Goal: Task Accomplishment & Management: Manage account settings

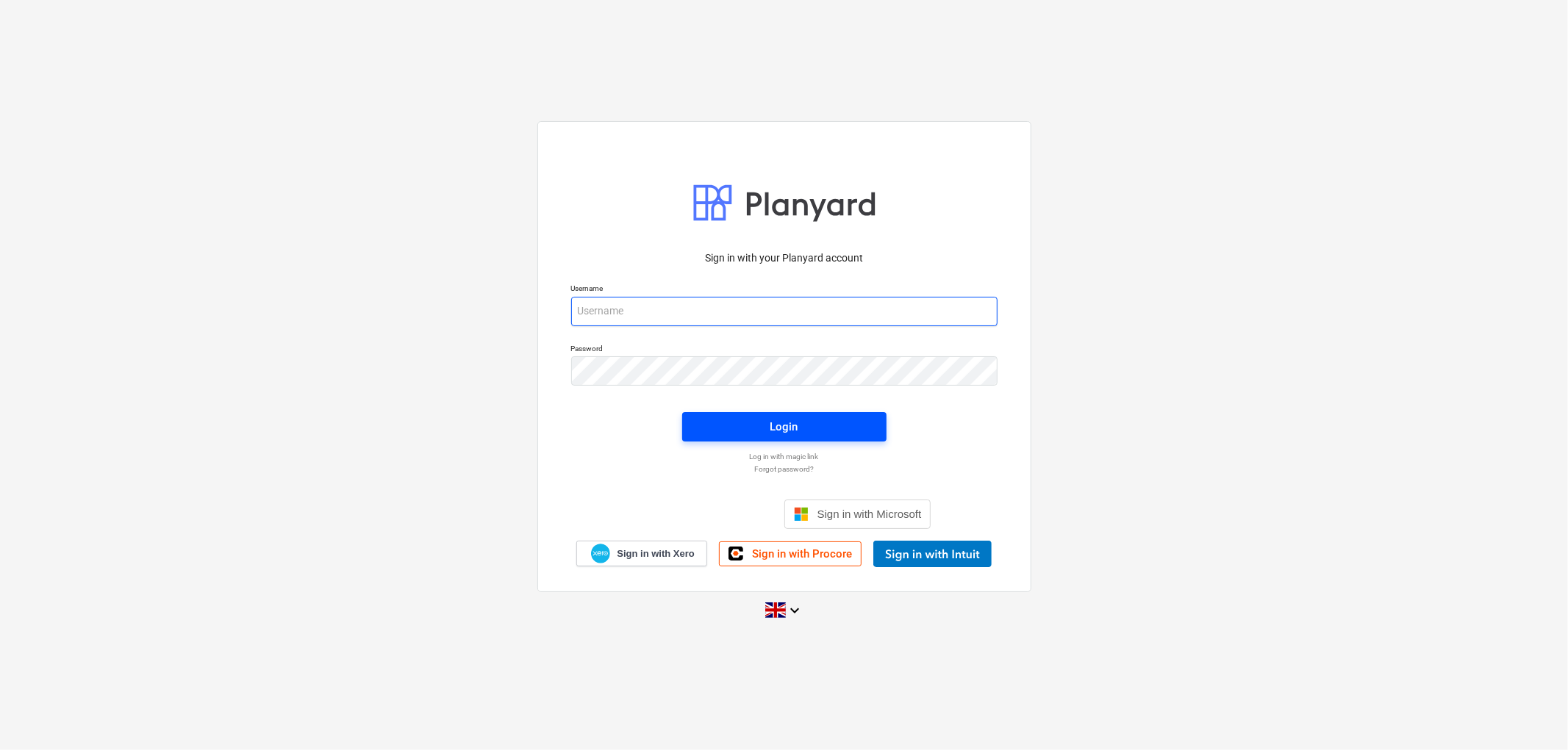
type input "[PERSON_NAME][EMAIL_ADDRESS][DOMAIN_NAME]"
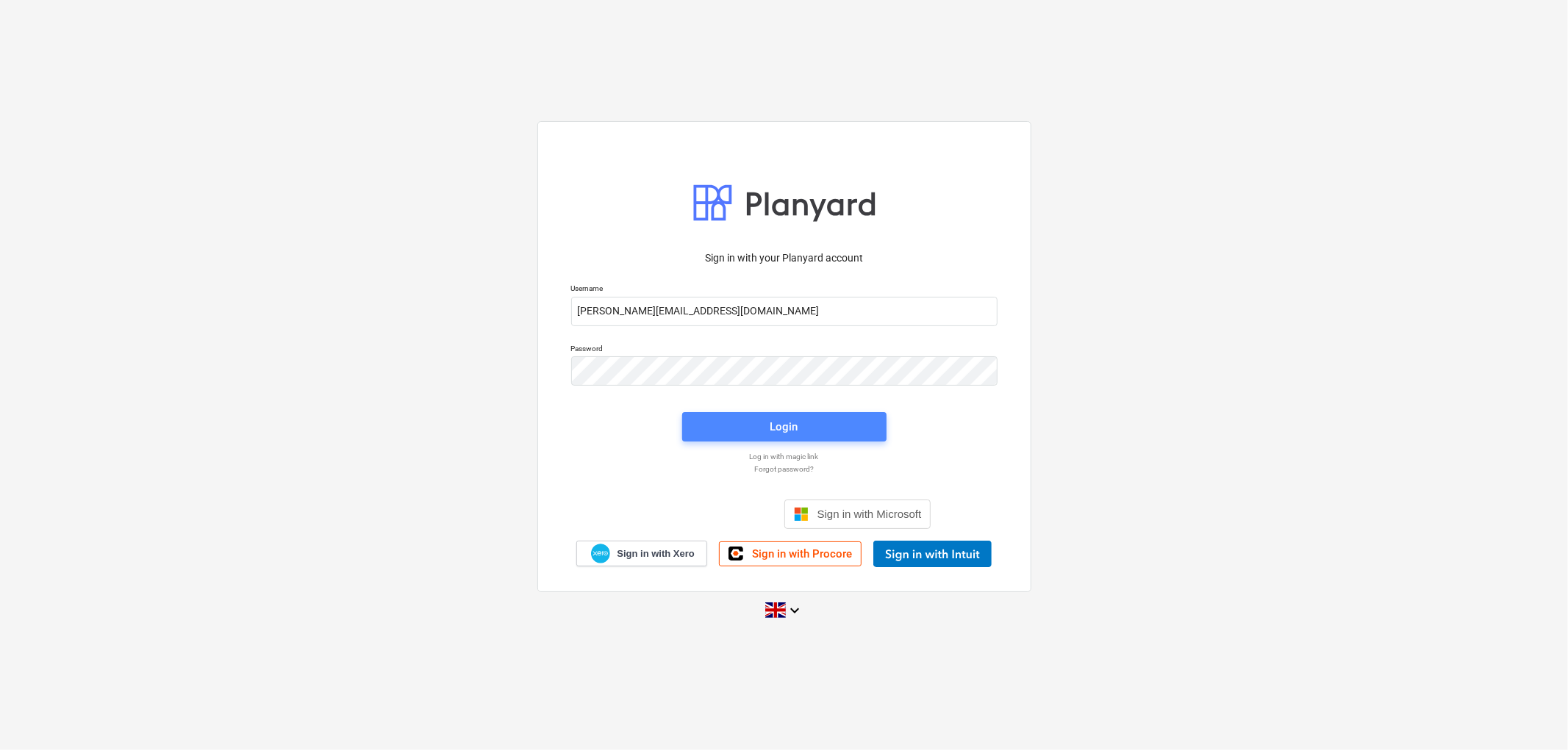
click at [809, 439] on button "Login" at bounding box center [784, 427] width 204 height 29
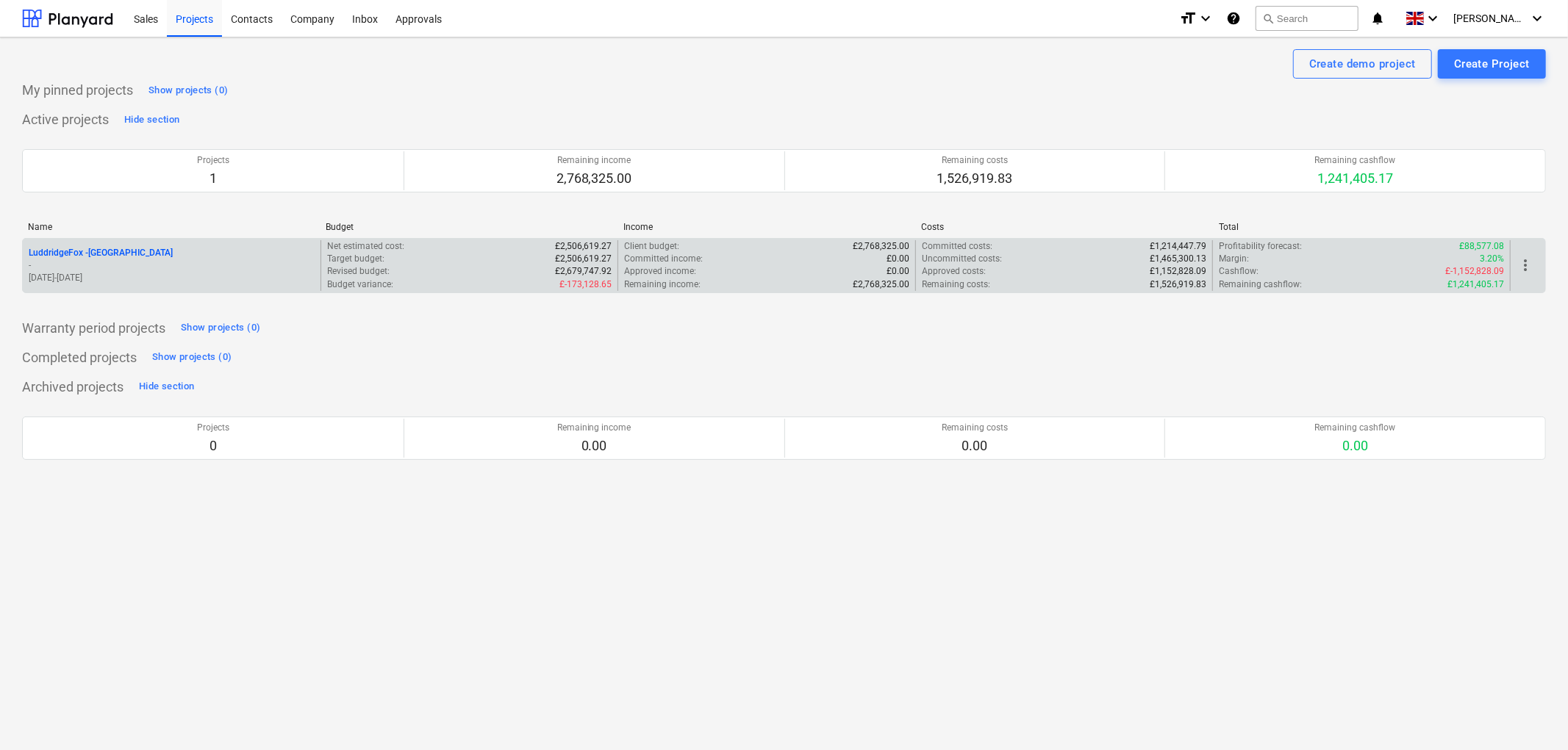
click at [151, 252] on p "LuddridgeFox - Alveston Hill Farm Barns" at bounding box center [101, 252] width 144 height 13
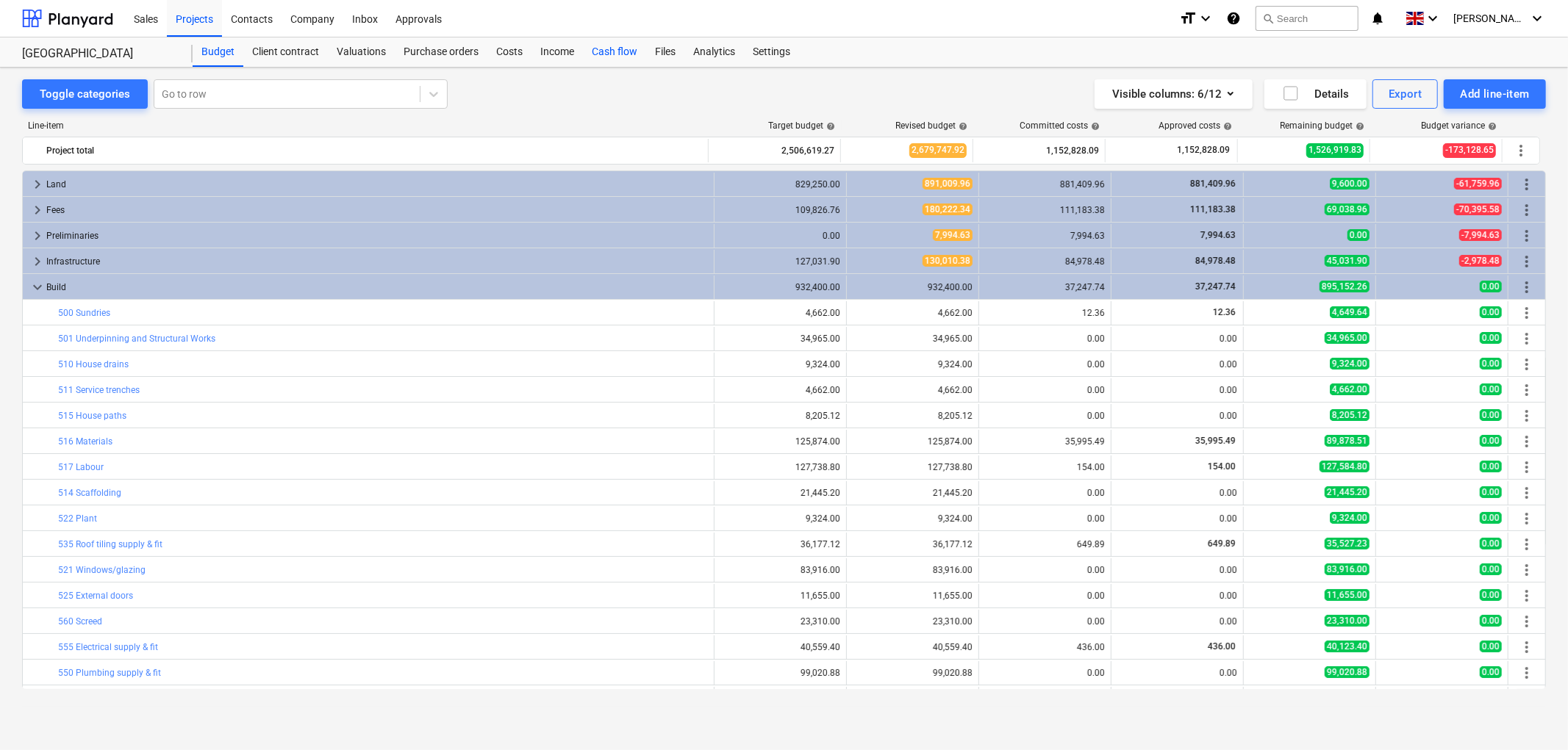
click at [606, 57] on div "Cash flow" at bounding box center [614, 52] width 63 height 29
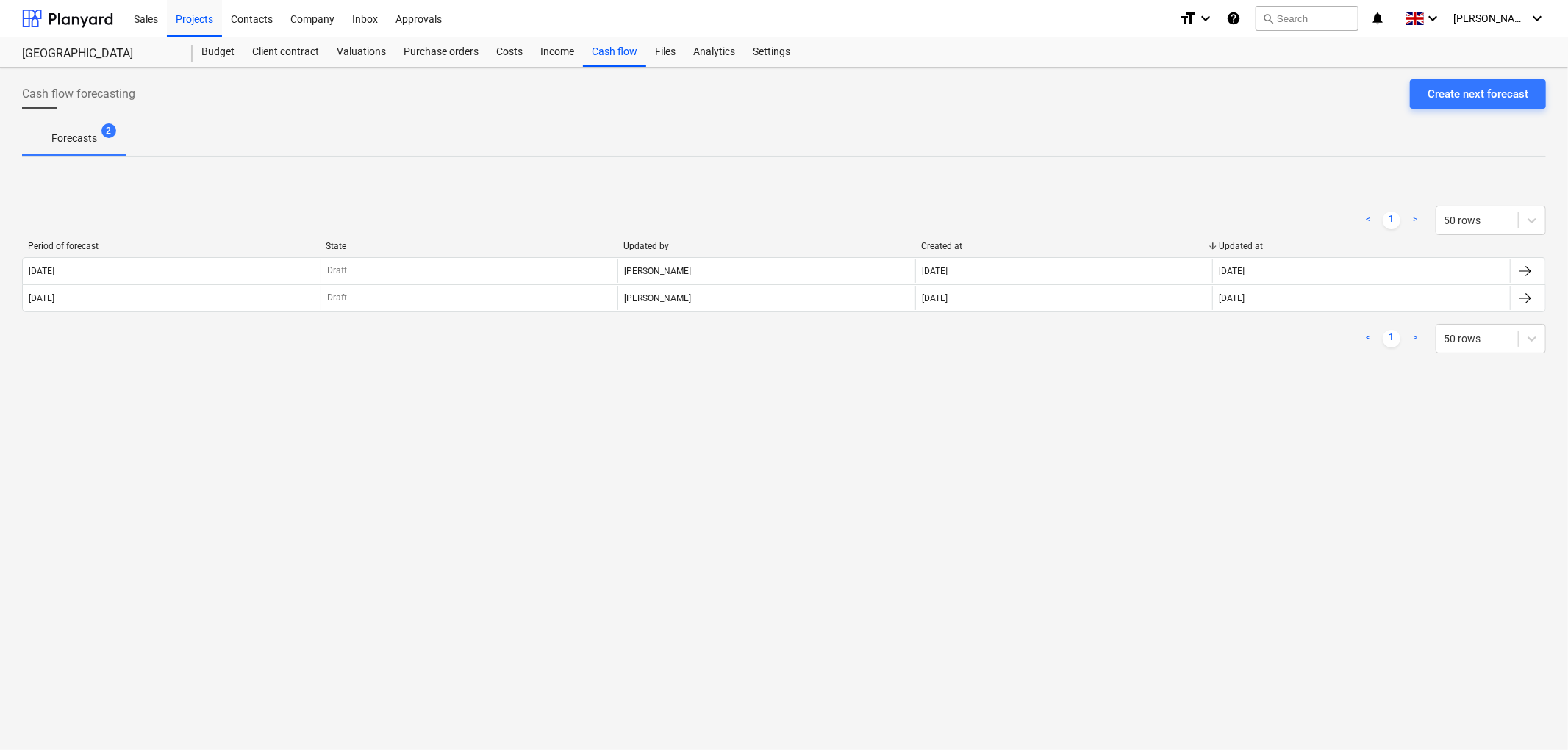
drag, startPoint x: 211, startPoint y: 56, endPoint x: 376, endPoint y: 416, distance: 396.0
click at [436, 463] on div "Cash flow forecasting Create next forecast Forecasts 2 < 1 > 50 rows Period of …" at bounding box center [784, 409] width 1568 height 682
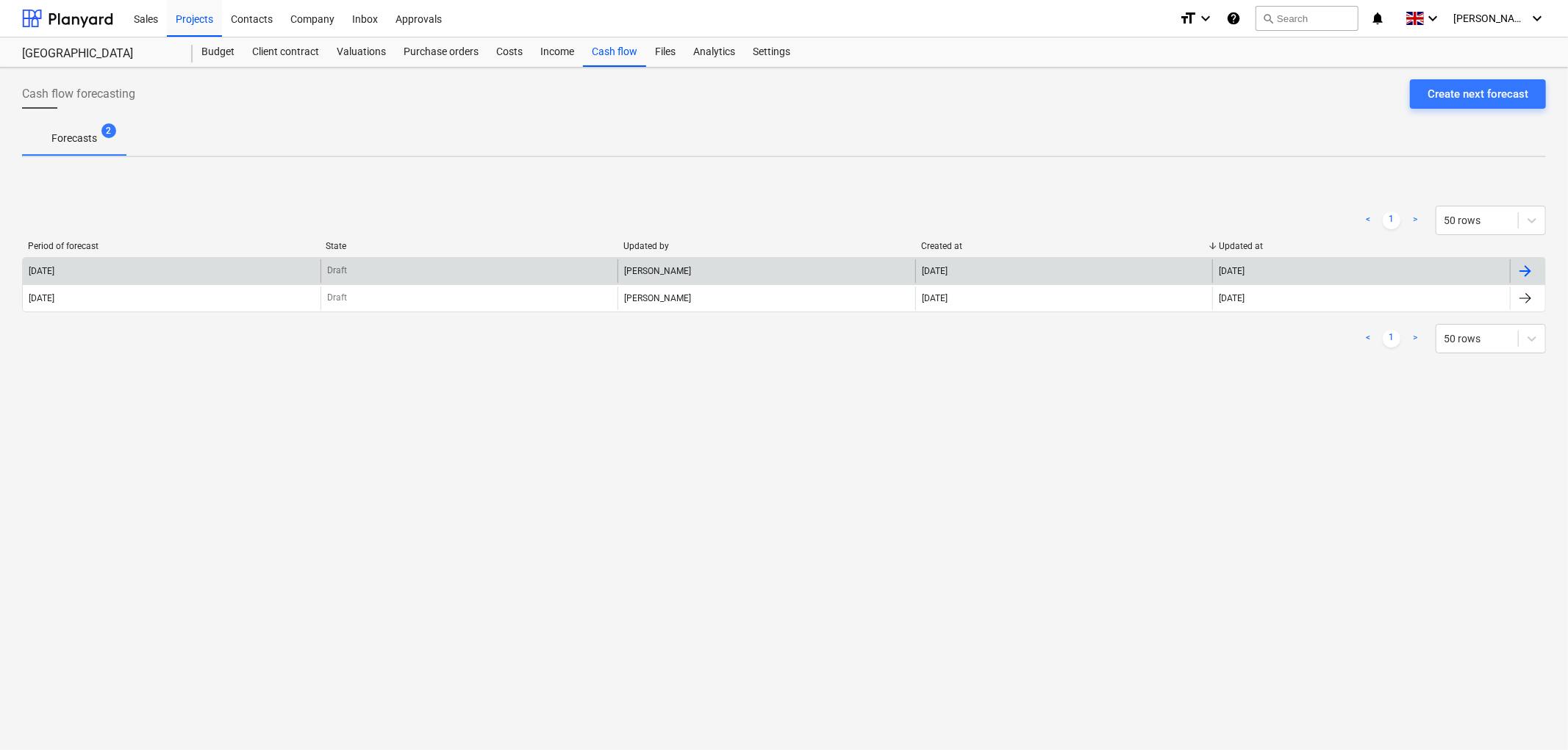
click at [144, 274] on div "2025 September" at bounding box center [172, 271] width 298 height 23
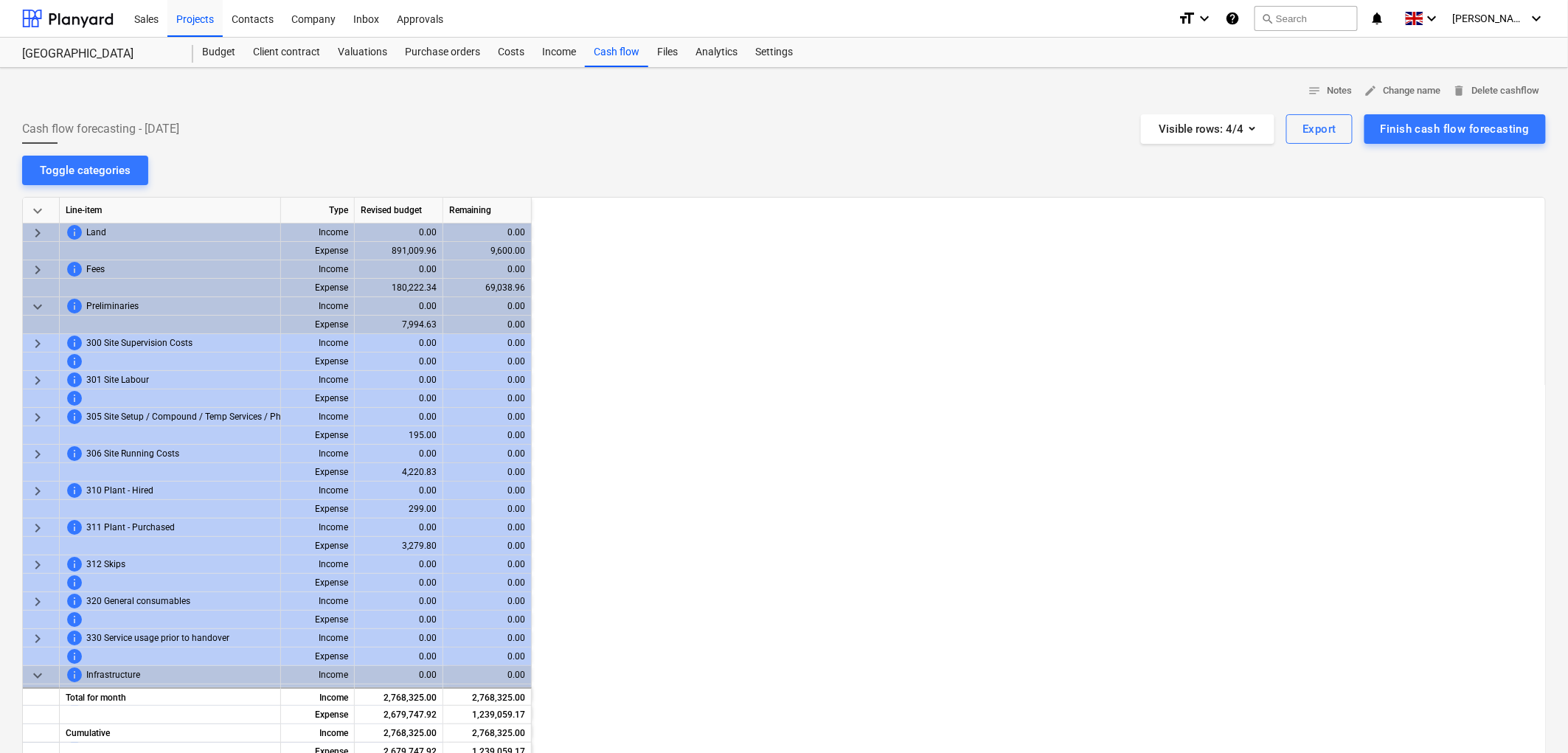
scroll to position [0, 2213]
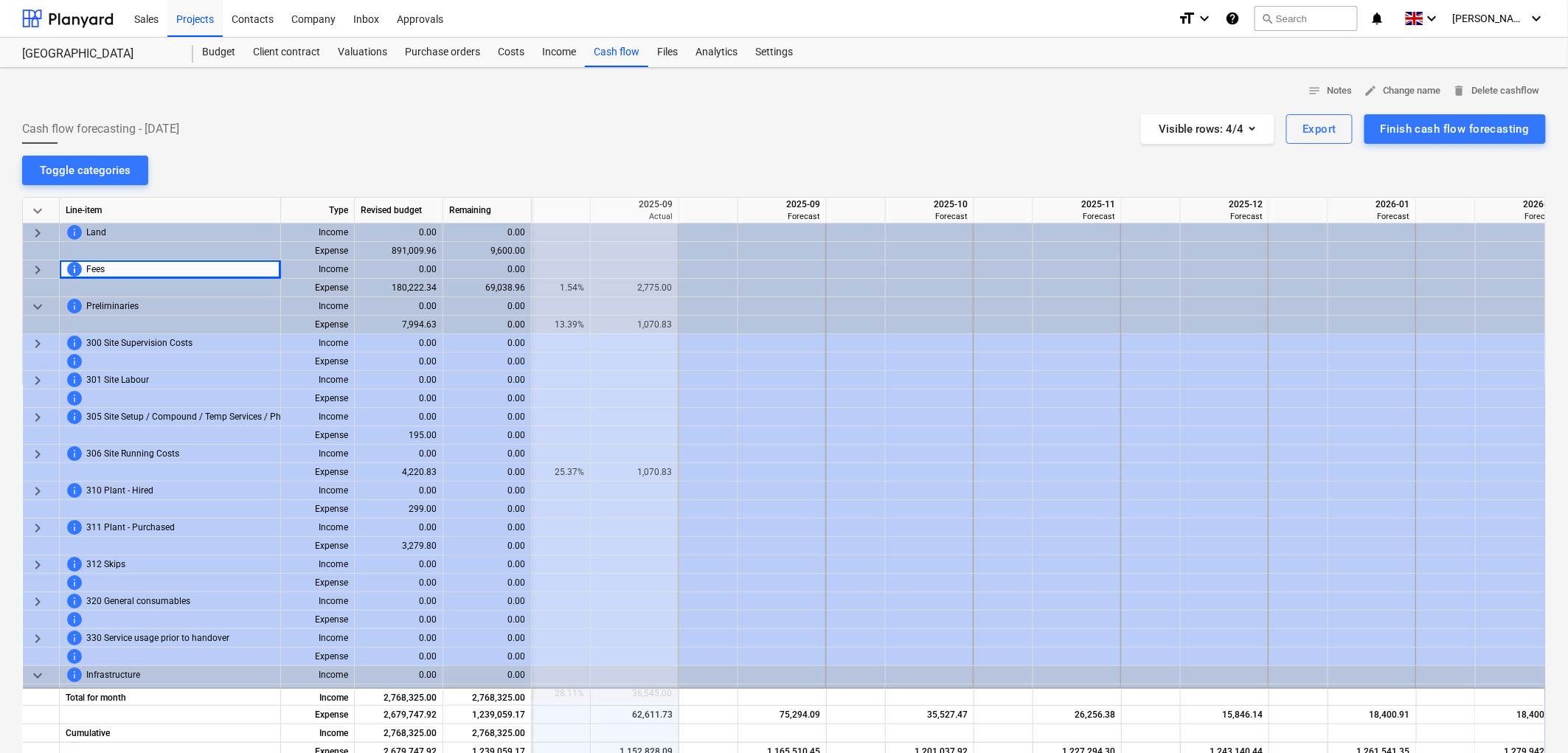
drag, startPoint x: 145, startPoint y: 275, endPoint x: 415, endPoint y: 108, distance: 317.5
click at [415, 108] on div at bounding box center [784, 109] width 1524 height 12
drag, startPoint x: 408, startPoint y: 113, endPoint x: 39, endPoint y: 186, distance: 376.2
click at [337, 107] on div at bounding box center [784, 109] width 1524 height 12
click at [38, 274] on span "keyboard_arrow_right" at bounding box center [38, 270] width 17 height 17
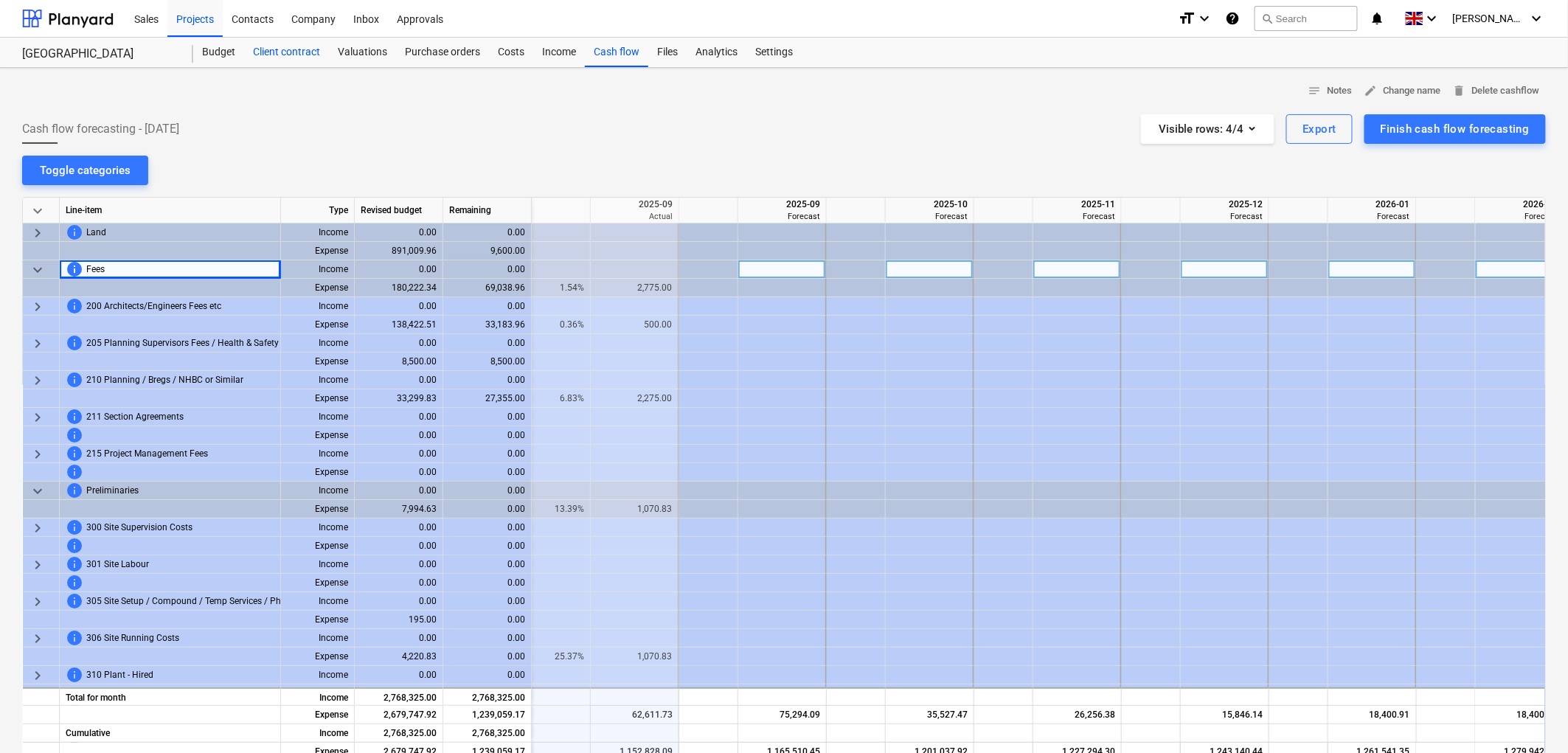
drag, startPoint x: 223, startPoint y: 60, endPoint x: 254, endPoint y: 42, distance: 35.8
click at [37, 304] on span "keyboard_arrow_right" at bounding box center [38, 307] width 17 height 17
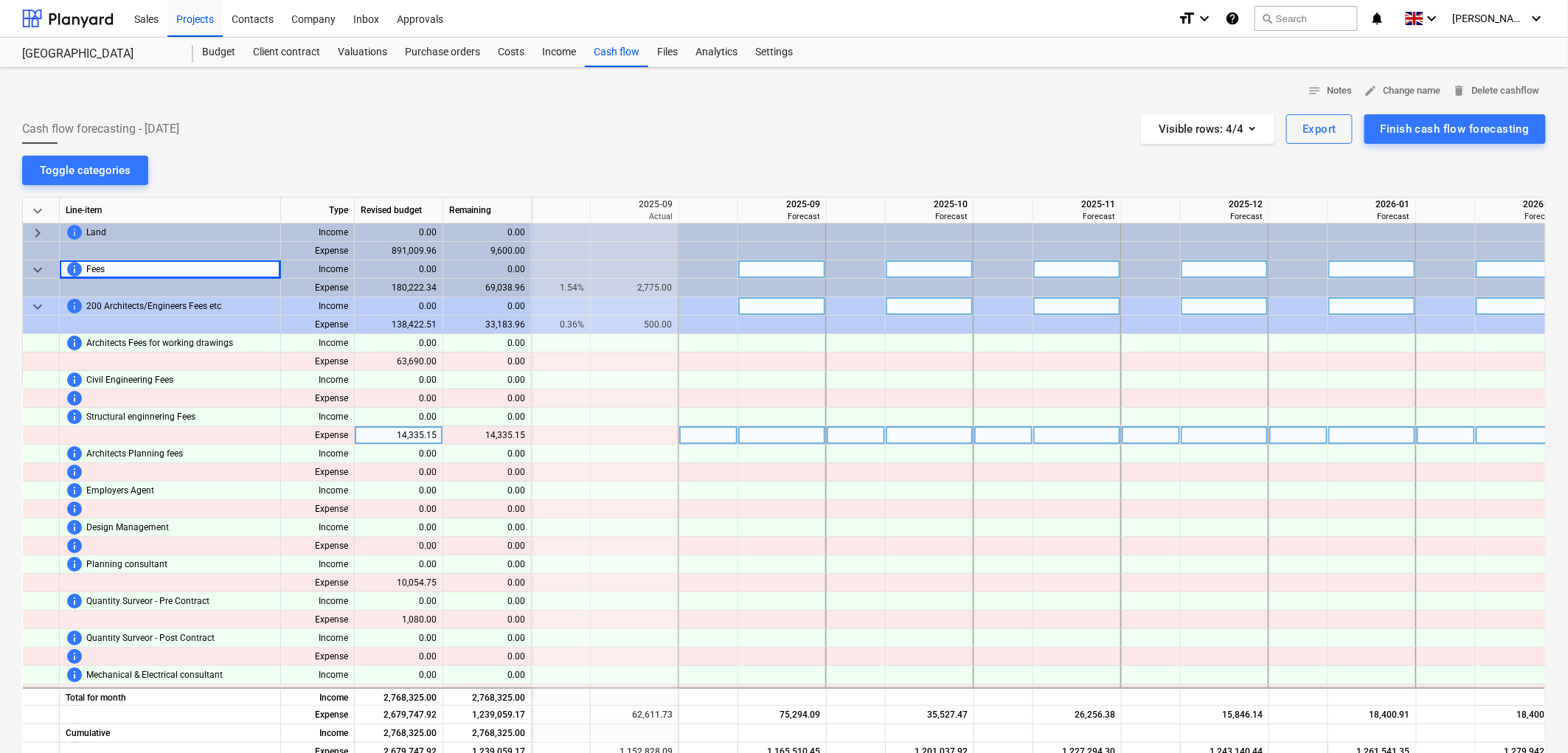
click at [704, 430] on div at bounding box center [708, 435] width 59 height 18
click at [39, 303] on span "keyboard_arrow_down" at bounding box center [38, 307] width 17 height 17
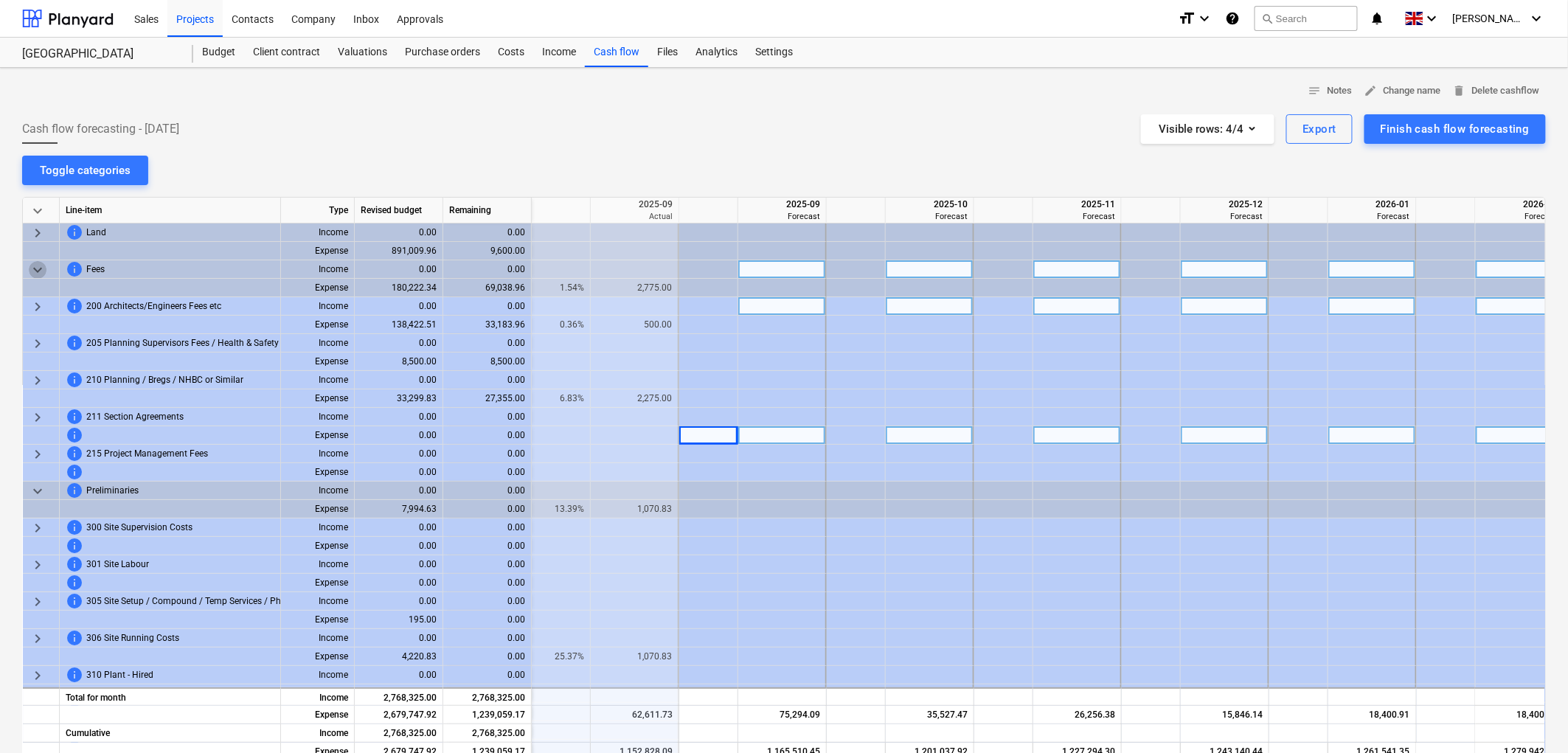
click at [35, 276] on span "keyboard_arrow_down" at bounding box center [38, 270] width 17 height 17
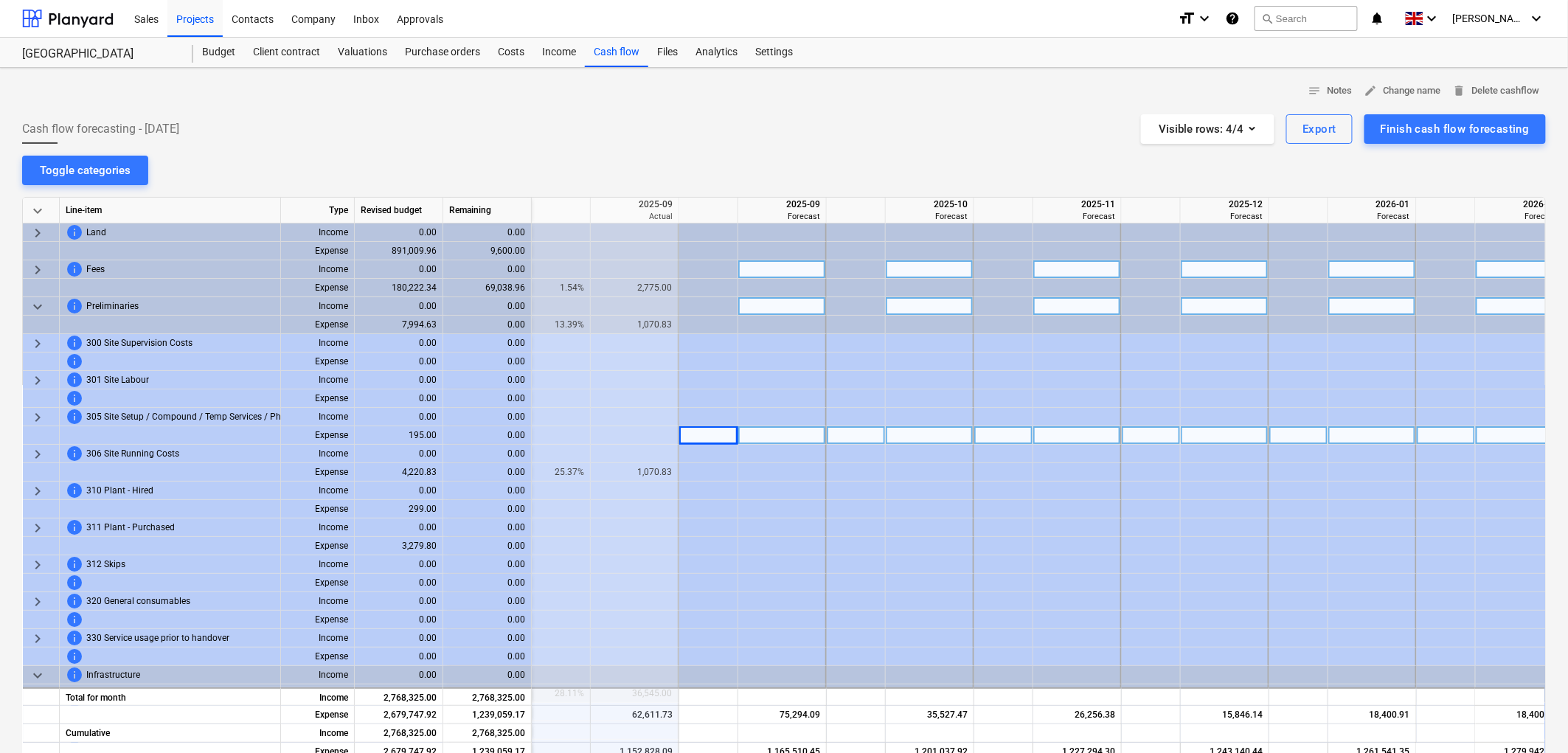
click at [38, 305] on span "keyboard_arrow_down" at bounding box center [38, 307] width 17 height 17
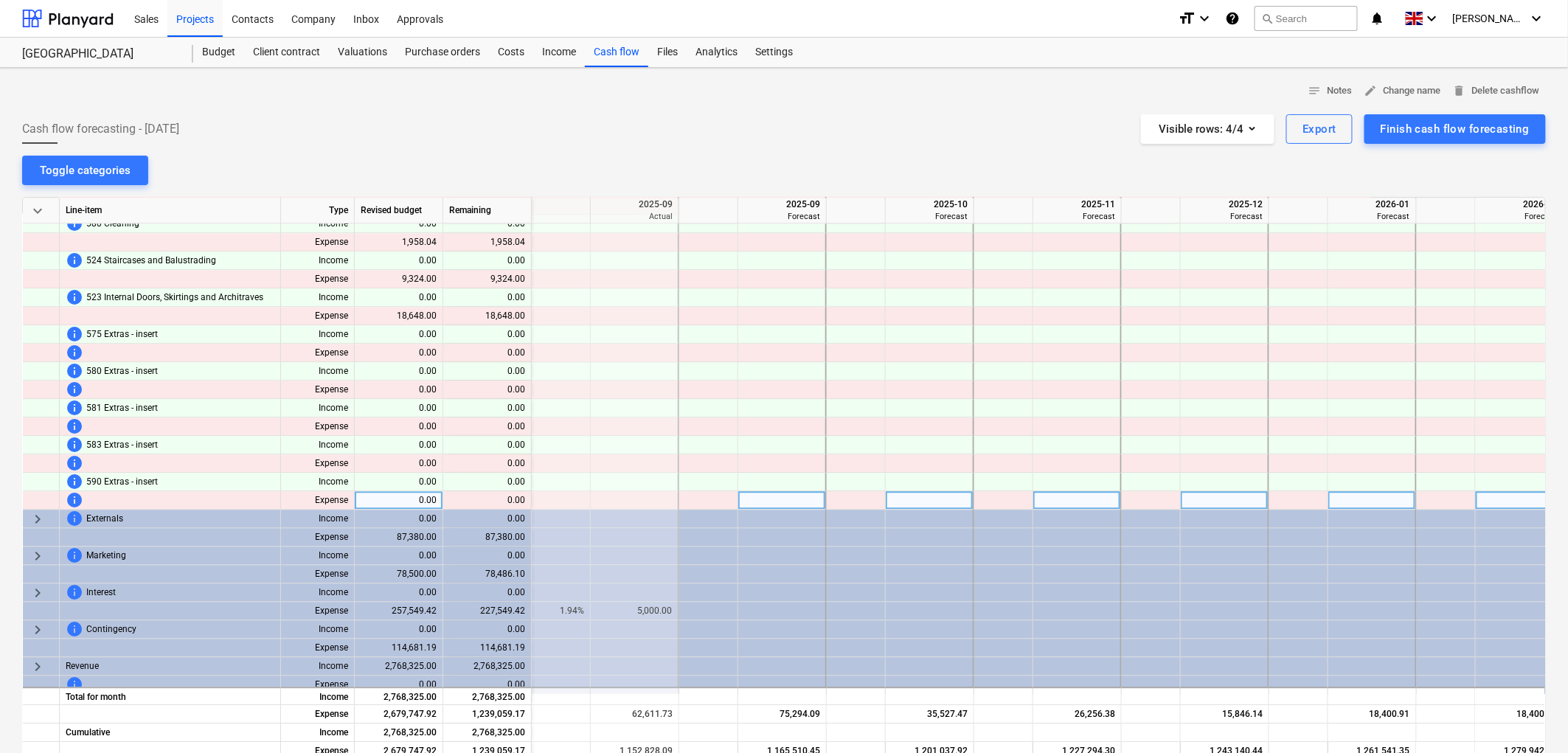
scroll to position [1496, 2213]
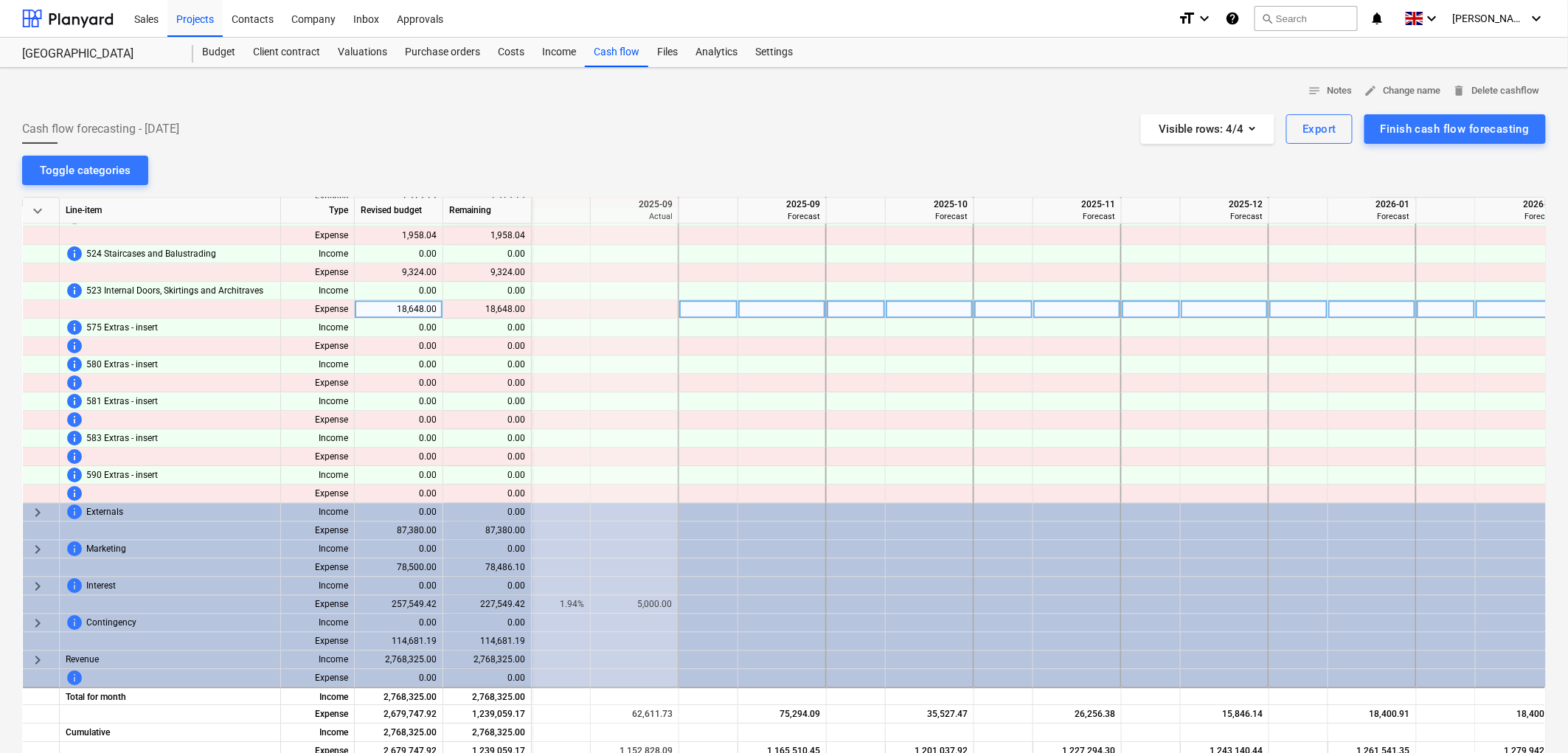
click at [608, 300] on div at bounding box center [635, 309] width 88 height 18
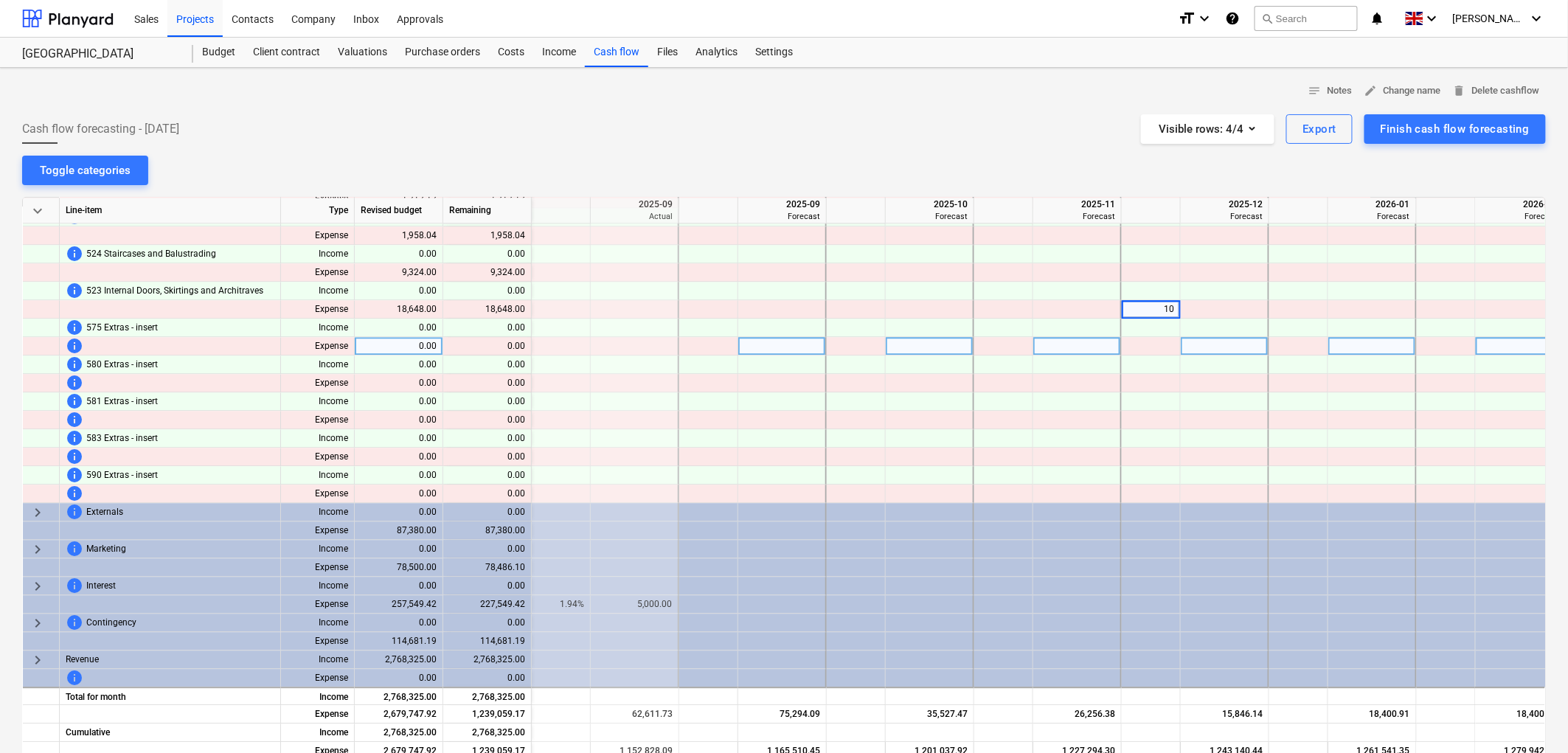
type input "100"
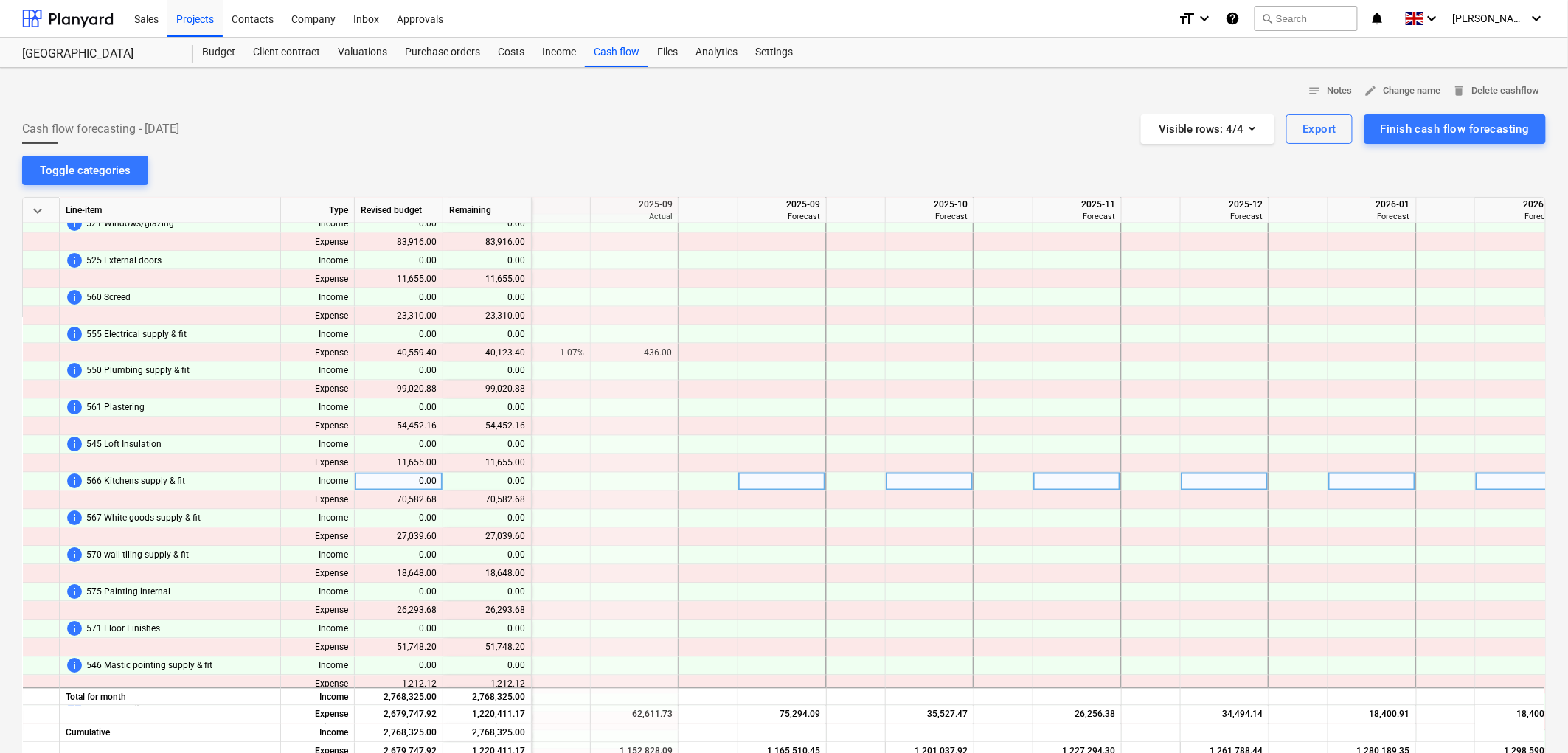
scroll to position [841, 2213]
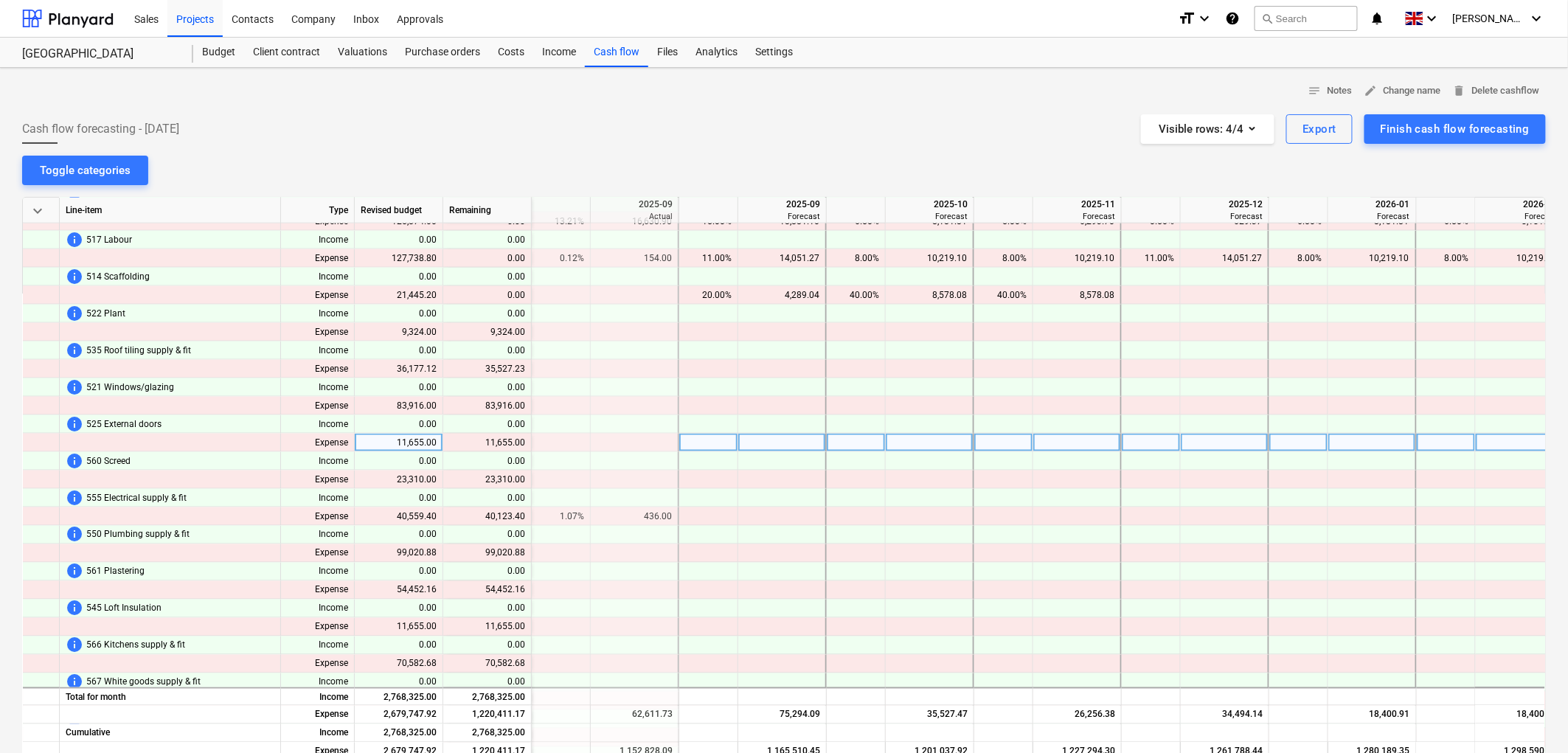
click at [1159, 439] on div at bounding box center [1151, 442] width 59 height 18
click at [1164, 442] on input "00" at bounding box center [1151, 442] width 58 height 17
type input "100"
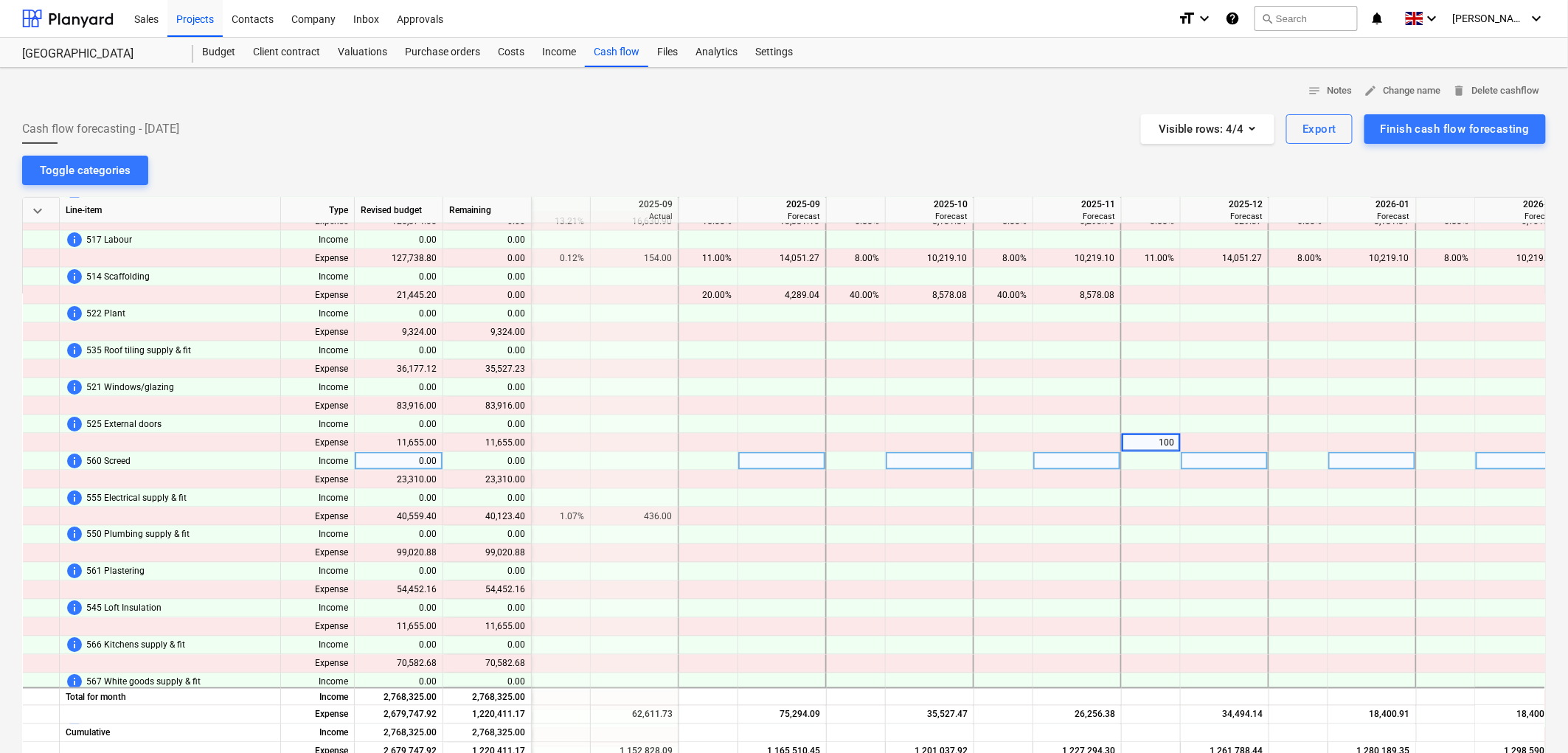
click at [1171, 456] on div at bounding box center [1151, 461] width 59 height 18
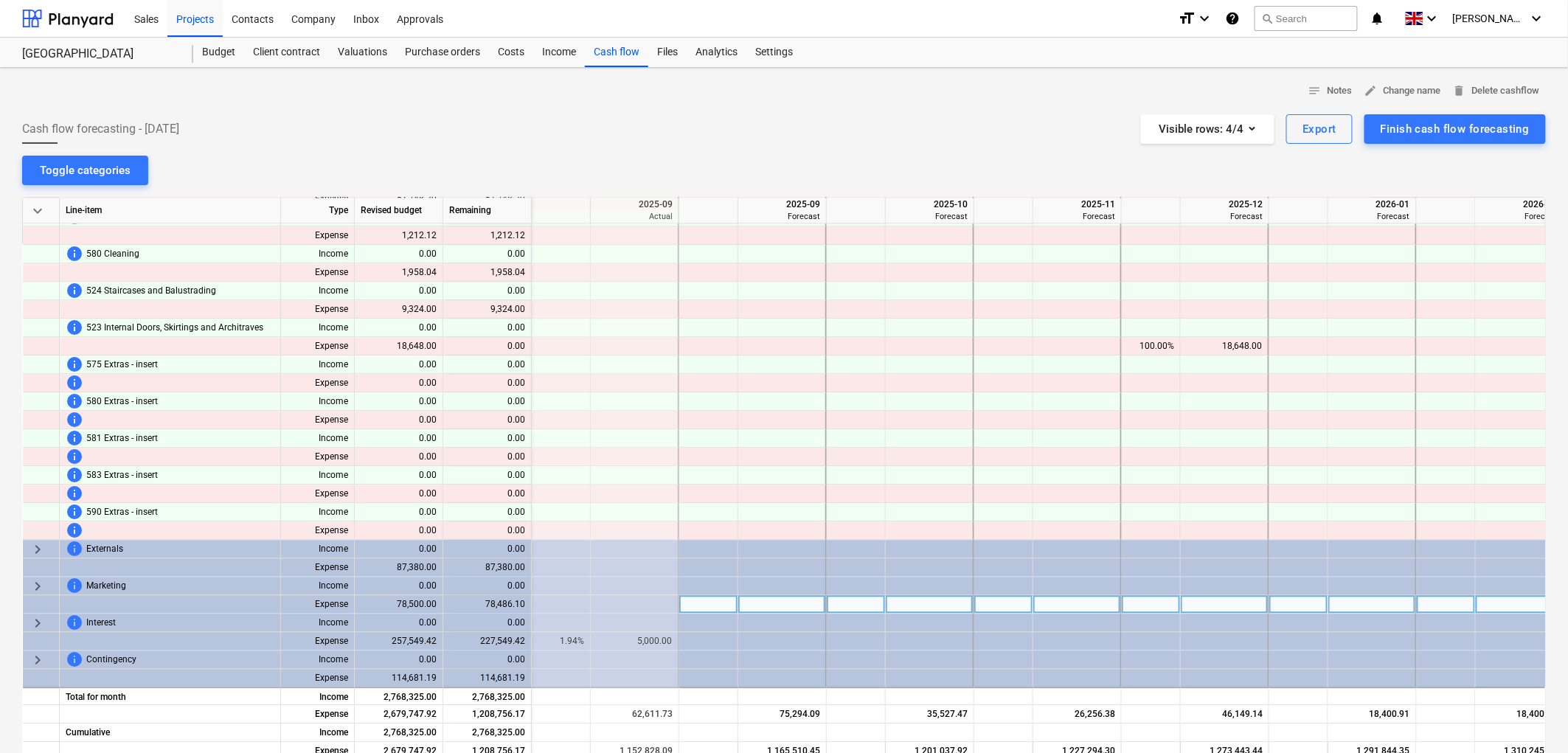
scroll to position [1496, 2213]
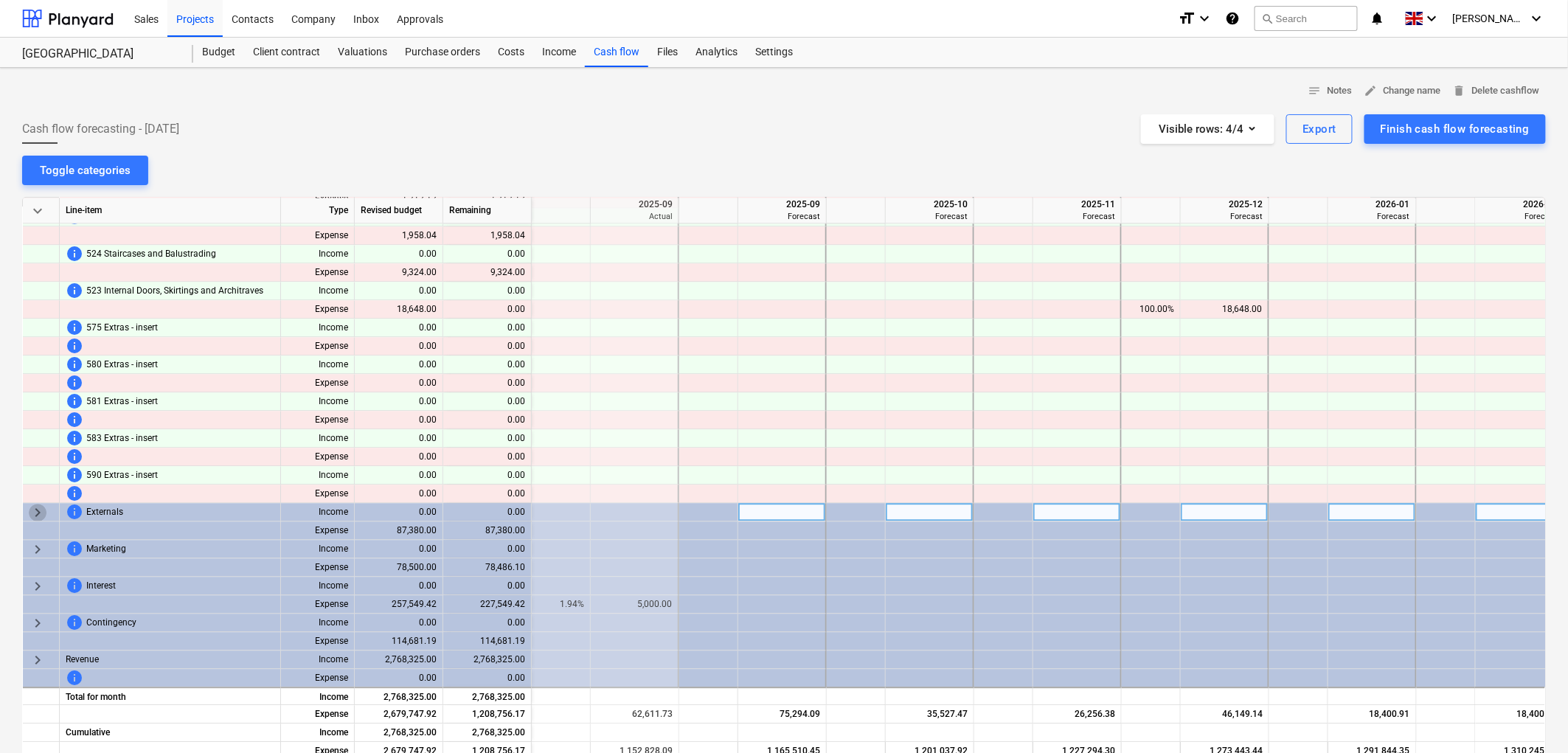
click at [35, 507] on span "keyboard_arrow_right" at bounding box center [38, 512] width 17 height 17
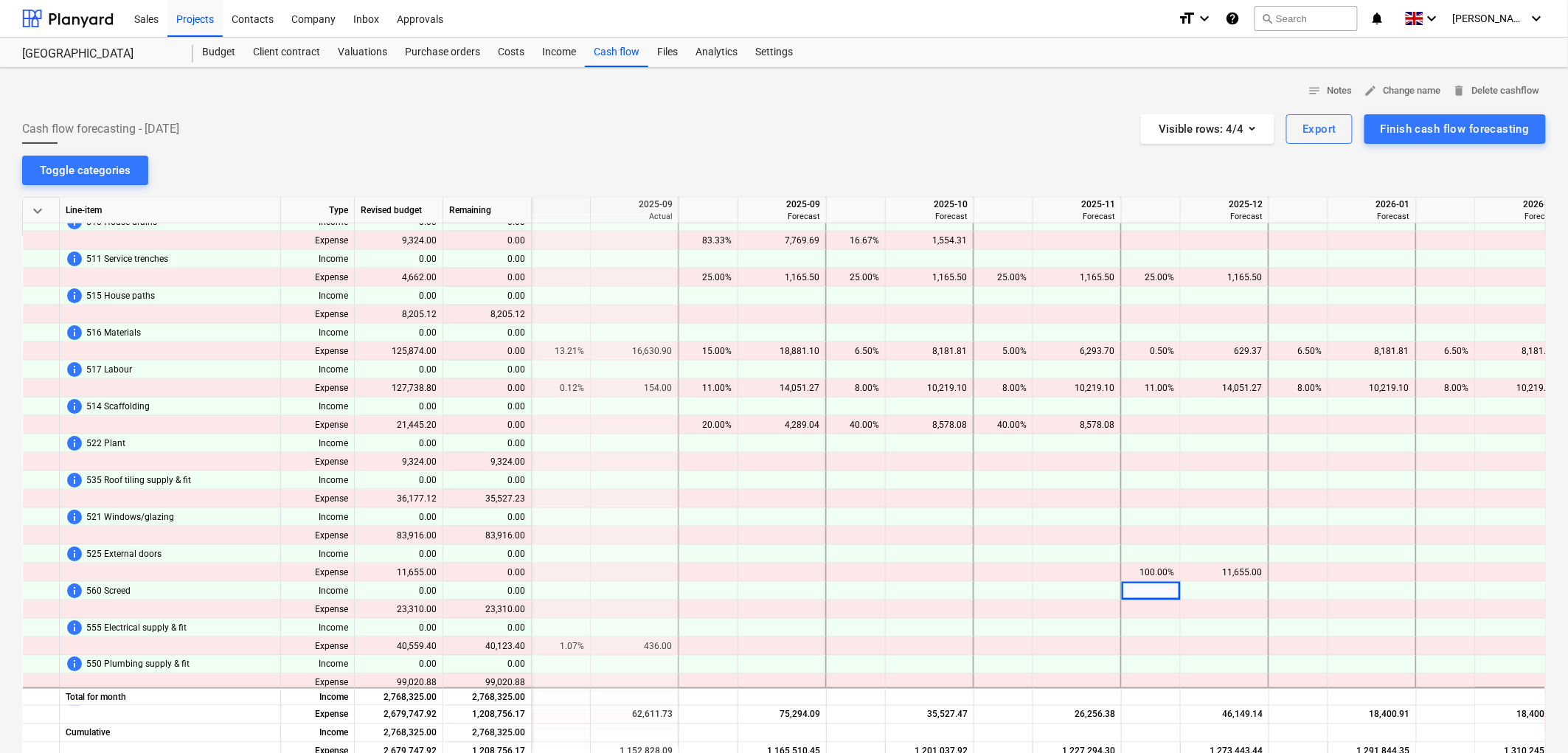
scroll to position [698, 2213]
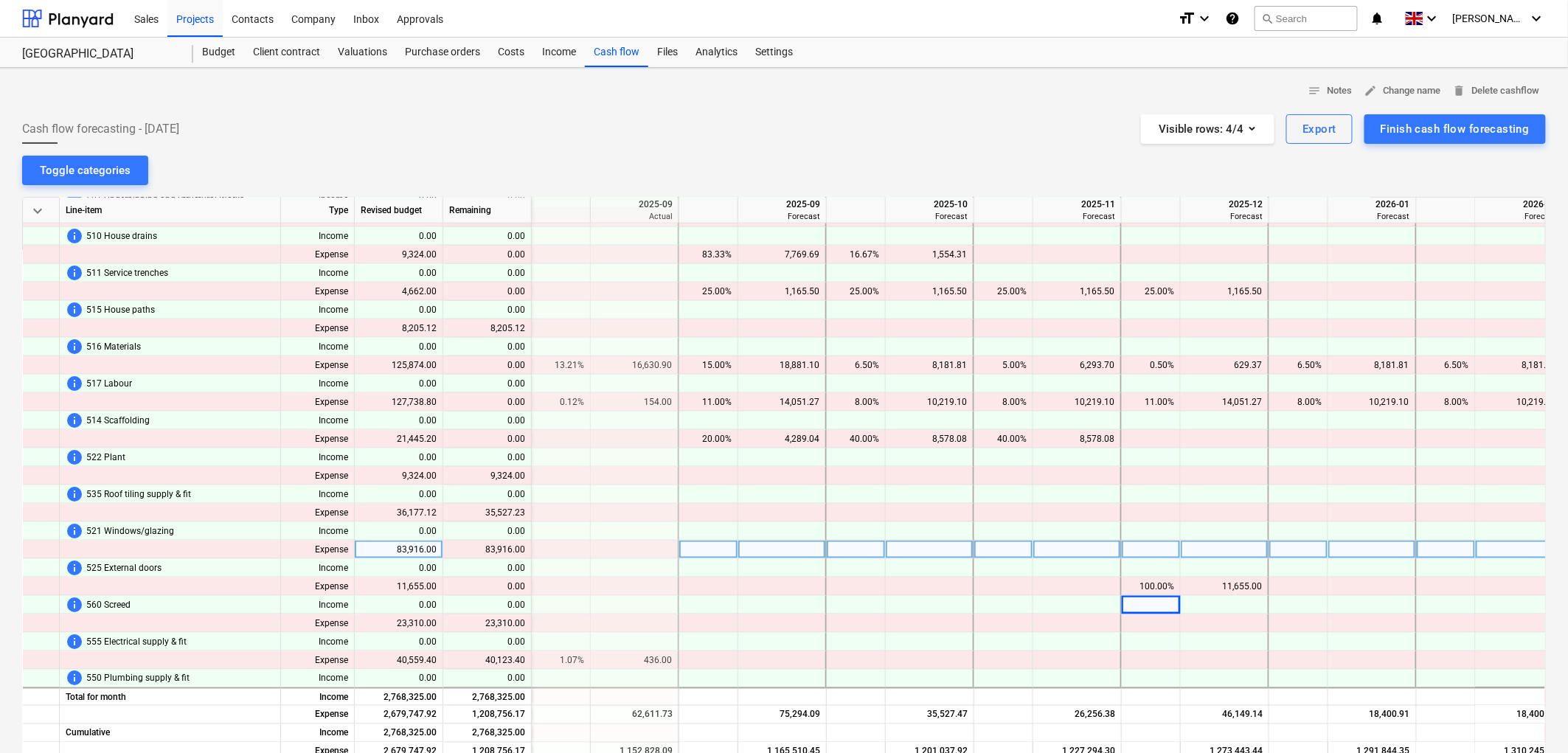
drag, startPoint x: 1017, startPoint y: 548, endPoint x: 1046, endPoint y: 553, distance: 29.4
click at [1017, 548] on div at bounding box center [1003, 549] width 59 height 18
type input "75"
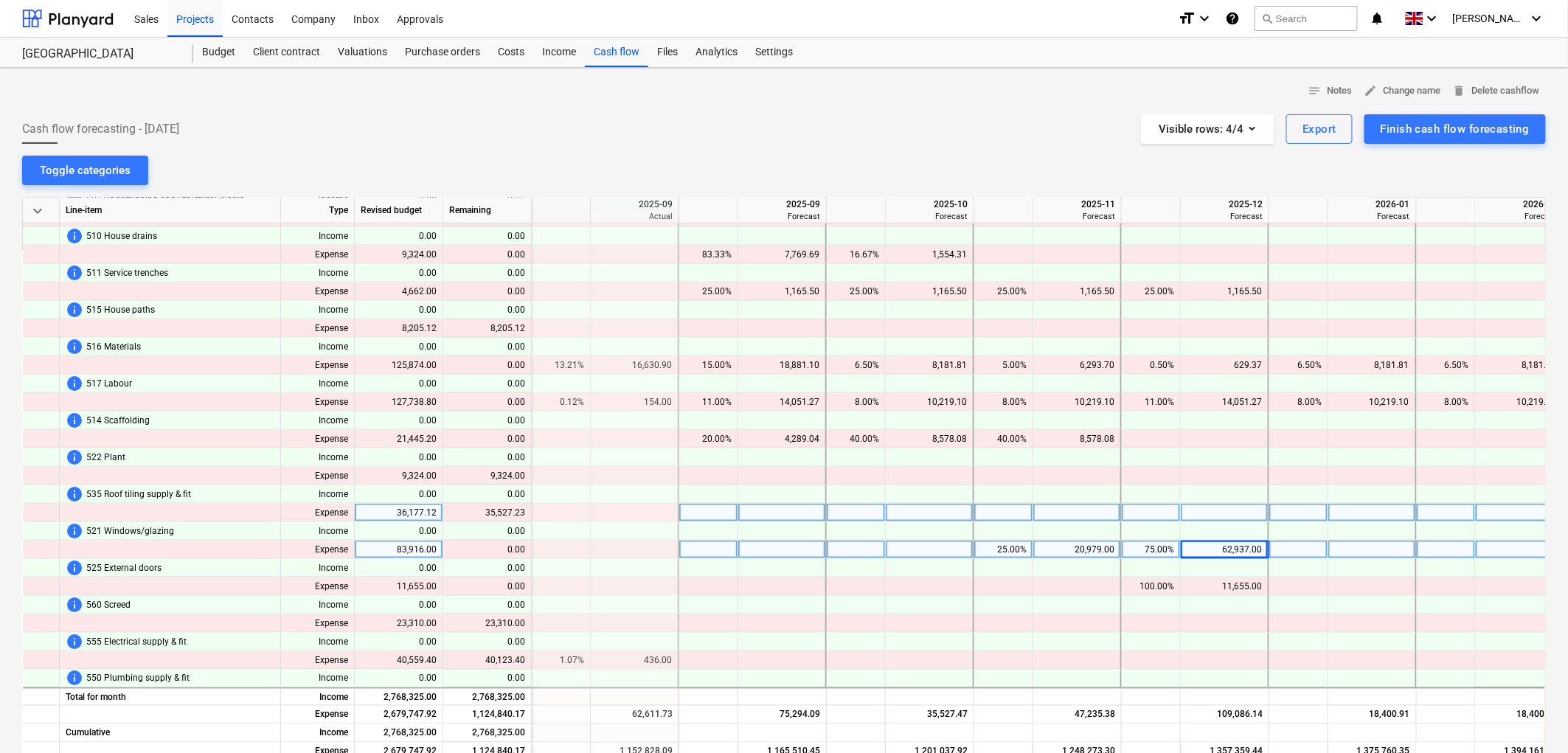
click at [1011, 512] on div at bounding box center [1003, 512] width 59 height 18
click at [903, 511] on div at bounding box center [930, 512] width 88 height 18
click at [866, 510] on div at bounding box center [856, 512] width 59 height 18
click at [866, 507] on div at bounding box center [856, 512] width 59 height 18
type input ".57"
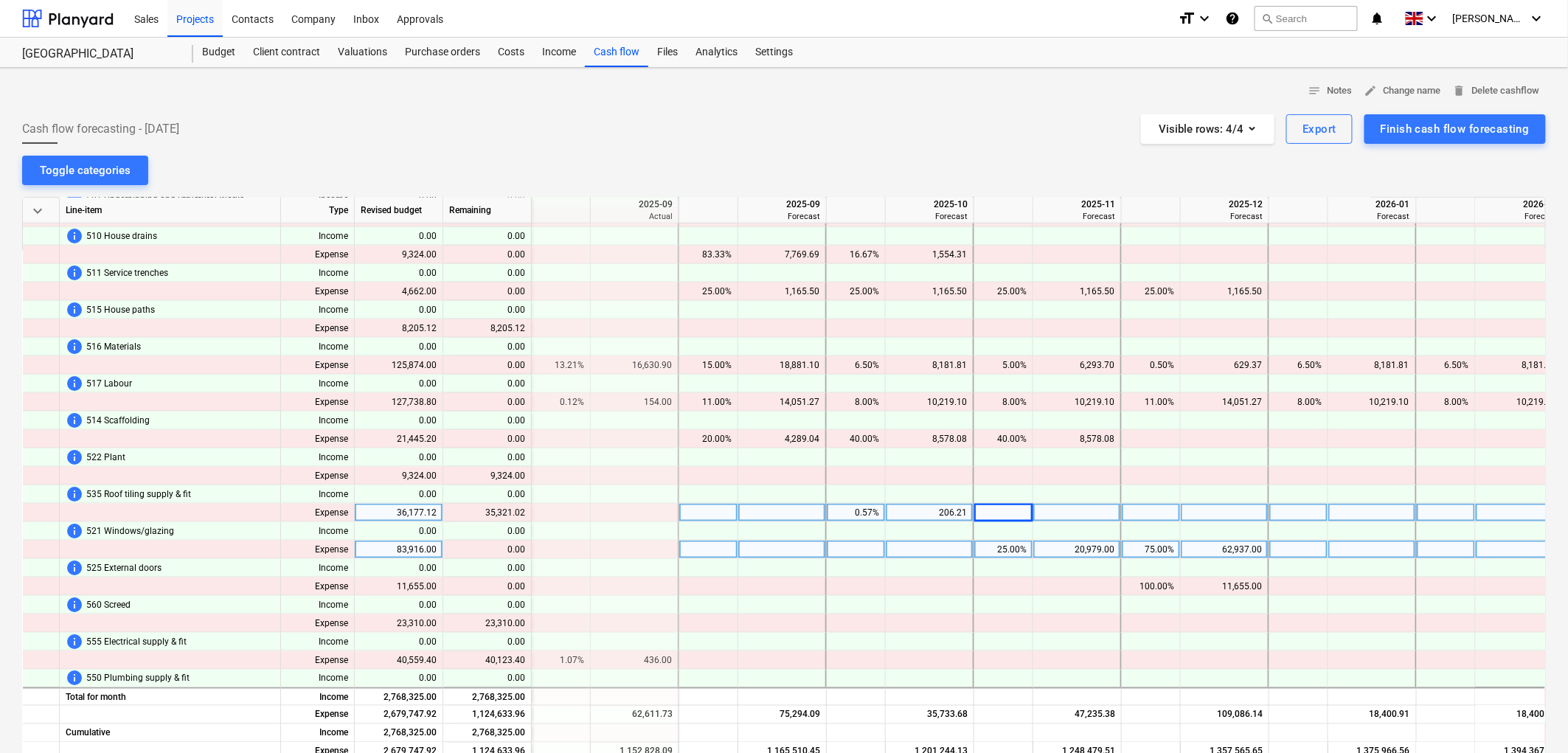
click at [1008, 509] on div at bounding box center [1003, 512] width 59 height 18
type input "42"
click at [1022, 512] on div at bounding box center [1003, 512] width 59 height 18
click at [885, 511] on div "0.57%" at bounding box center [856, 512] width 59 height 18
type input "57"
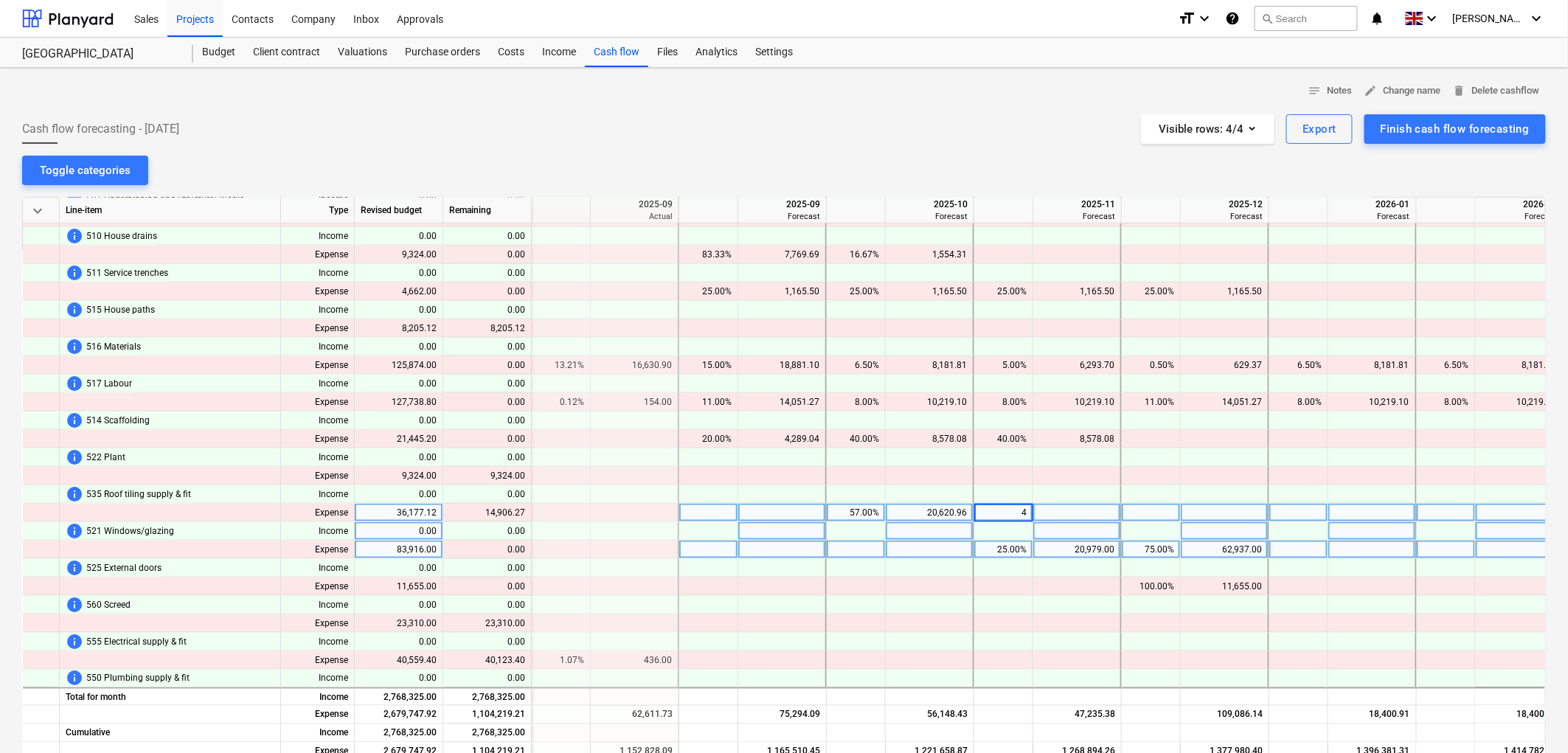
type input "42"
click at [1004, 512] on div "42.00%" at bounding box center [1003, 512] width 47 height 18
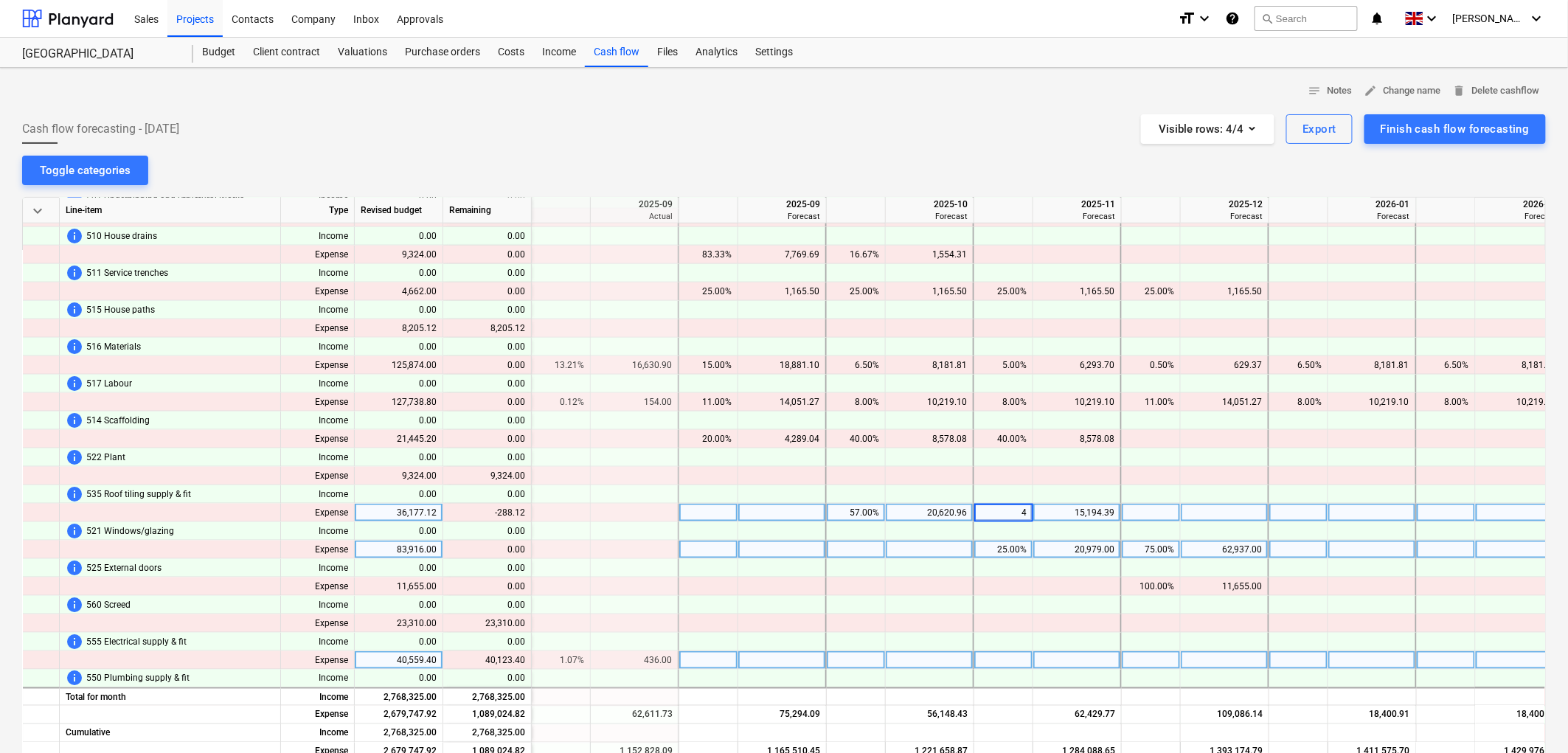
type input "43"
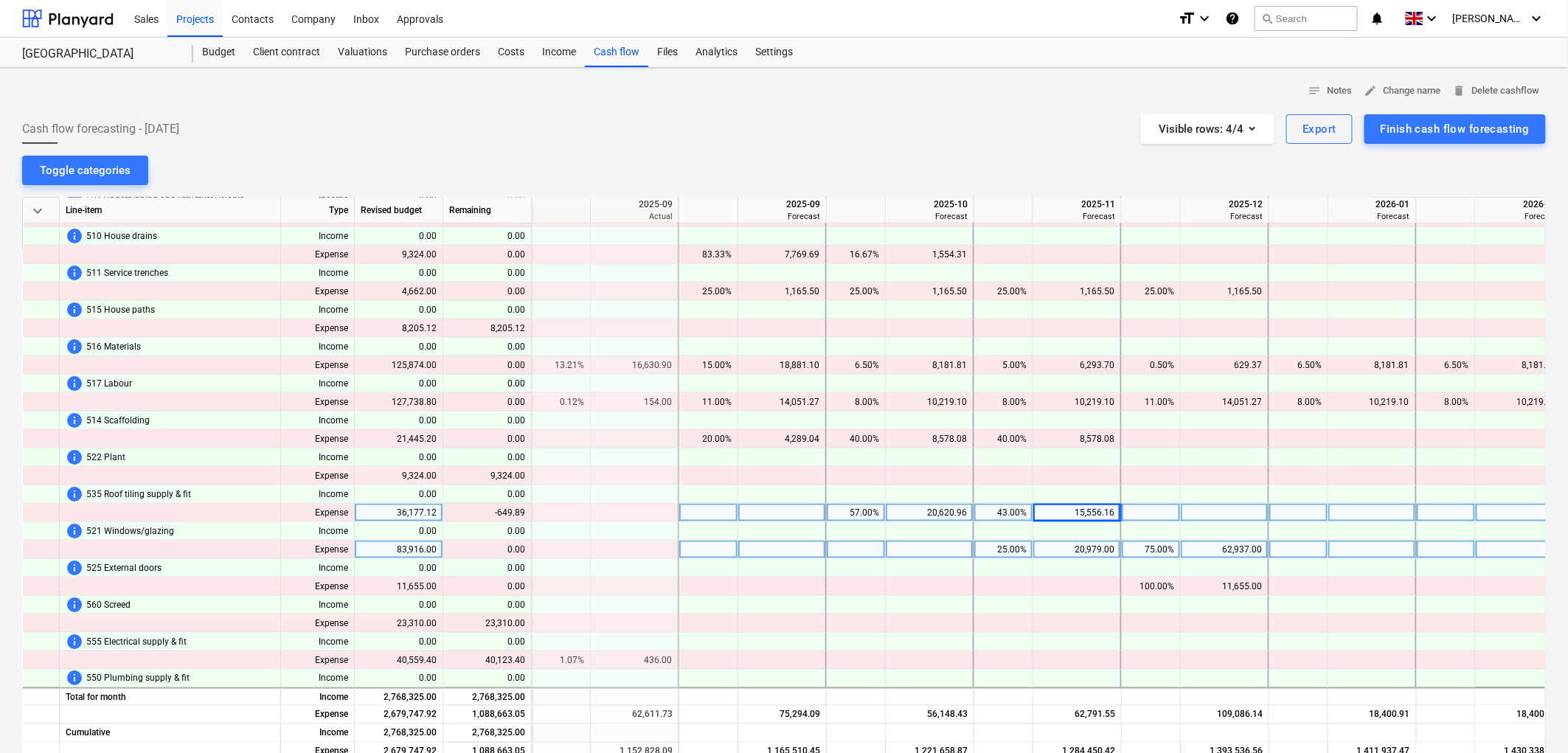
click at [908, 513] on div "20,620.96" at bounding box center [930, 512] width 76 height 18
click at [1016, 510] on div "43.00%" at bounding box center [1003, 512] width 47 height 18
click at [800, 110] on div at bounding box center [784, 109] width 1524 height 12
click at [1015, 509] on div at bounding box center [1003, 512] width 59 height 18
type input "14906.27"
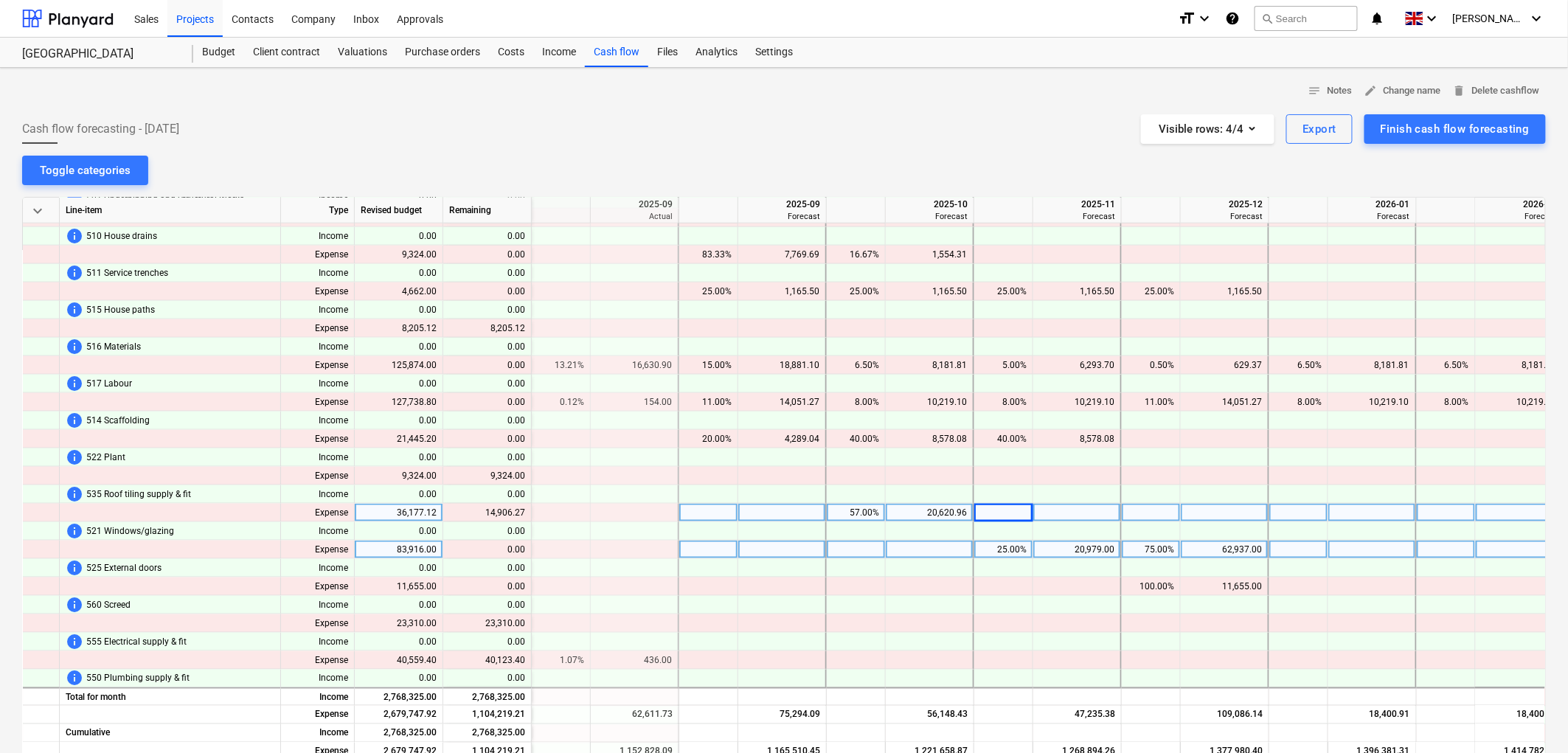
click at [972, 128] on div "Cash flow forecasting - 2025 September Visible rows : 4/4 Export Finish cash fl…" at bounding box center [784, 129] width 1524 height 29
click at [1027, 514] on div "14,906.27%" at bounding box center [1003, 512] width 47 height 18
click at [1027, 514] on input "14906.27" at bounding box center [1003, 512] width 58 height 17
click at [1092, 512] on div "5,392,659.19" at bounding box center [1077, 512] width 76 height 18
type input "14906.27"
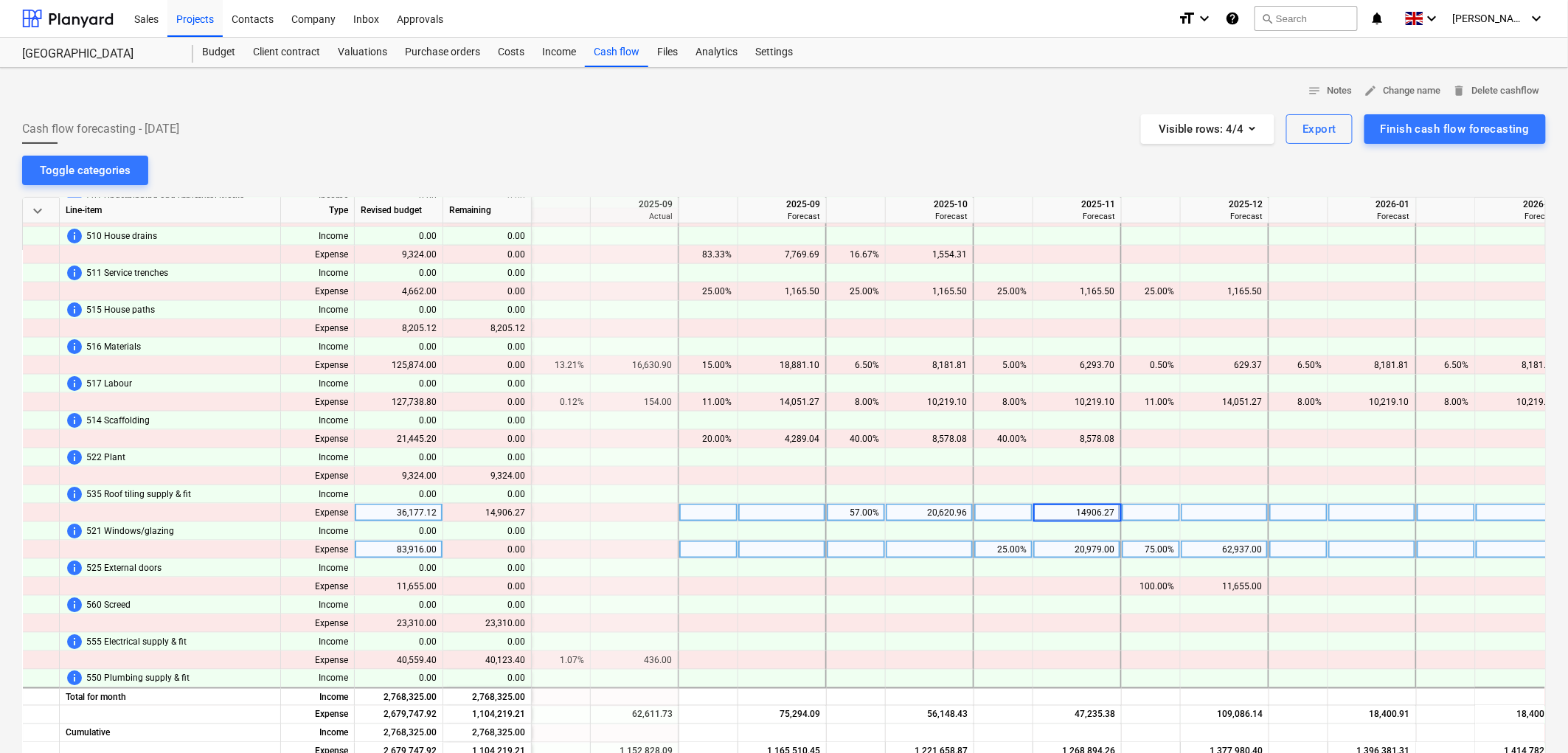
click at [917, 140] on div "Cash flow forecasting - 2025 September Visible rows : 4/4 Export Finish cash fl…" at bounding box center [784, 129] width 1524 height 29
drag, startPoint x: 699, startPoint y: 258, endPoint x: 687, endPoint y: 149, distance: 109.7
click at [687, 149] on div "notes Notes edit Change name delete Delete cashflow Cash flow forecasting - 202…" at bounding box center [784, 518] width 1568 height 900
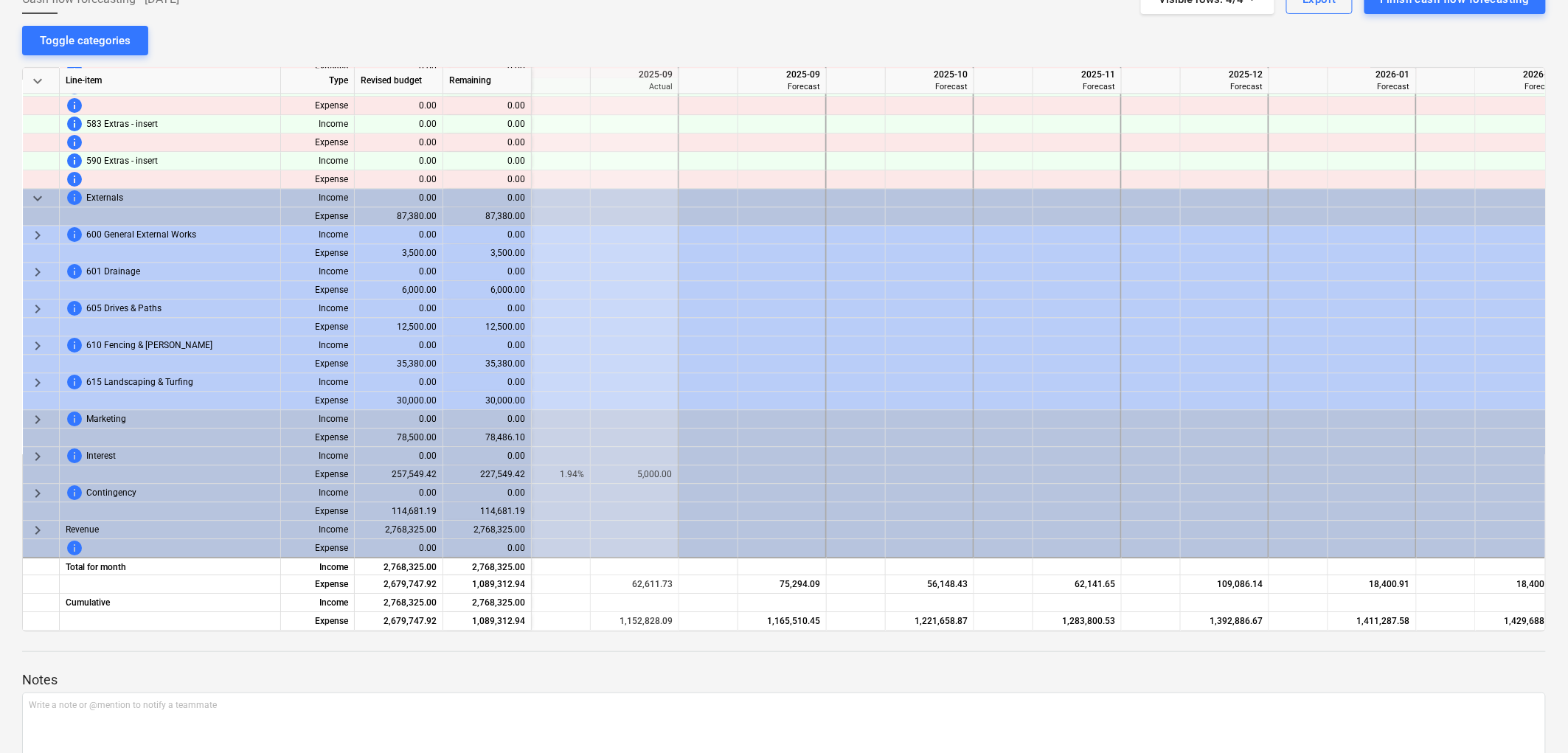
scroll to position [215, 0]
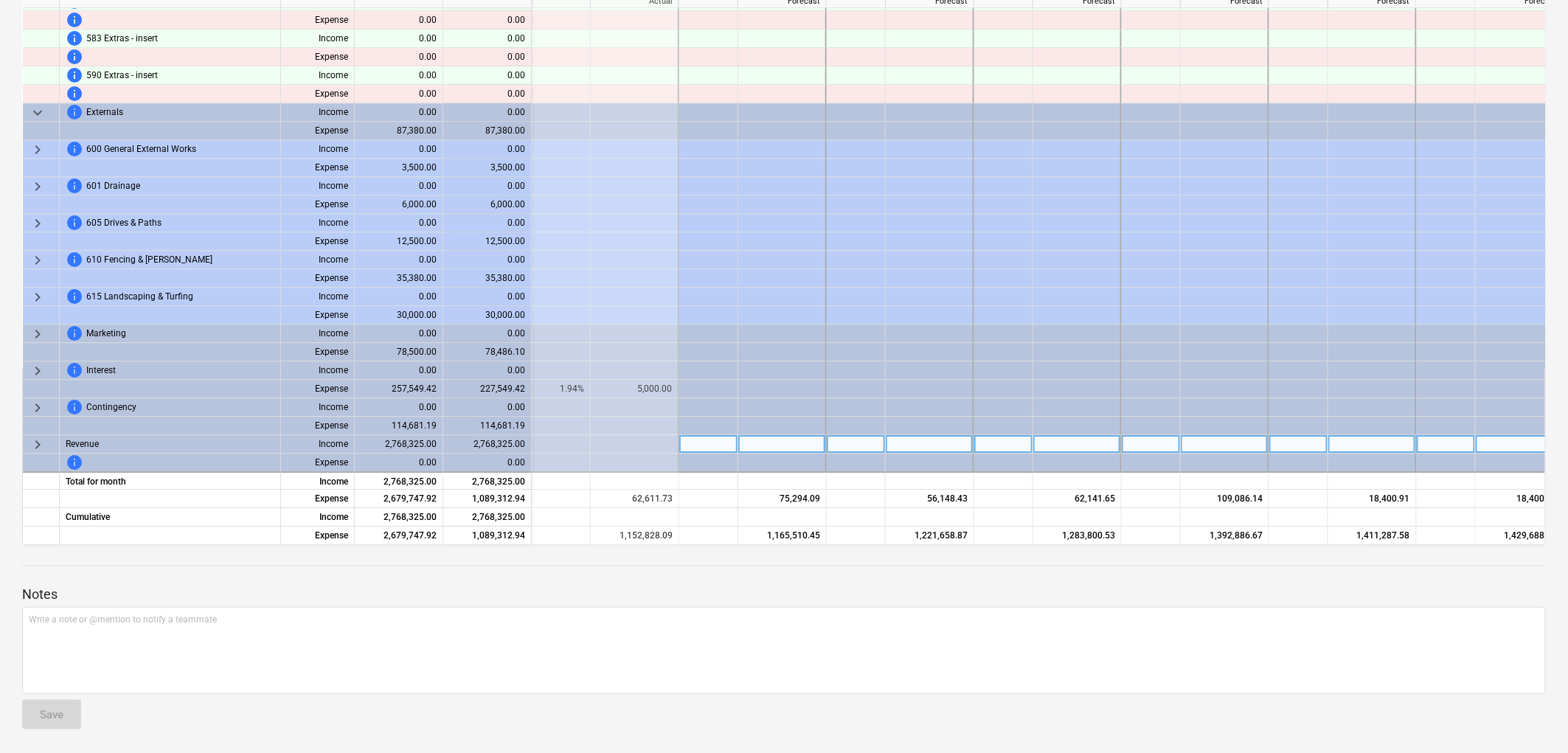
click at [38, 439] on span "keyboard_arrow_right" at bounding box center [38, 444] width 17 height 17
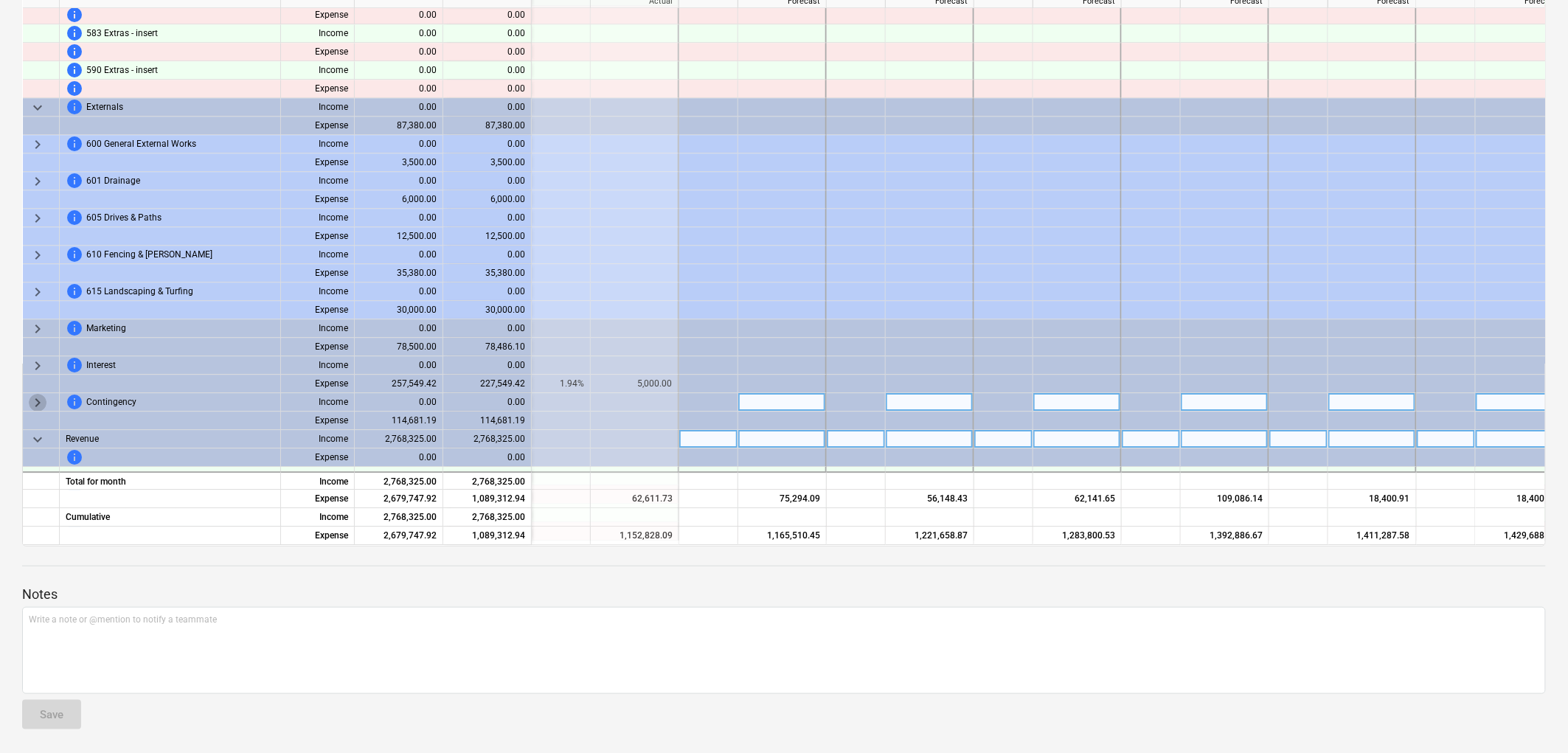
click at [38, 402] on span "keyboard_arrow_right" at bounding box center [38, 403] width 17 height 17
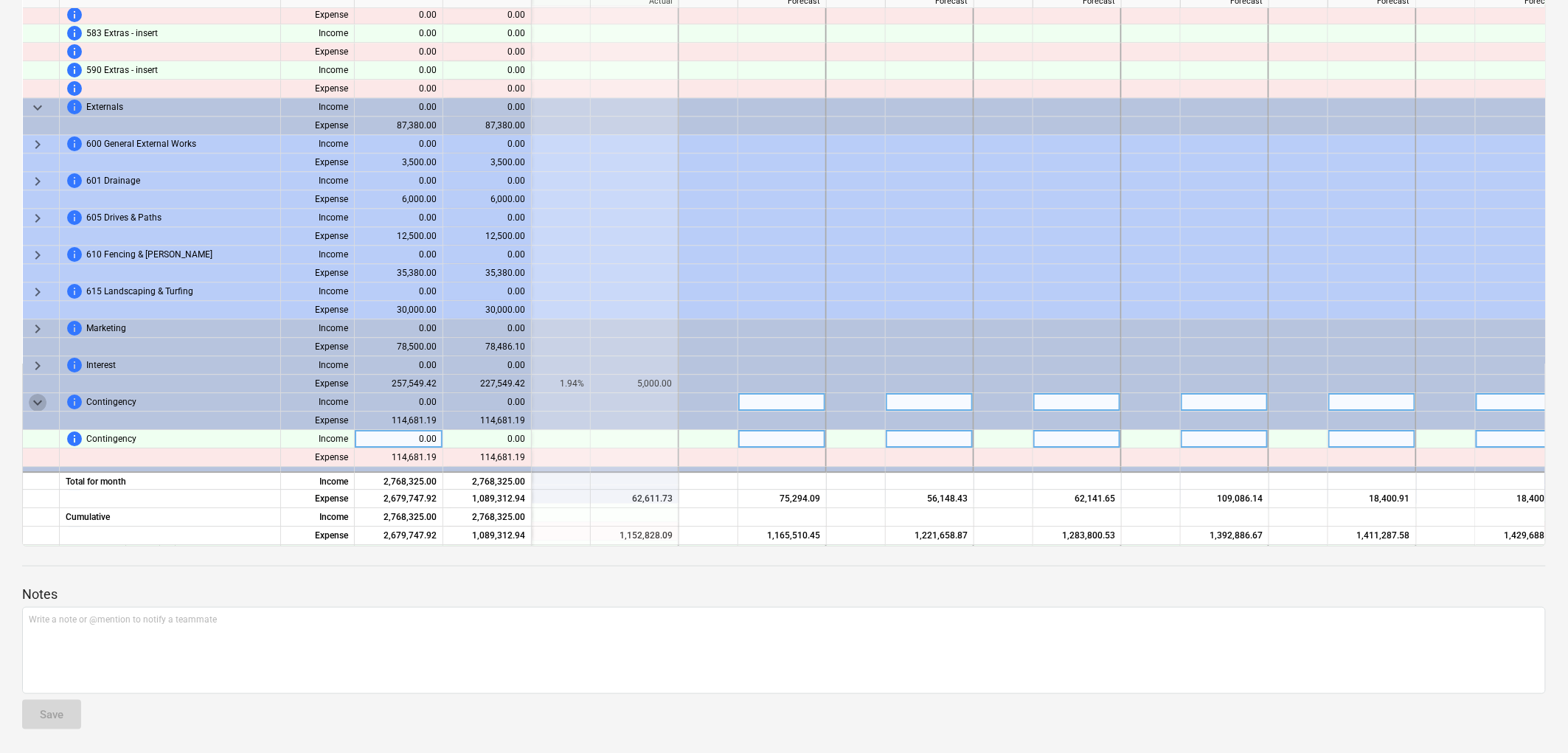
click at [38, 402] on span "keyboard_arrow_down" at bounding box center [38, 403] width 17 height 17
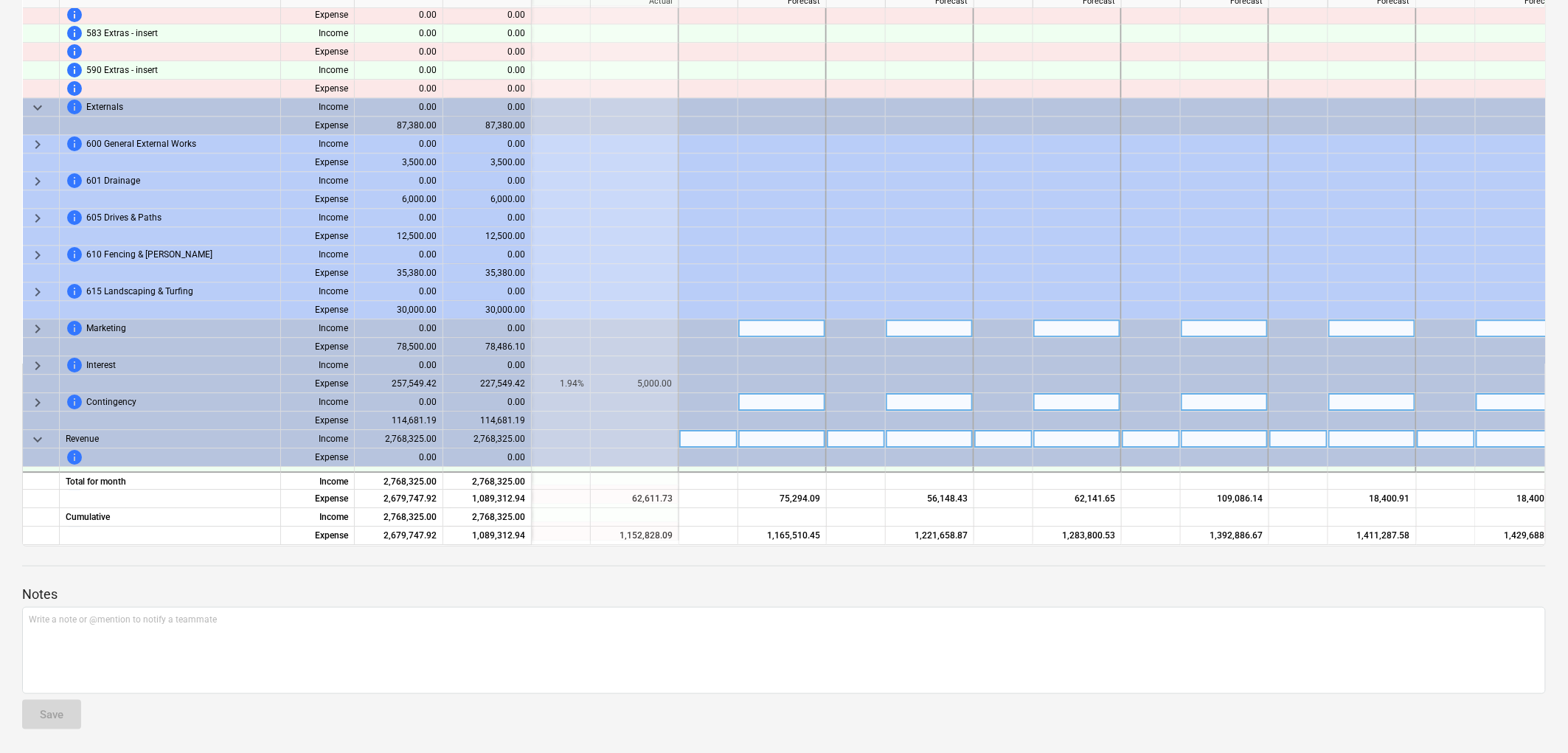
click at [37, 325] on span "keyboard_arrow_right" at bounding box center [38, 329] width 17 height 17
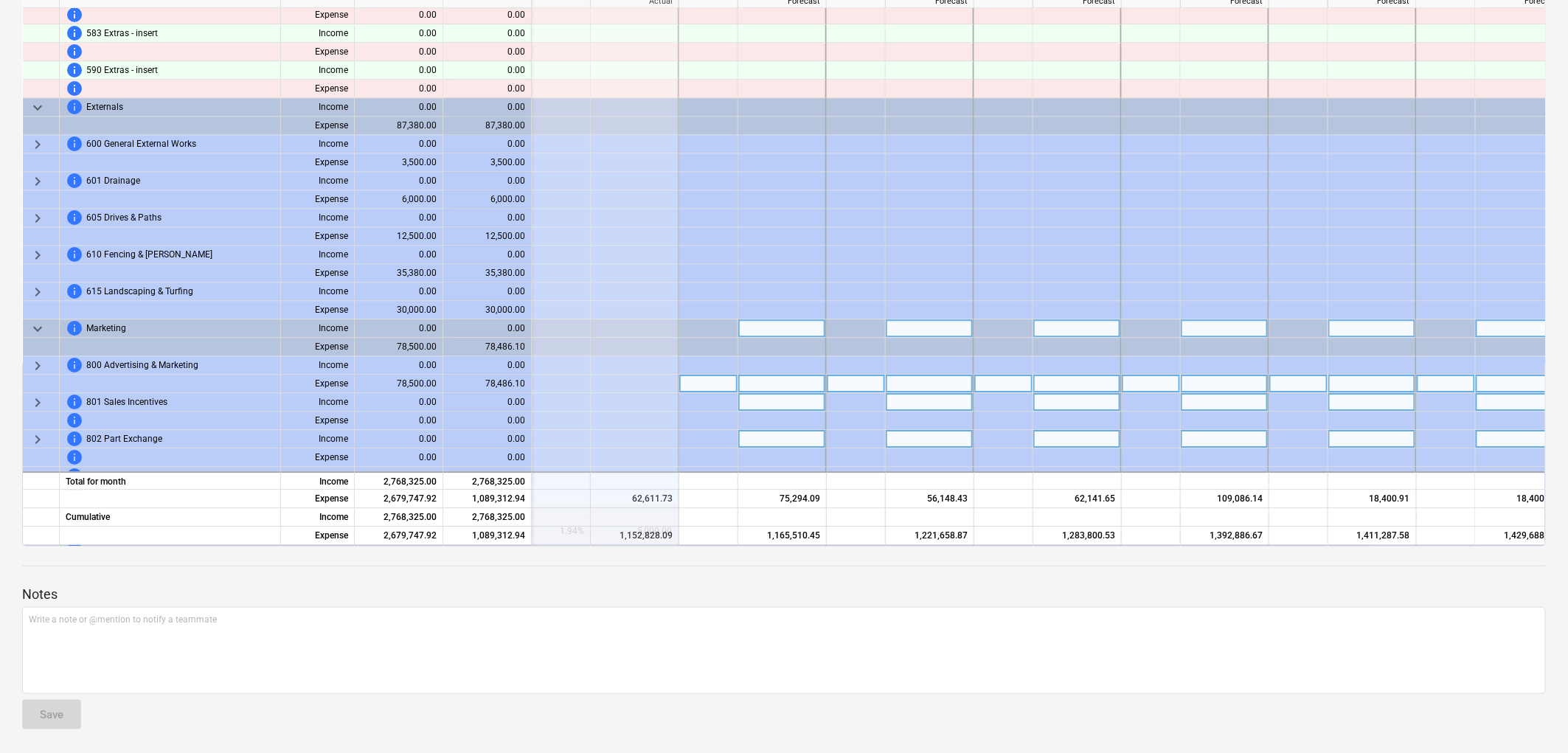
click at [753, 382] on div at bounding box center [782, 383] width 88 height 18
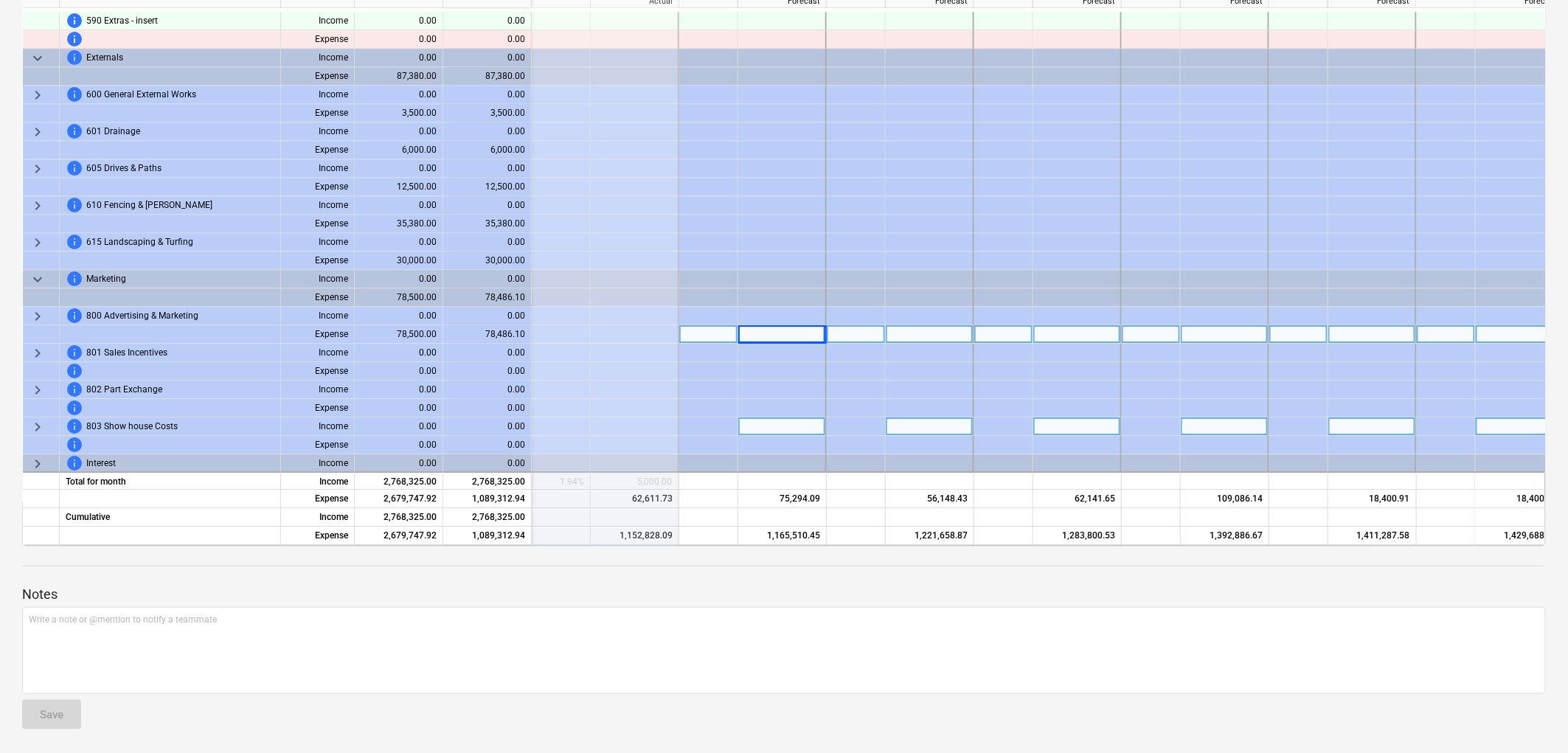
scroll to position [1820, 2213]
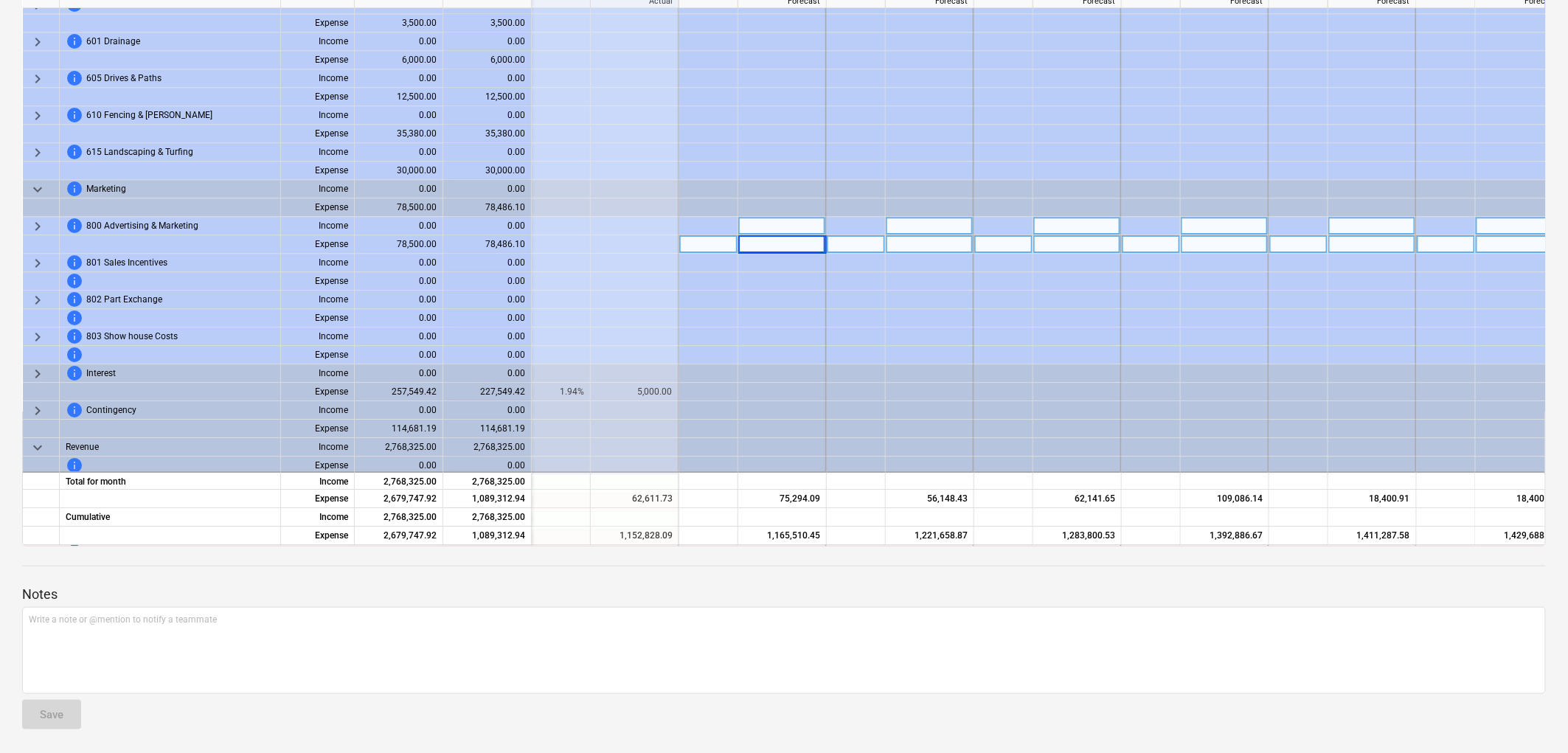
click at [39, 223] on span "keyboard_arrow_right" at bounding box center [38, 226] width 17 height 17
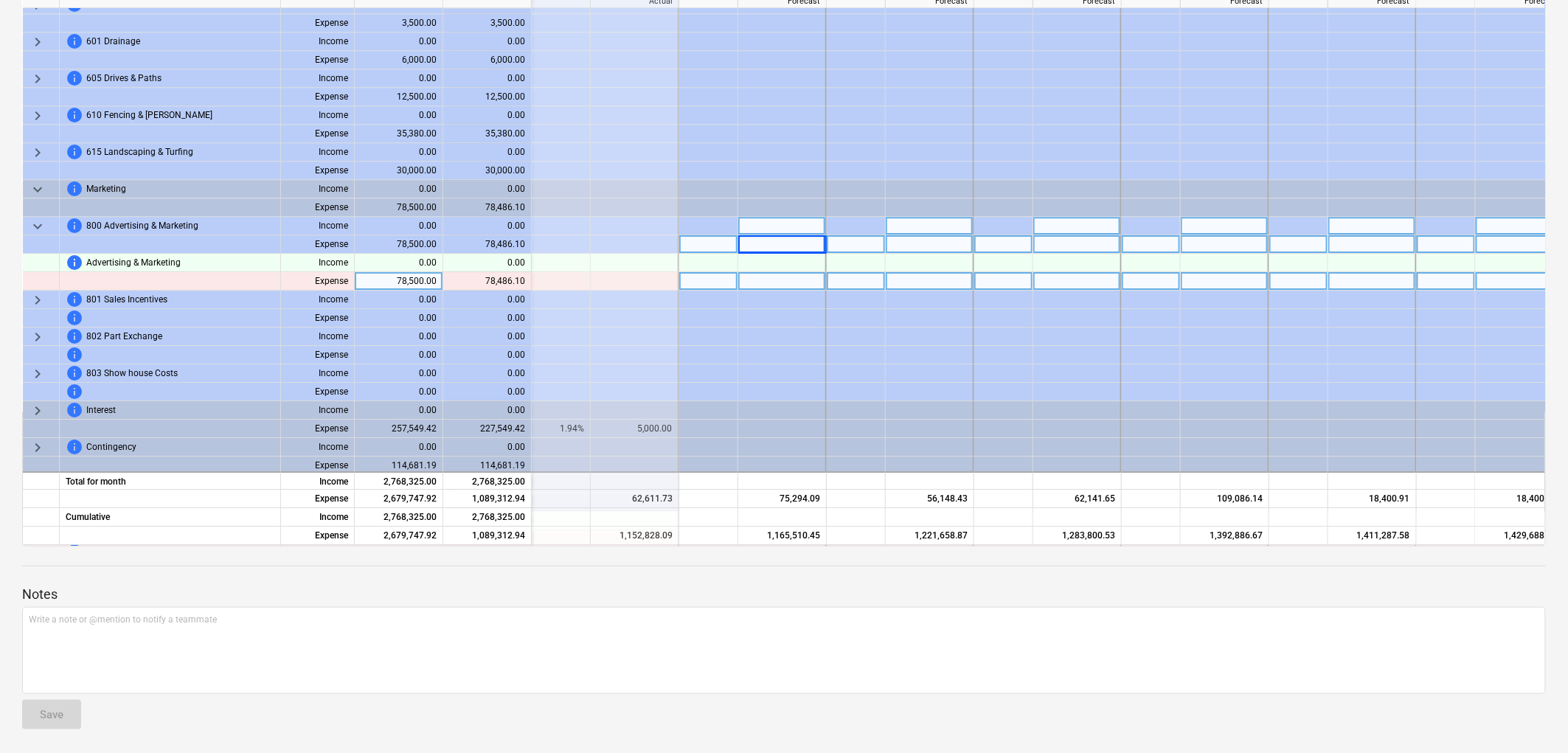
click at [737, 277] on div at bounding box center [708, 281] width 59 height 18
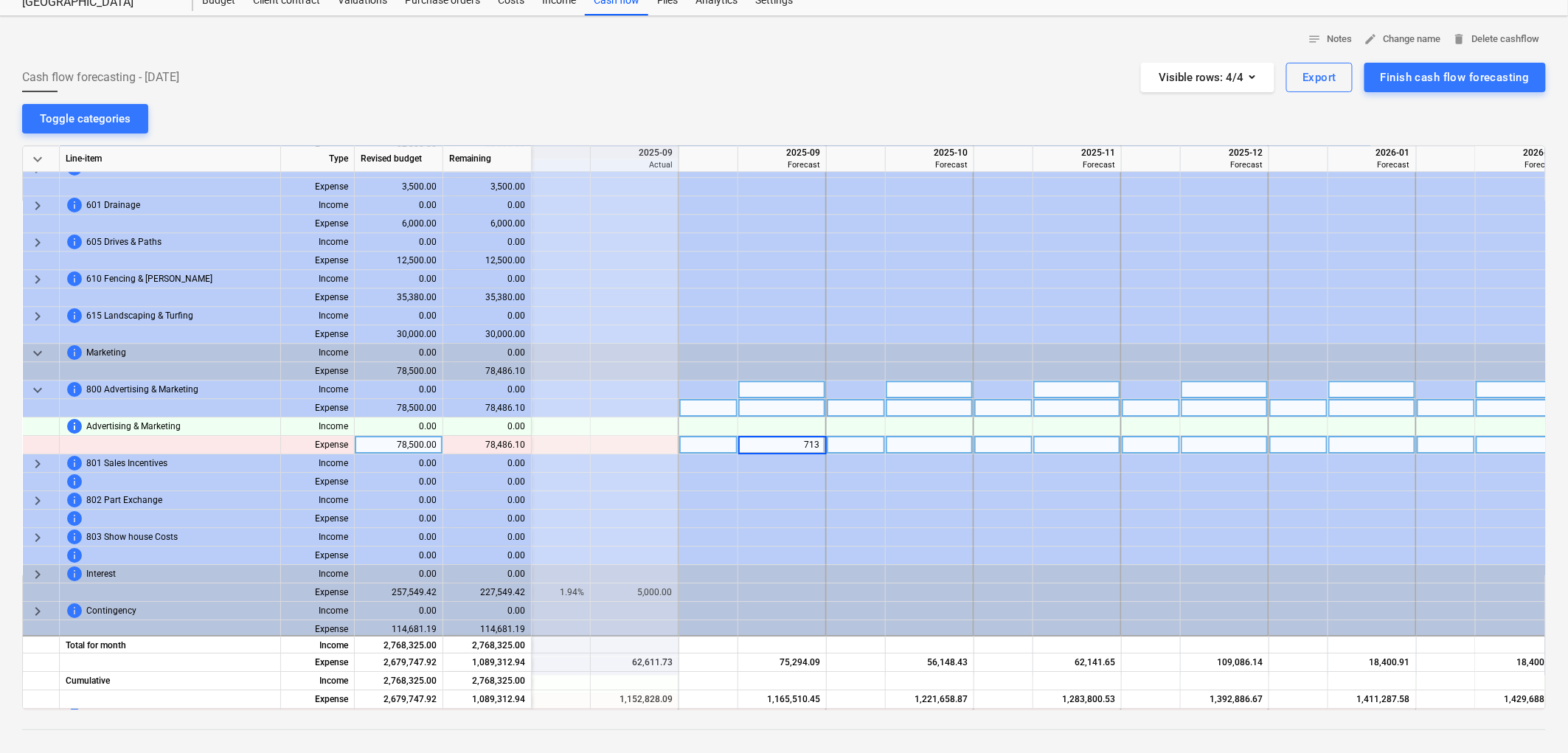
type input "7135"
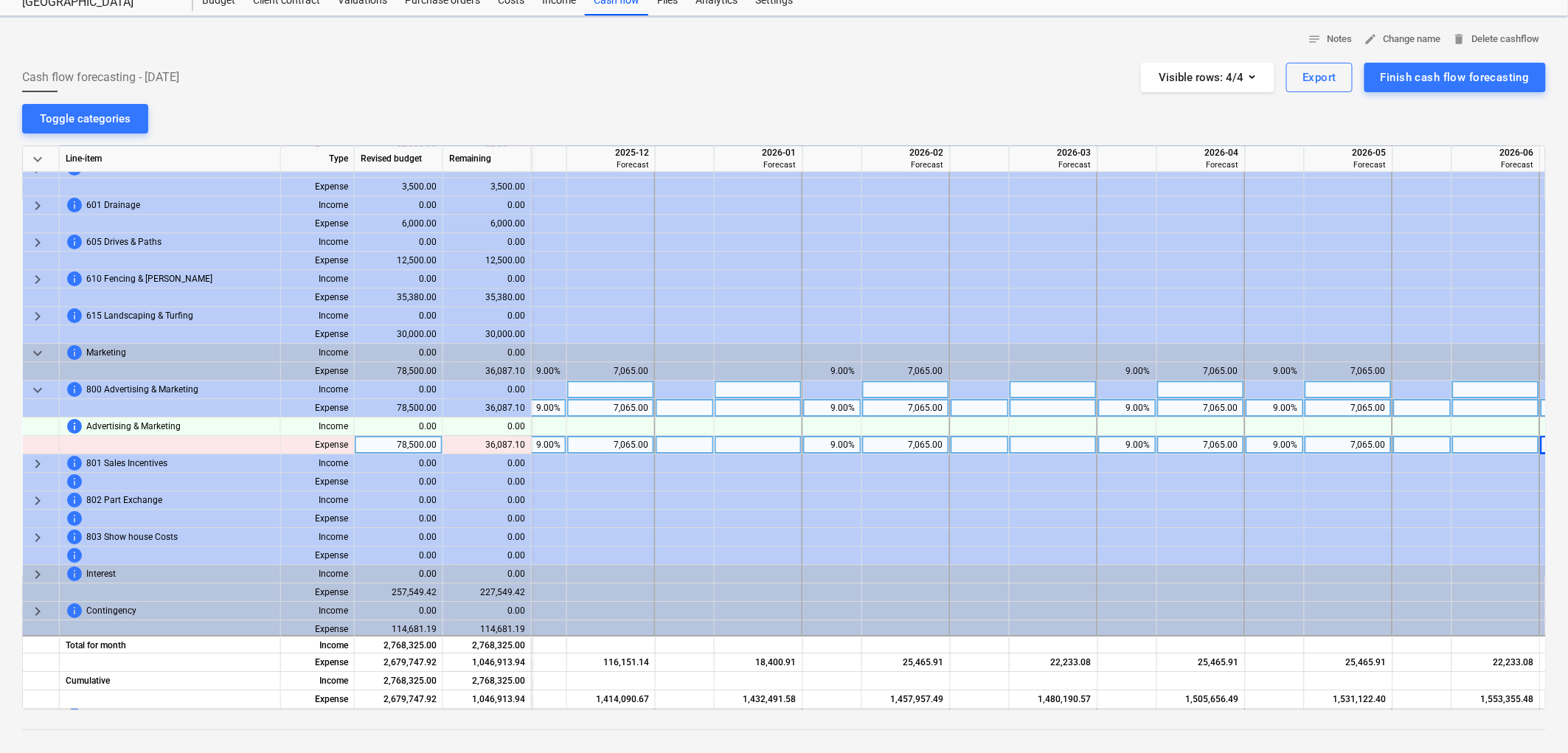
scroll to position [1820, 2886]
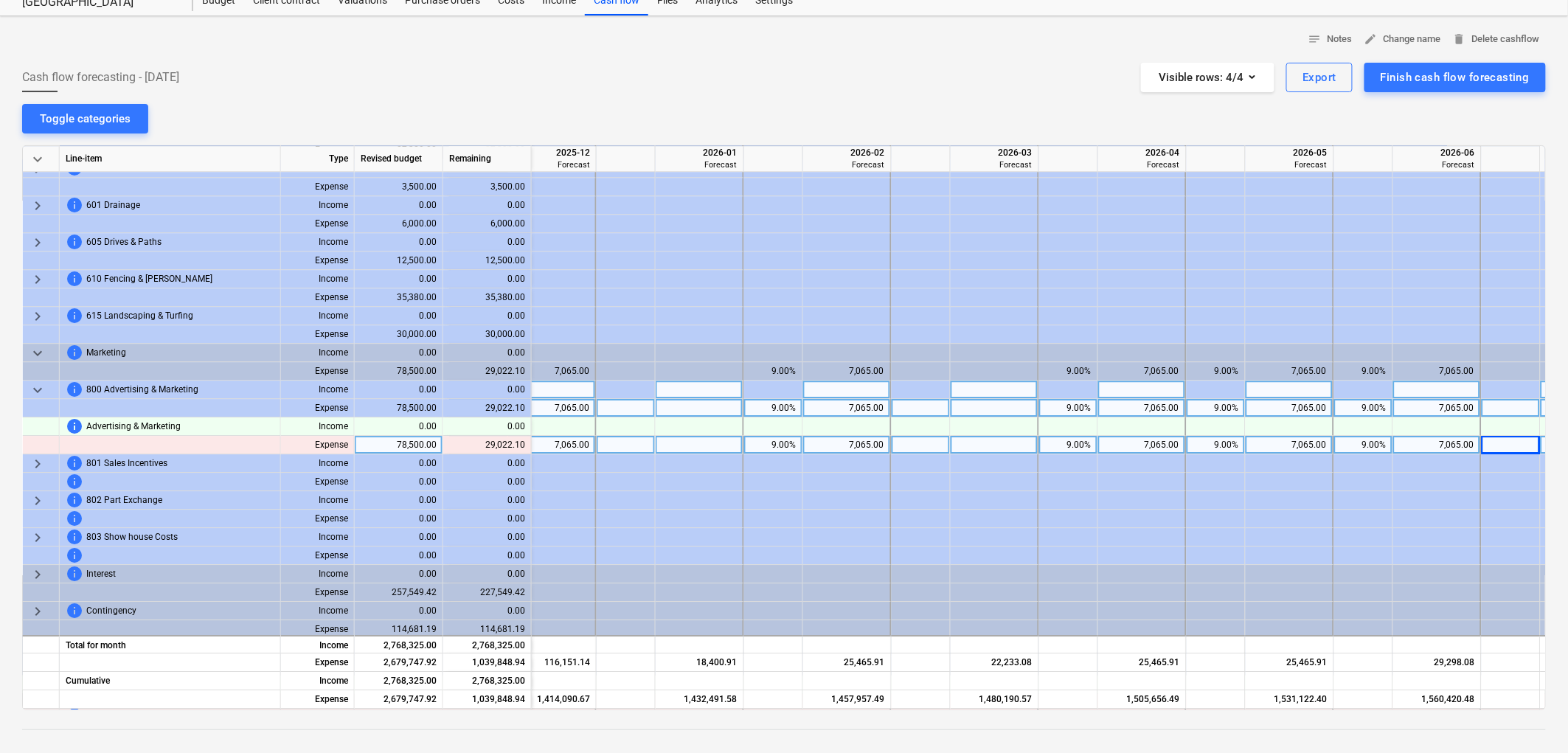
click at [931, 445] on div at bounding box center [921, 444] width 59 height 18
type input "9"
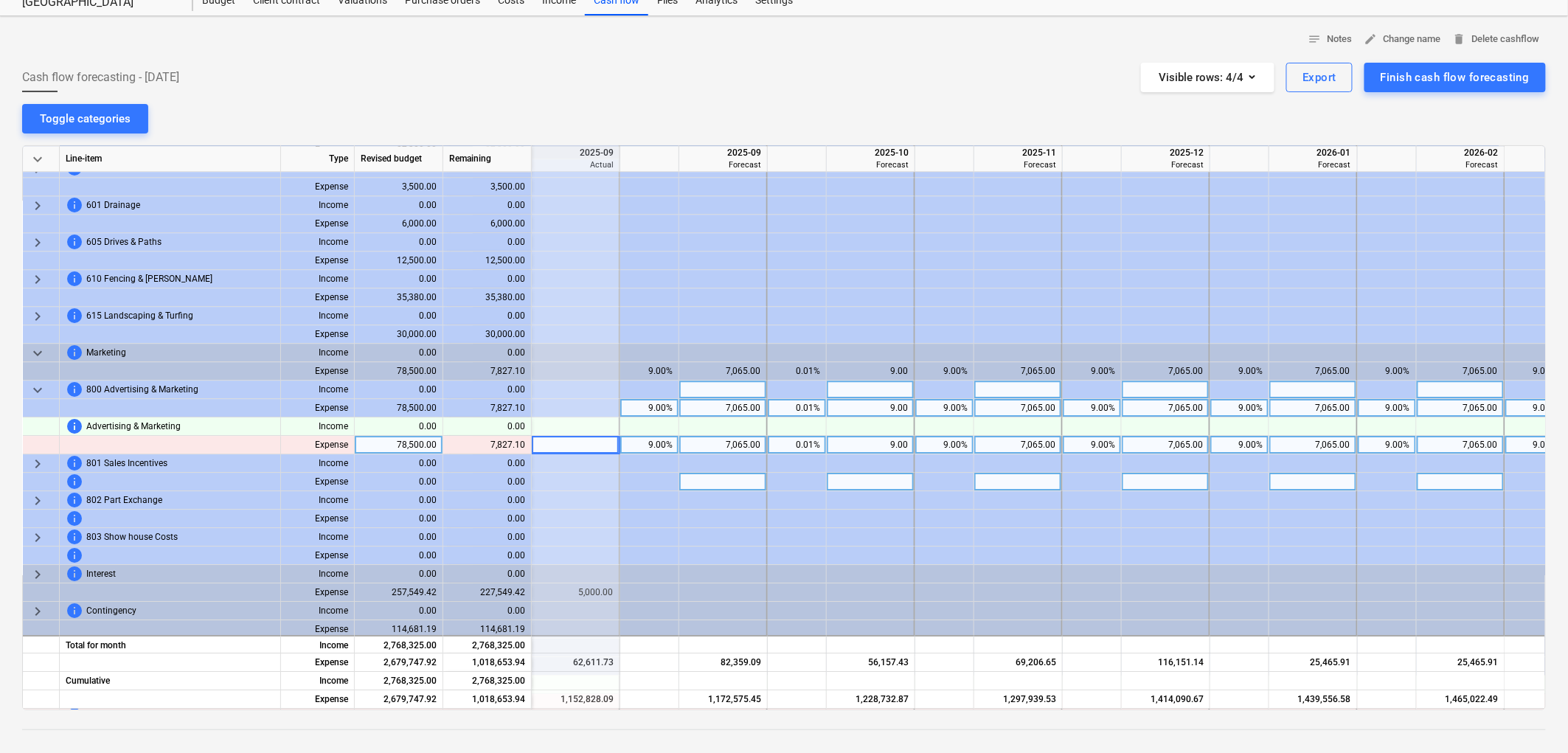
scroll to position [1820, 2213]
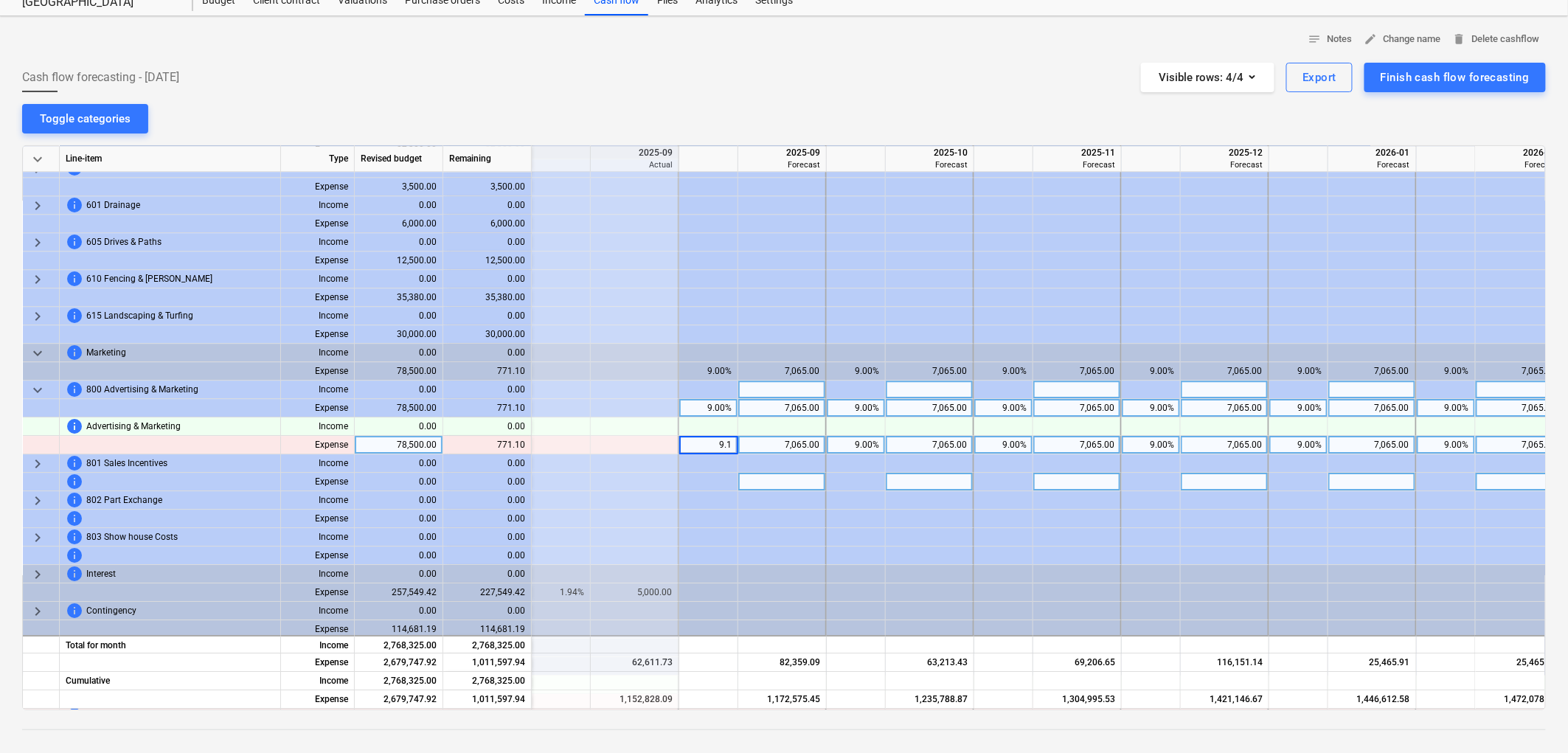
type input "9.10"
type input "9.2"
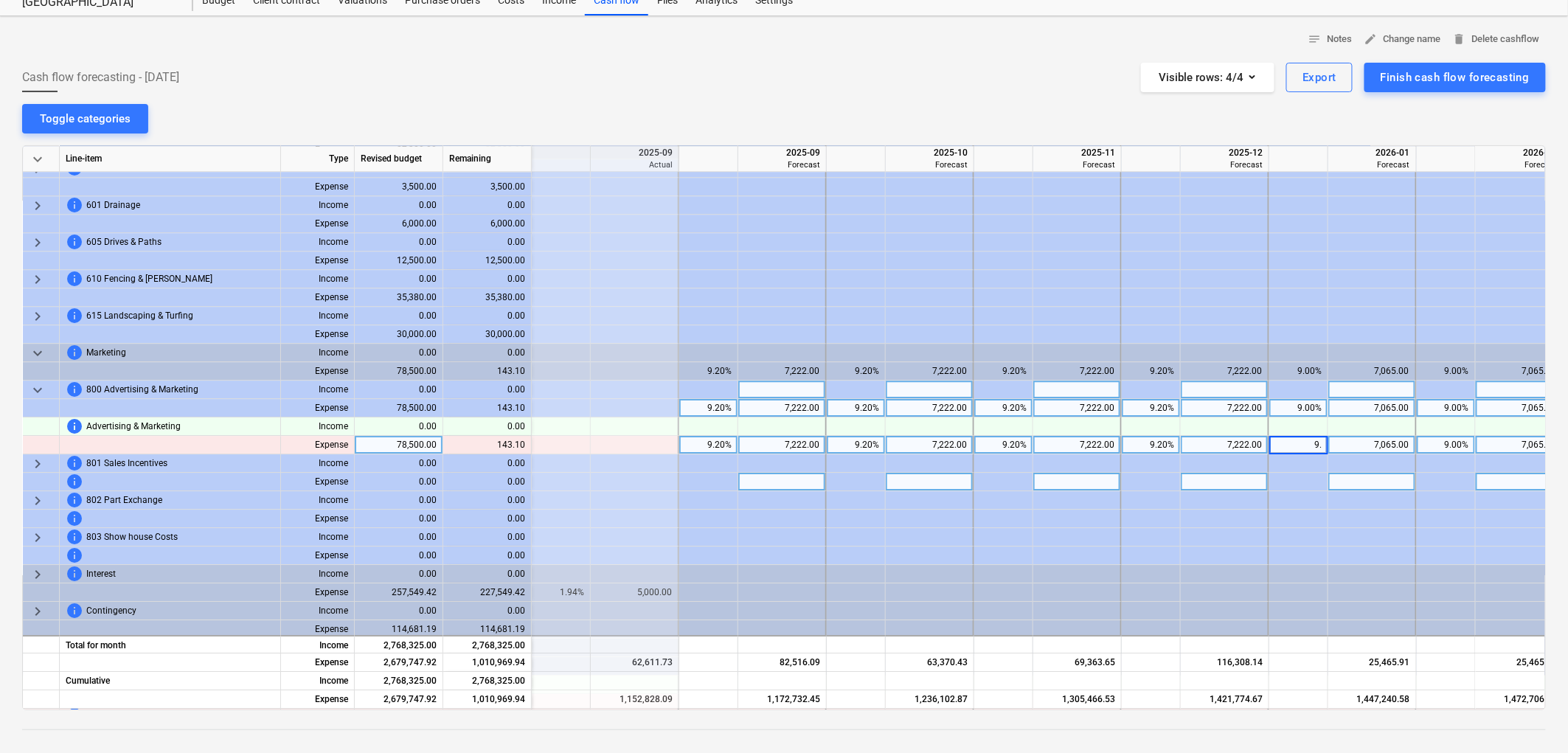
type input "9.2"
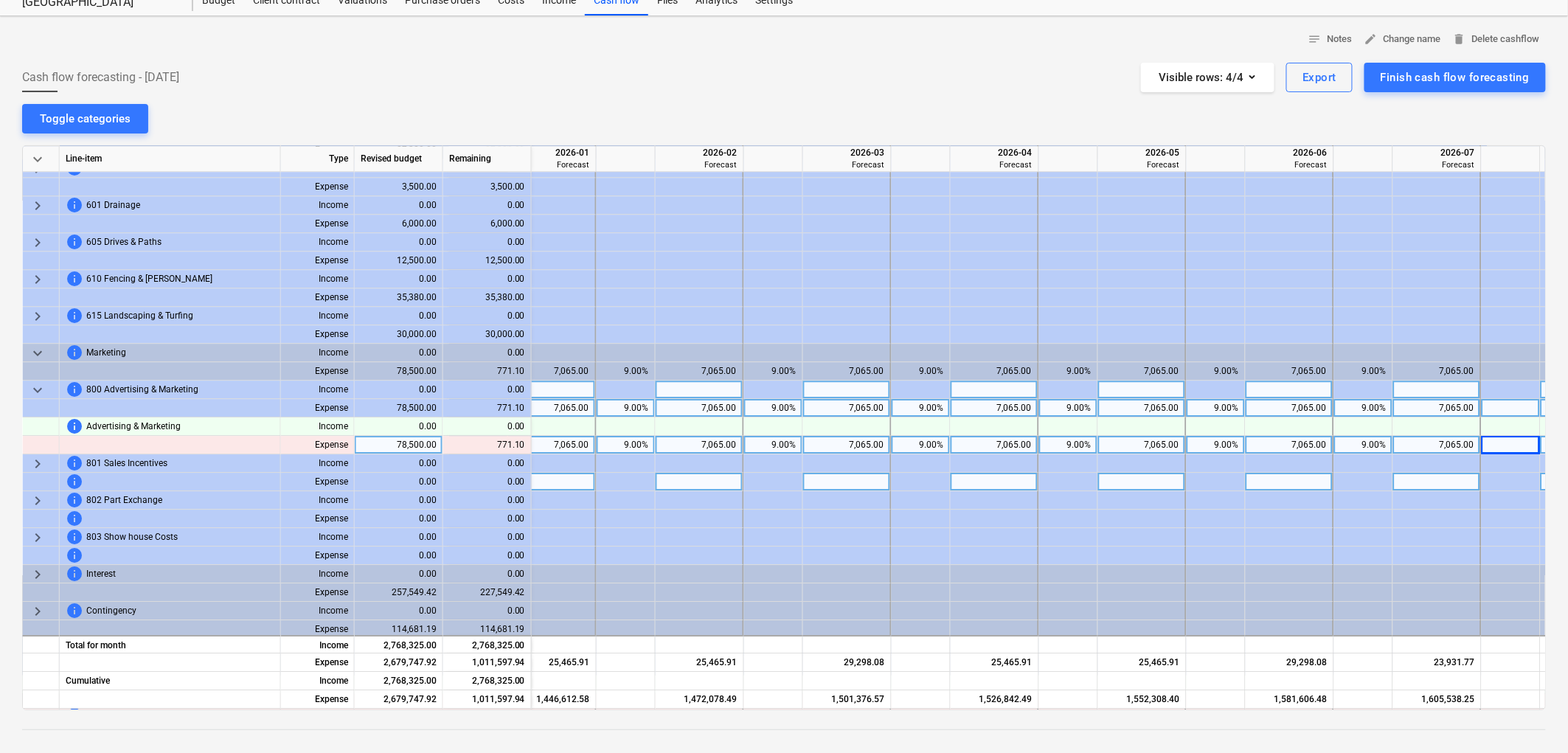
scroll to position [1820, 3122]
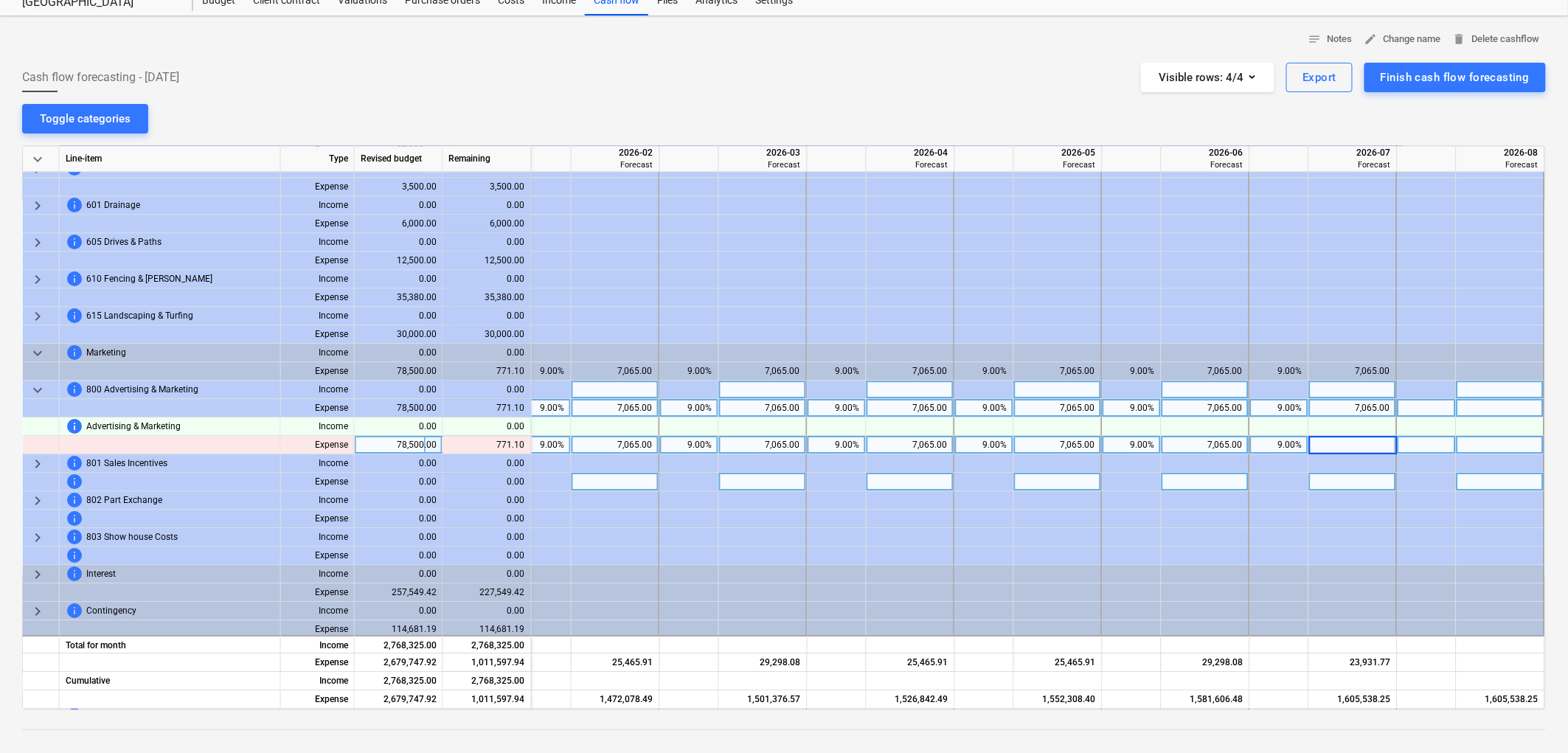
click at [1427, 443] on div at bounding box center [1427, 444] width 59 height 18
click at [1323, 441] on div "7,065.00" at bounding box center [1354, 444] width 76 height 18
click at [1458, 446] on div at bounding box center [1501, 444] width 88 height 18
click at [1270, 439] on div at bounding box center [1280, 444] width 59 height 18
click at [1361, 439] on div at bounding box center [1354, 444] width 88 height 18
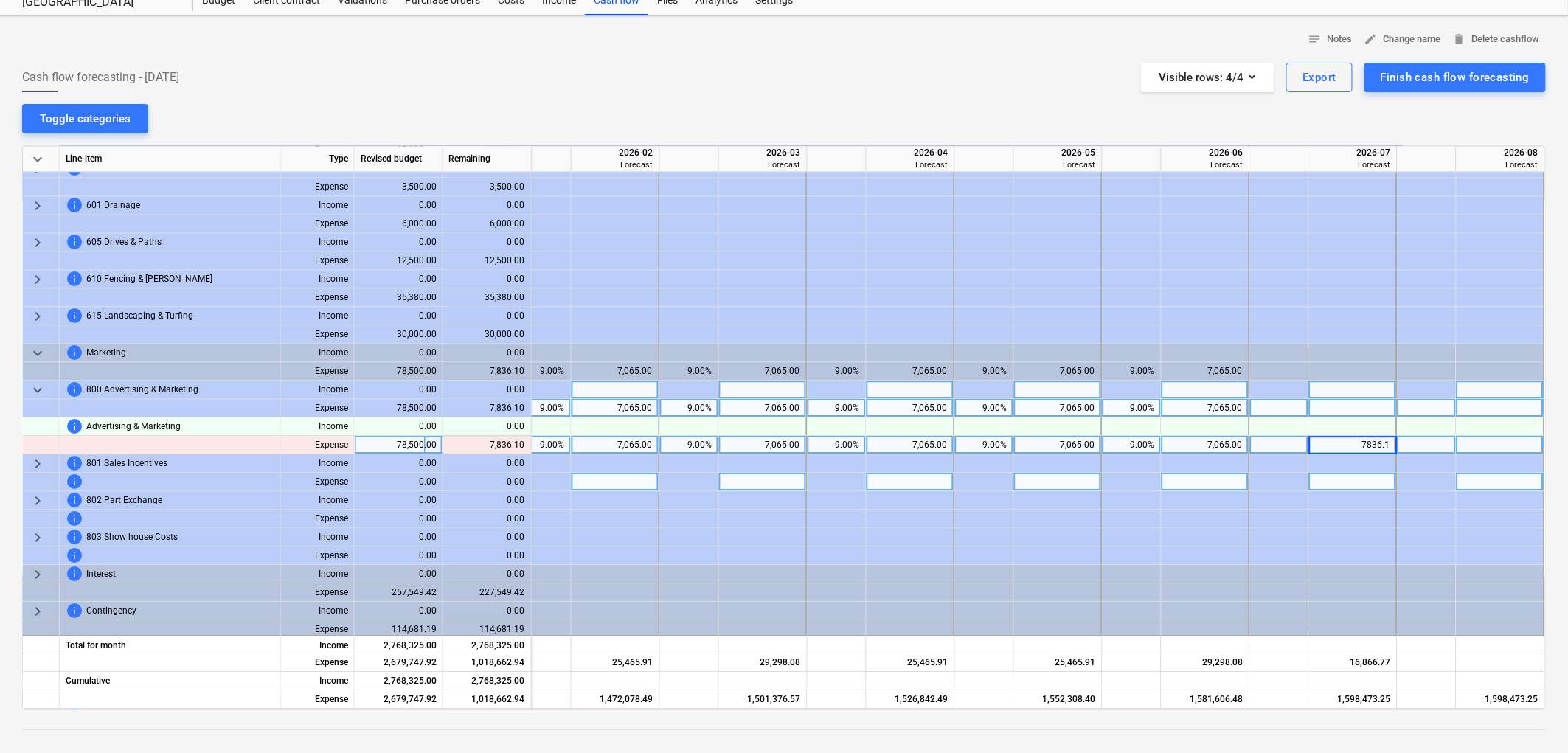
type input "7836.10"
click at [39, 389] on span "keyboard_arrow_down" at bounding box center [38, 390] width 17 height 17
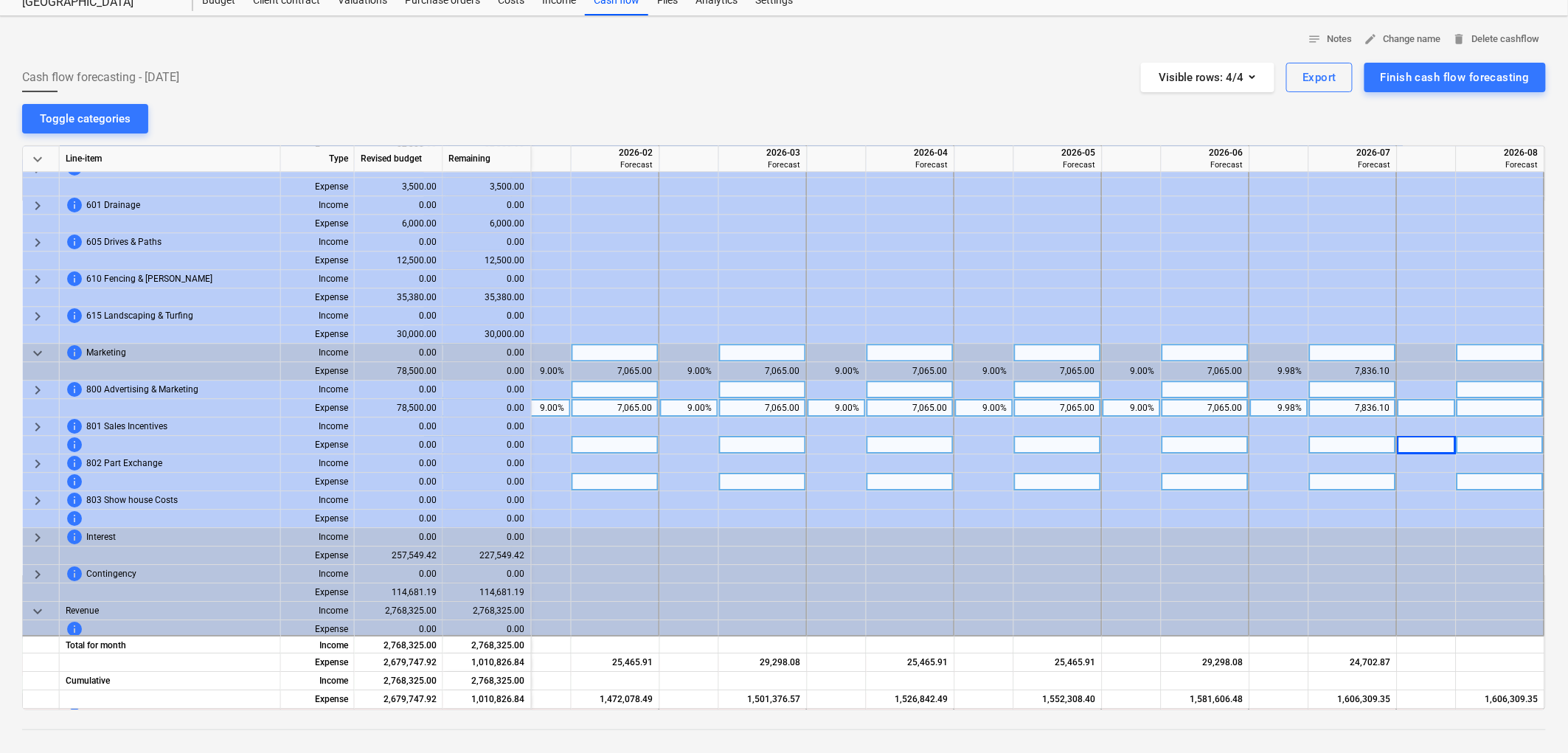
click at [39, 349] on span "keyboard_arrow_down" at bounding box center [38, 353] width 17 height 17
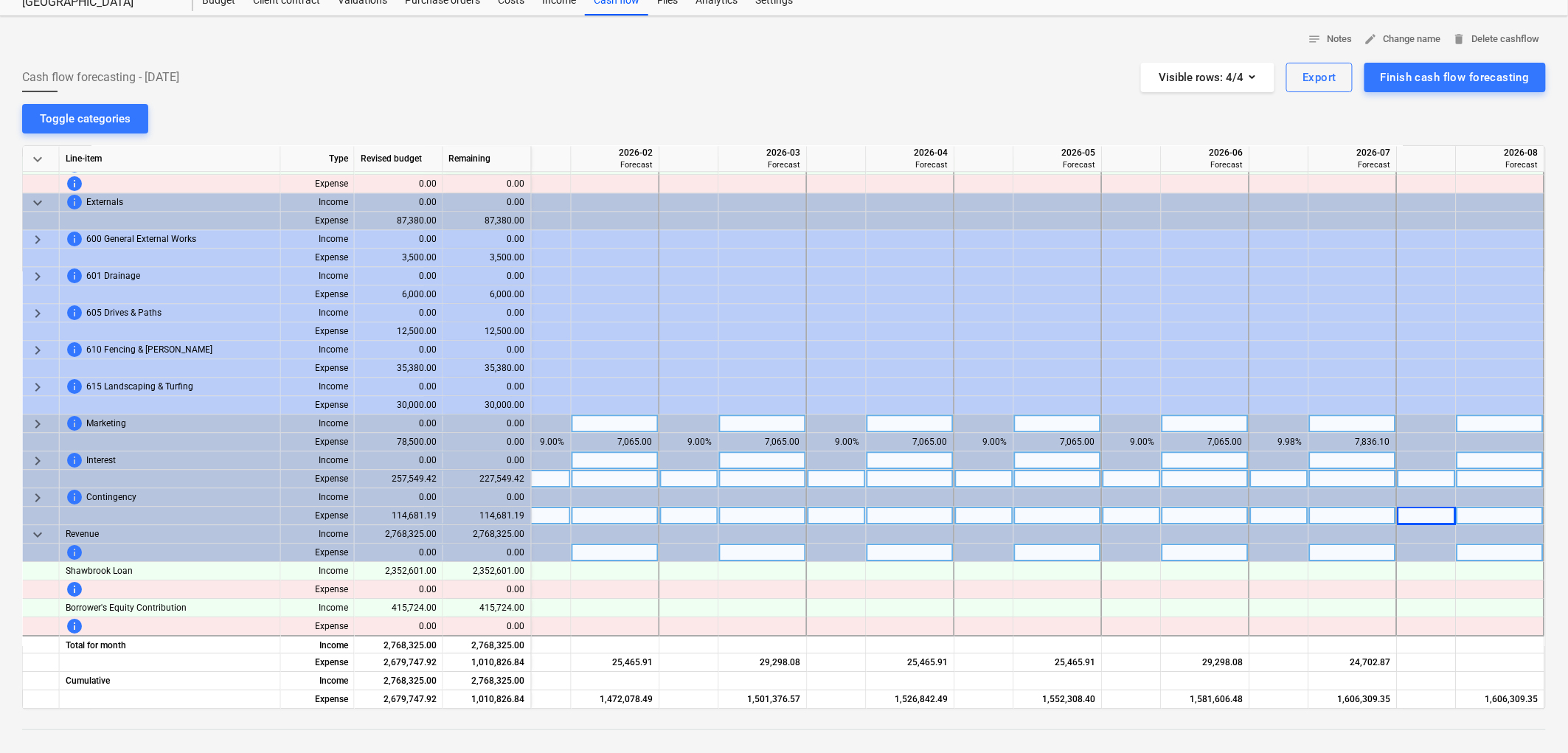
scroll to position [1754, 3122]
click at [39, 526] on span "keyboard_arrow_down" at bounding box center [38, 535] width 17 height 17
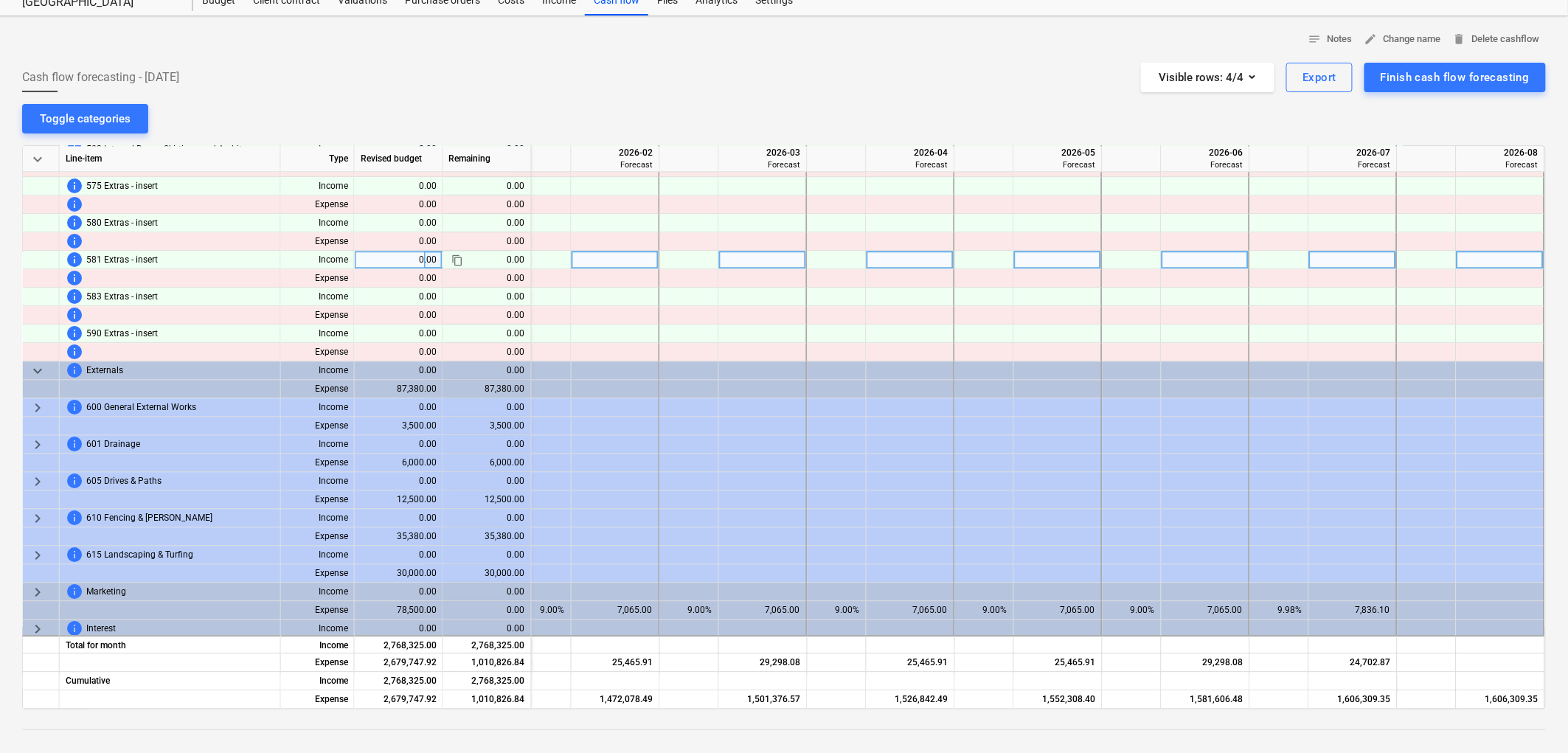
scroll to position [1681, 3122]
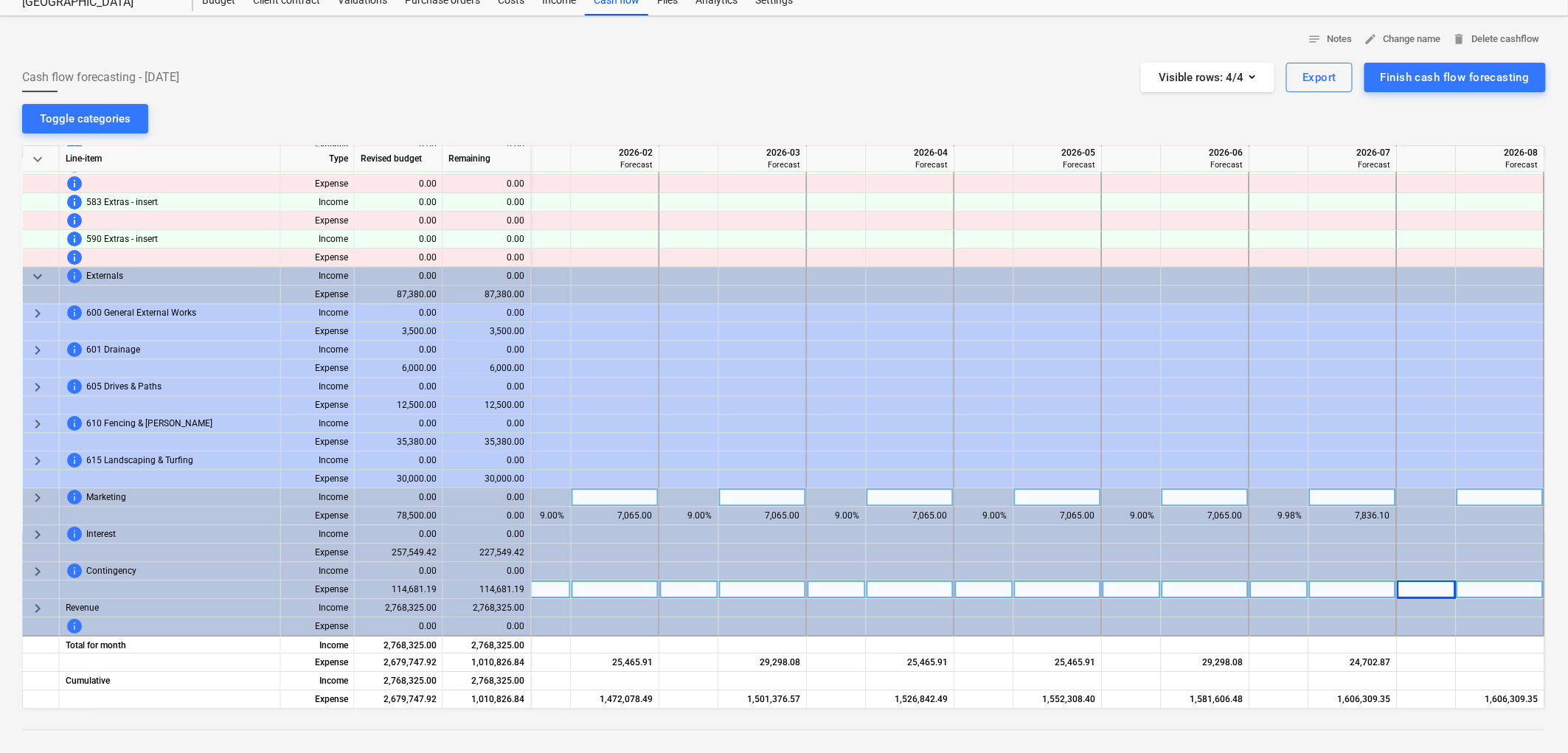
drag, startPoint x: 684, startPoint y: 474, endPoint x: 716, endPoint y: 482, distance: 33.0
click at [684, 474] on div at bounding box center [690, 478] width 59 height 18
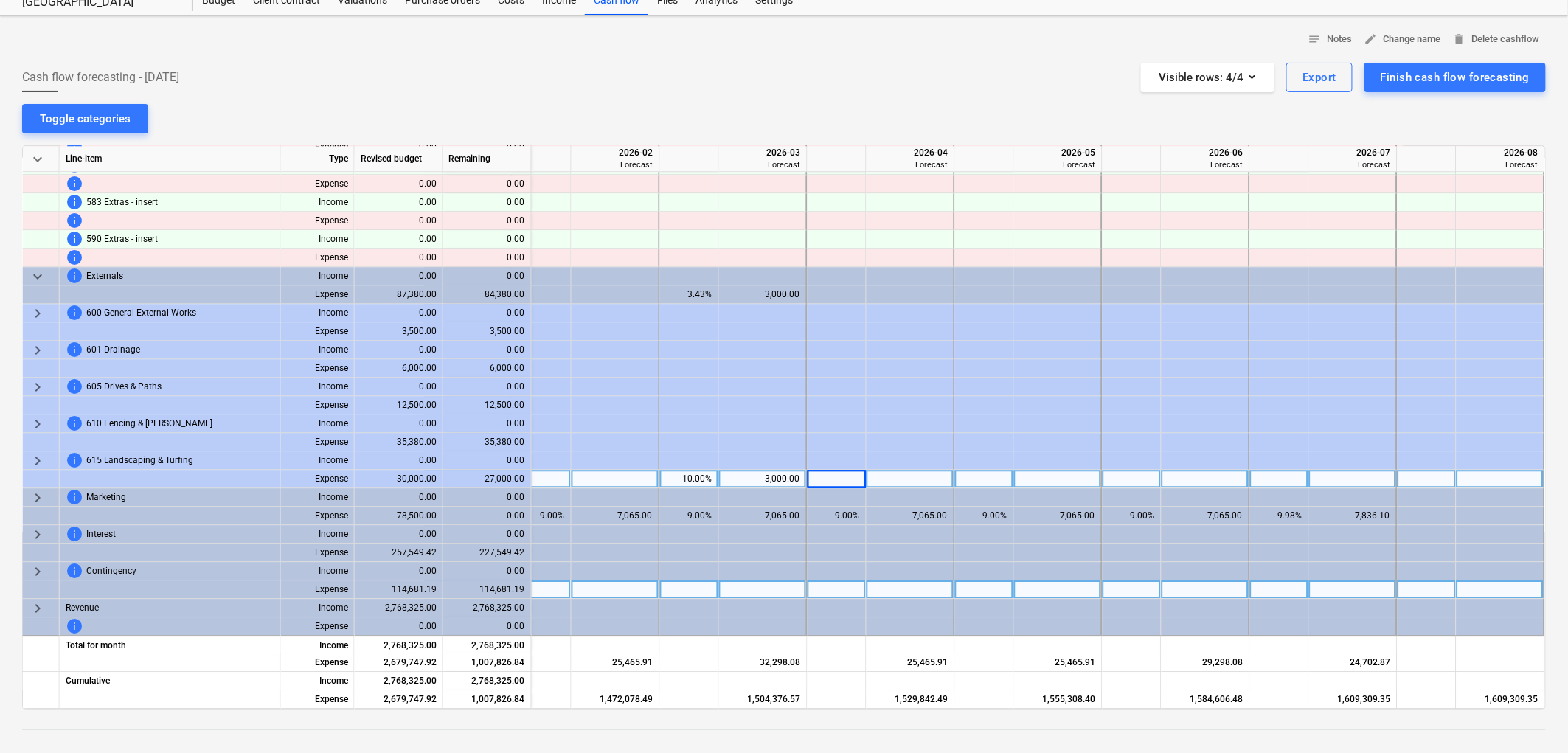
click at [677, 470] on div "10.00%" at bounding box center [690, 478] width 47 height 18
click at [821, 470] on div at bounding box center [837, 478] width 59 height 18
click at [968, 470] on div at bounding box center [985, 478] width 59 height 18
type input "40"
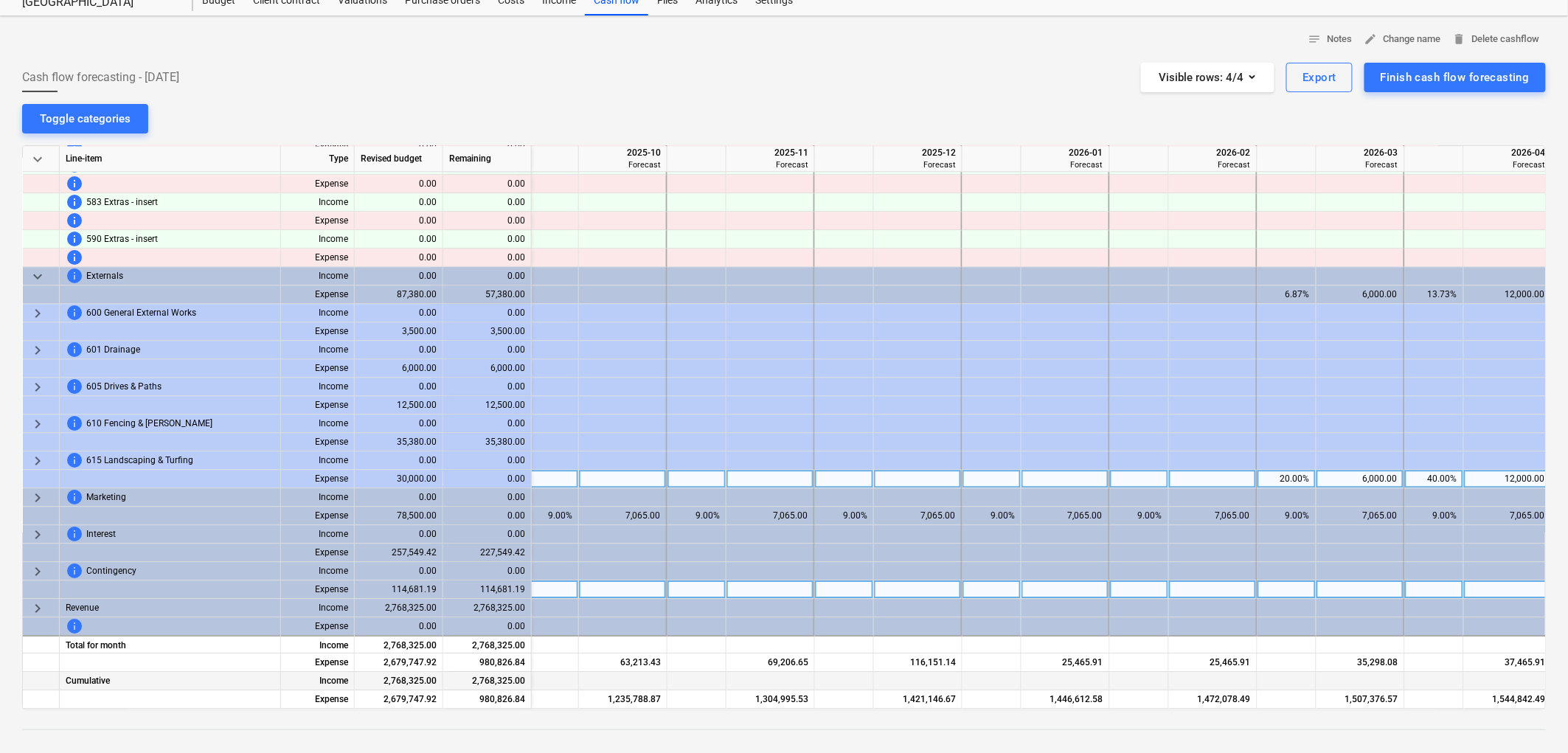
scroll to position [1681, 2513]
drag, startPoint x: 1062, startPoint y: 708, endPoint x: 1011, endPoint y: 708, distance: 51.0
click at [1011, 708] on div "keyboard_arrow_down Line-item Type Revised budget Remaining 2025-09 Forecast 20…" at bounding box center [784, 428] width 1524 height 565
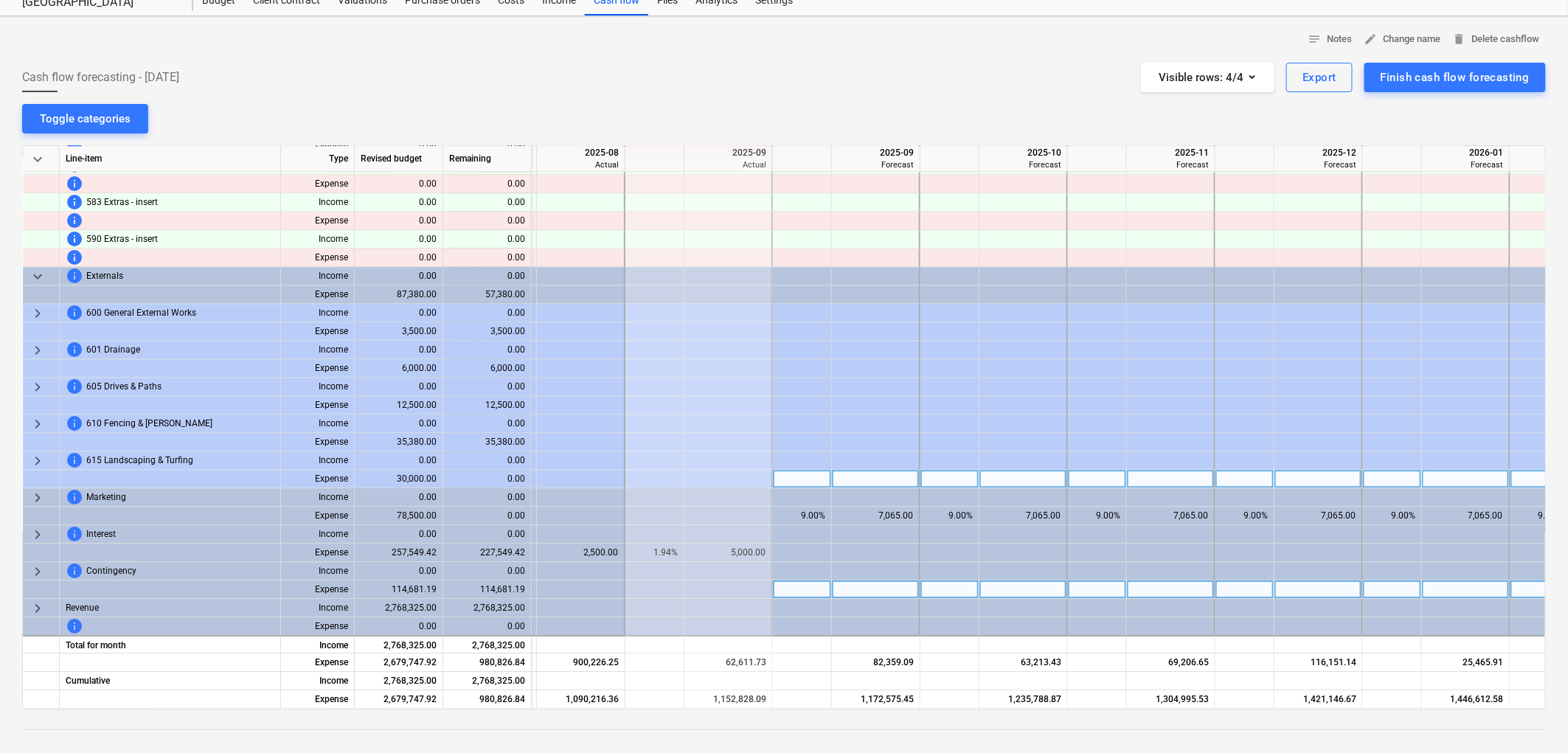
scroll to position [1681, 2048]
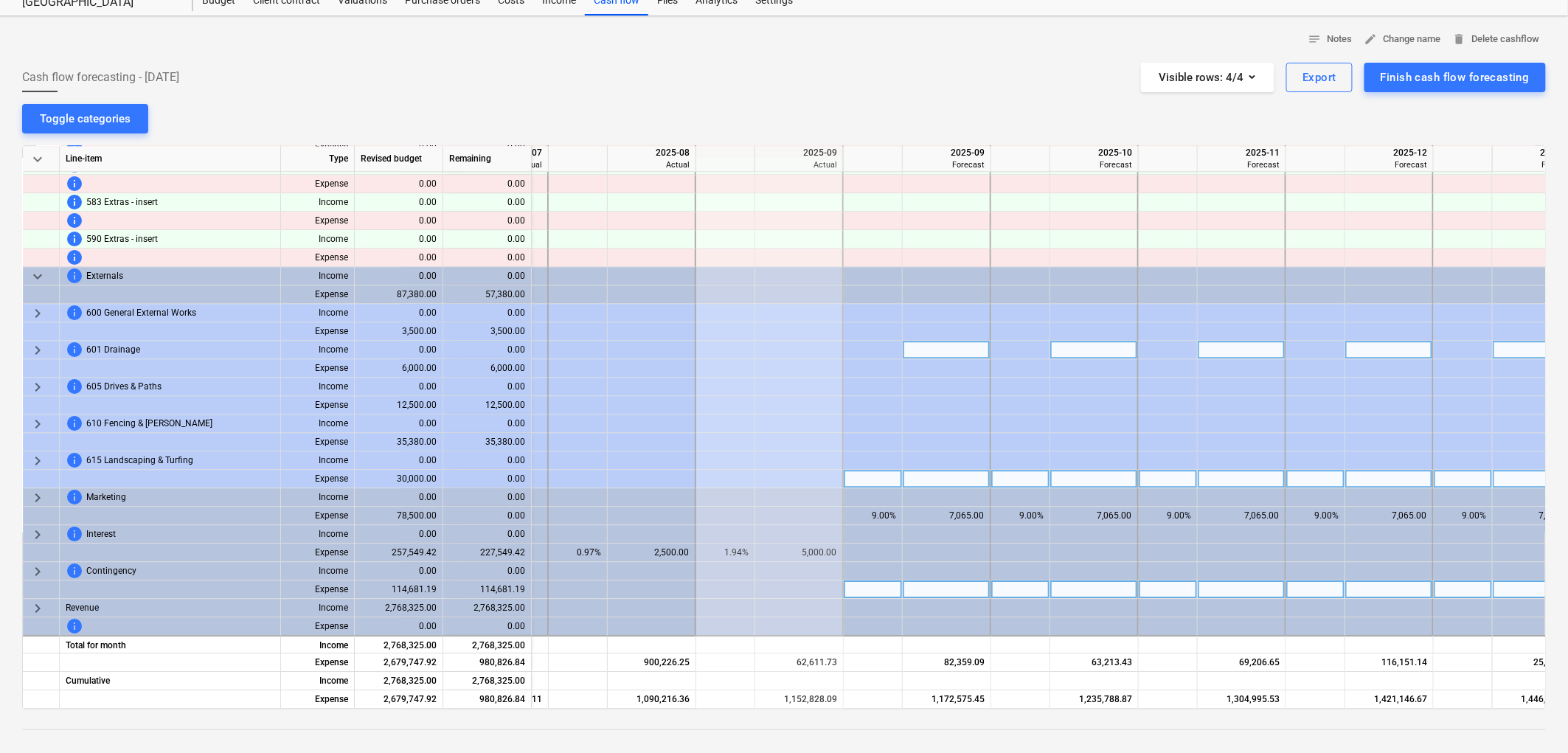
click at [867, 349] on div at bounding box center [873, 349] width 59 height 18
click at [35, 347] on span "keyboard_arrow_right" at bounding box center [38, 350] width 17 height 17
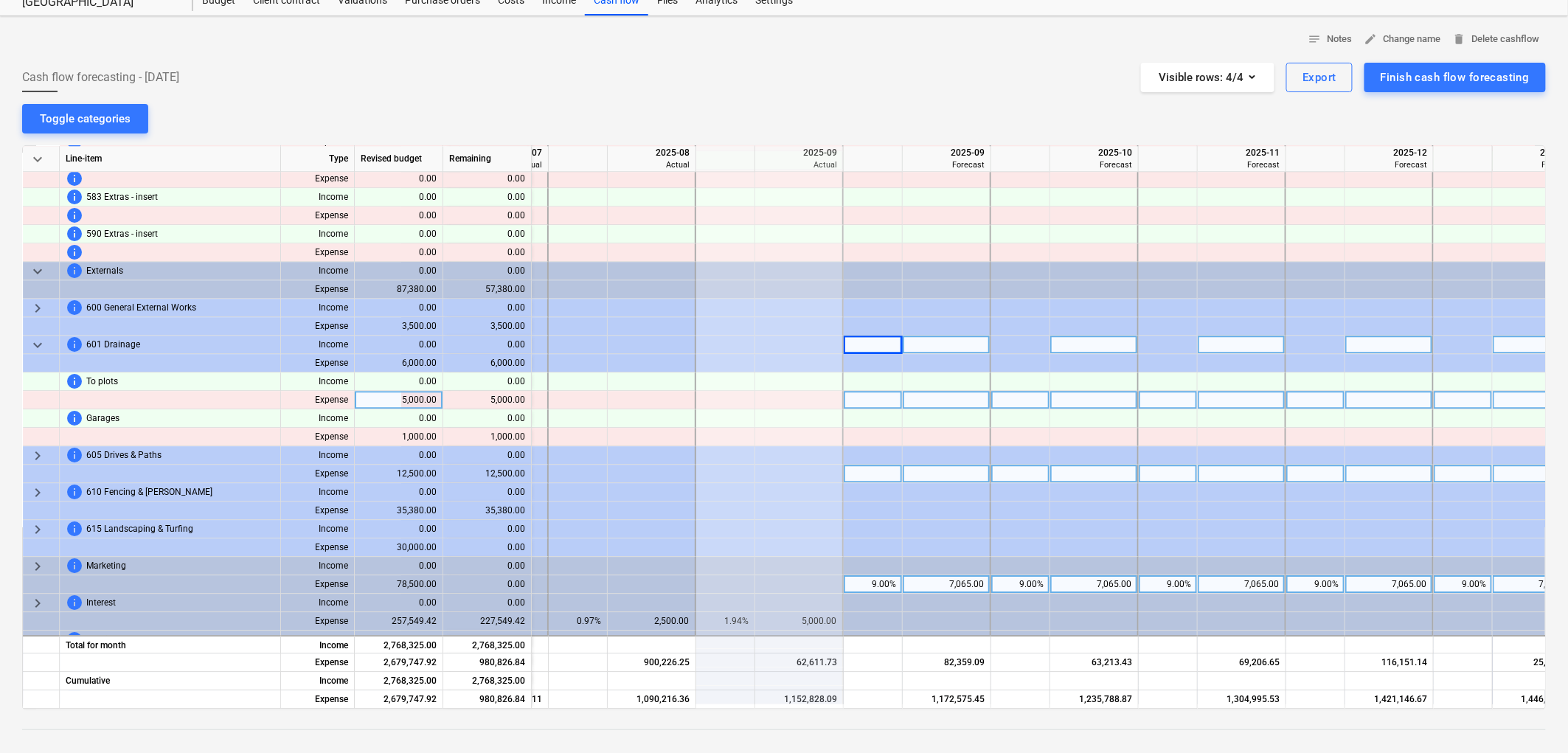
click at [868, 401] on div at bounding box center [873, 400] width 59 height 18
type input "72"
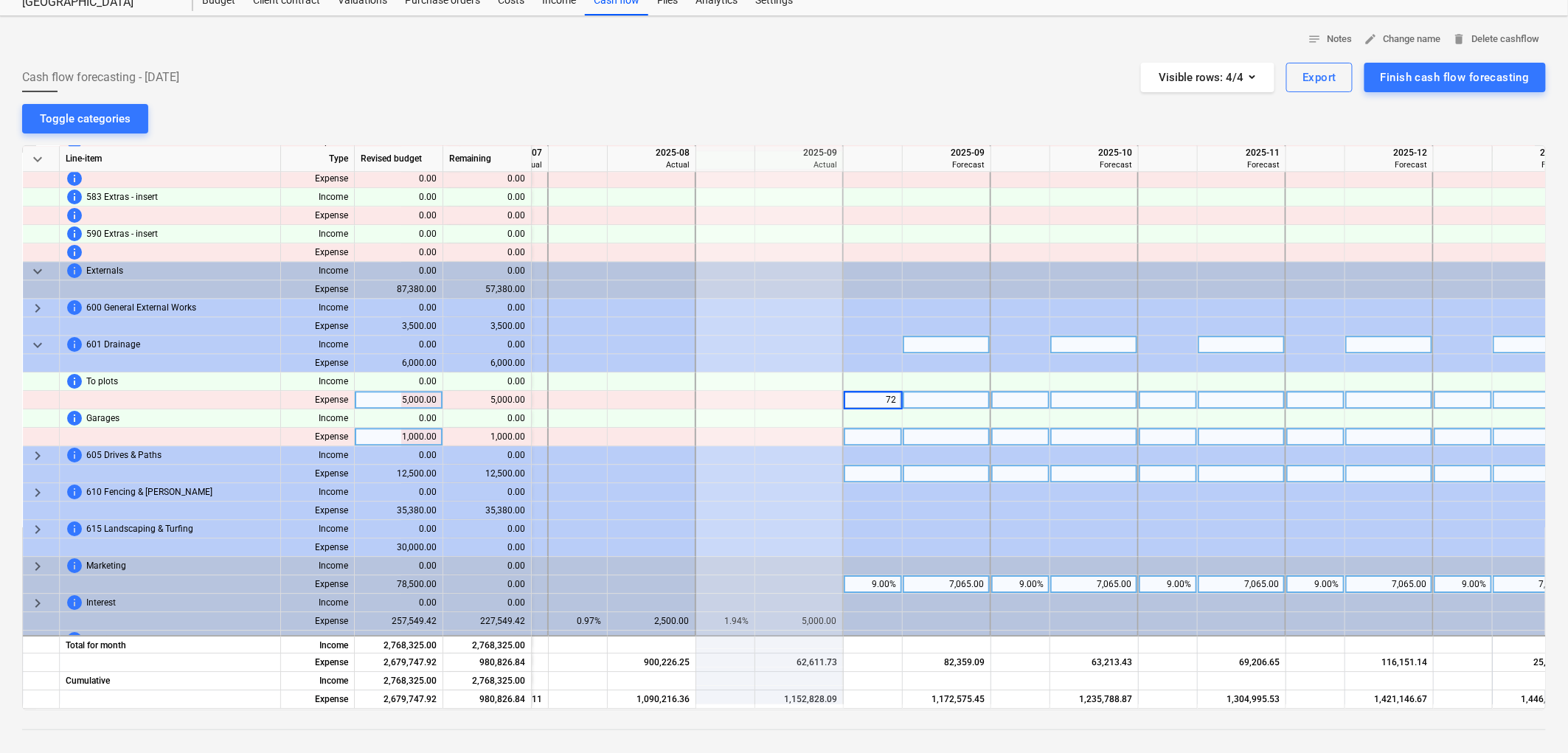
click at [880, 432] on div at bounding box center [873, 437] width 59 height 18
click at [1080, 399] on div at bounding box center [1094, 400] width 88 height 18
click at [871, 440] on div "2.00%" at bounding box center [873, 437] width 47 height 18
type input "72"
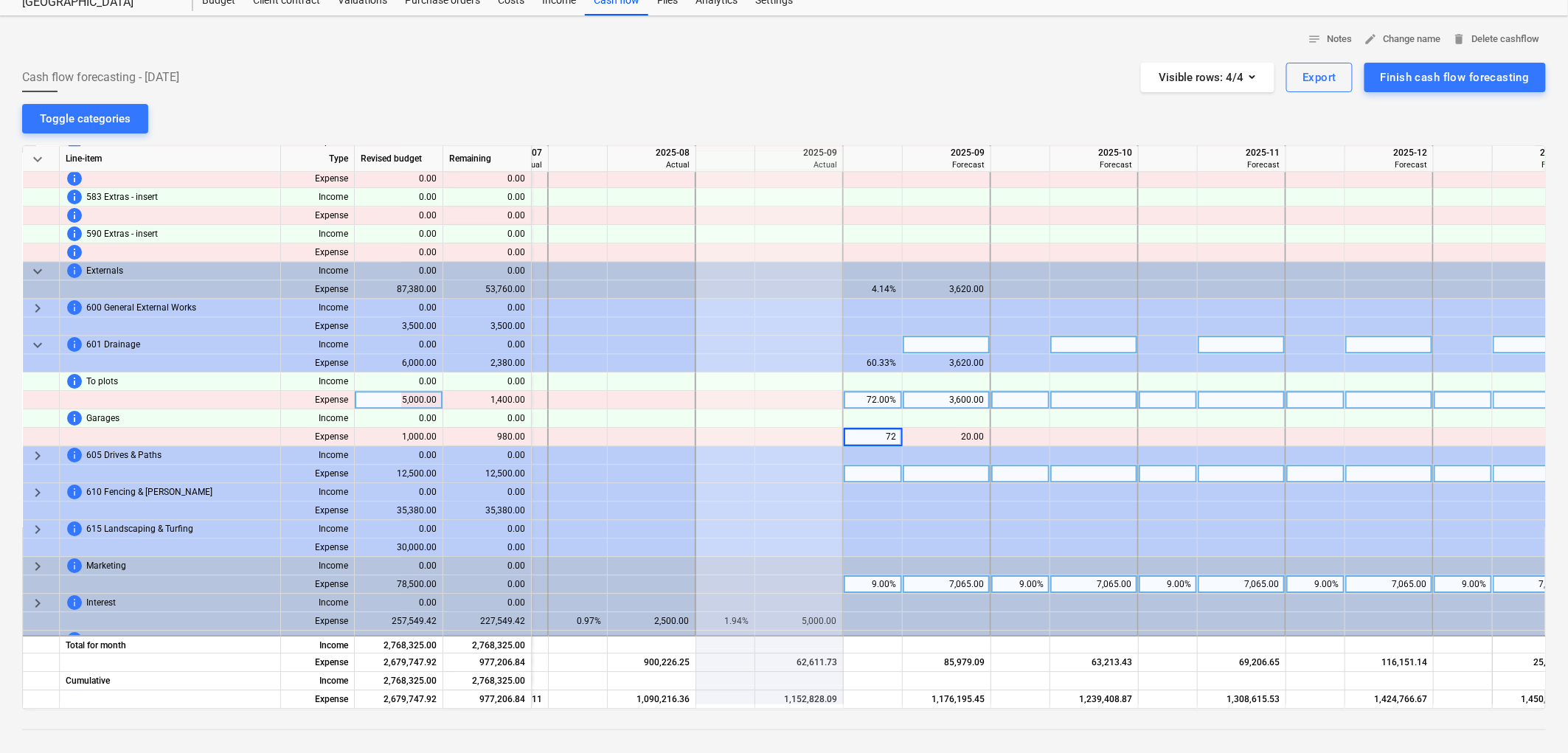
click at [1045, 402] on div at bounding box center [1021, 400] width 59 height 18
type input "28"
click at [1045, 446] on div at bounding box center [1021, 455] width 59 height 18
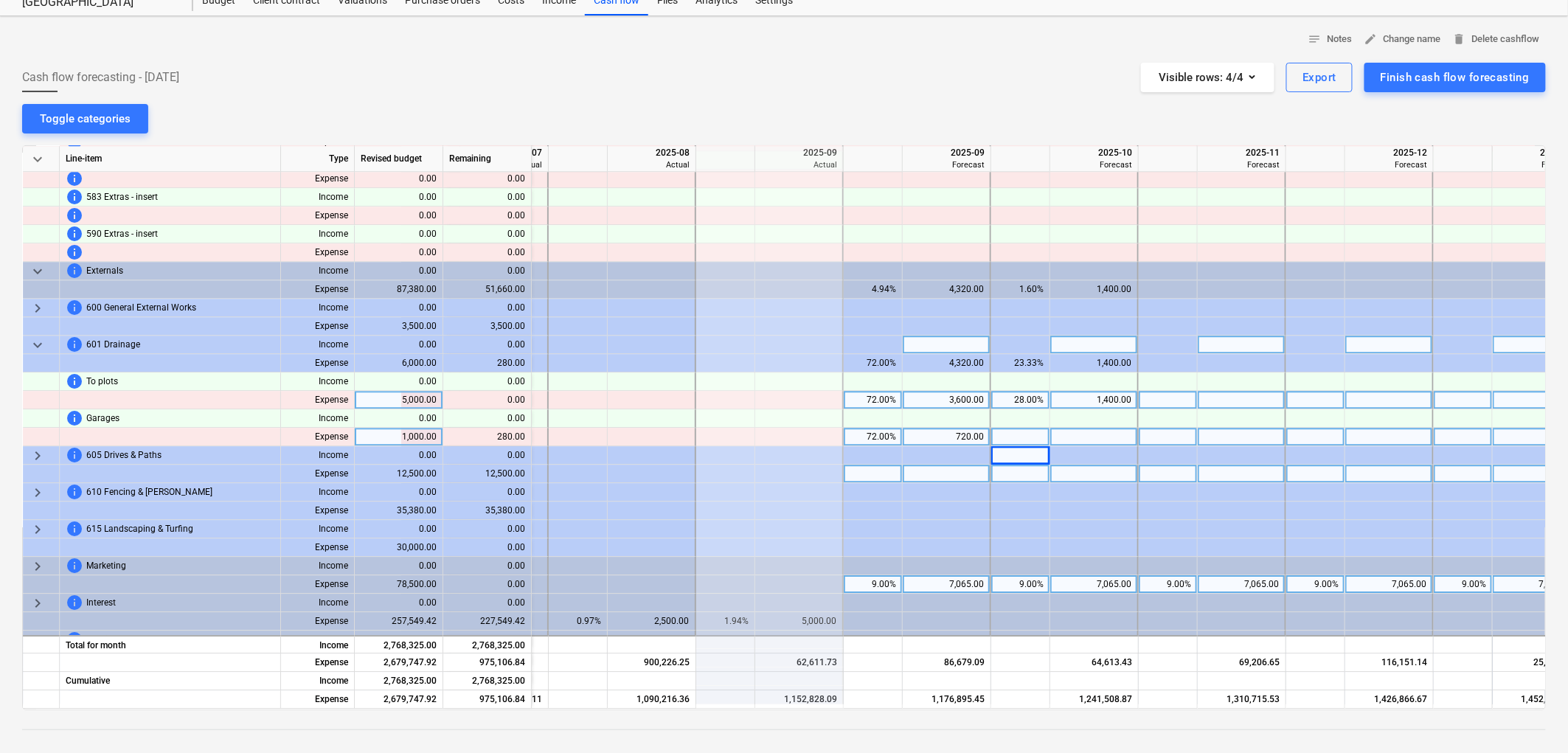
click at [1036, 438] on div at bounding box center [1021, 437] width 59 height 18
type input "28"
click at [1111, 436] on div at bounding box center [1094, 437] width 88 height 18
click at [32, 341] on span "keyboard_arrow_down" at bounding box center [38, 345] width 17 height 17
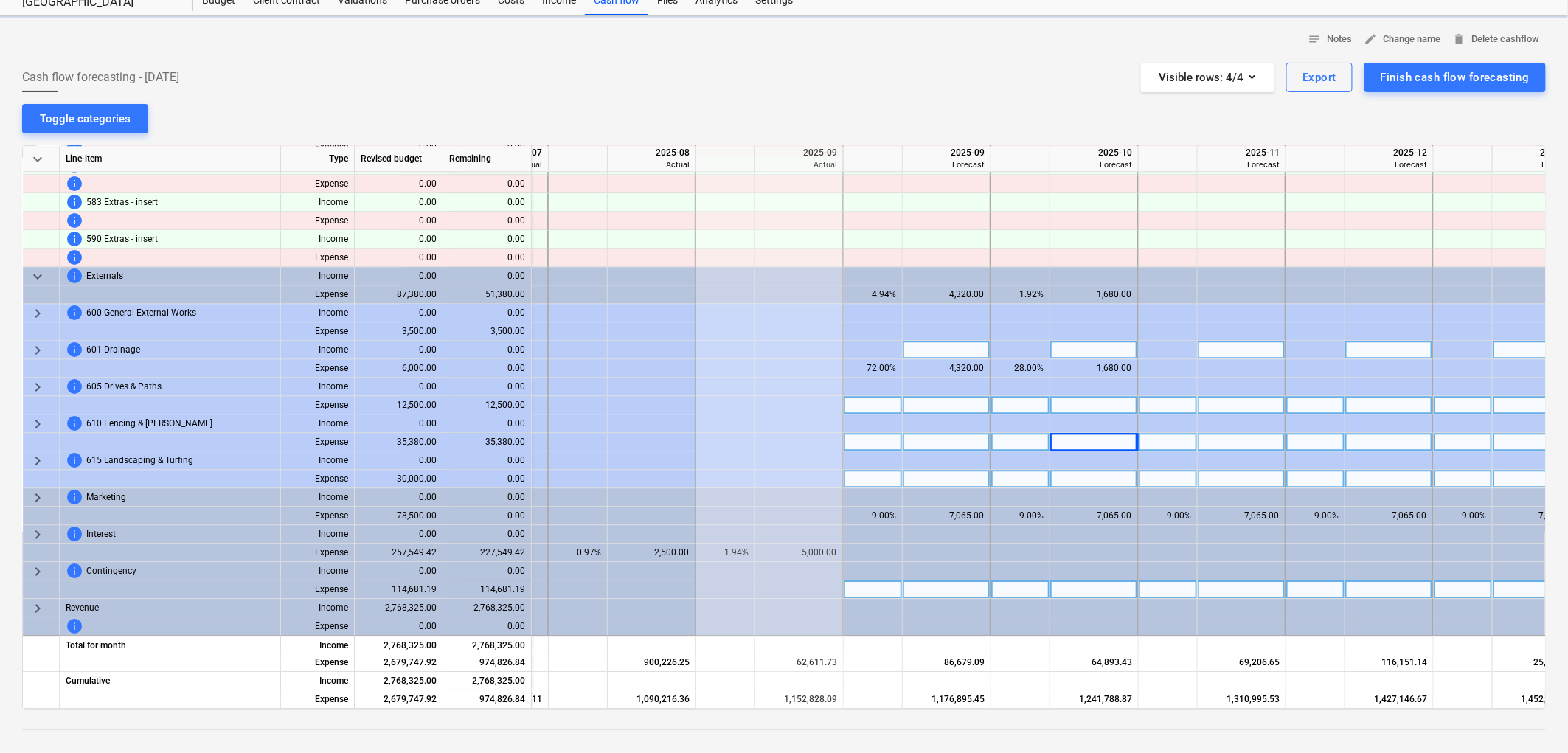
drag, startPoint x: 1063, startPoint y: 709, endPoint x: 1081, endPoint y: 709, distance: 18.0
click at [1081, 709] on div "keyboard_arrow_down Line-item Type Revised budget Remaining 2025-07 Actual 2025…" at bounding box center [784, 428] width 1524 height 565
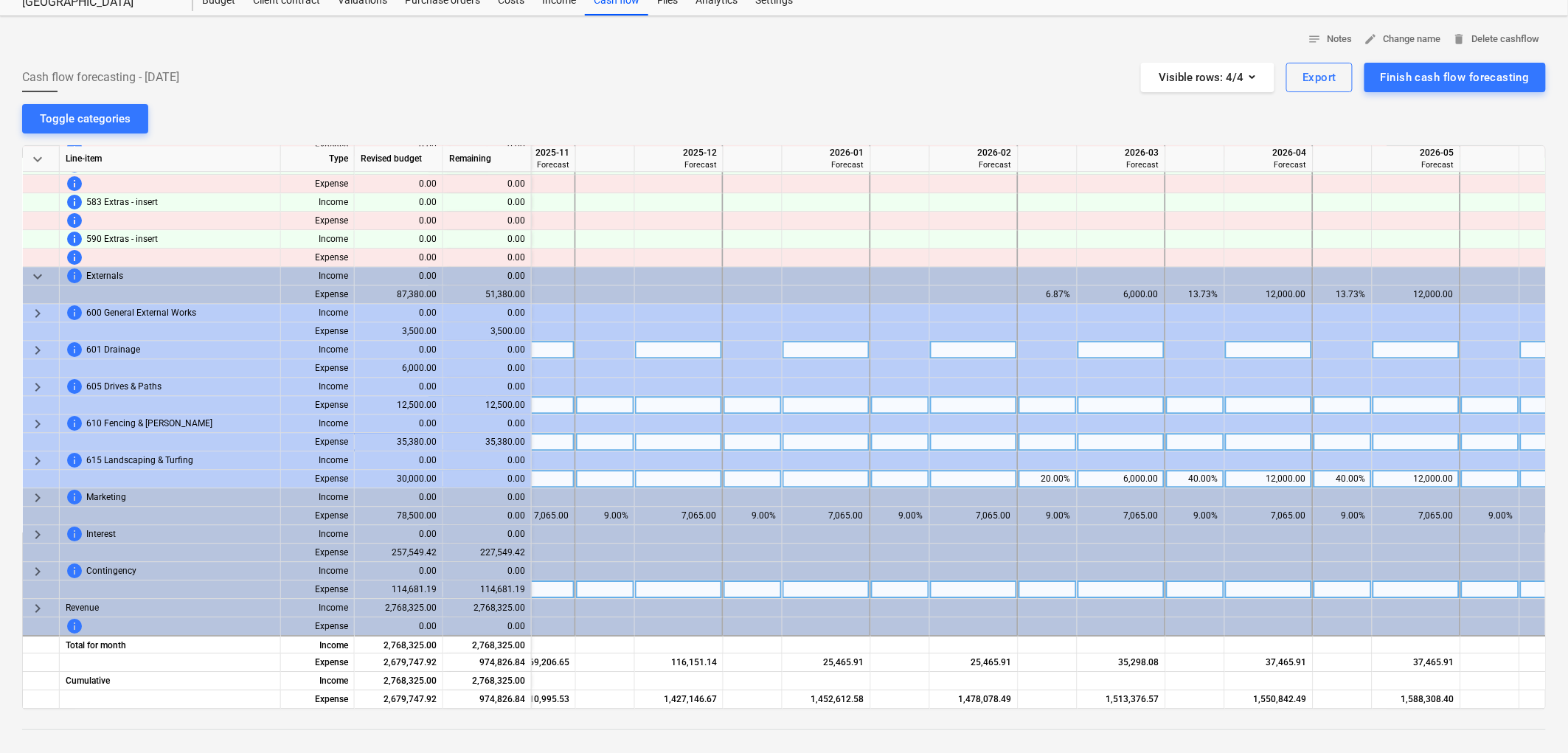
scroll to position [1681, 2761]
drag, startPoint x: 1269, startPoint y: 709, endPoint x: 1312, endPoint y: 706, distance: 43.1
click at [1312, 706] on div "keyboard_arrow_down Line-item Type Revised budget Remaining 2025-11 Forecast 20…" at bounding box center [784, 428] width 1524 height 565
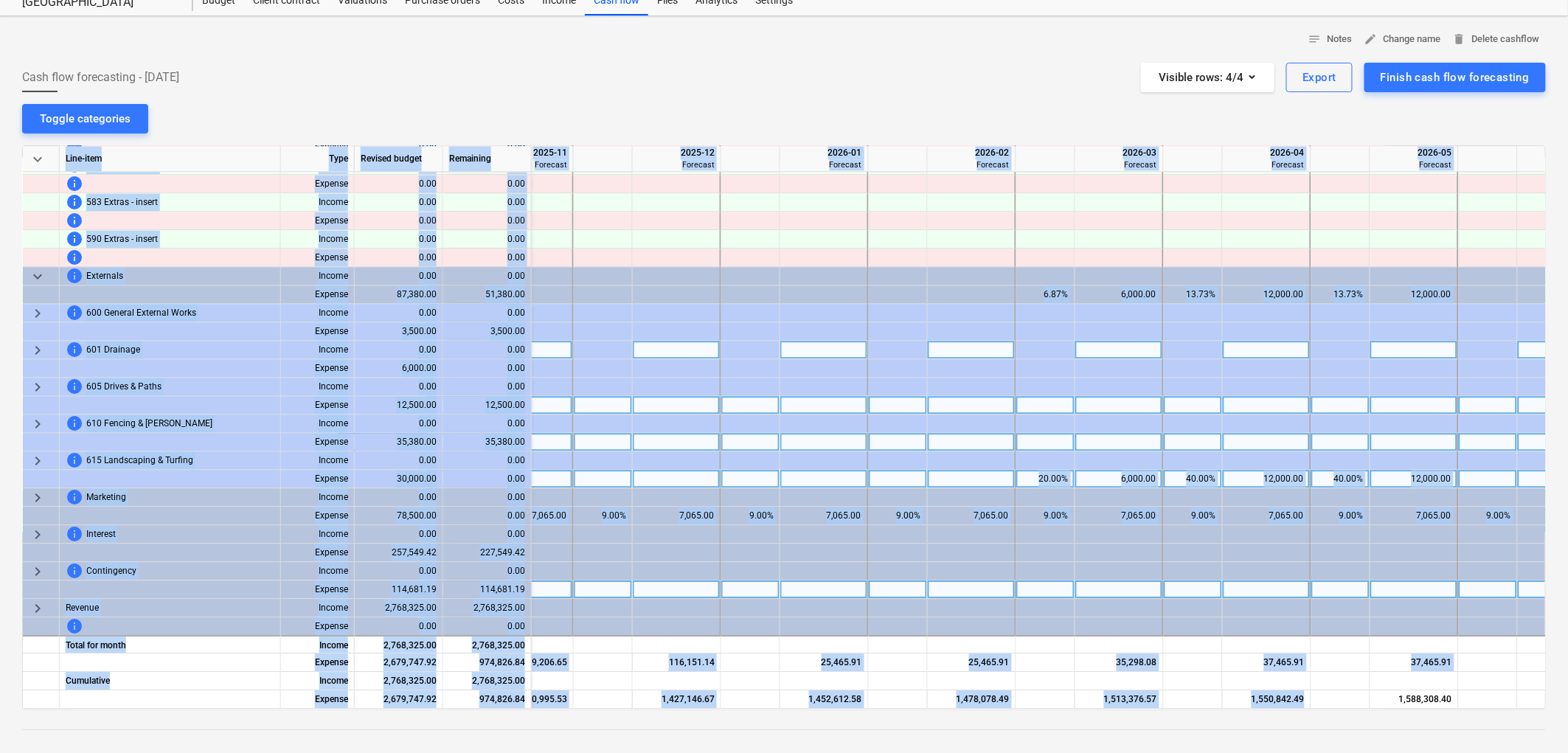
drag, startPoint x: 1306, startPoint y: 704, endPoint x: 1362, endPoint y: 705, distance: 56.0
click at [1362, 705] on div "keyboard_arrow_down Line-item Type Revised budget Remaining 2025-11 Forecast 20…" at bounding box center [784, 428] width 1524 height 565
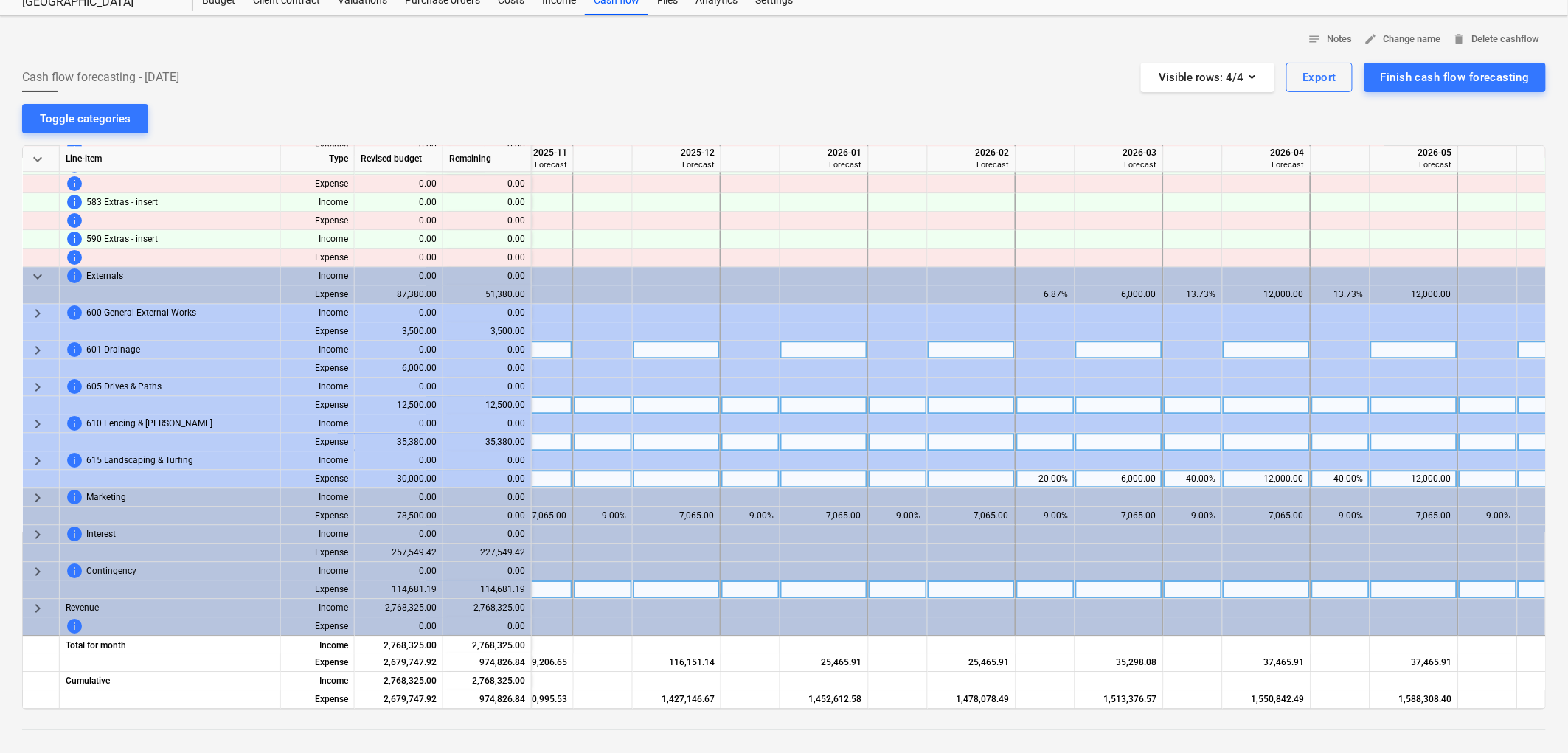
click at [1032, 71] on div "Cash flow forecasting - 2025 September Visible rows : 4/4 Export Finish cash fl…" at bounding box center [784, 78] width 1524 height 29
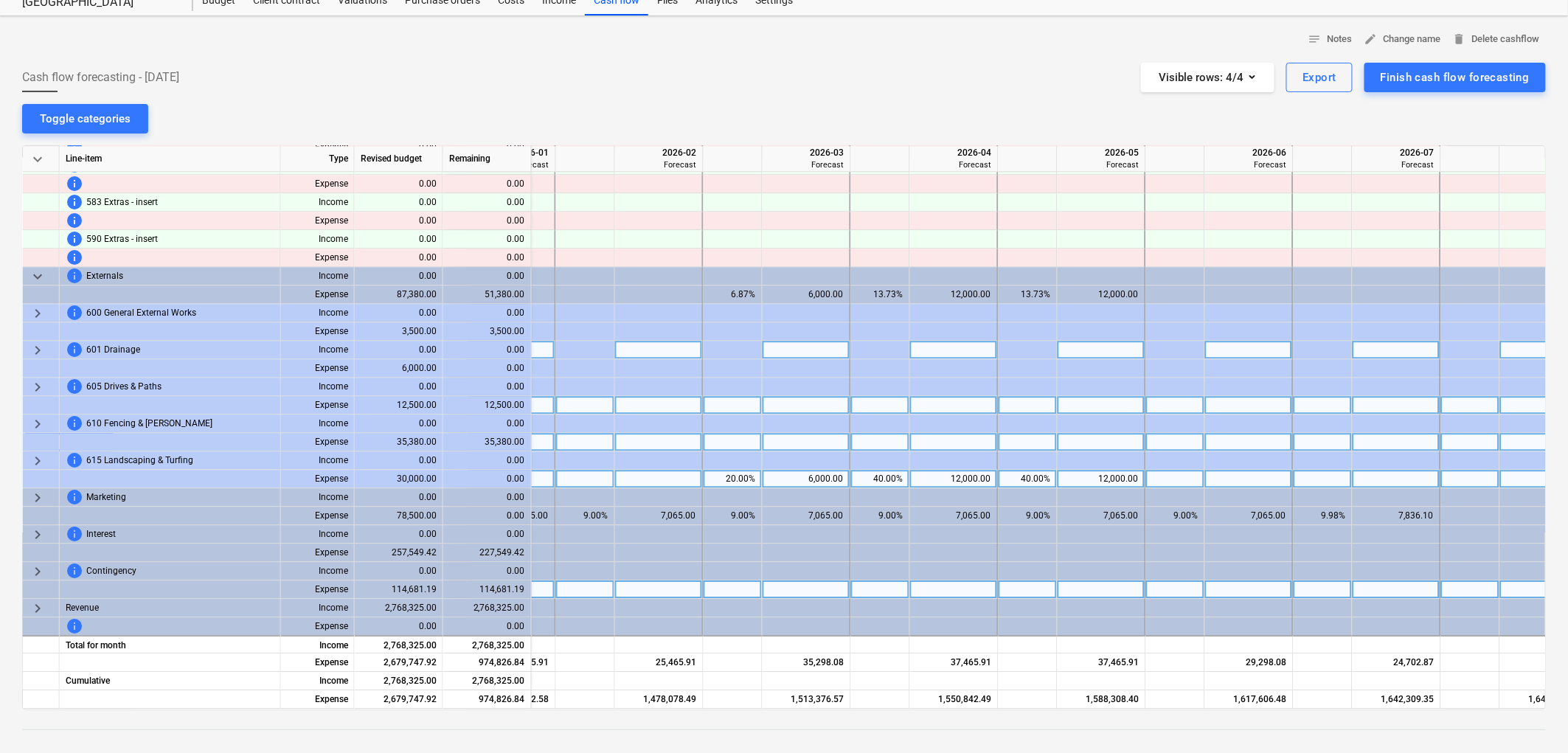
scroll to position [1681, 3117]
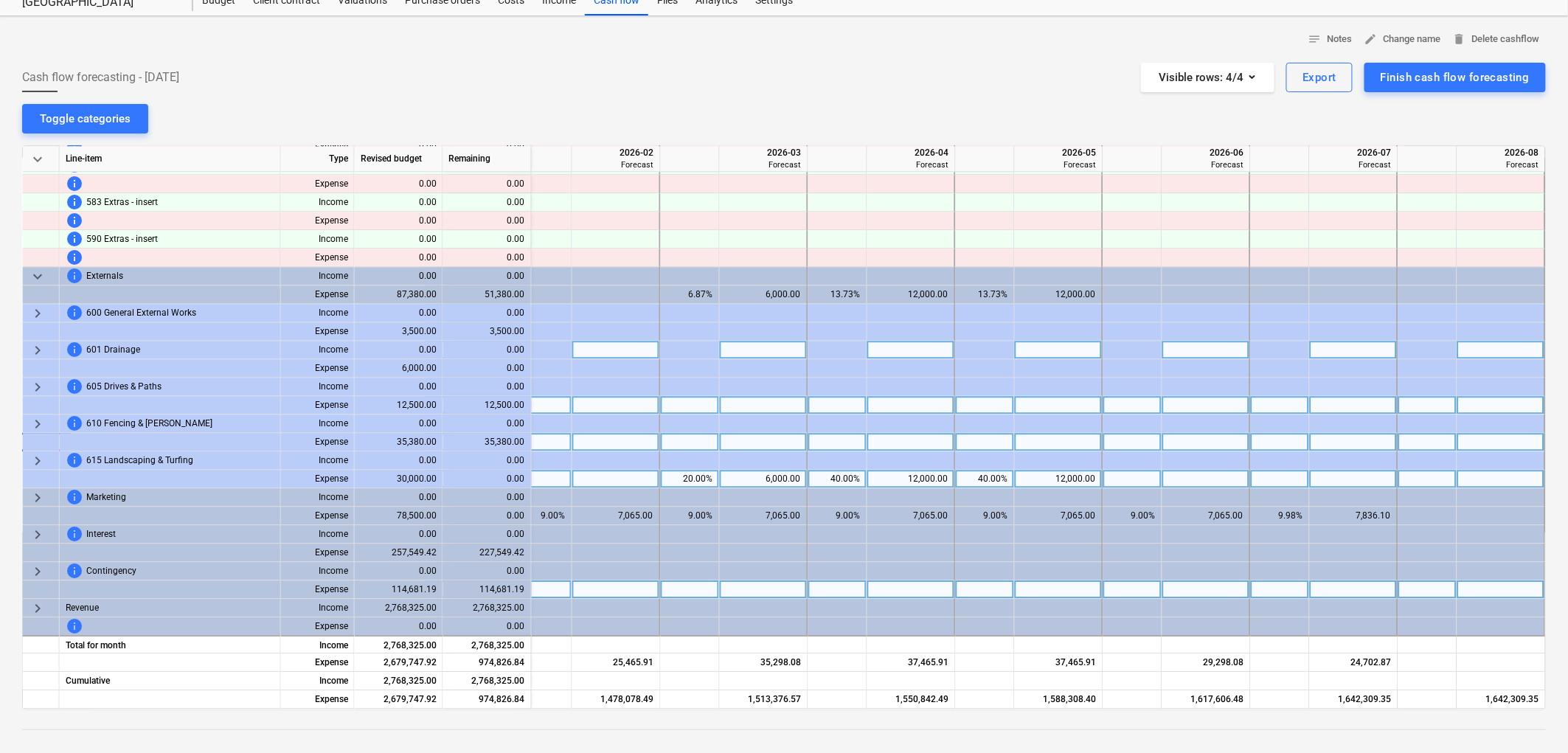
click at [996, 396] on div at bounding box center [985, 405] width 59 height 18
type input "6"
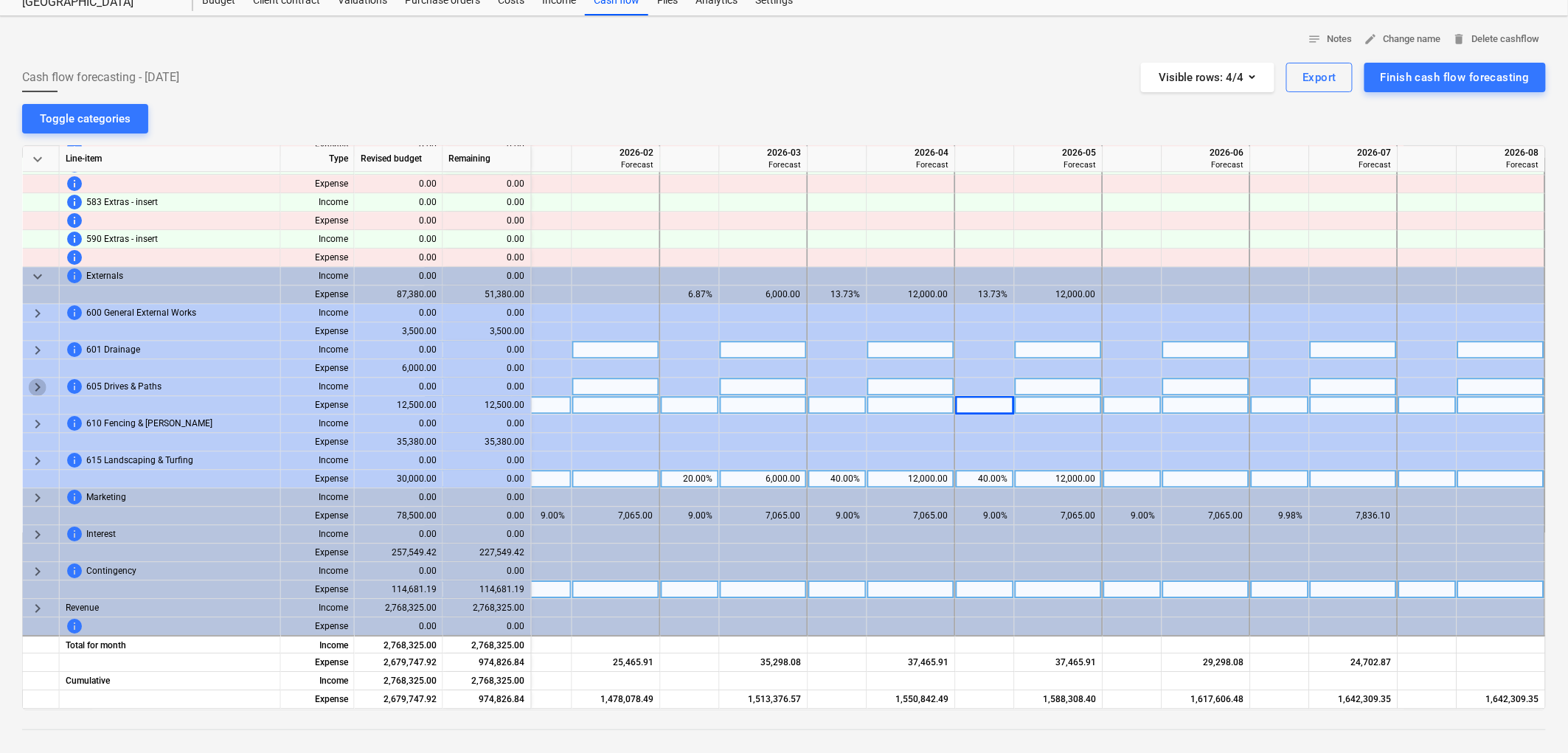
click at [39, 378] on span "keyboard_arrow_right" at bounding box center [38, 387] width 17 height 17
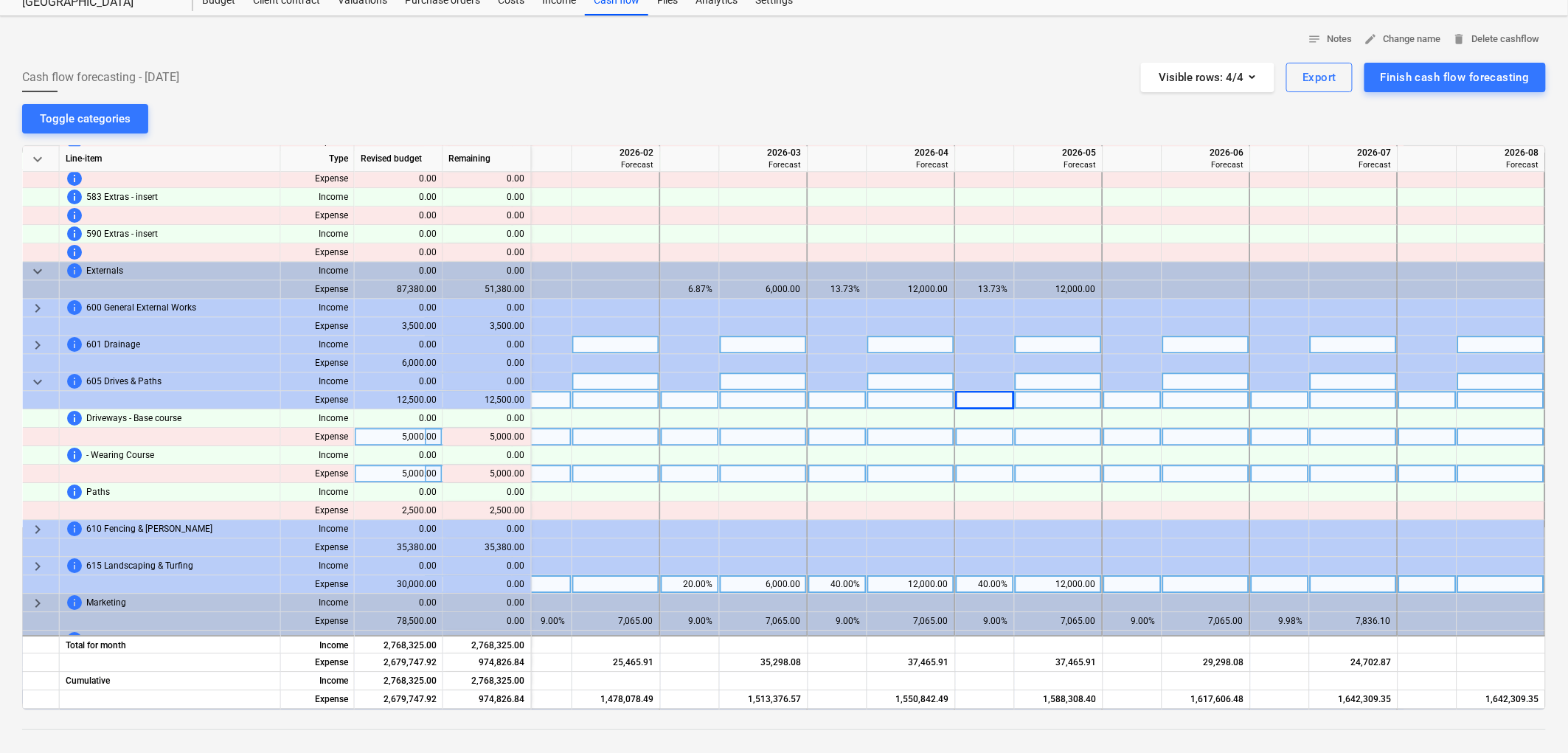
click at [1013, 437] on div at bounding box center [985, 437] width 59 height 18
click at [990, 393] on div at bounding box center [985, 400] width 59 height 18
type input "66"
click at [1132, 400] on div at bounding box center [1132, 400] width 59 height 18
click at [1131, 379] on div at bounding box center [1132, 381] width 59 height 18
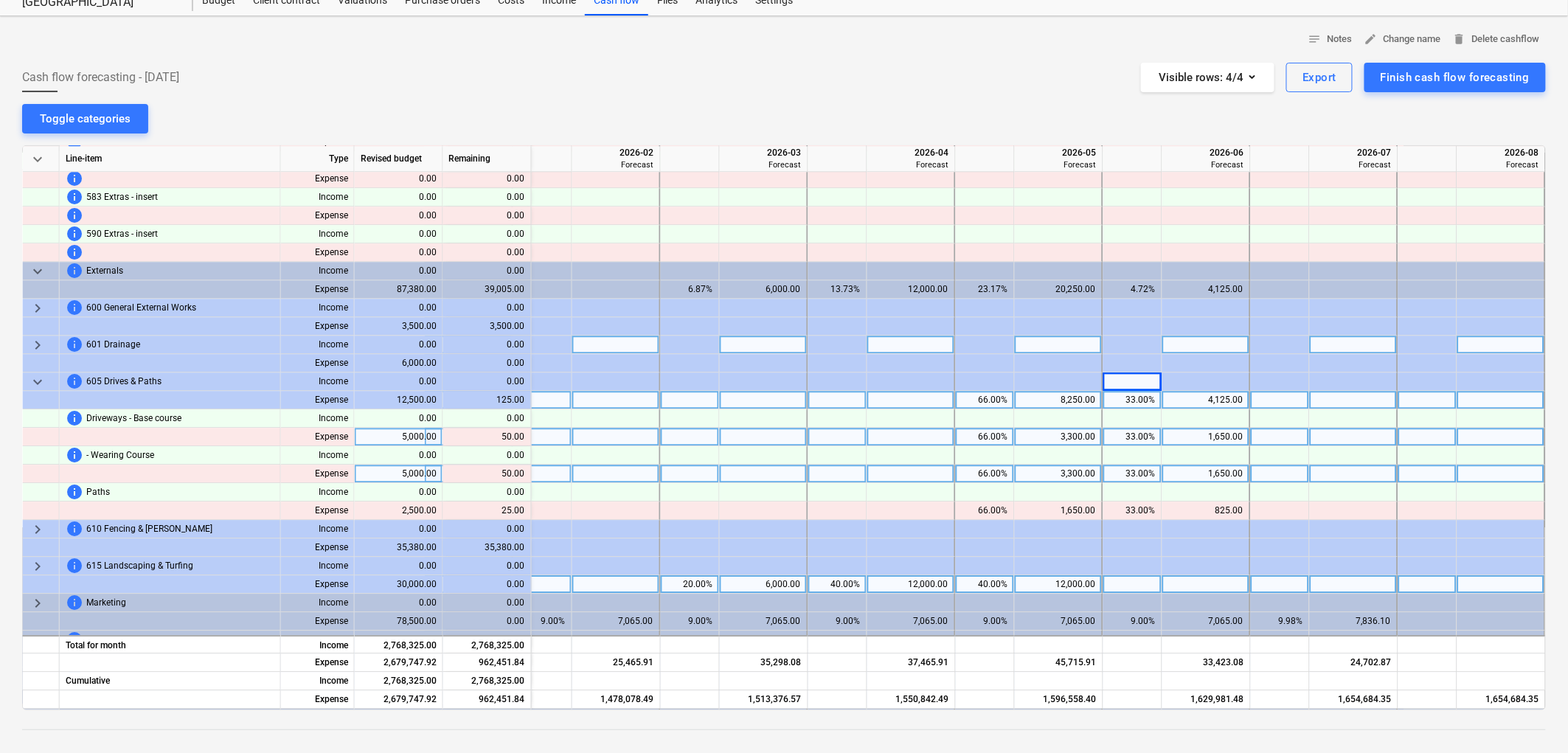
click at [996, 403] on div "66.00%" at bounding box center [985, 400] width 47 height 18
type input "66.66"
type input "33.33"
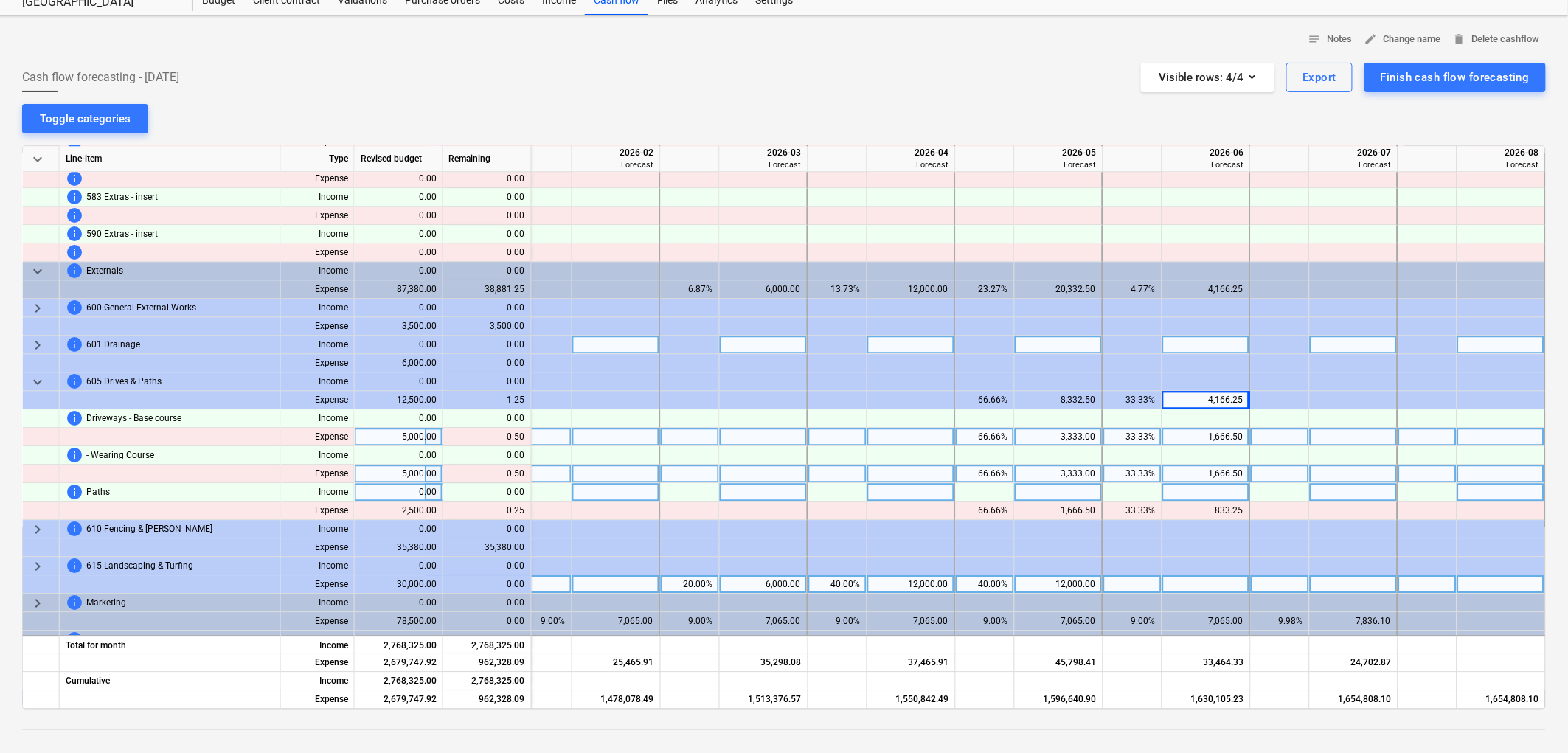
drag, startPoint x: 995, startPoint y: 396, endPoint x: 1292, endPoint y: 487, distance: 310.6
click at [1014, 397] on div "66.66%" at bounding box center [985, 400] width 59 height 18
type input "66.67"
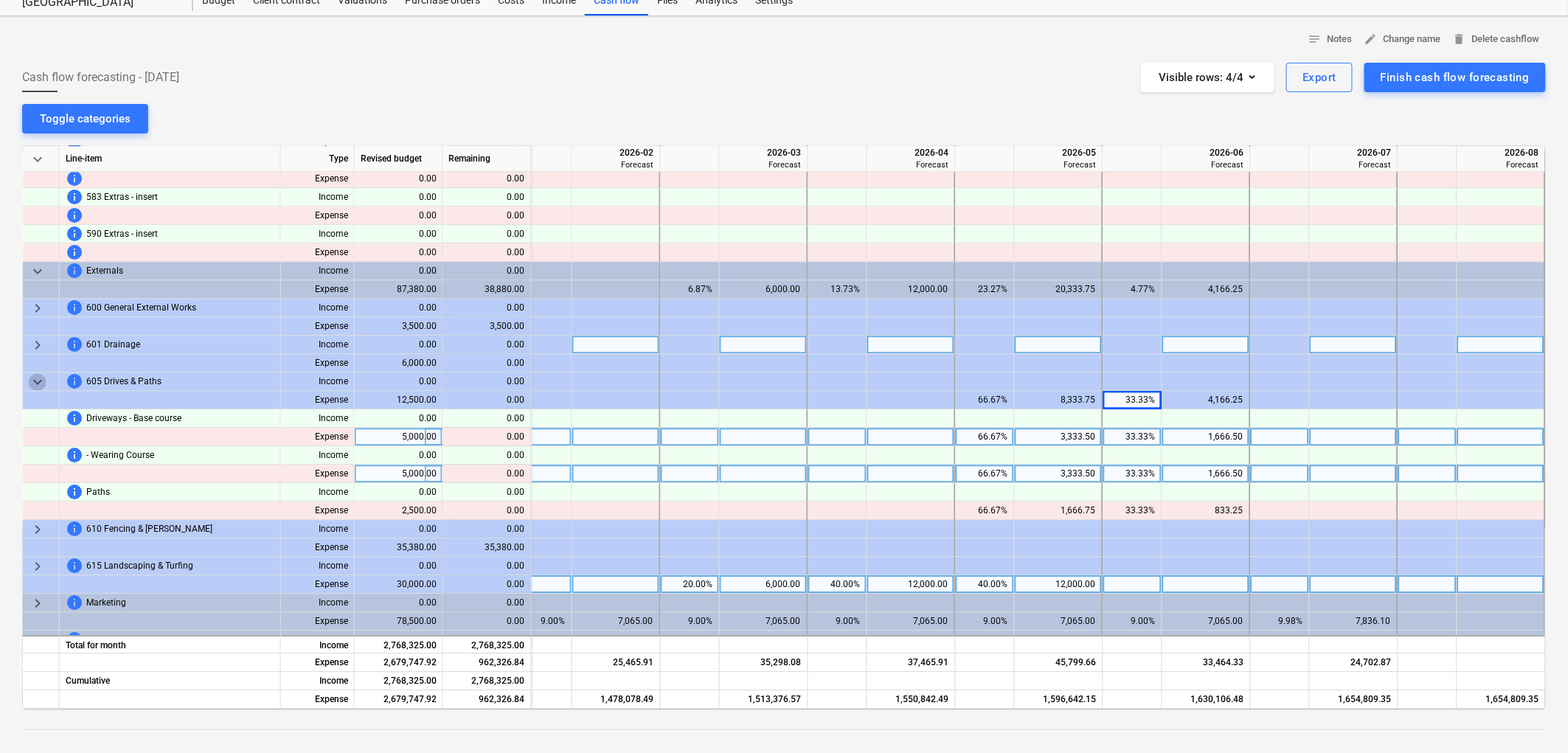
click at [39, 377] on span "keyboard_arrow_down" at bounding box center [38, 382] width 17 height 17
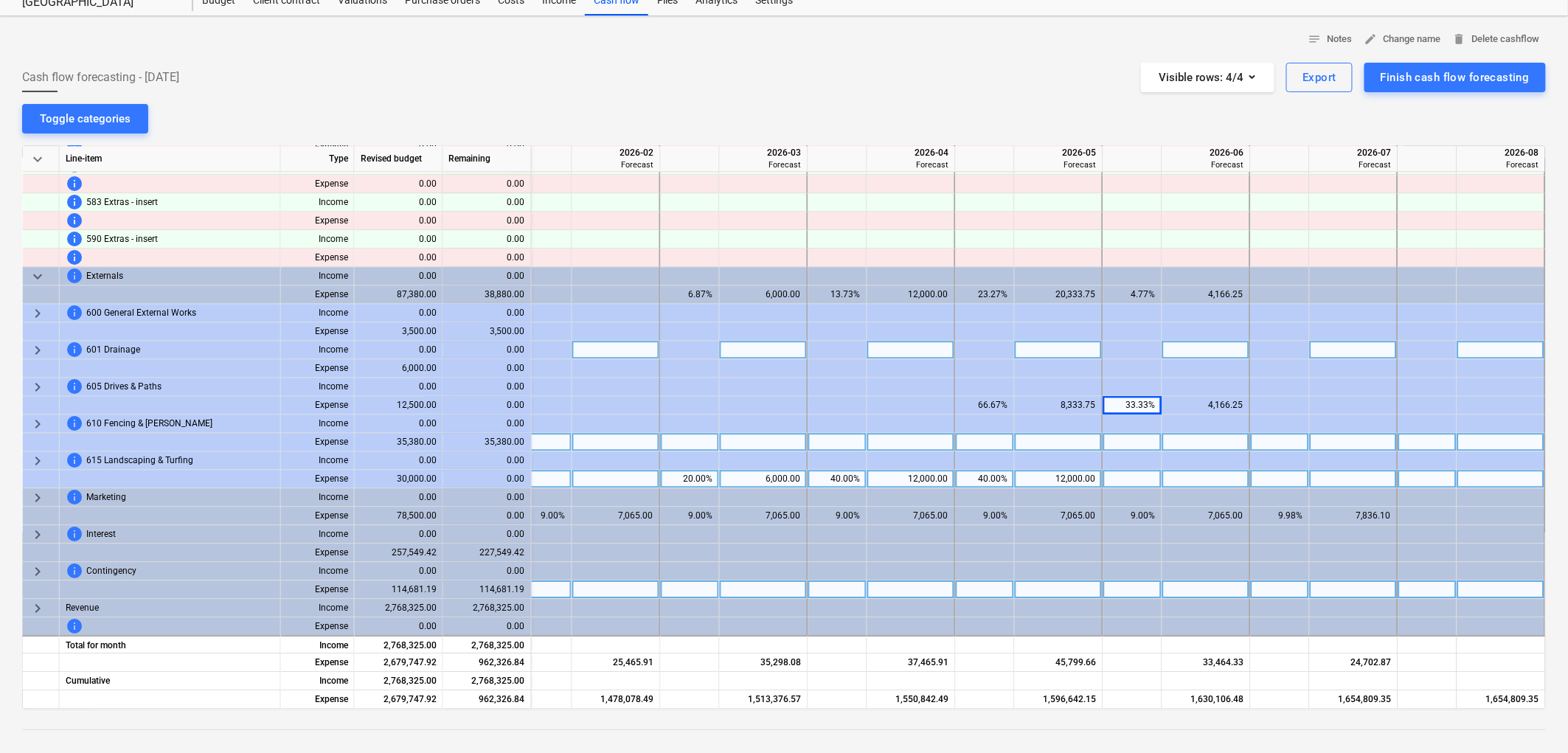
click at [987, 433] on div at bounding box center [985, 442] width 59 height 18
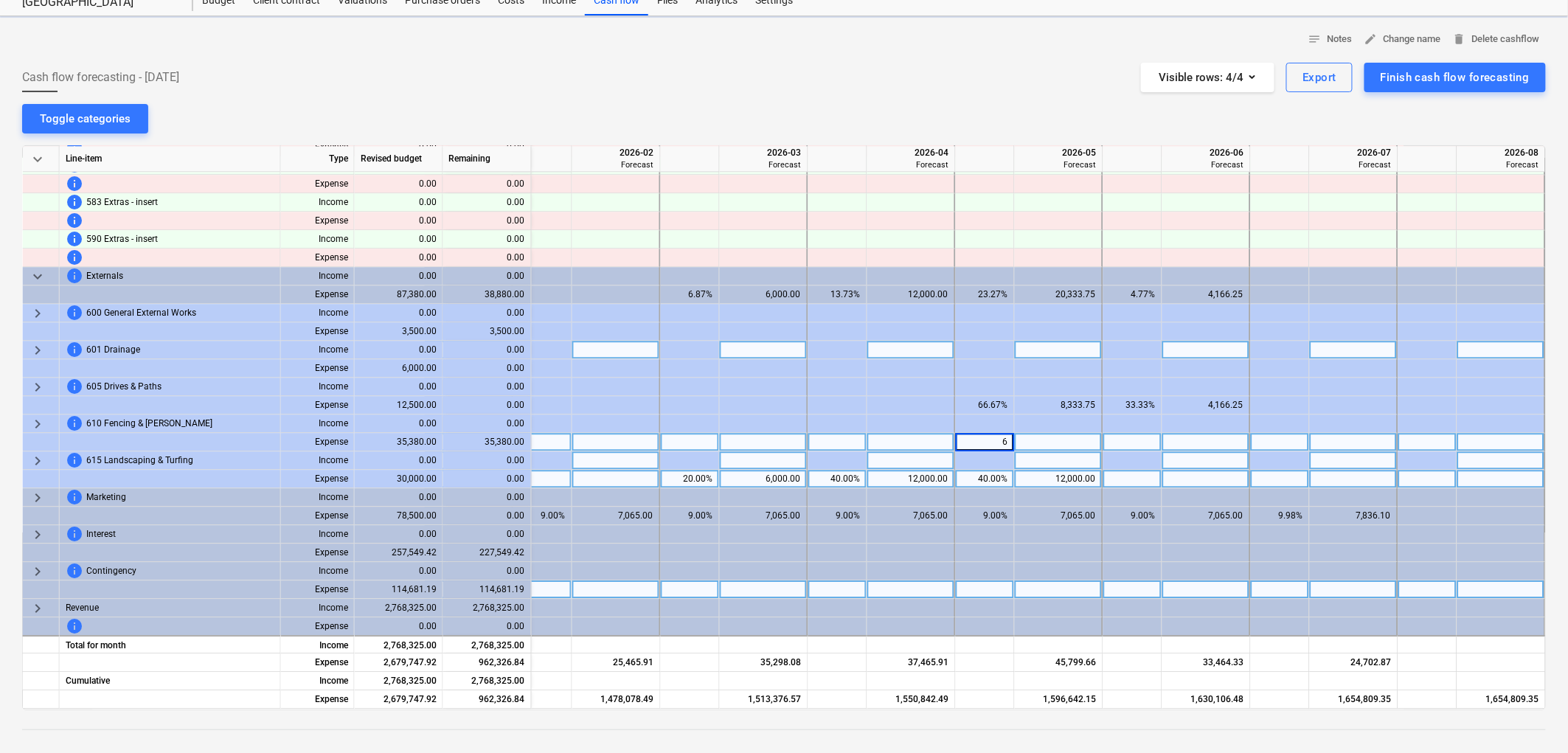
type input "66"
type input "."
type input "66.67"
type input "33.33"
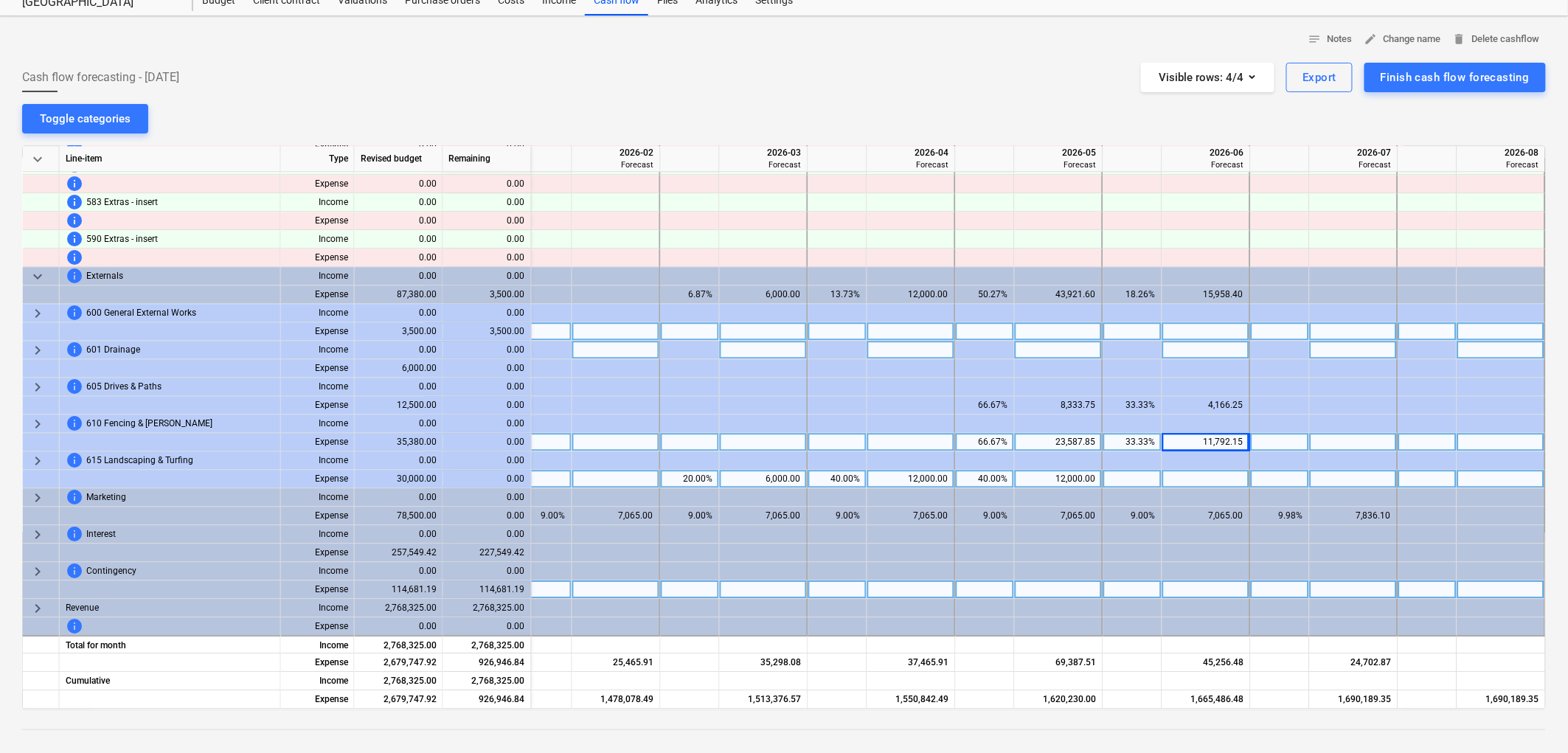
click at [990, 328] on div at bounding box center [985, 331] width 59 height 18
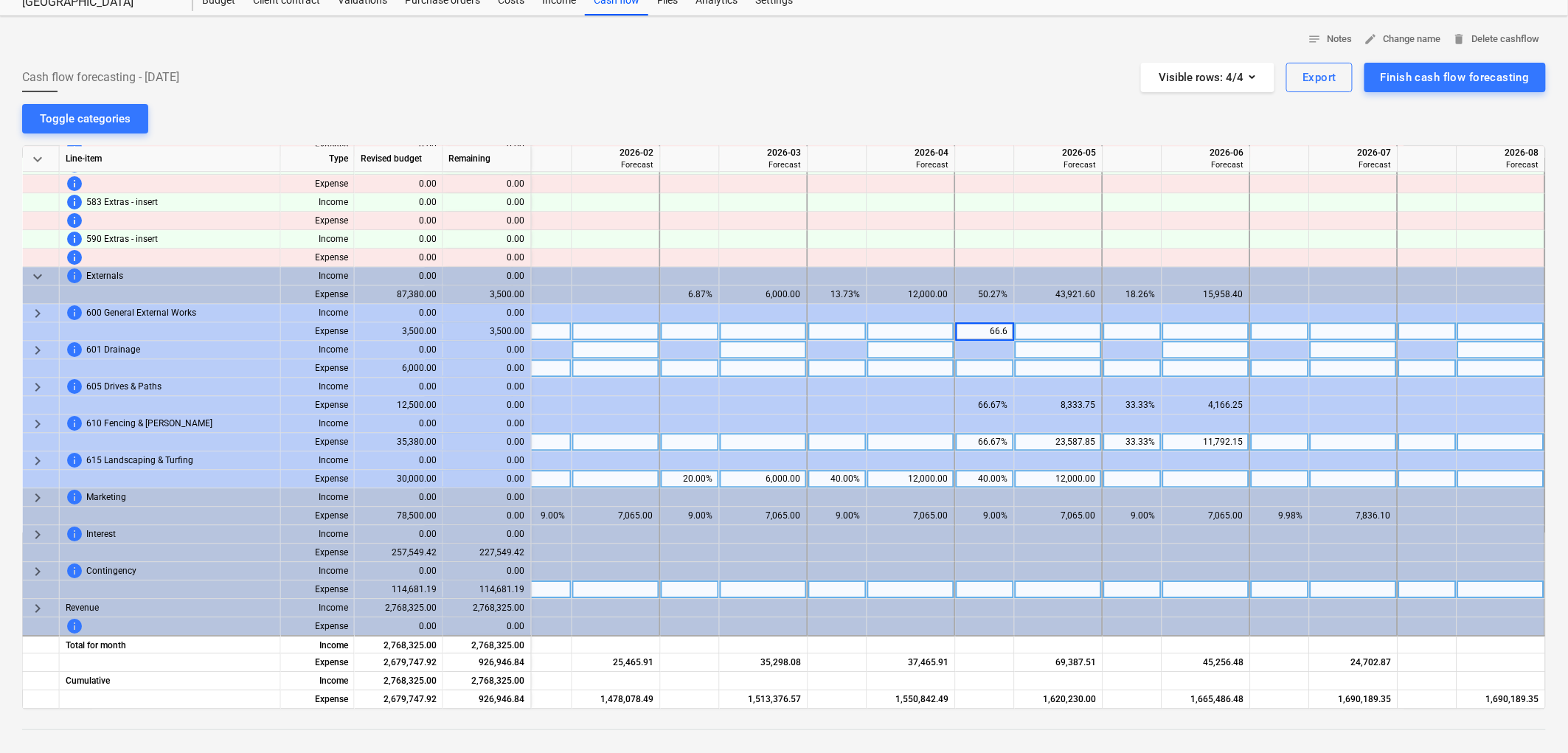
type input "66.67"
type input "33.33"
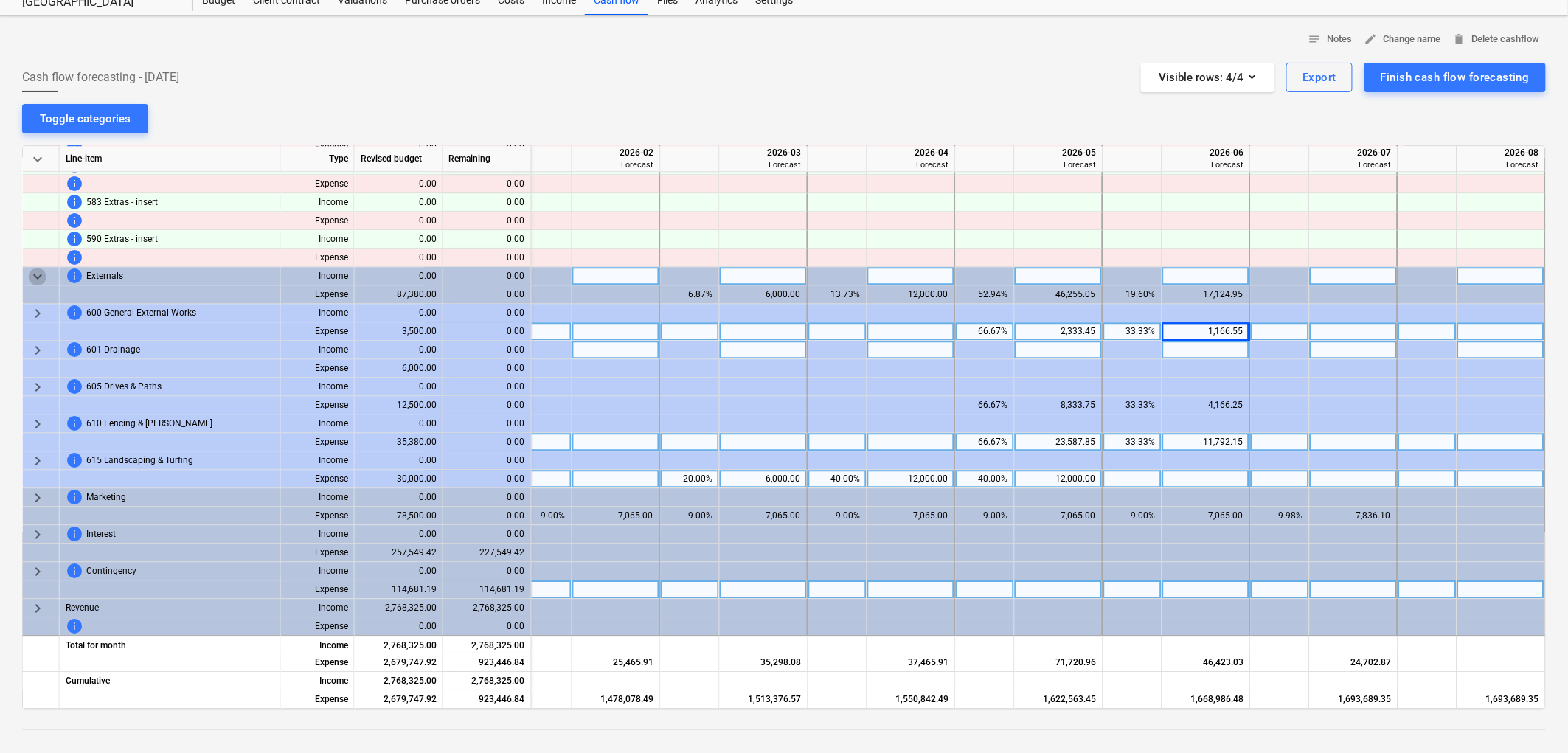
click at [34, 268] on span "keyboard_arrow_down" at bounding box center [38, 277] width 17 height 17
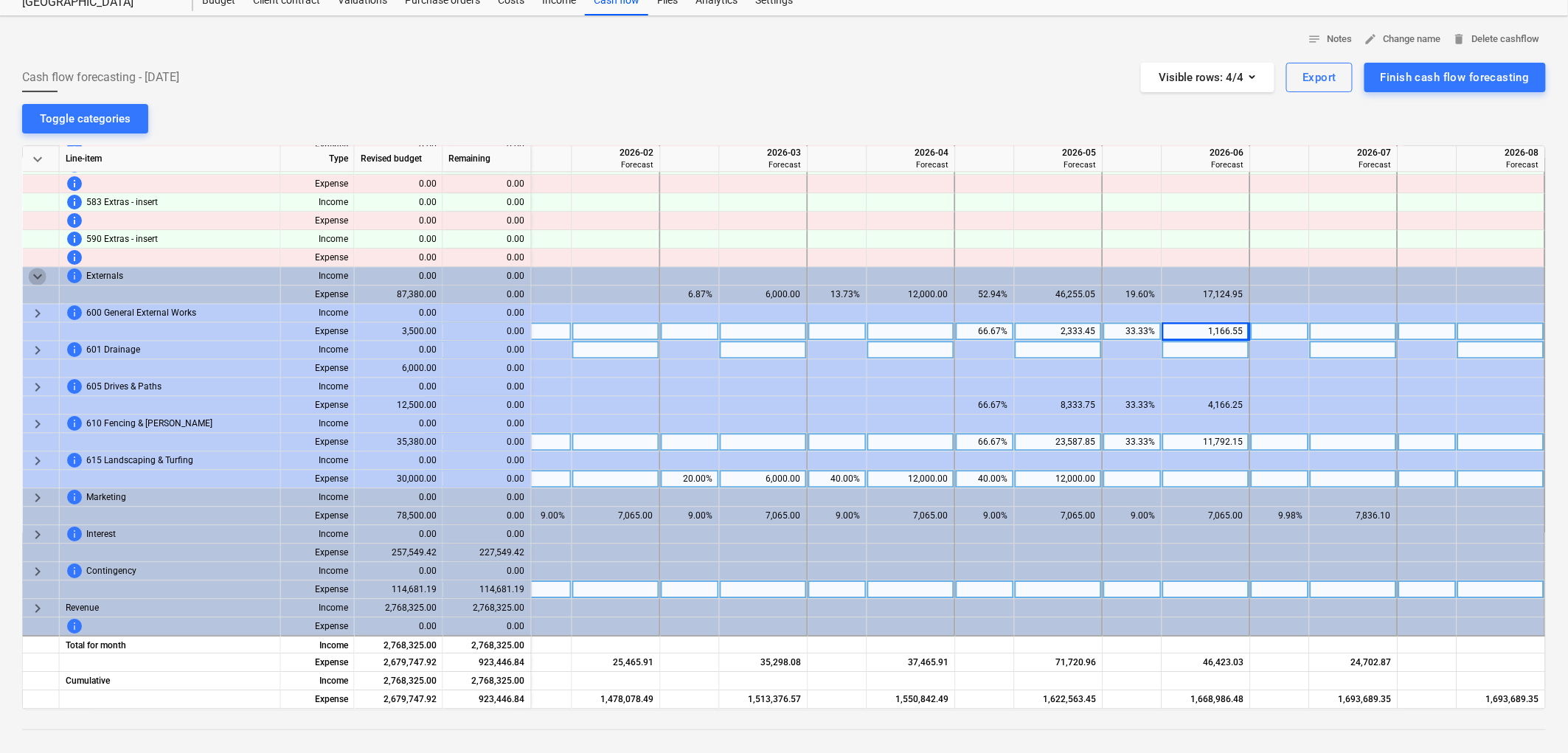
scroll to position [1496, 3117]
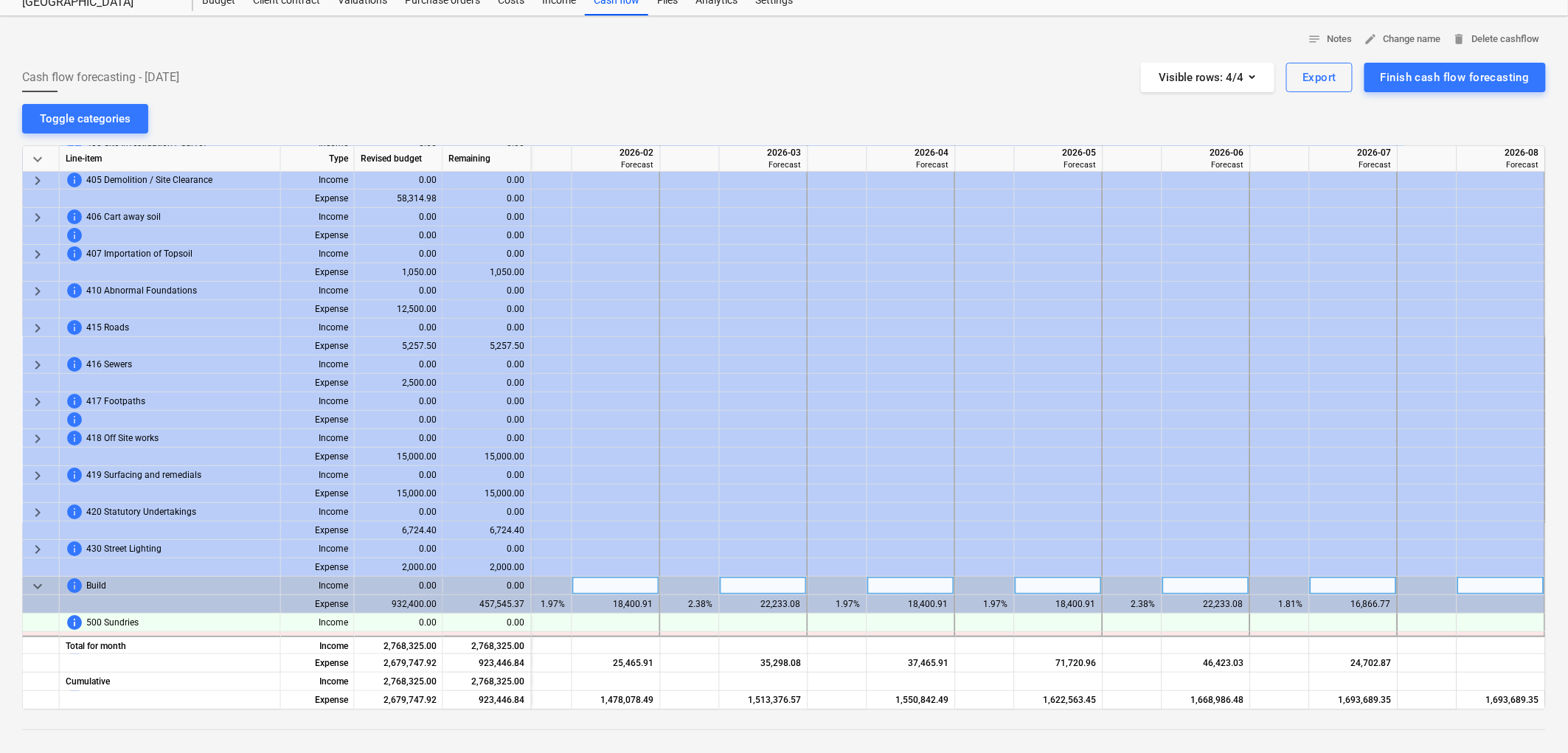
click at [32, 586] on span "keyboard_arrow_down" at bounding box center [38, 586] width 17 height 17
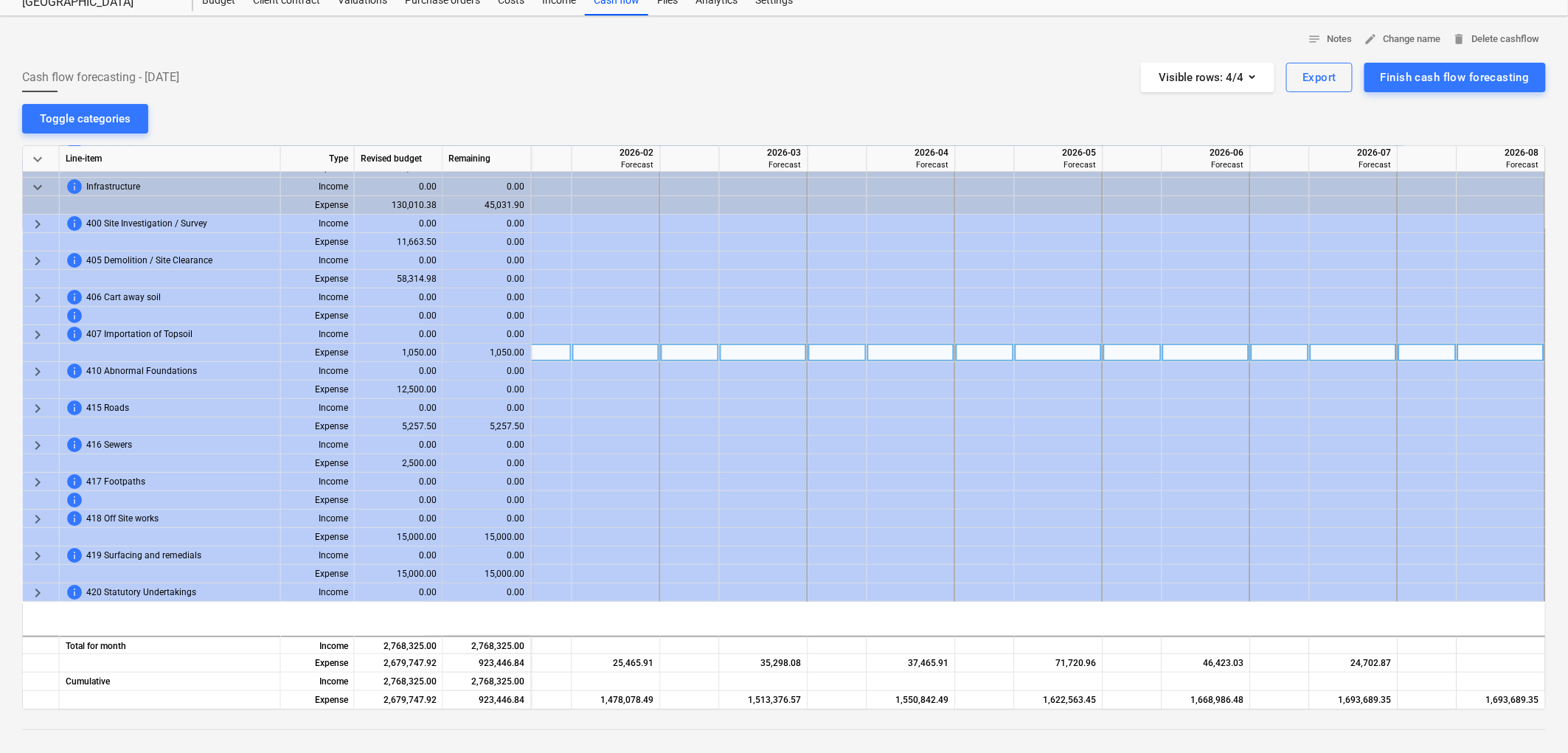
scroll to position [0, 3117]
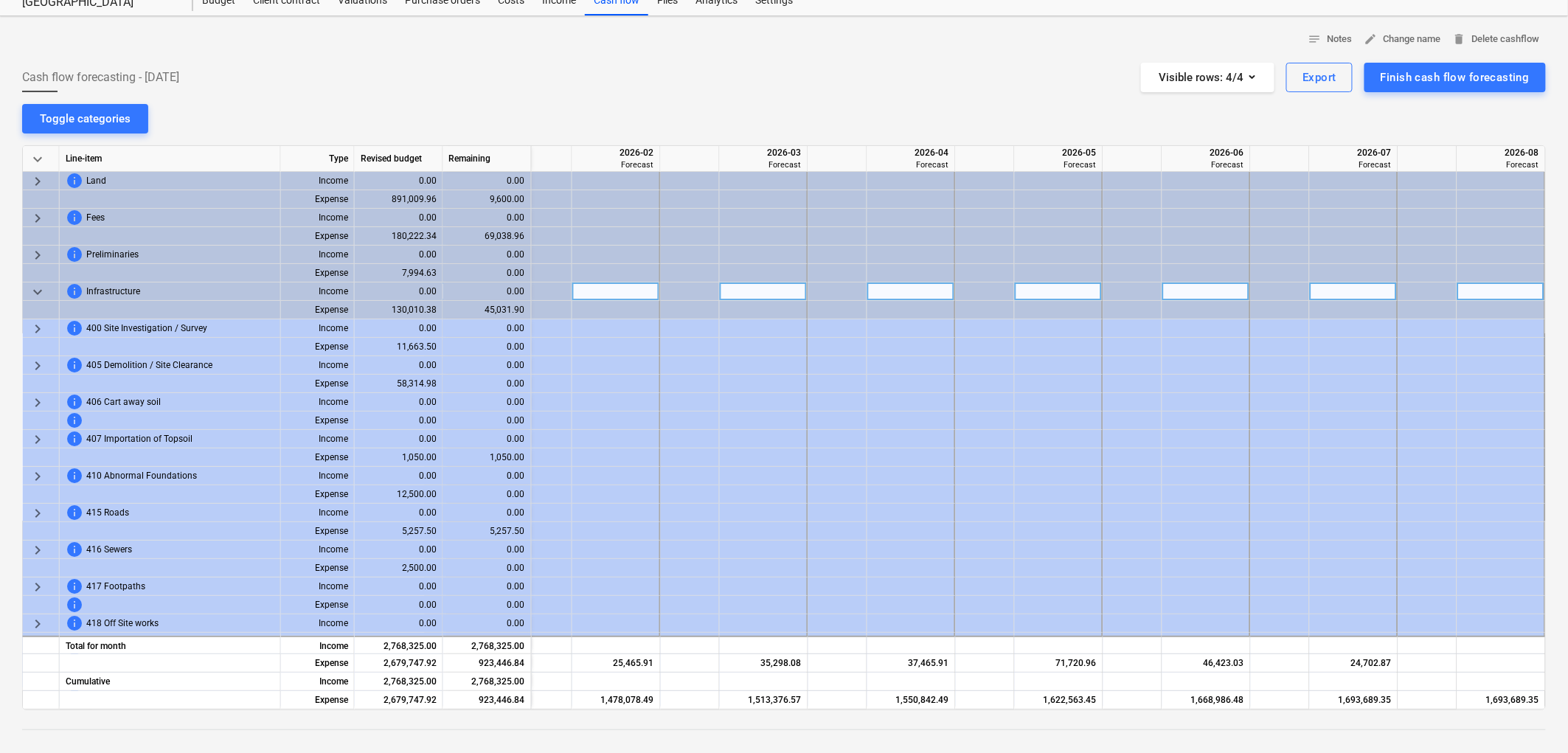
click at [35, 291] on span "keyboard_arrow_down" at bounding box center [38, 292] width 17 height 17
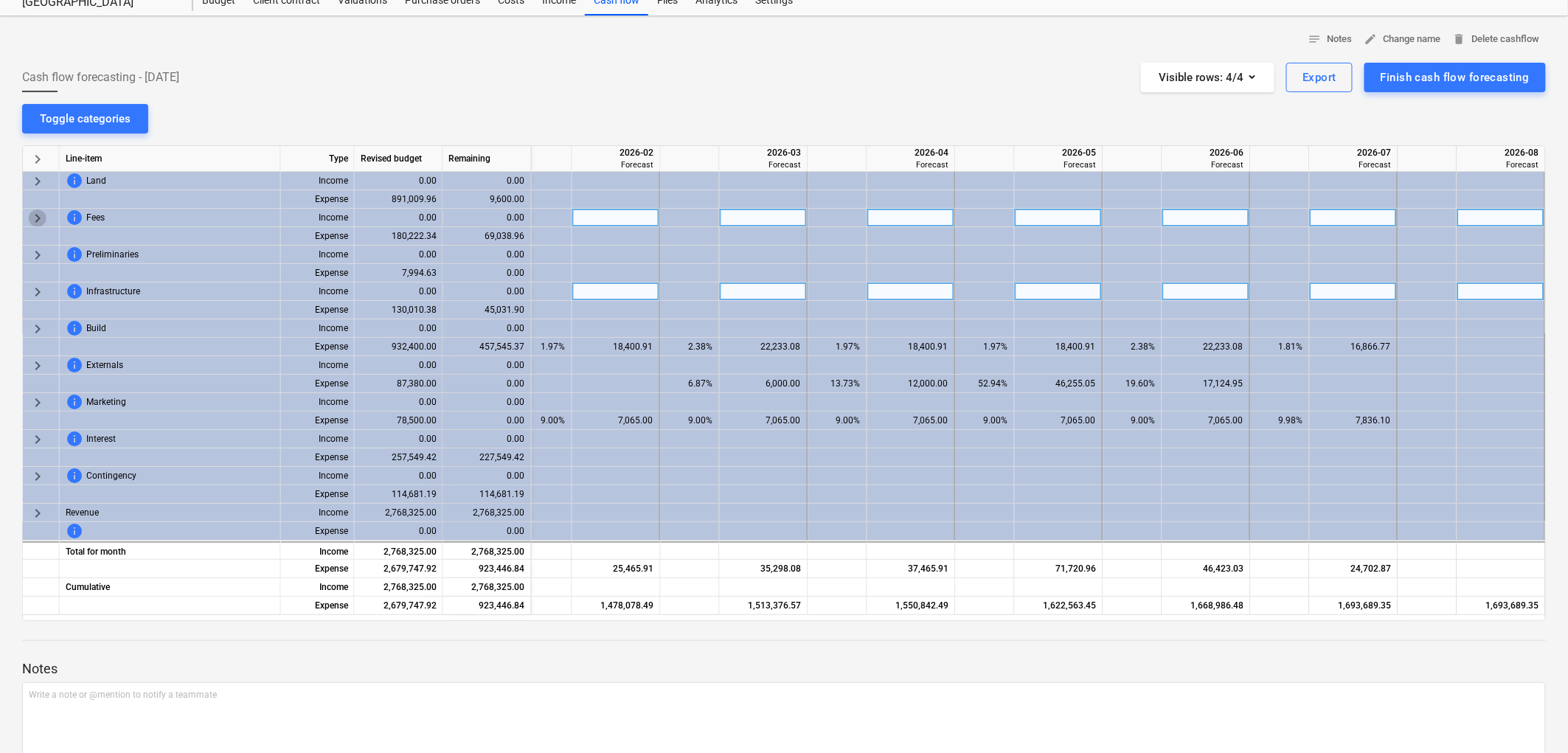
click at [29, 216] on span "keyboard_arrow_right" at bounding box center [38, 218] width 17 height 17
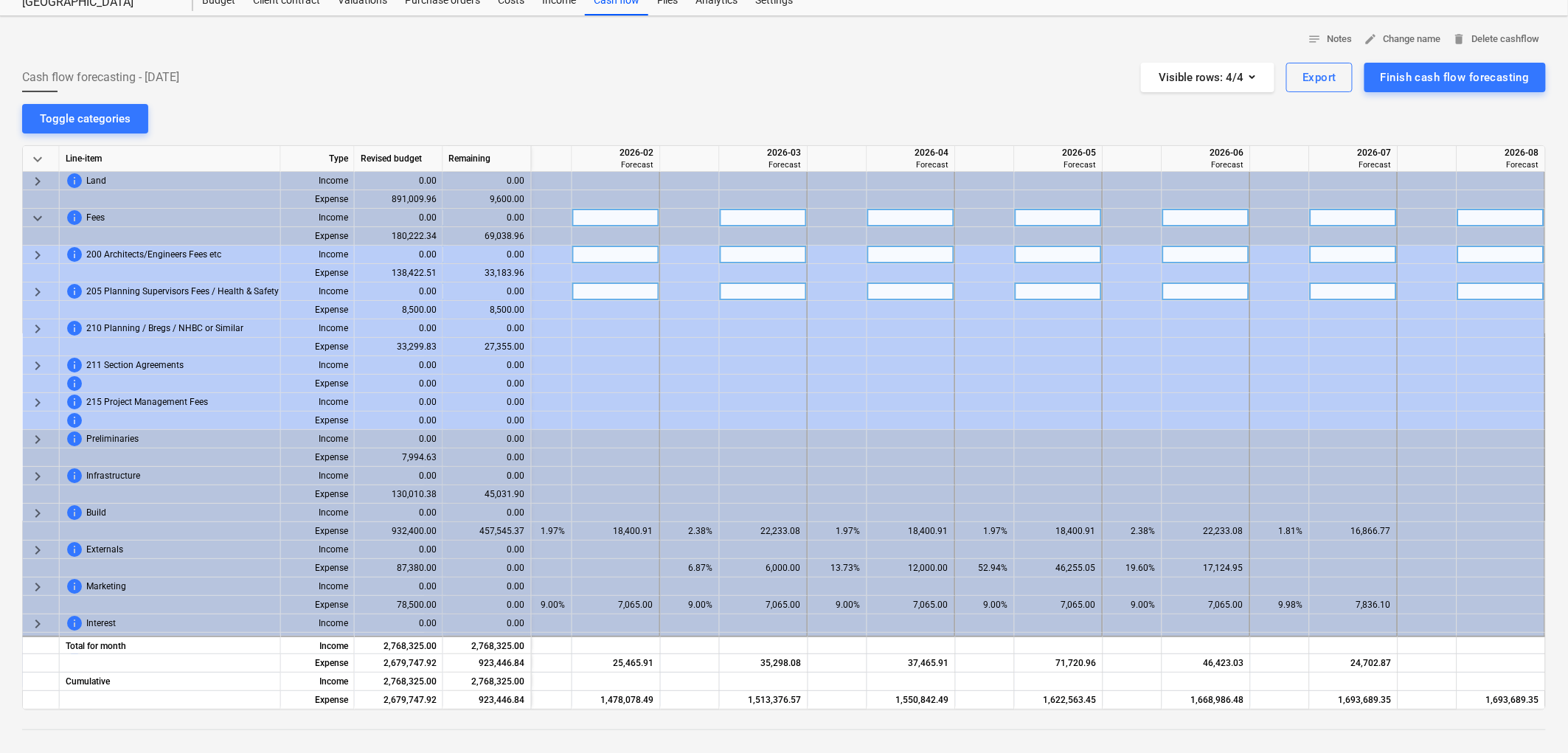
click at [42, 252] on span "keyboard_arrow_right" at bounding box center [38, 255] width 17 height 17
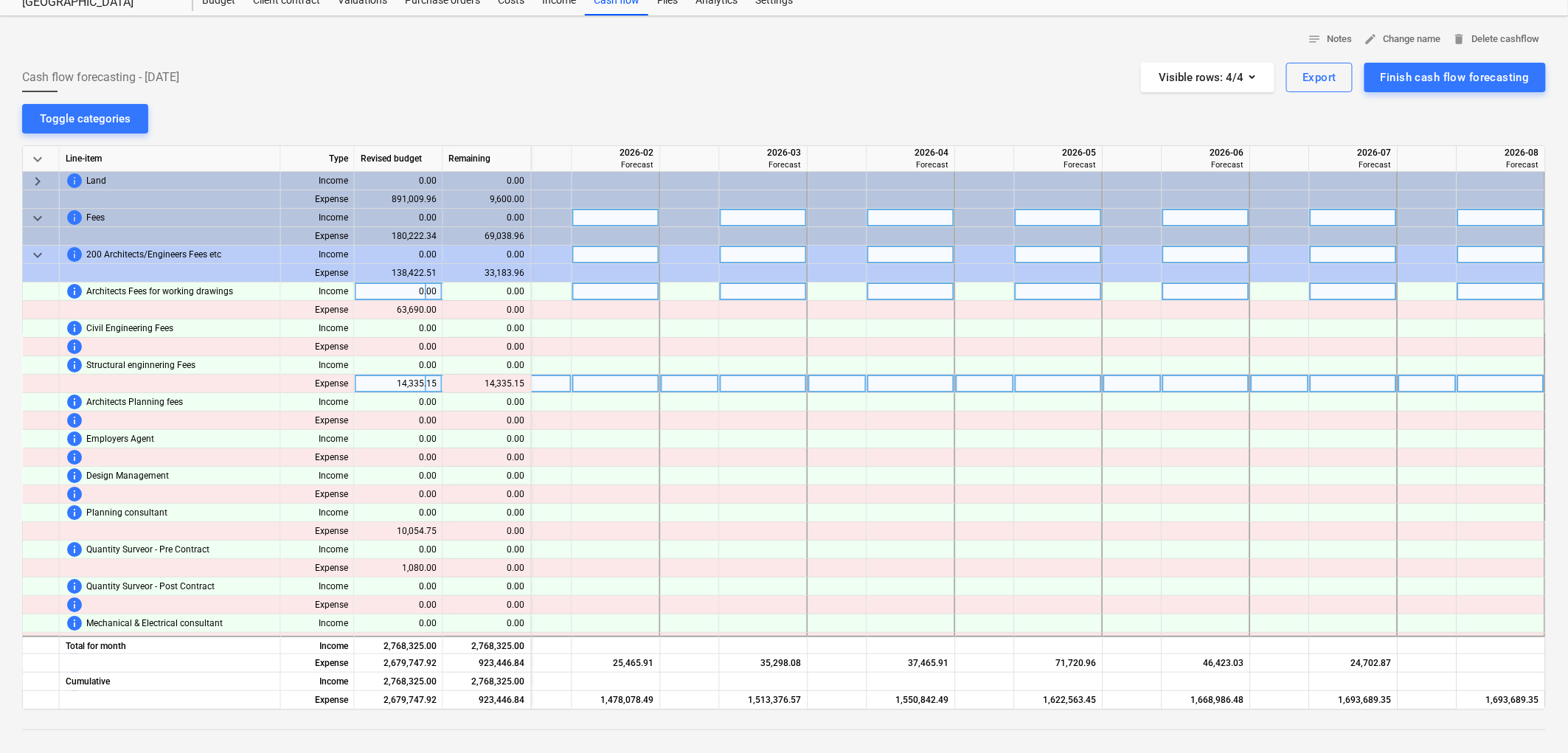
click at [631, 389] on div at bounding box center [616, 383] width 88 height 18
type input "9"
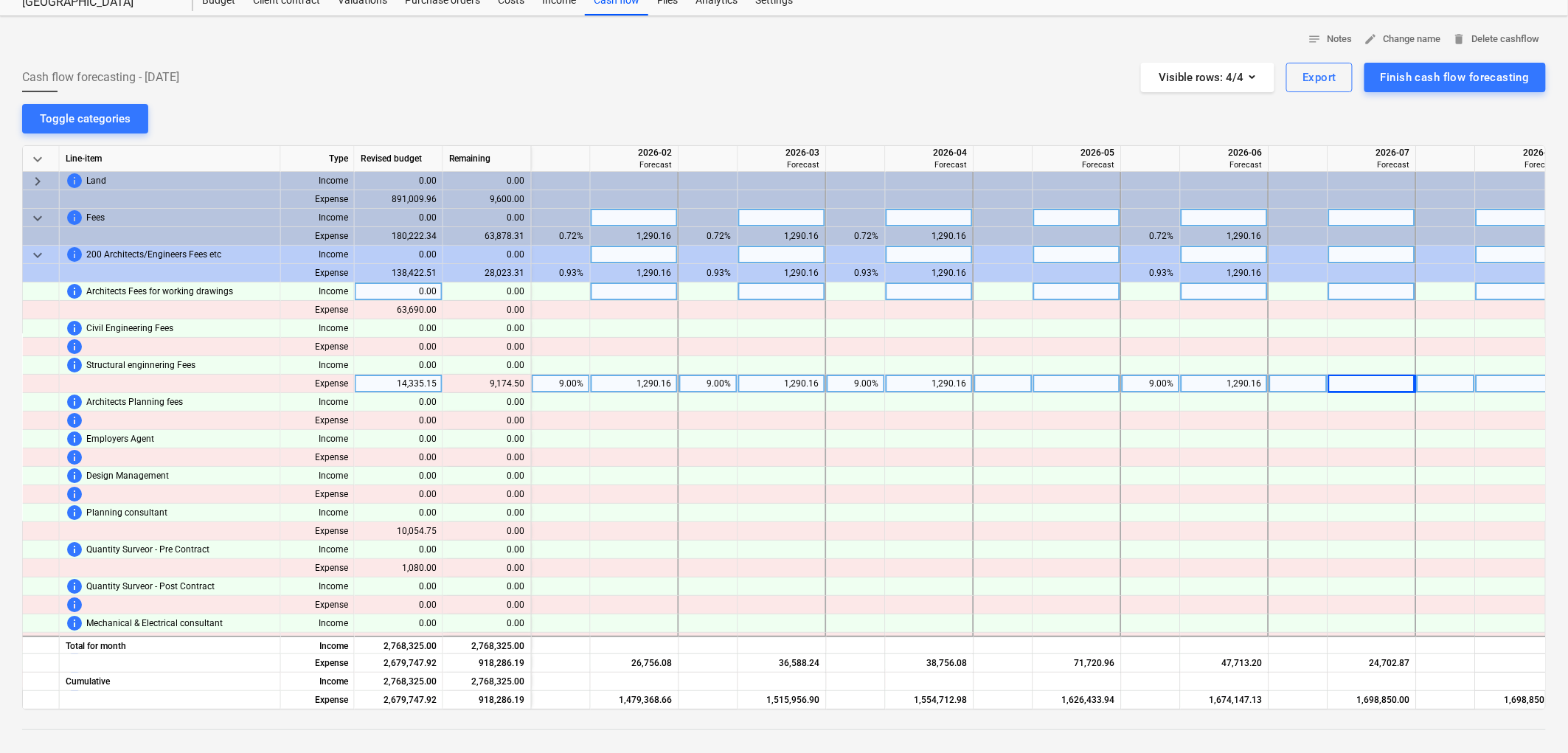
click at [1282, 375] on div at bounding box center [1299, 383] width 59 height 18
type input "9"
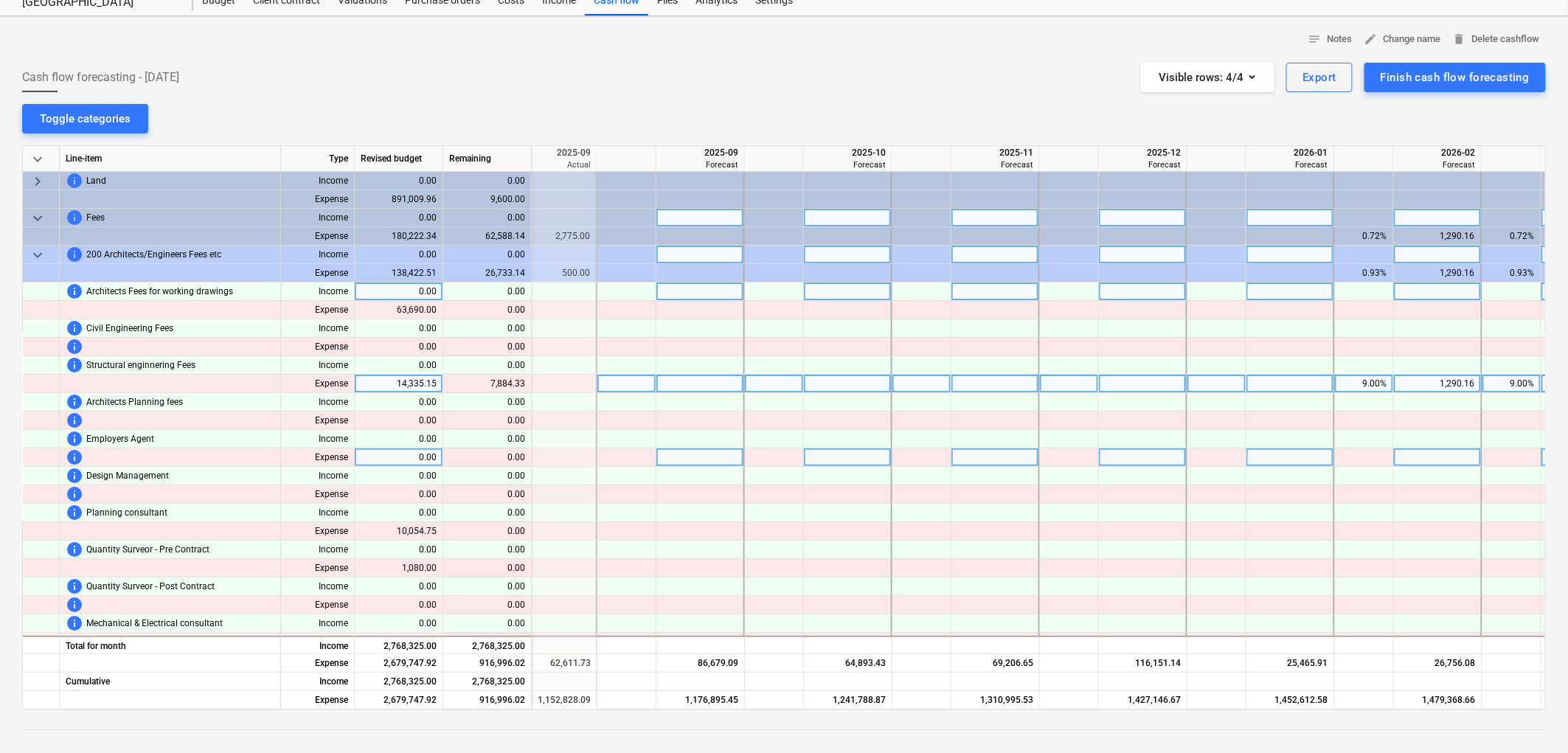
scroll to position [0, 2275]
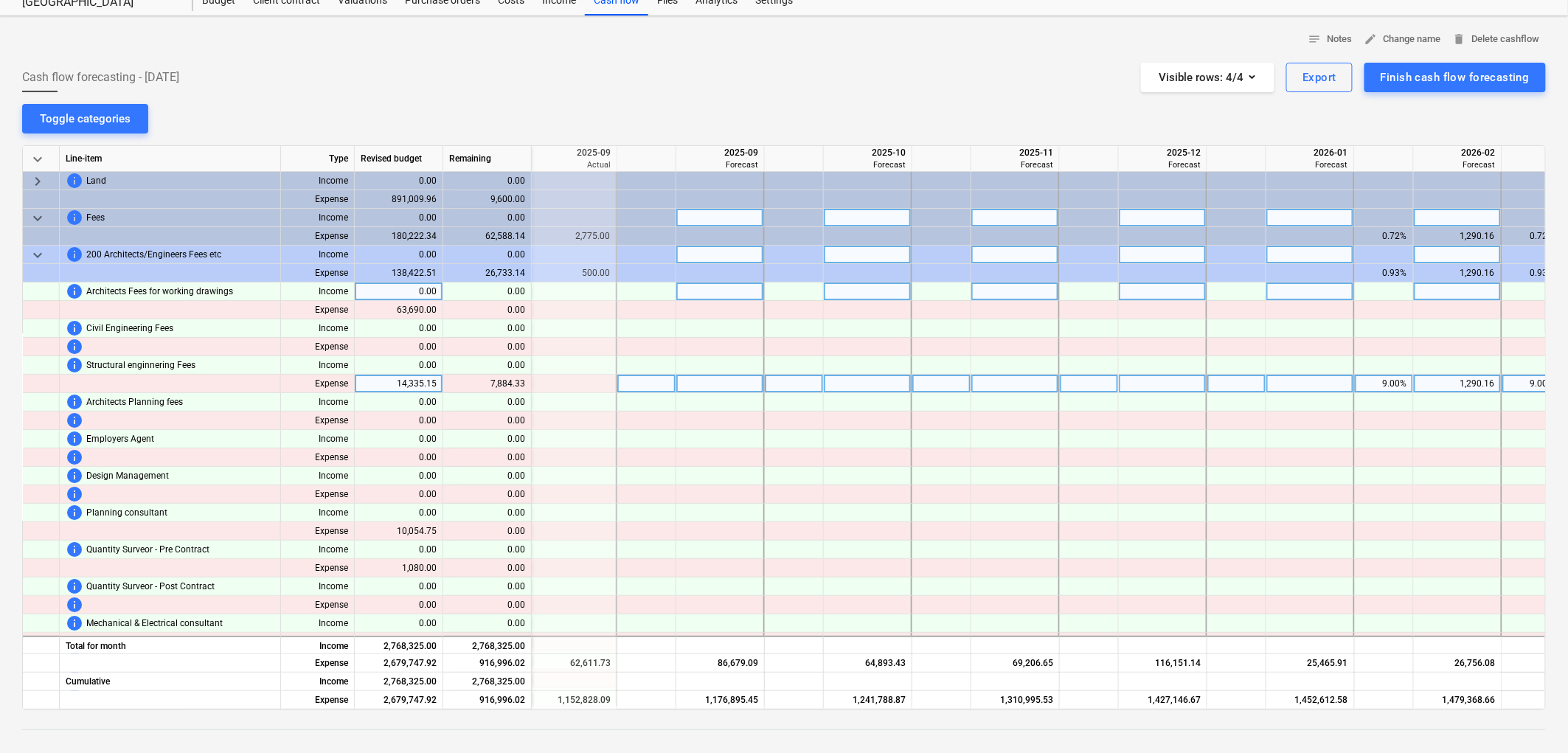
click at [630, 380] on div at bounding box center [646, 383] width 59 height 18
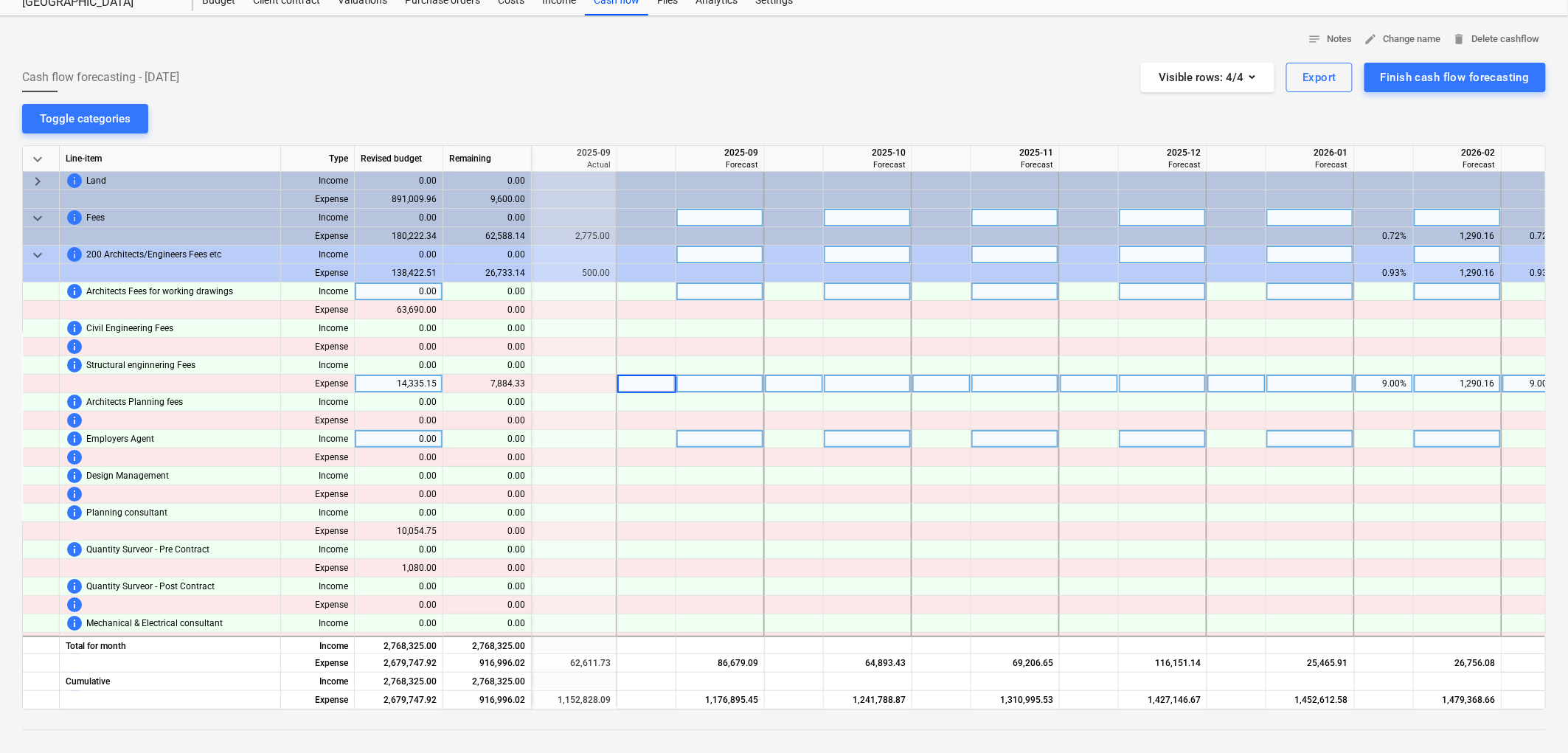
type input "9"
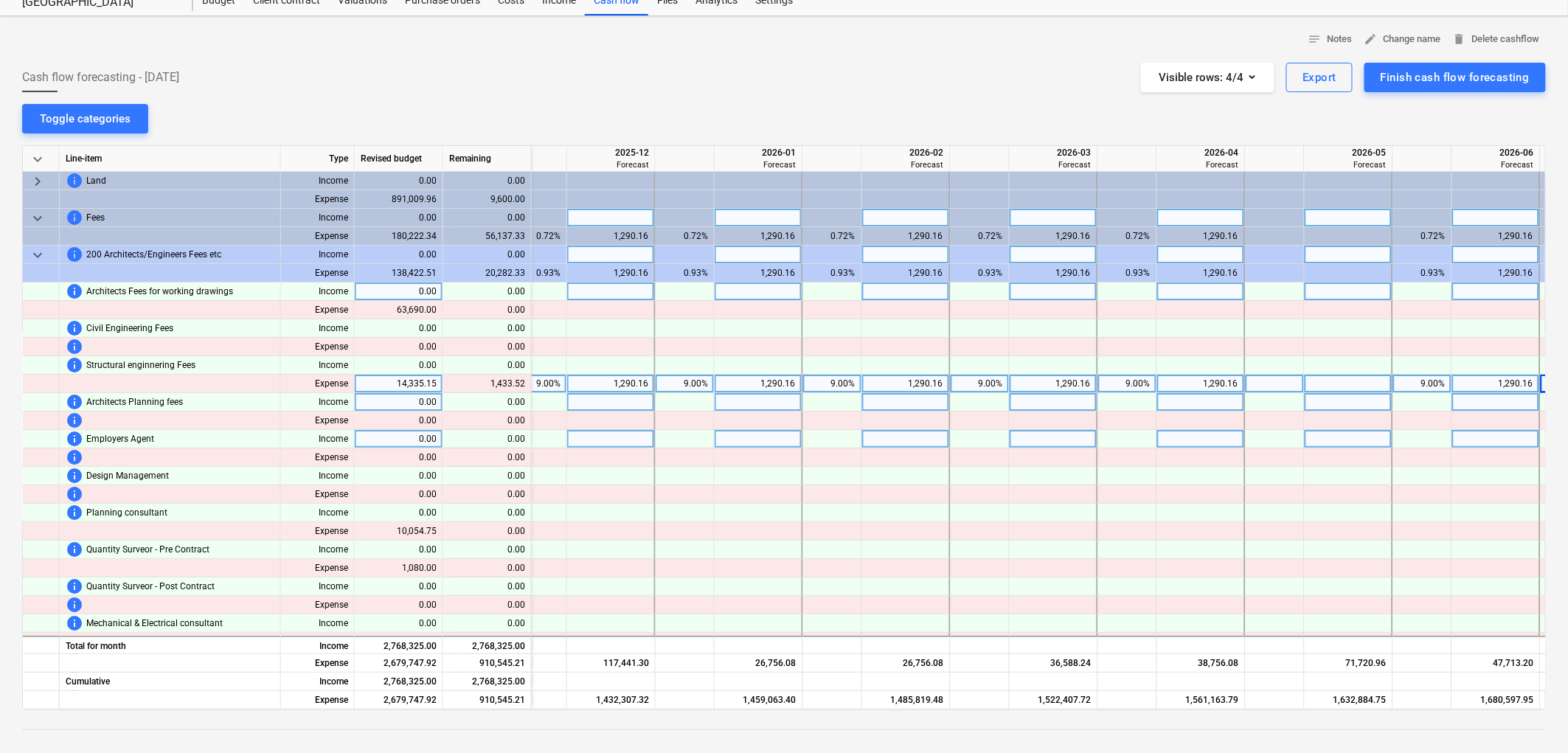
scroll to position [0, 2886]
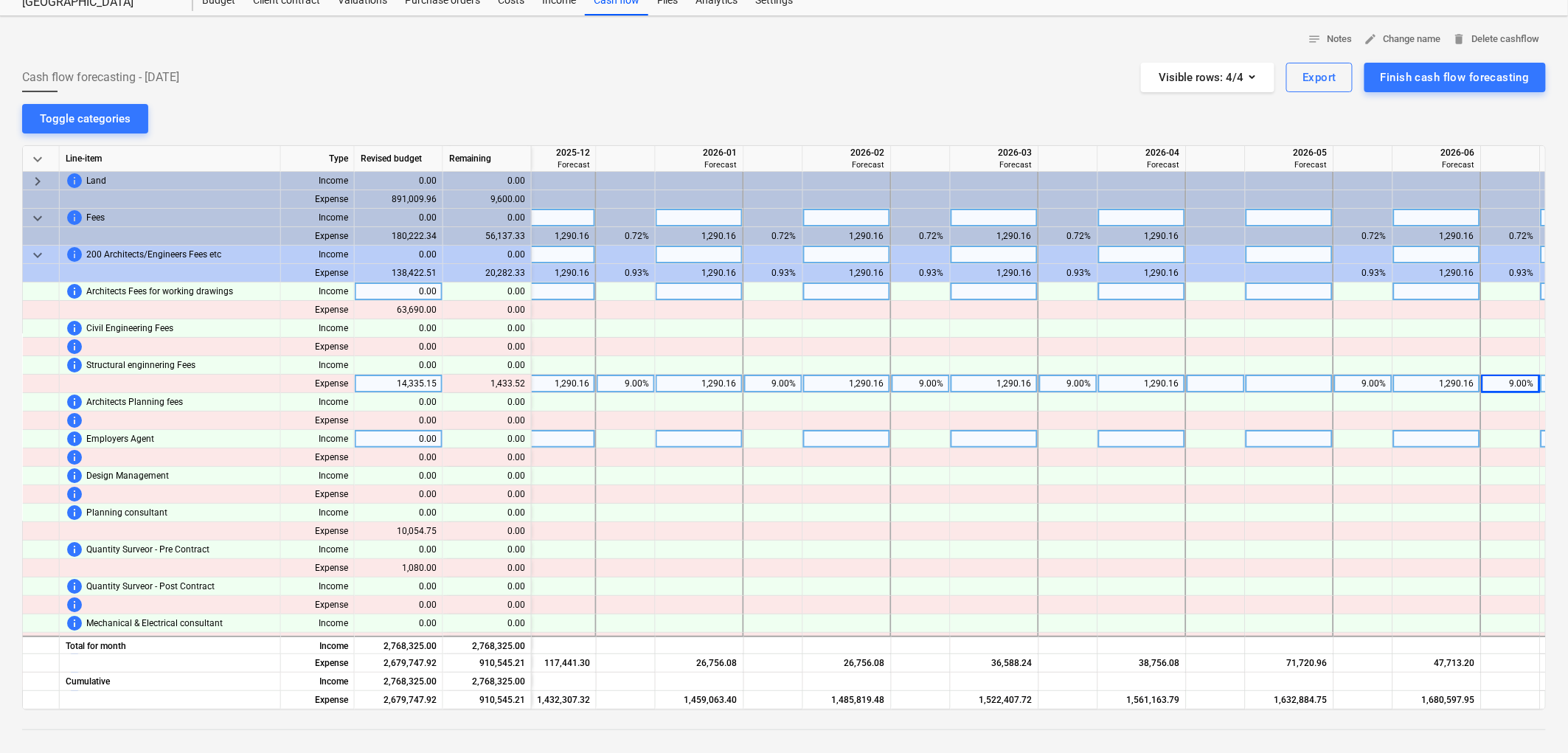
click at [1226, 380] on div at bounding box center [1216, 383] width 59 height 18
type input "9"
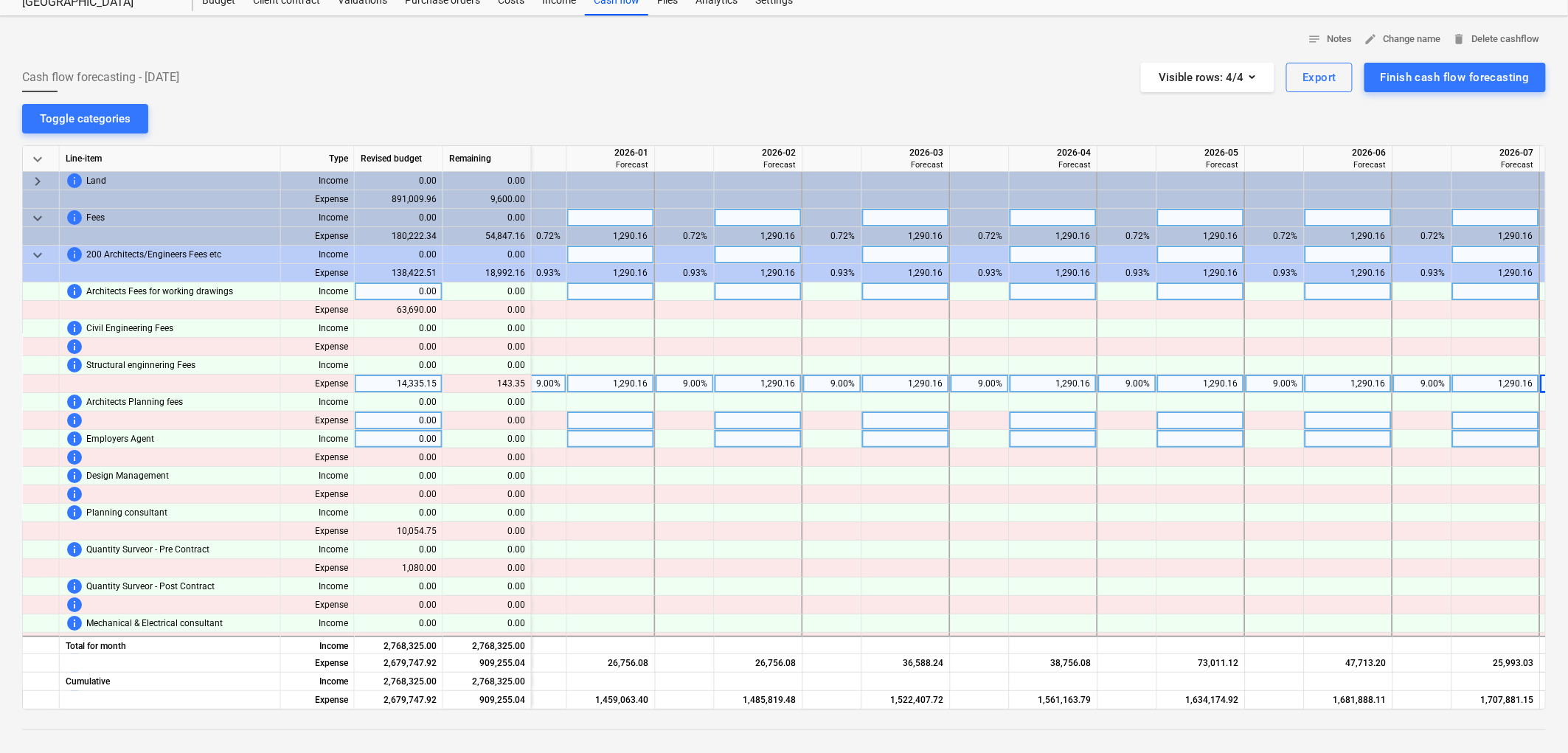
scroll to position [0, 3034]
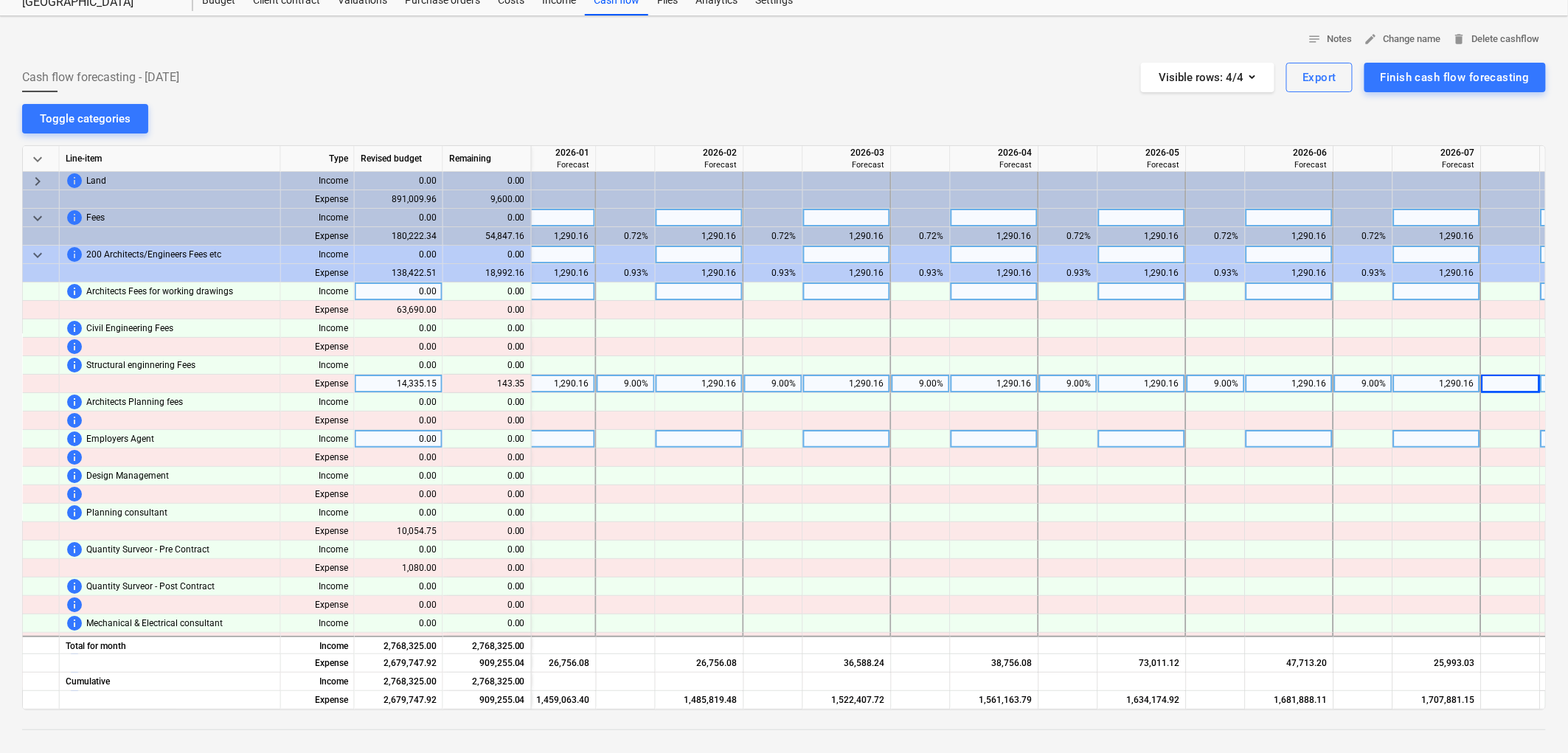
click at [1374, 380] on div "9.00%" at bounding box center [1364, 383] width 47 height 18
type input "9.9"
type input "9.99"
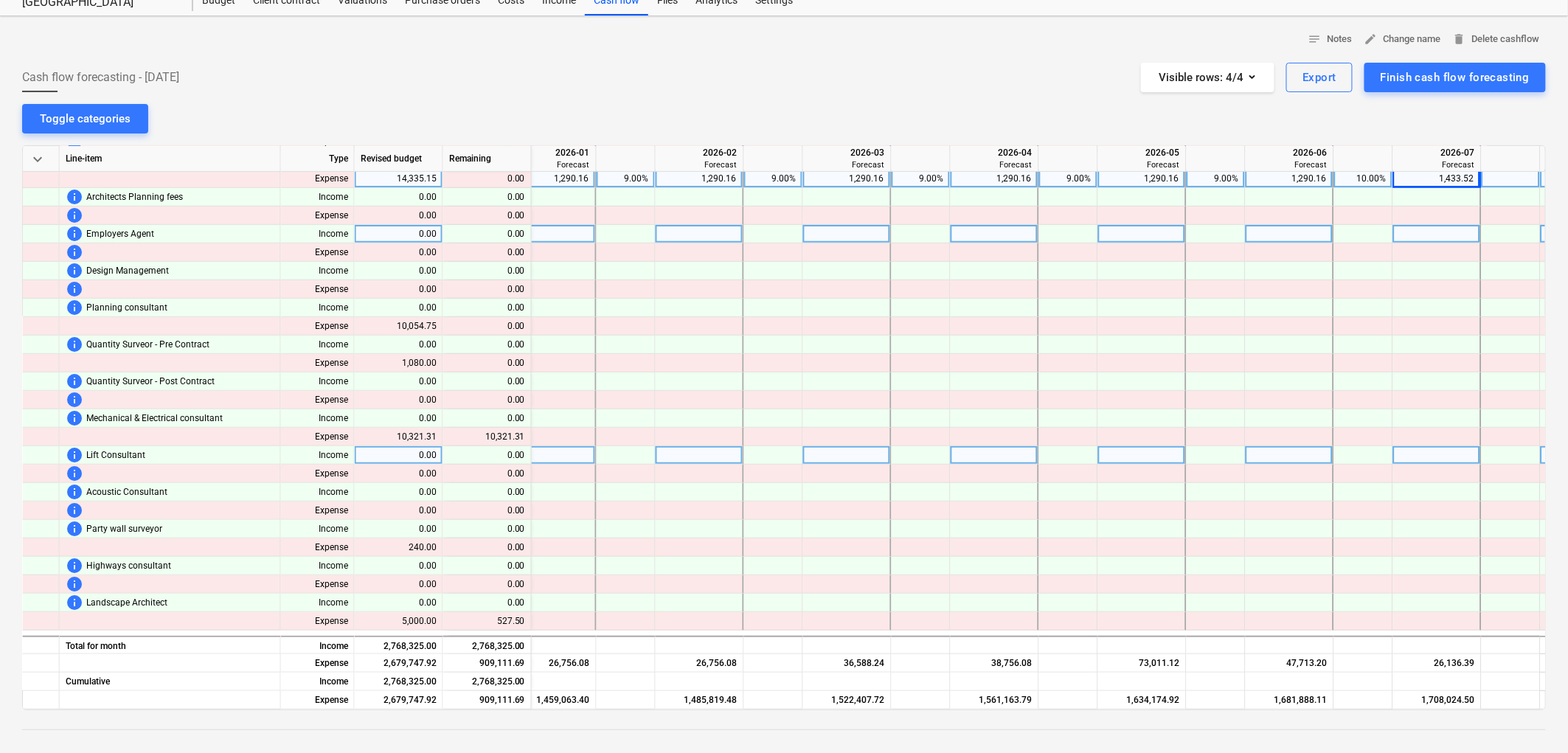
scroll to position [246, 3034]
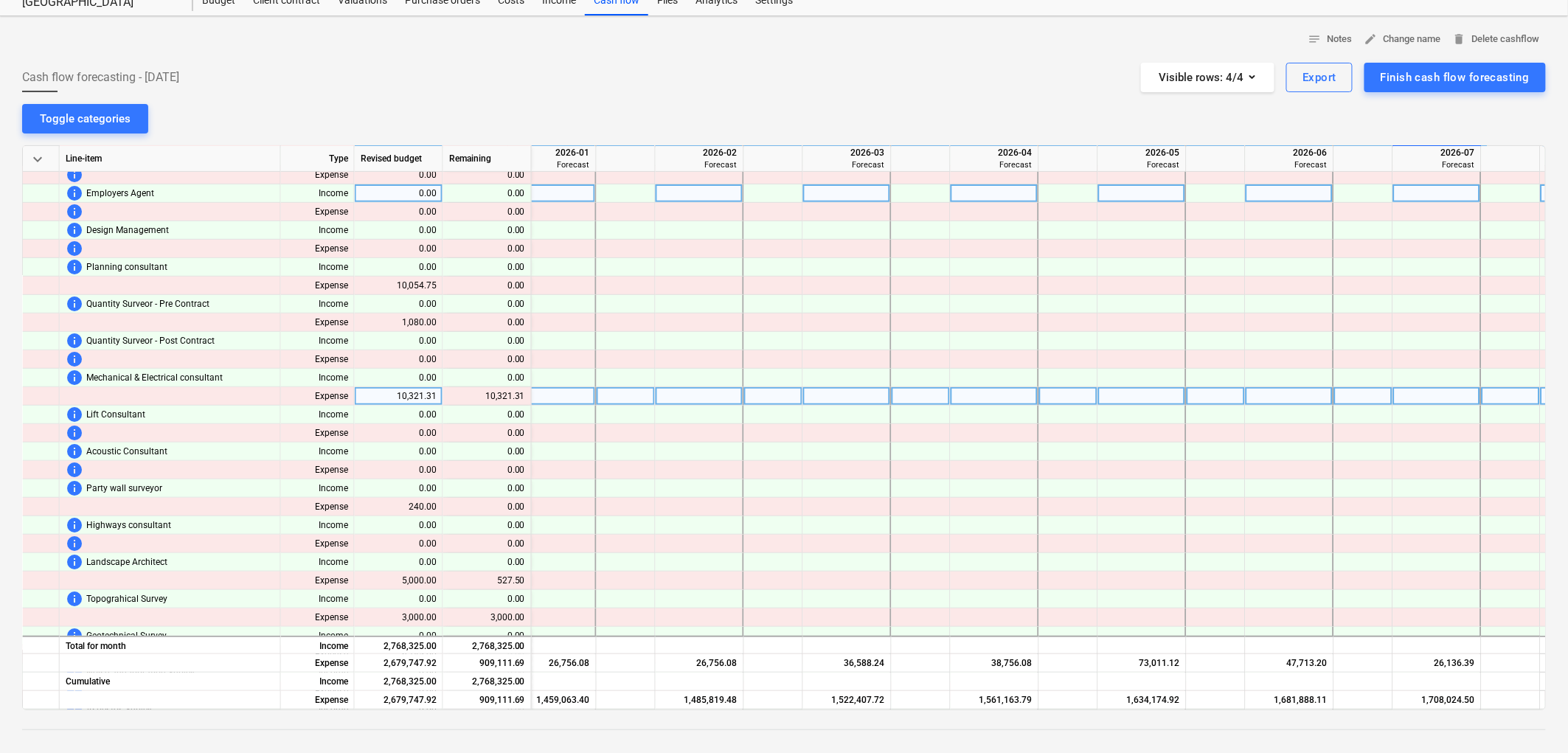
click at [1375, 393] on div at bounding box center [1363, 396] width 59 height 18
type input "10"
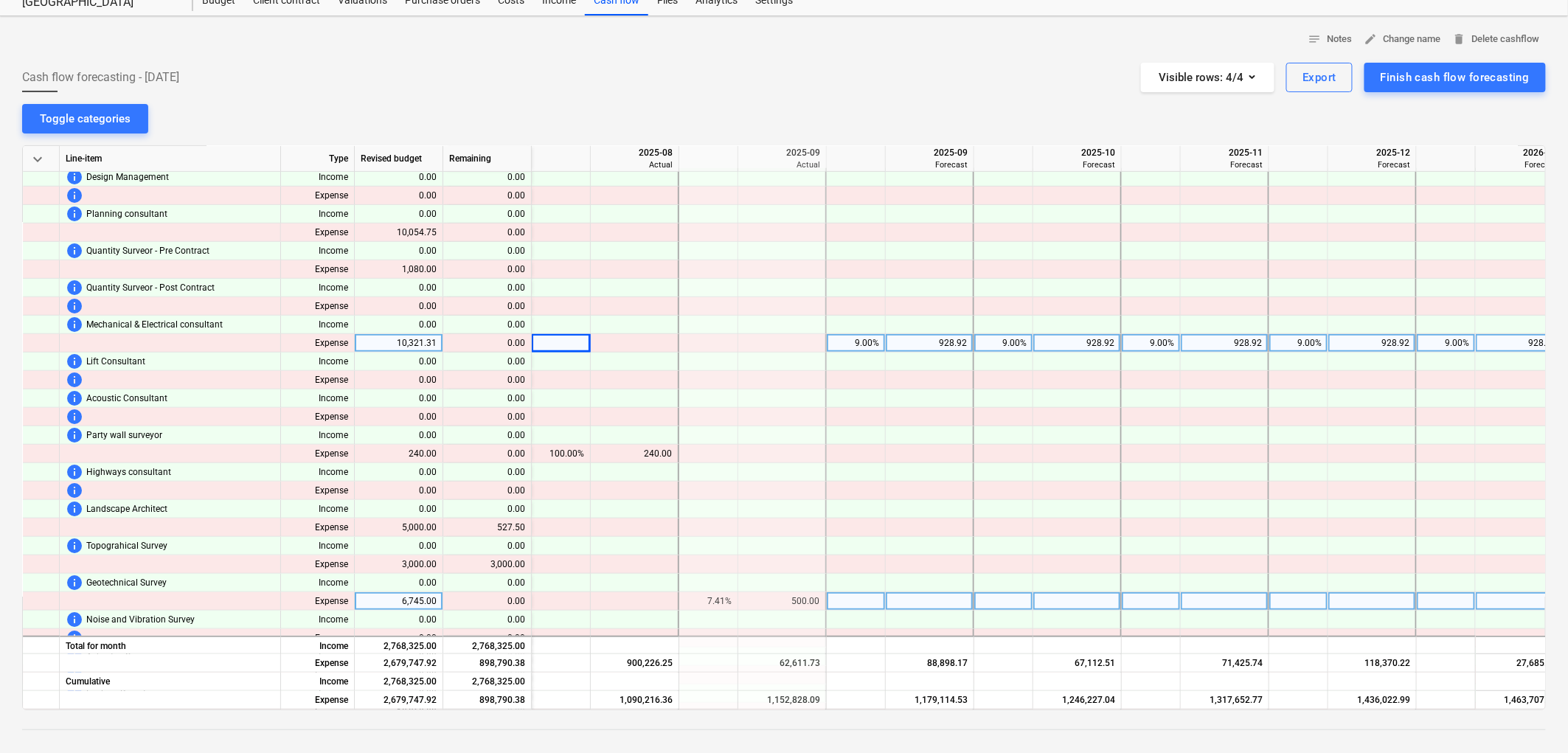
scroll to position [409, 2066]
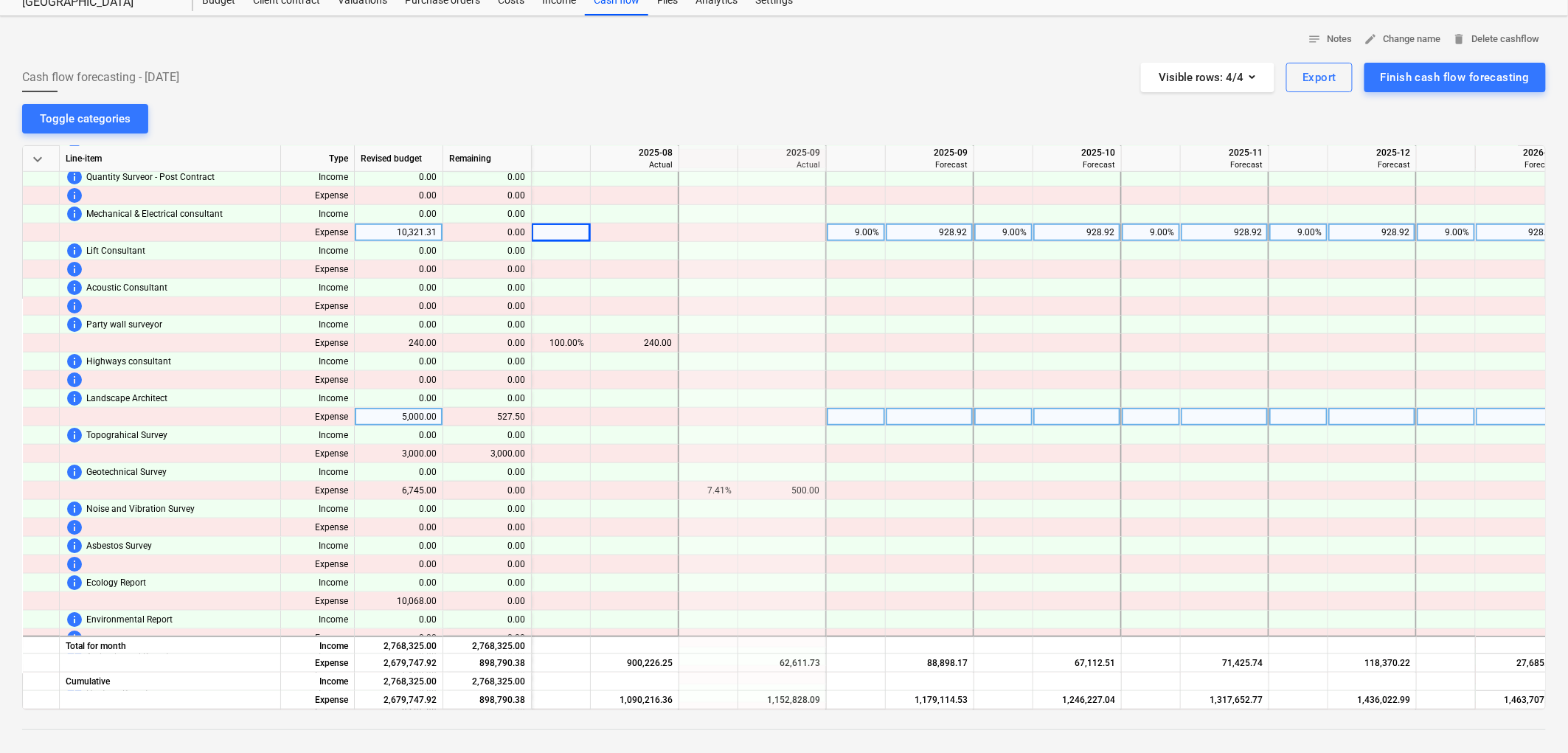
click at [841, 415] on div at bounding box center [856, 416] width 59 height 18
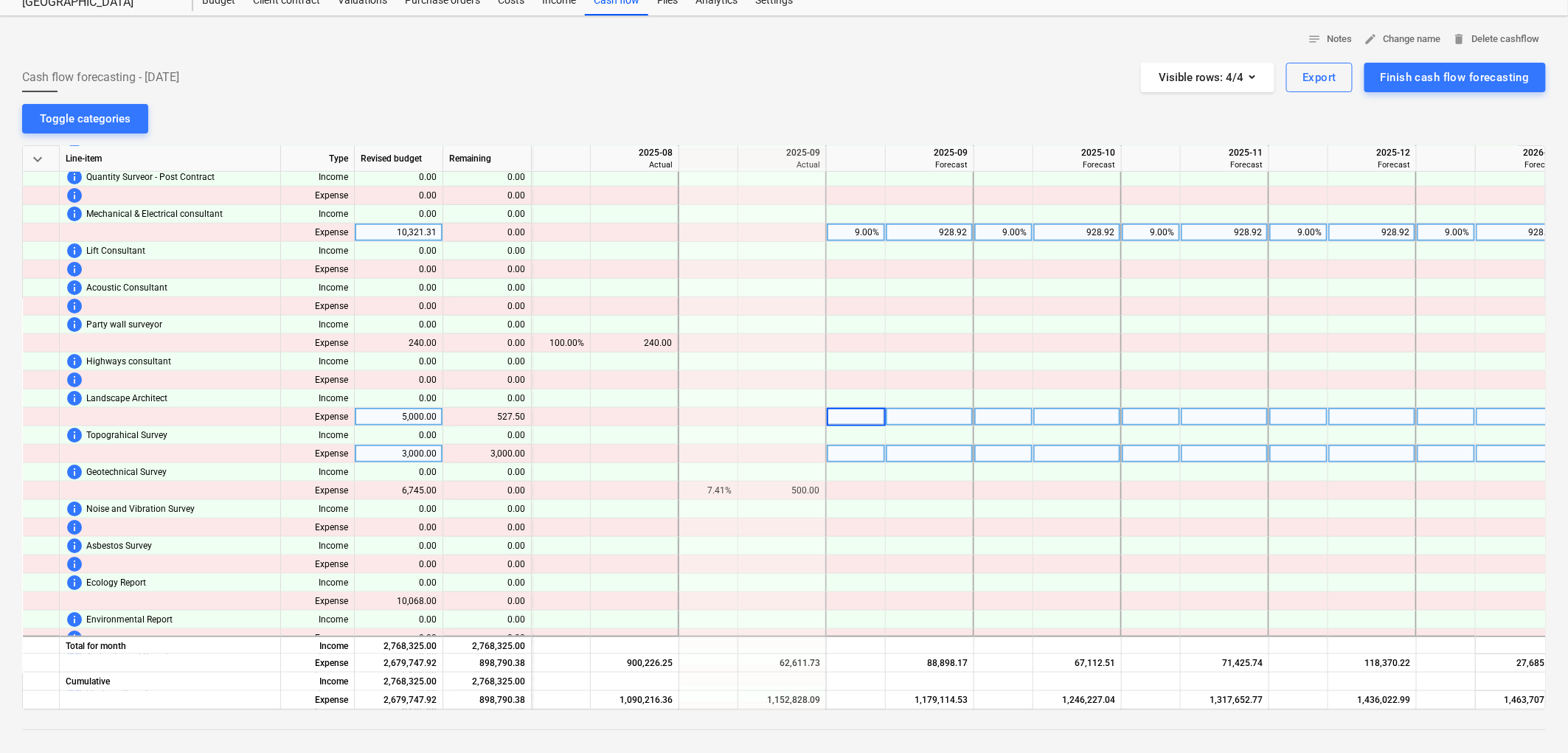
type input "9"
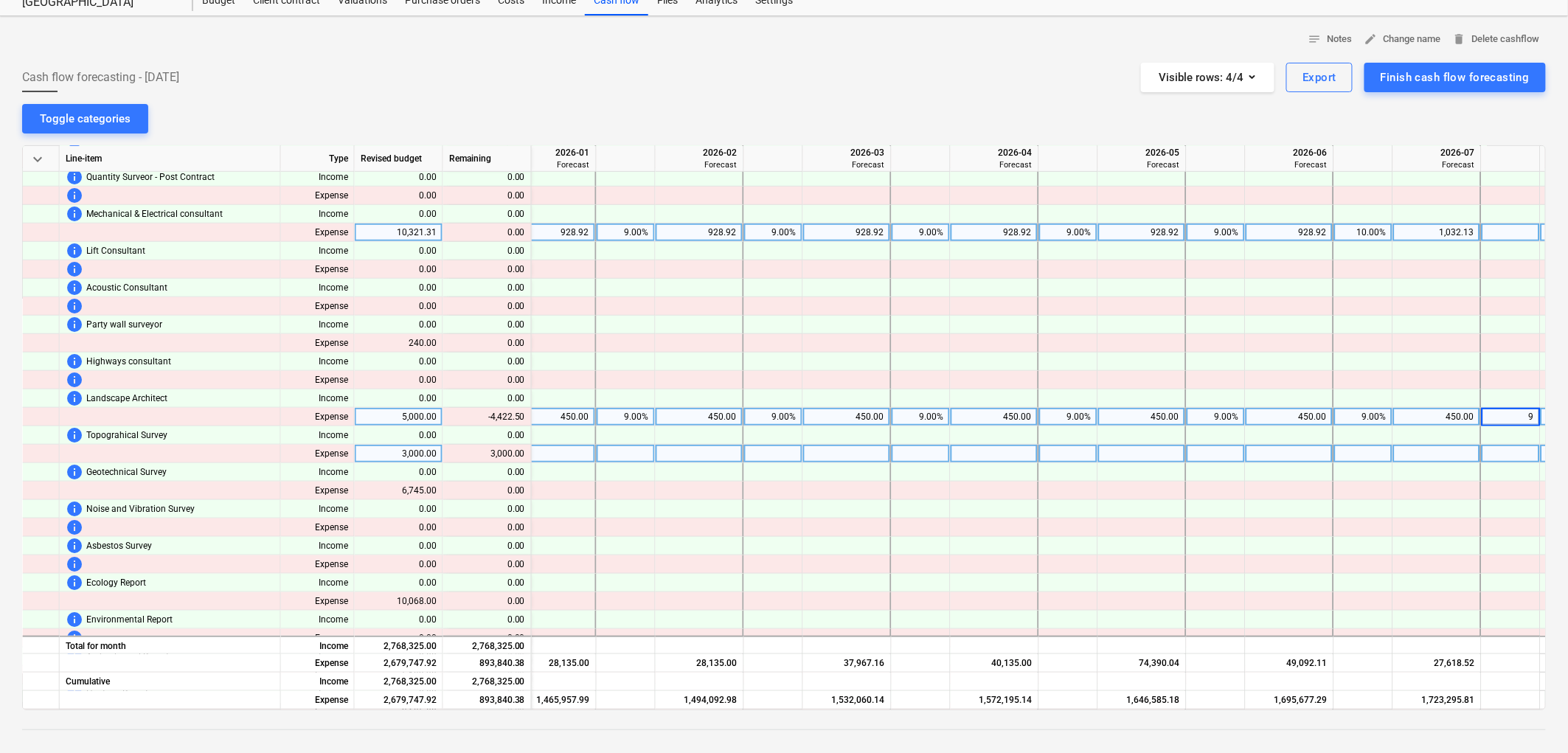
scroll to position [409, 3122]
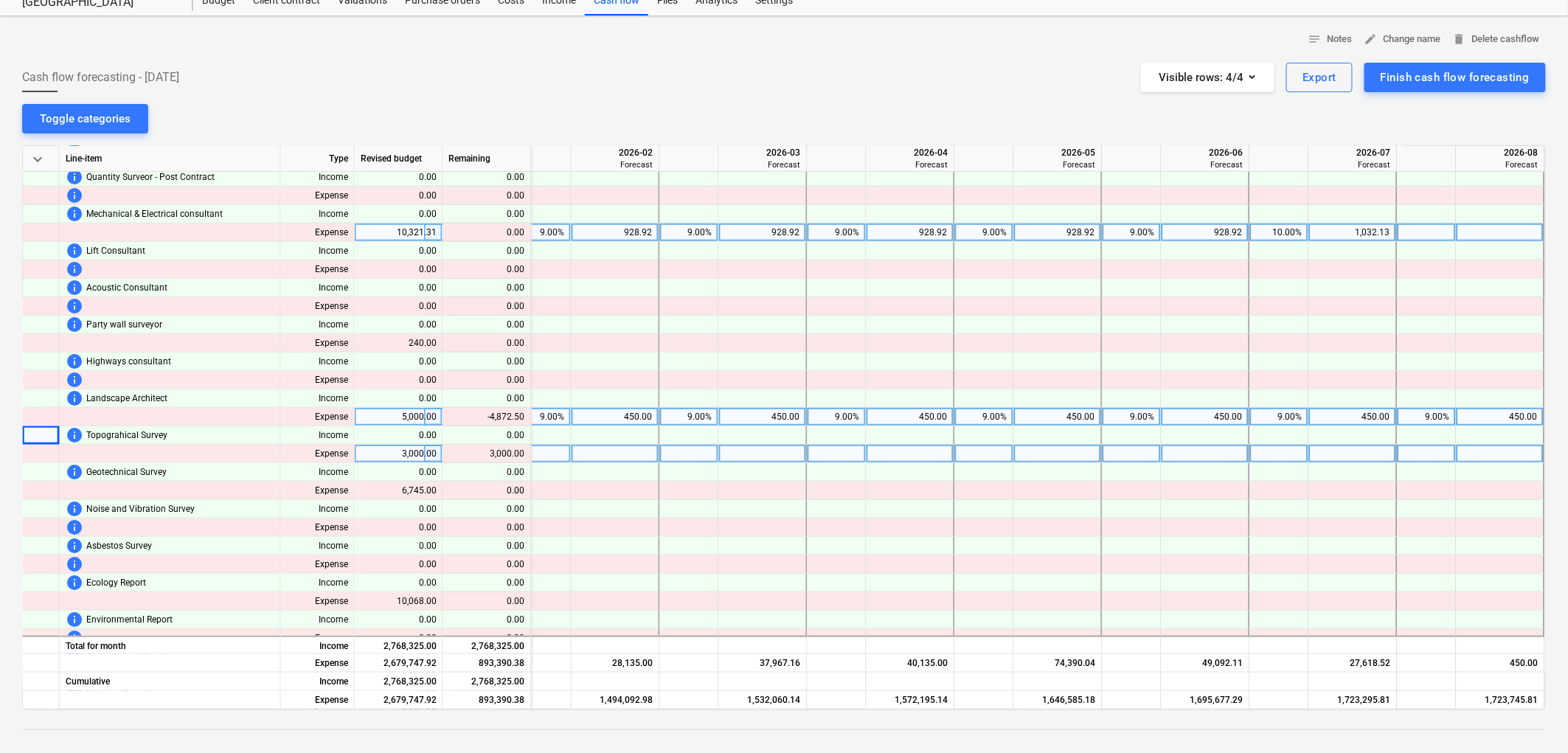
click at [1408, 421] on div "9.00%" at bounding box center [1427, 416] width 47 height 18
click at [1299, 418] on div "9.00%" at bounding box center [1280, 416] width 59 height 18
click at [1299, 417] on div "9.00%" at bounding box center [1280, 416] width 59 height 18
click at [1299, 417] on input "9" at bounding box center [1280, 416] width 58 height 17
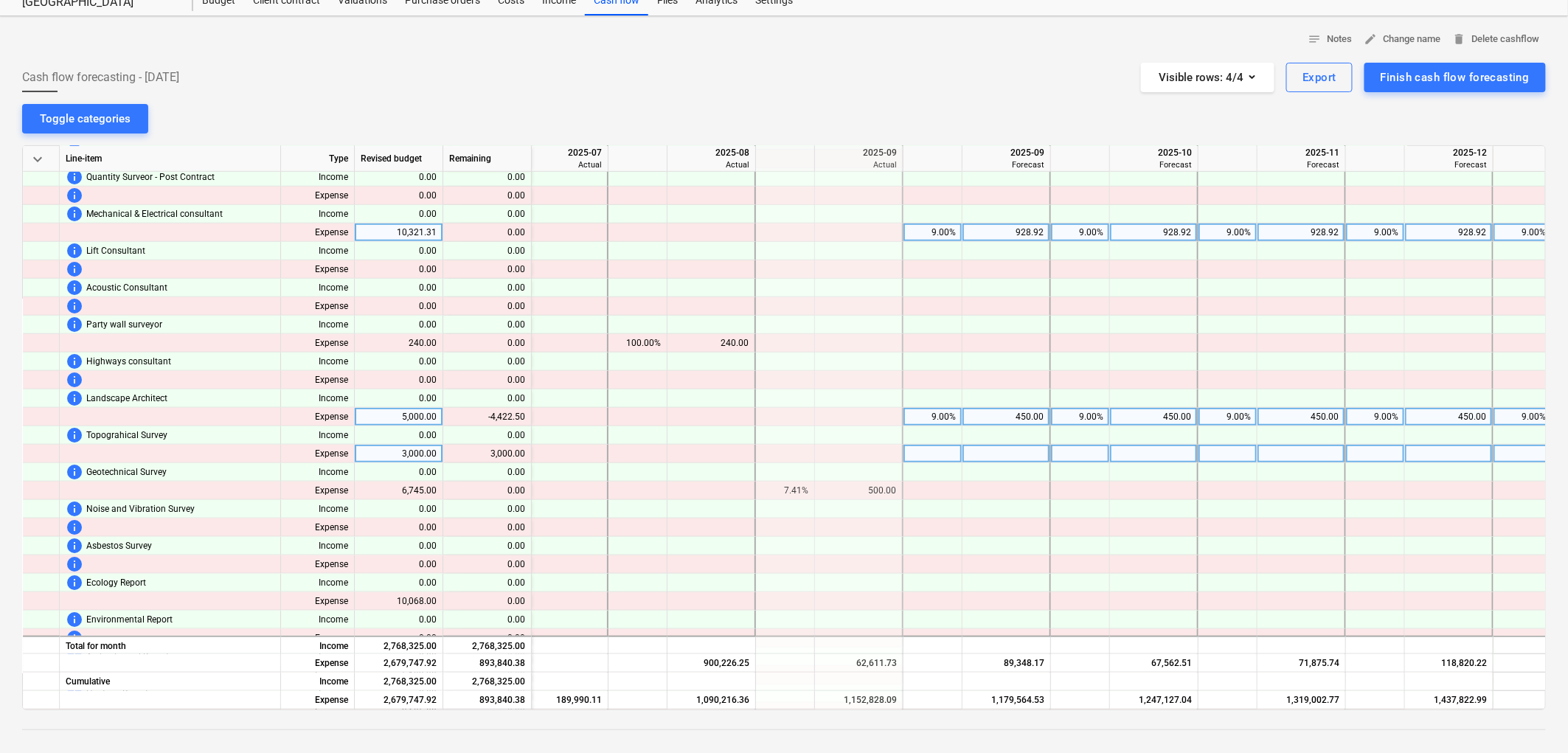
scroll to position [409, 1984]
click at [956, 439] on div at bounding box center [937, 435] width 59 height 18
click at [926, 422] on div "9.00%" at bounding box center [937, 416] width 47 height 18
click at [1074, 414] on div "9.00%" at bounding box center [1085, 416] width 47 height 18
click at [1226, 417] on div "9.00%" at bounding box center [1232, 416] width 47 height 18
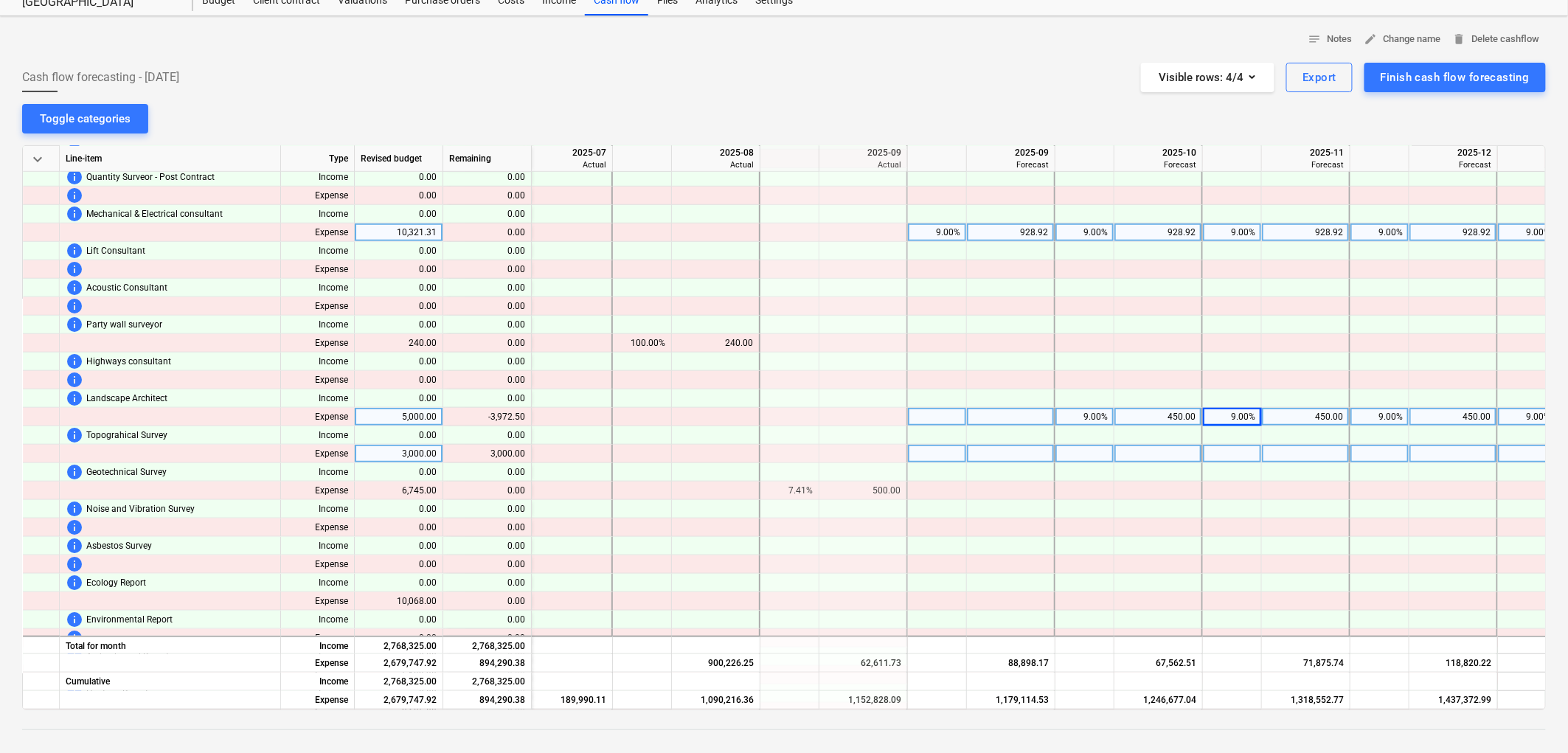
click at [1378, 414] on div "9.00%" at bounding box center [1380, 416] width 47 height 18
click at [1520, 411] on div "9.00%" at bounding box center [1527, 416] width 47 height 18
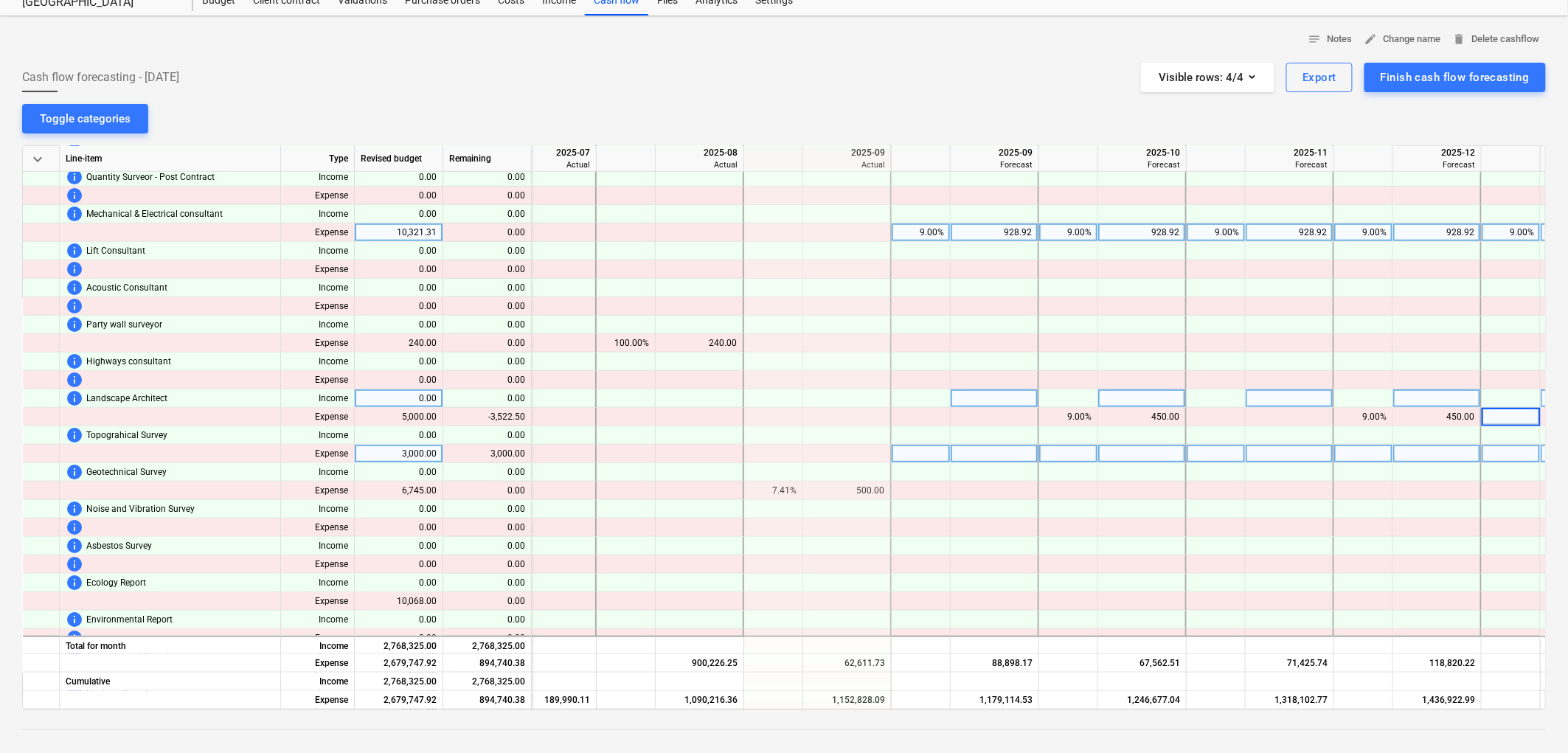
click at [1058, 406] on div at bounding box center [1068, 398] width 59 height 18
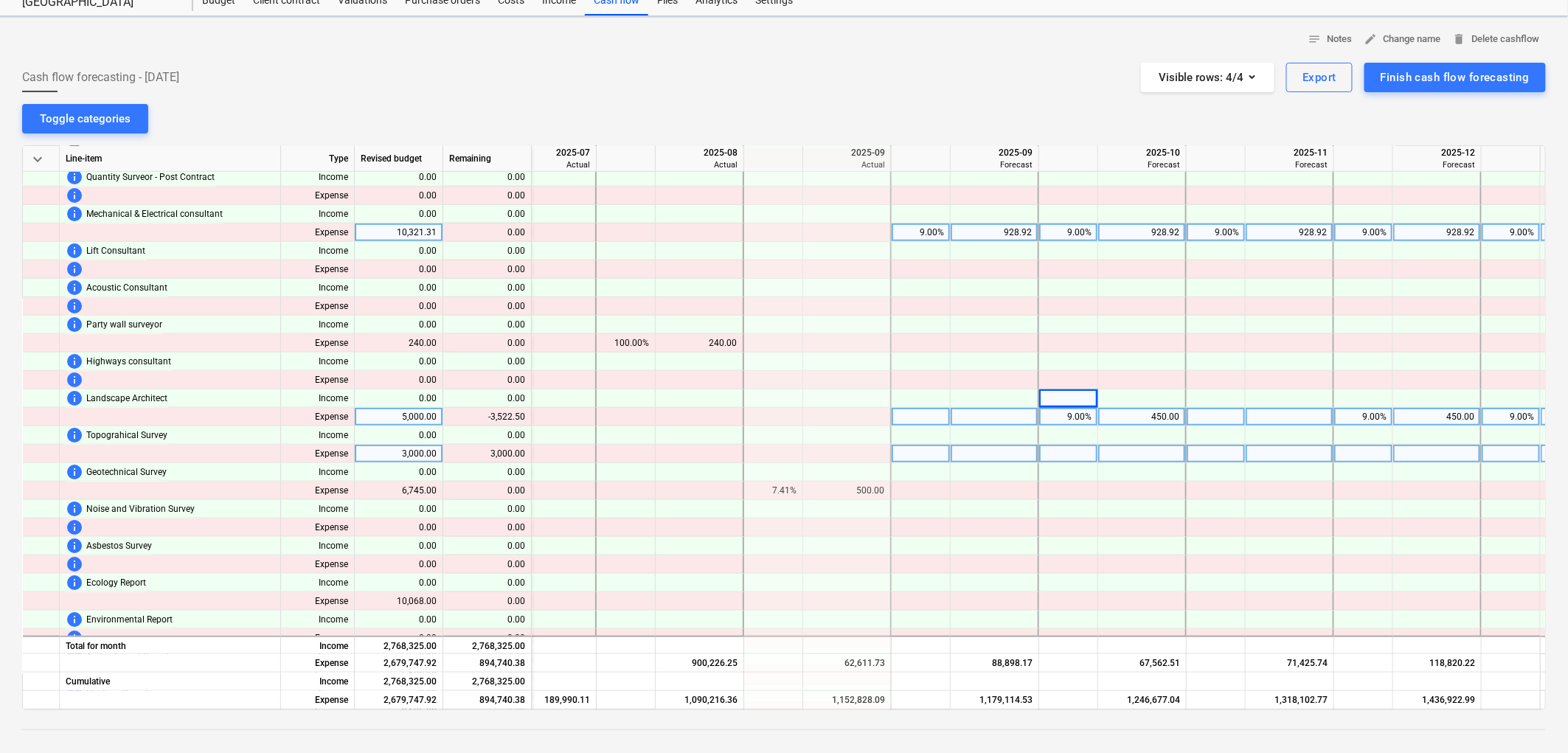
click at [1066, 414] on div "9.00%" at bounding box center [1068, 416] width 47 height 18
click at [1176, 448] on div at bounding box center [1142, 453] width 88 height 18
click at [1381, 415] on div "9.00%" at bounding box center [1364, 416] width 47 height 18
click at [1083, 451] on div at bounding box center [1068, 453] width 59 height 18
click at [1070, 414] on div "9.00%" at bounding box center [1068, 416] width 47 height 18
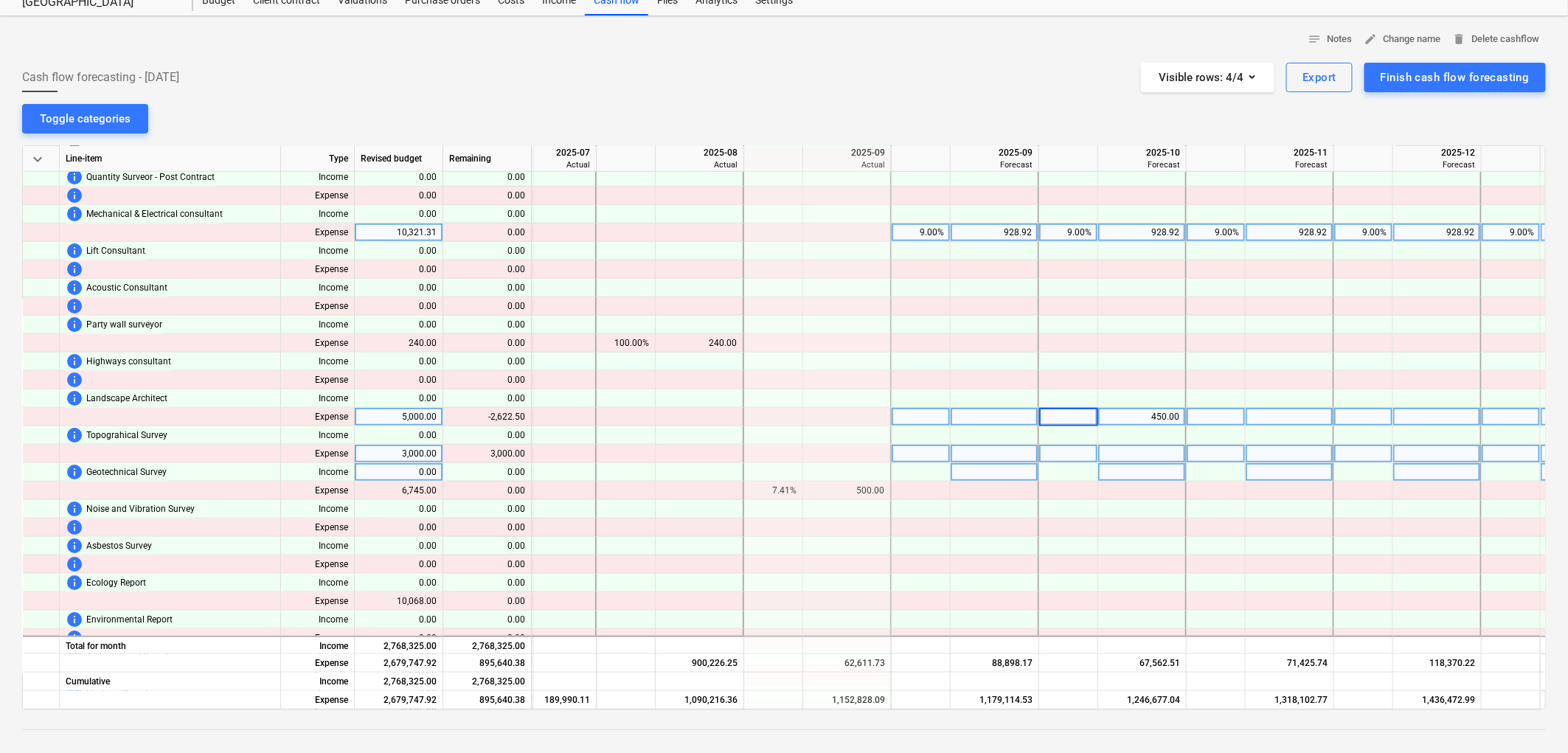
click at [1167, 479] on div at bounding box center [1142, 472] width 88 height 18
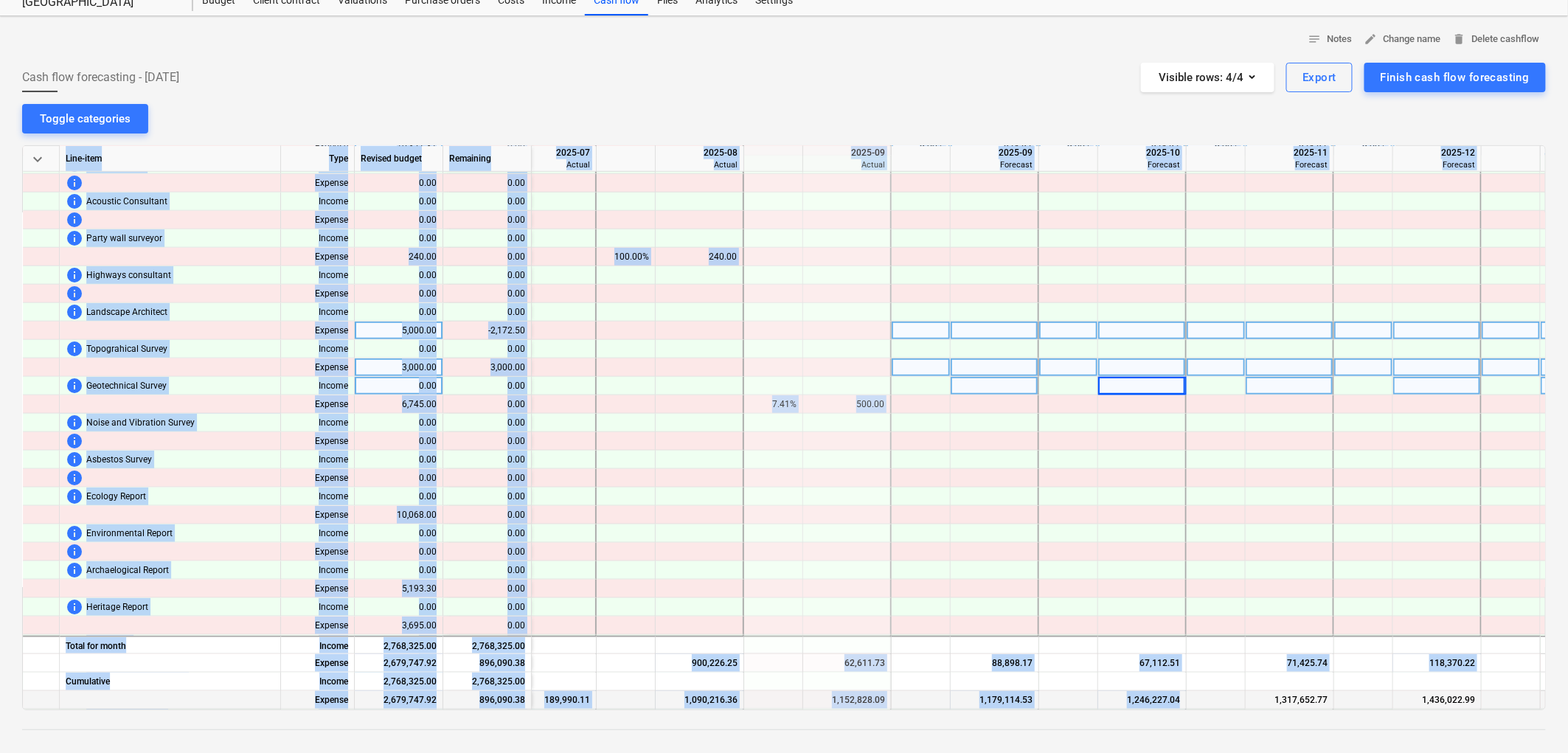
scroll to position [549, 2001]
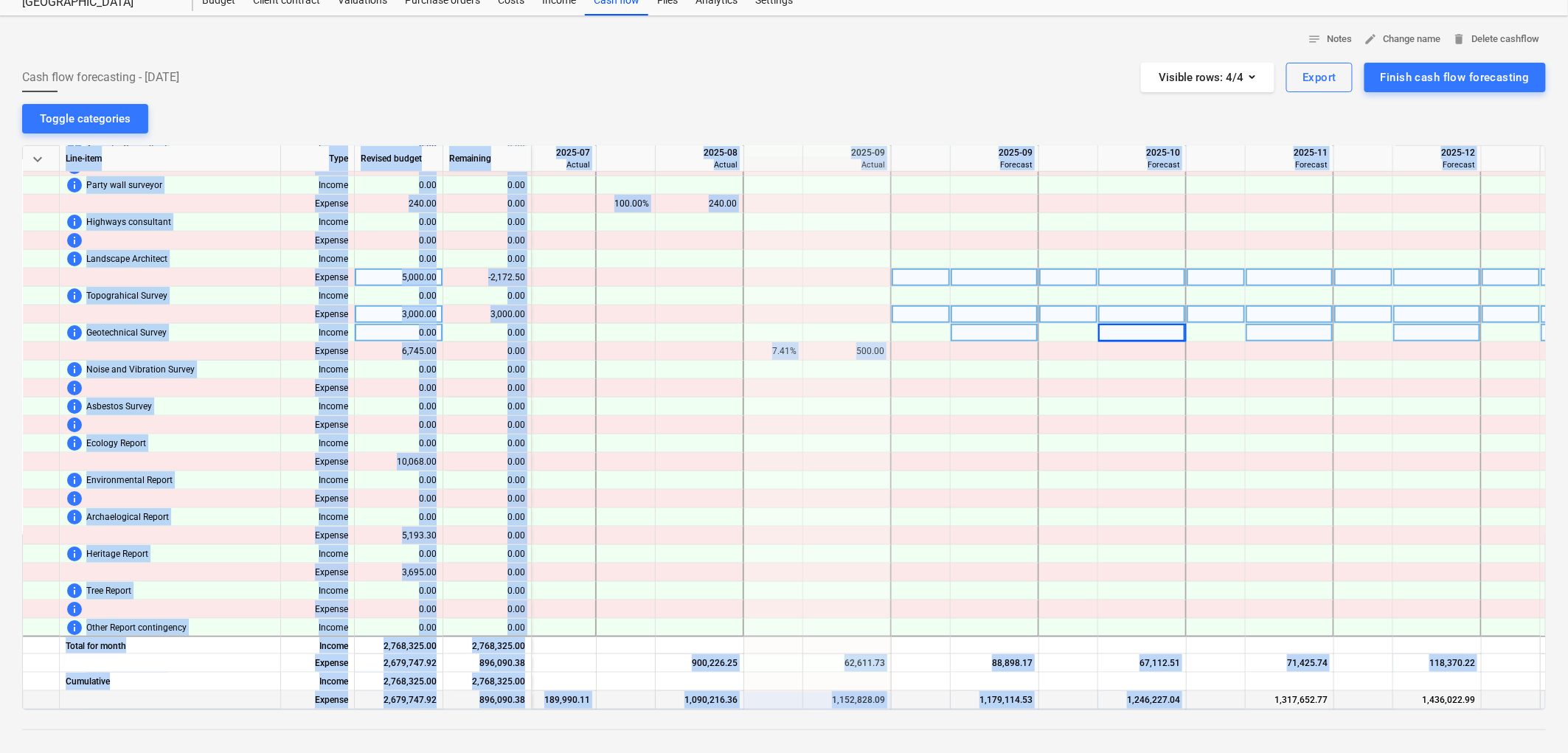
drag, startPoint x: 1129, startPoint y: 709, endPoint x: 1255, endPoint y: 698, distance: 126.5
click at [1255, 698] on div "keyboard_arrow_down Line-item Type Revised budget Remaining 2025-07 Actual 2025…" at bounding box center [784, 428] width 1524 height 565
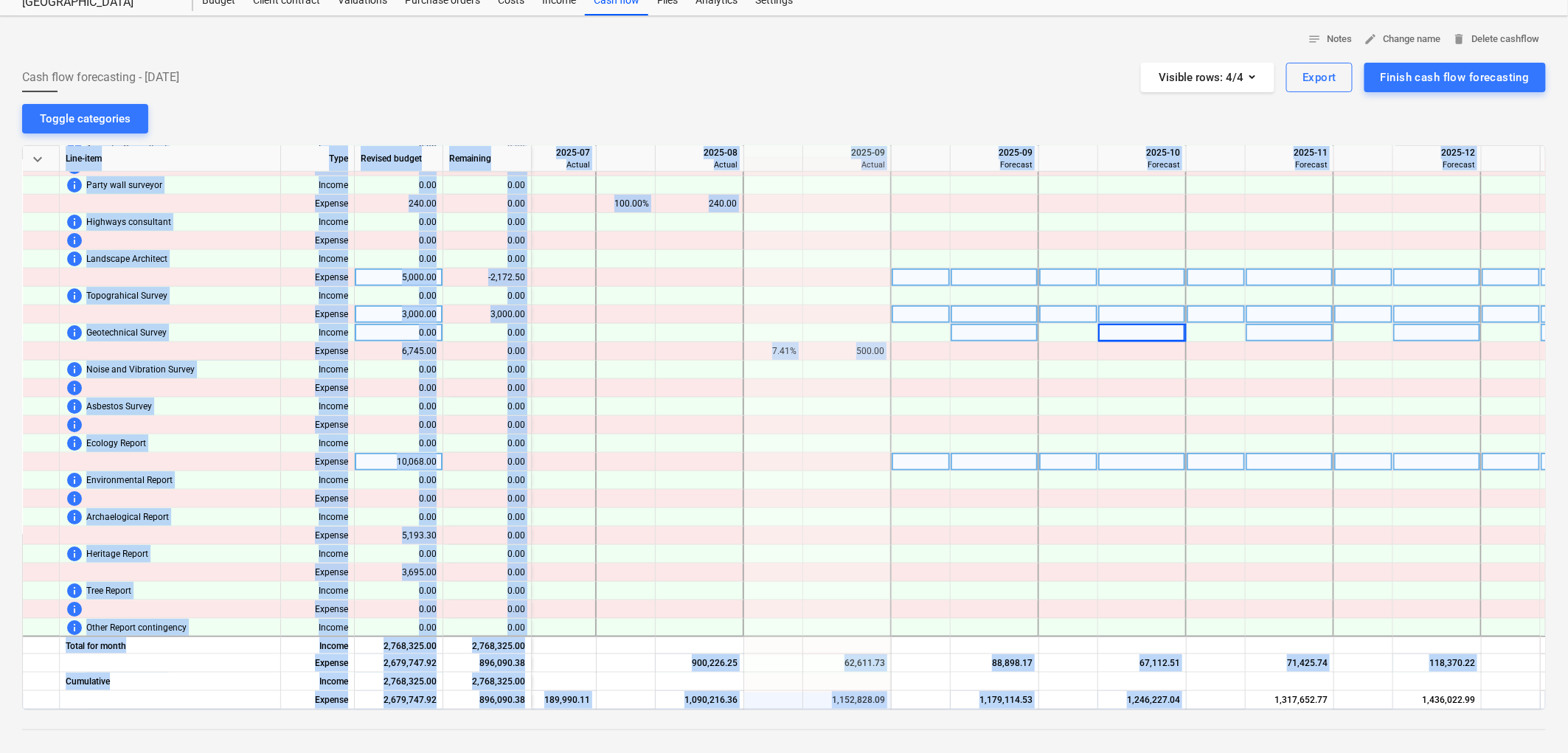
click at [1100, 463] on div at bounding box center [1142, 462] width 88 height 18
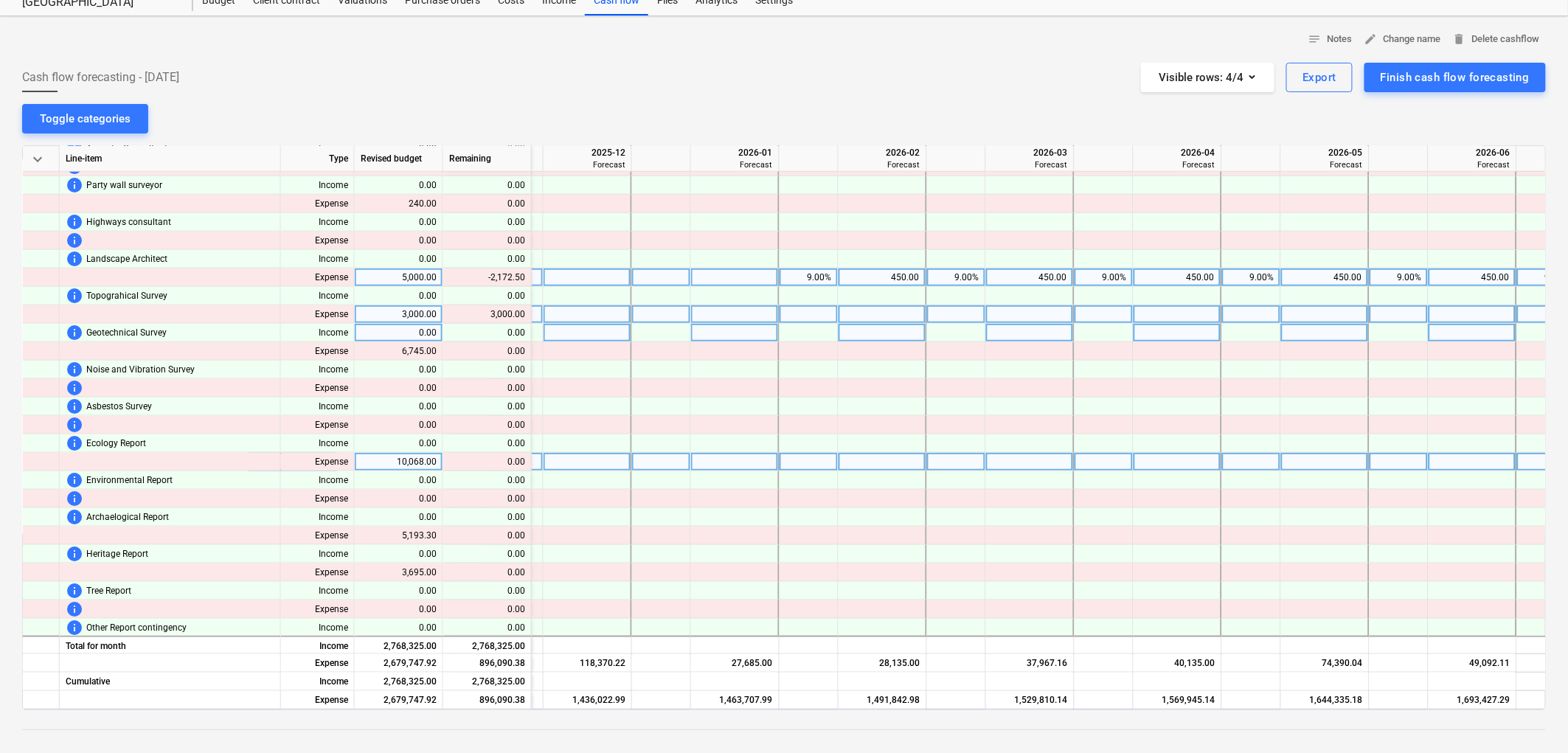
scroll to position [549, 3045]
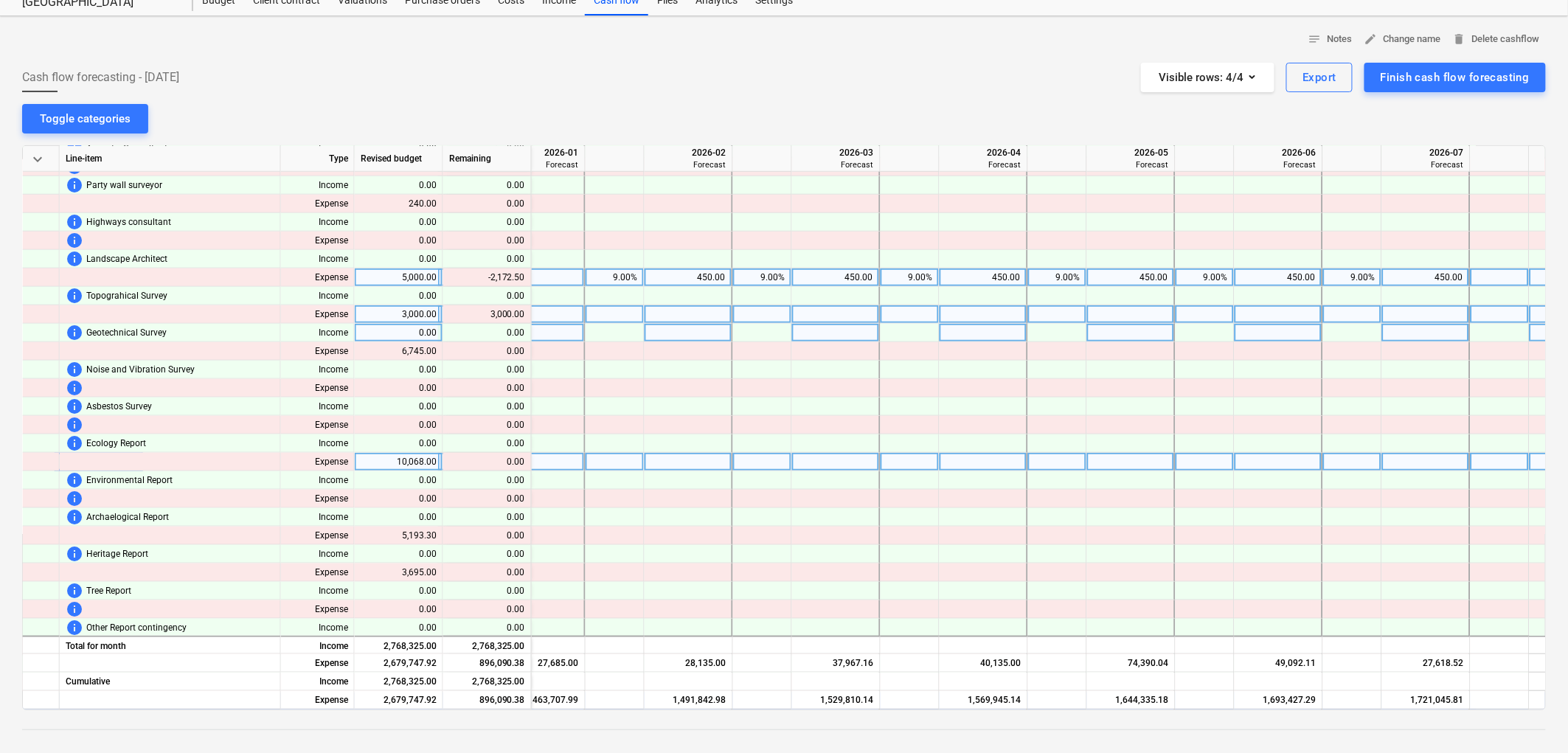
click at [638, 270] on div "9.00%" at bounding box center [615, 278] width 59 height 18
drag, startPoint x: 714, startPoint y: 328, endPoint x: 748, endPoint y: 277, distance: 61.3
click at [716, 328] on div at bounding box center [689, 333] width 88 height 18
click at [749, 275] on div "9.00%" at bounding box center [763, 278] width 47 height 18
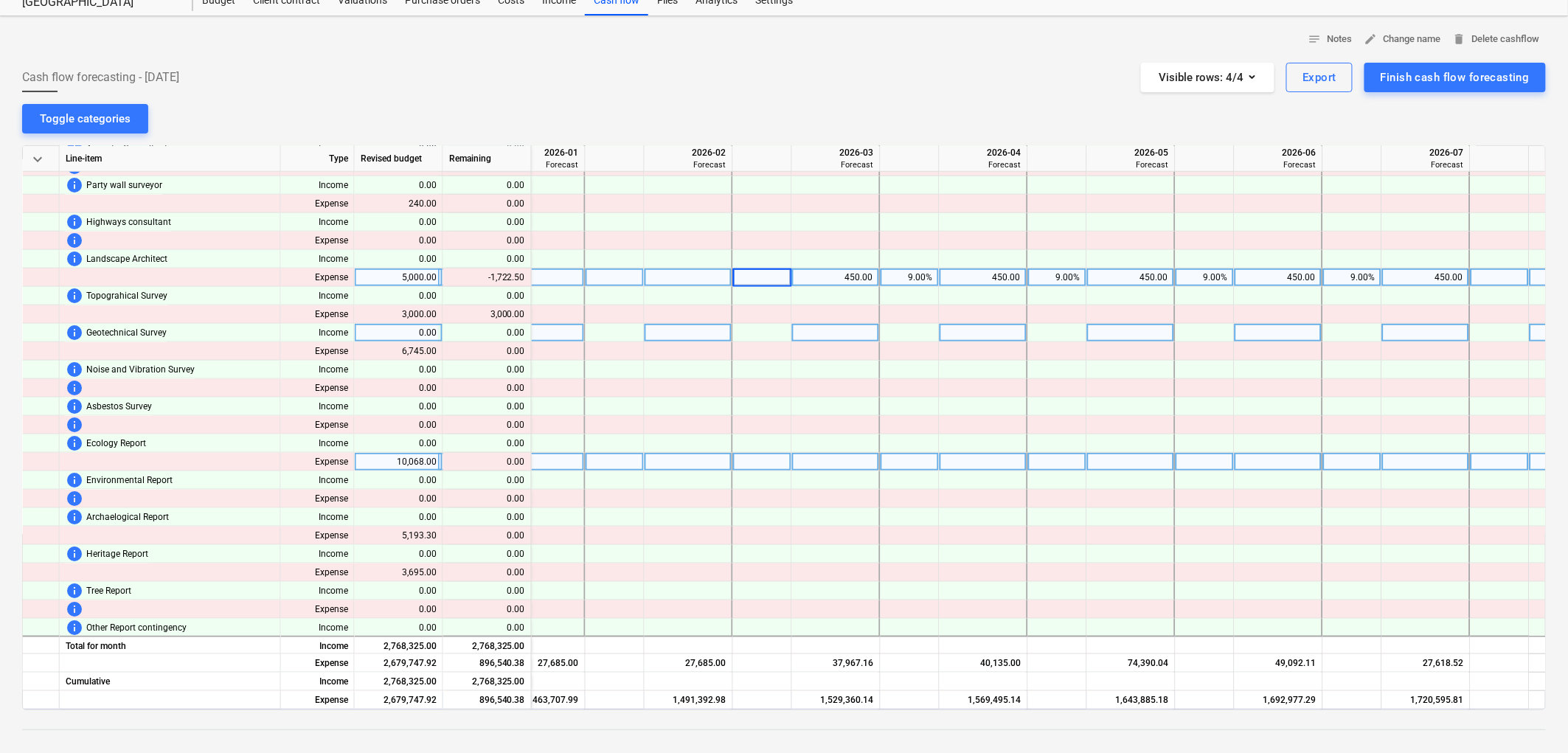
drag, startPoint x: 901, startPoint y: 311, endPoint x: 924, endPoint y: 273, distance: 44.4
click at [901, 311] on div at bounding box center [910, 314] width 59 height 18
click at [925, 271] on div "9.00%" at bounding box center [910, 278] width 47 height 18
drag, startPoint x: 982, startPoint y: 314, endPoint x: 1049, endPoint y: 284, distance: 73.4
click at [986, 314] on div at bounding box center [984, 314] width 88 height 18
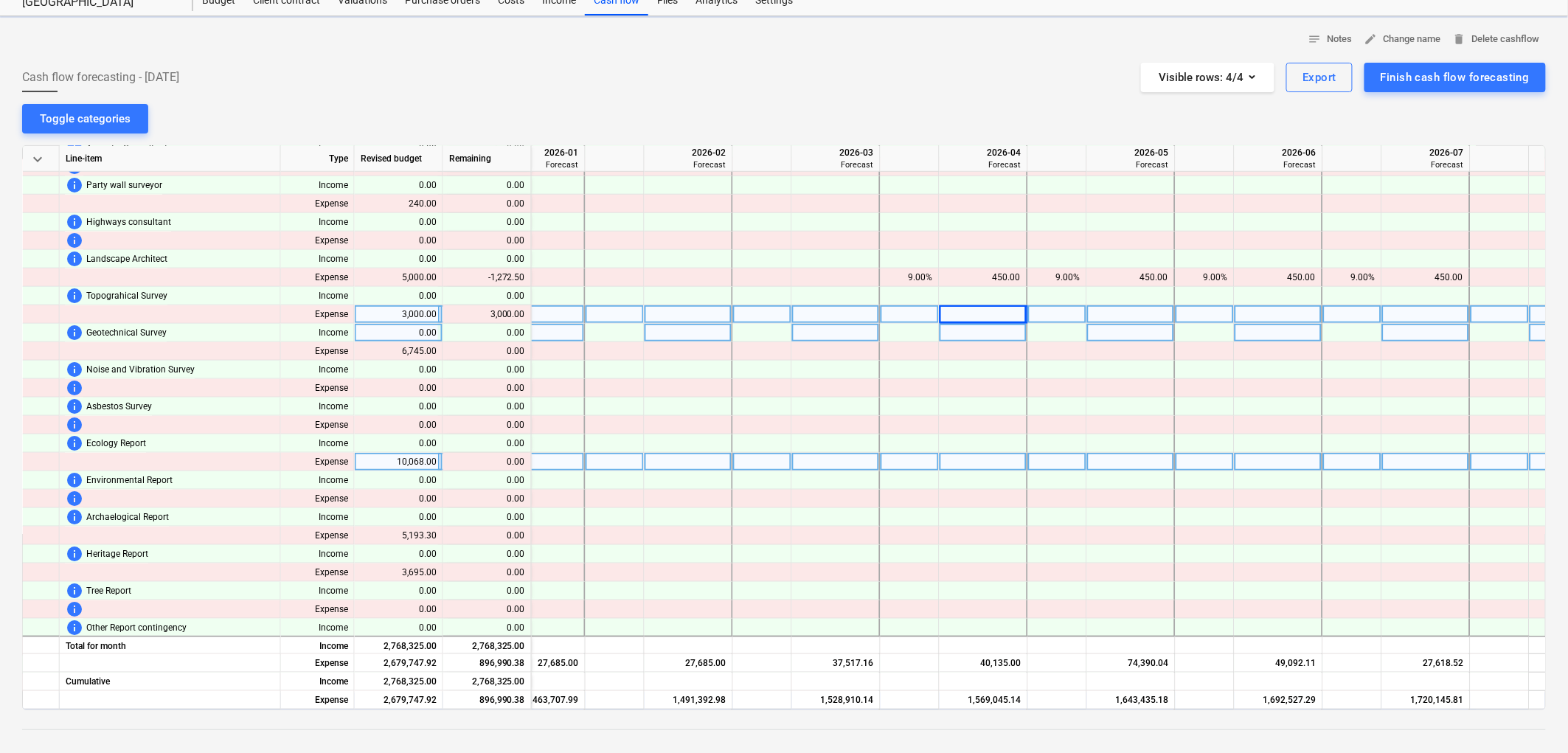
drag, startPoint x: 1058, startPoint y: 276, endPoint x: 1071, endPoint y: 311, distance: 37.3
click at [1058, 276] on div "9.00%" at bounding box center [1058, 278] width 47 height 18
click at [1073, 313] on div at bounding box center [1058, 314] width 59 height 18
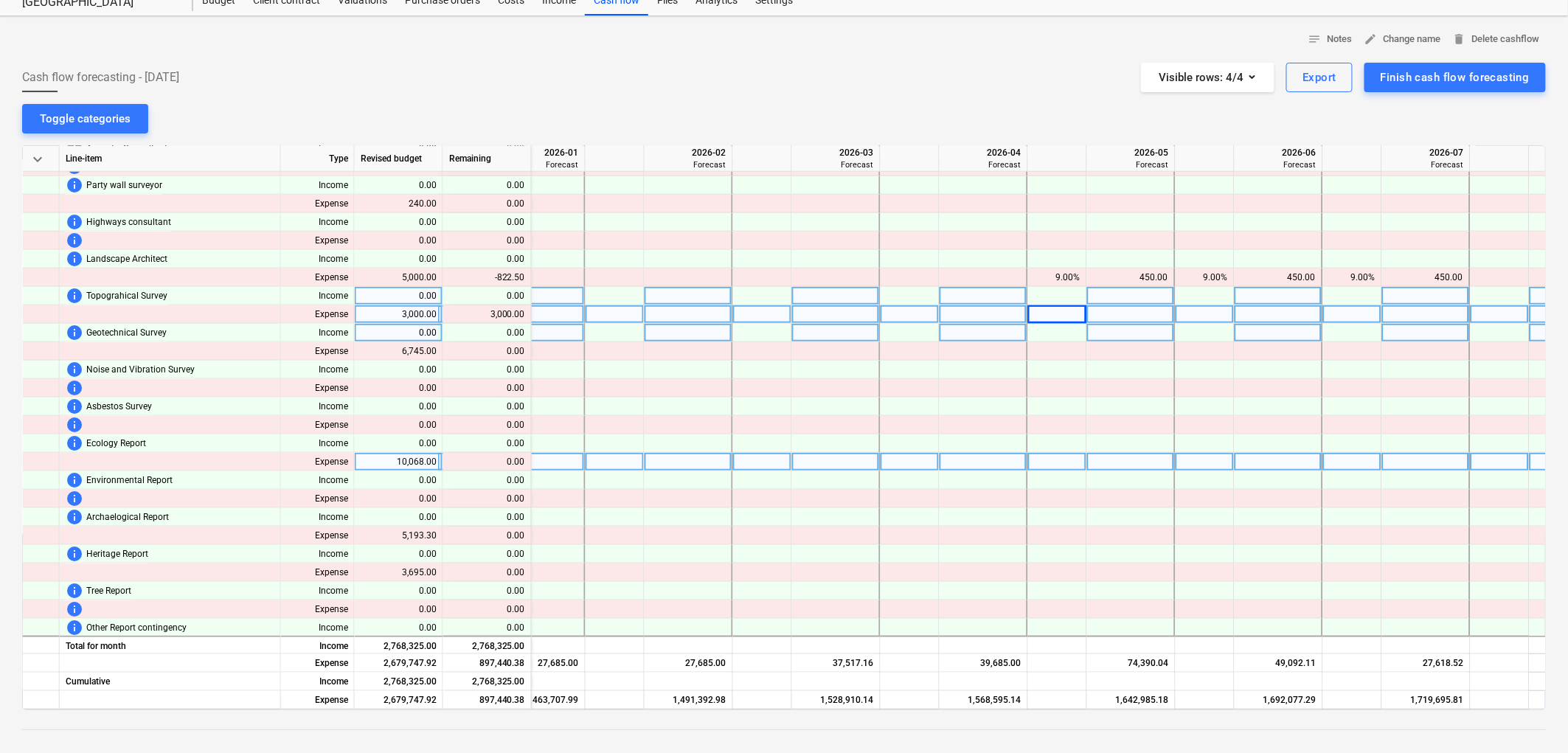
click at [1066, 288] on div at bounding box center [1058, 296] width 59 height 18
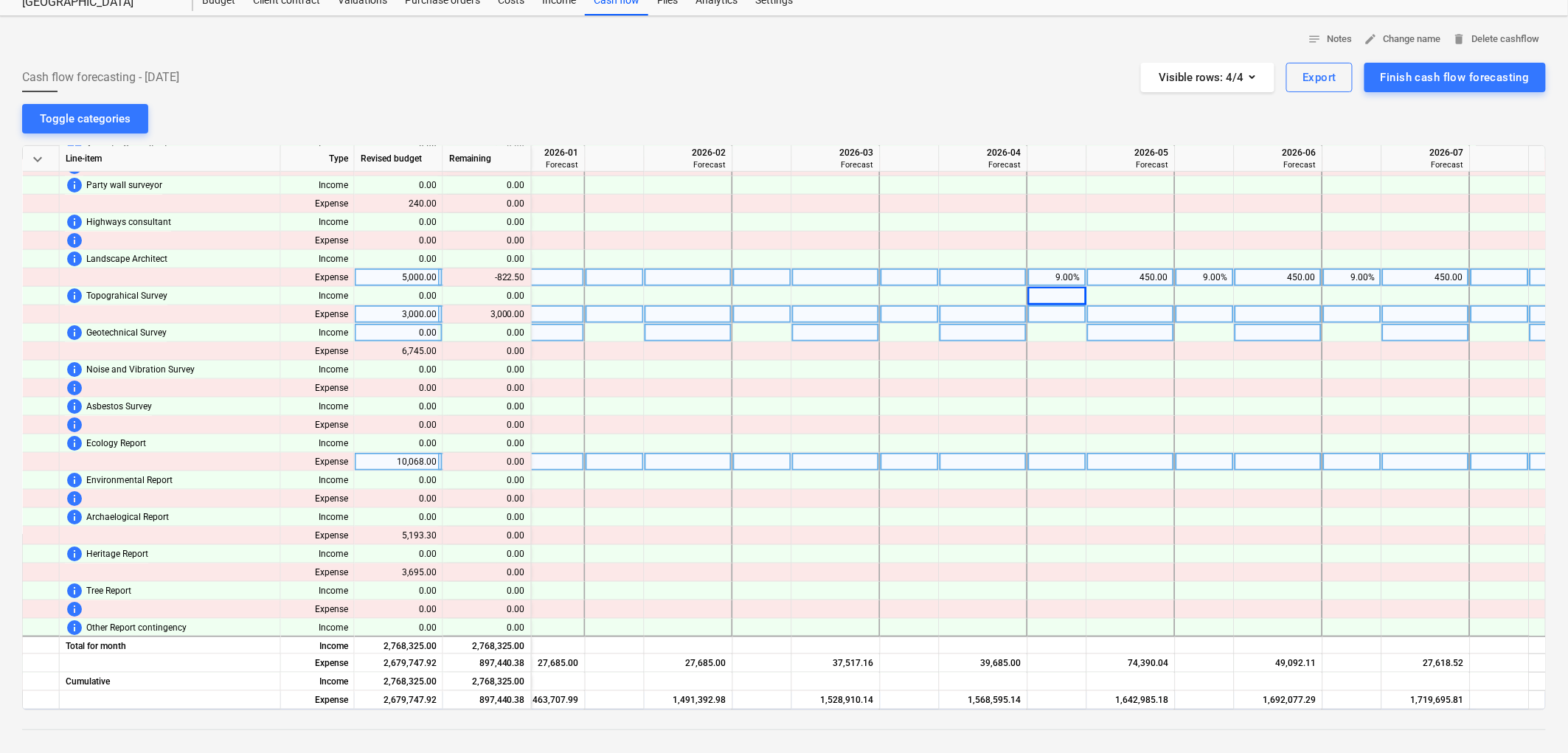
click at [1066, 281] on div "9.00%" at bounding box center [1058, 278] width 47 height 18
drag, startPoint x: 1080, startPoint y: 308, endPoint x: 1100, endPoint y: 311, distance: 20.2
click at [1085, 310] on div at bounding box center [1058, 314] width 59 height 18
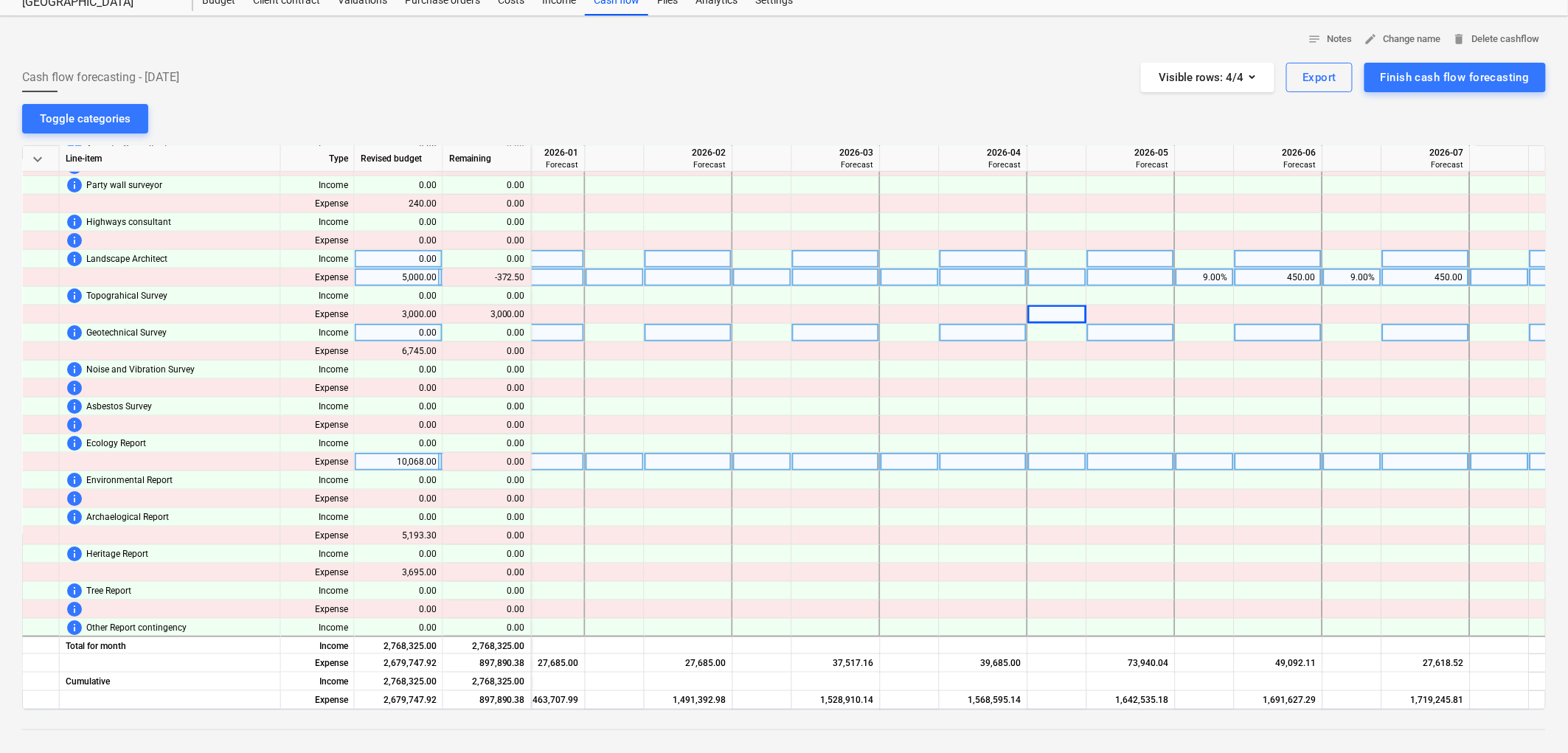
click at [1205, 266] on div at bounding box center [1205, 259] width 59 height 18
click at [1200, 284] on div "9.00%" at bounding box center [1205, 278] width 47 height 18
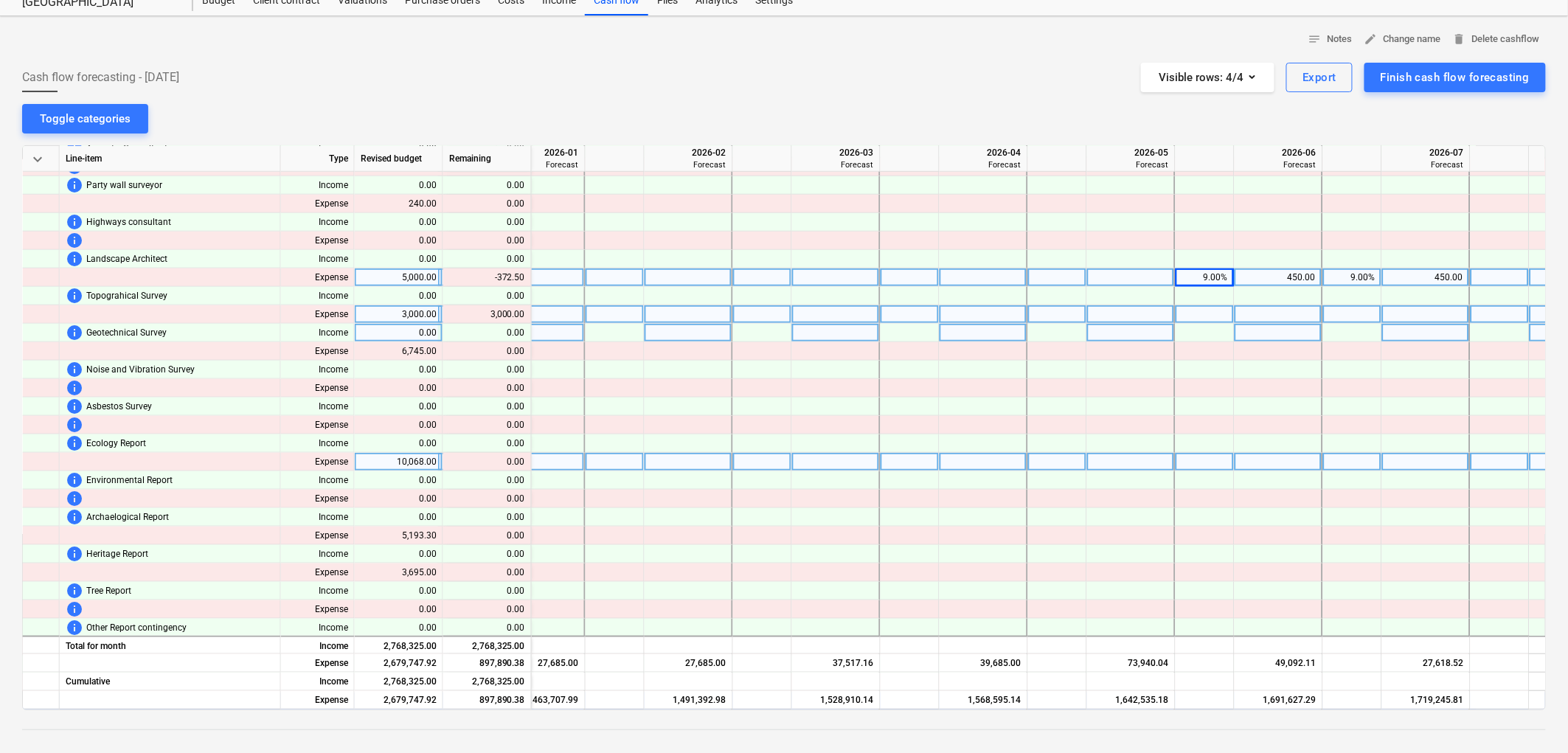
click at [1223, 309] on div at bounding box center [1205, 314] width 59 height 18
click at [1355, 269] on div "9.00%" at bounding box center [1353, 278] width 47 height 18
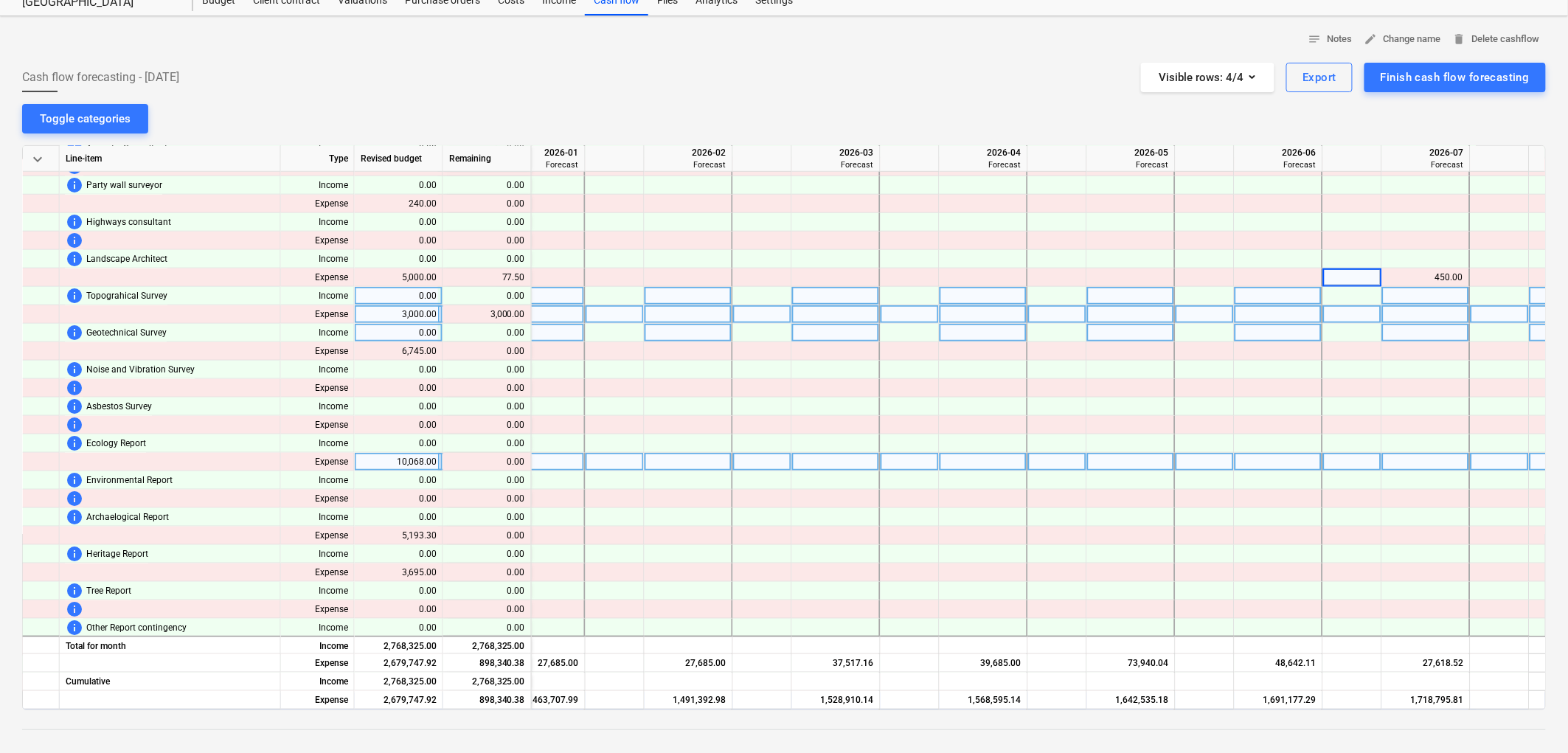
click at [1365, 303] on div at bounding box center [1353, 296] width 59 height 18
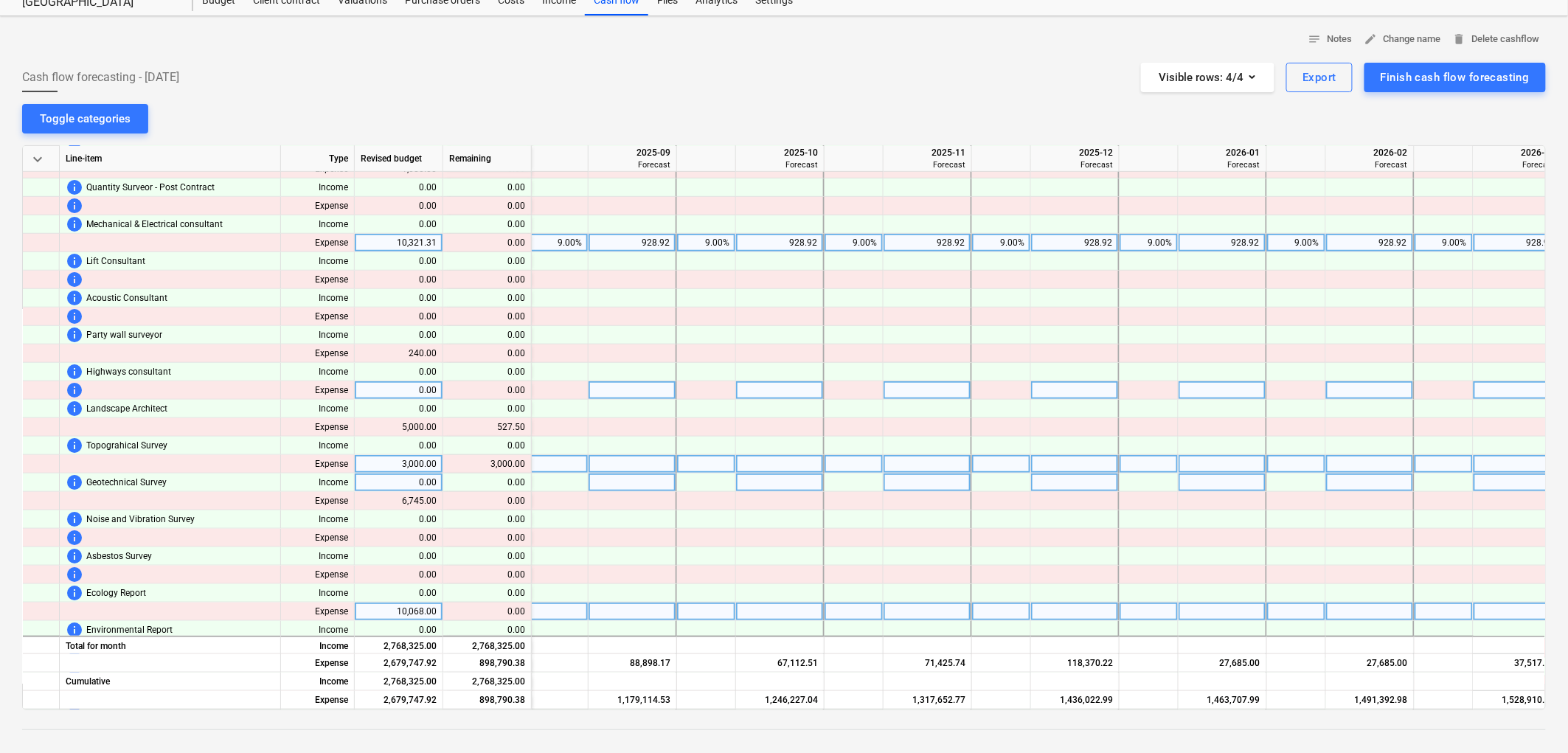
scroll to position [385, 2363]
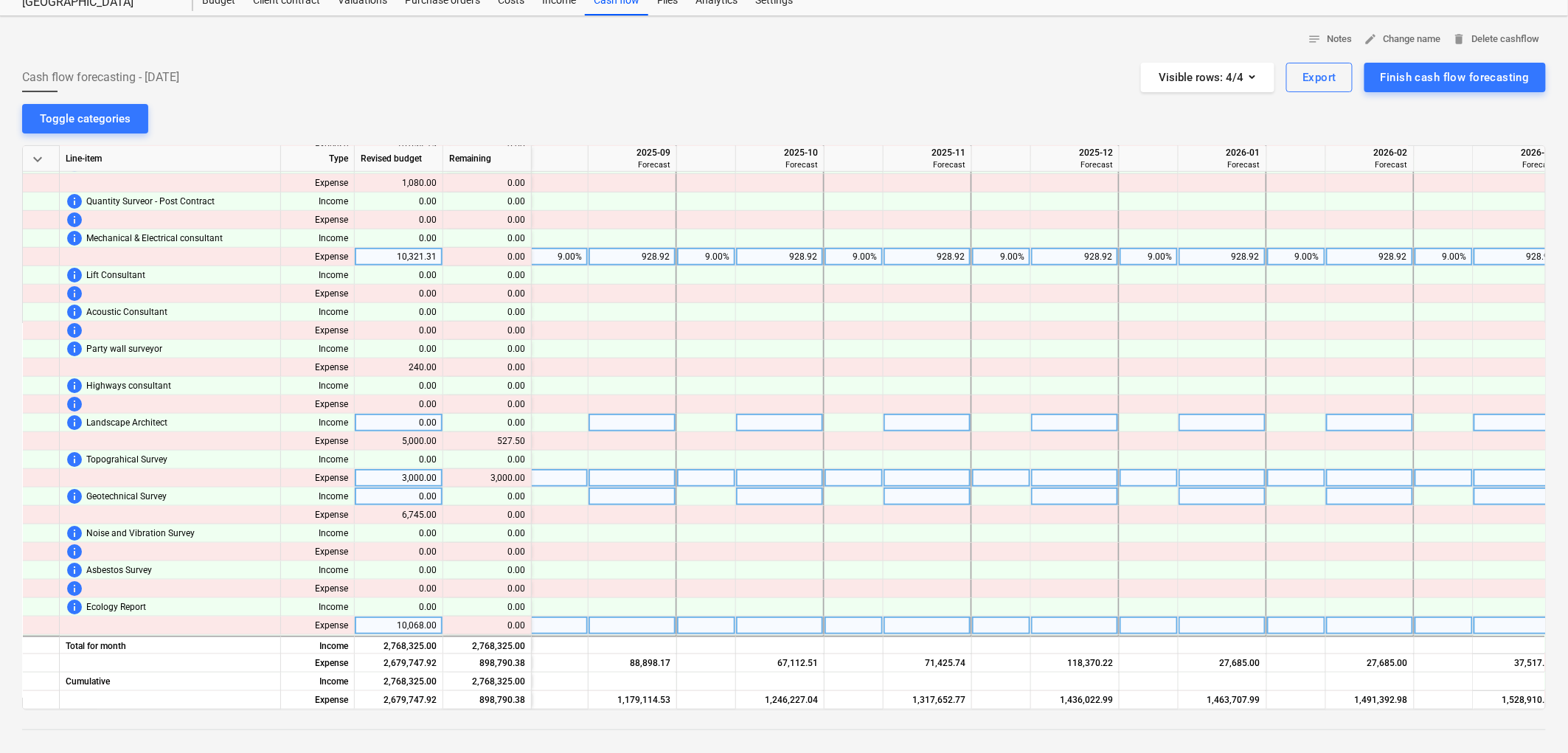
click at [628, 429] on div at bounding box center [633, 423] width 88 height 18
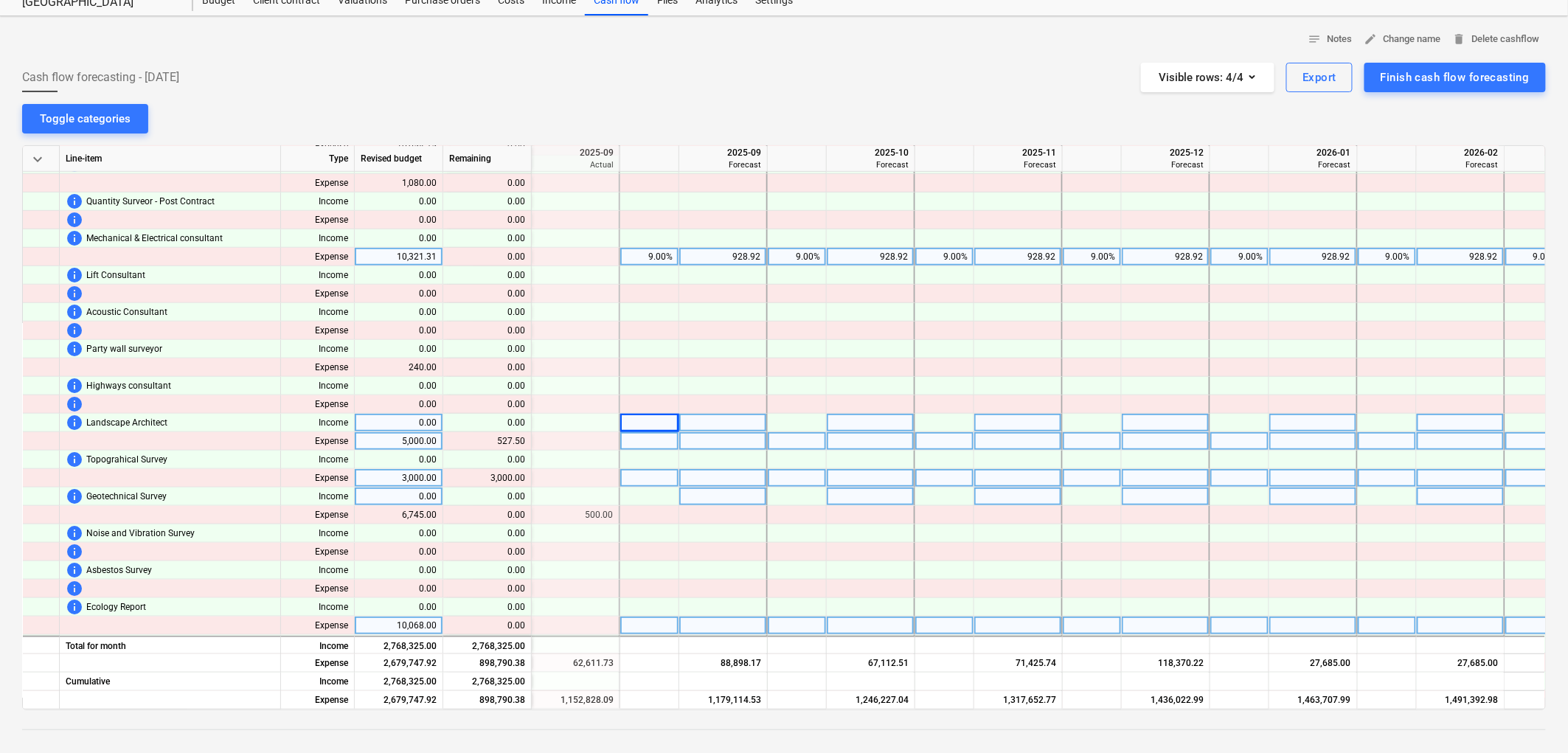
click at [640, 439] on div at bounding box center [649, 442] width 59 height 18
type input "9"
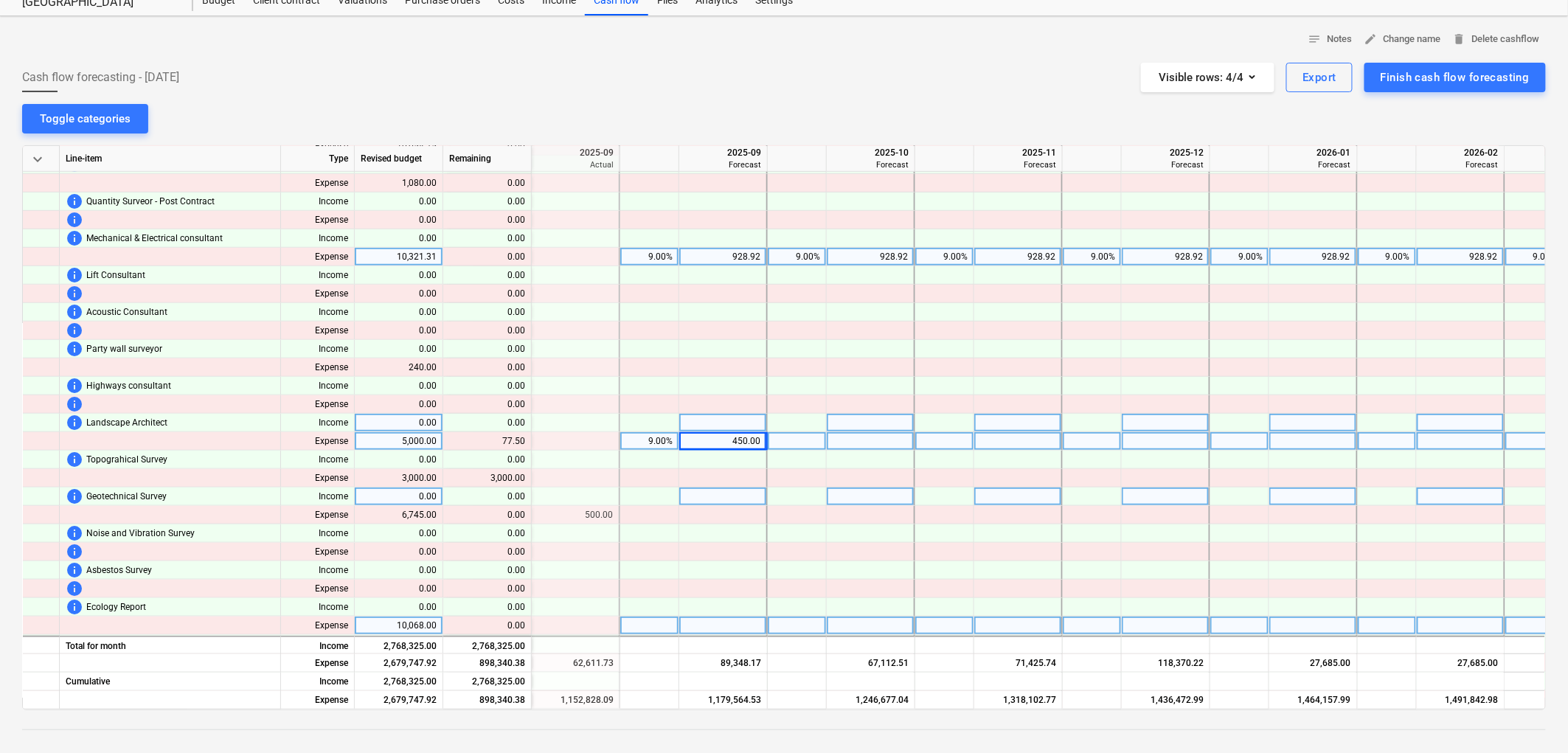
click at [666, 438] on div "9.00%" at bounding box center [650, 442] width 47 height 18
click at [713, 450] on div "450.00" at bounding box center [723, 442] width 76 height 18
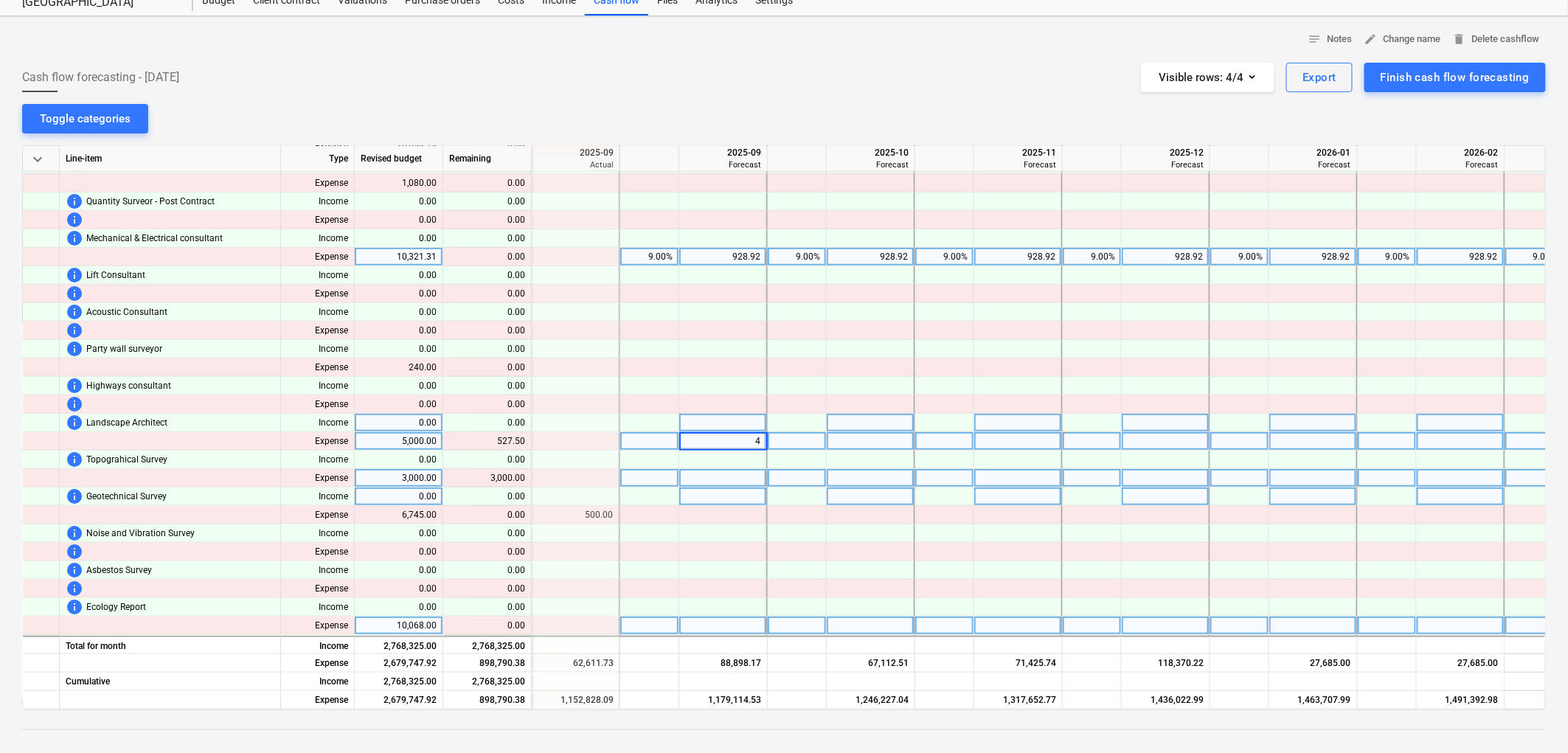
type input "48"
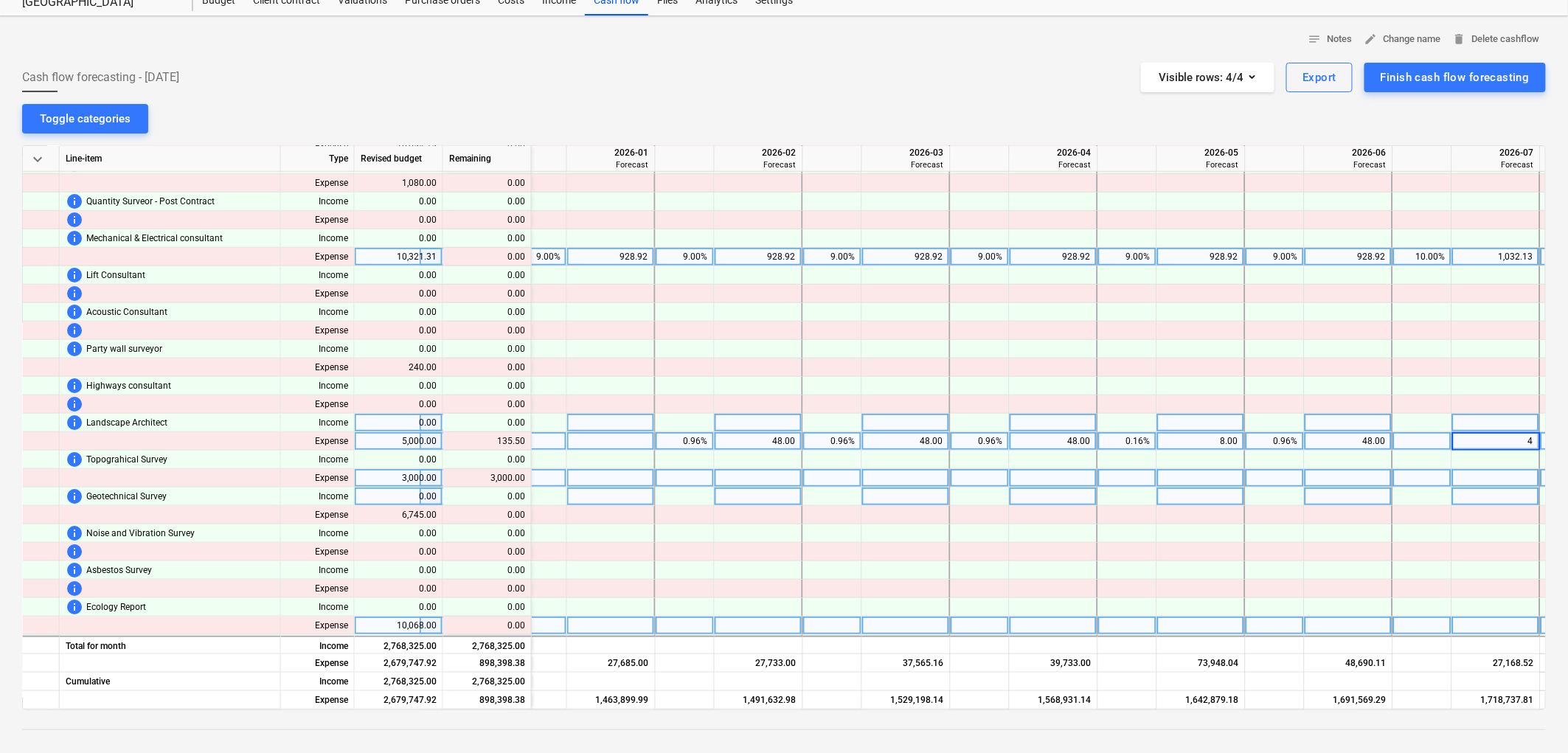
type input "48"
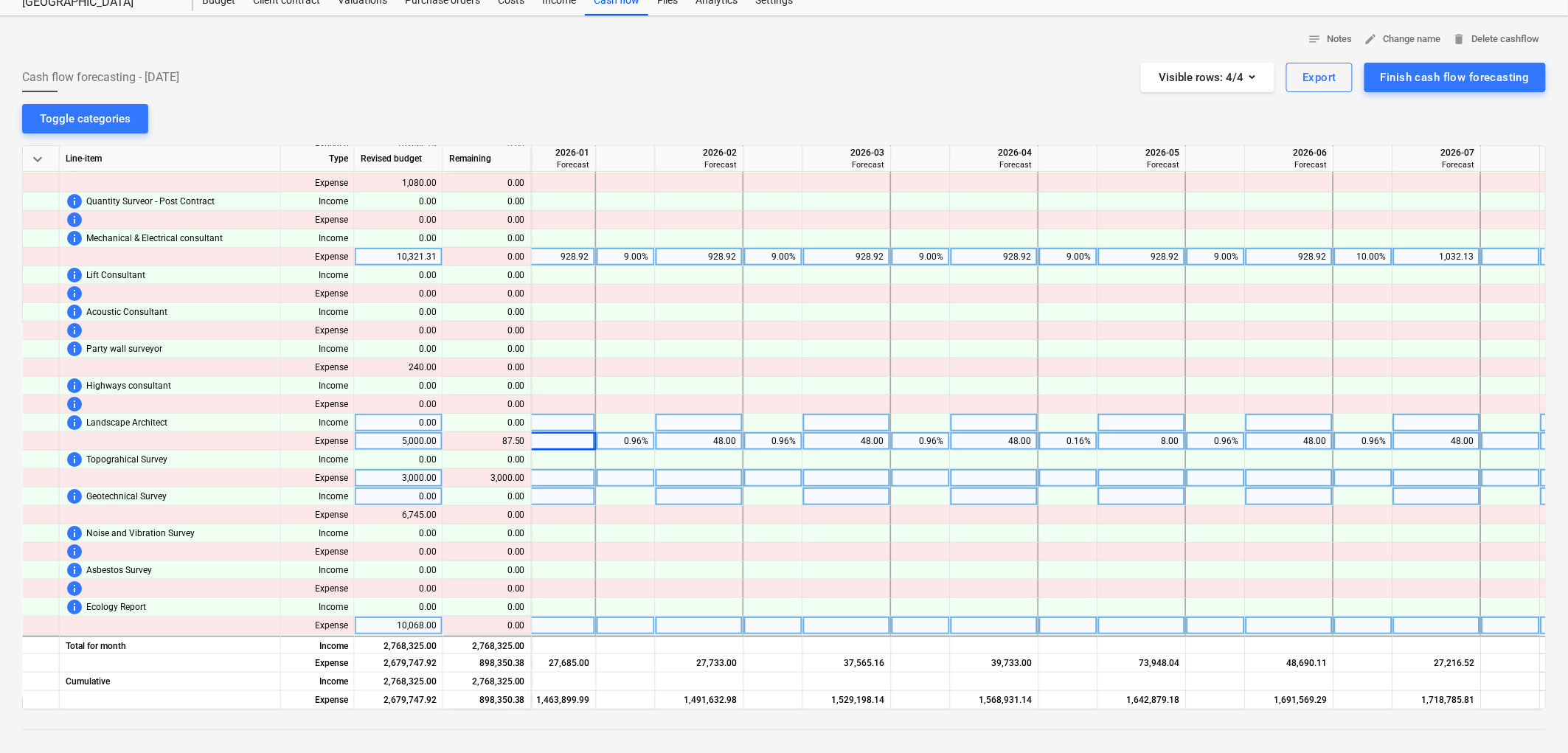
scroll to position [385, 2803]
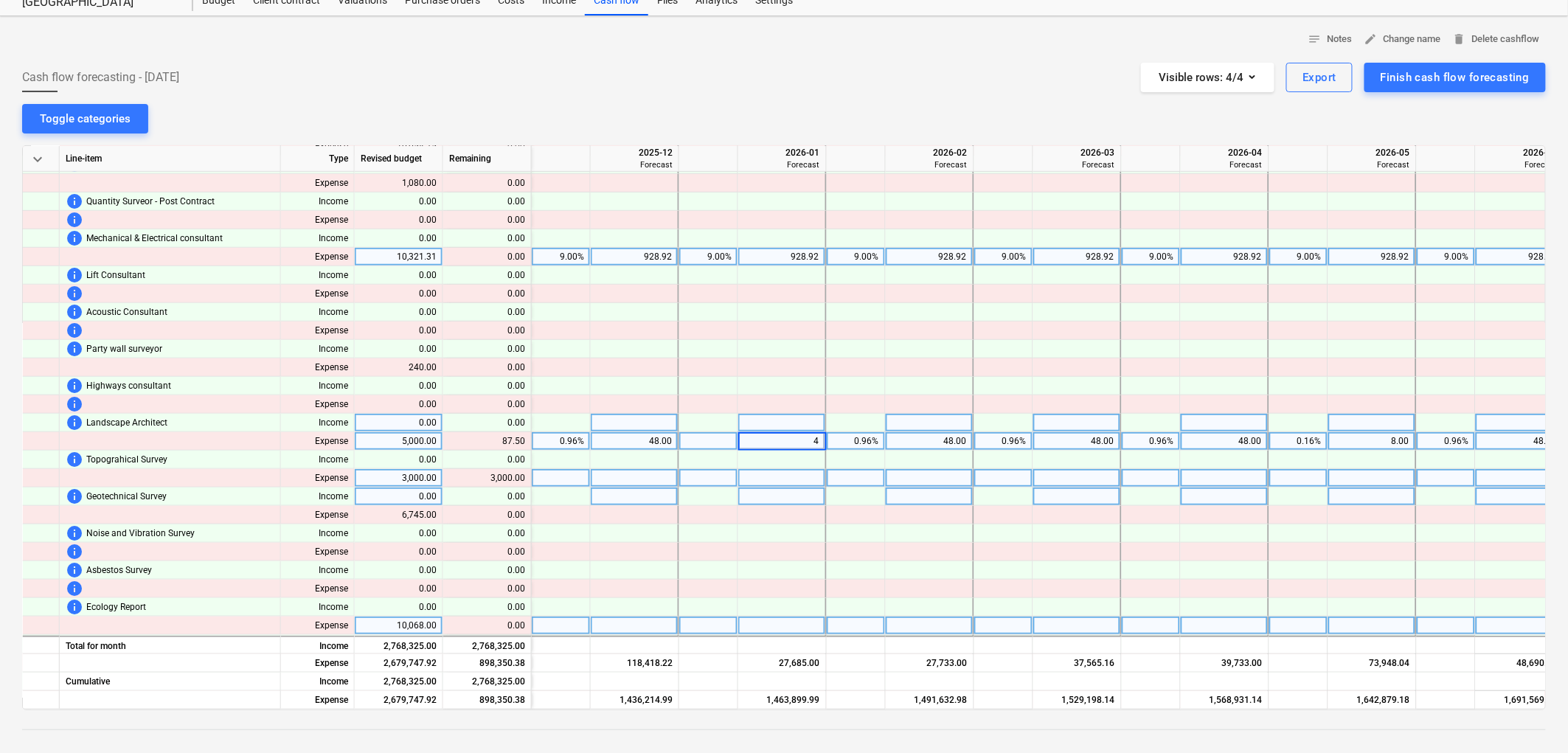
type input "48"
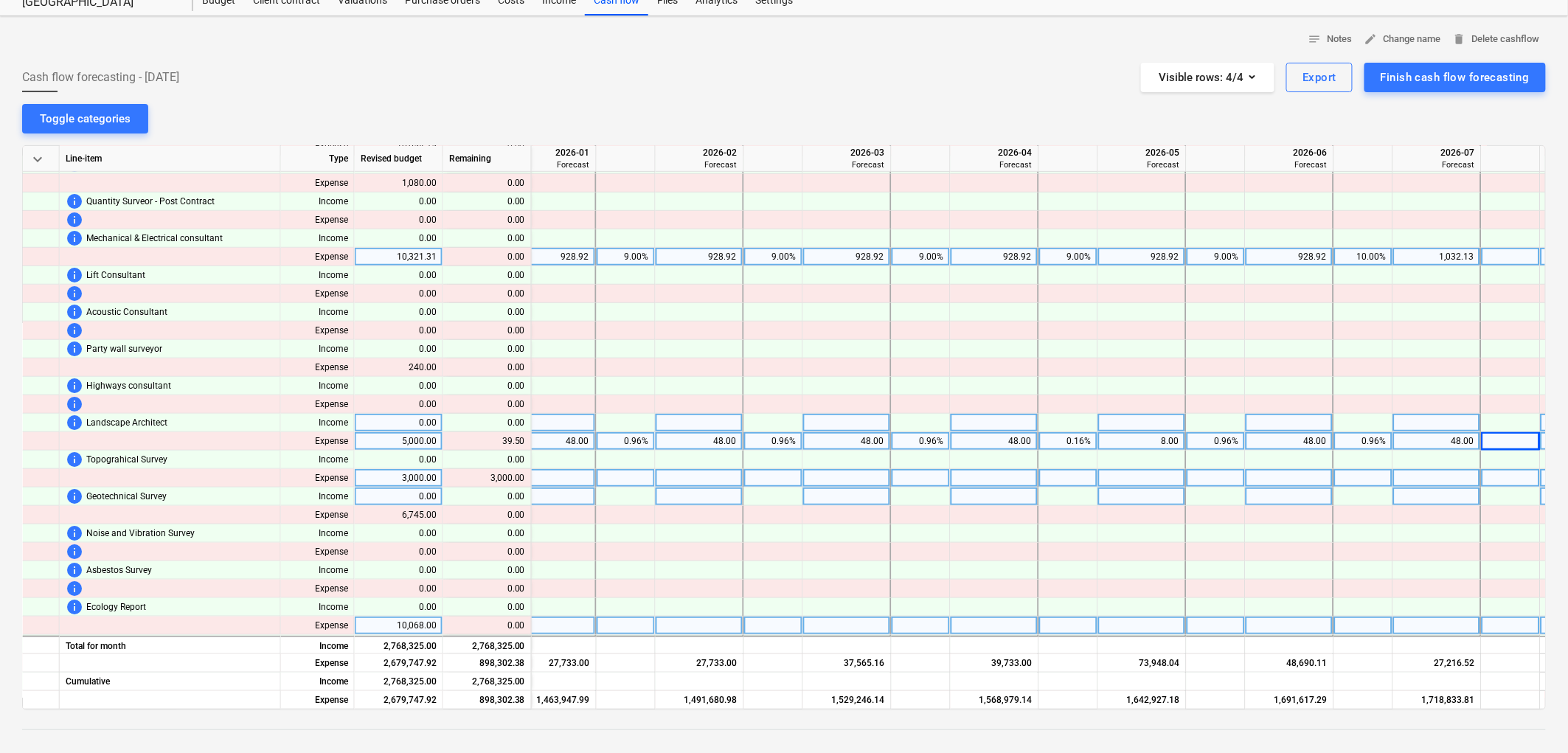
scroll to position [385, 3122]
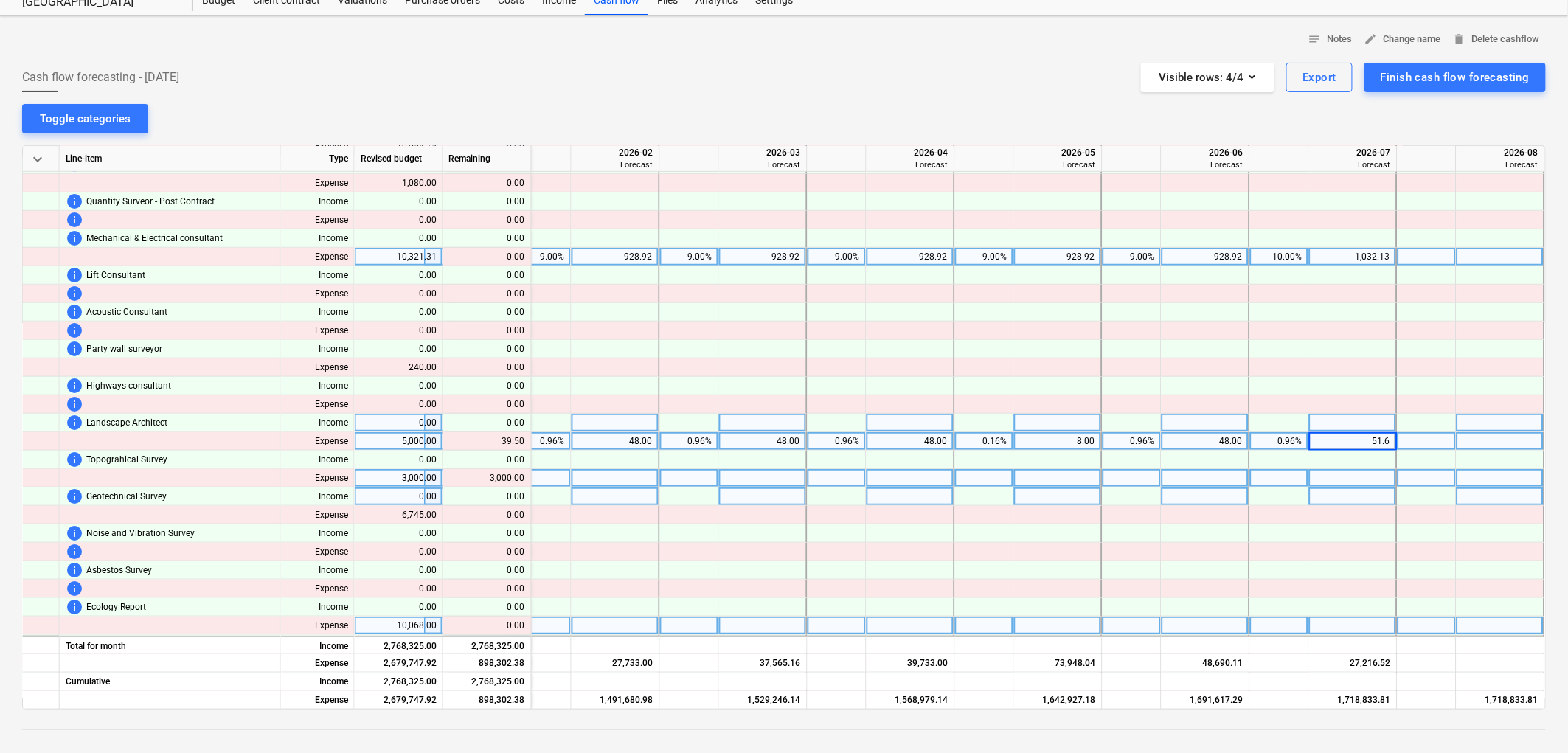
type input "51.60"
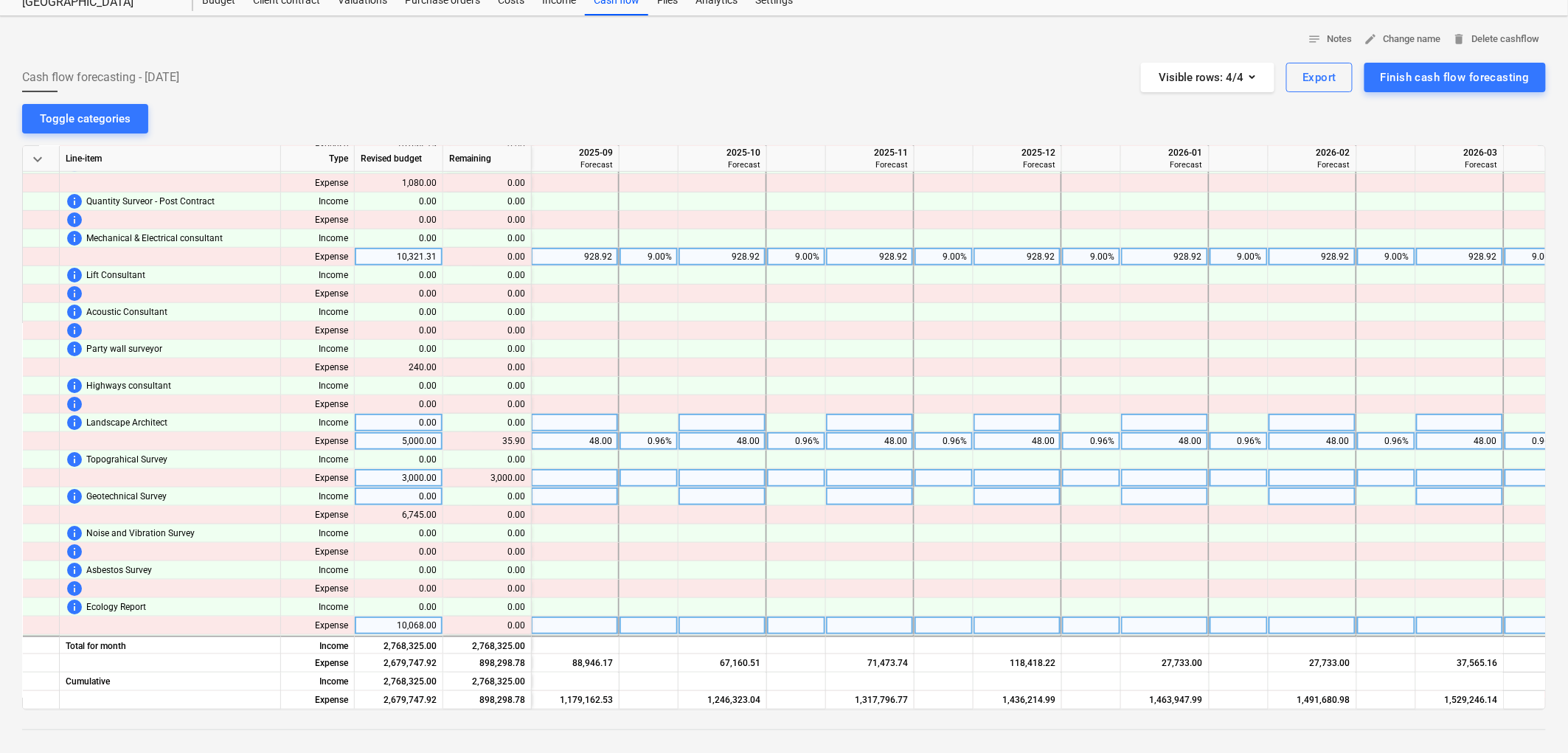
scroll to position [385, 2296]
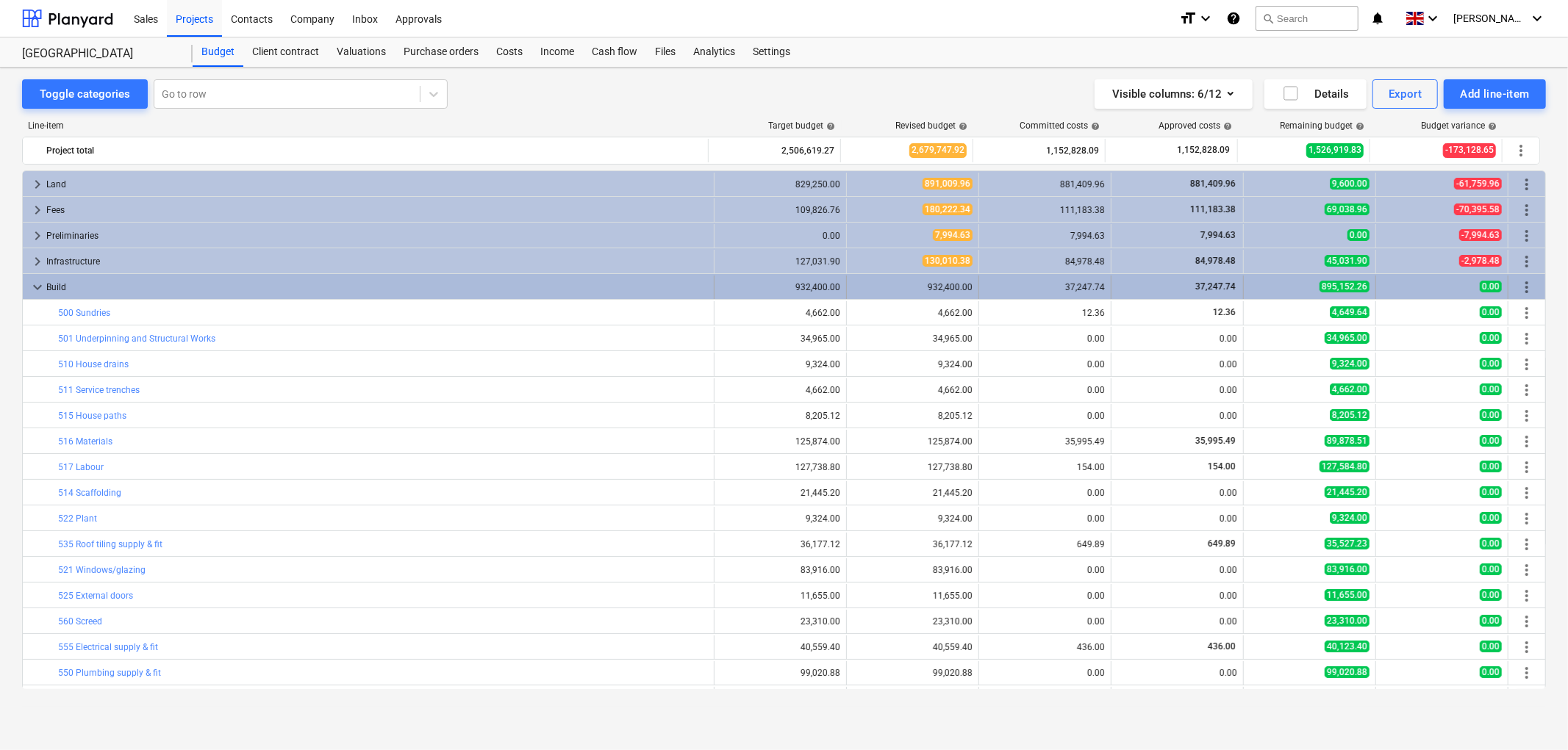
click at [31, 288] on span "keyboard_arrow_down" at bounding box center [38, 287] width 17 height 17
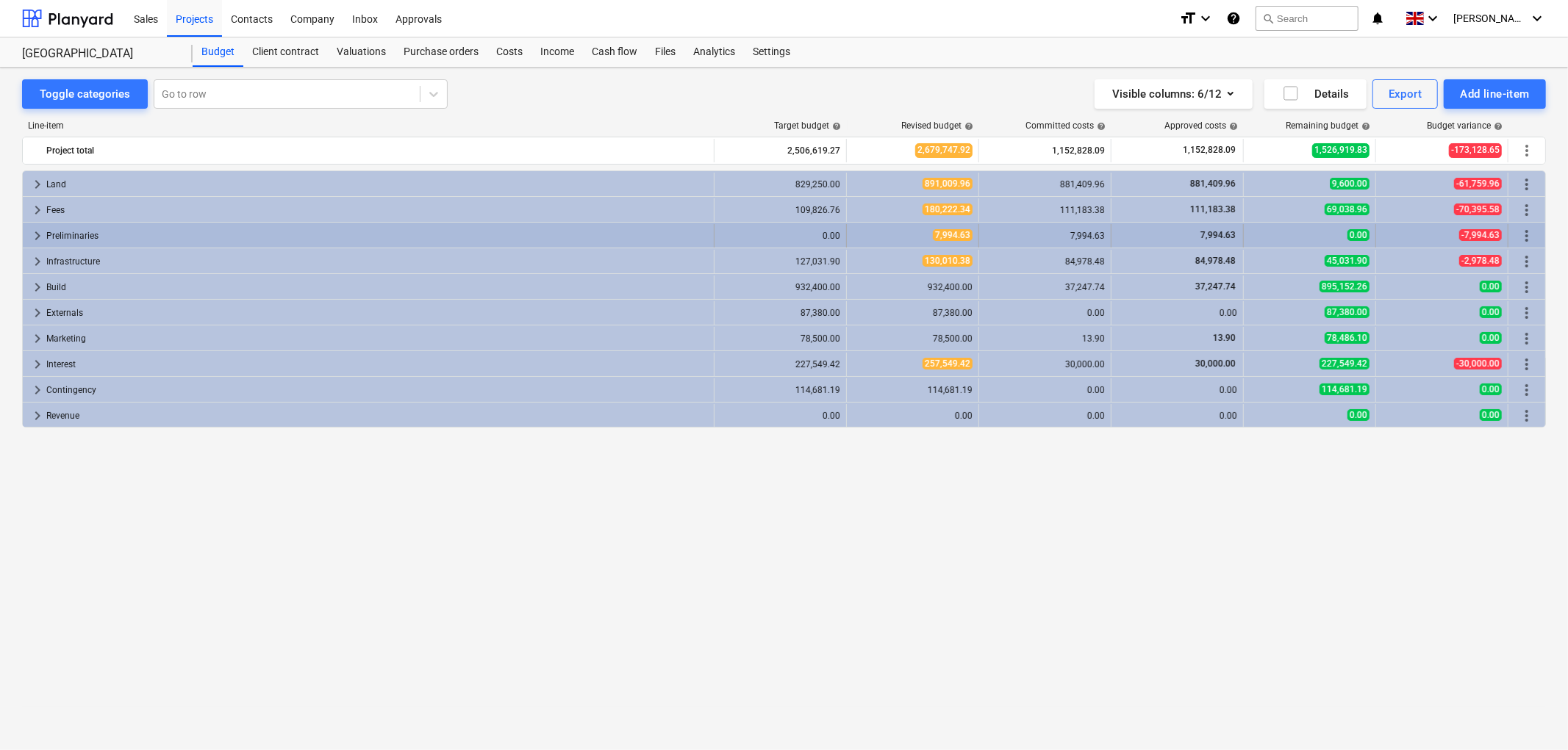
click at [39, 237] on span "keyboard_arrow_right" at bounding box center [38, 236] width 17 height 17
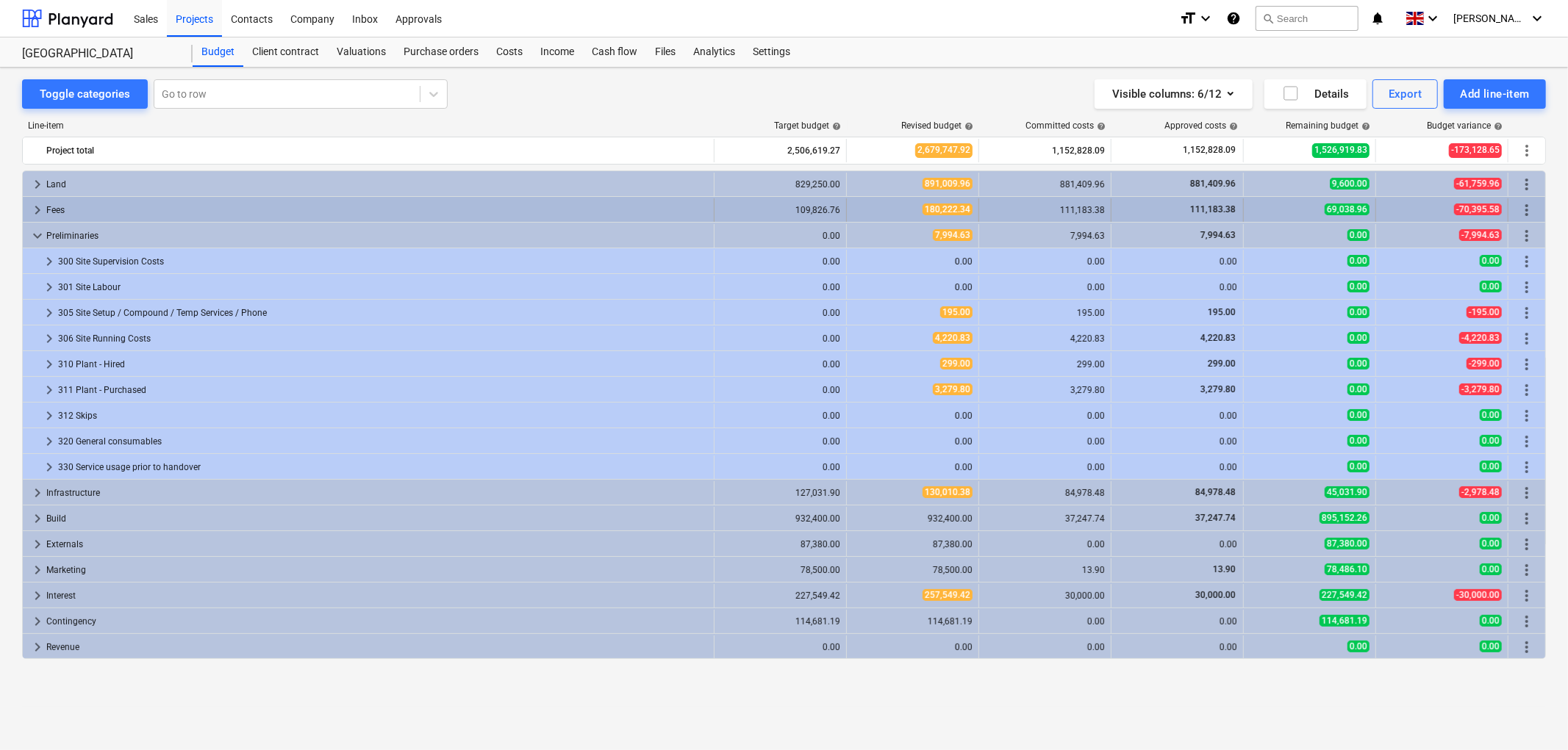
click at [39, 209] on span "keyboard_arrow_right" at bounding box center [38, 210] width 17 height 17
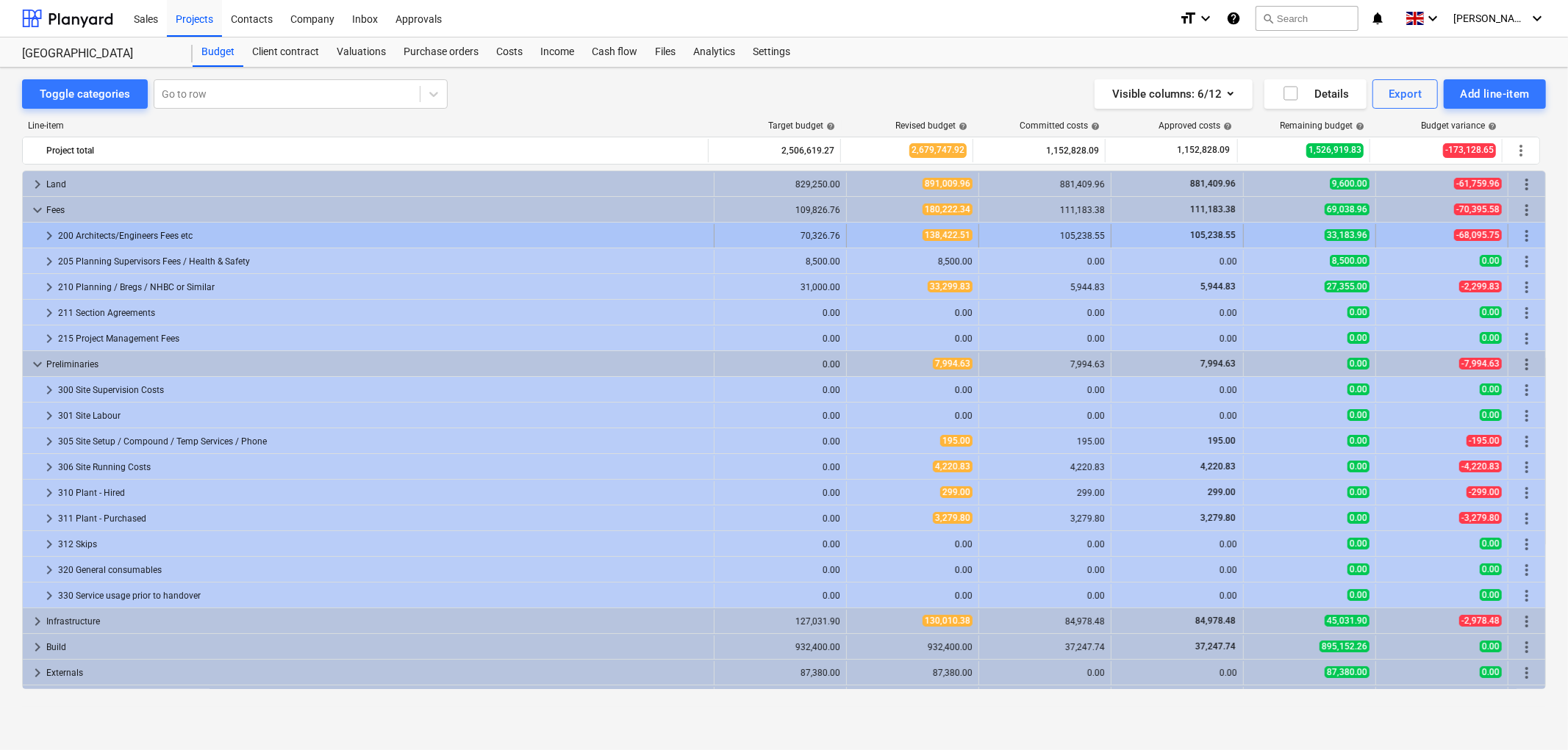
click at [44, 240] on span "keyboard_arrow_right" at bounding box center [49, 236] width 17 height 17
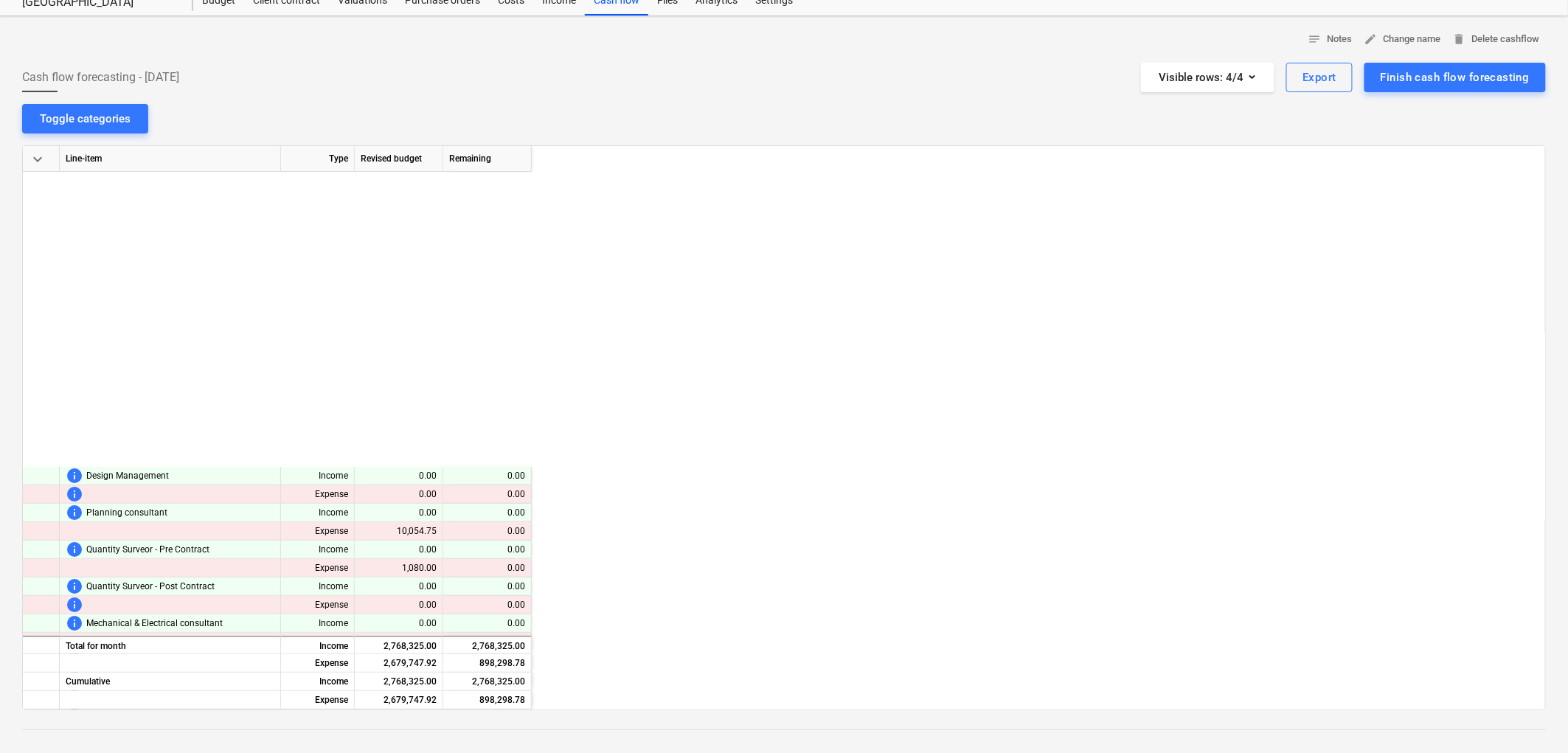
scroll to position [385, 2122]
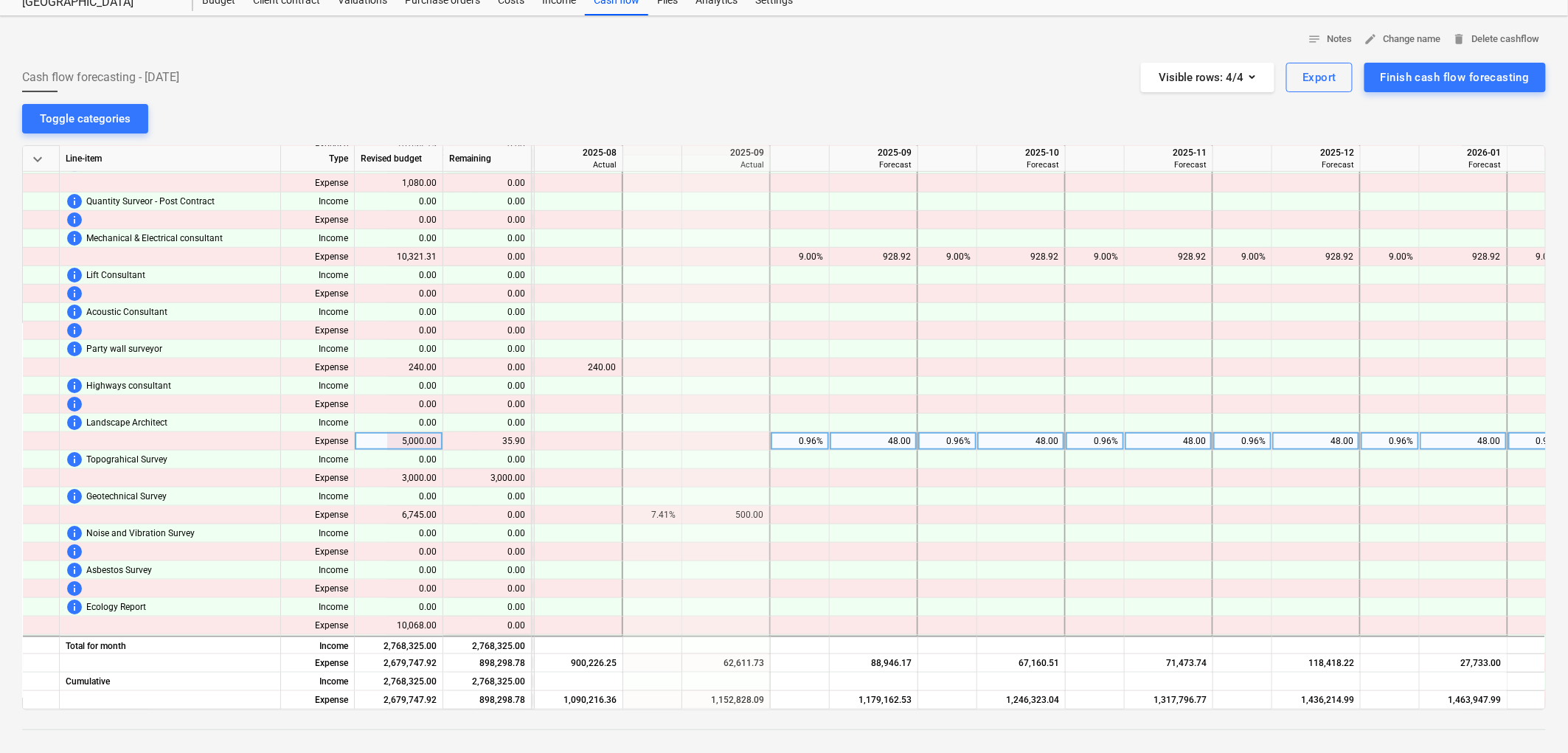
click at [805, 439] on div "0.96%" at bounding box center [800, 442] width 47 height 18
type input "1"
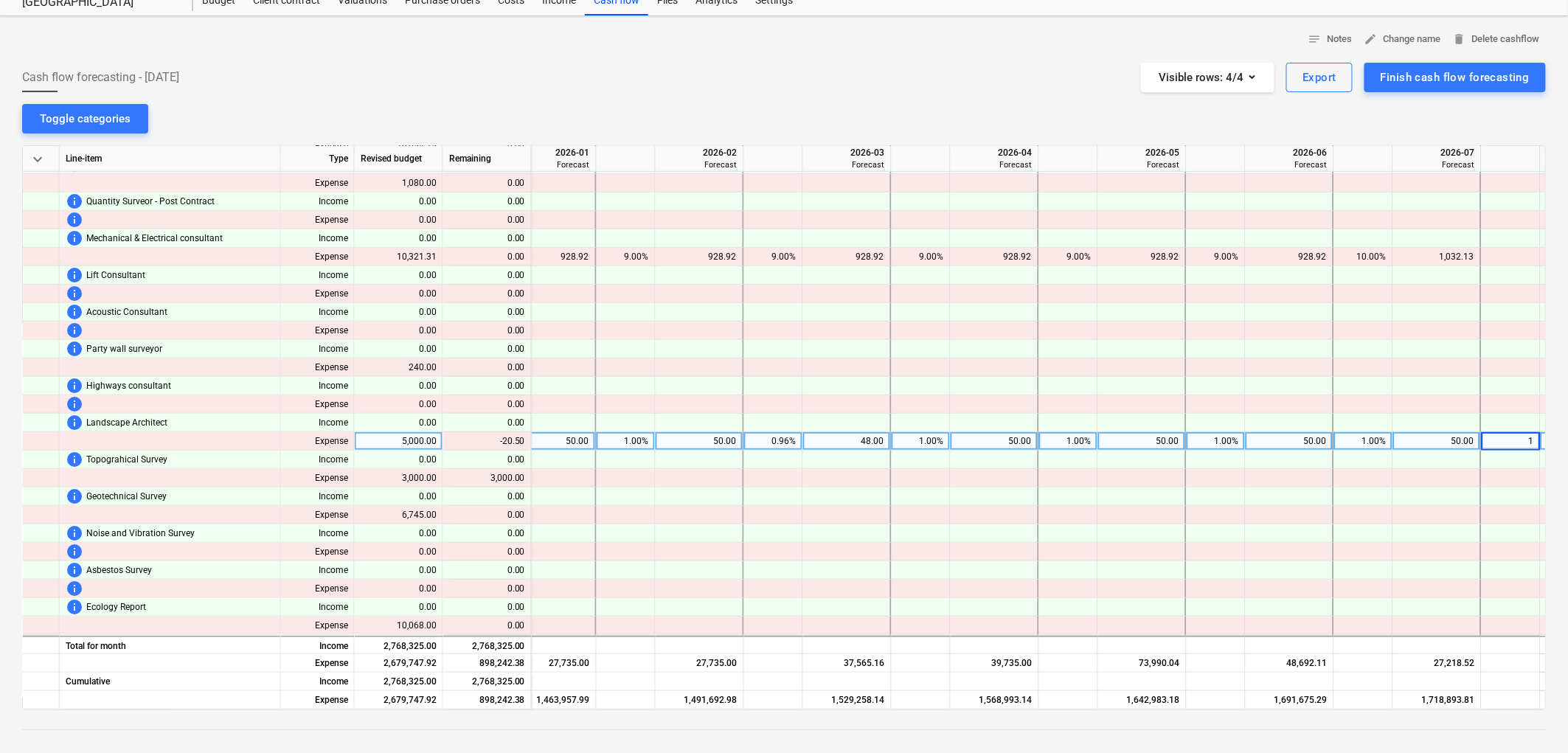
scroll to position [385, 3122]
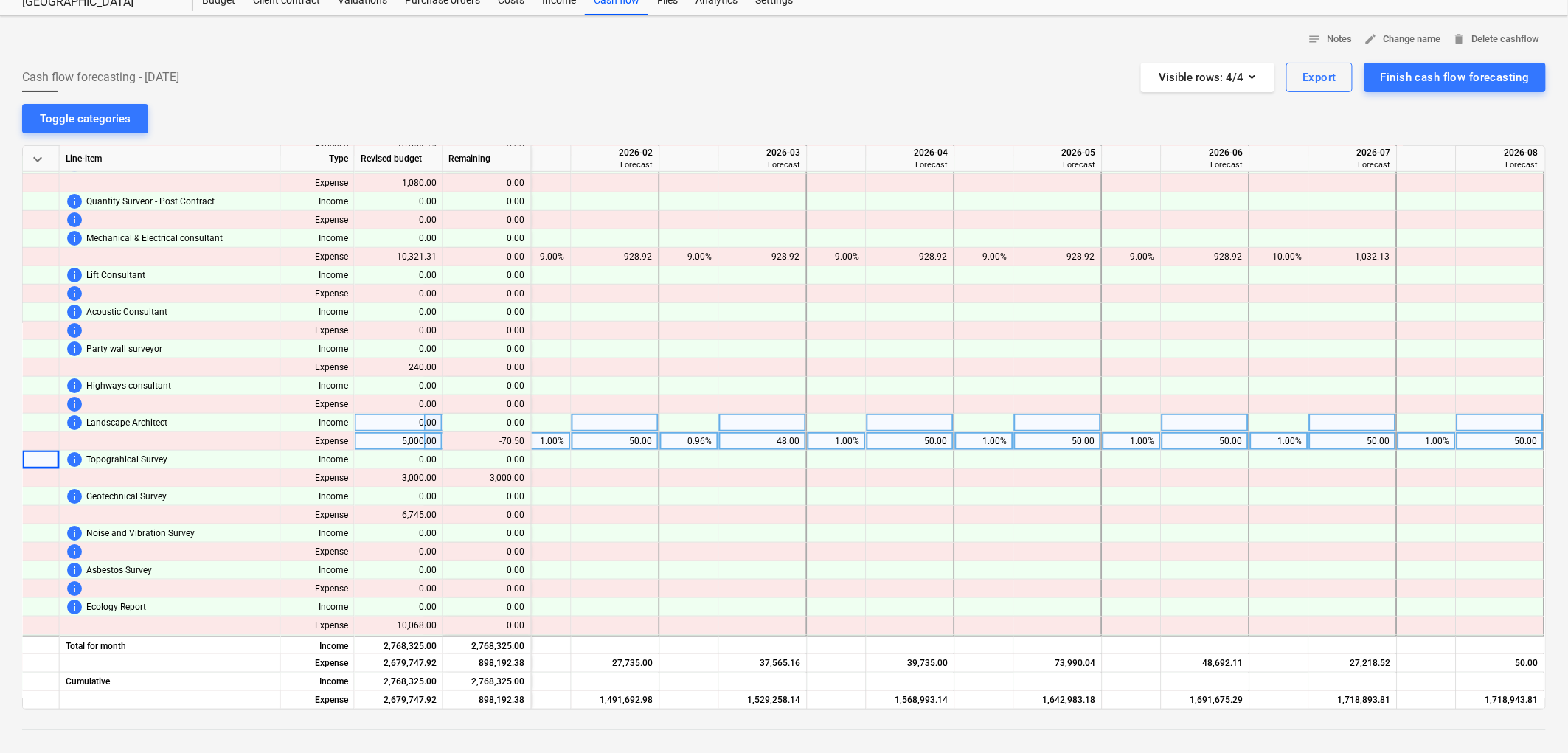
click at [1414, 430] on div at bounding box center [1427, 423] width 59 height 18
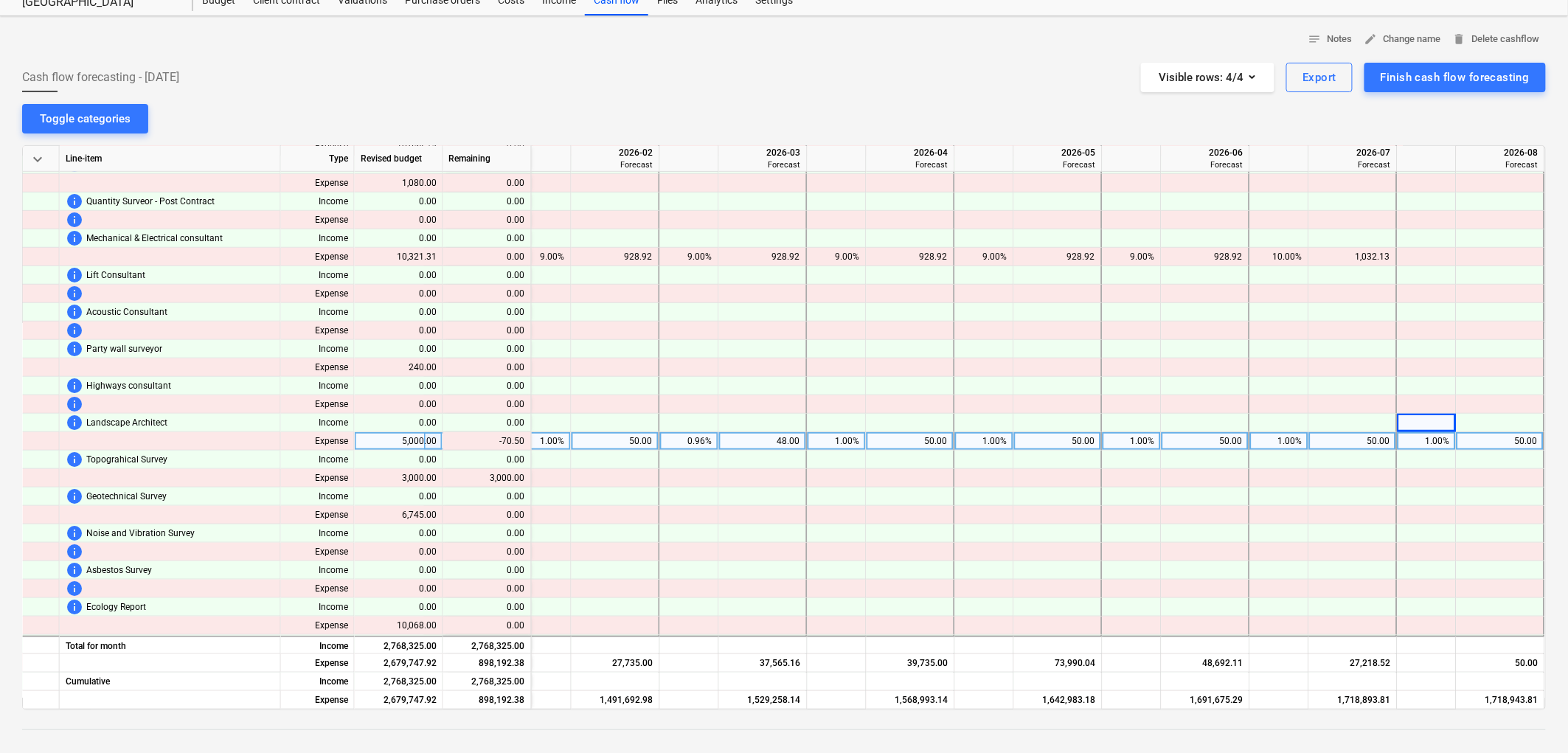
click at [1433, 433] on div "1.00%" at bounding box center [1427, 442] width 47 height 18
click at [1353, 504] on div at bounding box center [1354, 497] width 88 height 18
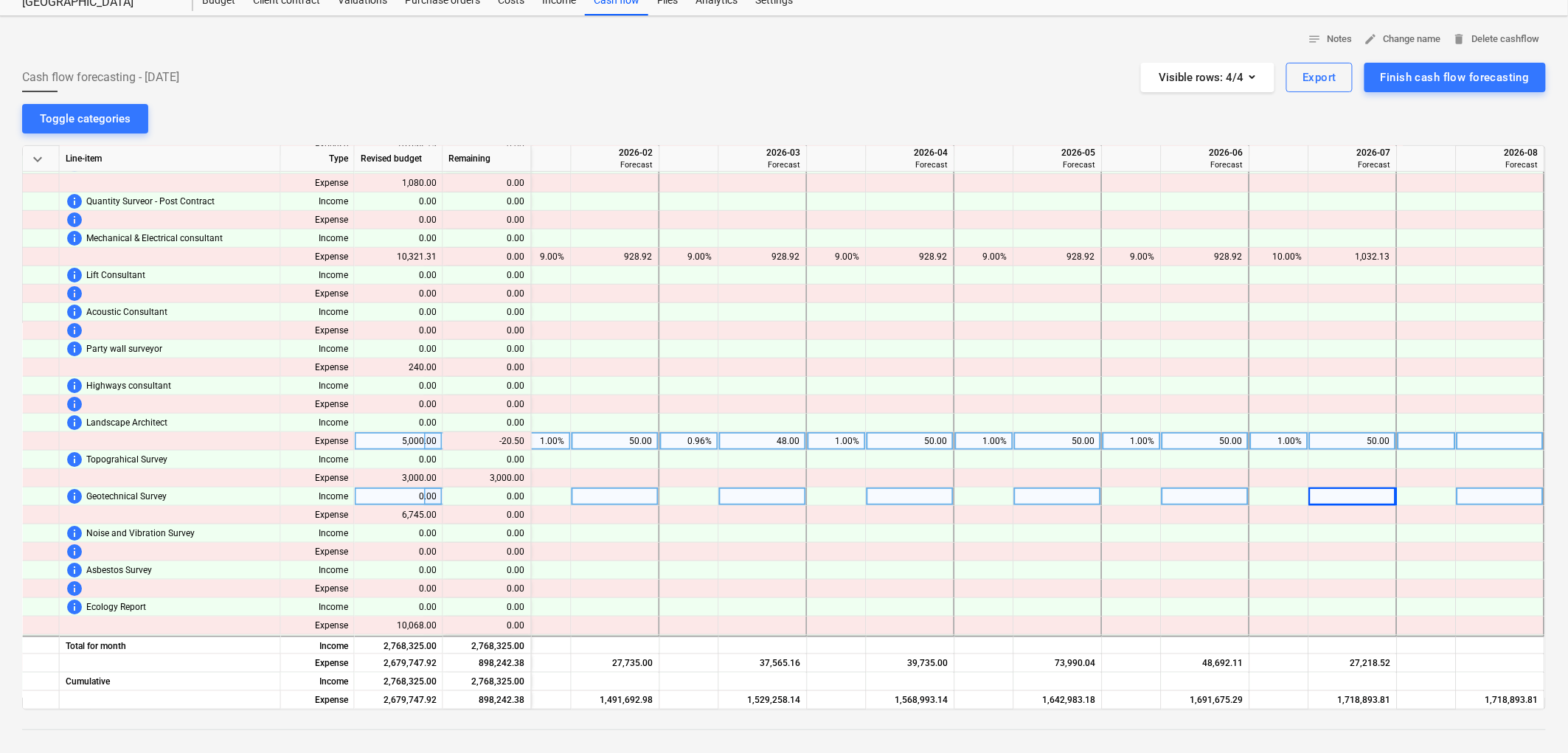
click at [1292, 442] on div "1.00%" at bounding box center [1280, 442] width 47 height 18
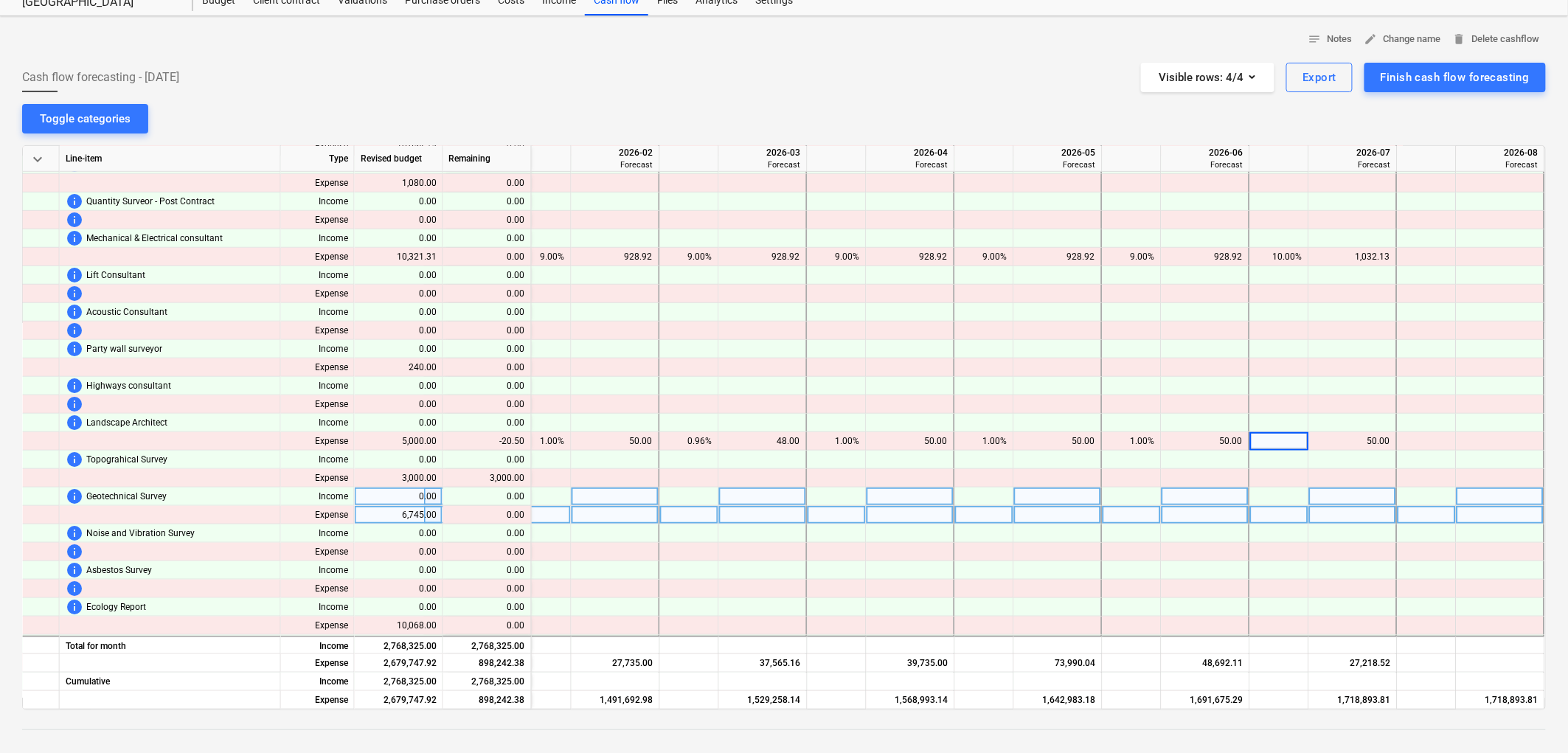
click at [1252, 517] on div at bounding box center [1280, 515] width 59 height 18
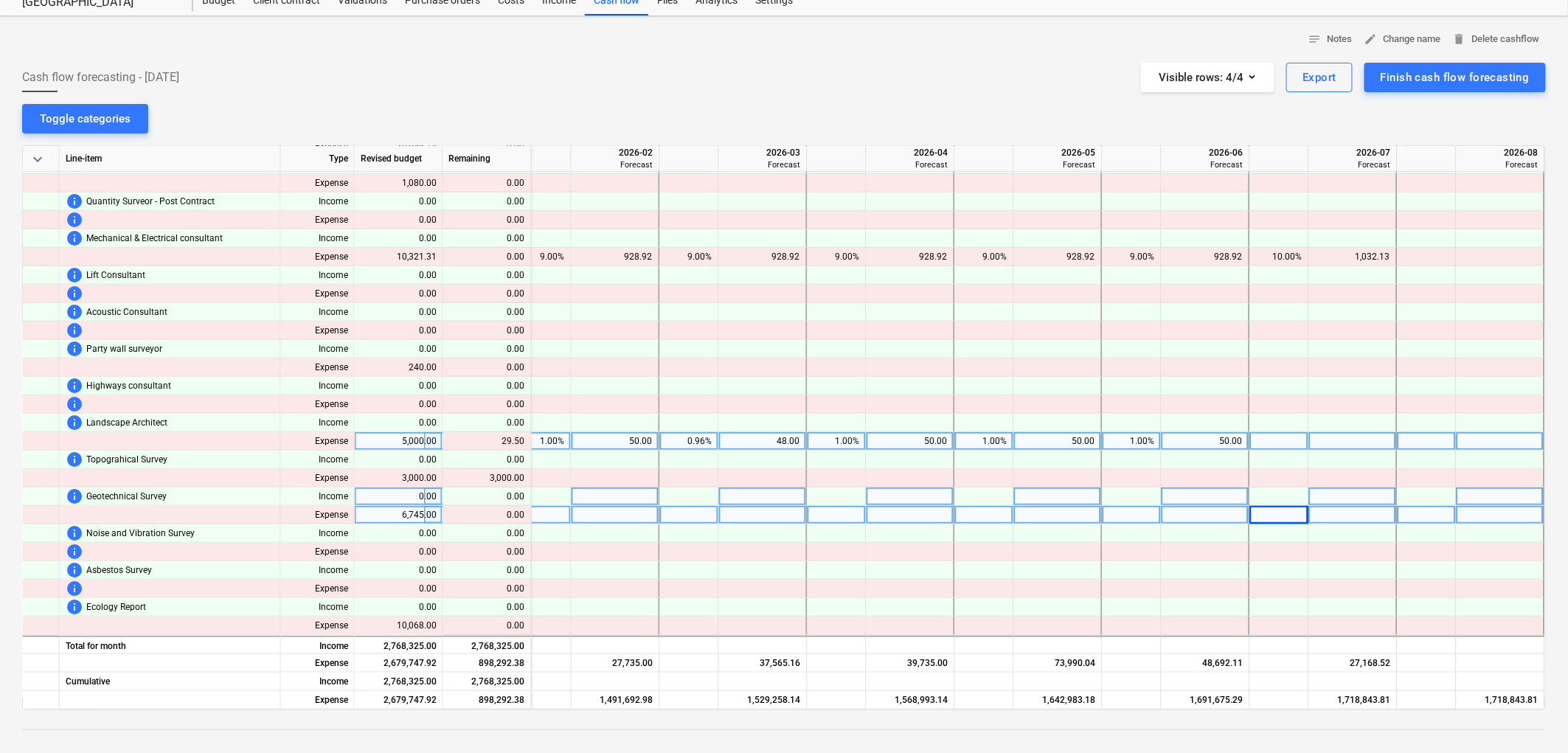
click at [1319, 444] on div at bounding box center [1354, 442] width 88 height 18
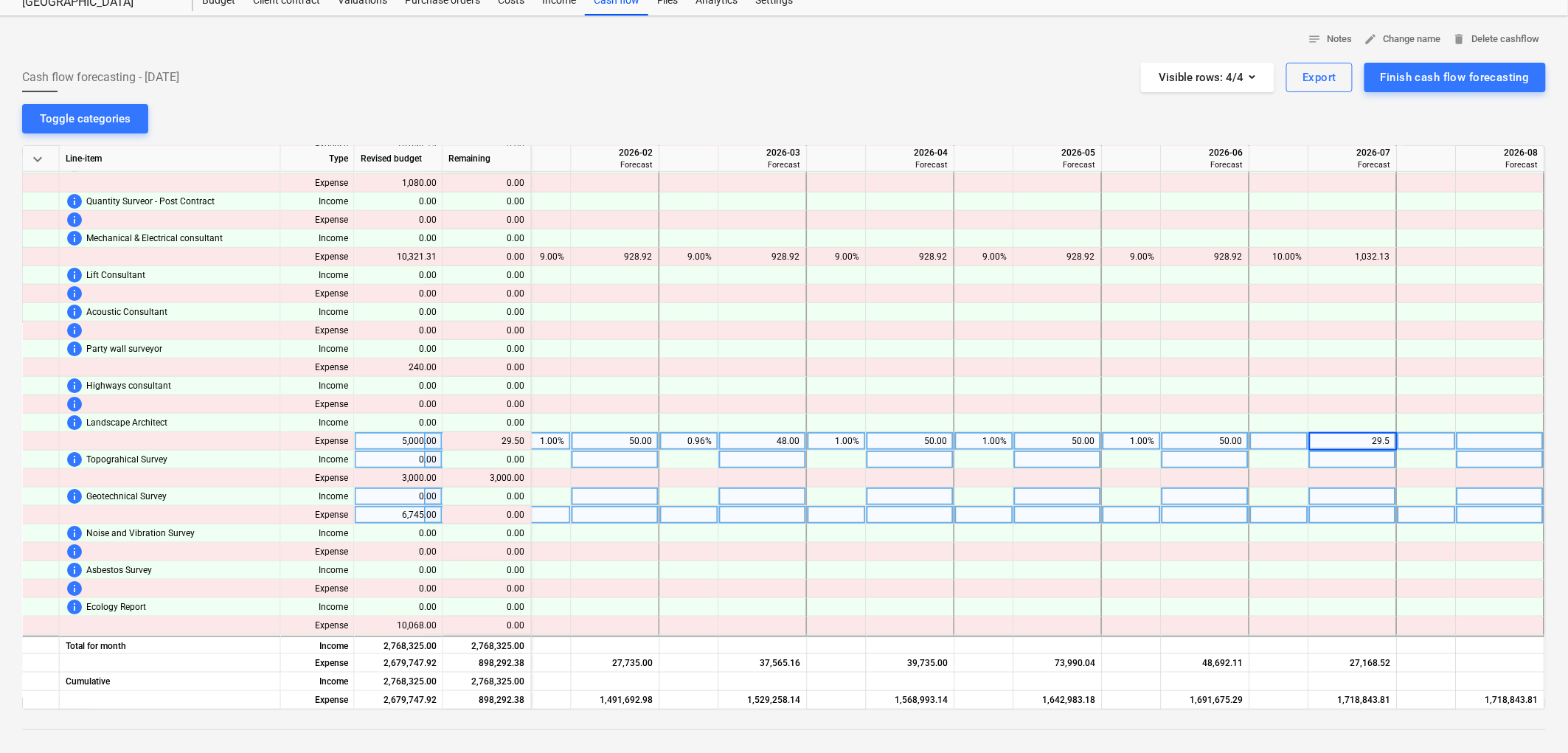
type input "29.50"
click at [1350, 513] on div at bounding box center [1354, 515] width 88 height 18
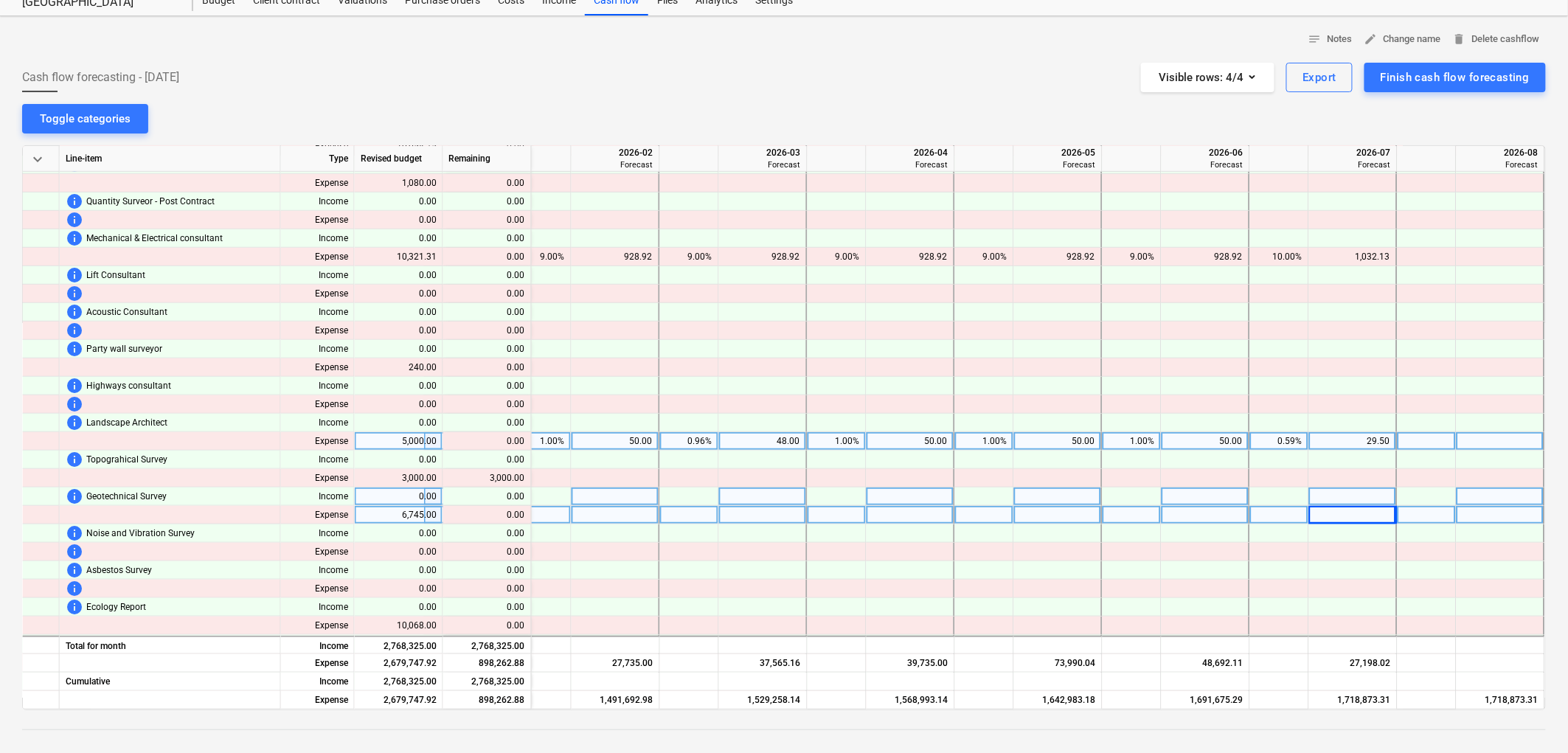
click at [1263, 433] on div "0.59%" at bounding box center [1280, 442] width 47 height 18
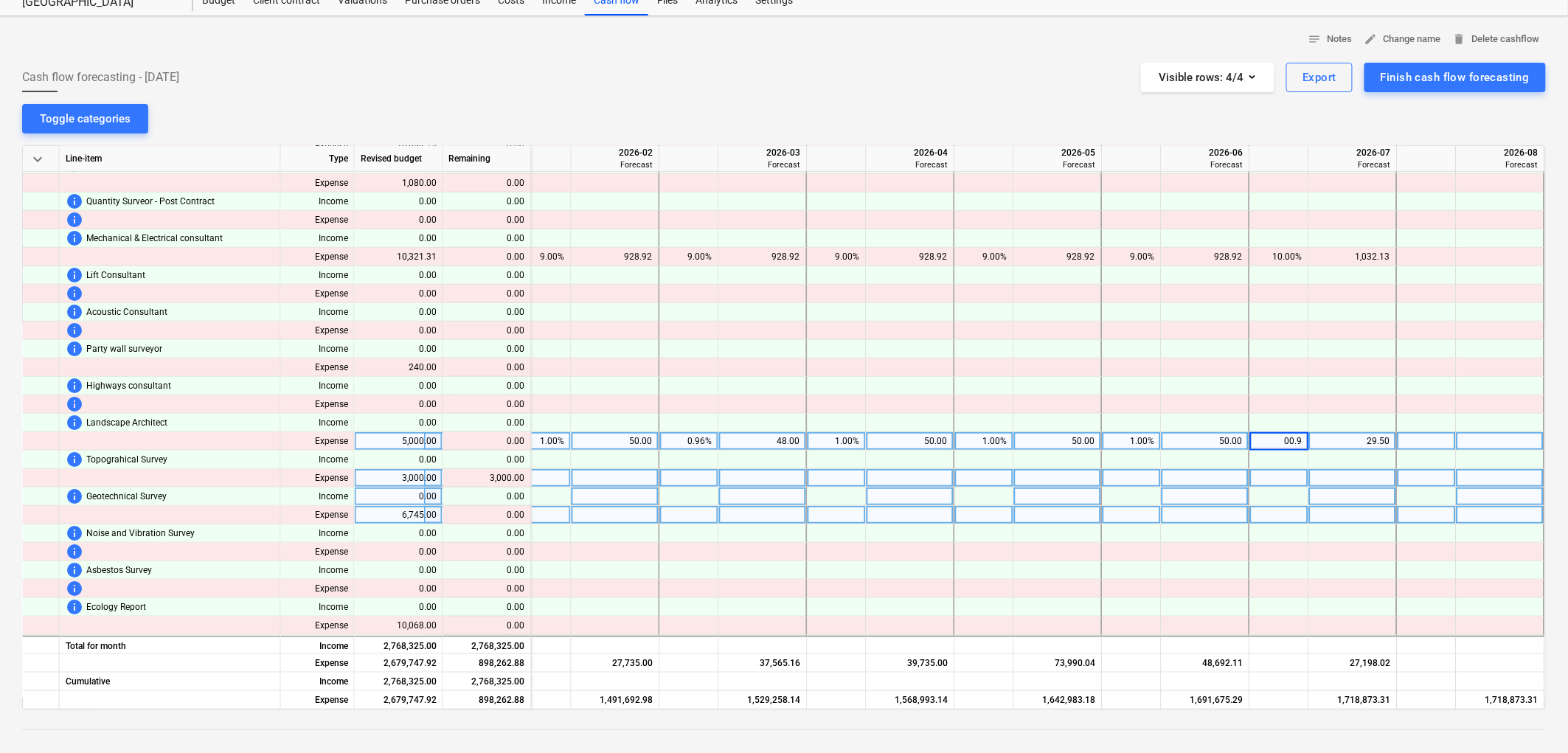
type input "00.96"
type input "0.96"
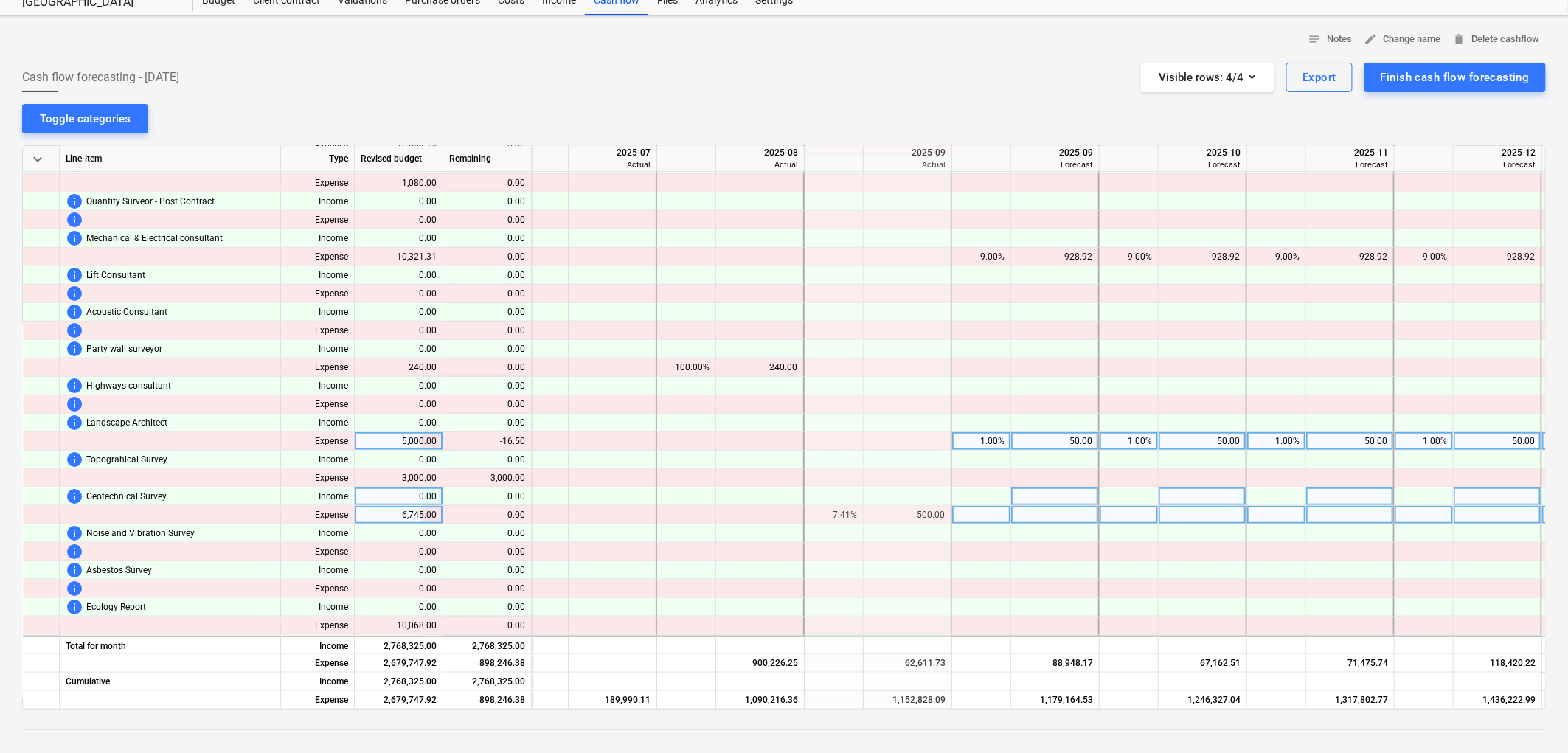
scroll to position [385, 1901]
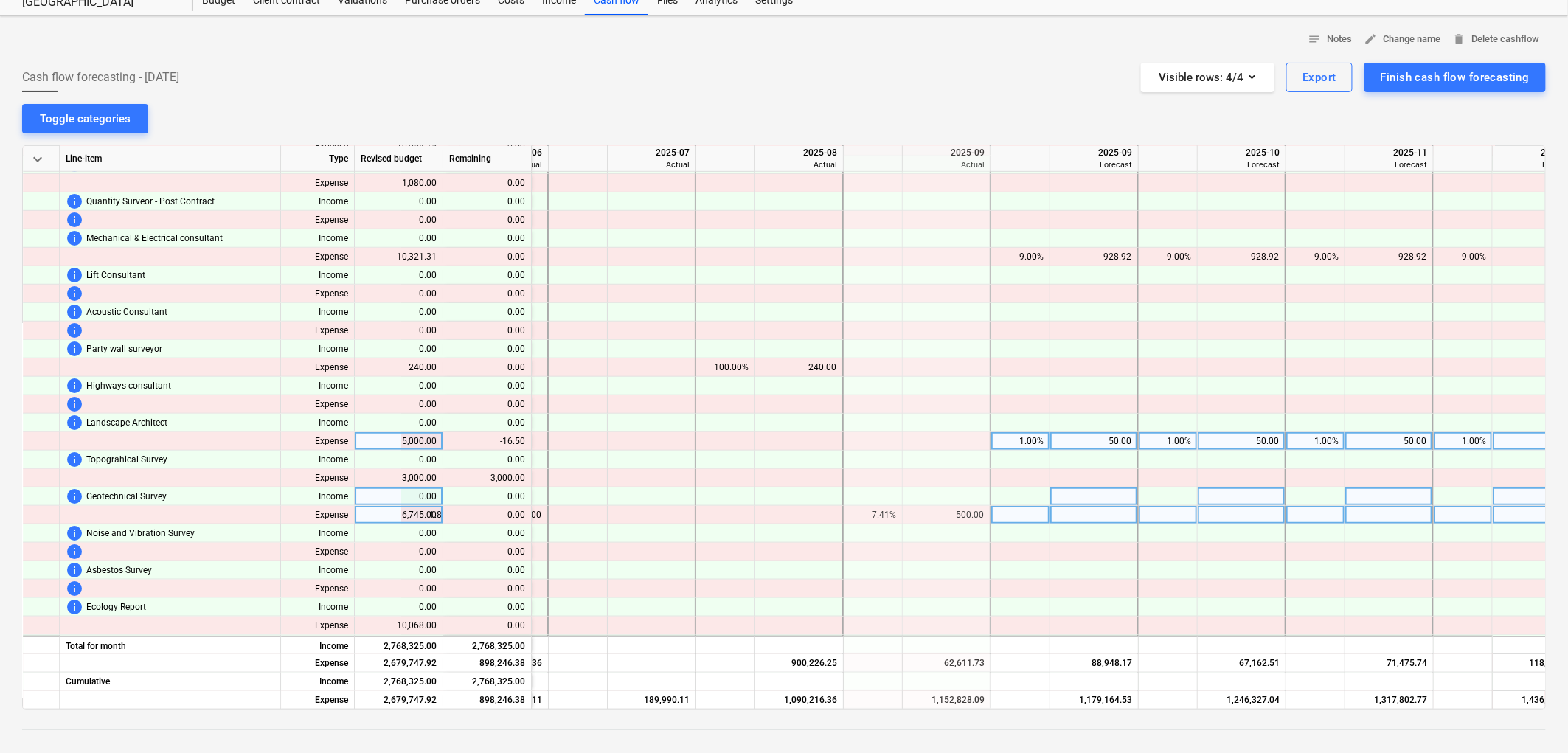
click at [1028, 439] on div "1.00%" at bounding box center [1021, 442] width 47 height 18
type input "0.96"
type input ".96"
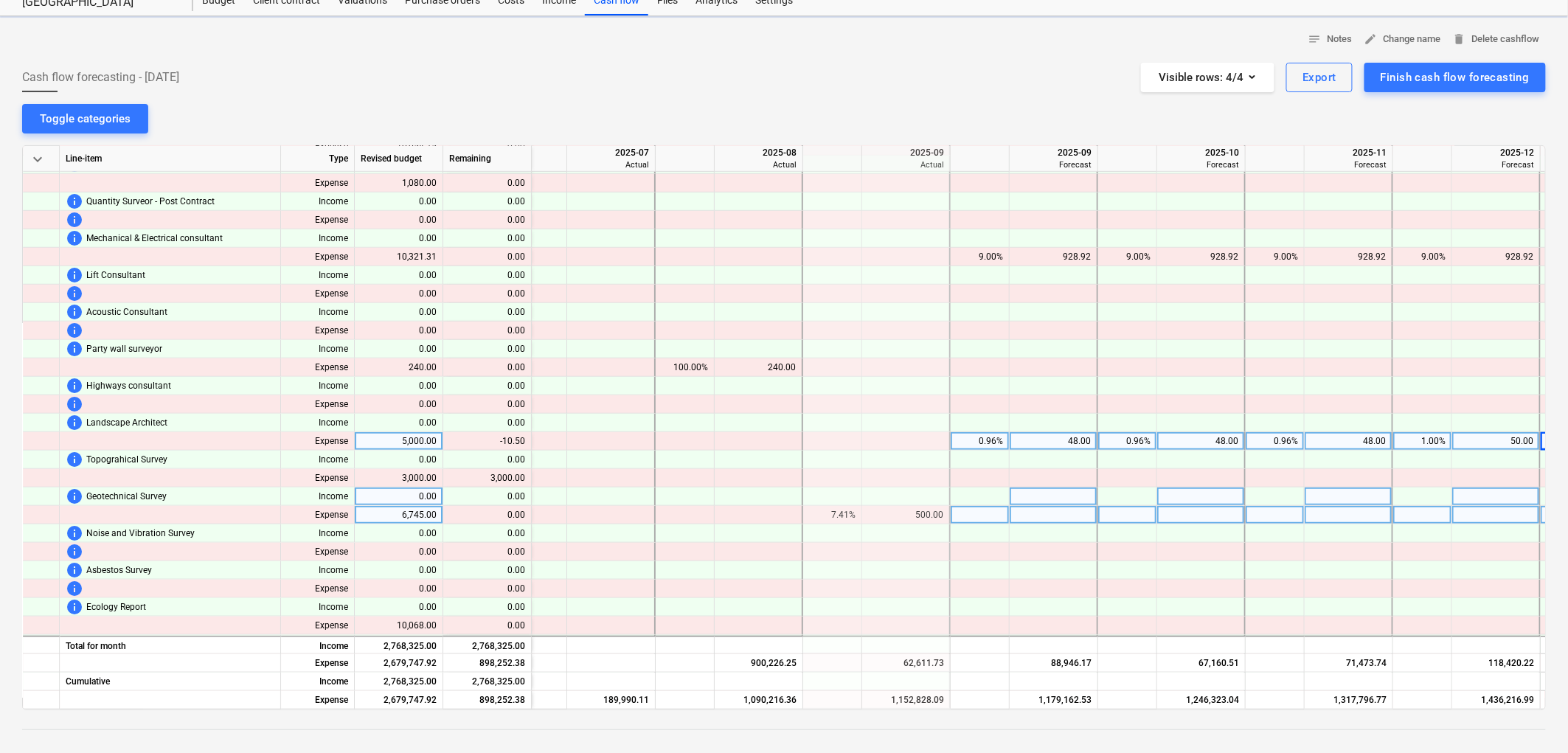
scroll to position [385, 2001]
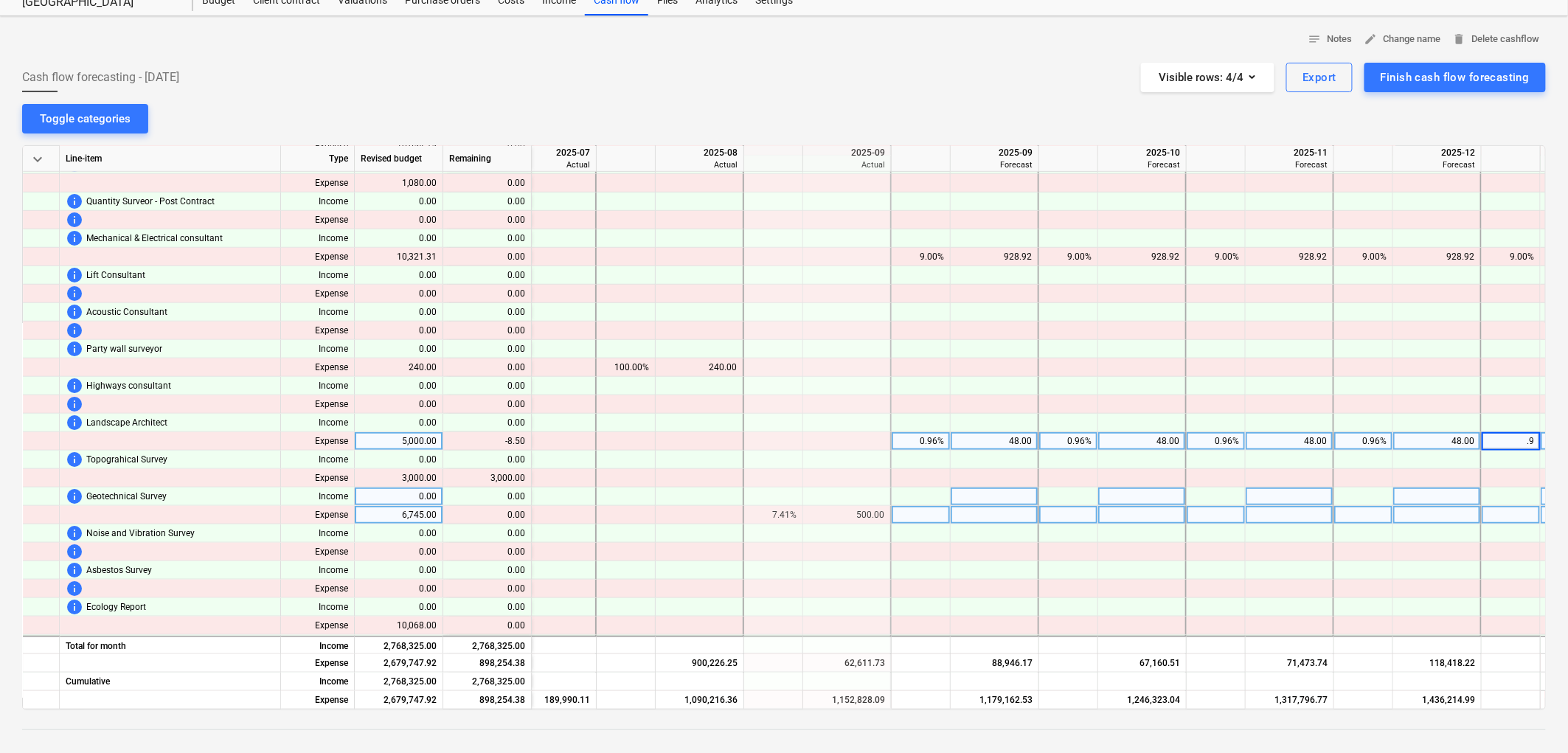
type input ".96"
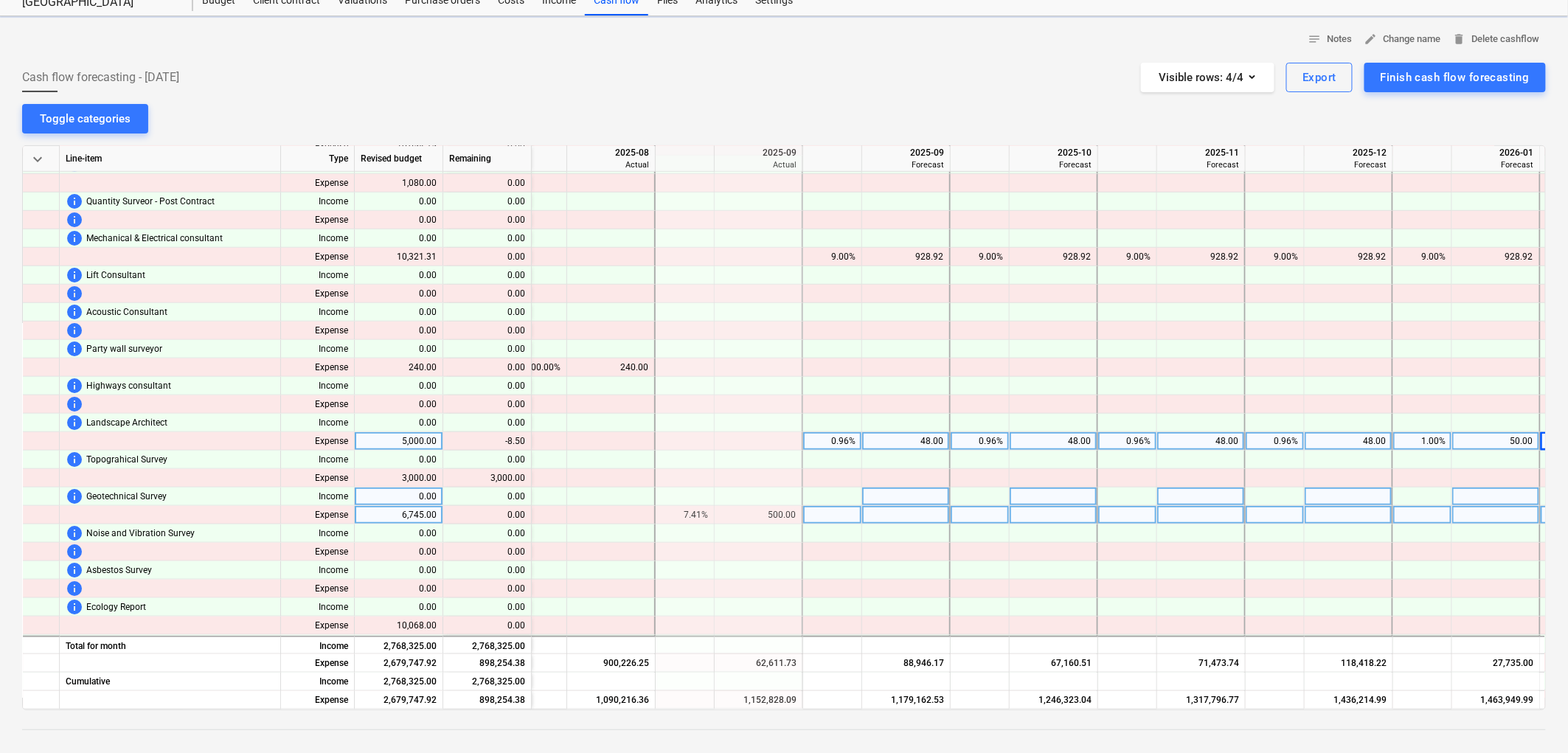
scroll to position [385, 2148]
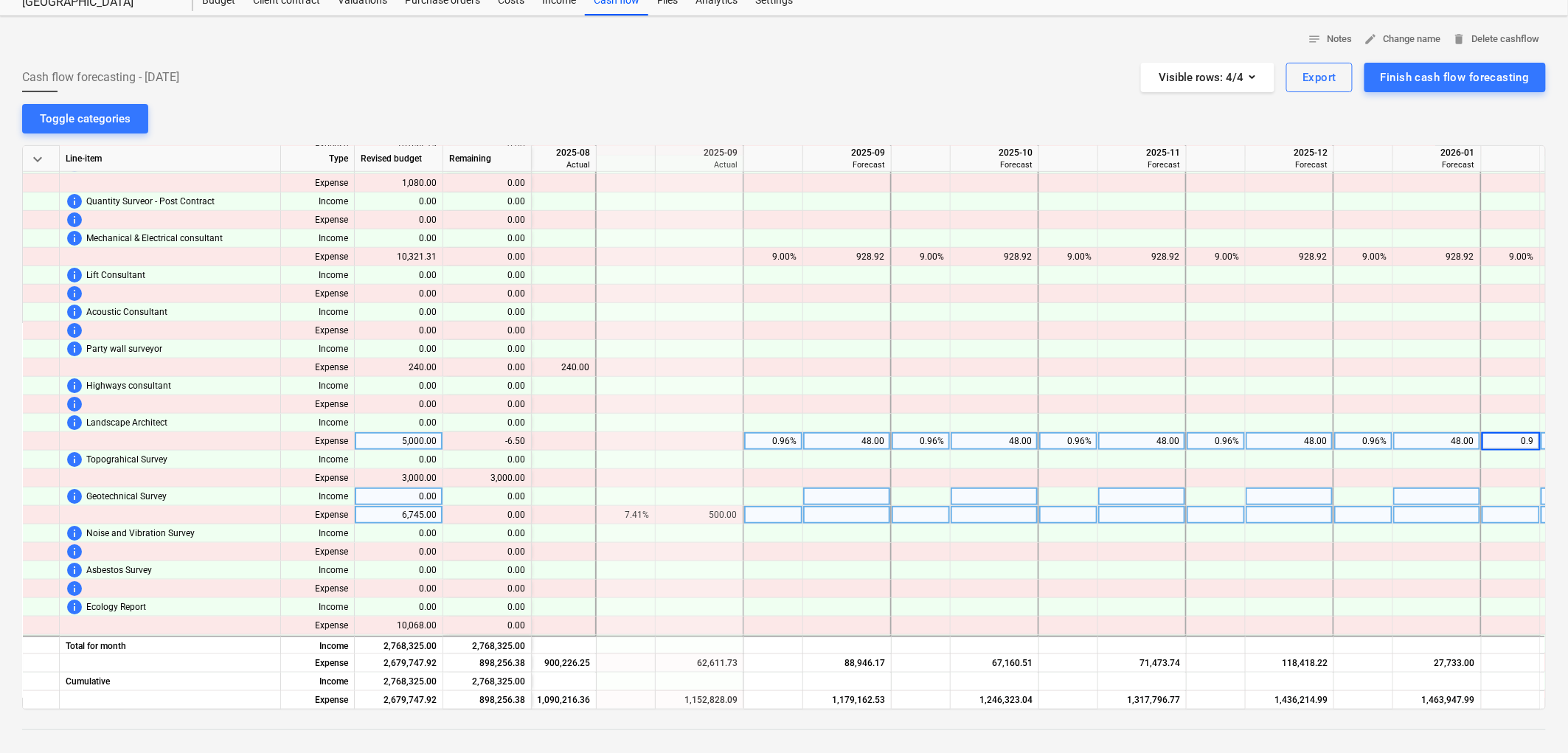
type input "0.96"
type input ".96"
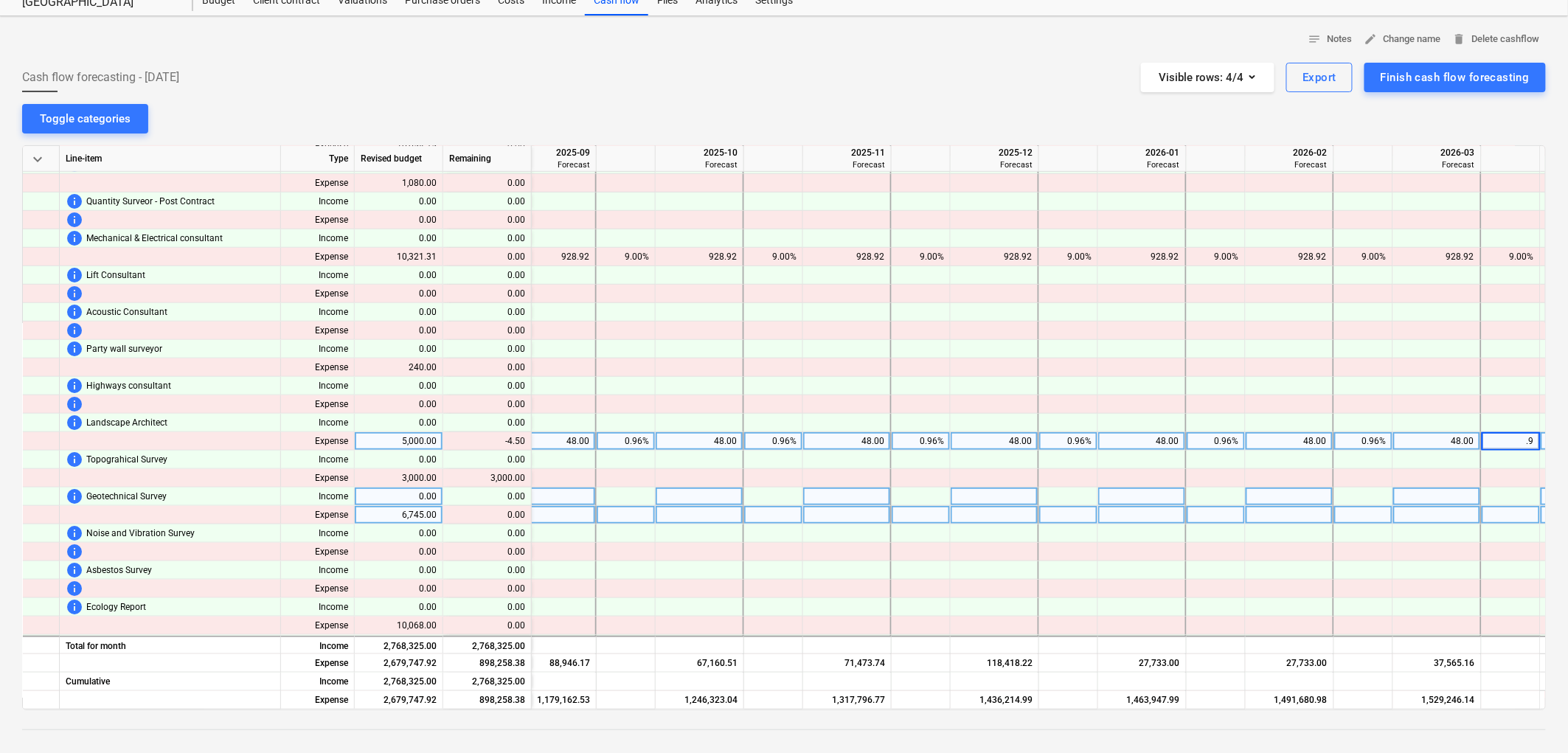
type input ".96"
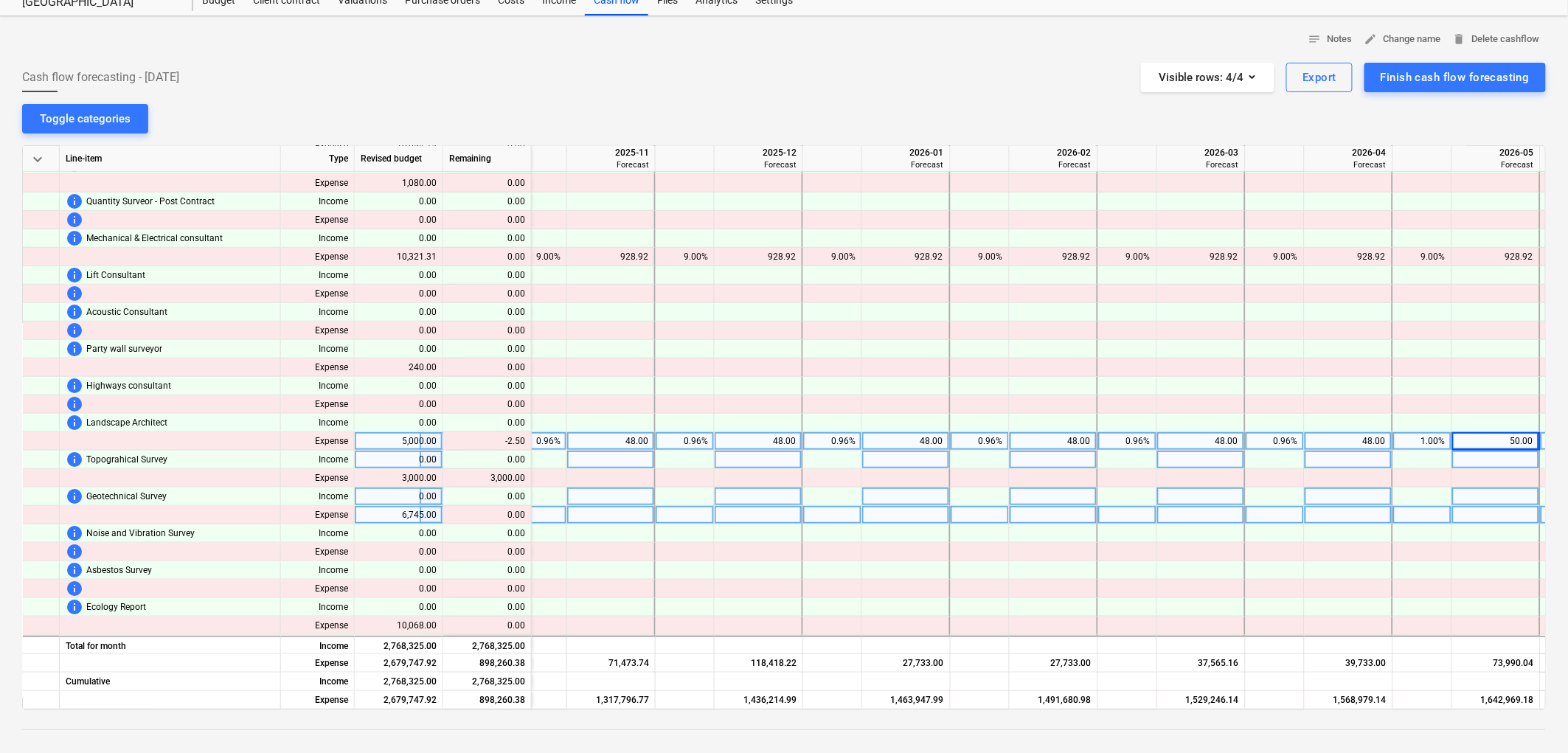
scroll to position [385, 2738]
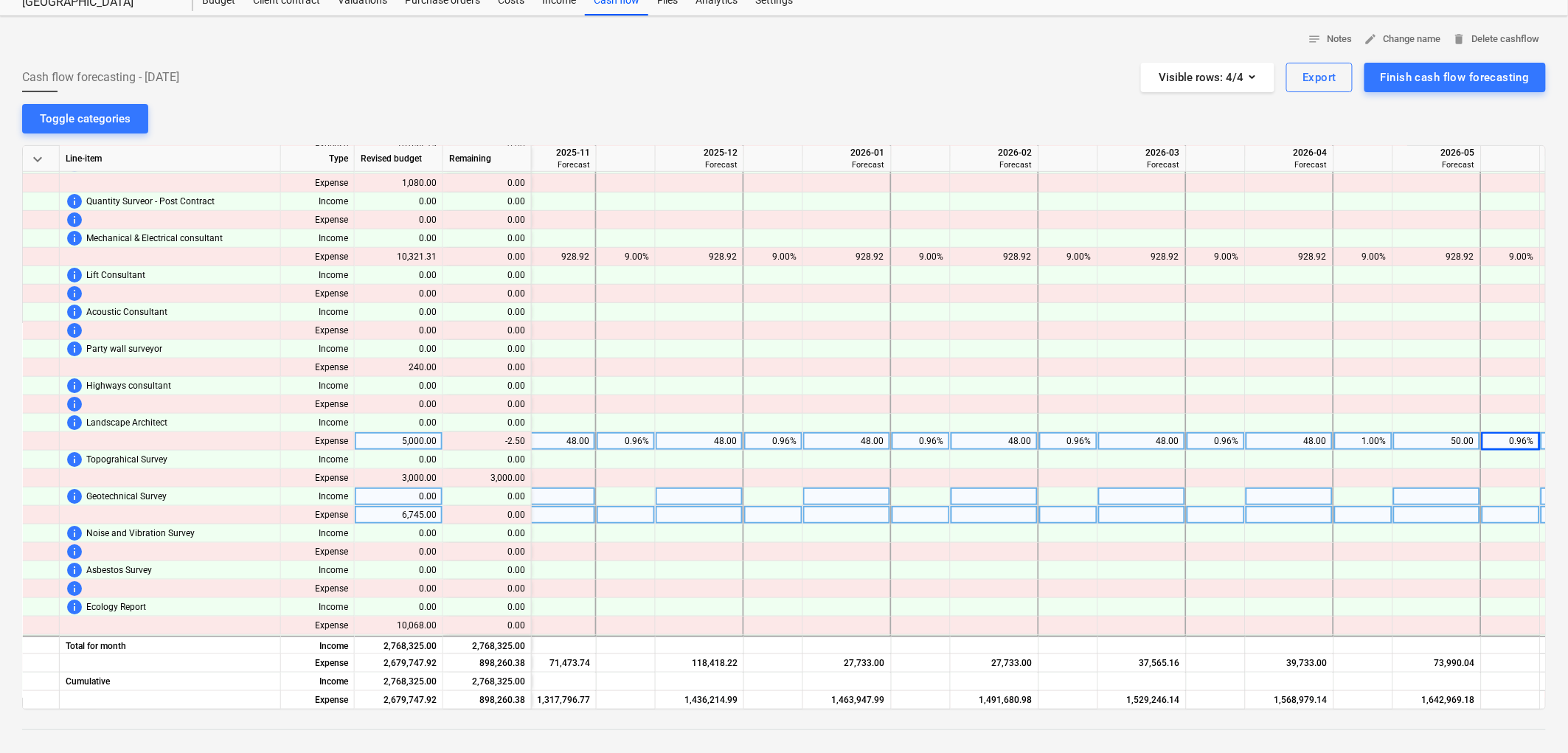
click at [1341, 434] on div "1.00%" at bounding box center [1364, 442] width 47 height 18
type input "0.96"
type input ".96"
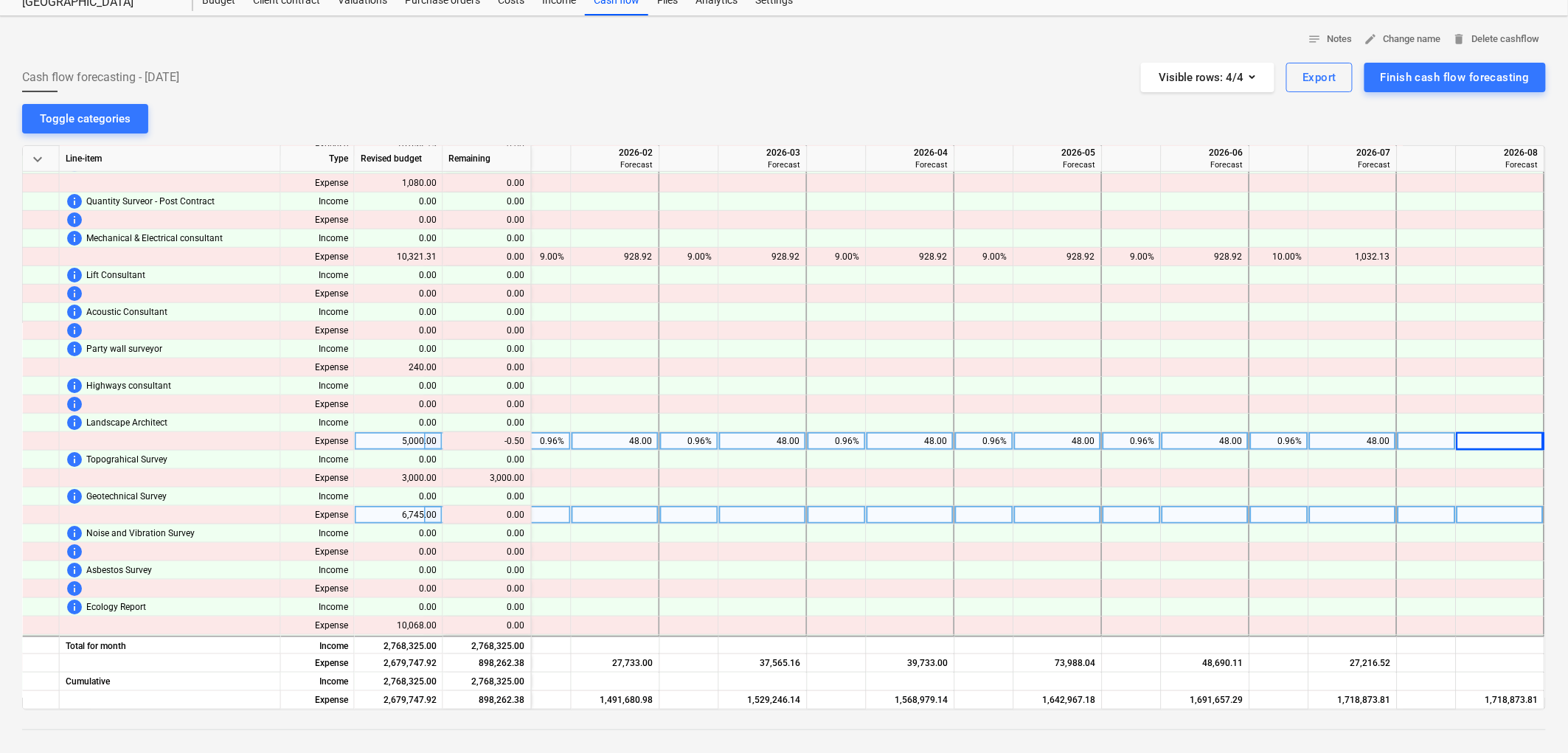
click at [1297, 436] on div "0.96%" at bounding box center [1280, 442] width 47 height 18
click at [1287, 507] on div at bounding box center [1280, 515] width 59 height 18
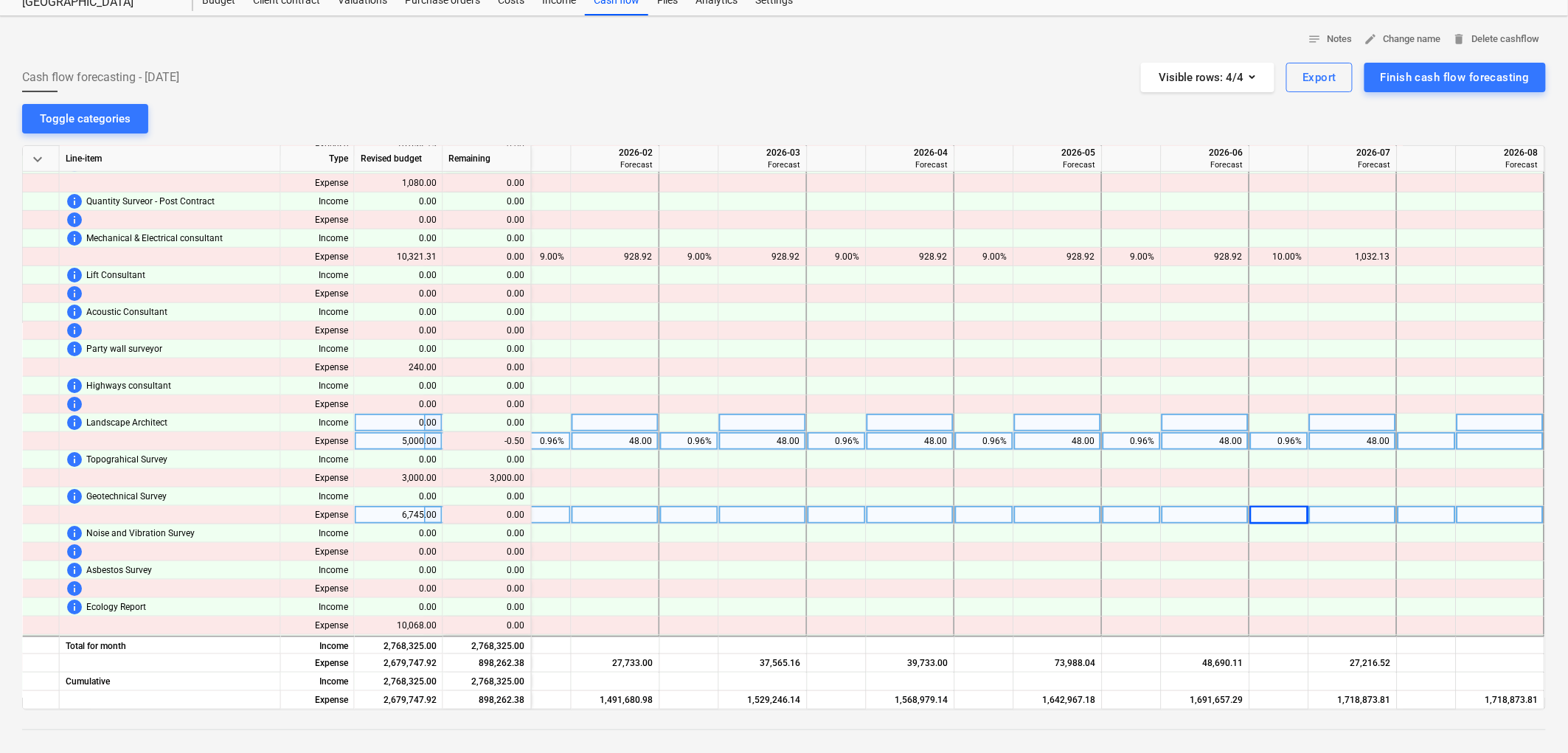
click at [1260, 429] on div at bounding box center [1280, 423] width 59 height 18
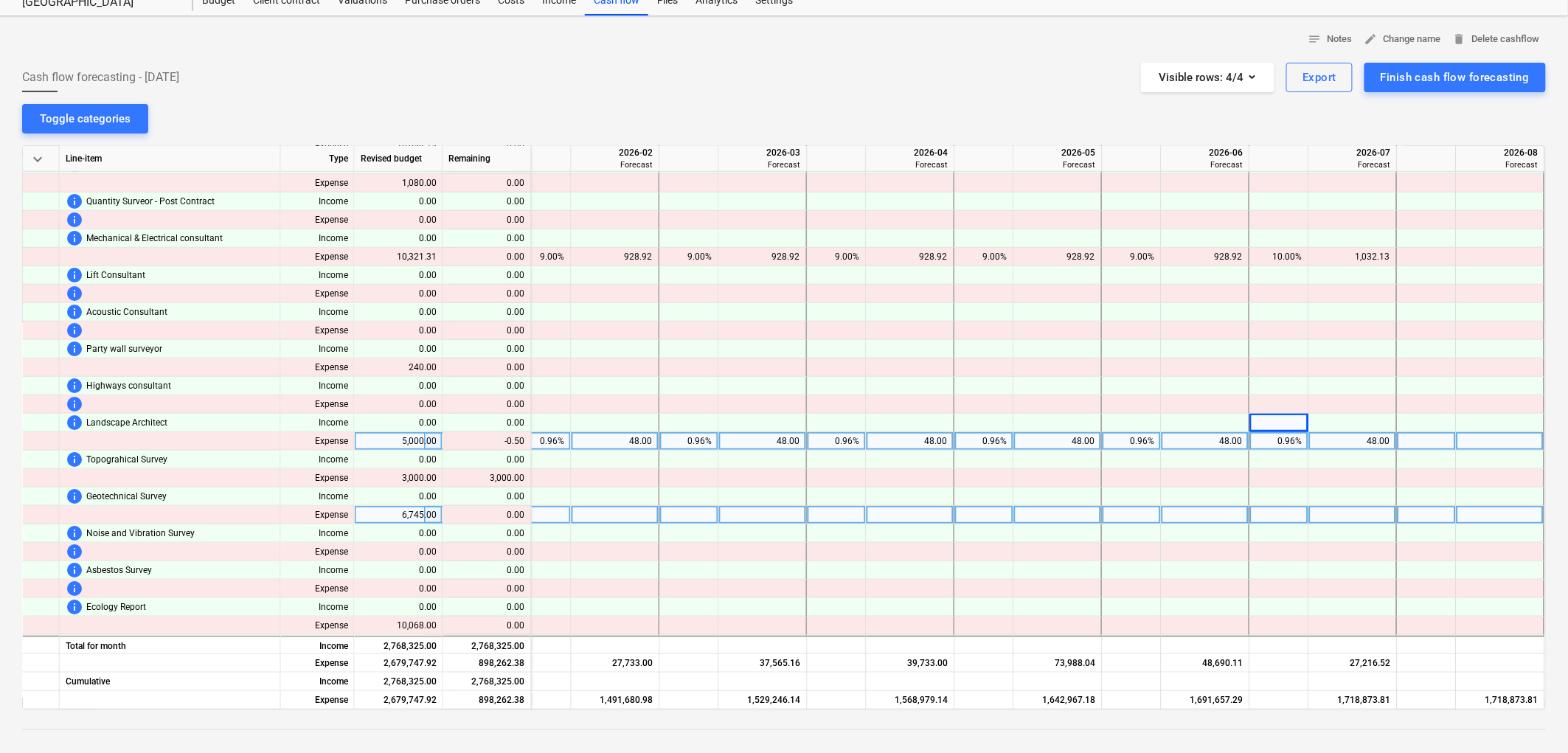
click at [1265, 433] on div "0.96%" at bounding box center [1280, 442] width 47 height 18
click at [1280, 544] on div at bounding box center [1280, 552] width 59 height 18
click at [1359, 441] on div at bounding box center [1354, 442] width 88 height 18
type input "47.50"
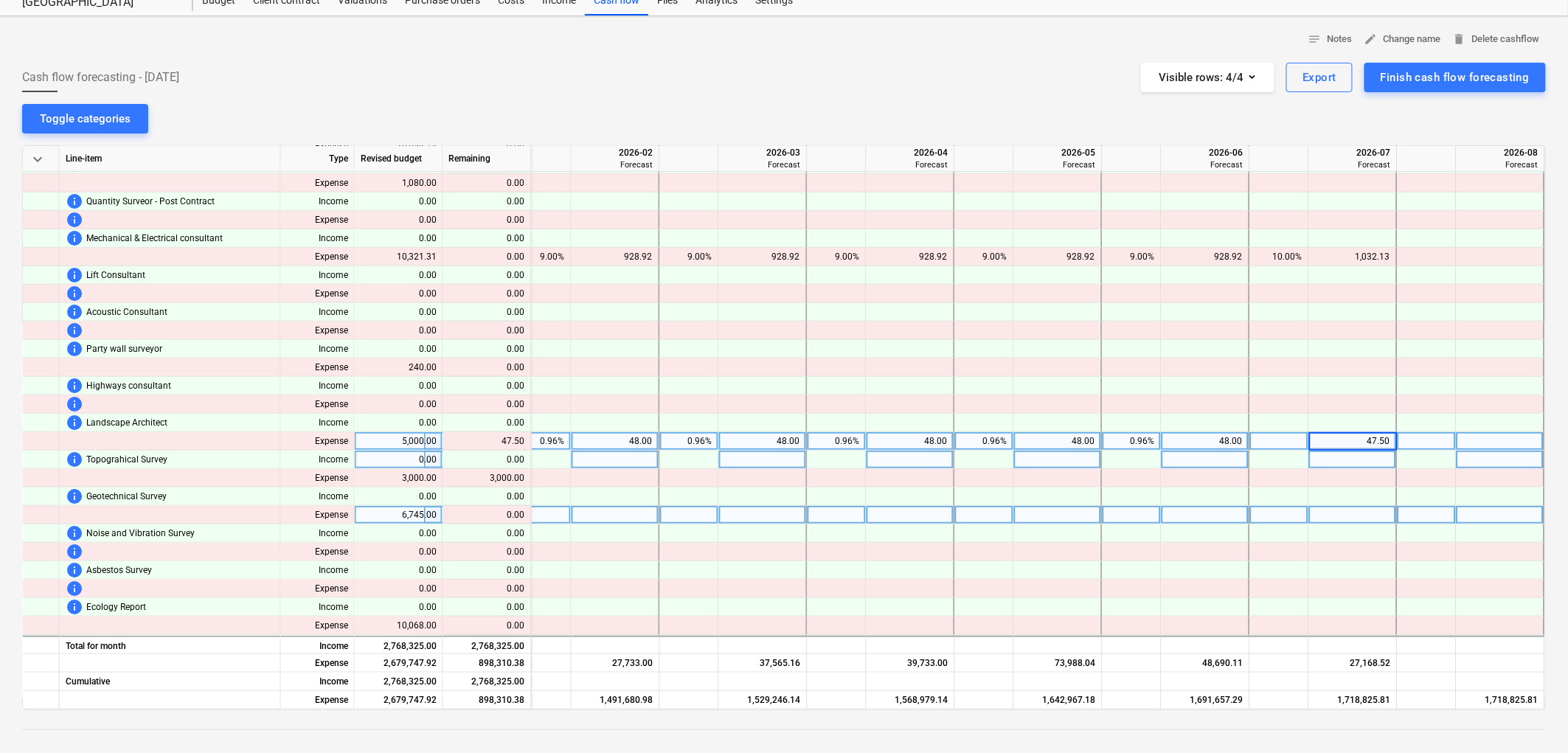
click at [1338, 459] on div at bounding box center [1354, 460] width 88 height 18
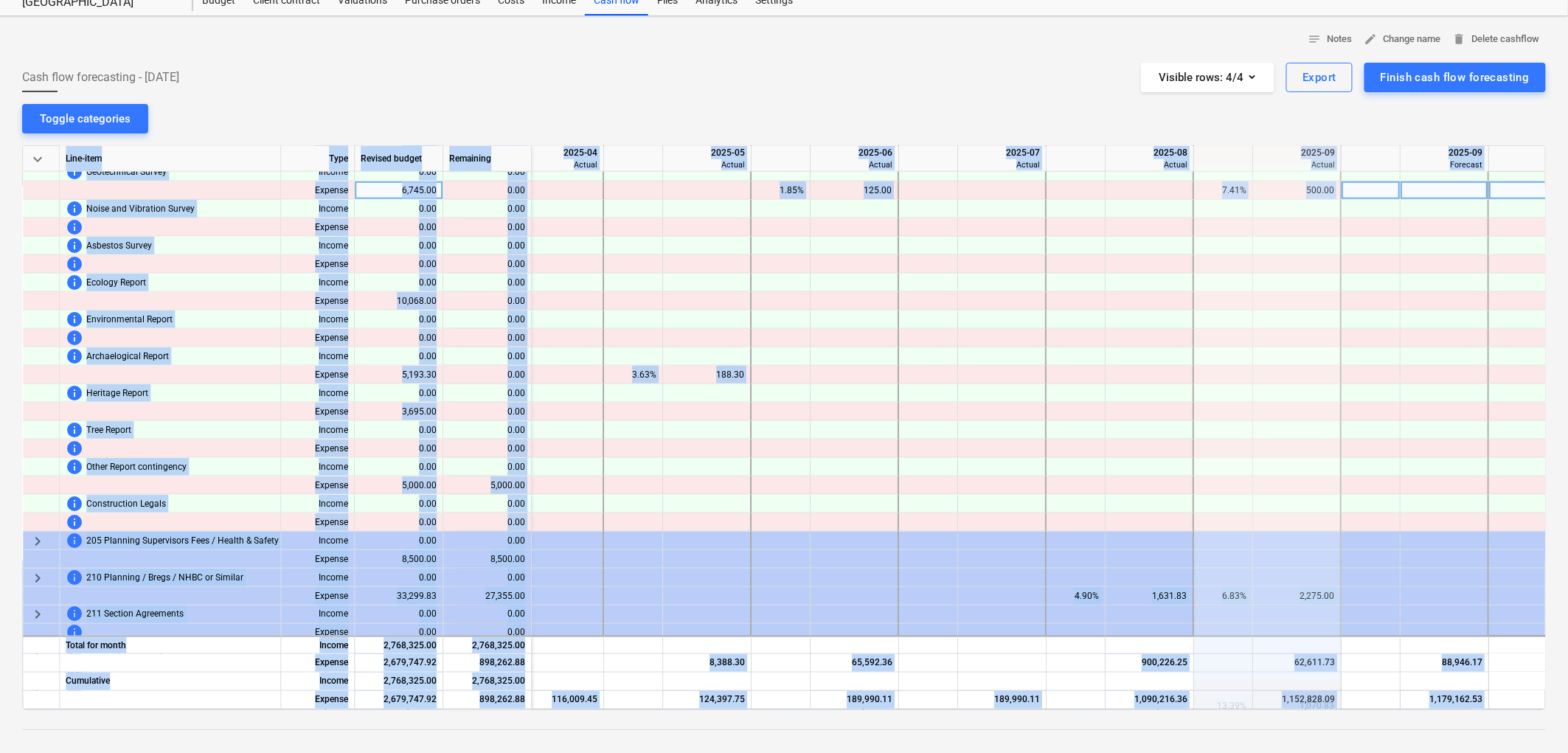
scroll to position [859, 1551]
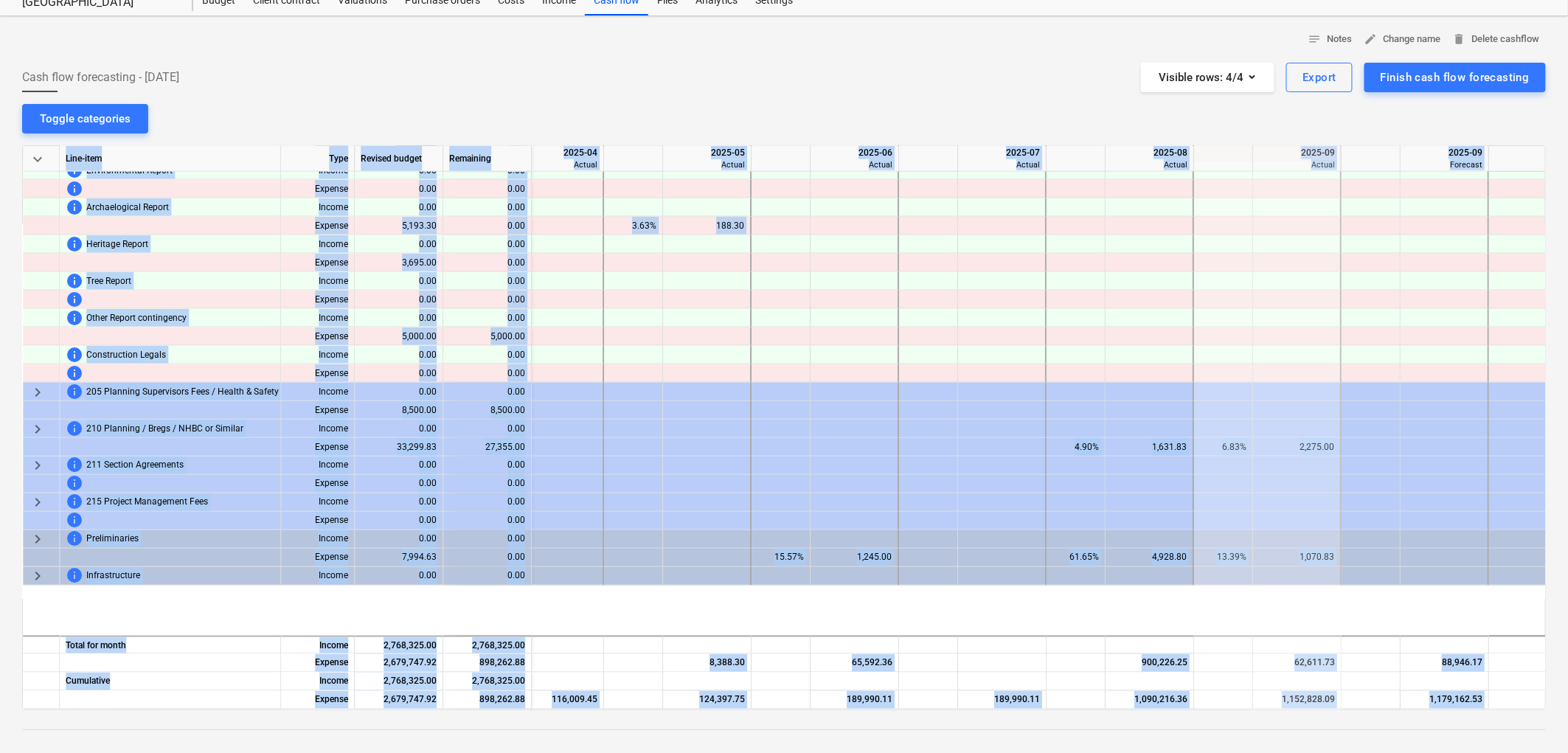
drag, startPoint x: 886, startPoint y: 709, endPoint x: 913, endPoint y: 708, distance: 27.0
click at [913, 708] on div "notes Notes edit Change name delete Delete cashflow Cash flow forecasting - 202…" at bounding box center [784, 467] width 1568 height 900
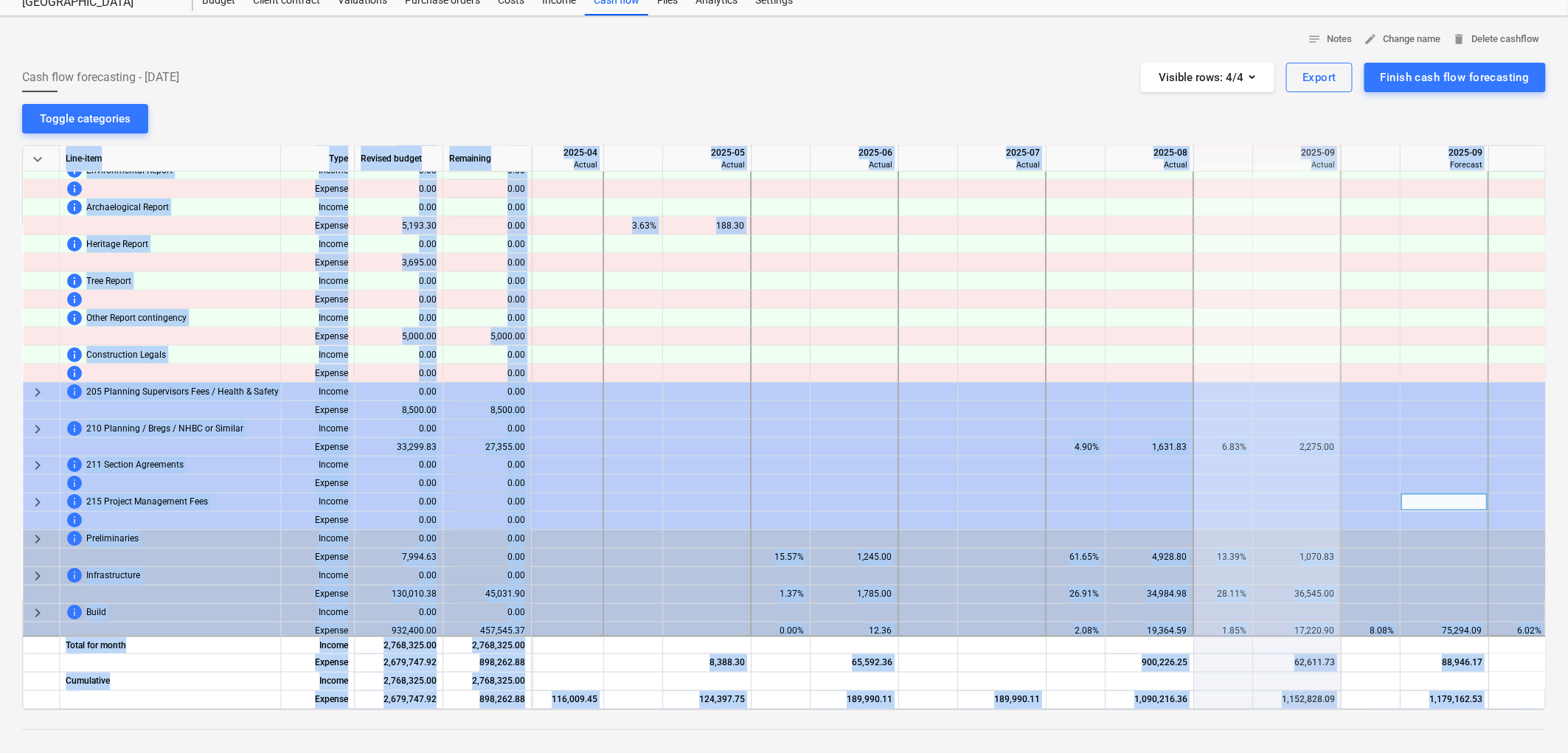
click at [1008, 504] on div at bounding box center [1002, 503] width 88 height 18
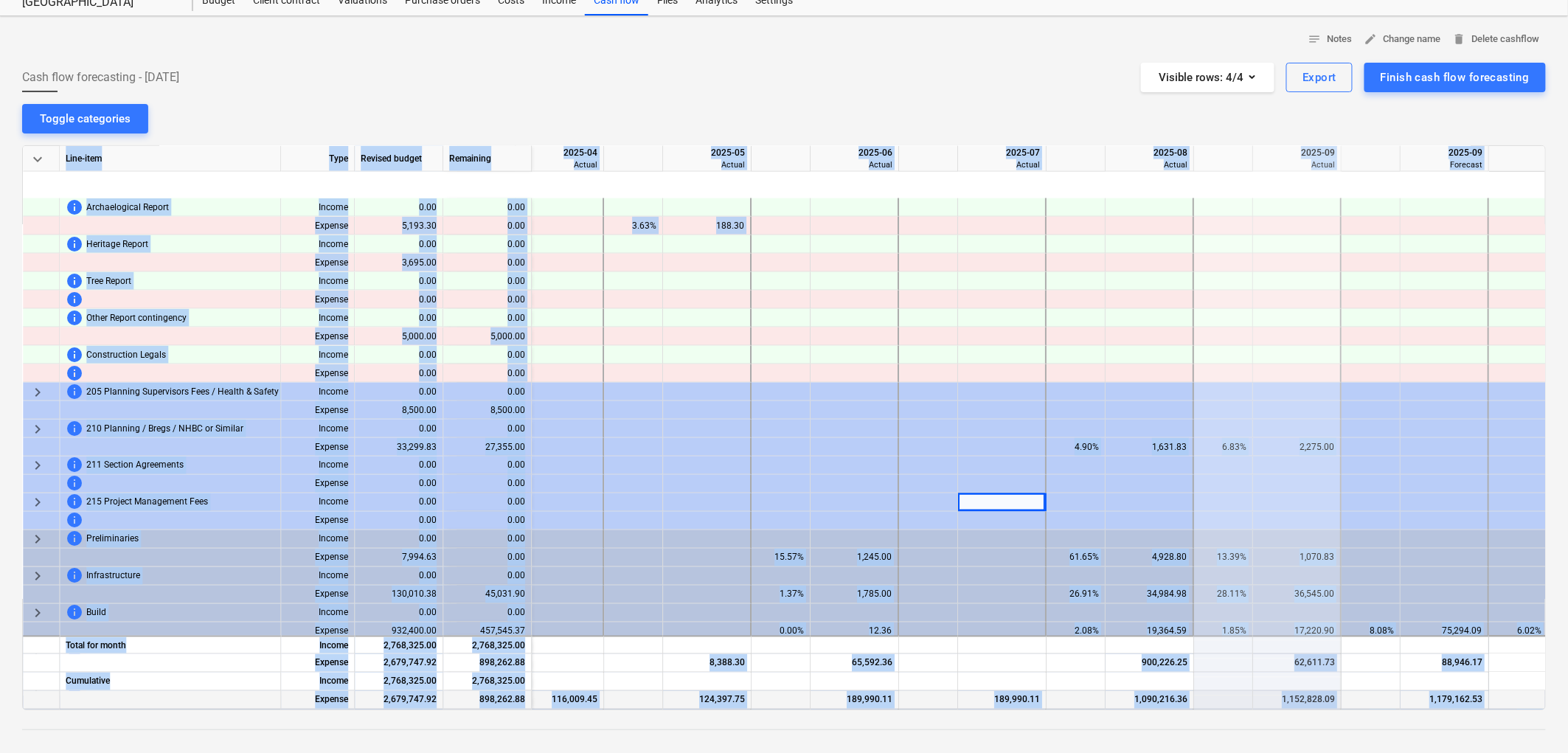
scroll to position [1054, 1551]
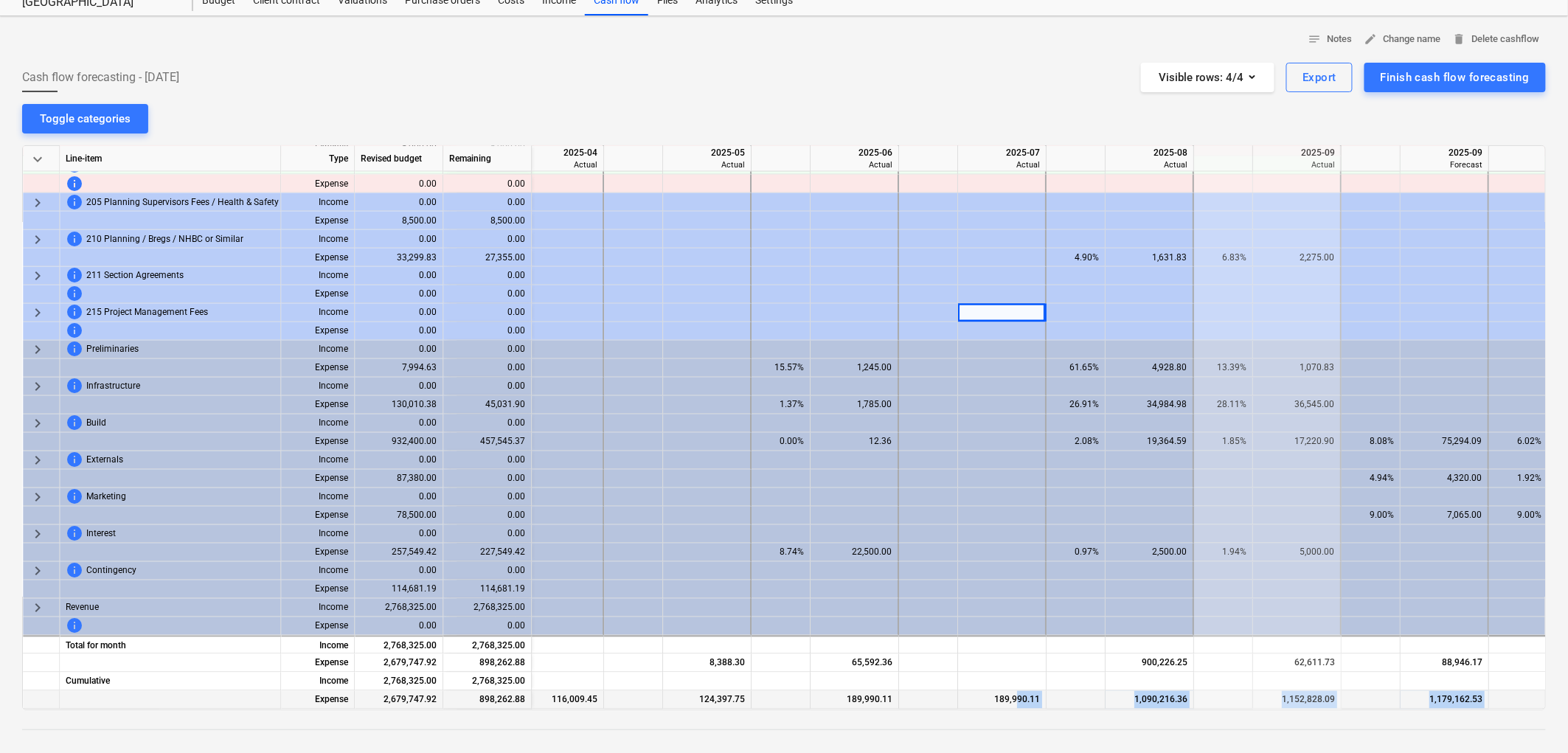
drag, startPoint x: 904, startPoint y: 710, endPoint x: 986, endPoint y: 699, distance: 82.7
click at [1015, 695] on div "notes Notes edit Change name delete Delete cashflow Cash flow forecasting - 202…" at bounding box center [784, 467] width 1568 height 900
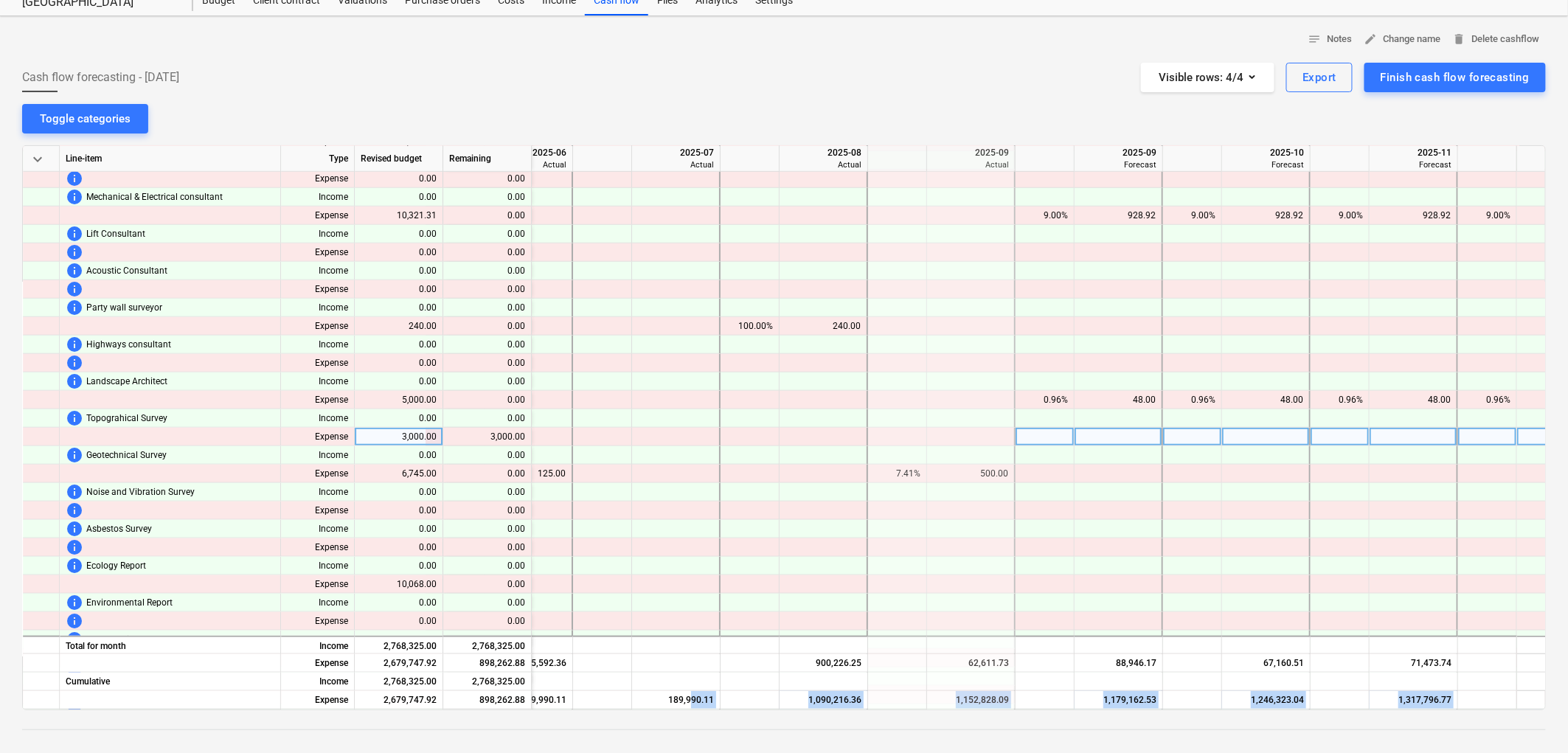
scroll to position [399, 1877]
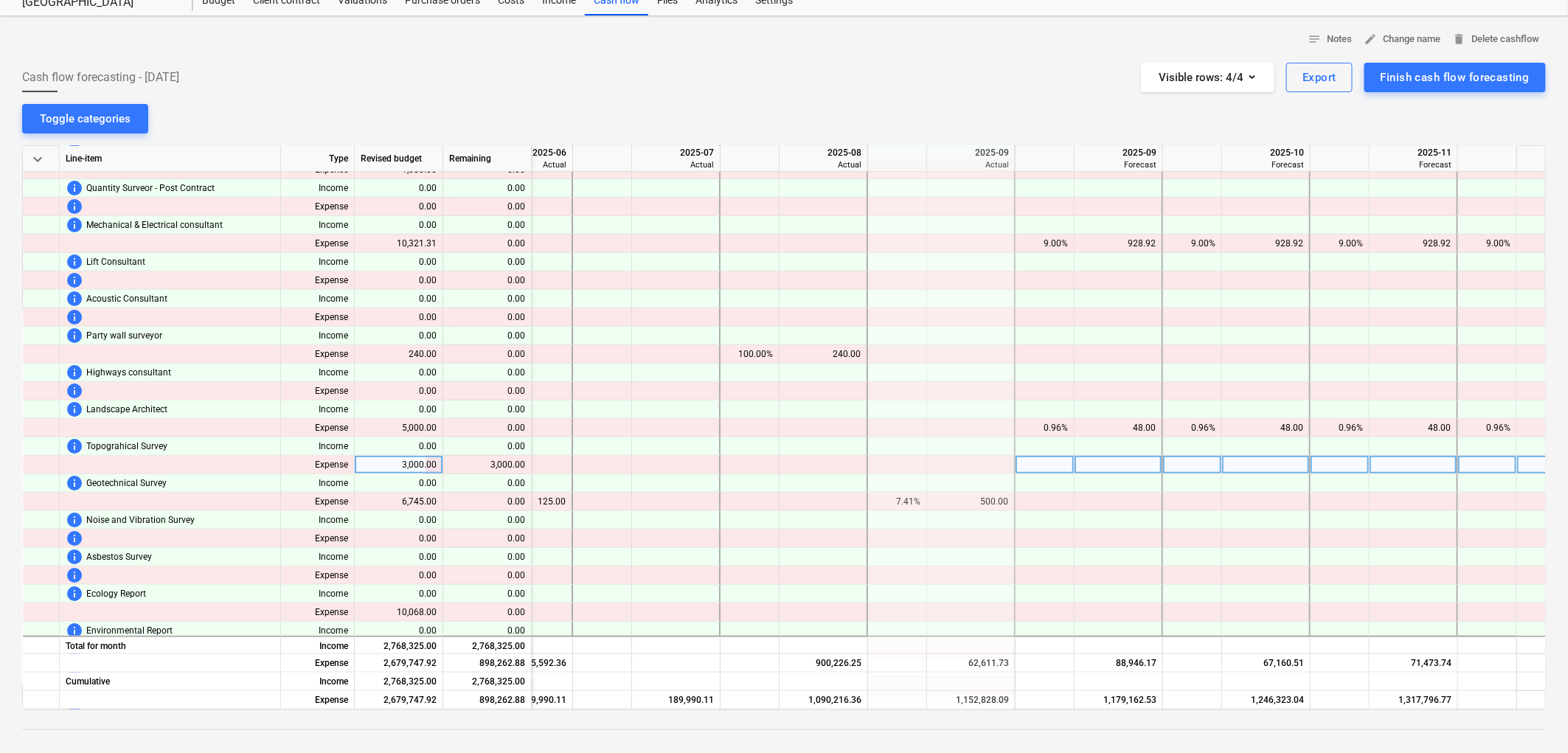
click at [1029, 465] on div at bounding box center [1045, 465] width 59 height 18
type input "11"
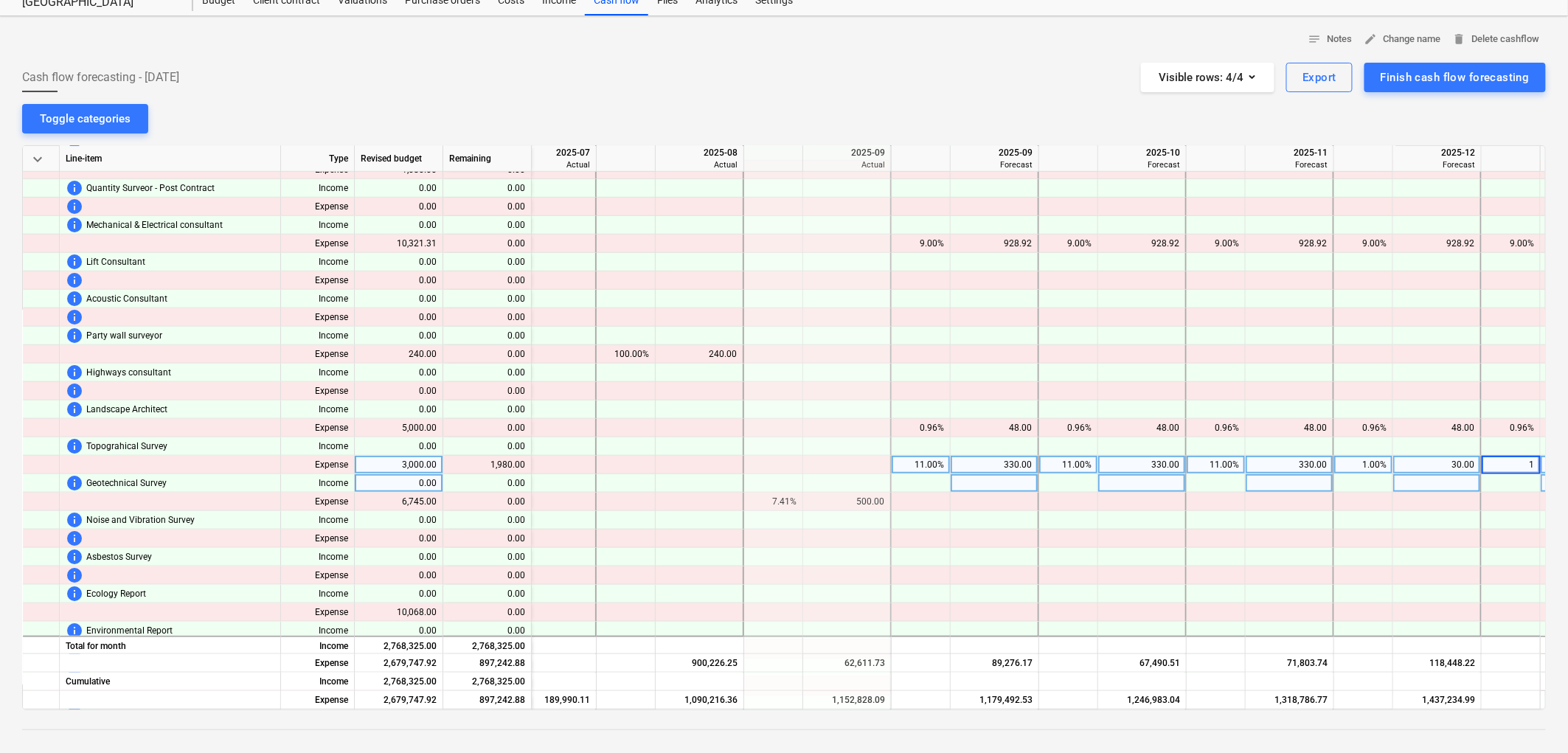
type input "11"
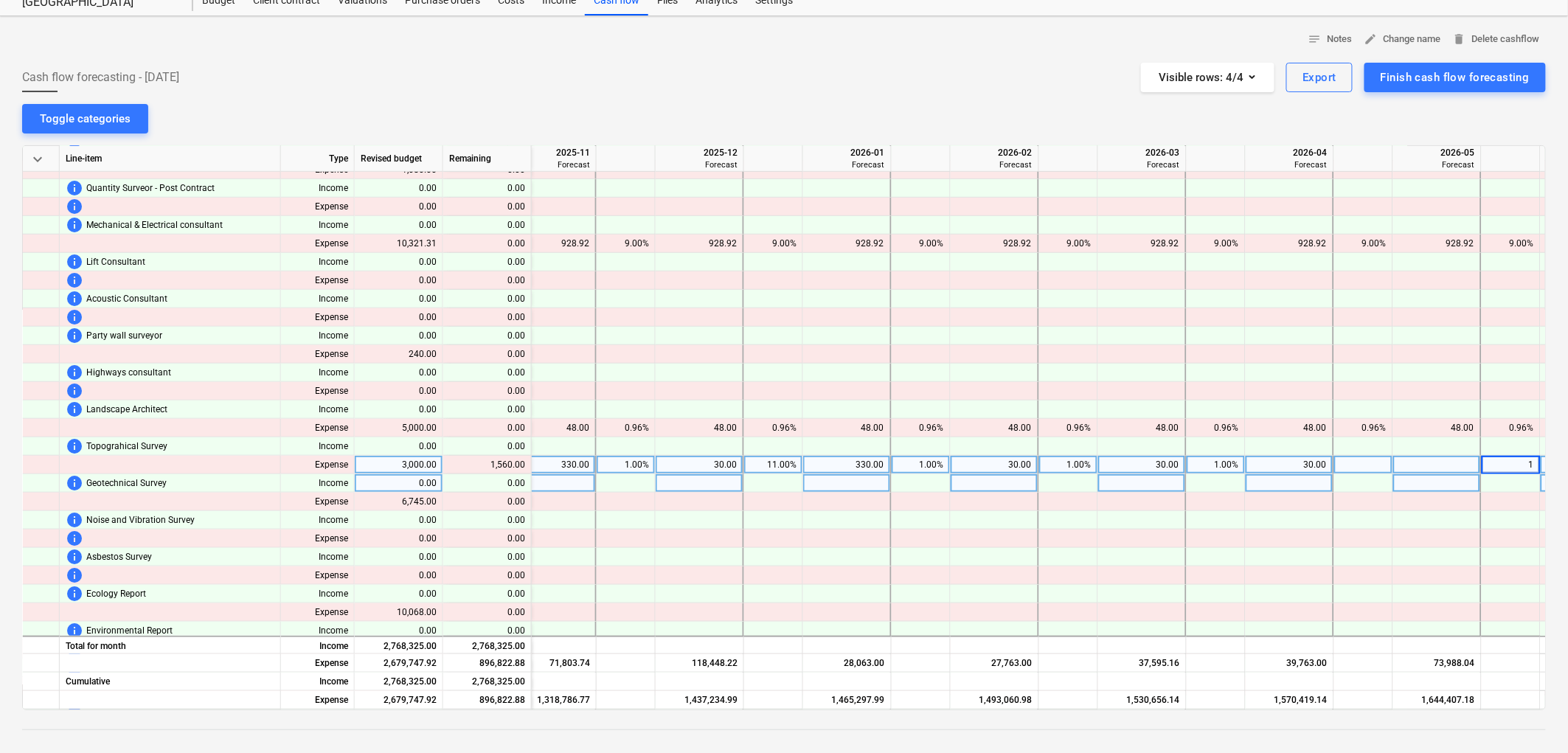
type input "11"
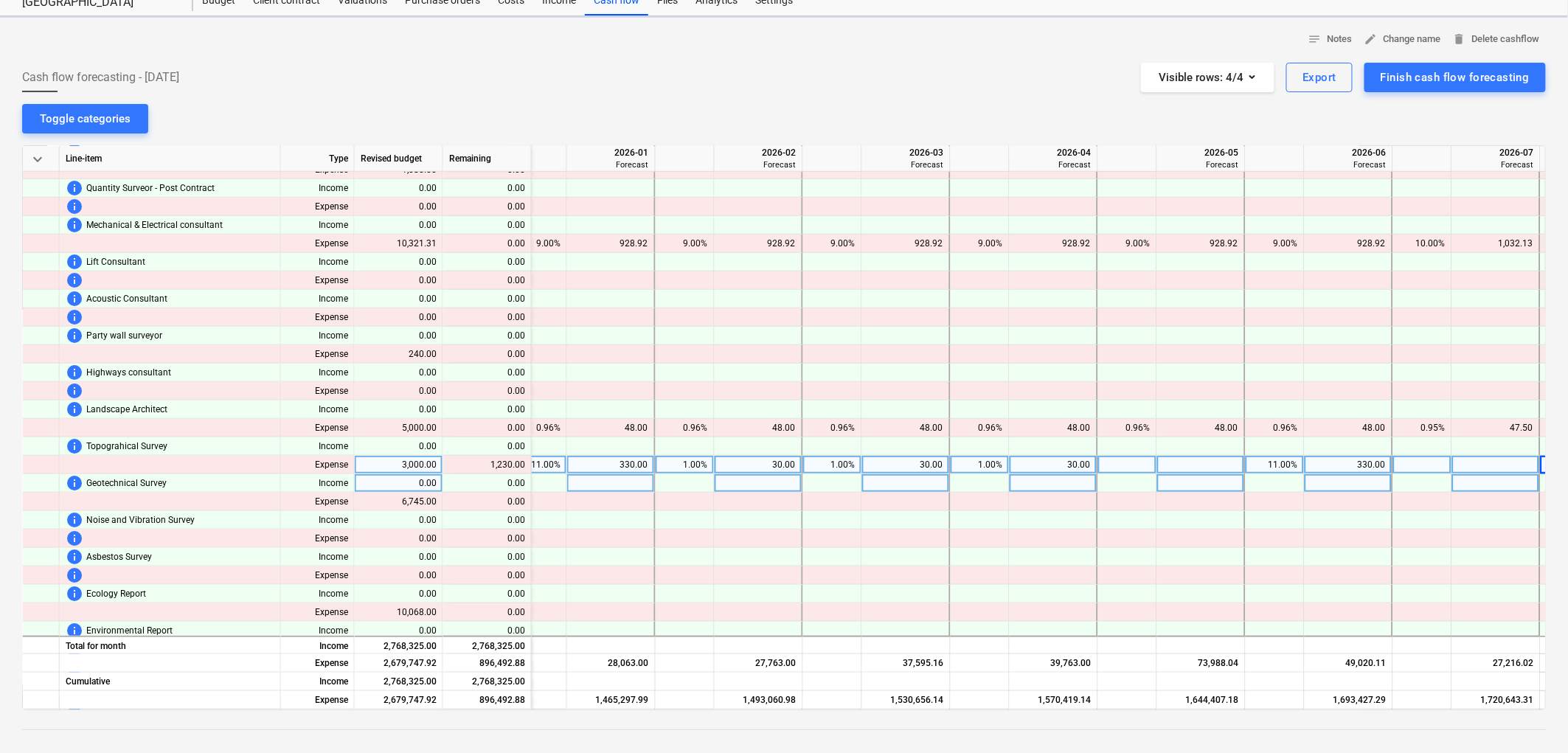
scroll to position [399, 3034]
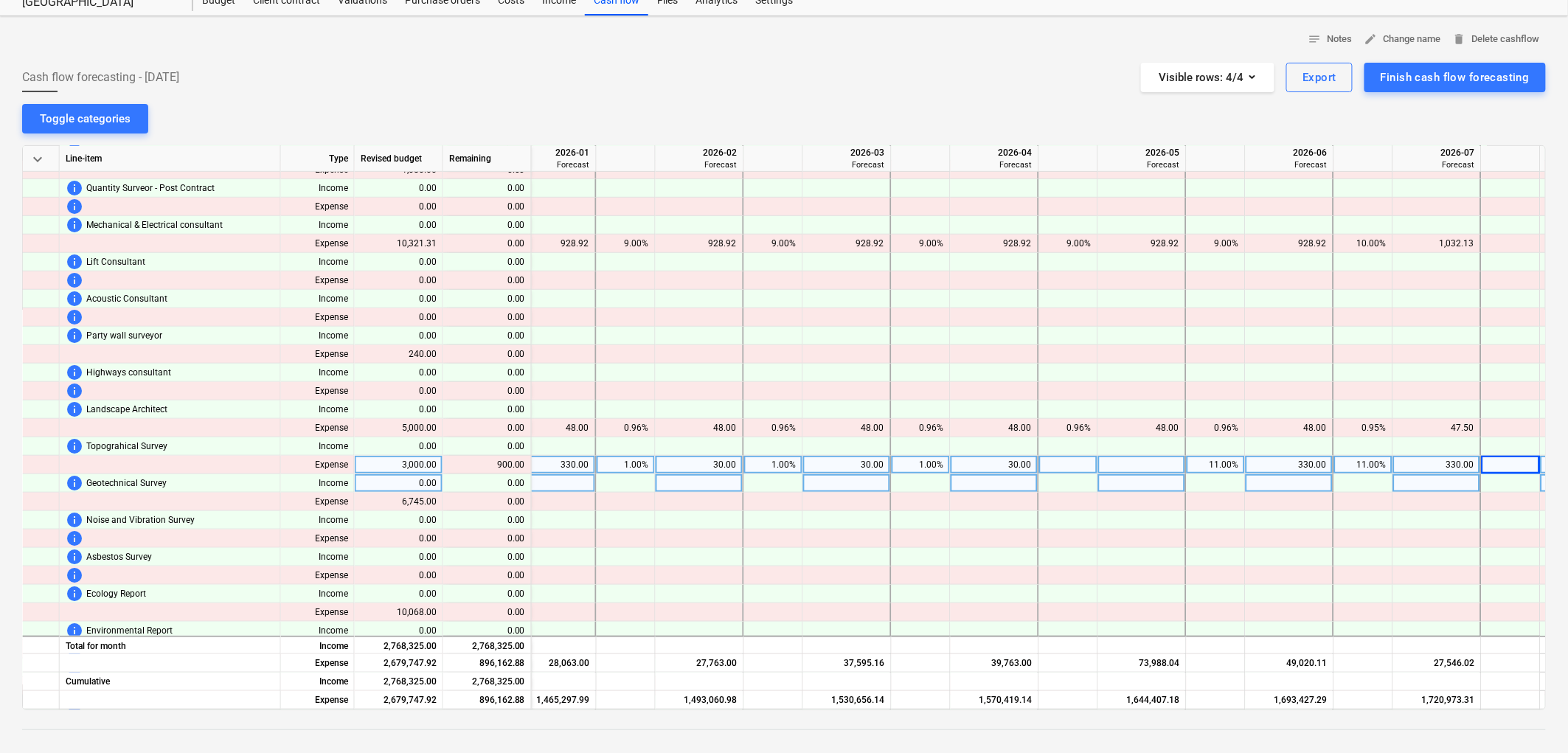
click at [1043, 468] on div at bounding box center [1068, 465] width 59 height 18
type input "11"
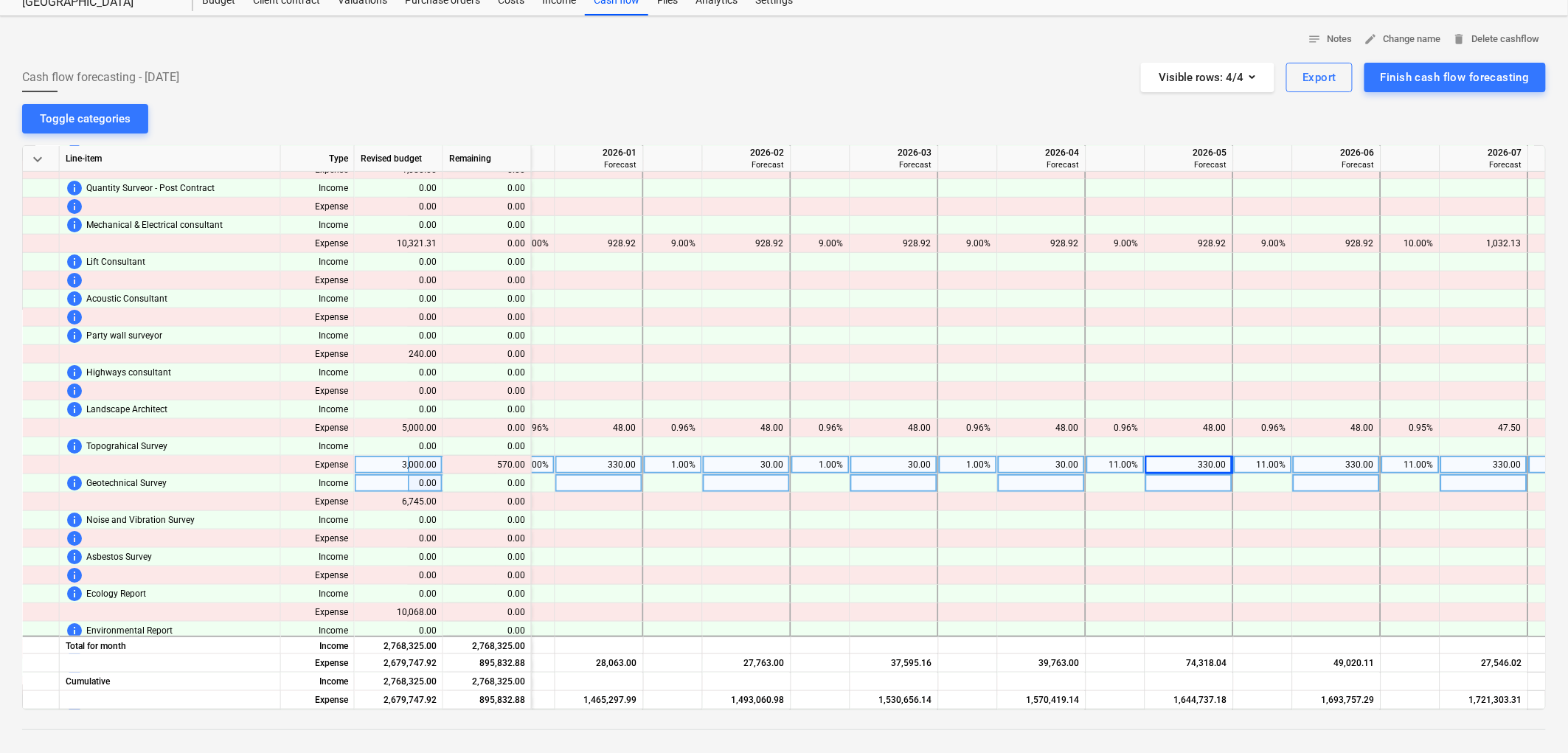
click at [999, 468] on div "30.00" at bounding box center [1042, 465] width 88 height 18
click at [971, 468] on div "1.00%" at bounding box center [968, 465] width 47 height 18
type input "11"
drag, startPoint x: 1264, startPoint y: 703, endPoint x: 1285, endPoint y: 703, distance: 21.0
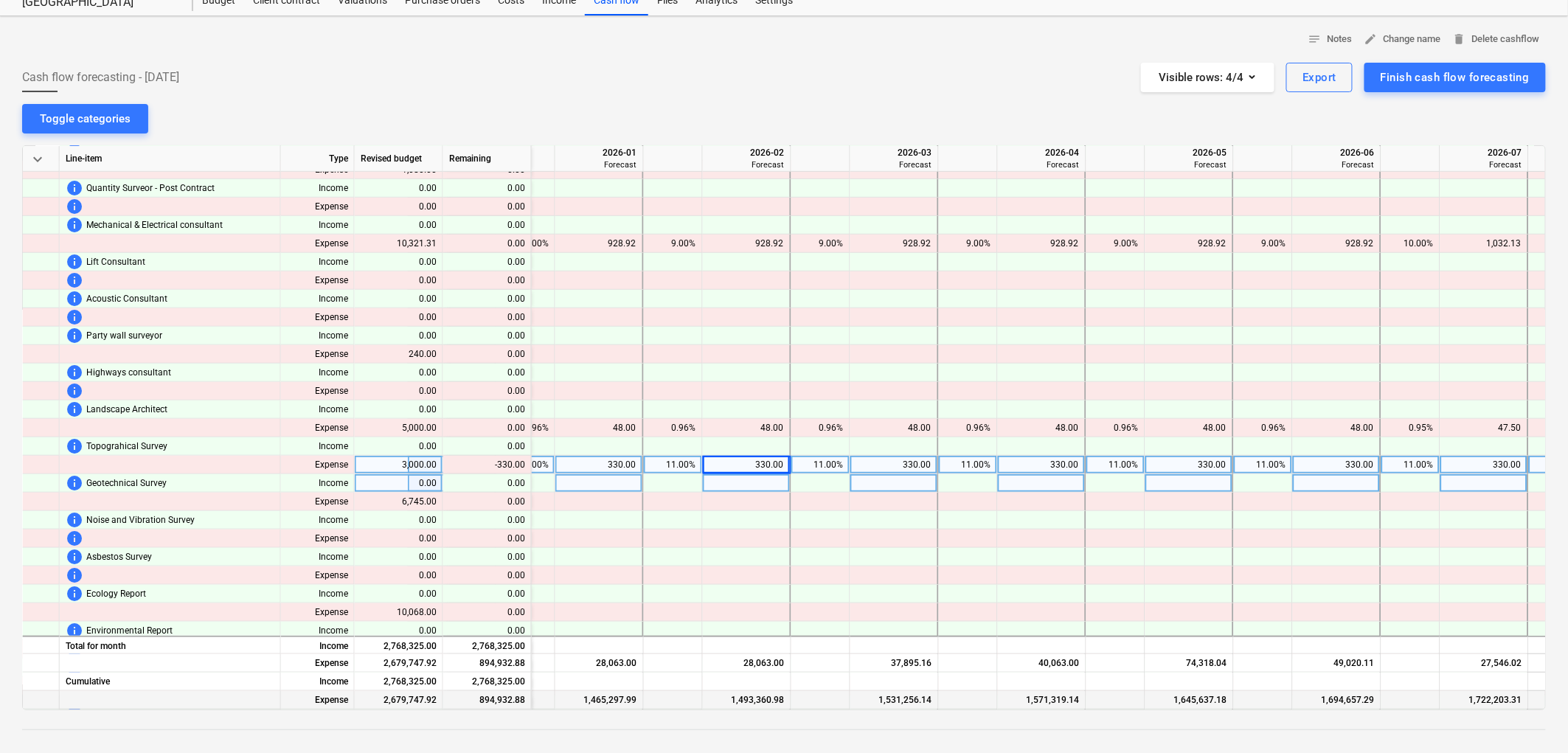
click at [1285, 703] on div at bounding box center [1263, 700] width 59 height 18
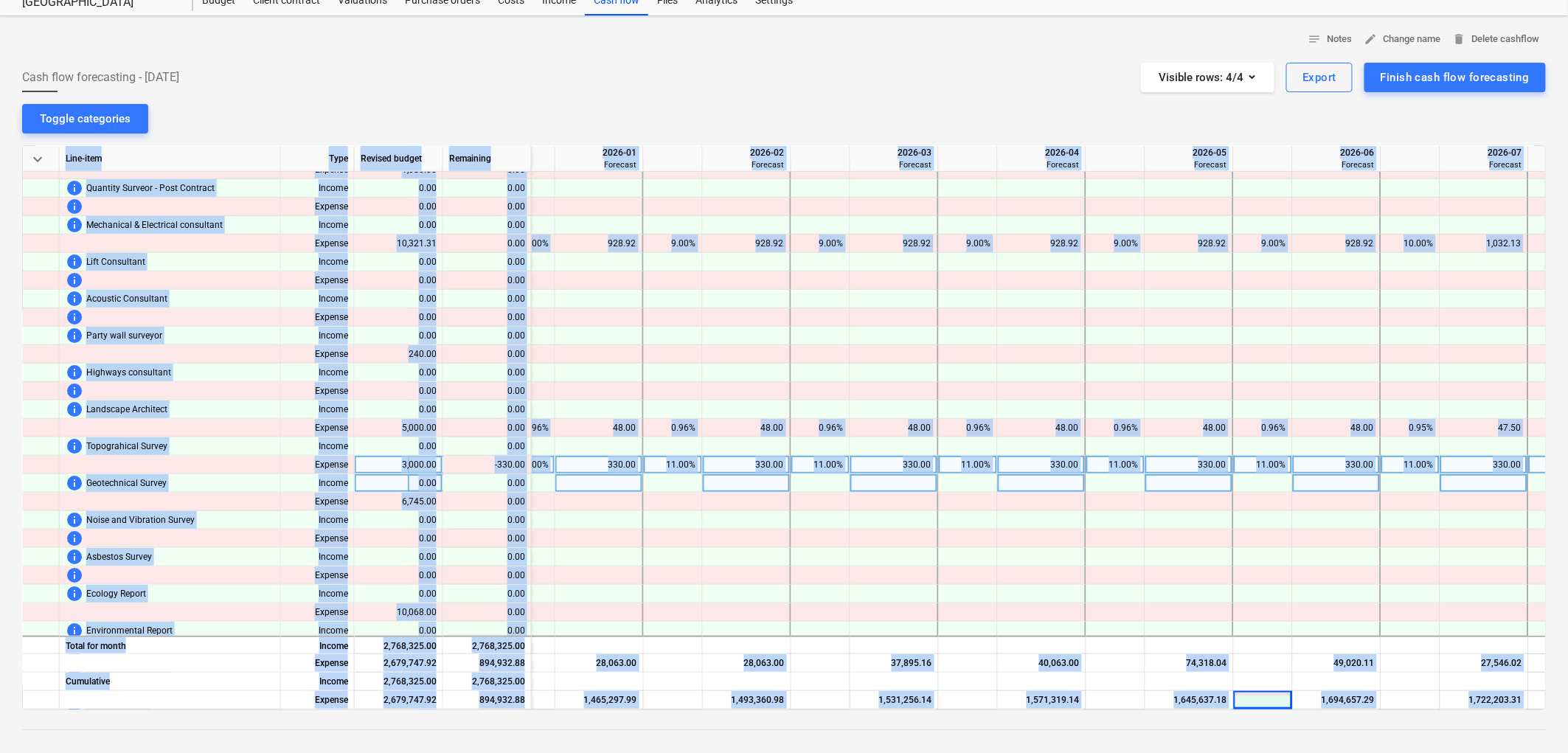
drag, startPoint x: 1279, startPoint y: 712, endPoint x: 1291, endPoint y: 708, distance: 12.6
click at [1291, 708] on div "notes Notes edit Change name delete Delete cashflow Cash flow forecasting - 202…" at bounding box center [784, 467] width 1568 height 900
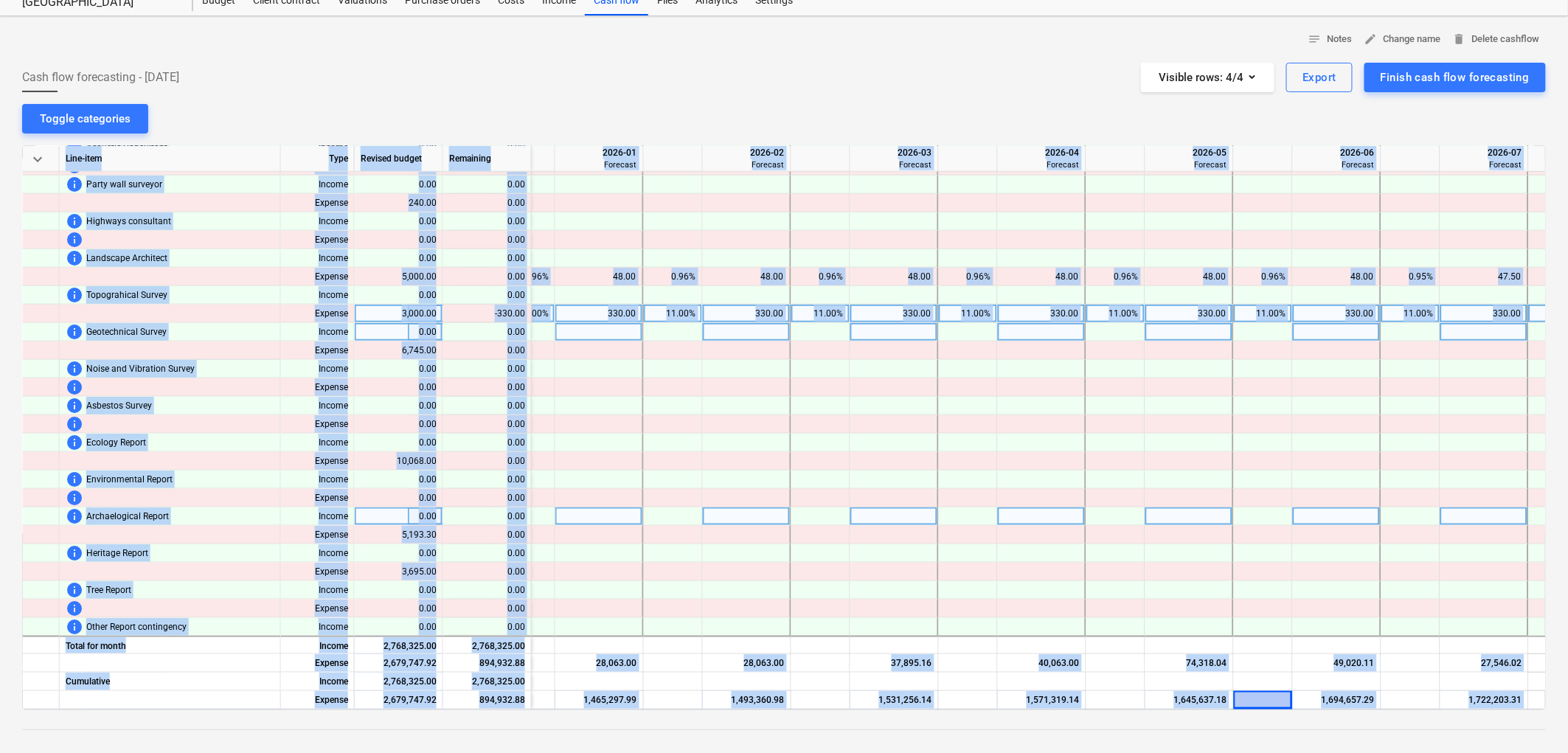
click at [1276, 519] on div at bounding box center [1263, 516] width 59 height 18
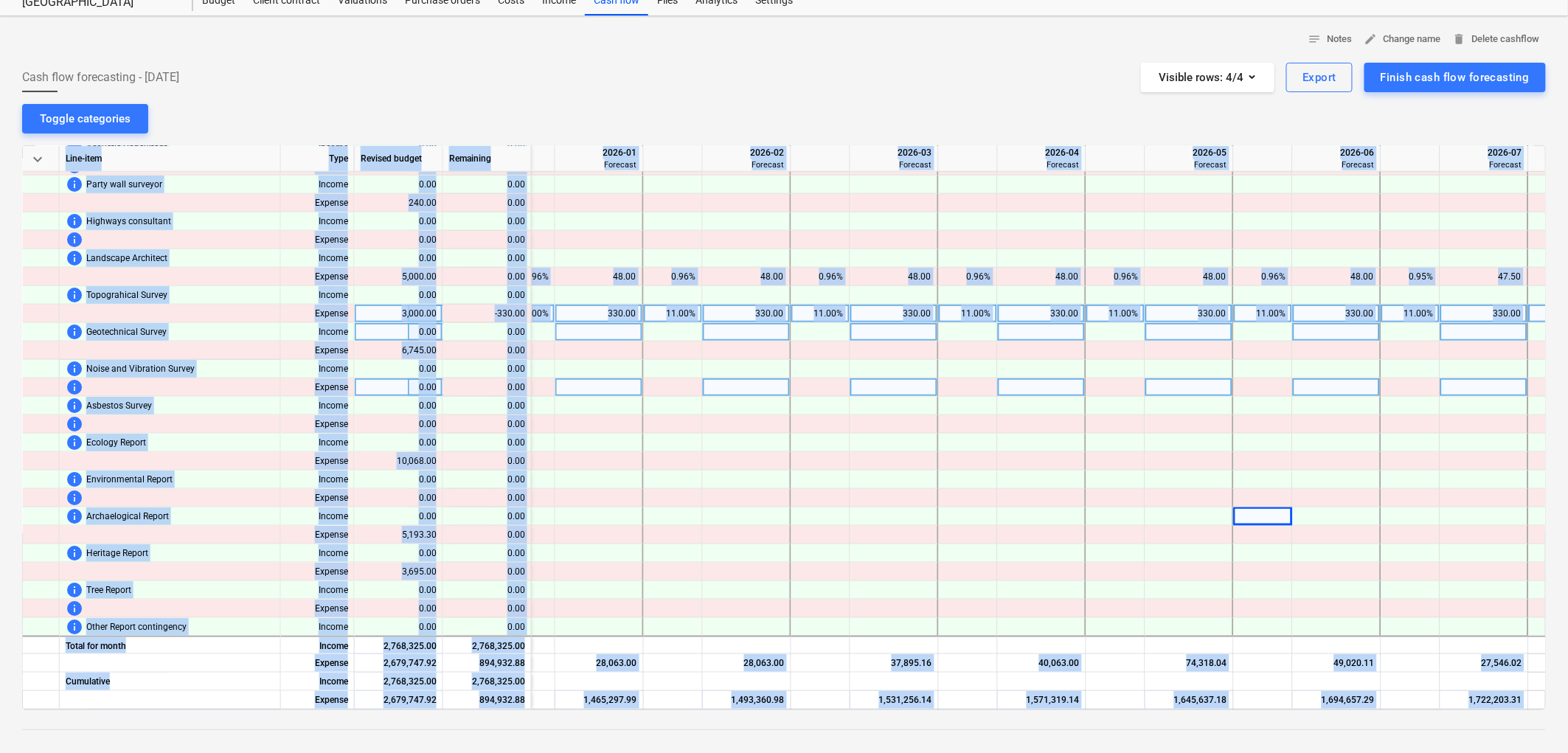
click at [1383, 381] on div at bounding box center [1411, 387] width 59 height 18
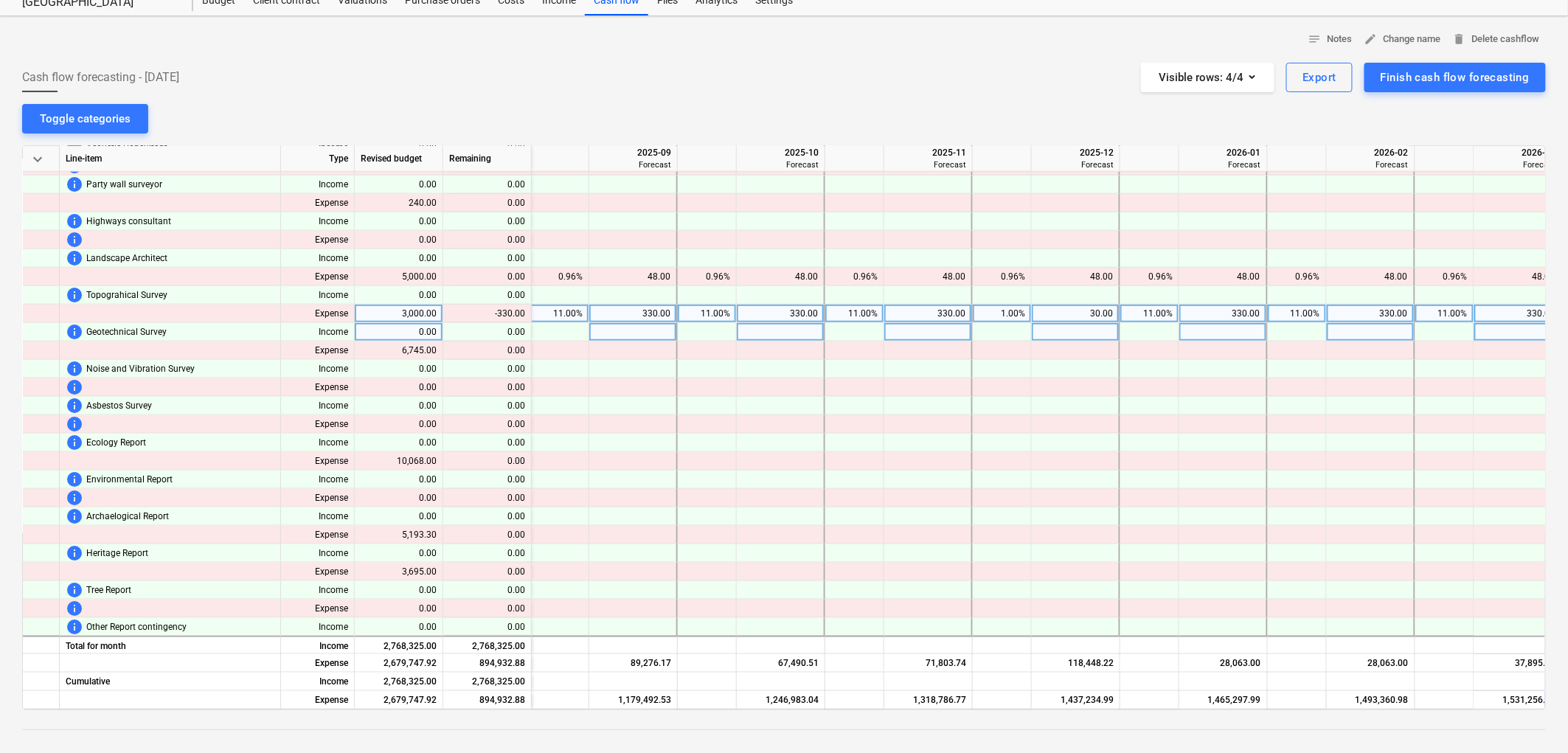
click at [577, 315] on div "11.00%" at bounding box center [560, 313] width 47 height 18
type input "10"
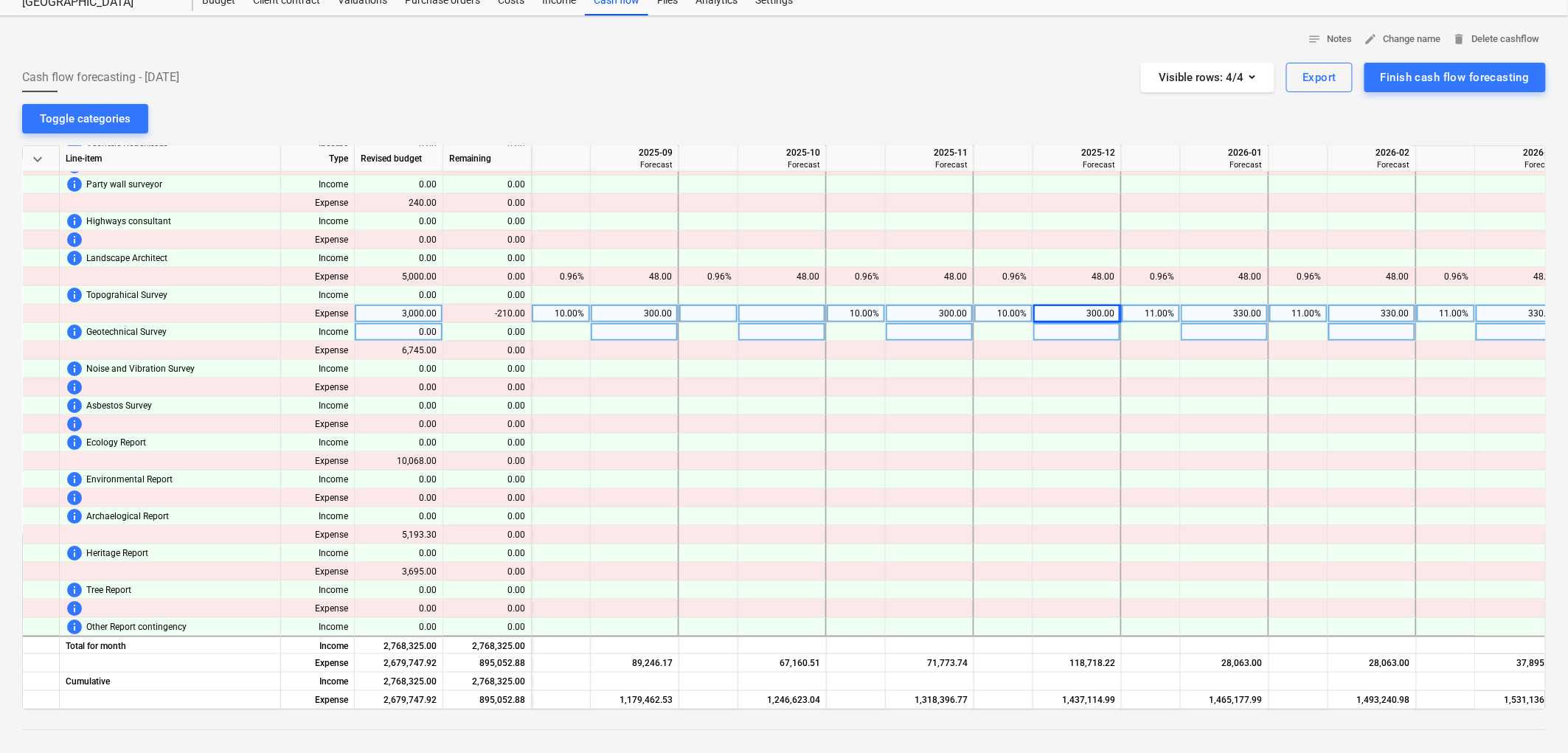
click at [698, 306] on div at bounding box center [708, 313] width 59 height 18
type input "10"
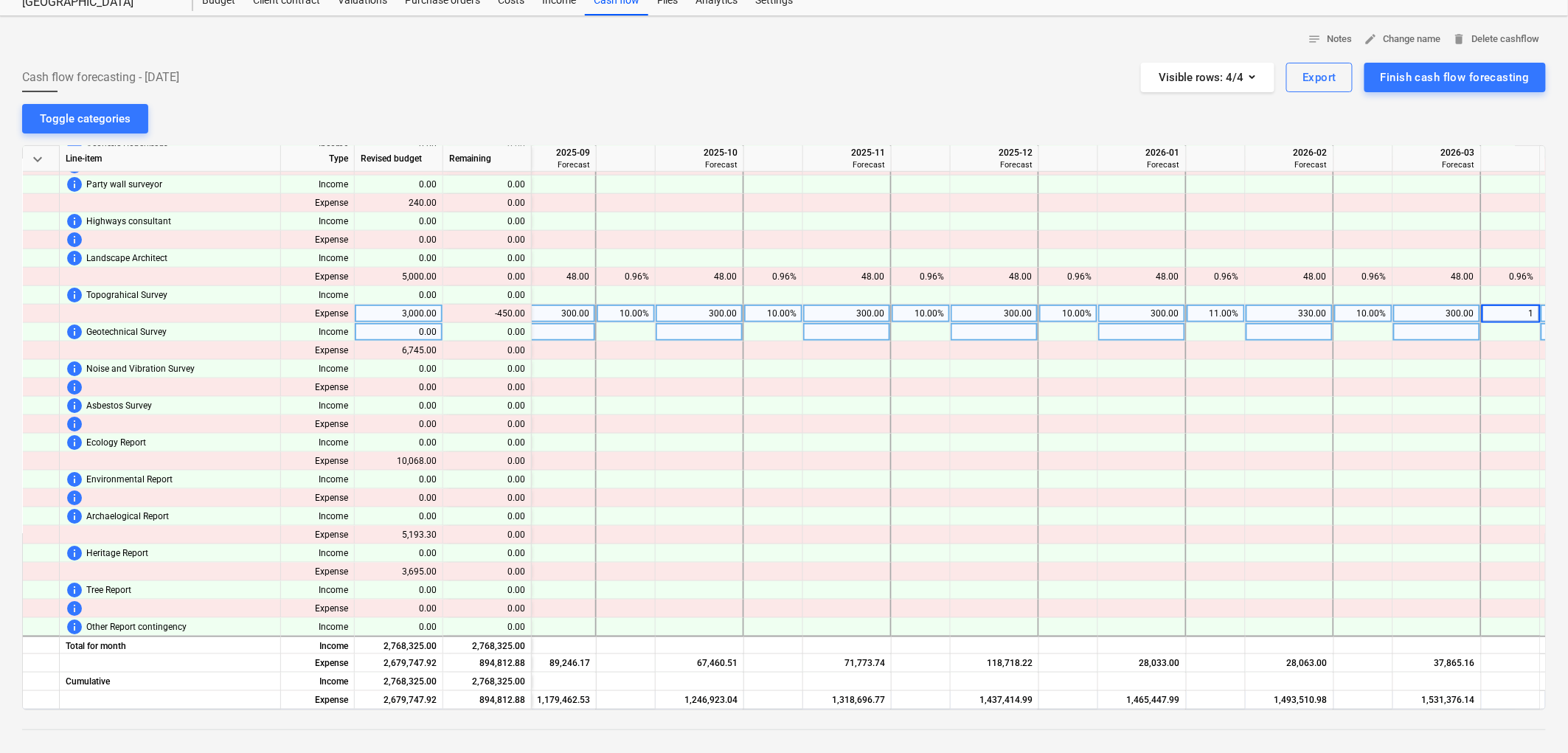
type input "10"
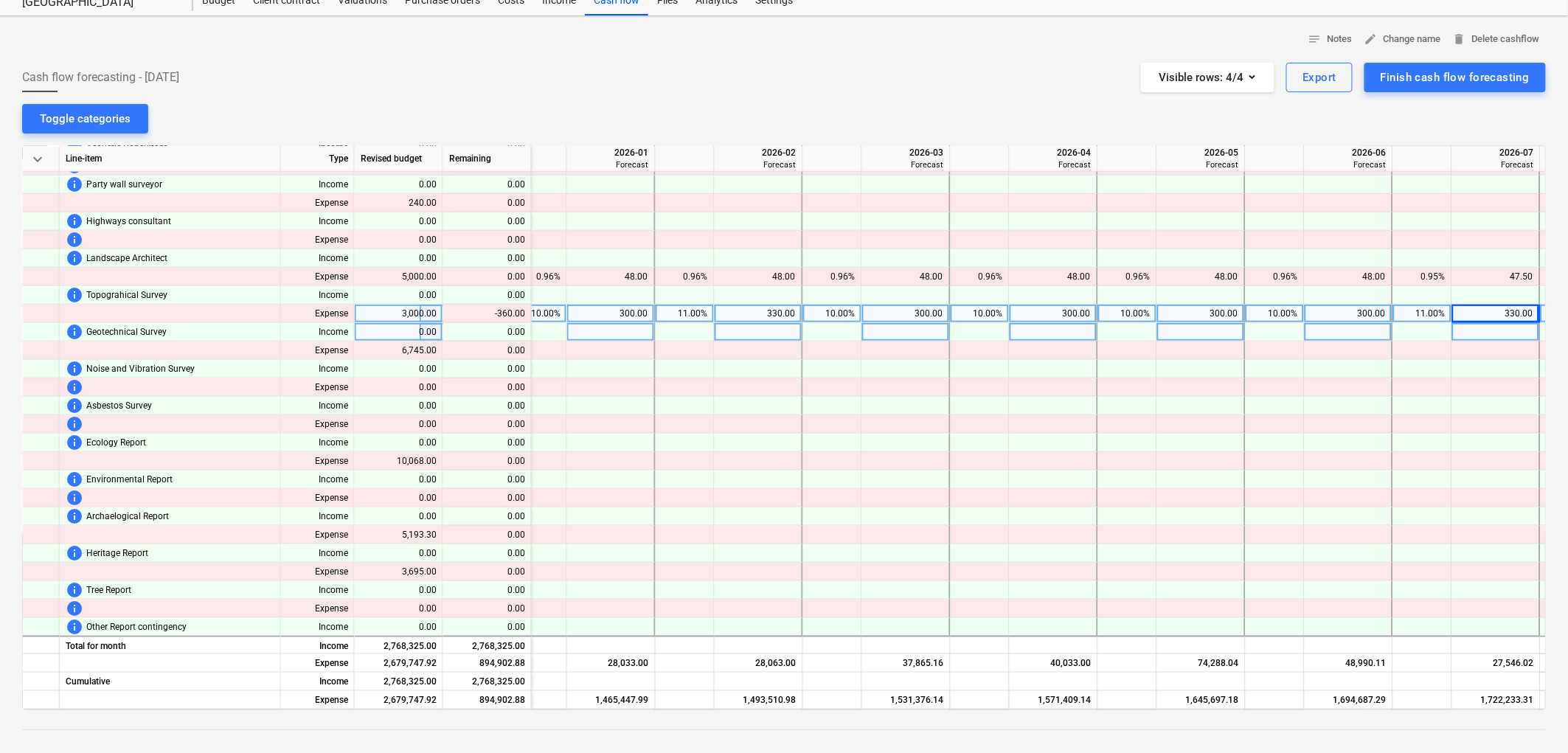
scroll to position [549, 3034]
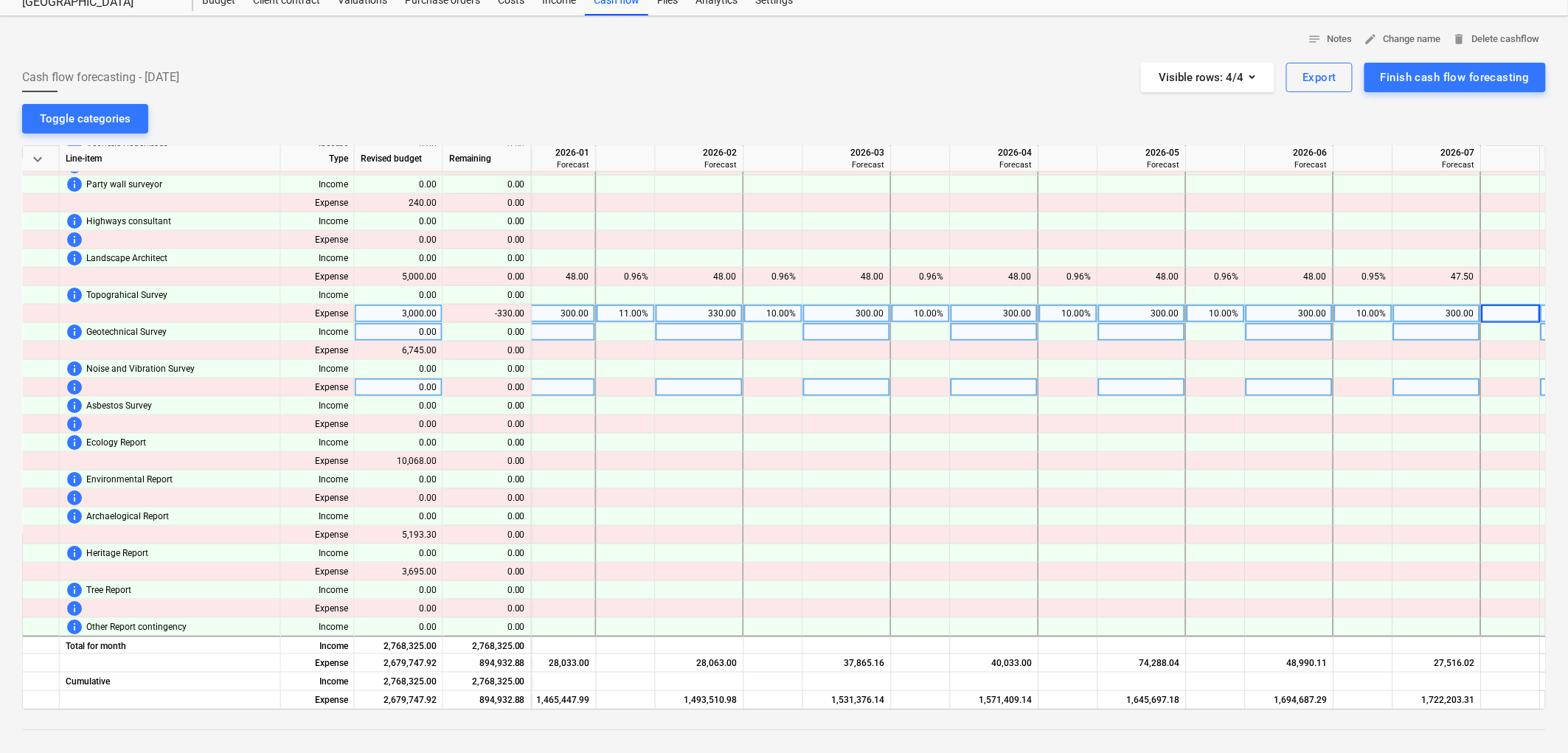
click at [1147, 396] on div at bounding box center [1142, 387] width 88 height 18
click at [631, 305] on div "11.00%" at bounding box center [626, 313] width 47 height 18
type input "10"
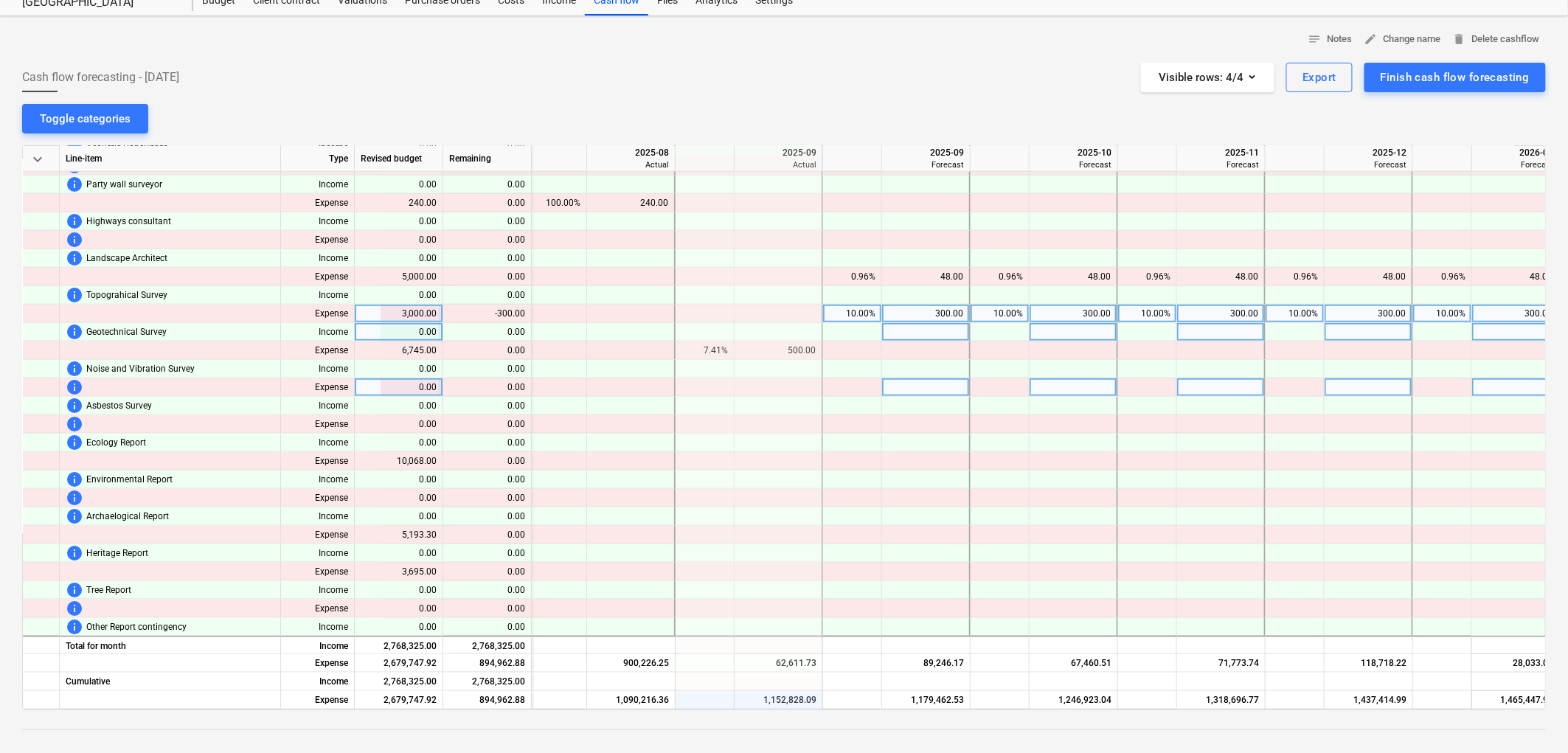
scroll to position [549, 2057]
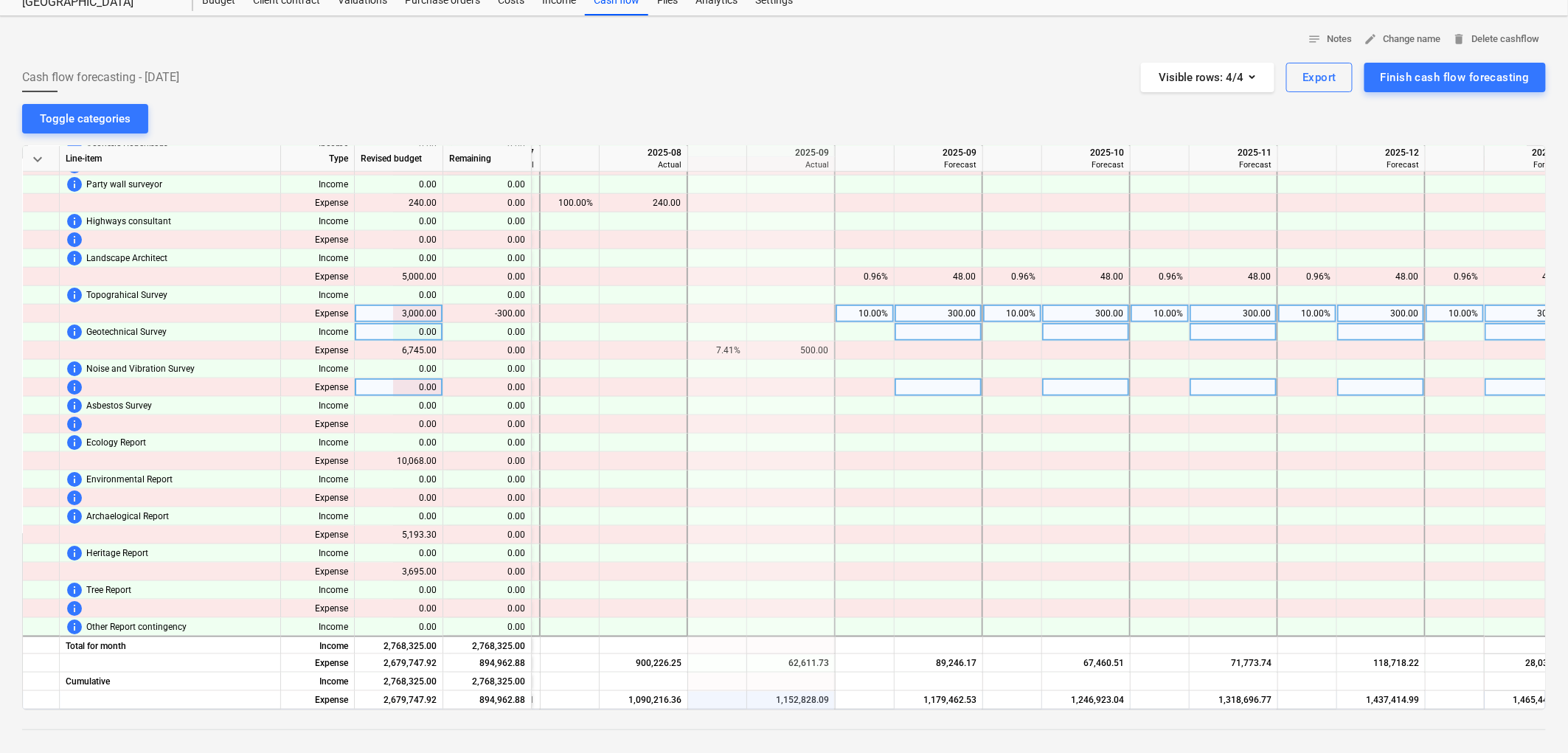
click at [866, 312] on div "10.00%" at bounding box center [866, 313] width 47 height 18
type input "9"
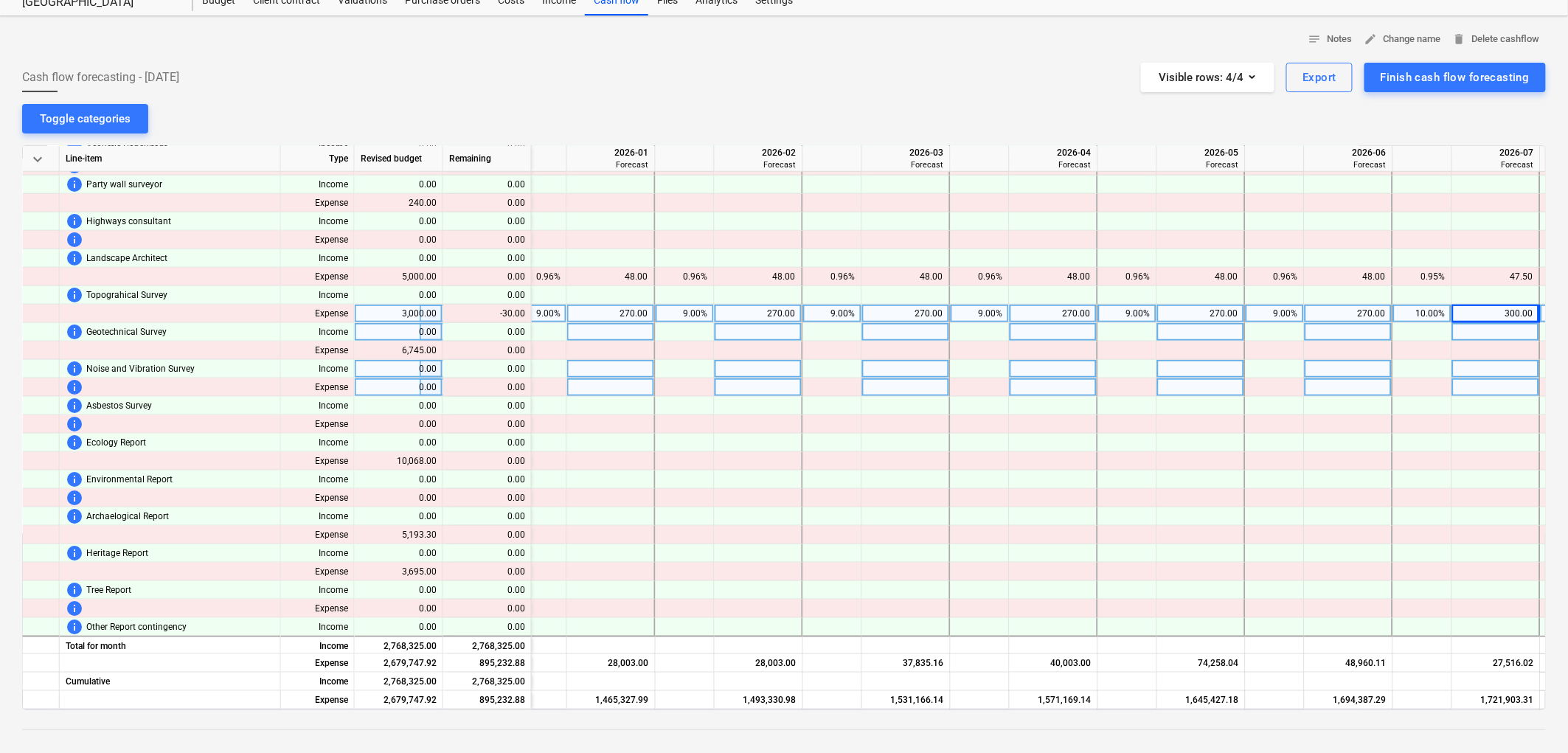
scroll to position [549, 3034]
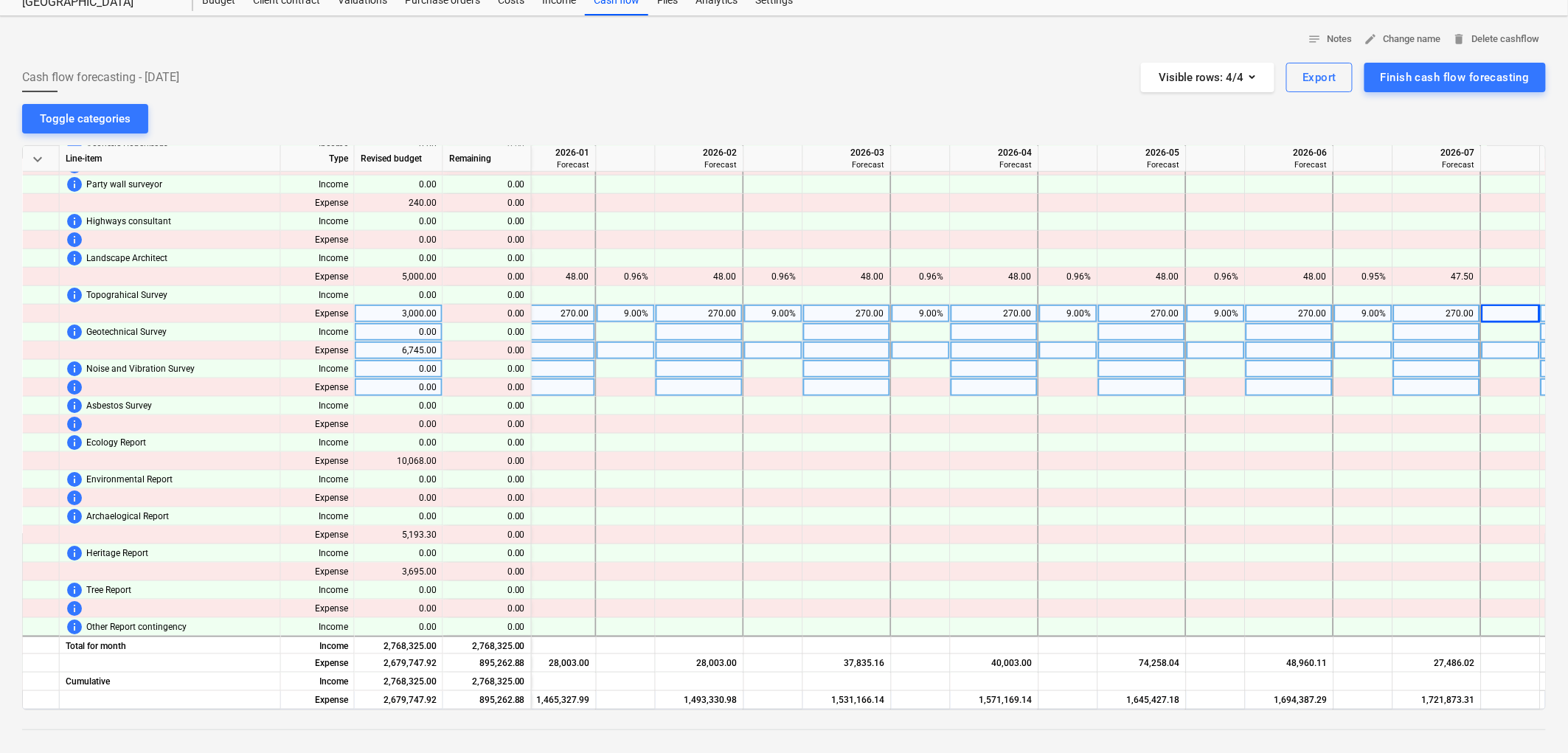
click at [630, 349] on div at bounding box center [626, 350] width 59 height 18
drag, startPoint x: 1063, startPoint y: 703, endPoint x: 1030, endPoint y: 703, distance: 33.0
click at [0, 0] on div "Expense 2,679,747.92 895,262.88 1,465,327.99 1,493,330.98 1,531,166.14 1,571,16…" at bounding box center [0, 0] width 0 height 0
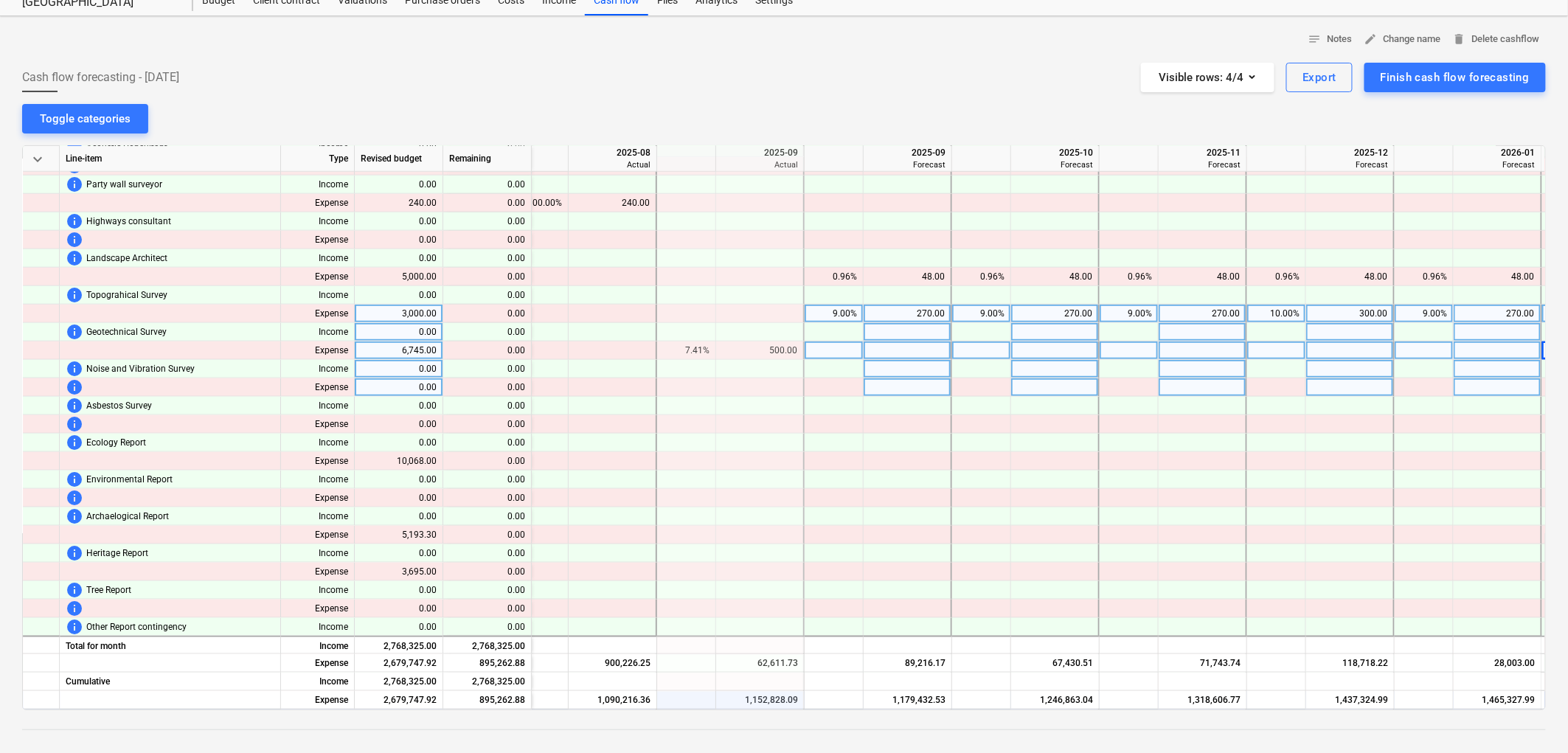
scroll to position [549, 2048]
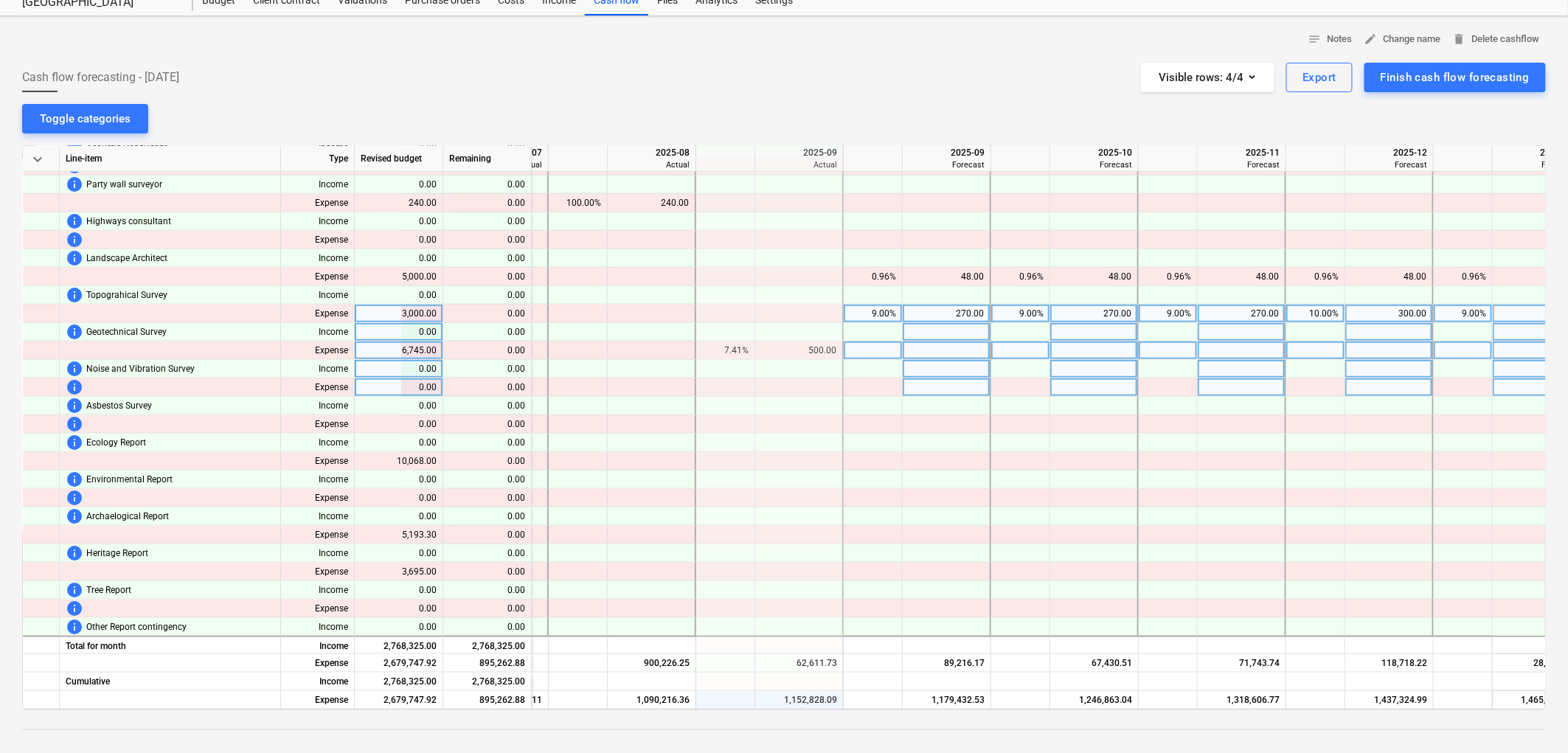
click at [856, 354] on div at bounding box center [873, 350] width 59 height 18
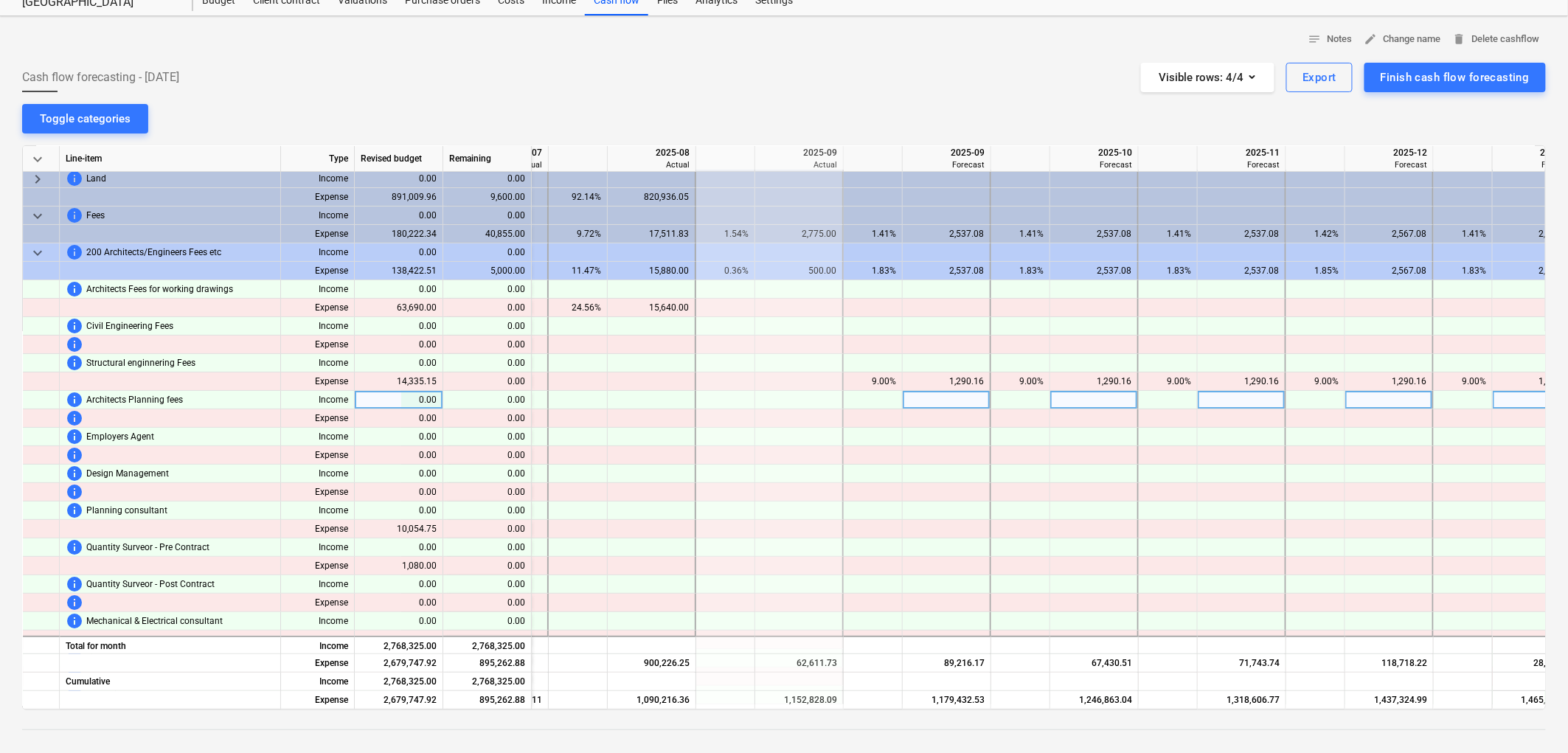
scroll to position [0, 2048]
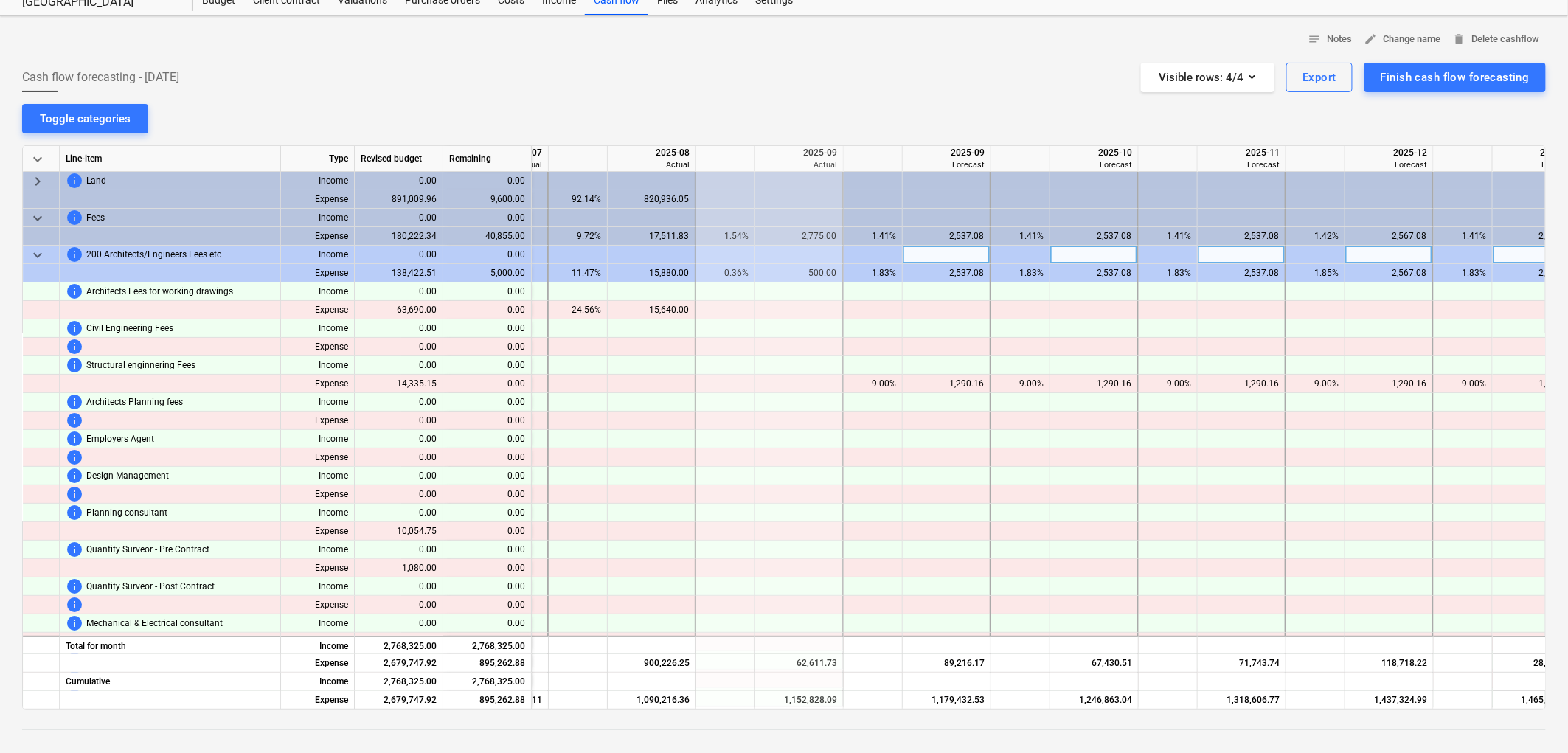
click at [43, 252] on span "keyboard_arrow_down" at bounding box center [38, 255] width 17 height 17
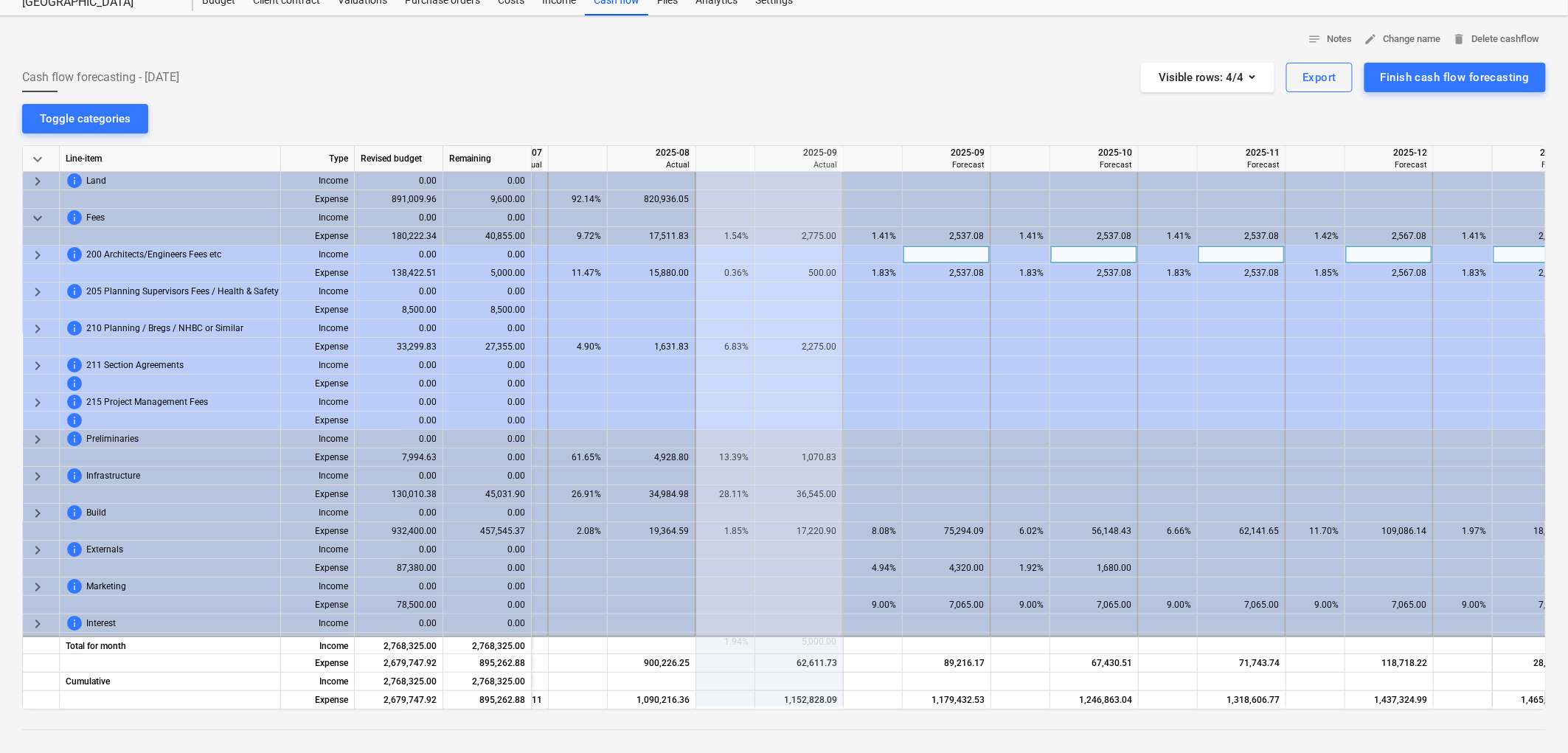
click at [39, 251] on span "keyboard_arrow_right" at bounding box center [38, 255] width 17 height 17
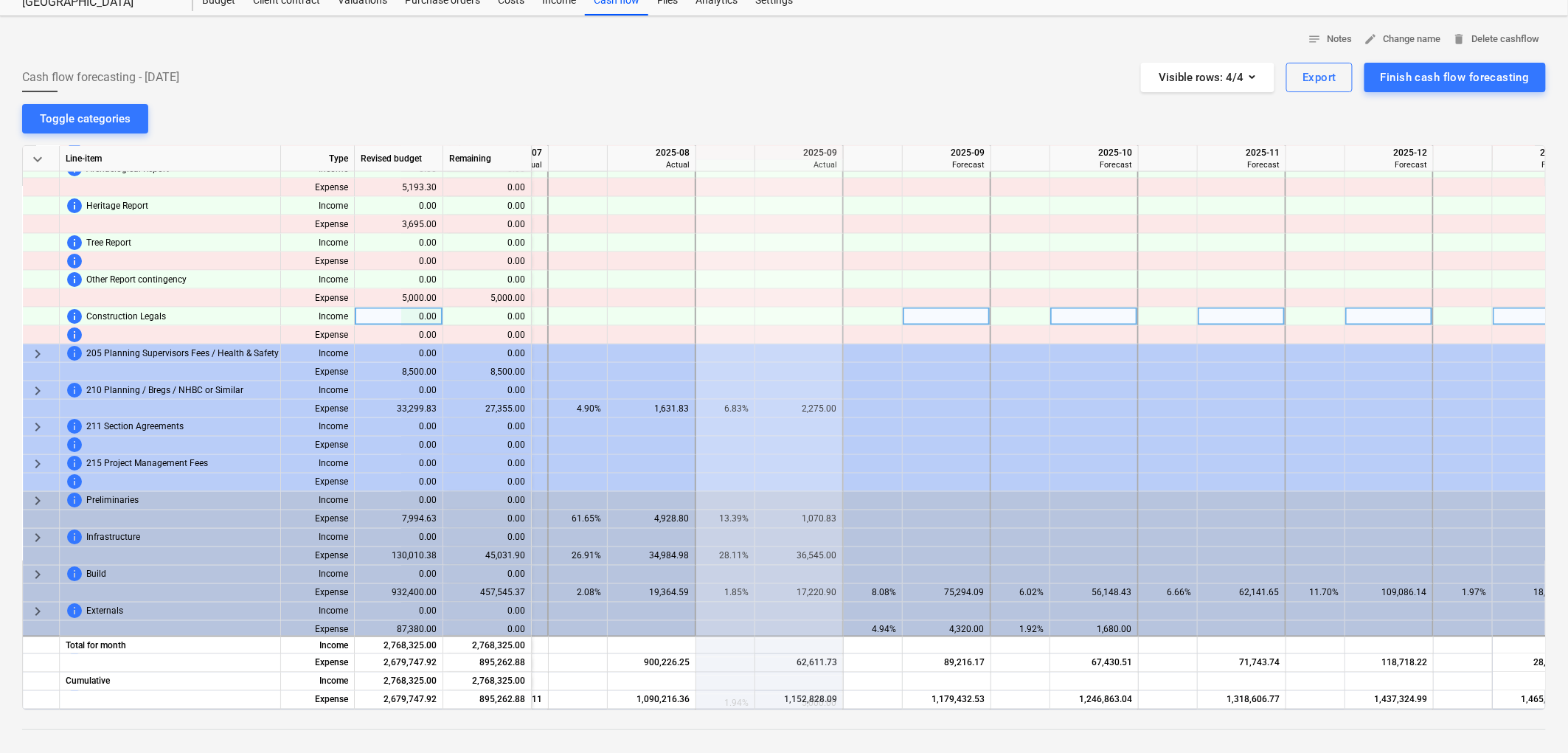
scroll to position [901, 2048]
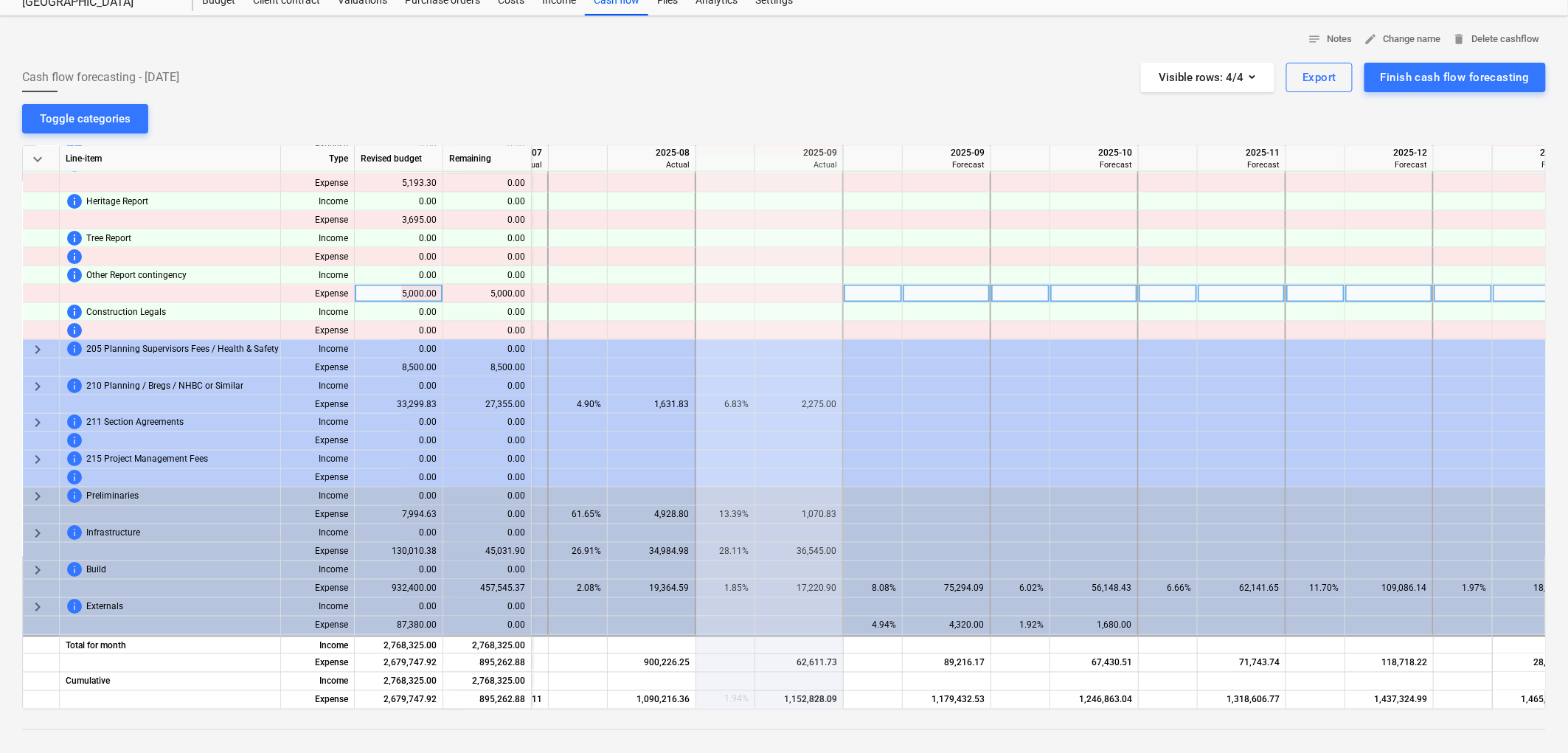
click at [862, 289] on div at bounding box center [873, 293] width 59 height 18
type input "9"
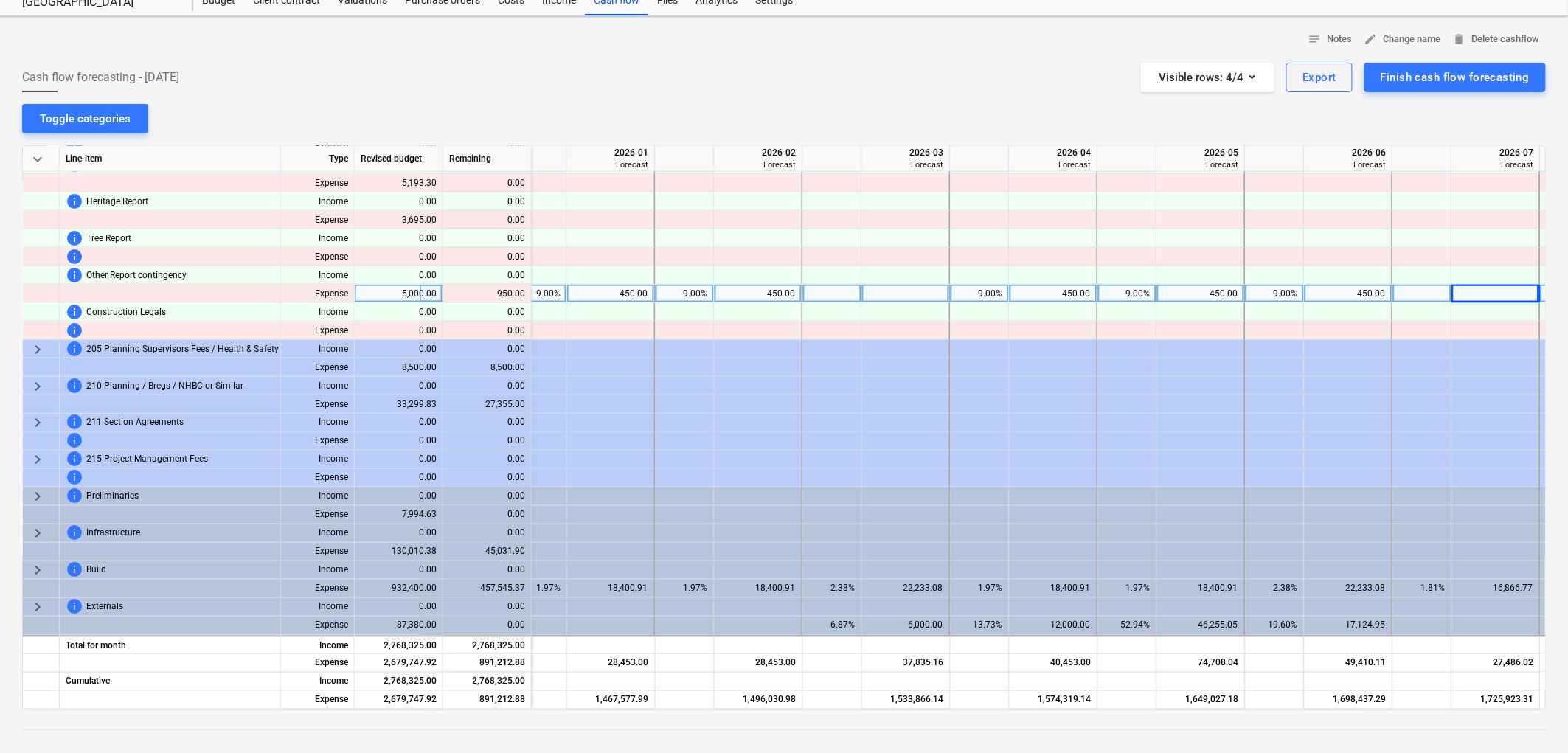
scroll to position [901, 3034]
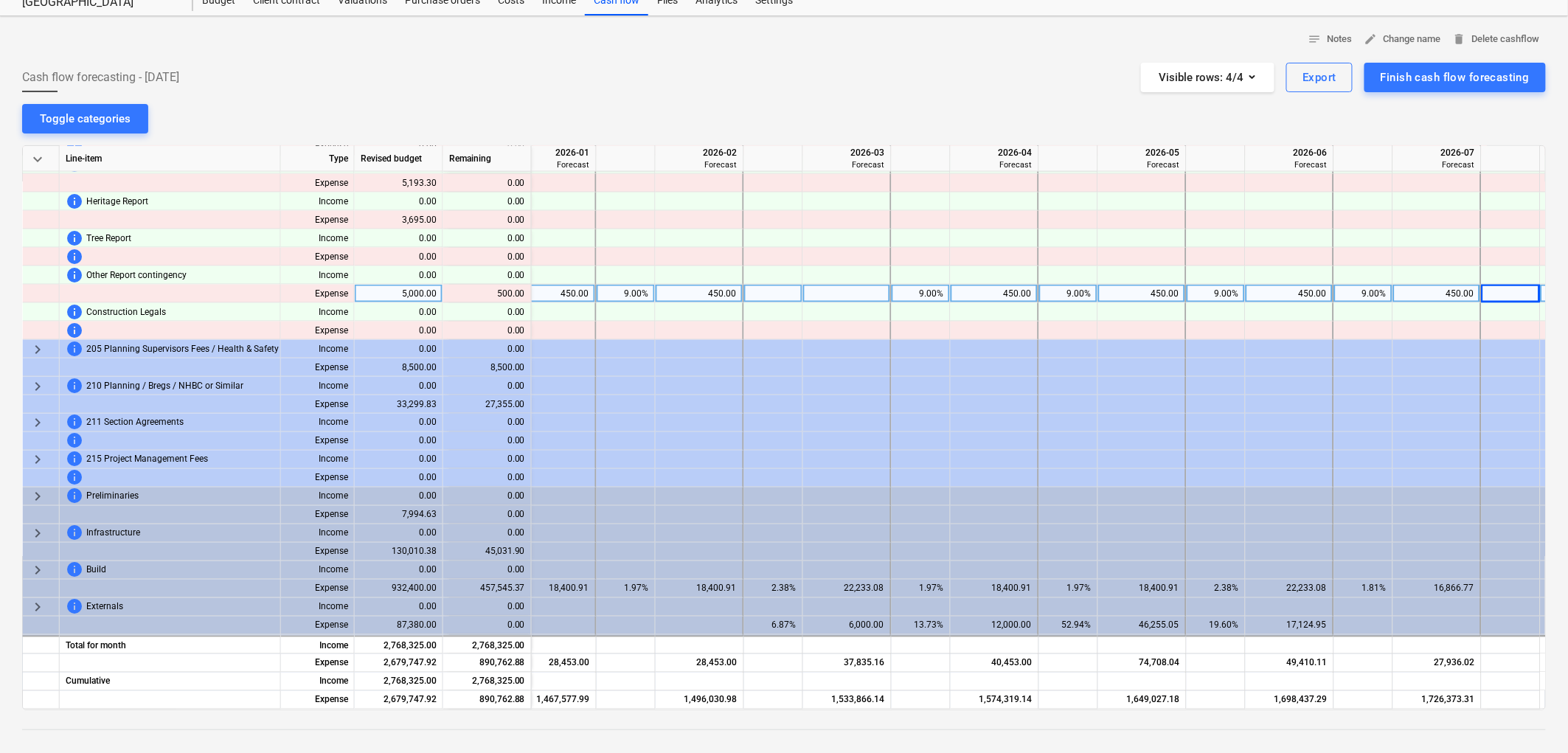
click at [780, 284] on div at bounding box center [773, 293] width 59 height 18
type input "9"
click at [1385, 297] on div "9.00%" at bounding box center [1364, 293] width 47 height 18
click at [1408, 291] on div at bounding box center [1437, 293] width 88 height 18
type input "500"
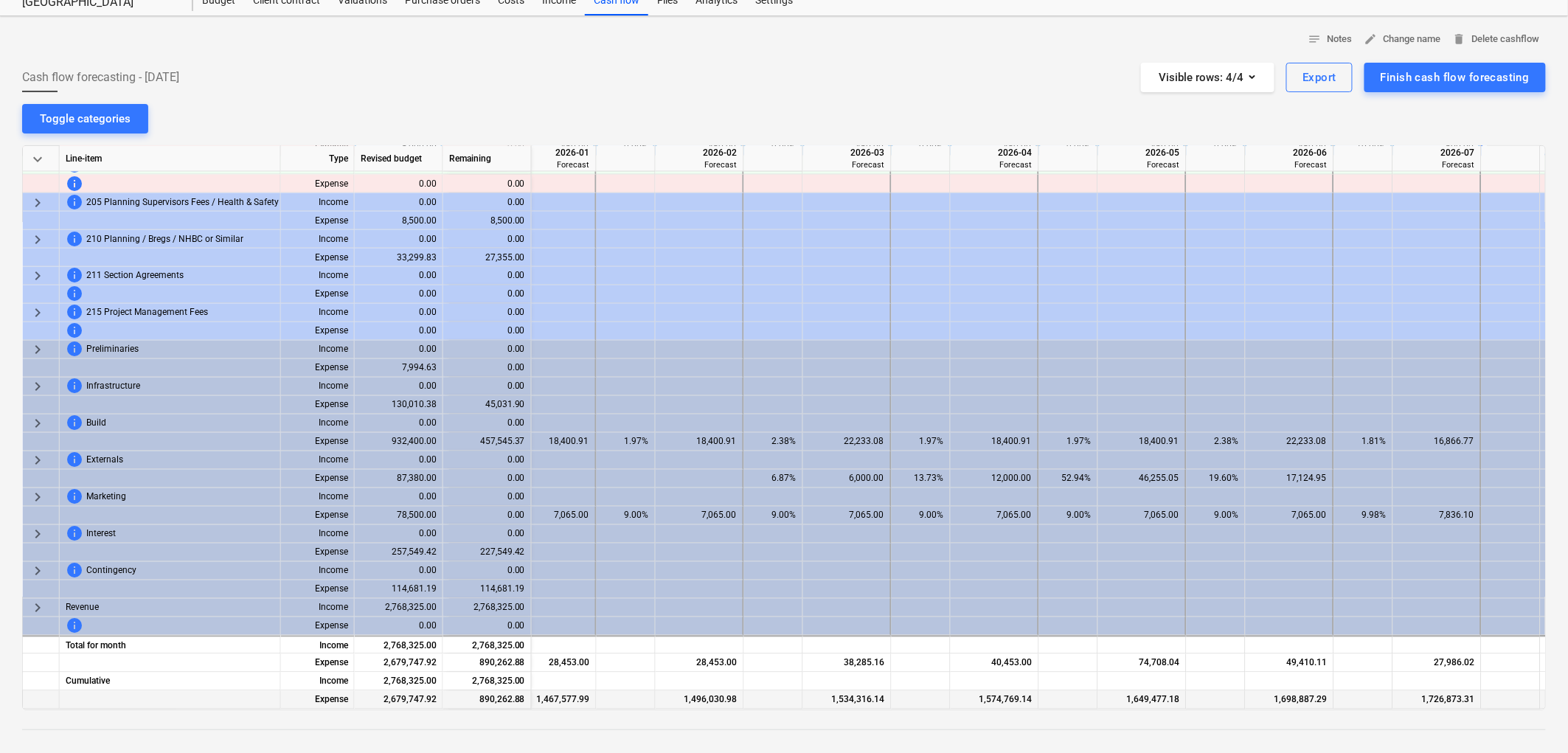
drag, startPoint x: 1260, startPoint y: 703, endPoint x: 1229, endPoint y: 703, distance: 31.0
click at [0, 0] on div "Expense 2,679,747.92 890,262.88 1,467,577.99 1,496,030.98 1,534,316.14 1,574,76…" at bounding box center [0, 0] width 0 height 0
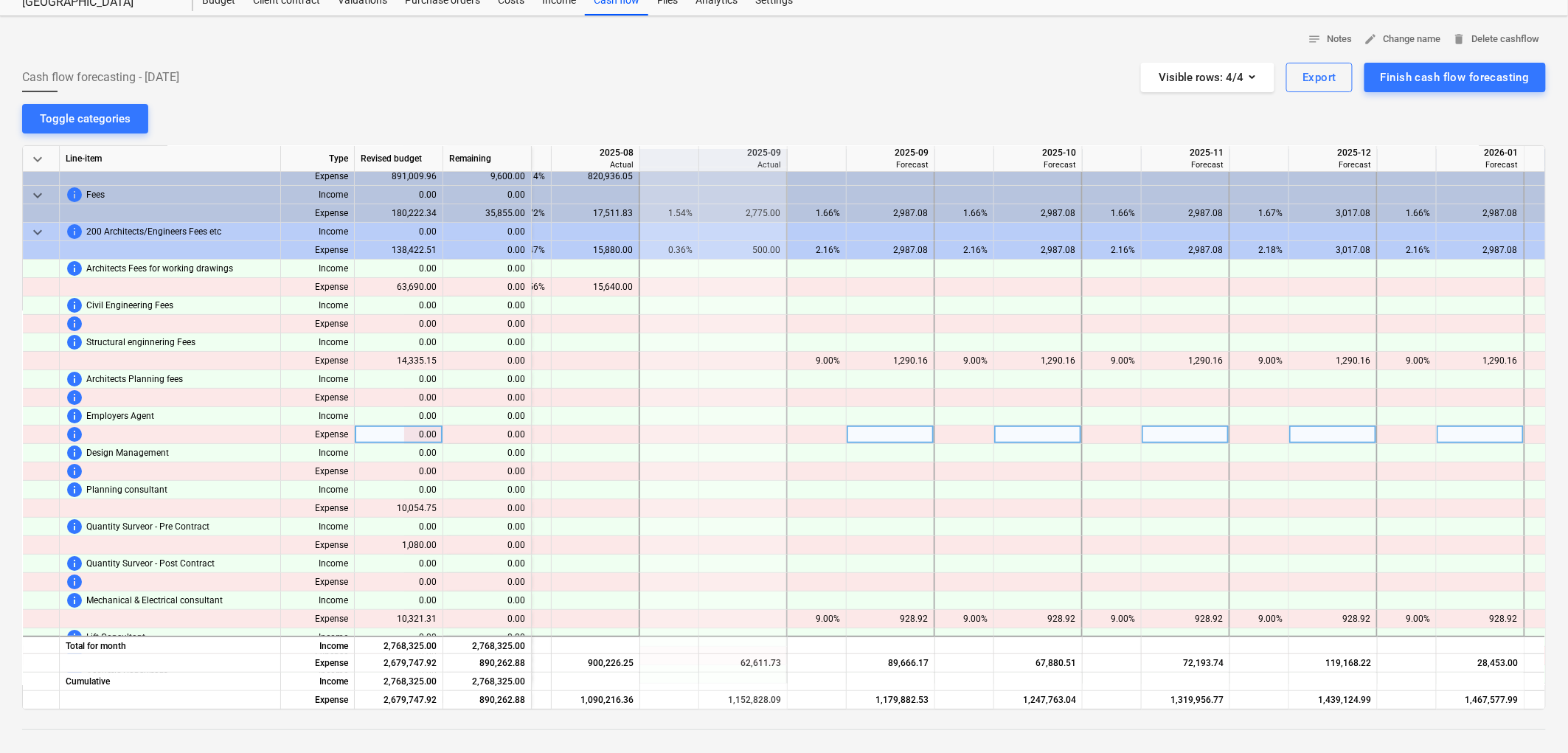
scroll to position [0, 2105]
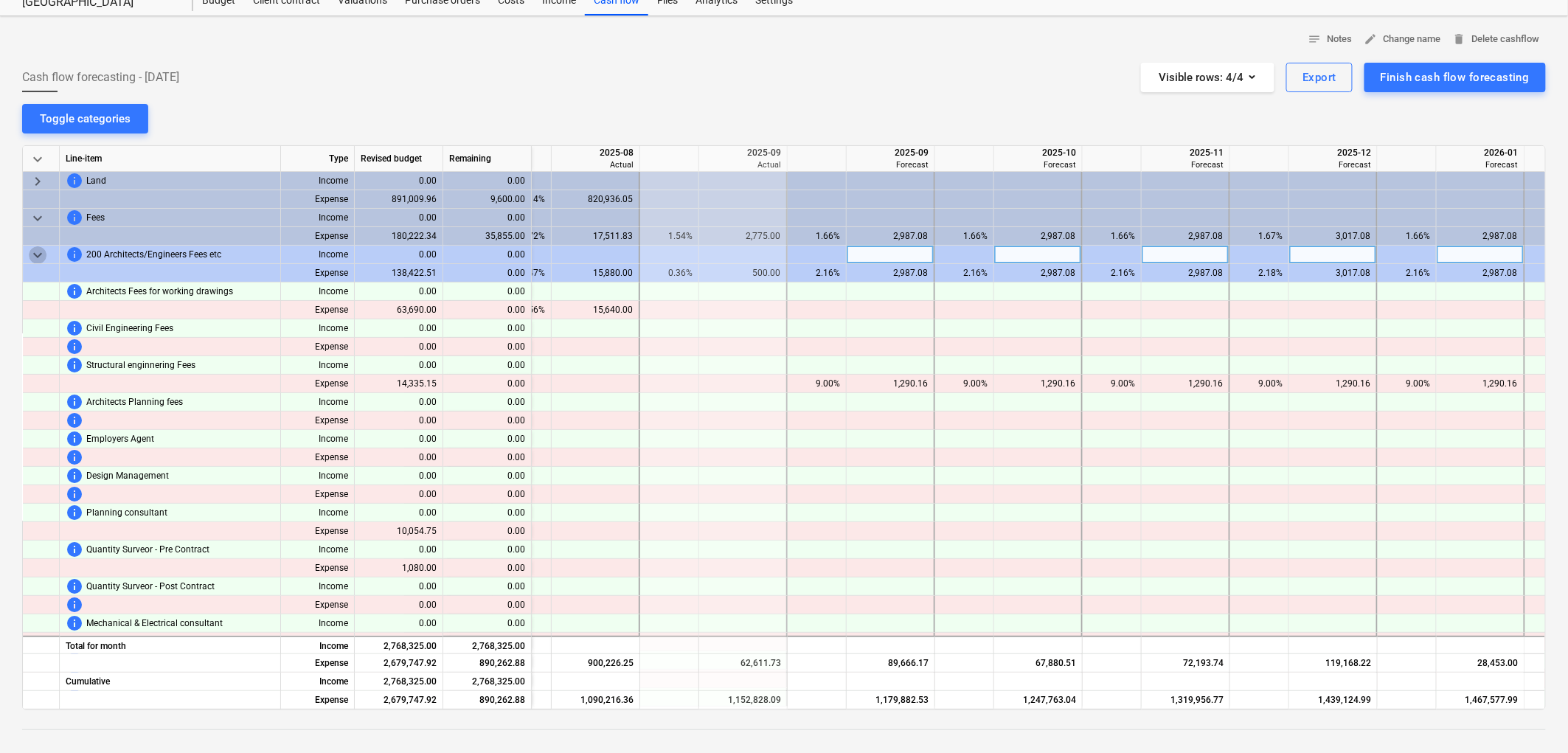
click at [39, 255] on span "keyboard_arrow_down" at bounding box center [38, 255] width 17 height 17
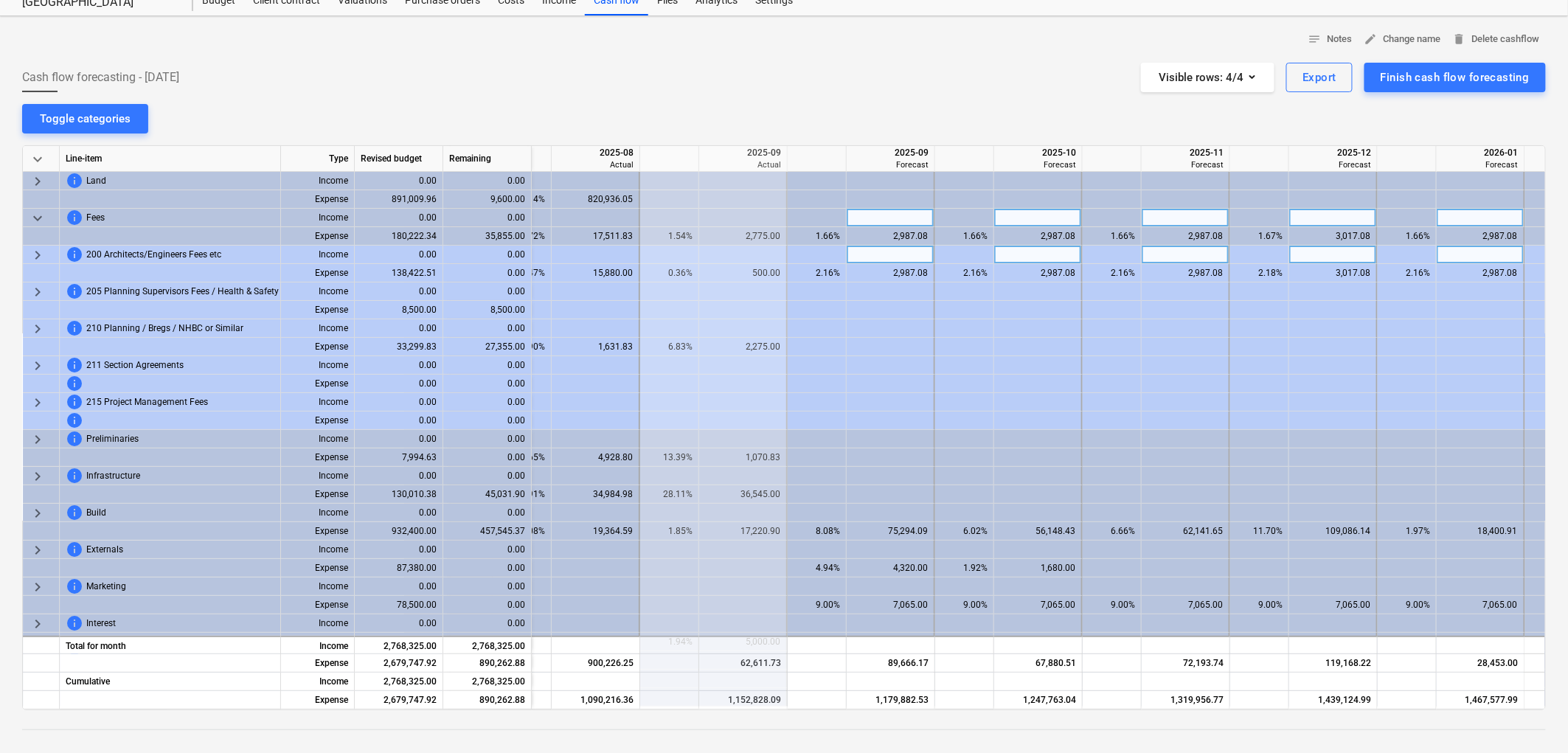
click at [35, 219] on span "keyboard_arrow_down" at bounding box center [38, 218] width 17 height 17
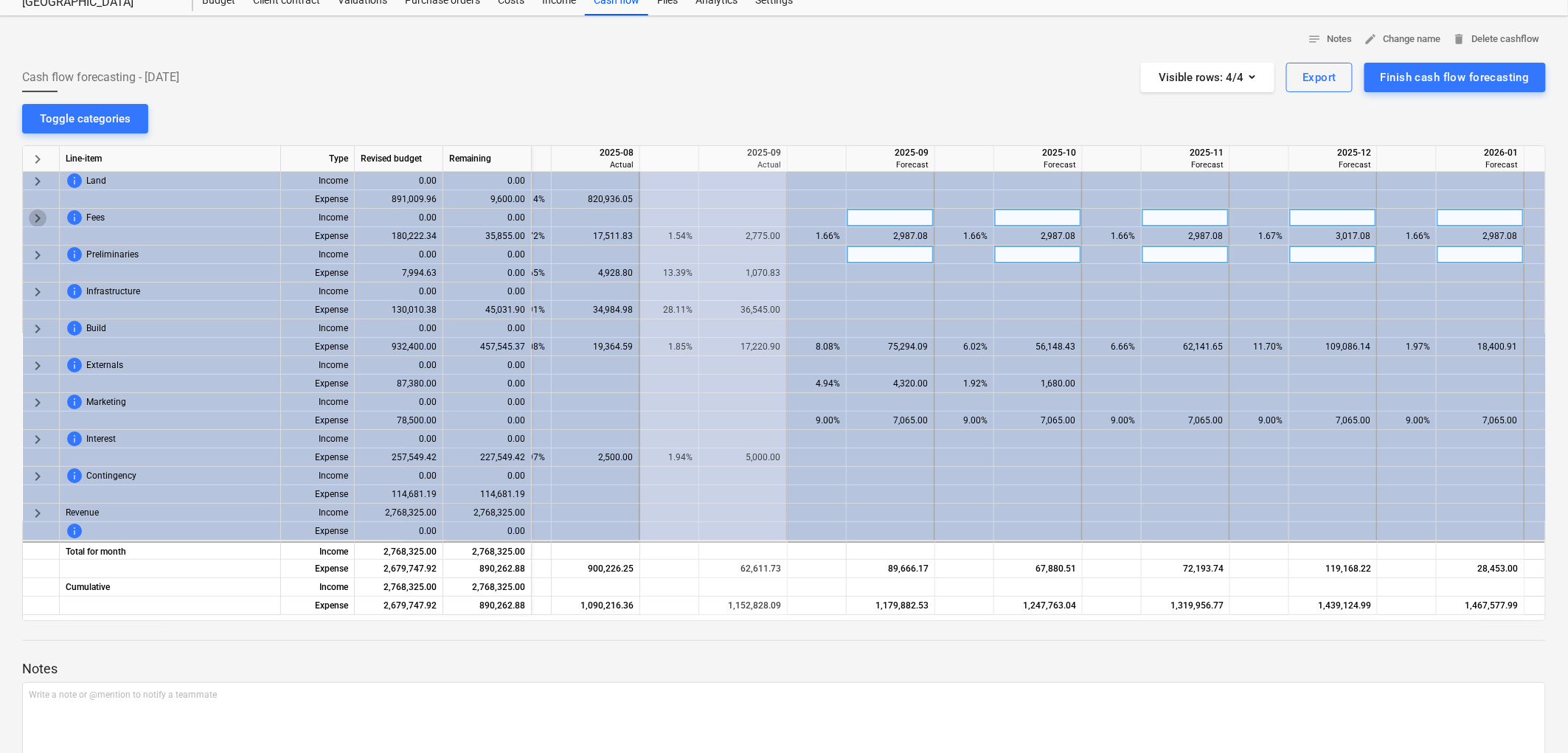
click at [35, 219] on span "keyboard_arrow_right" at bounding box center [38, 218] width 17 height 17
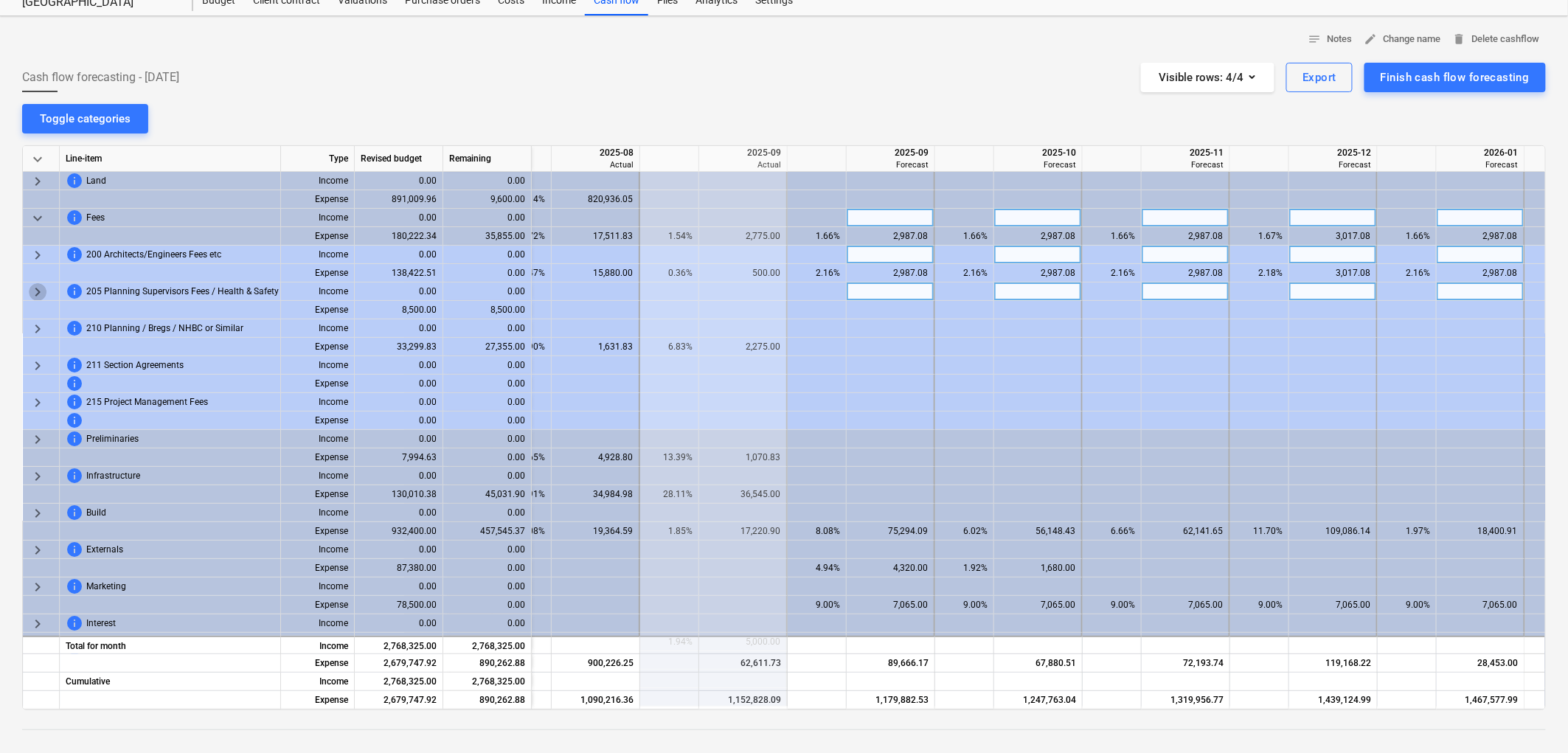
click at [32, 290] on span "keyboard_arrow_right" at bounding box center [38, 292] width 17 height 17
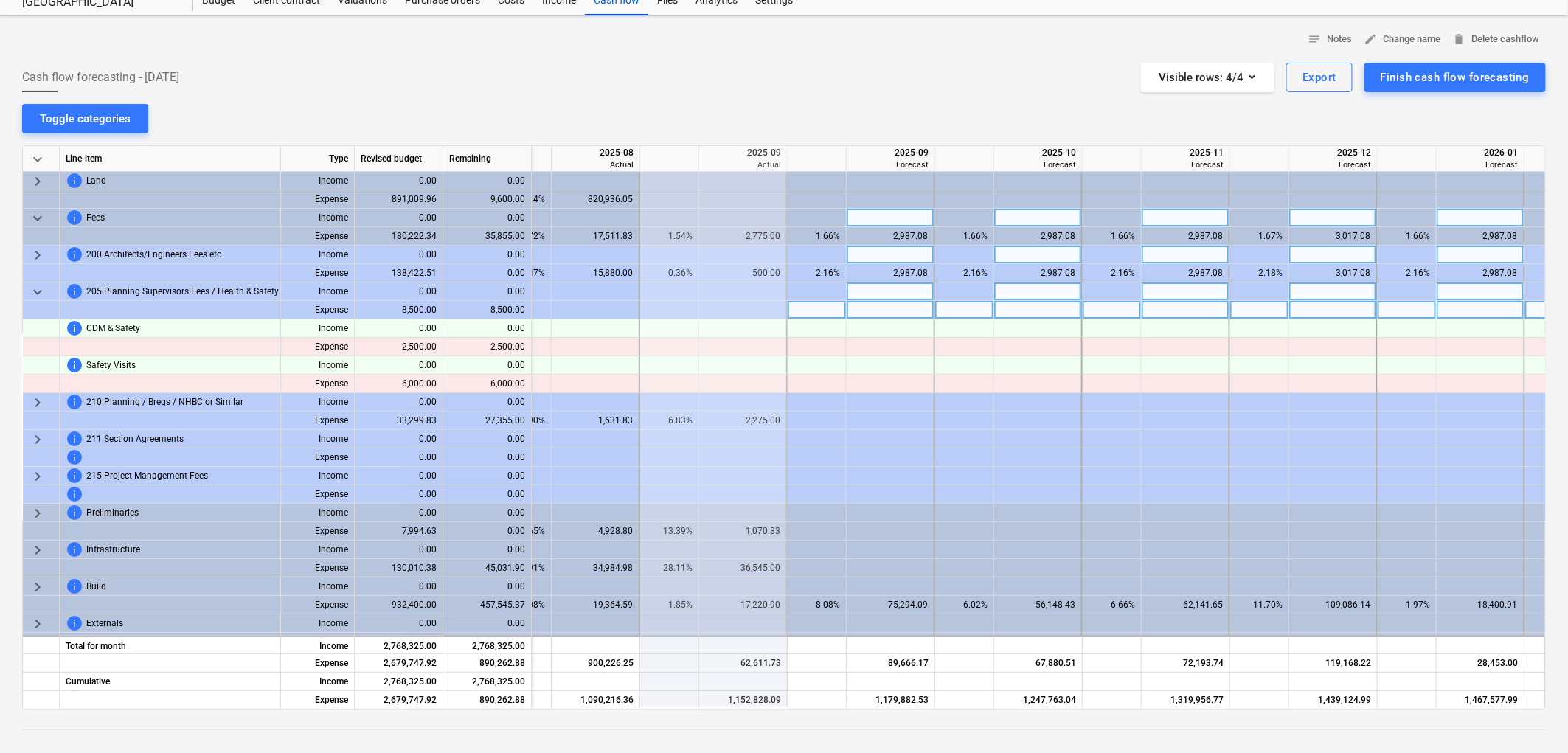
click at [600, 307] on div at bounding box center [596, 310] width 88 height 18
click at [812, 312] on div at bounding box center [817, 310] width 59 height 18
type input "9"
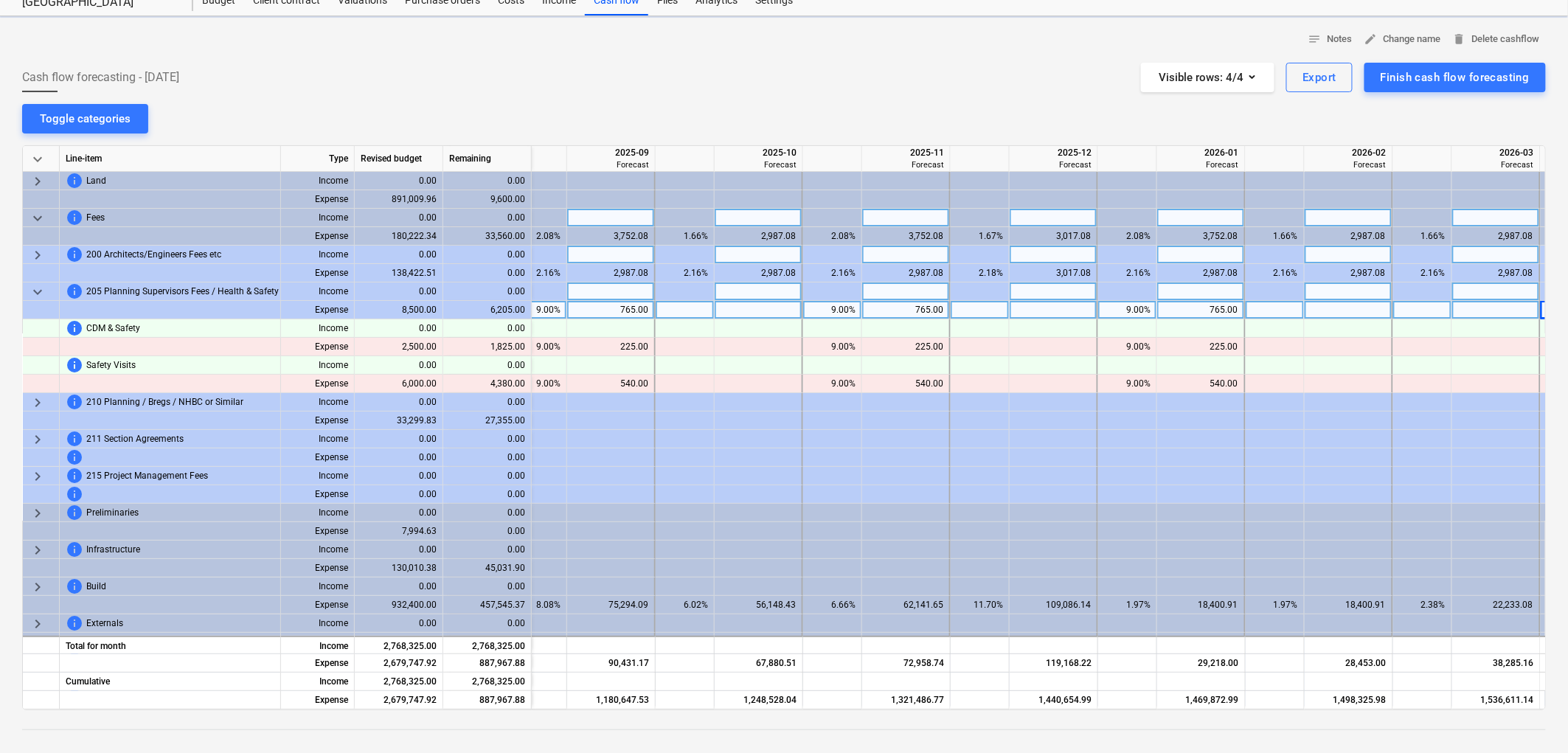
scroll to position [0, 2443]
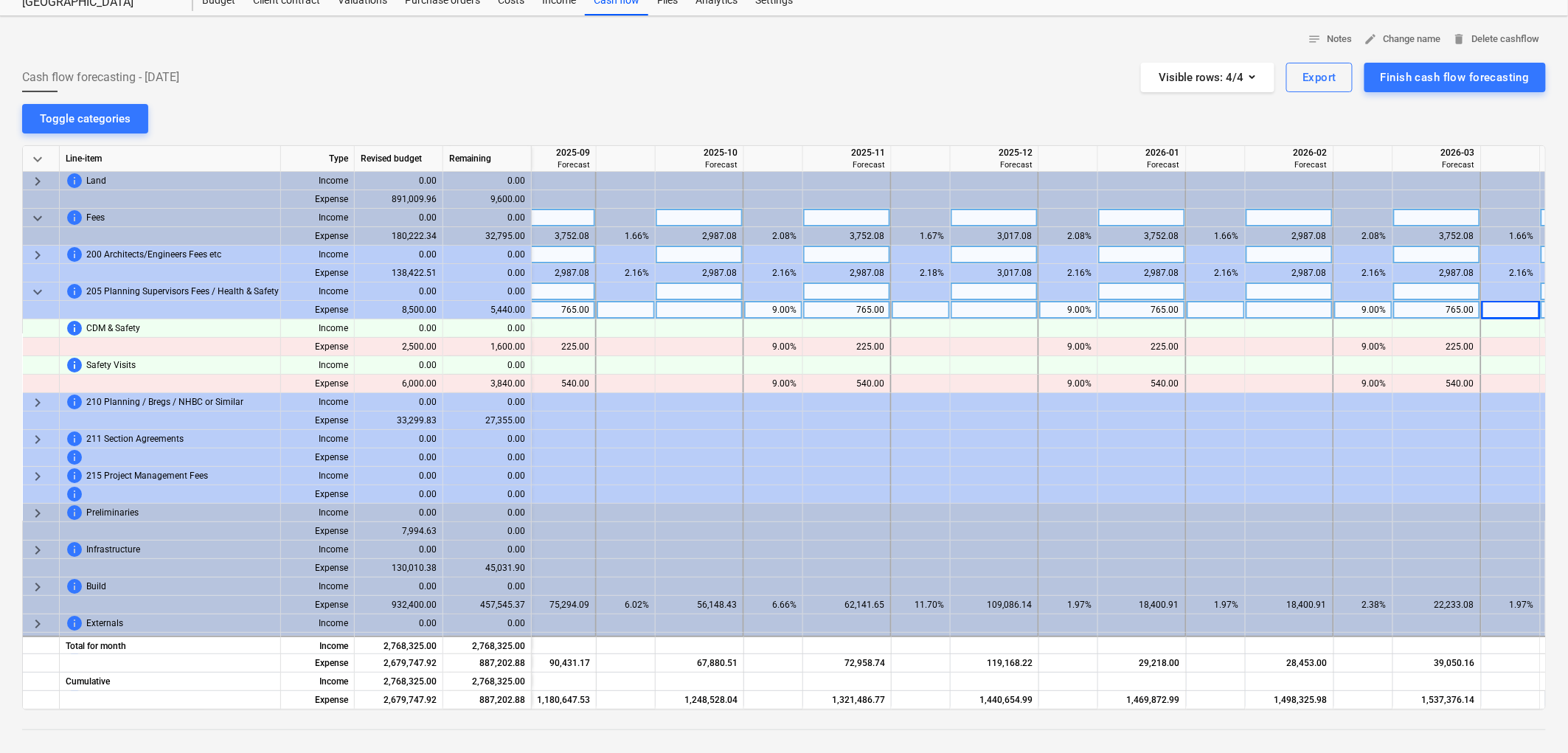
click at [623, 307] on div at bounding box center [626, 310] width 59 height 18
type input "9"
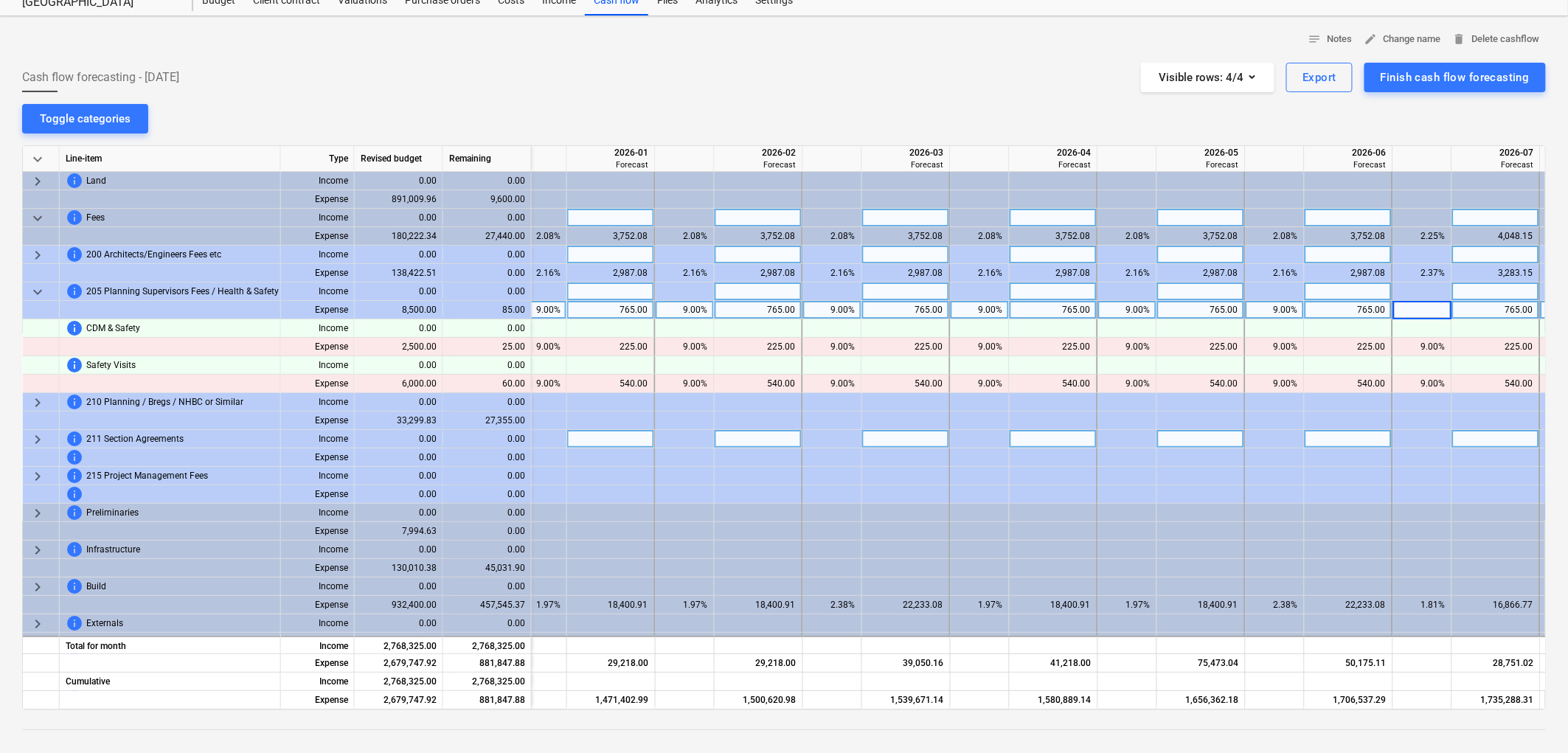
click at [1418, 438] on div at bounding box center [1422, 439] width 59 height 18
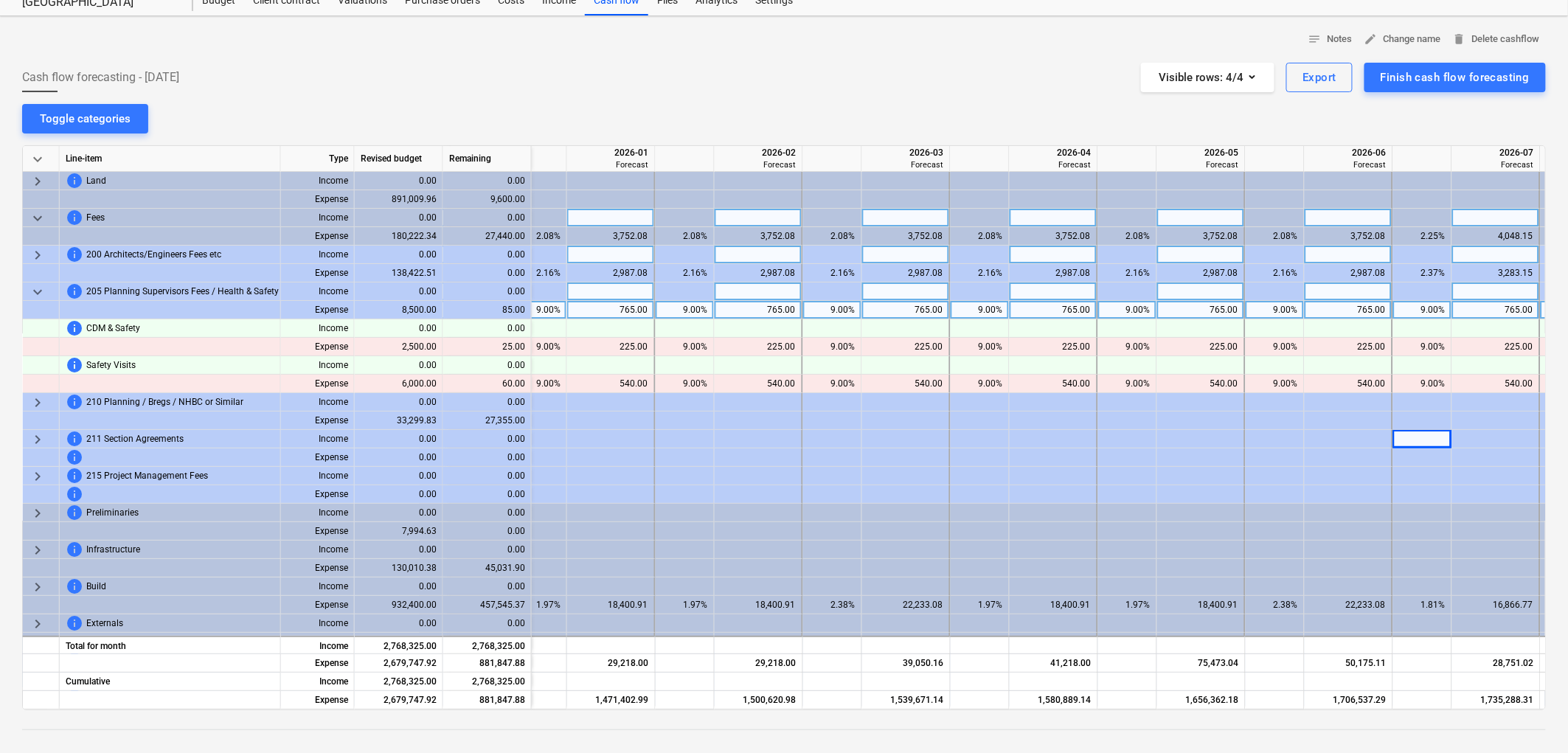
click at [1435, 307] on div "9.00%" at bounding box center [1422, 310] width 47 height 18
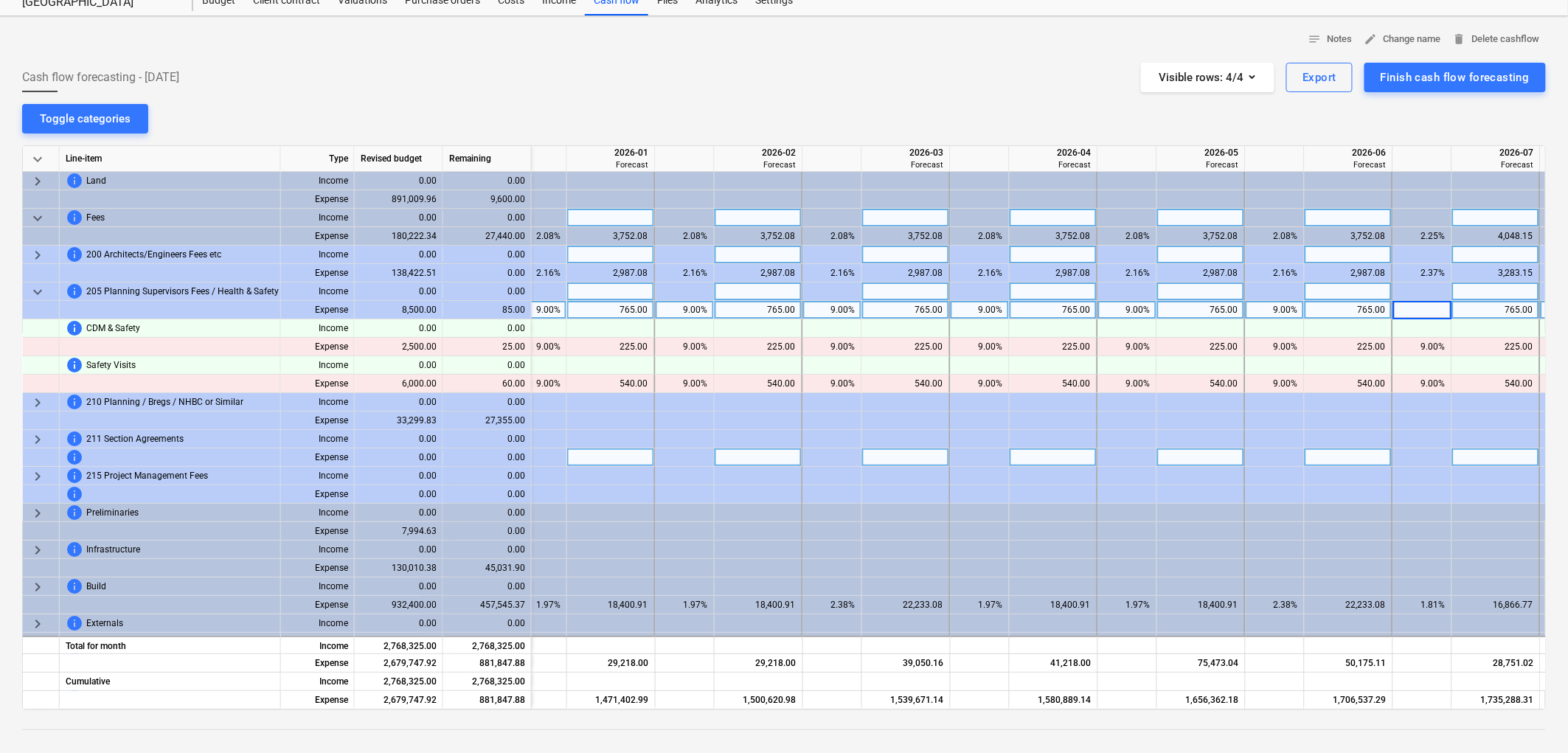
click at [1421, 463] on div at bounding box center [1422, 457] width 59 height 18
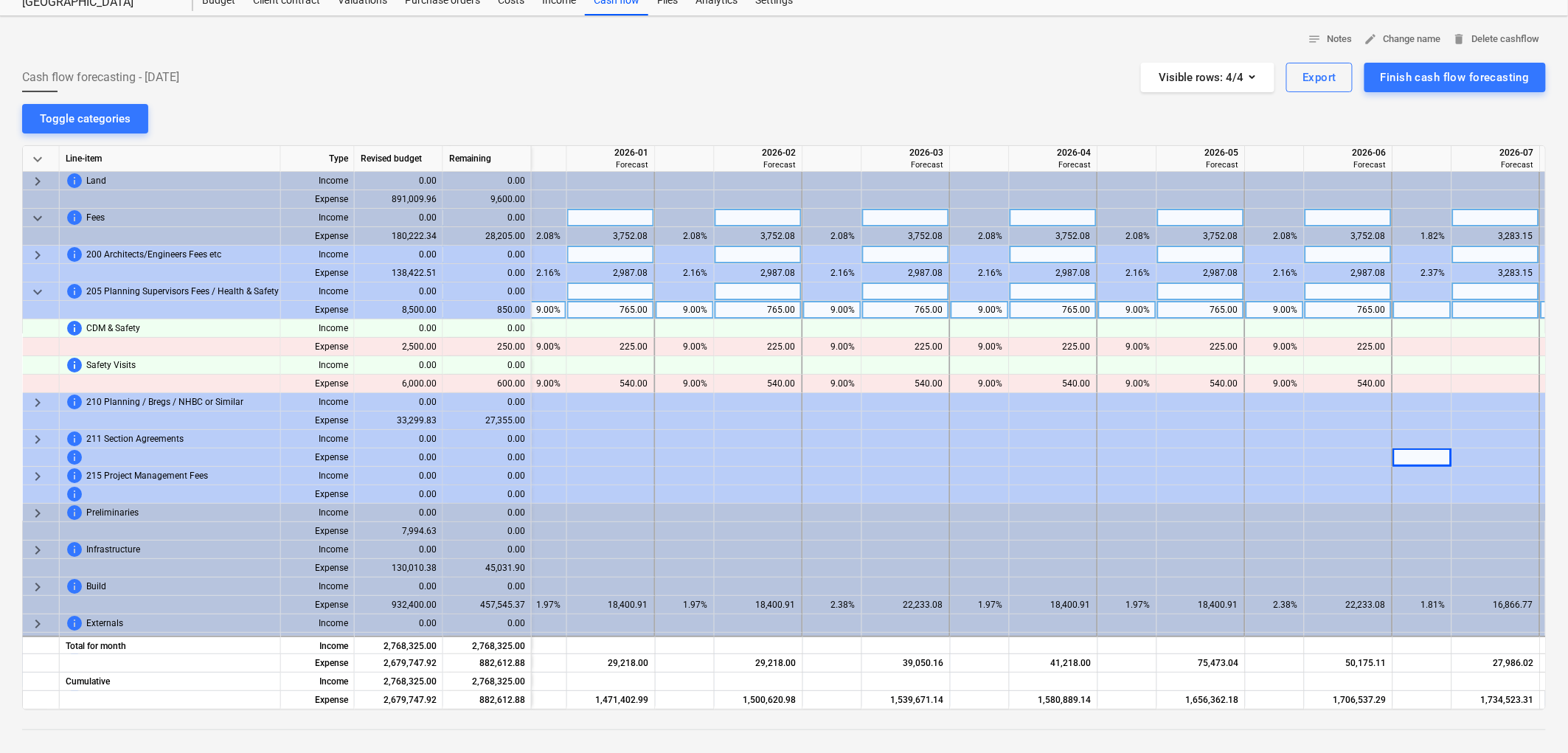
click at [1431, 312] on div at bounding box center [1422, 310] width 59 height 18
click at [1473, 307] on div at bounding box center [1496, 310] width 88 height 18
type input "850"
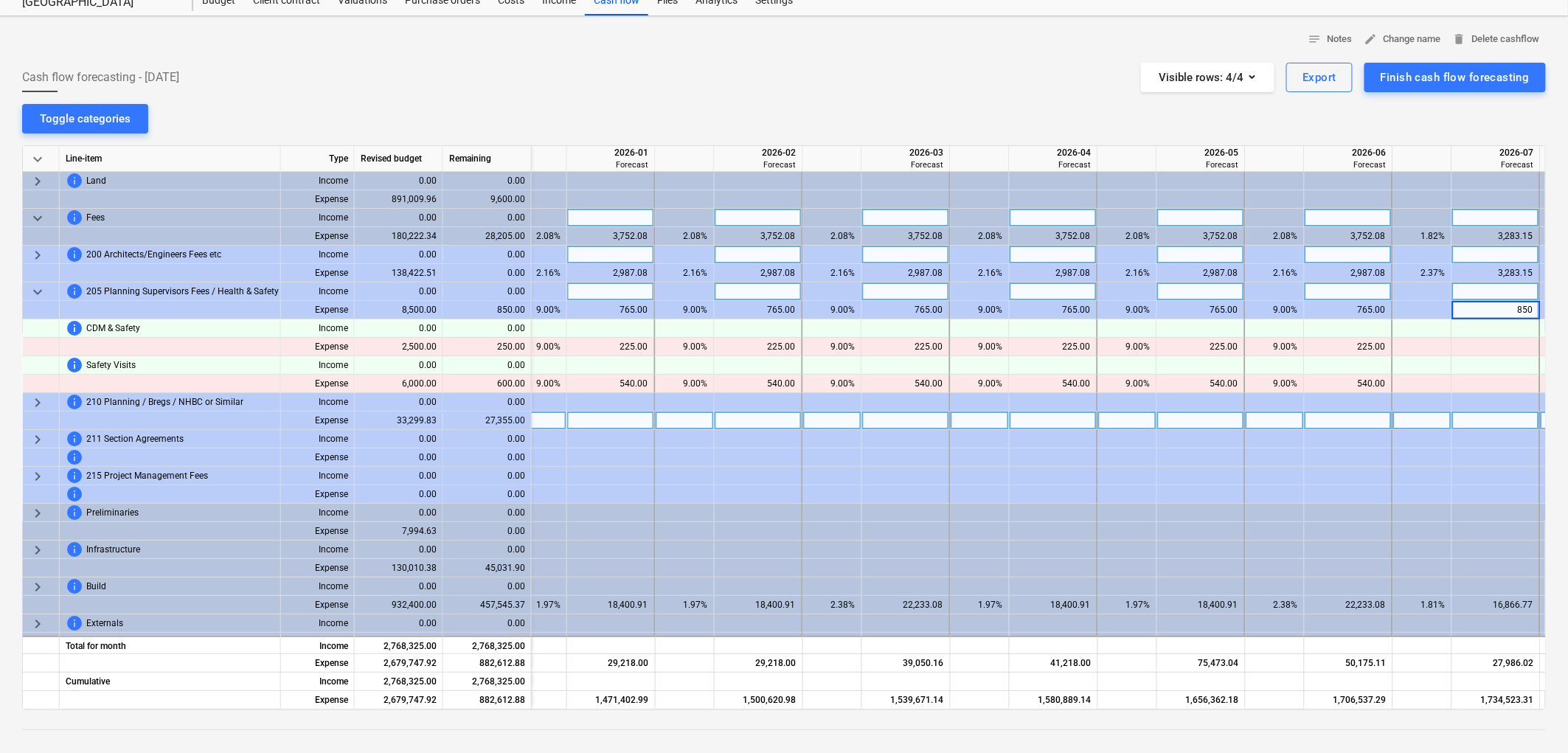
click at [1425, 424] on div at bounding box center [1422, 420] width 59 height 18
click at [39, 288] on span "keyboard_arrow_down" at bounding box center [38, 292] width 17 height 17
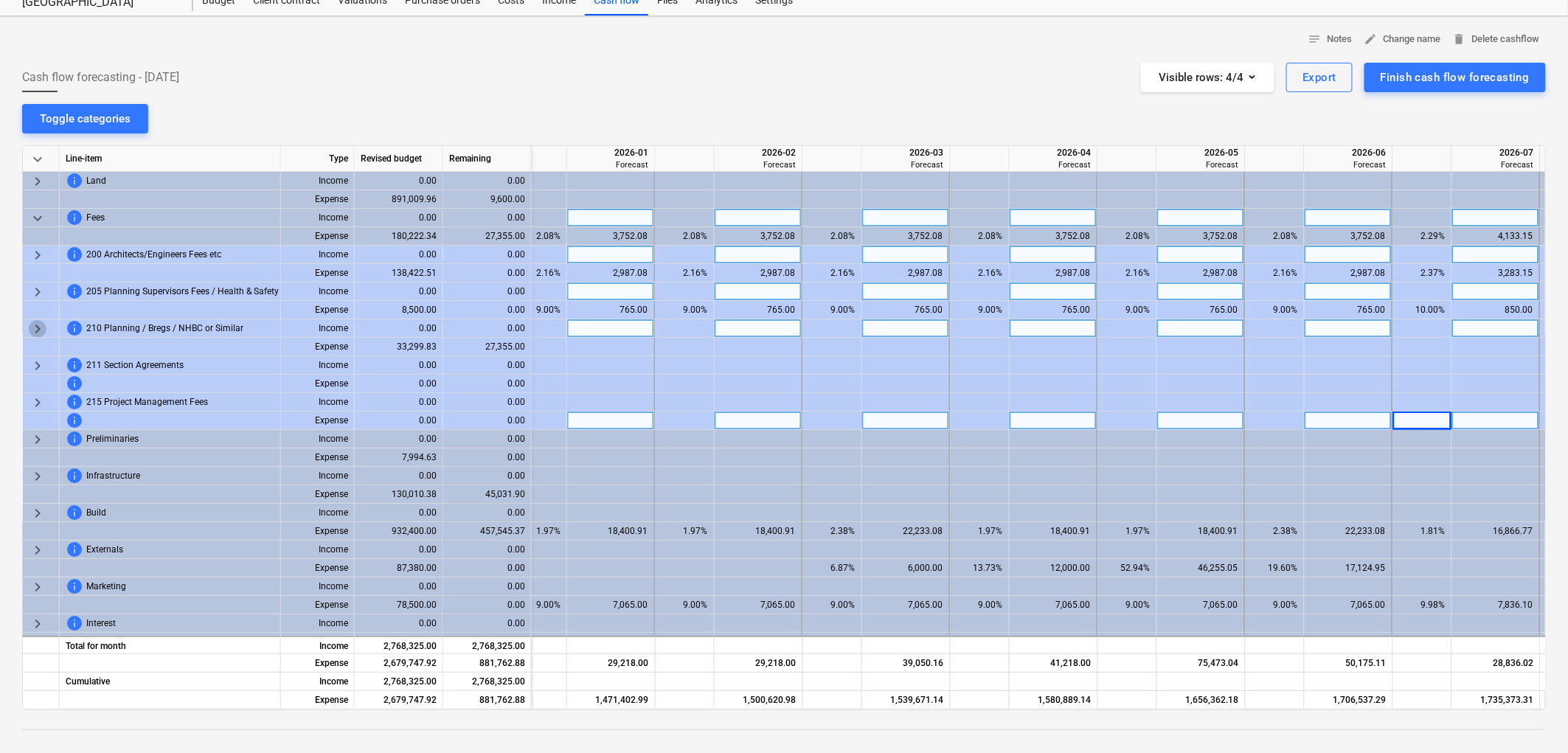
click at [35, 329] on span "keyboard_arrow_right" at bounding box center [38, 329] width 17 height 17
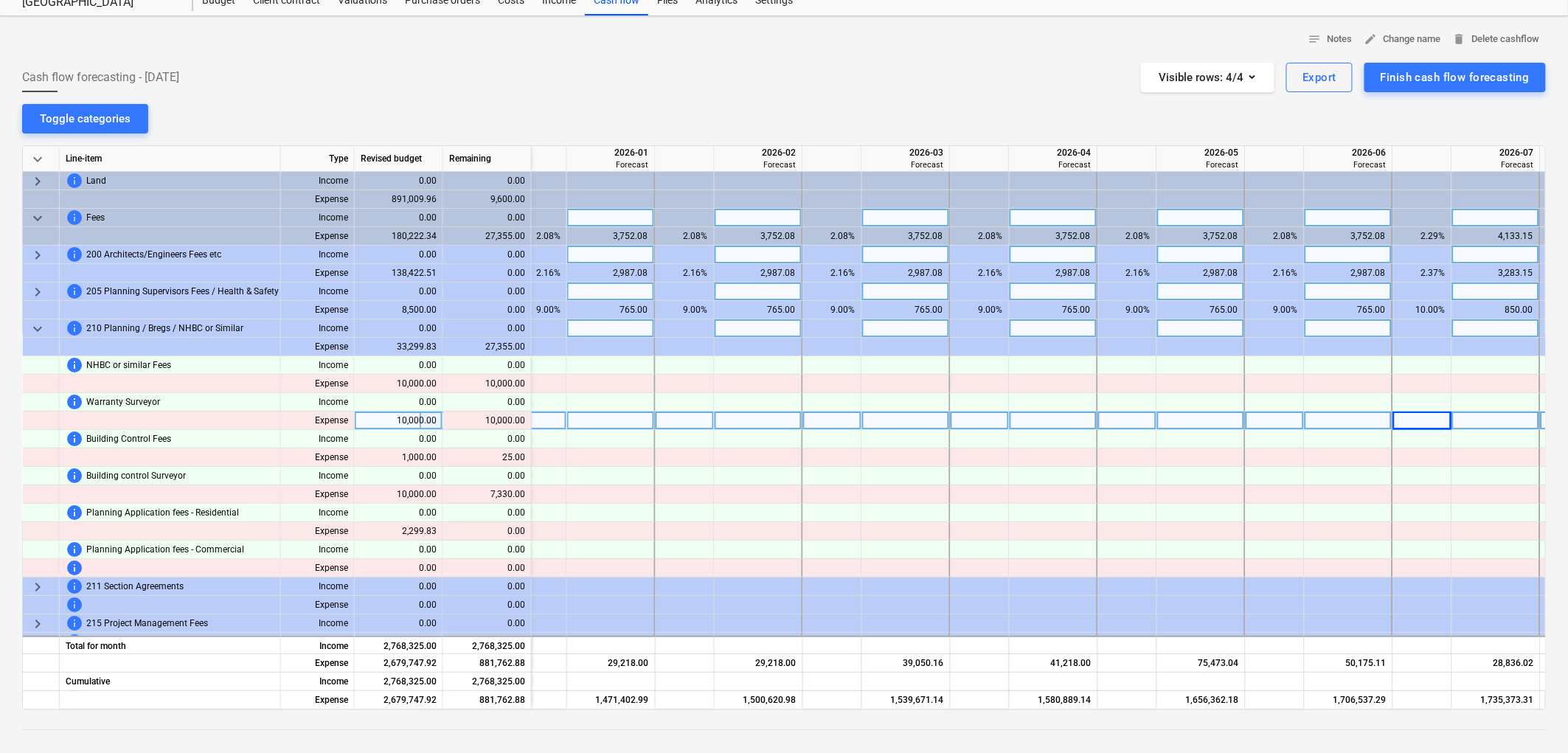
click at [41, 331] on span "keyboard_arrow_down" at bounding box center [38, 329] width 17 height 17
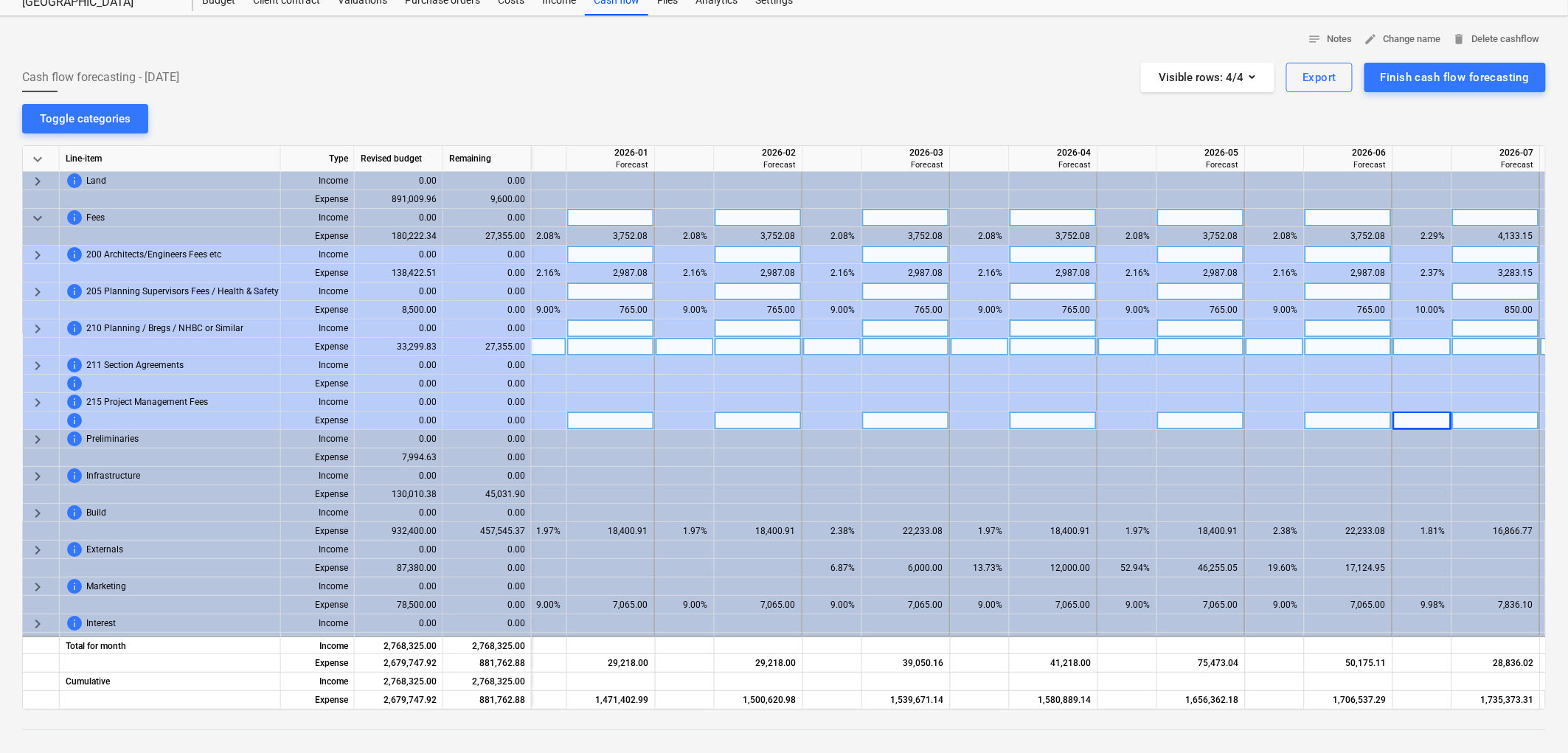
click at [599, 345] on div at bounding box center [611, 346] width 88 height 18
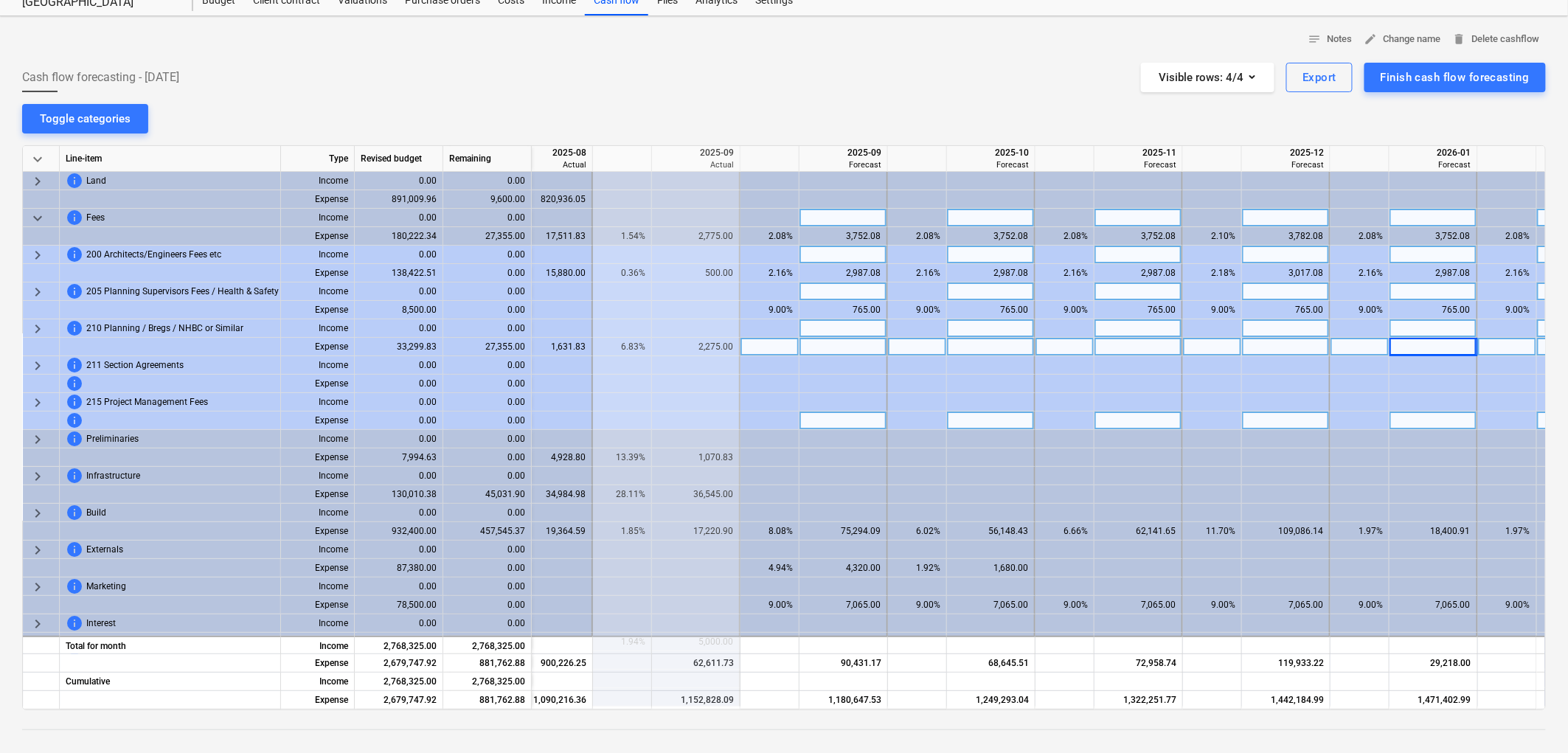
scroll to position [0, 2119]
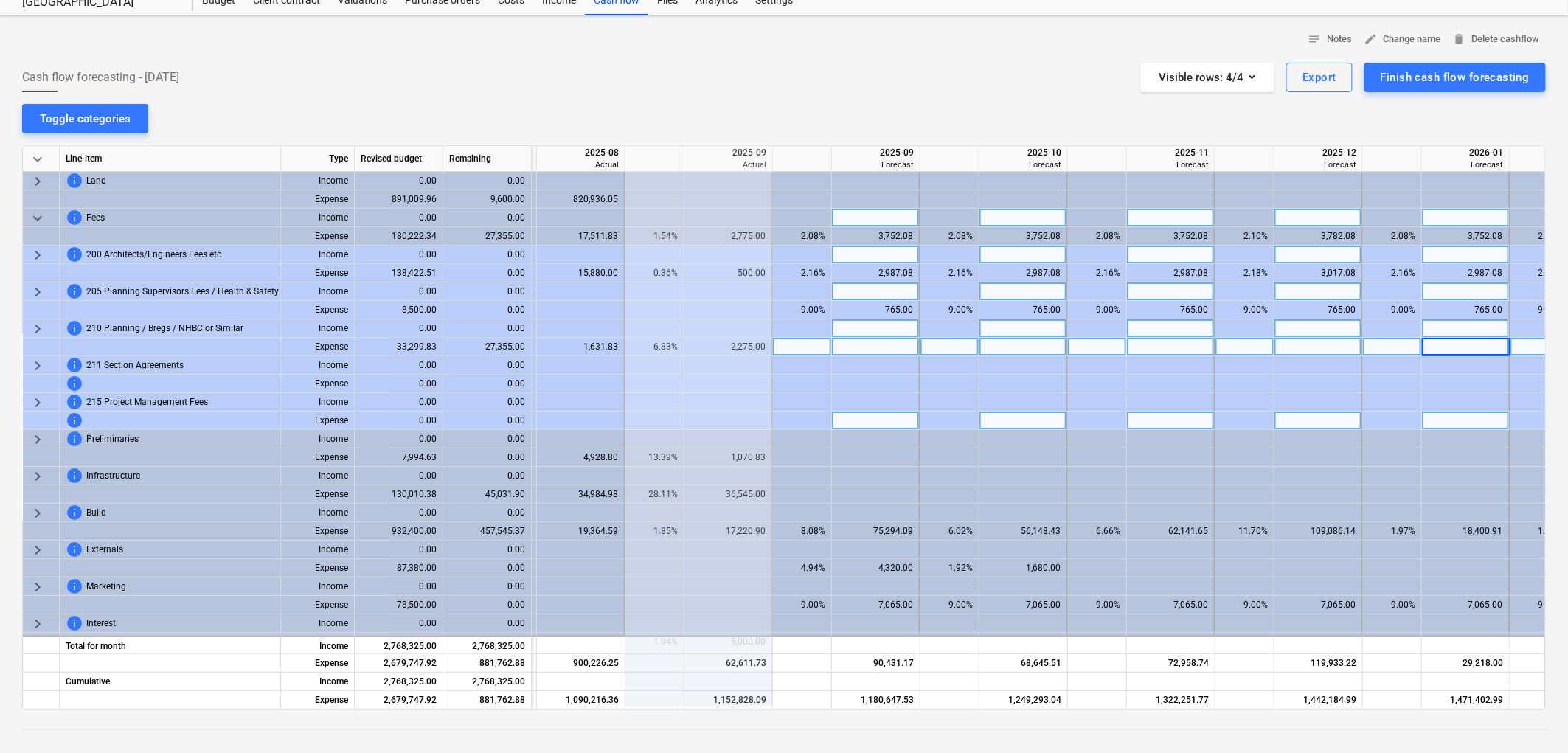
click at [894, 334] on div at bounding box center [876, 328] width 88 height 18
click at [886, 349] on div at bounding box center [876, 346] width 88 height 18
type input "2486.81"
type input "4"
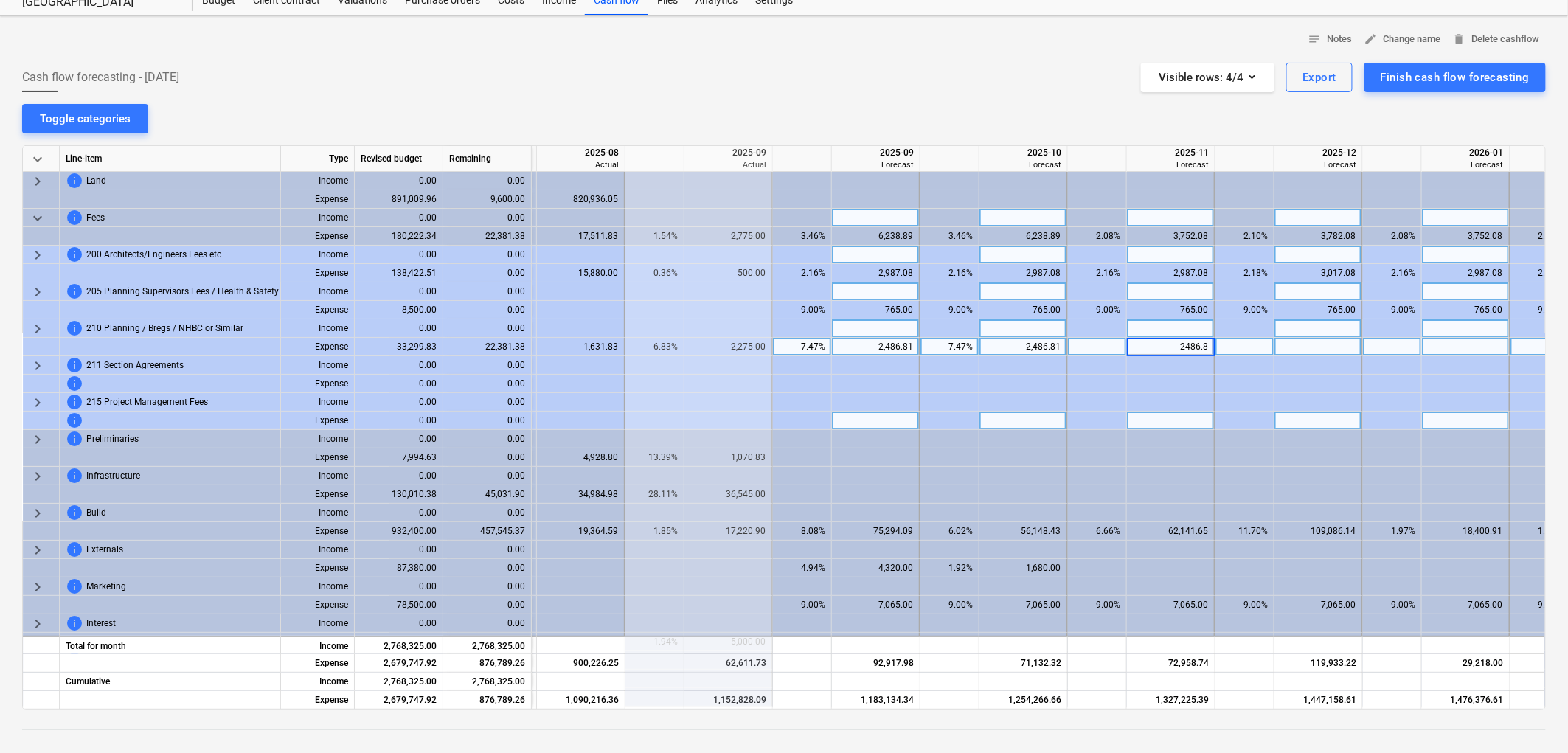
type input "2486.81"
type input "4"
type input "2486.81"
type input "4"
type input "2486.81"
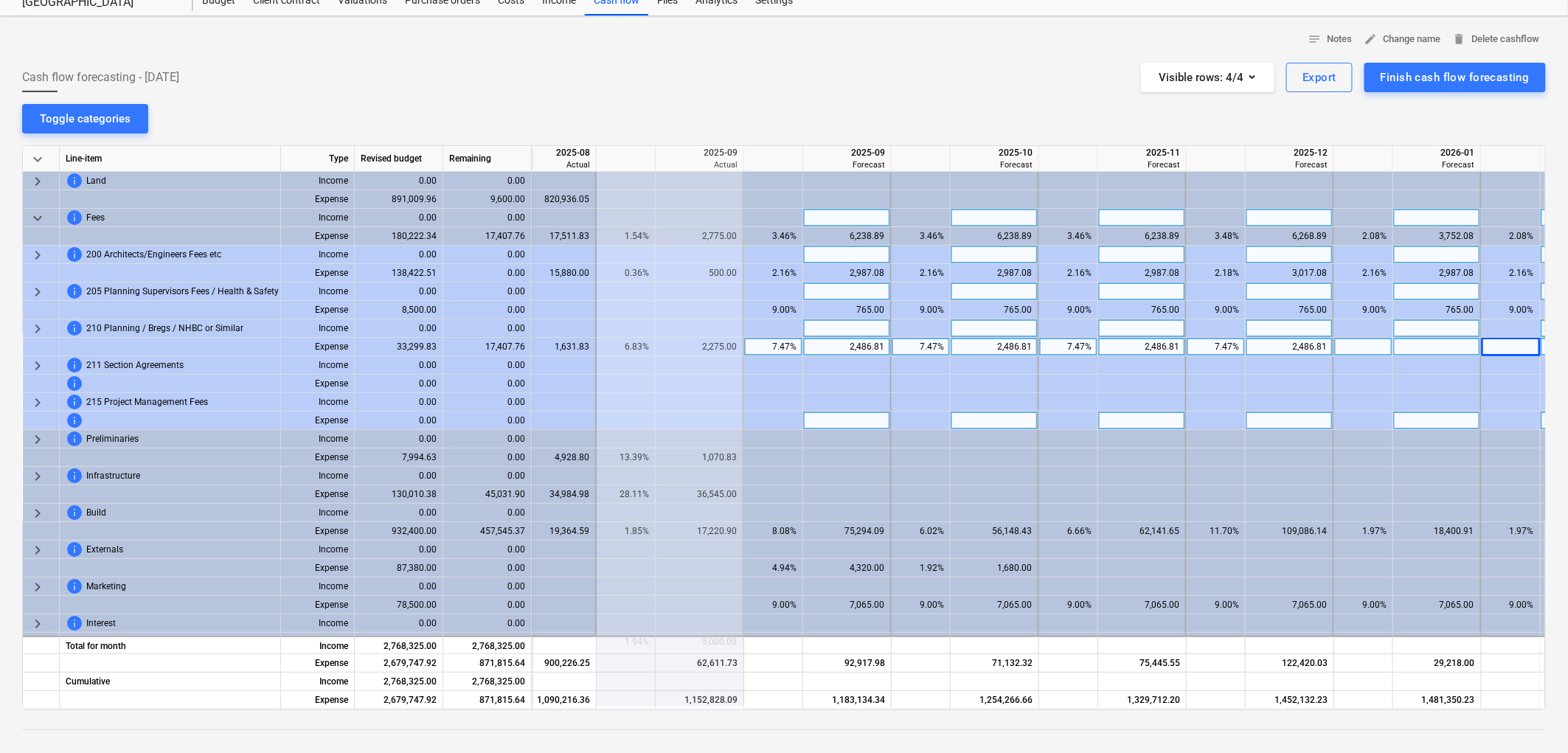
scroll to position [0, 2237]
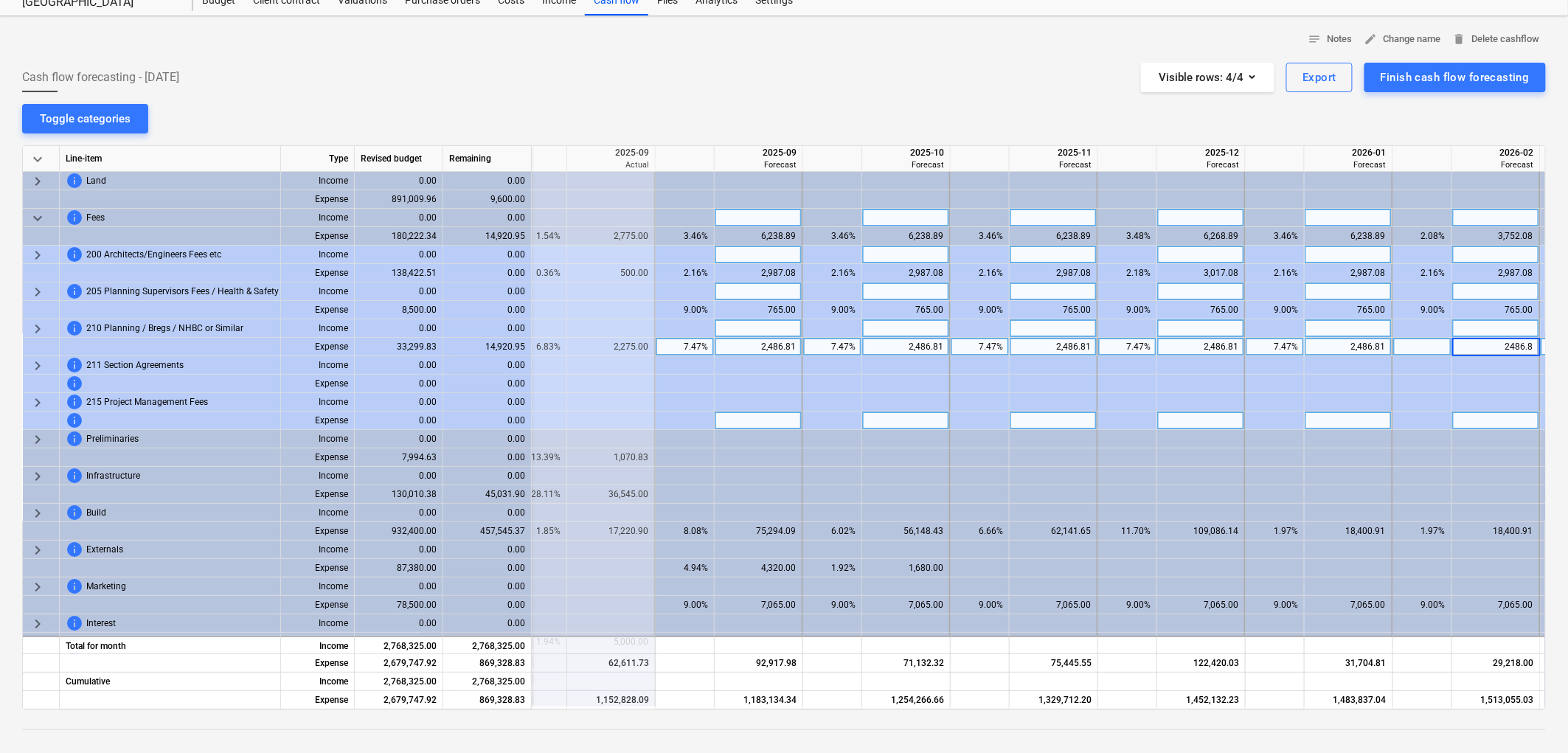
type input "2486.81"
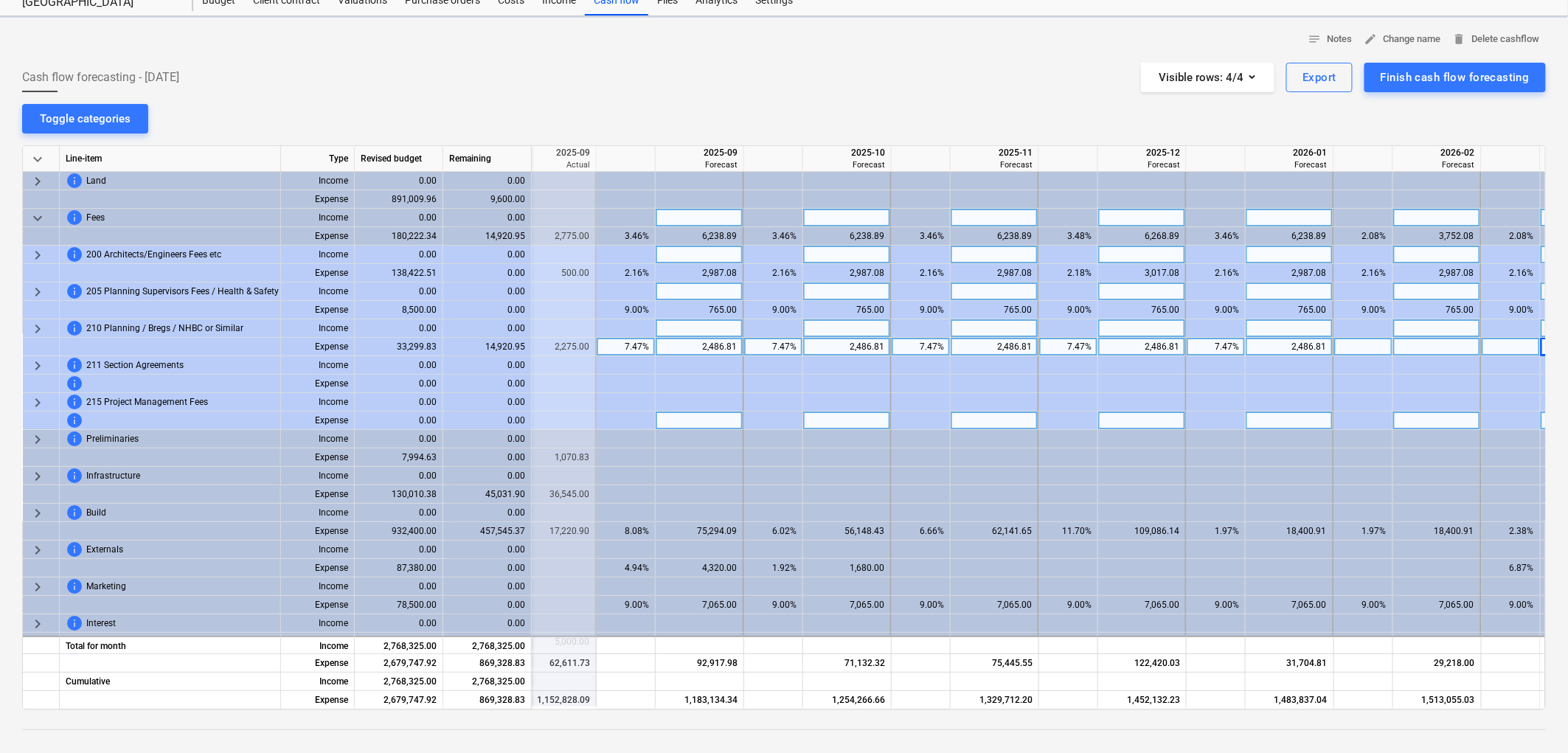
scroll to position [0, 2384]
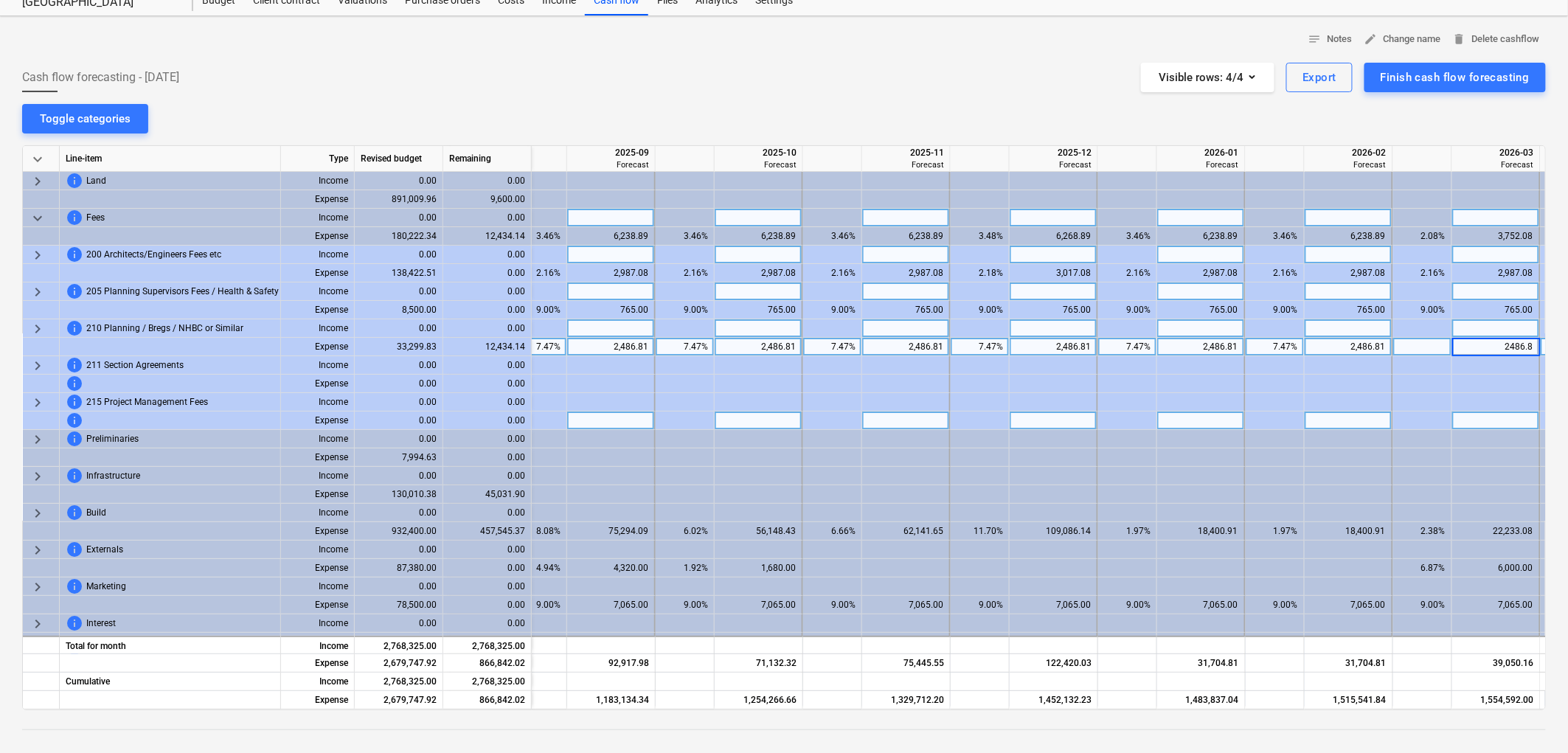
type input "2486.81"
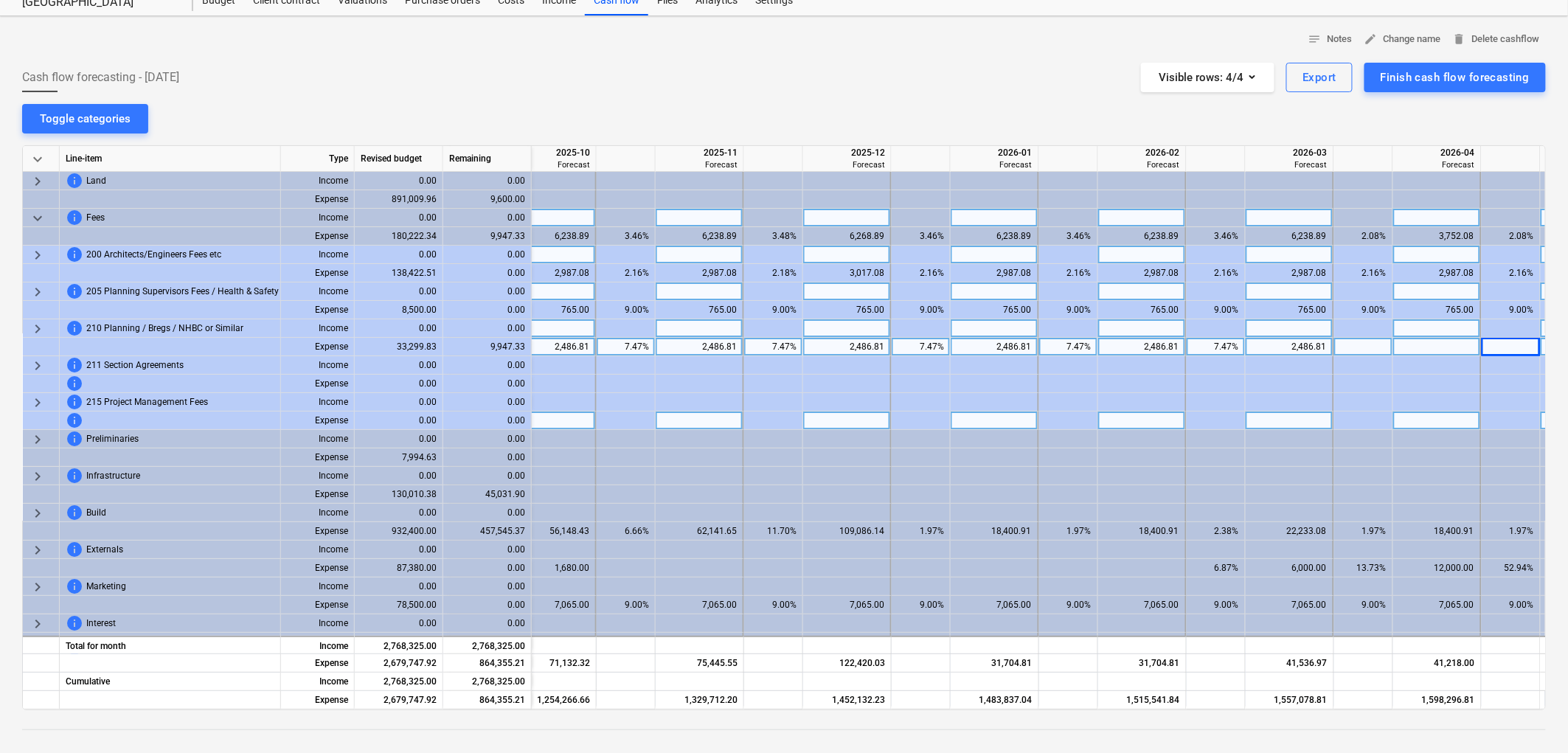
scroll to position [0, 2680]
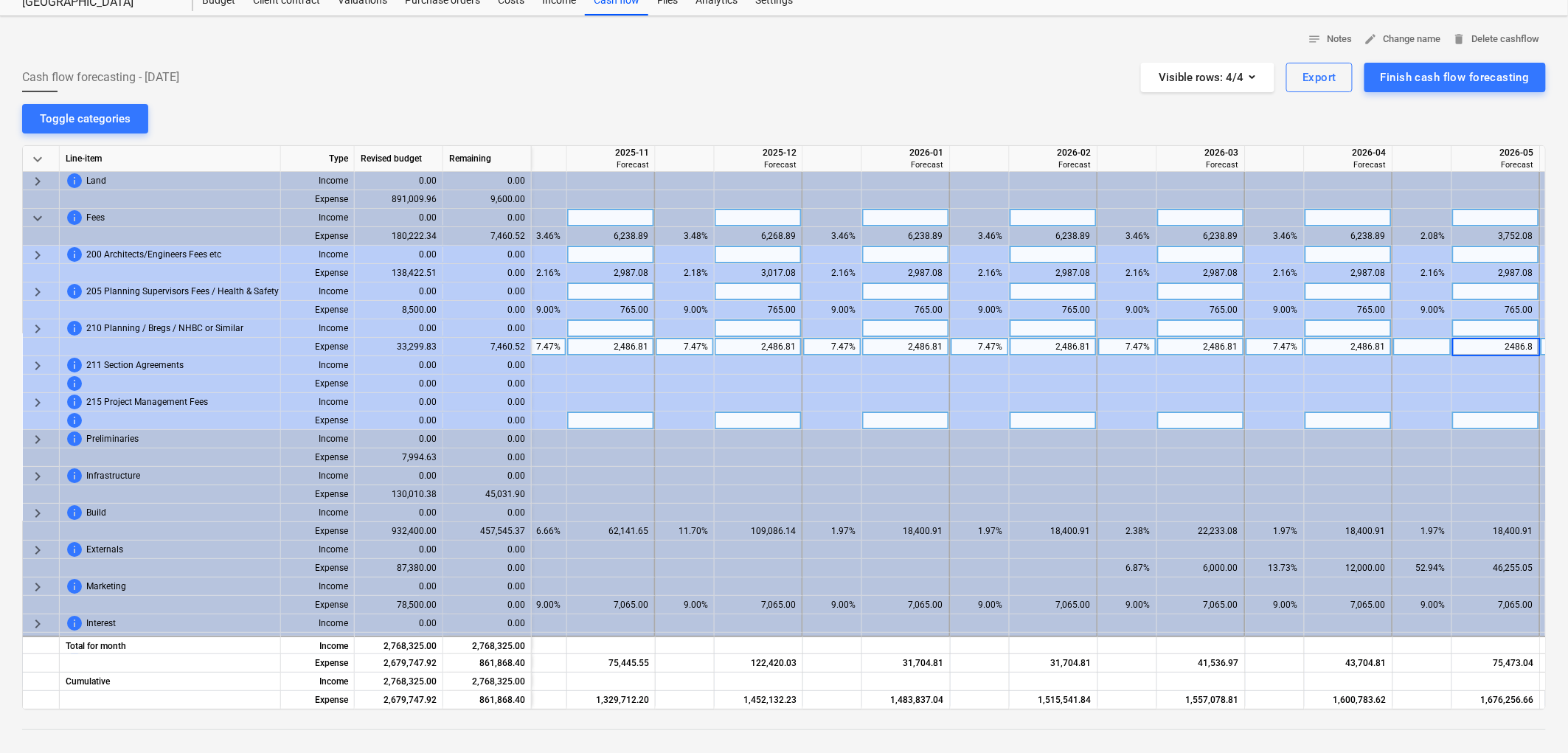
type input "2486.81"
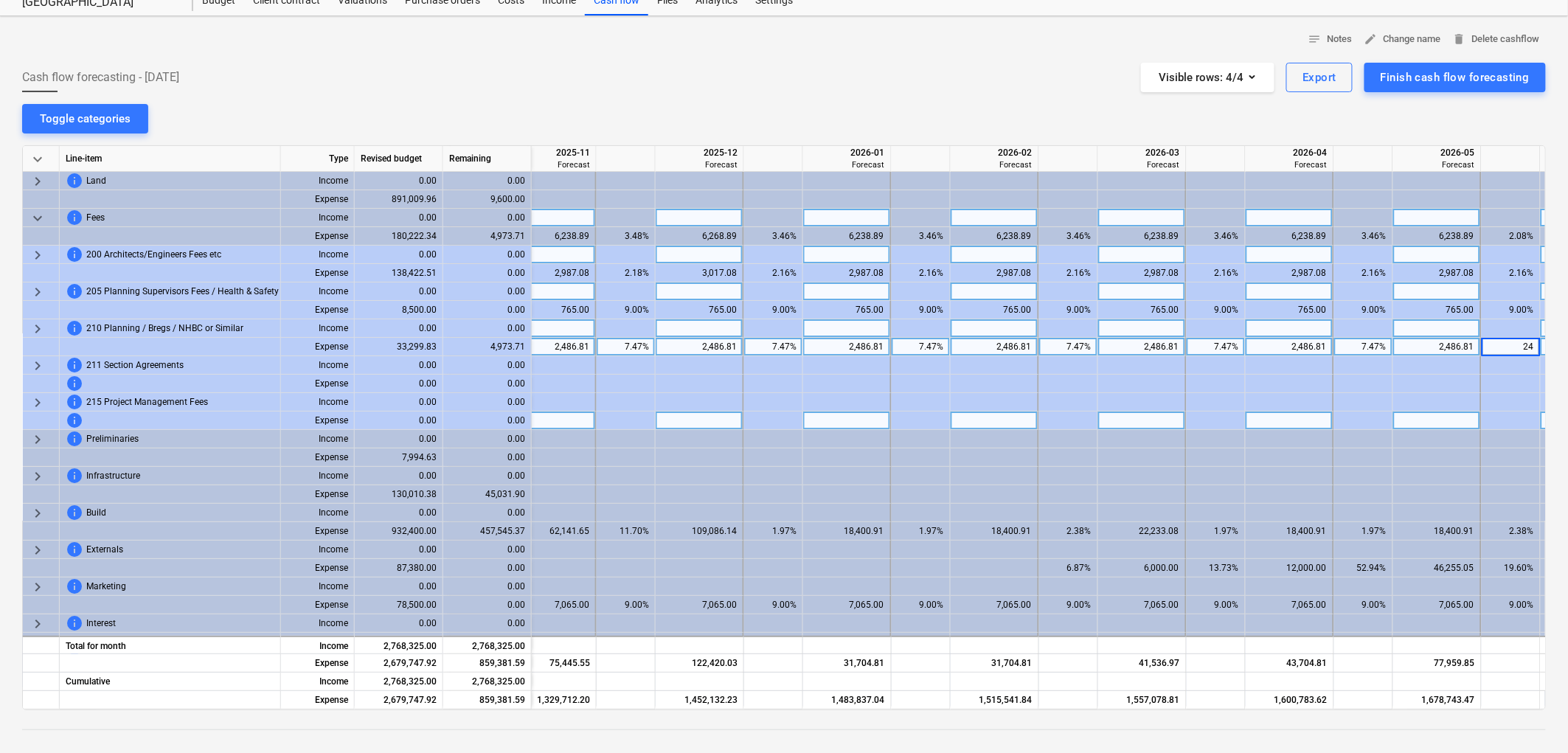
type input "2"
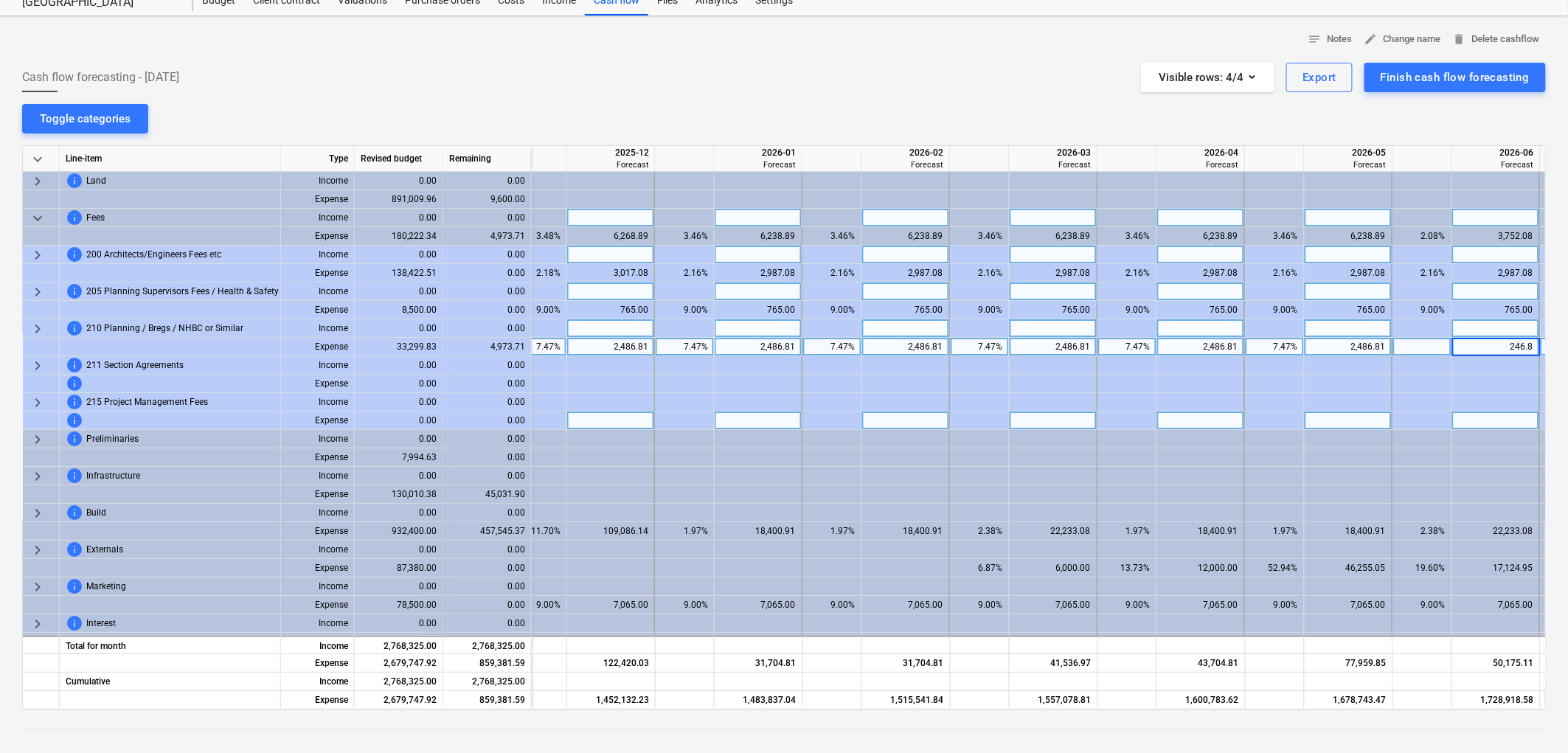
type input "246.81"
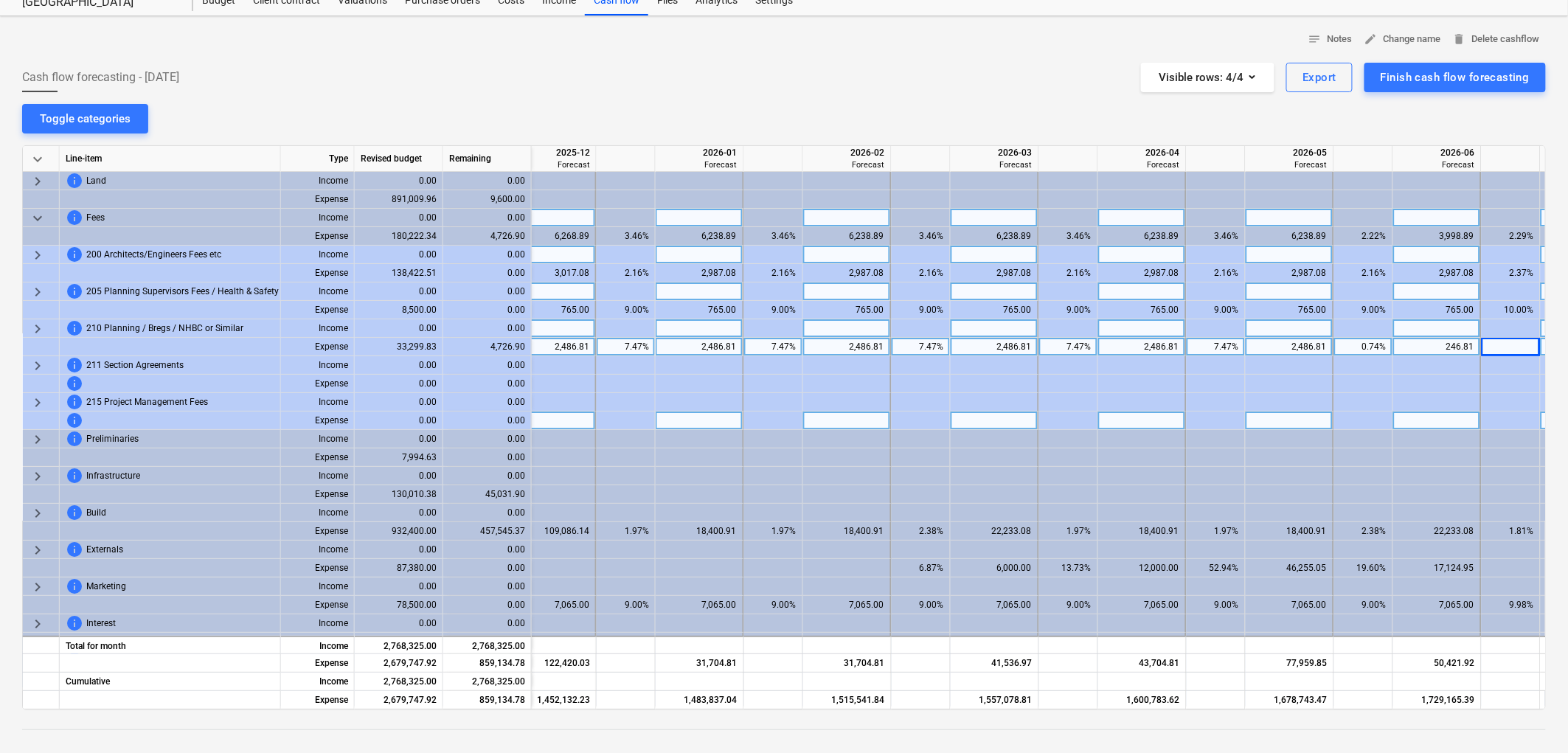
scroll to position [0, 2975]
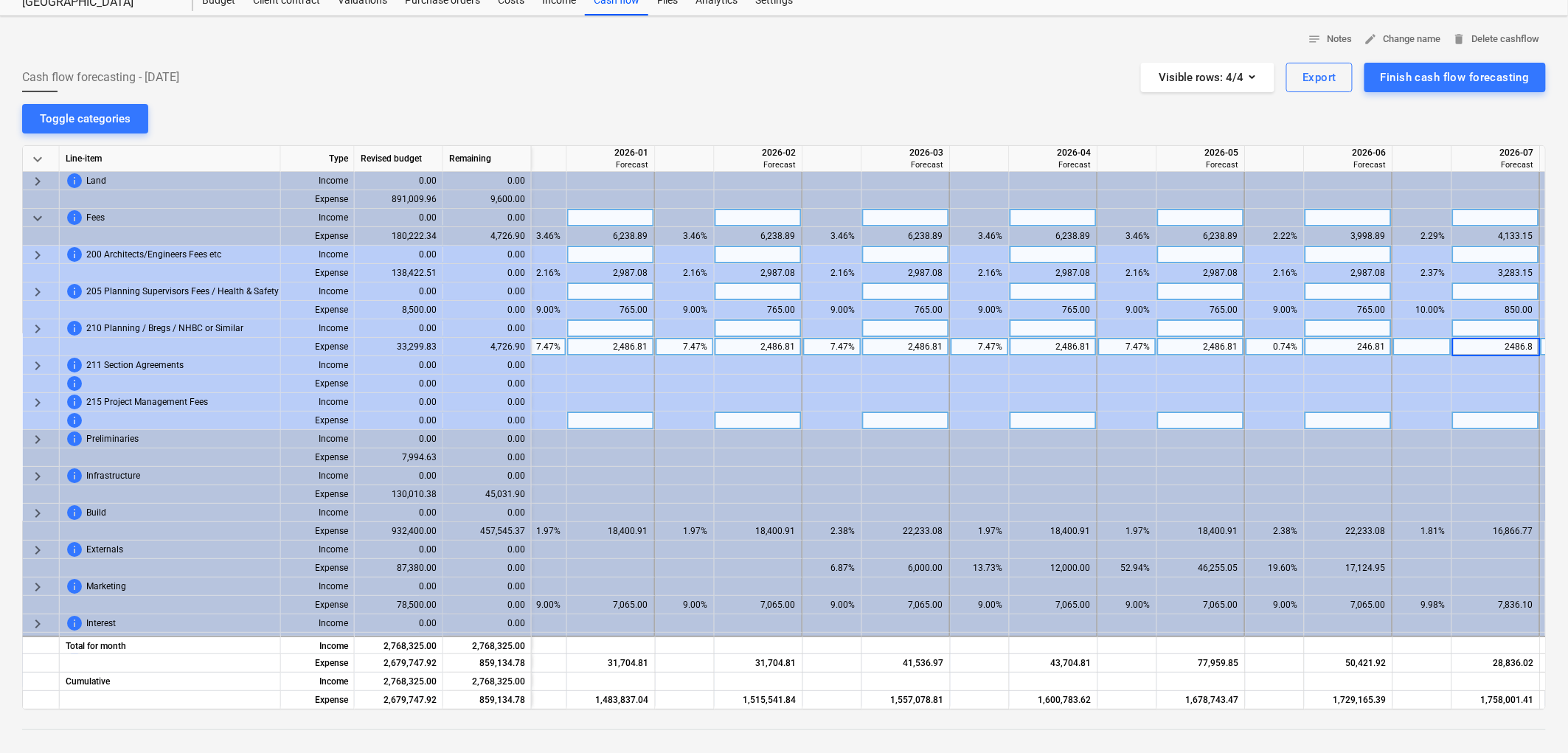
type input "2486.81"
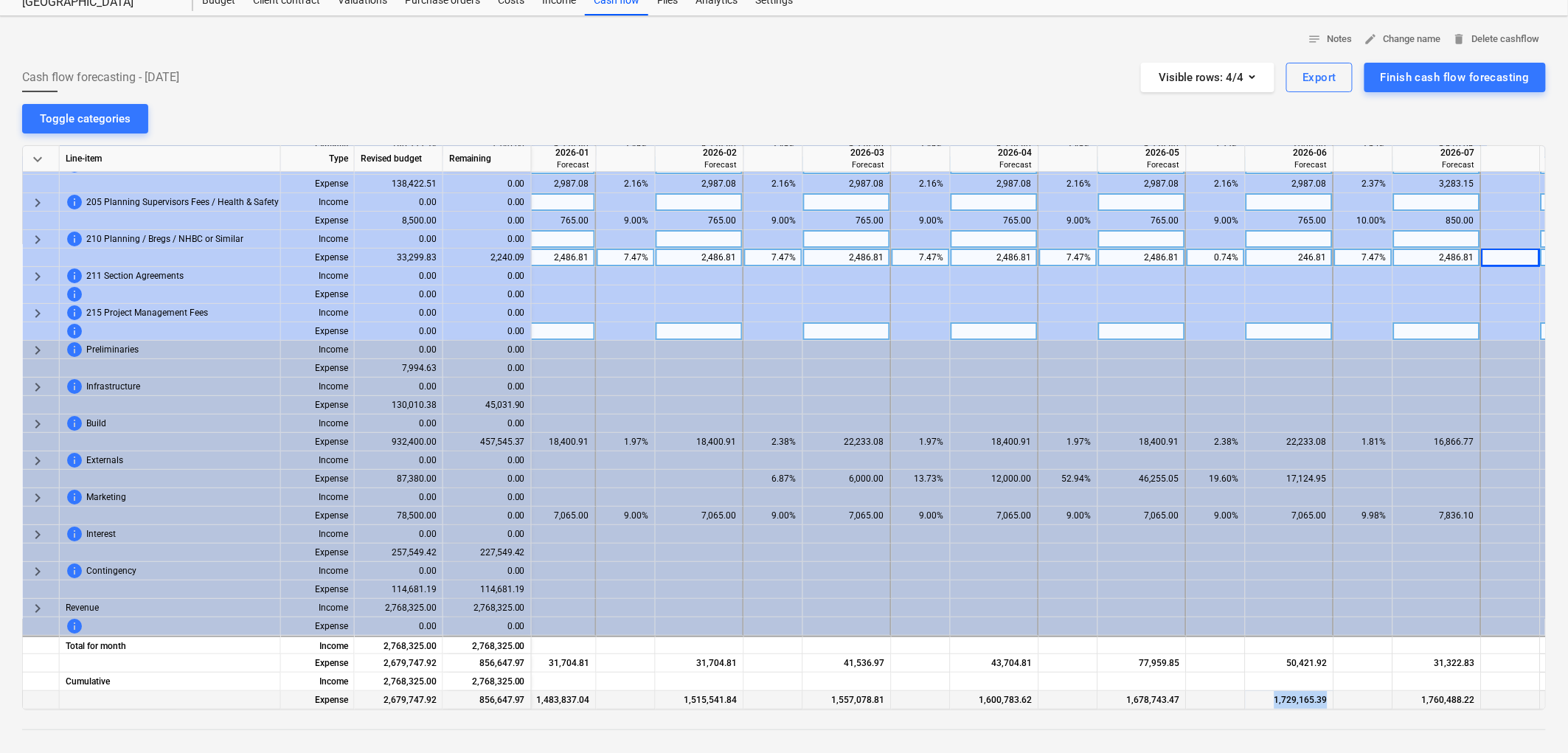
drag, startPoint x: 1349, startPoint y: 702, endPoint x: 1270, endPoint y: 704, distance: 79.0
click at [0, 0] on div "Expense 2,679,747.92 856,647.97 1,483,837.04 1,515,541.84 1,557,078.81 1,600,78…" at bounding box center [0, 0] width 0 height 0
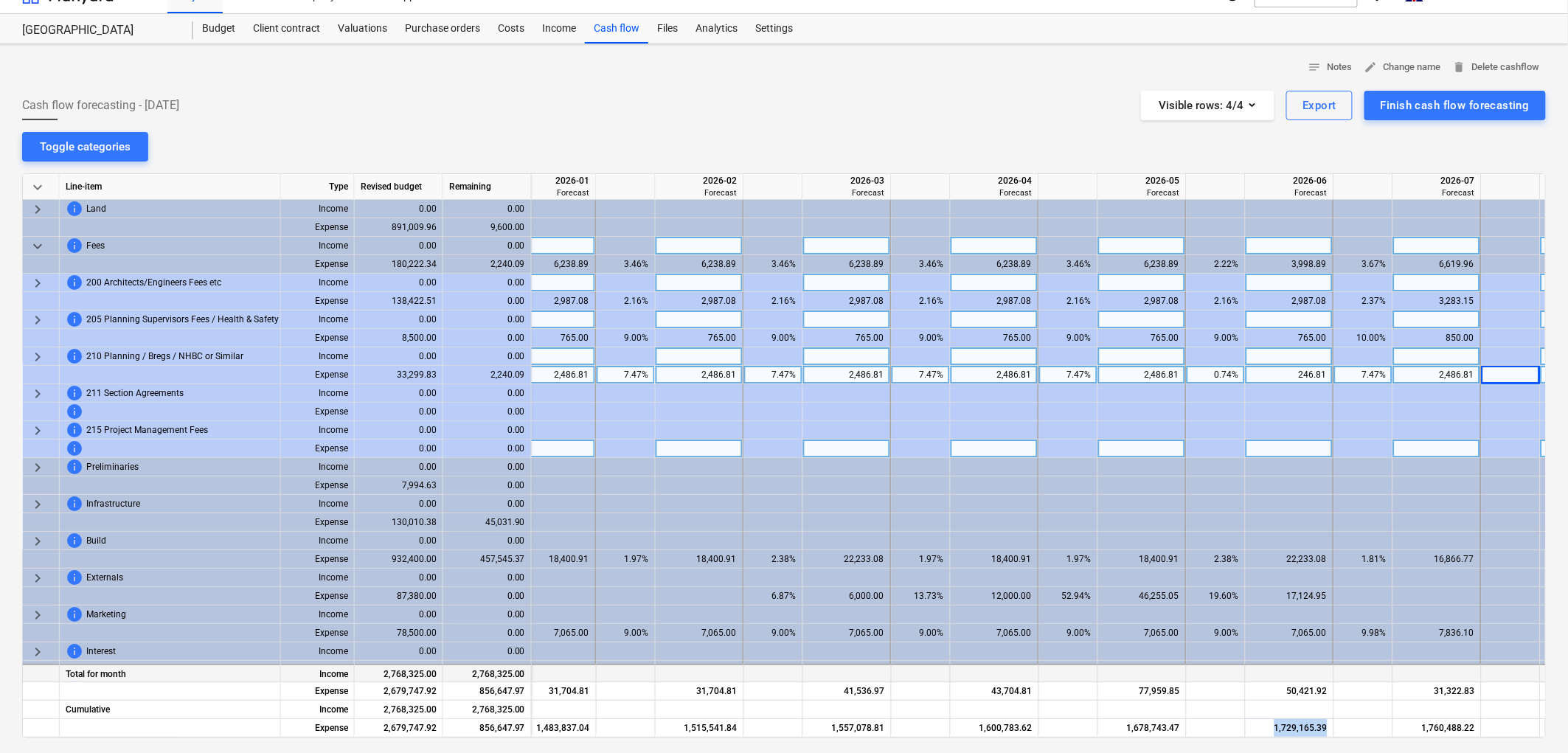
scroll to position [0, 0]
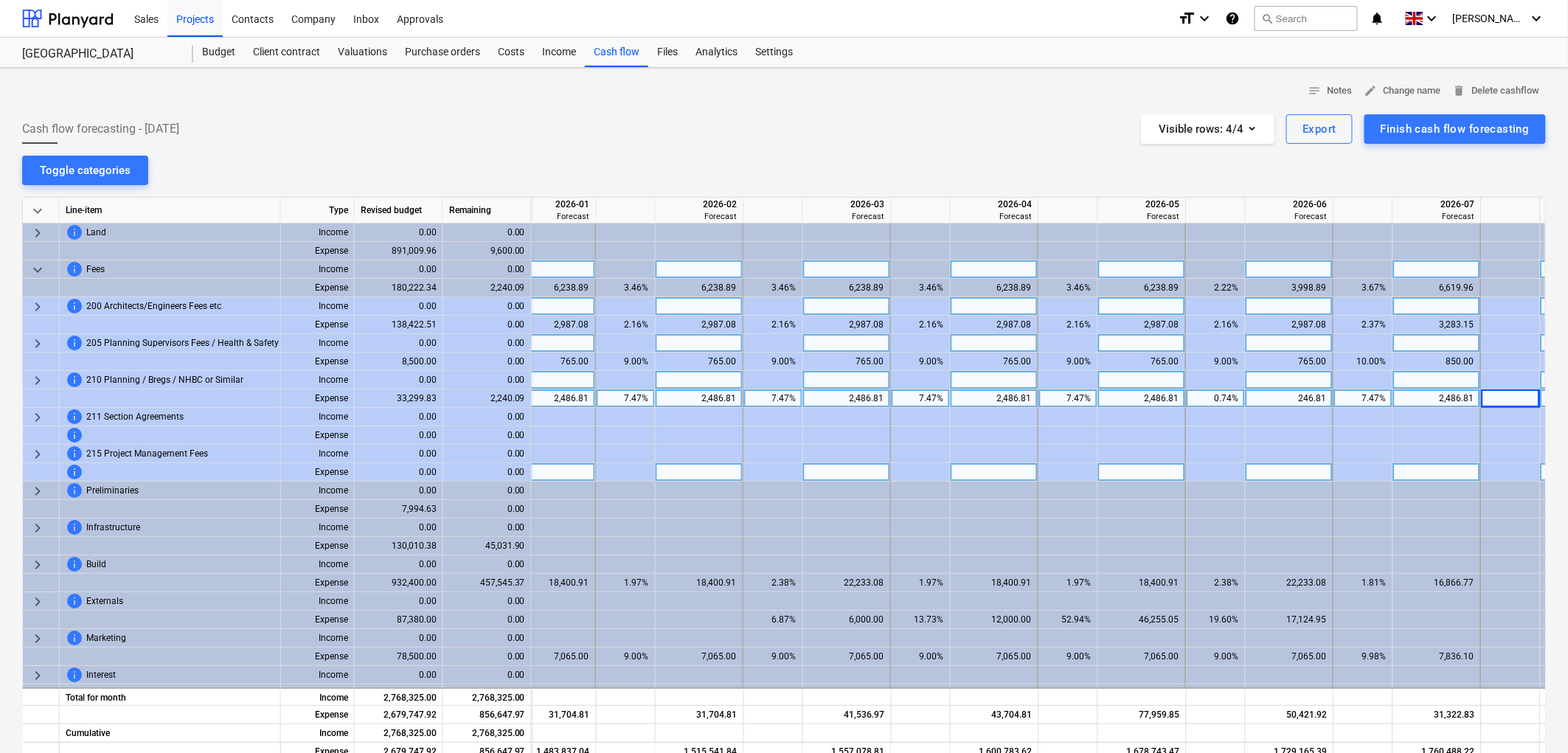
click at [1148, 158] on div "notes Notes edit Change name delete Delete cashflow Cash flow forecasting - 202…" at bounding box center [784, 518] width 1568 height 900
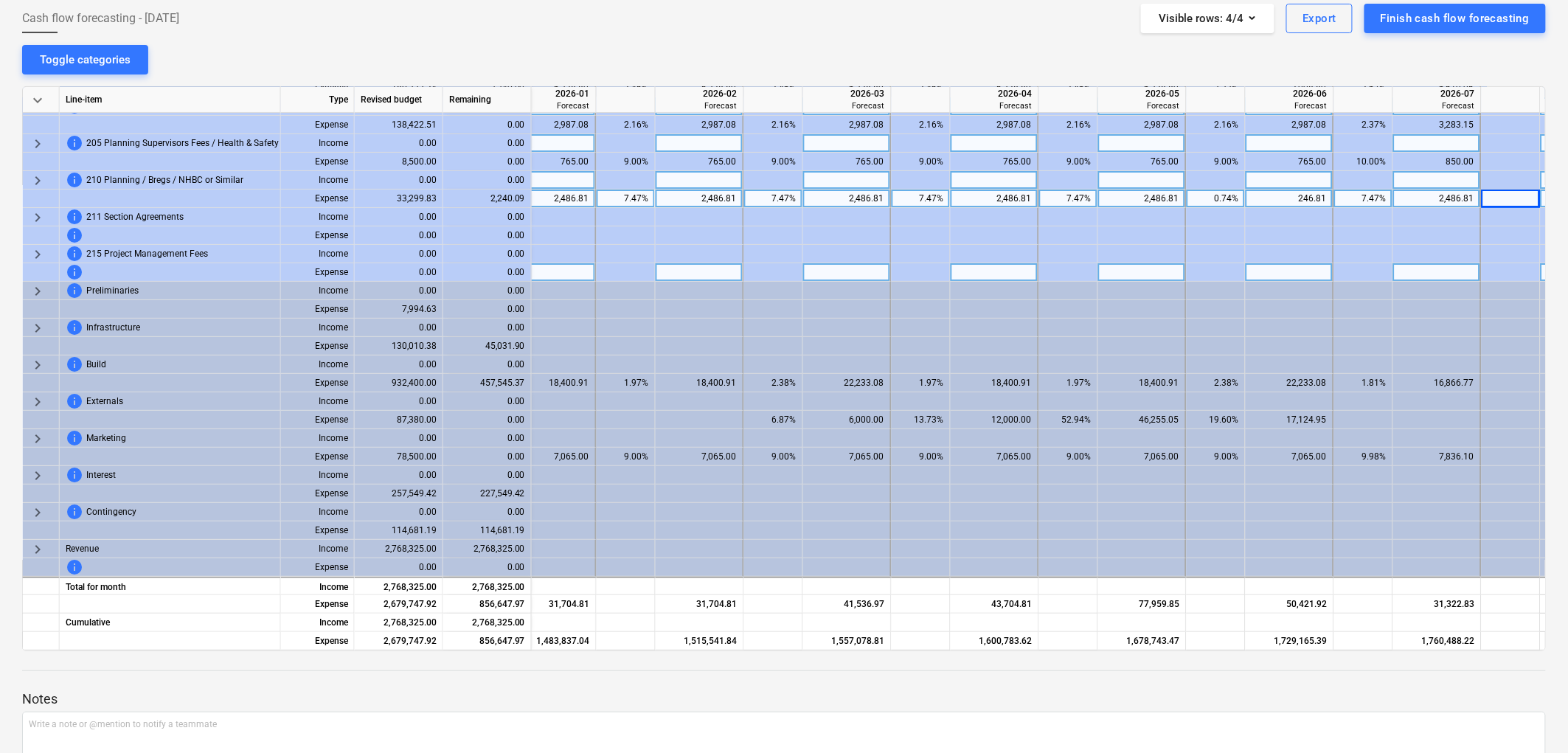
scroll to position [82, 0]
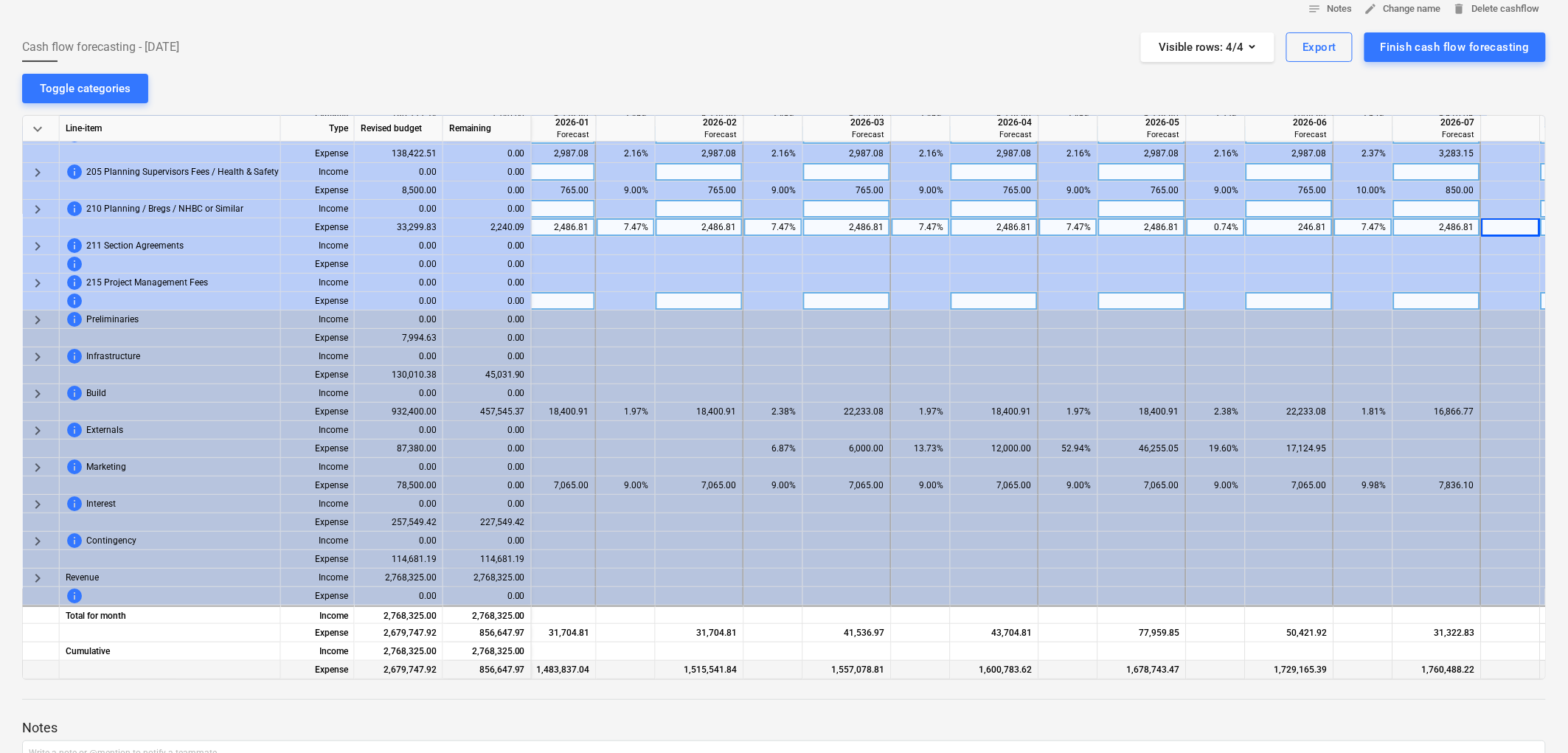
drag, startPoint x: 1411, startPoint y: 672, endPoint x: 1343, endPoint y: 670, distance: 68.0
click at [0, 0] on div "Expense 2,679,747.92 856,647.97 1,483,837.04 1,515,541.84 1,557,078.81 1,600,78…" at bounding box center [0, 0] width 0 height 0
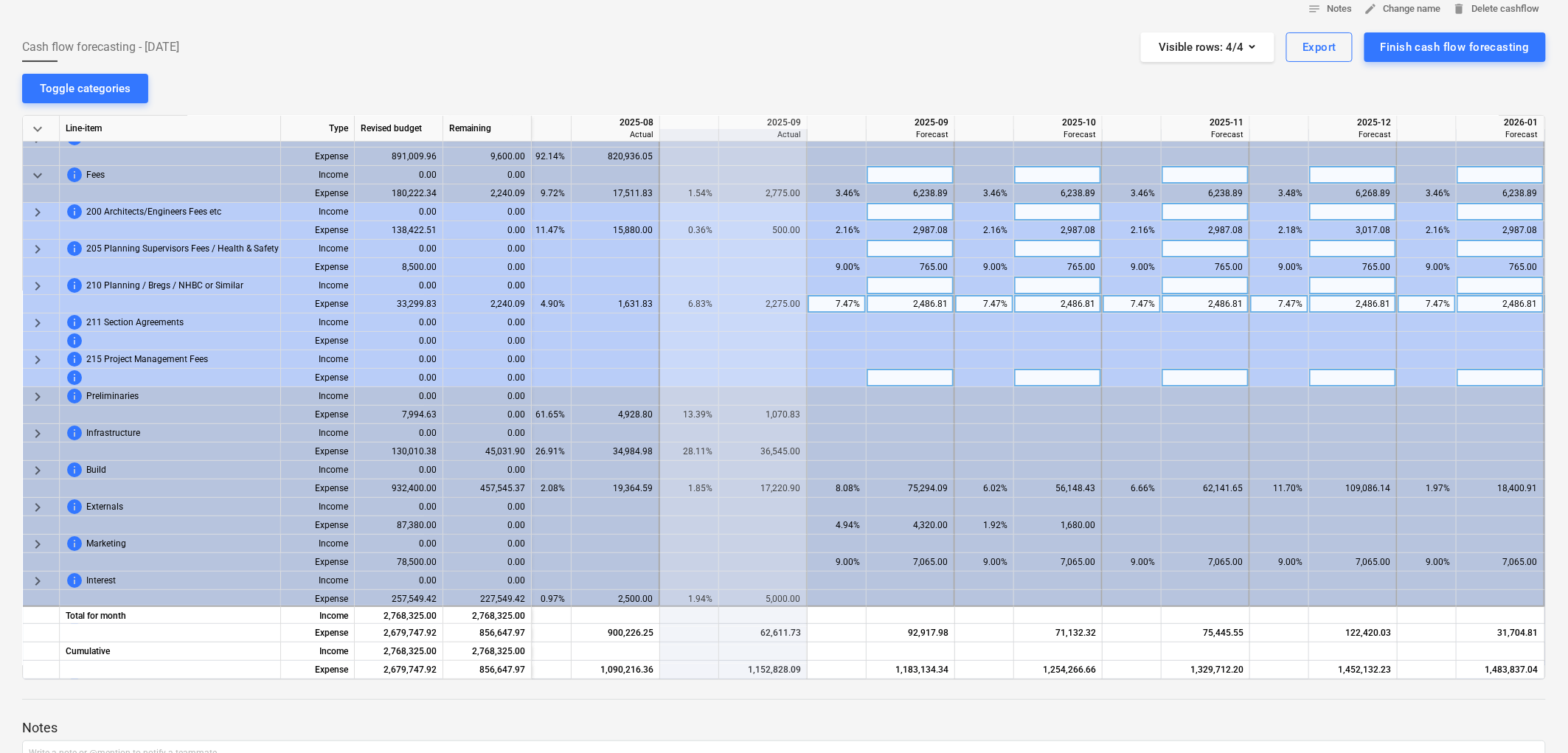
scroll to position [13, 2082]
click at [830, 304] on div "7.47%" at bounding box center [840, 304] width 47 height 18
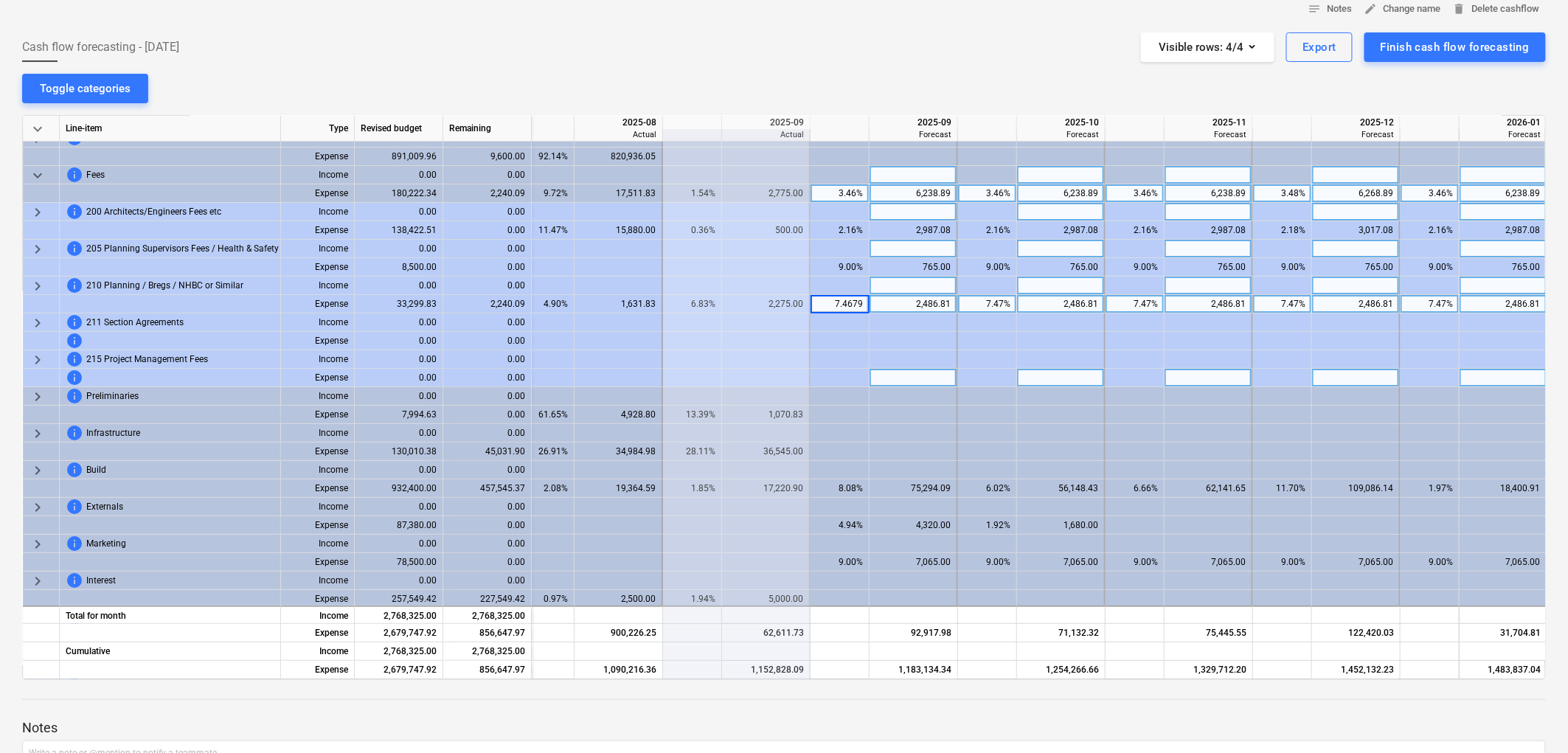
type input "9"
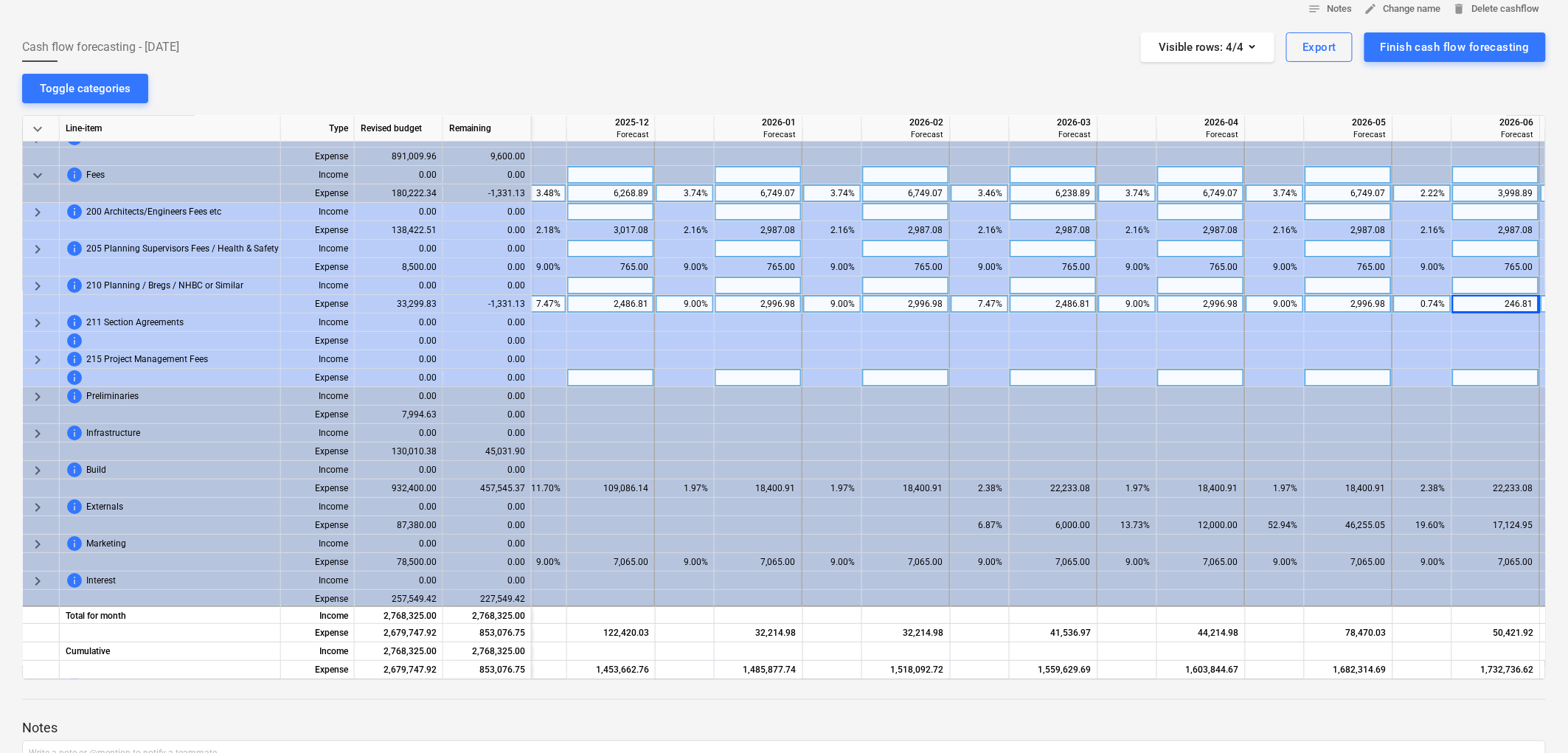
scroll to position [13, 2886]
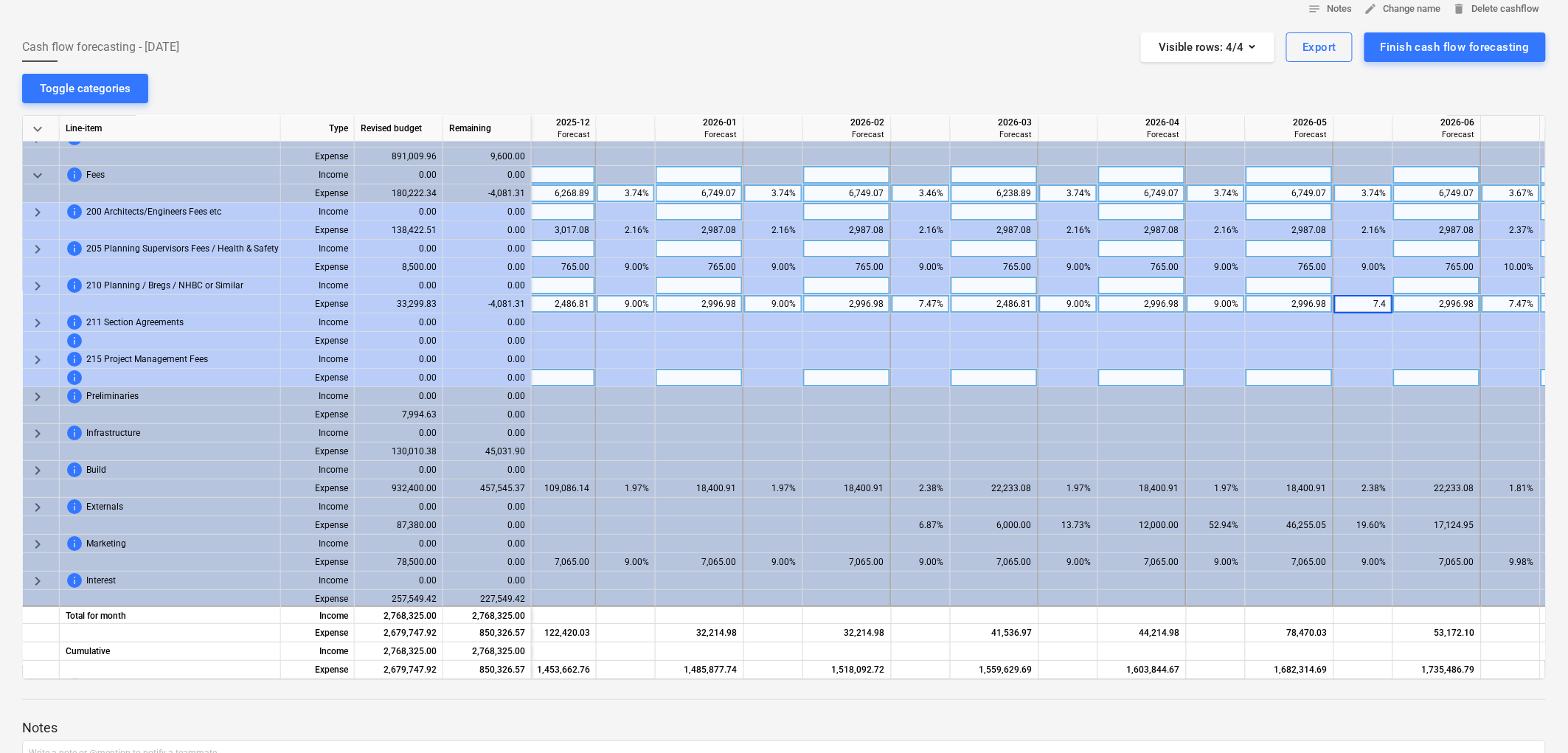
type input "7.47"
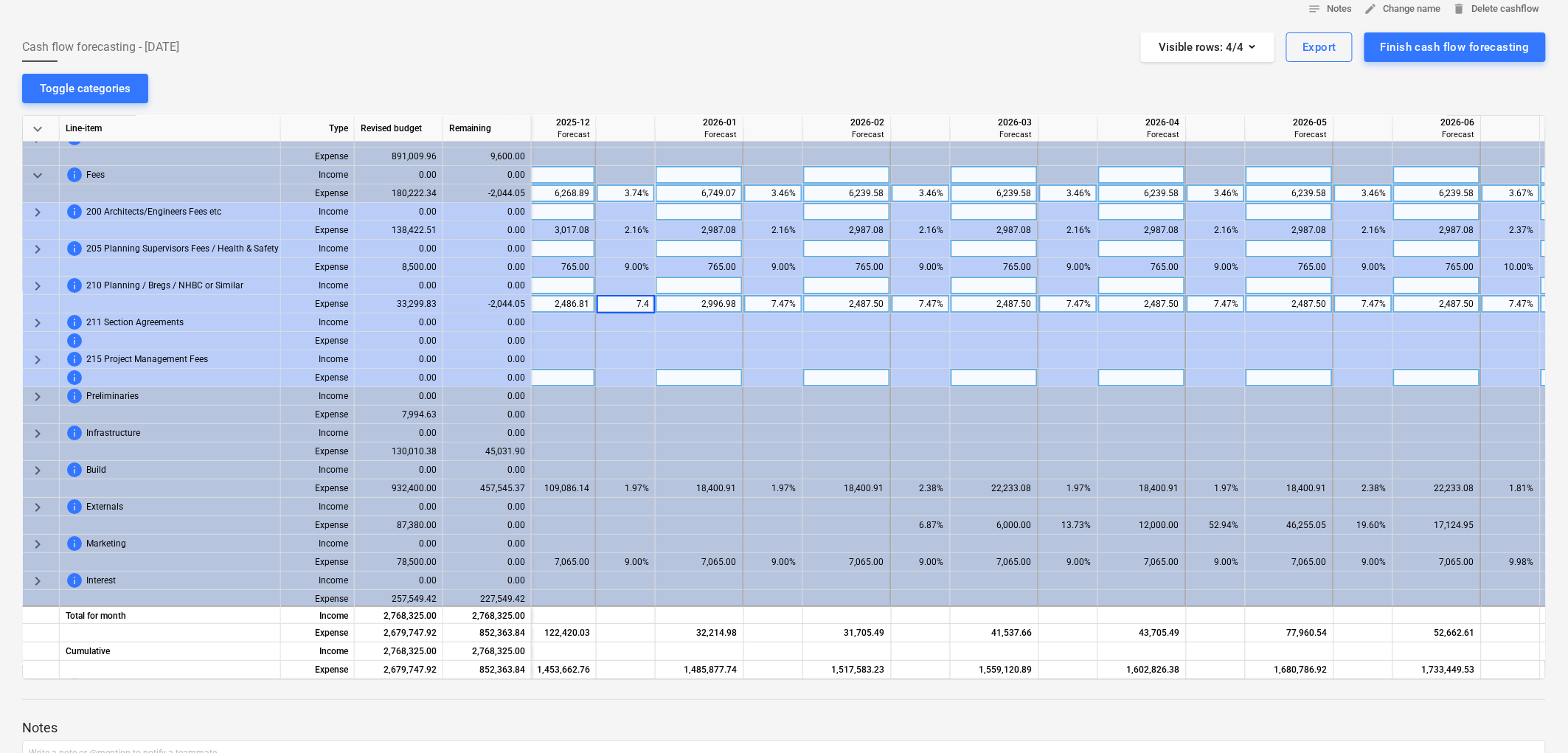
type input "7.47"
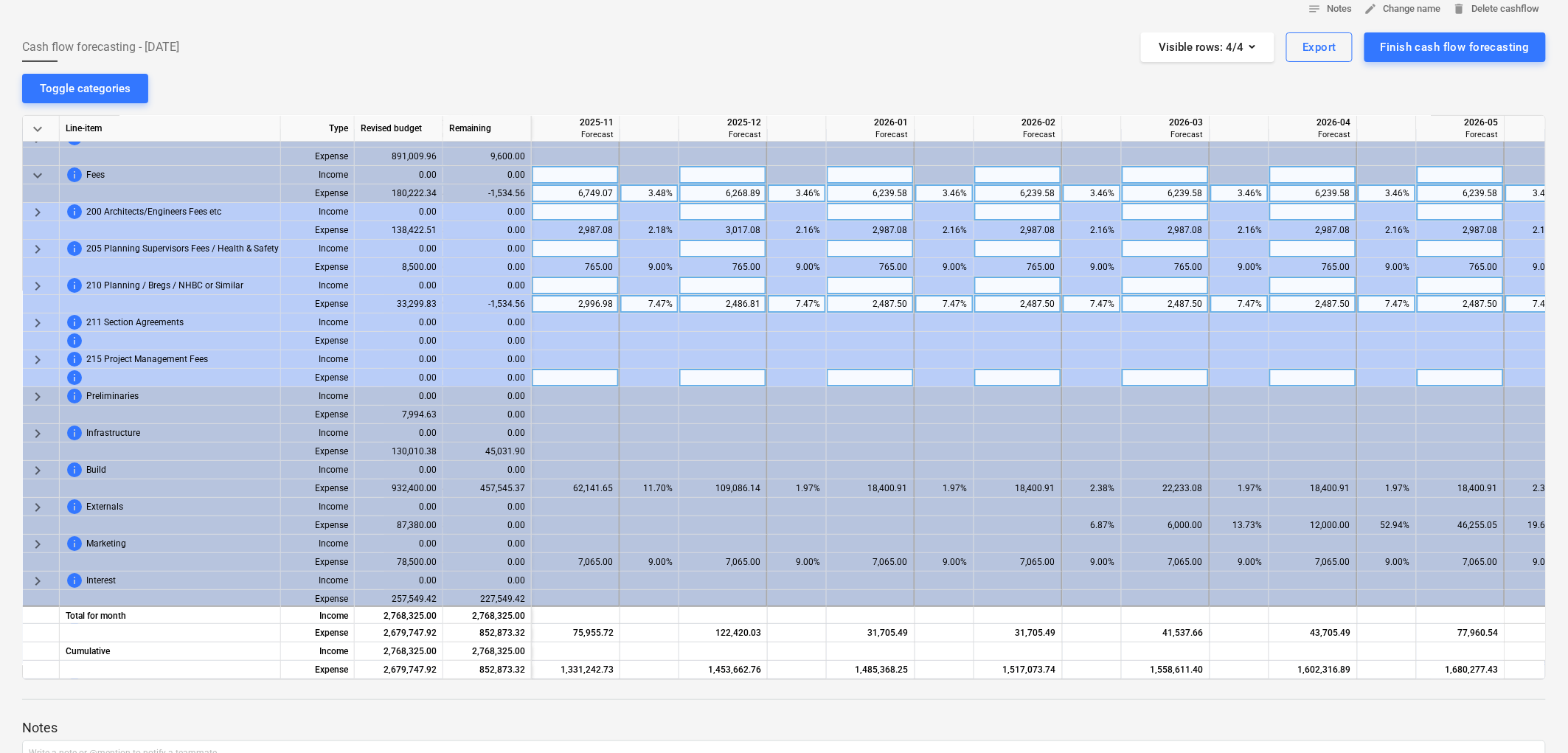
scroll to position [13, 2656]
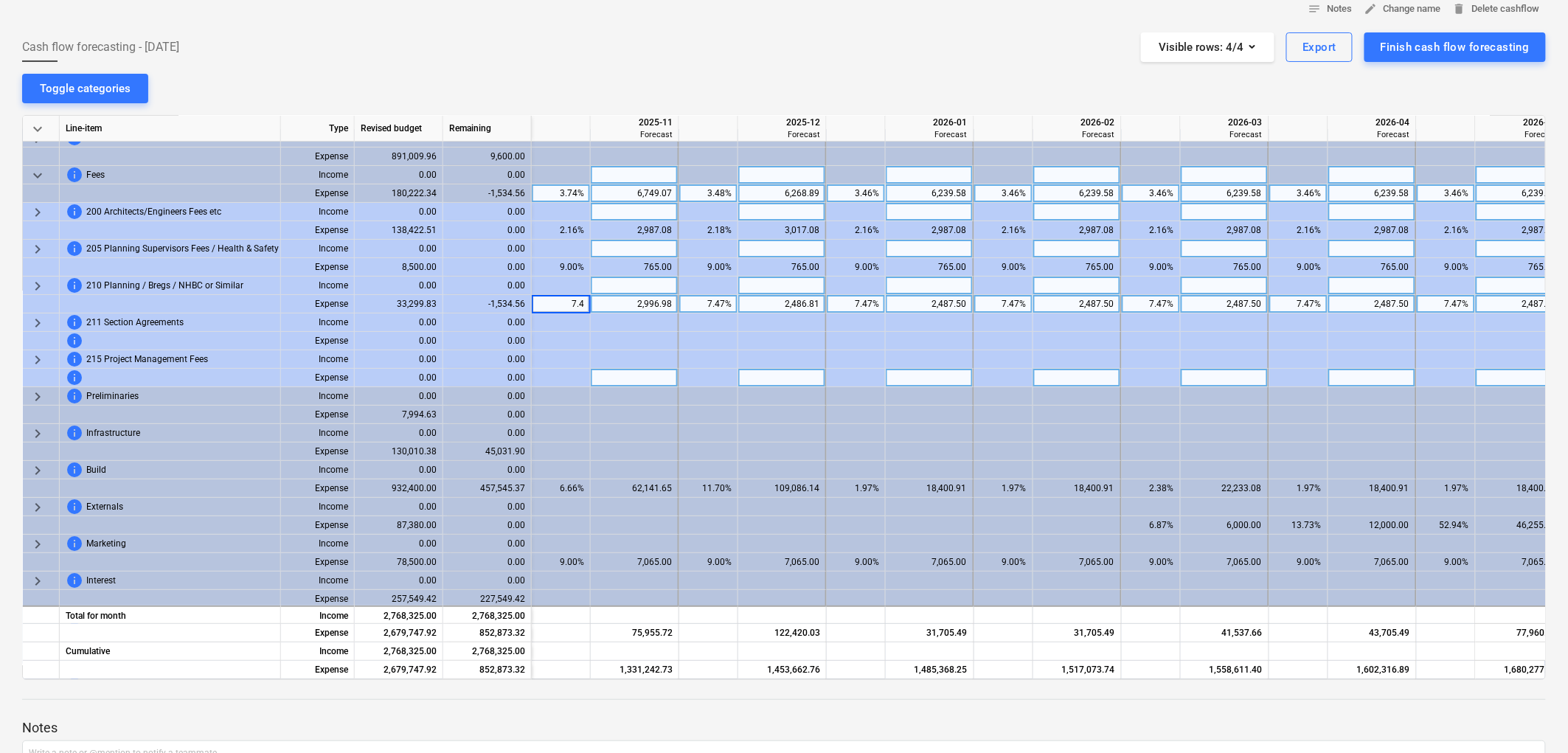
type input "7.47"
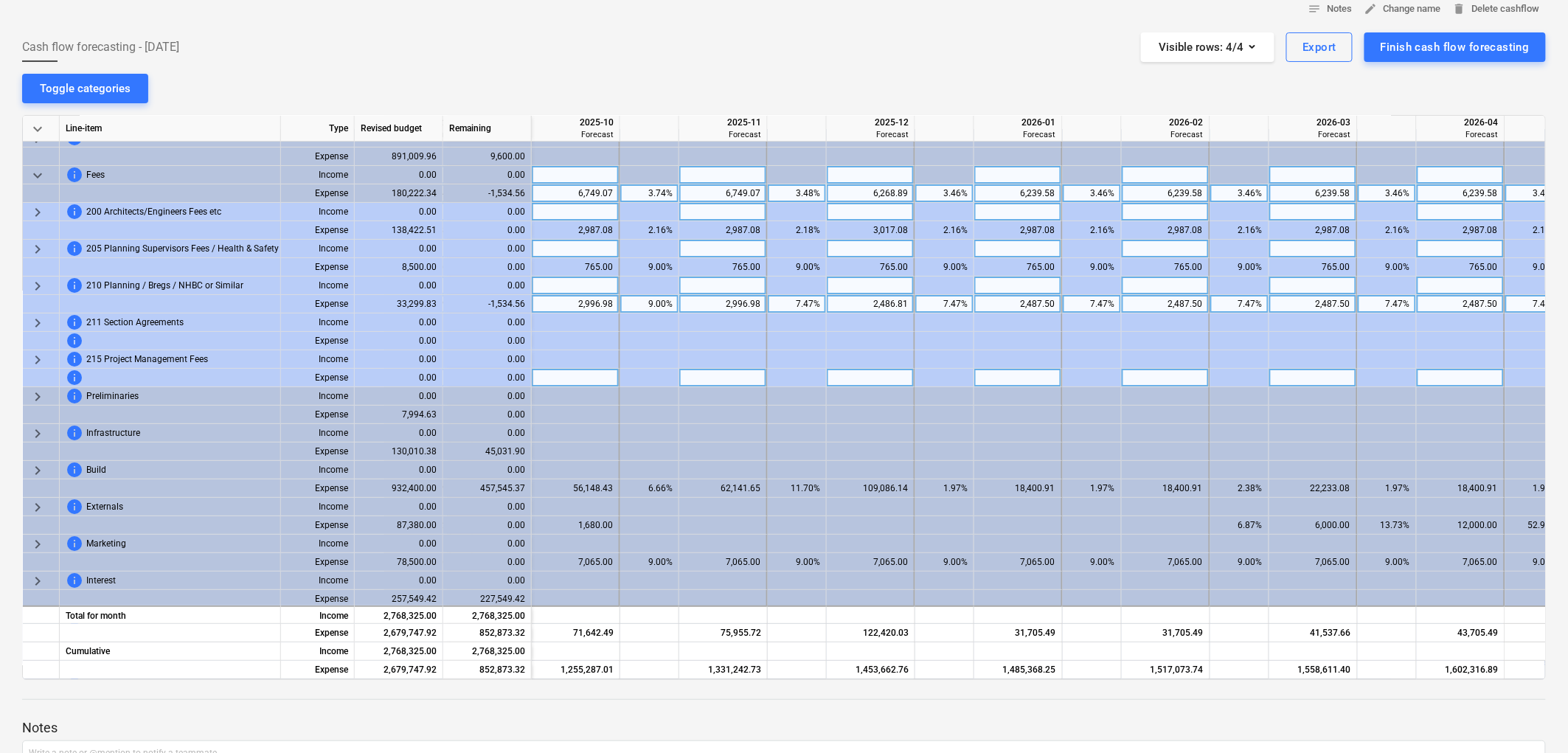
scroll to position [13, 2508]
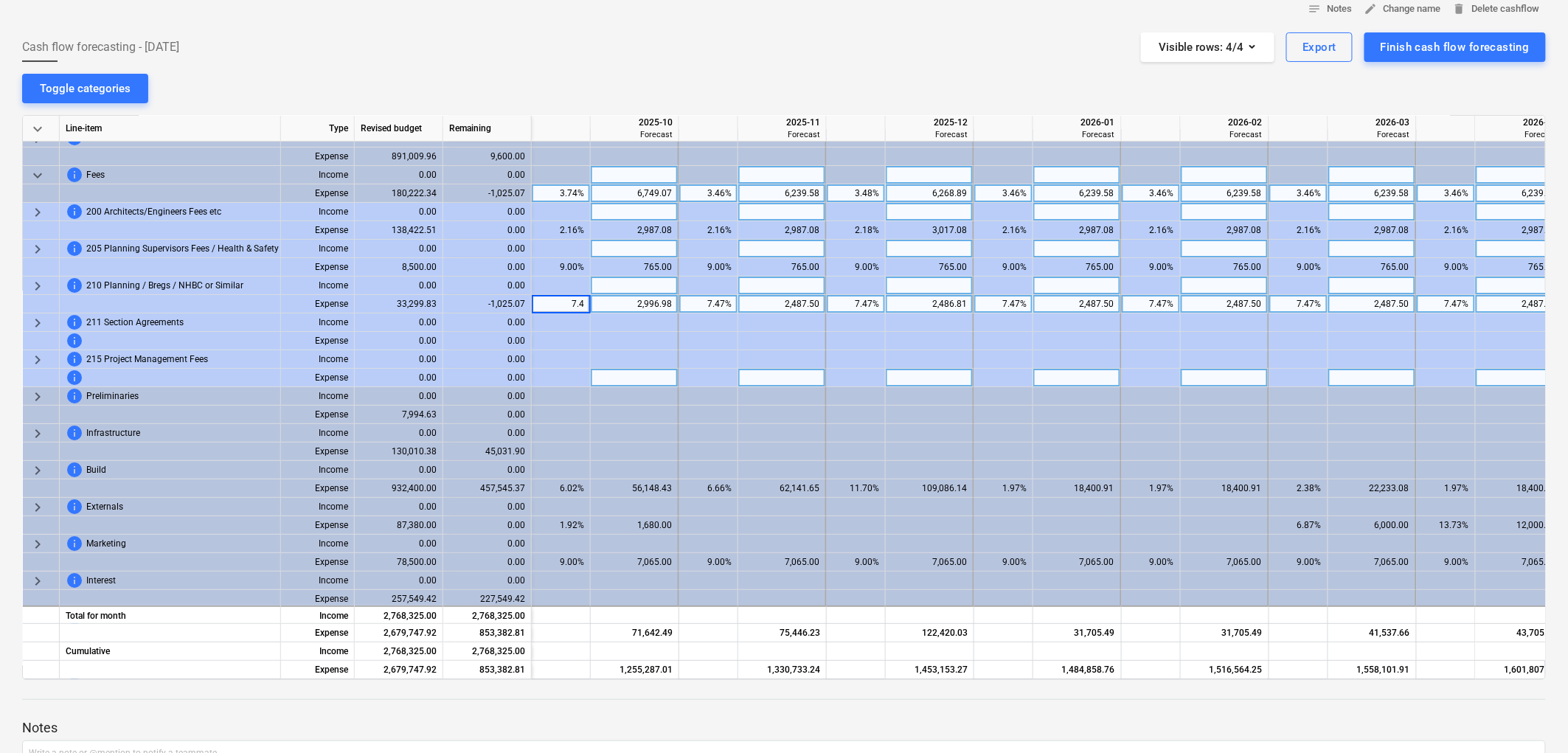
type input "7.47"
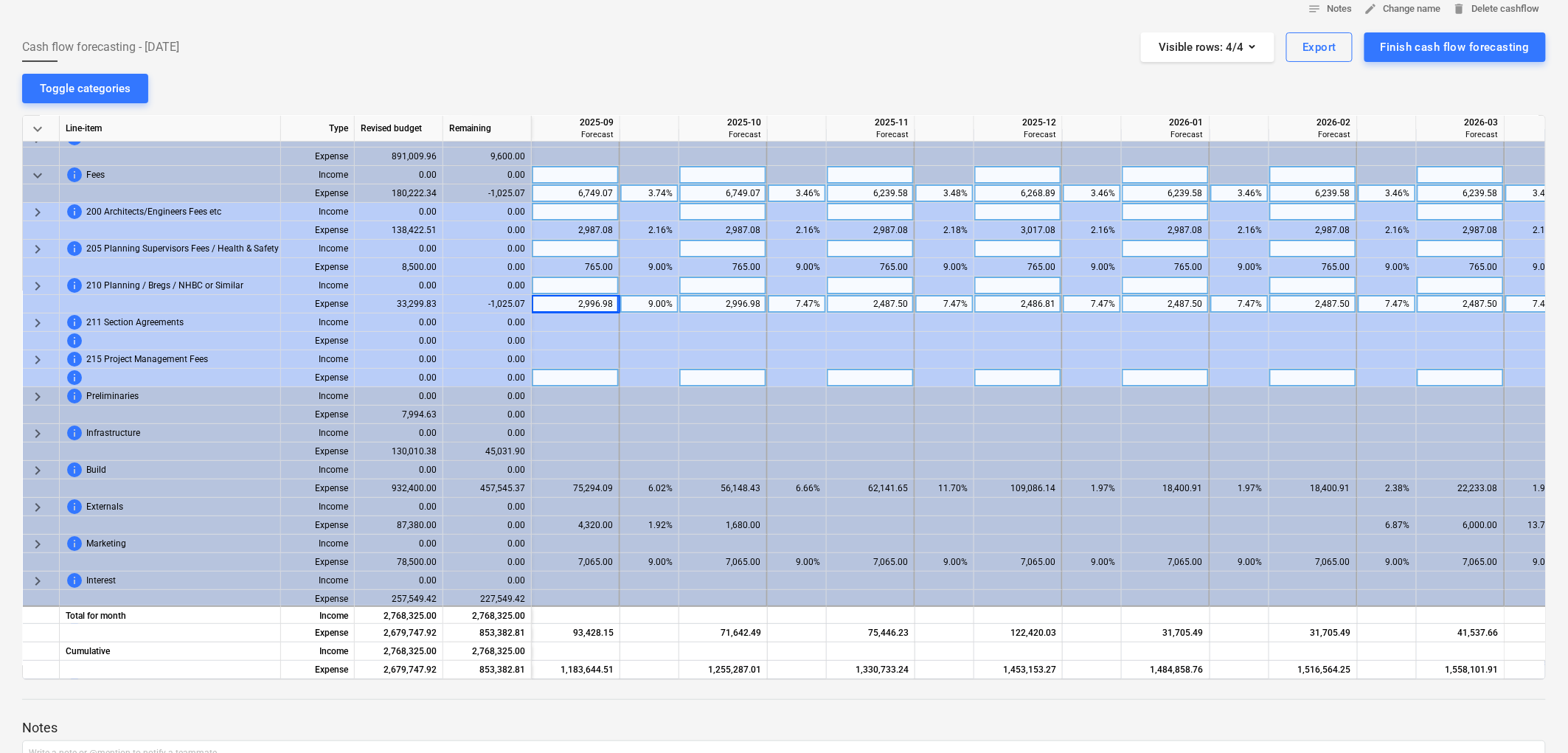
scroll to position [13, 2361]
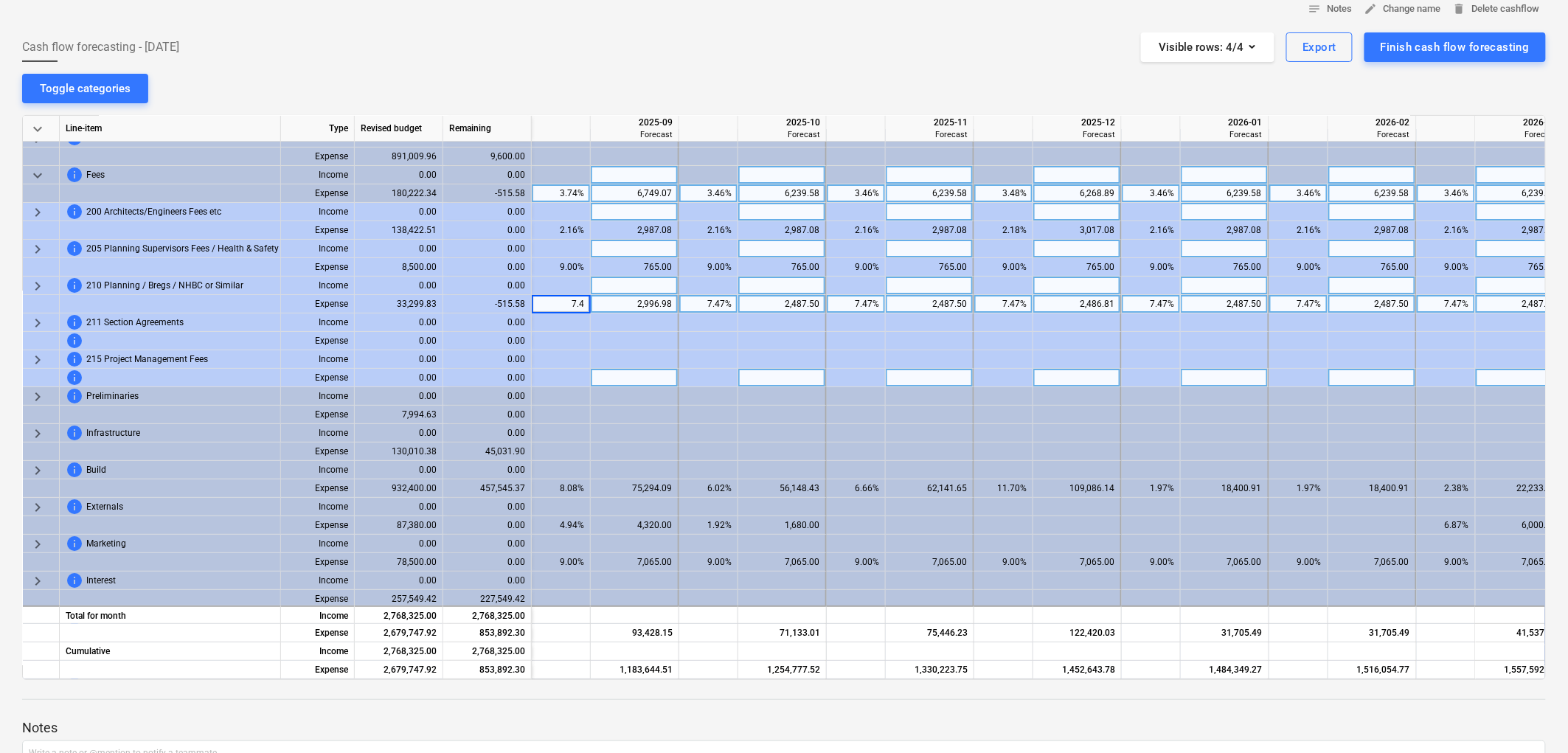
type input "7.47"
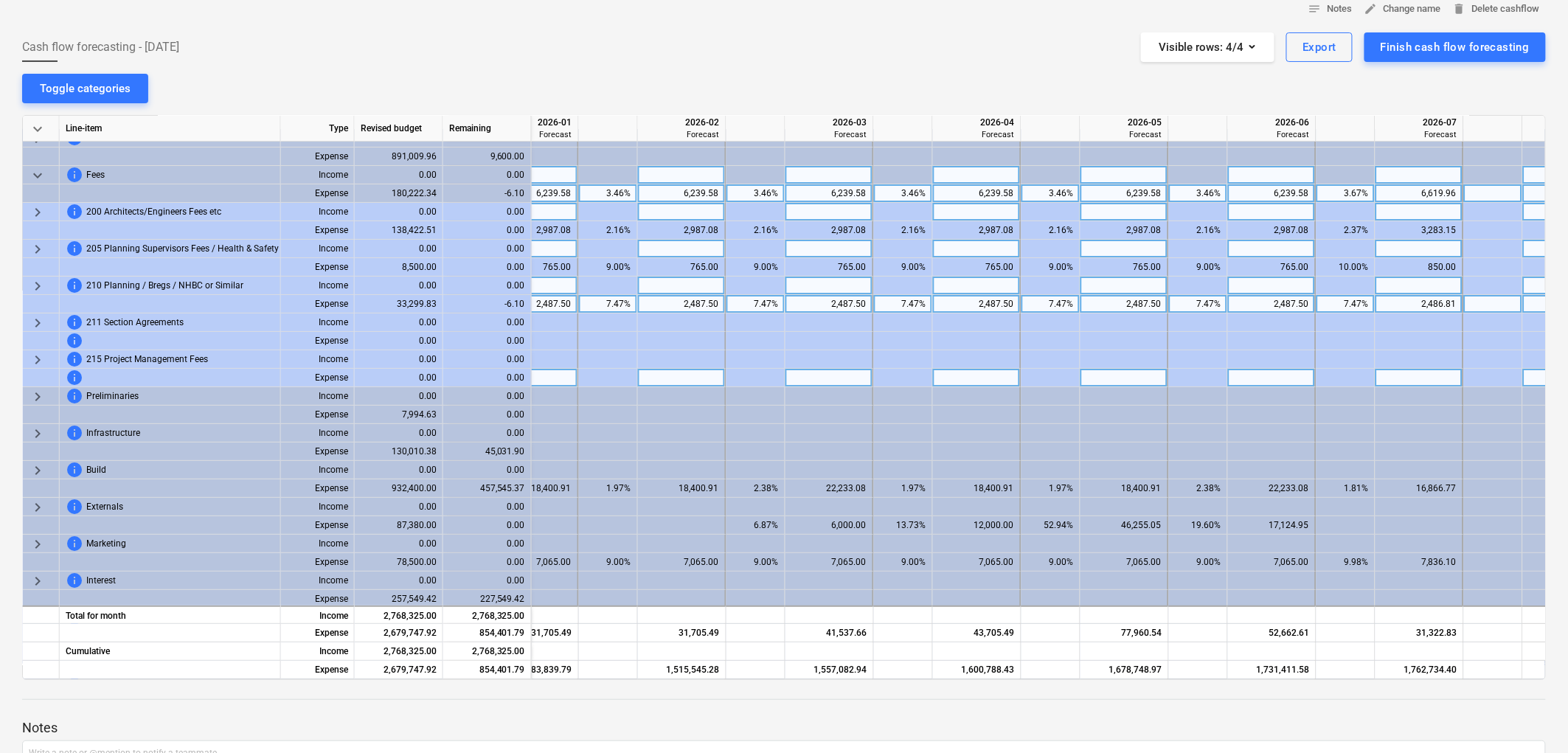
scroll to position [13, 3122]
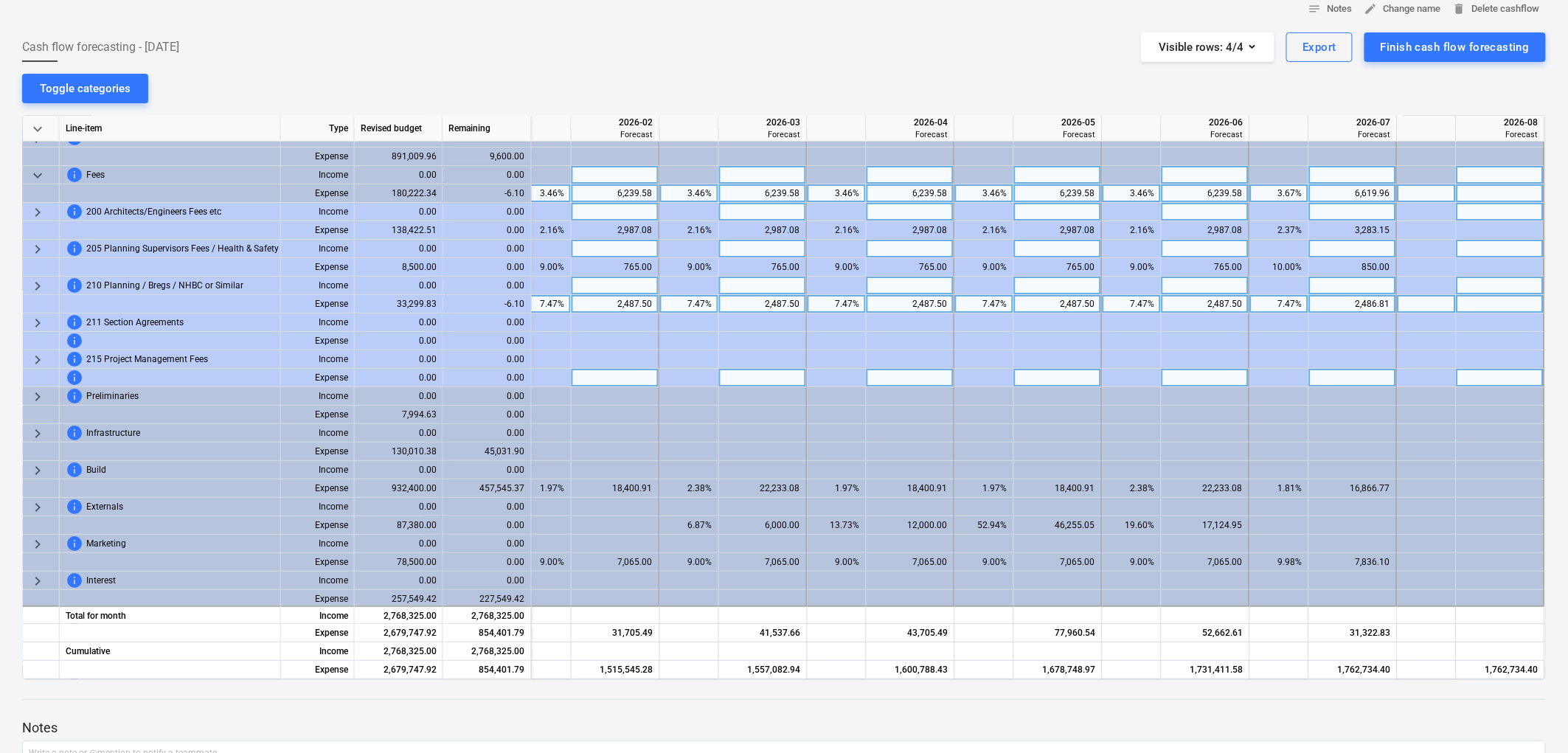
click at [1276, 292] on div at bounding box center [1280, 285] width 59 height 18
click at [1281, 301] on div "7.47%" at bounding box center [1280, 304] width 47 height 18
click at [1208, 85] on div "notes Notes edit Change name delete Delete cashflow Cash flow forecasting - 202…" at bounding box center [784, 437] width 1568 height 900
click at [1365, 307] on div at bounding box center [1354, 304] width 88 height 18
type input "2480.71"
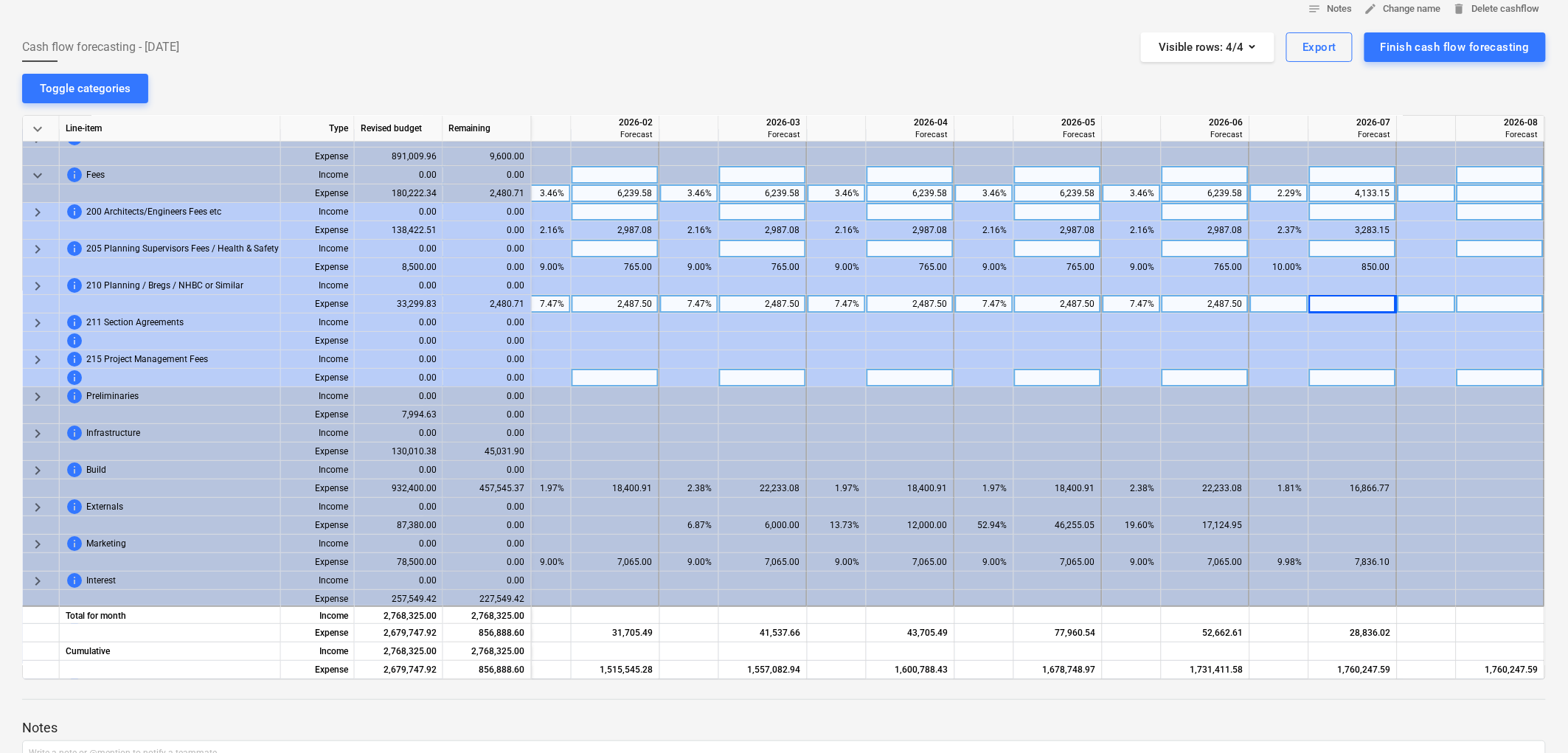
click at [1236, 94] on div "notes Notes edit Change name delete Delete cashflow Cash flow forecasting - 202…" at bounding box center [784, 437] width 1568 height 900
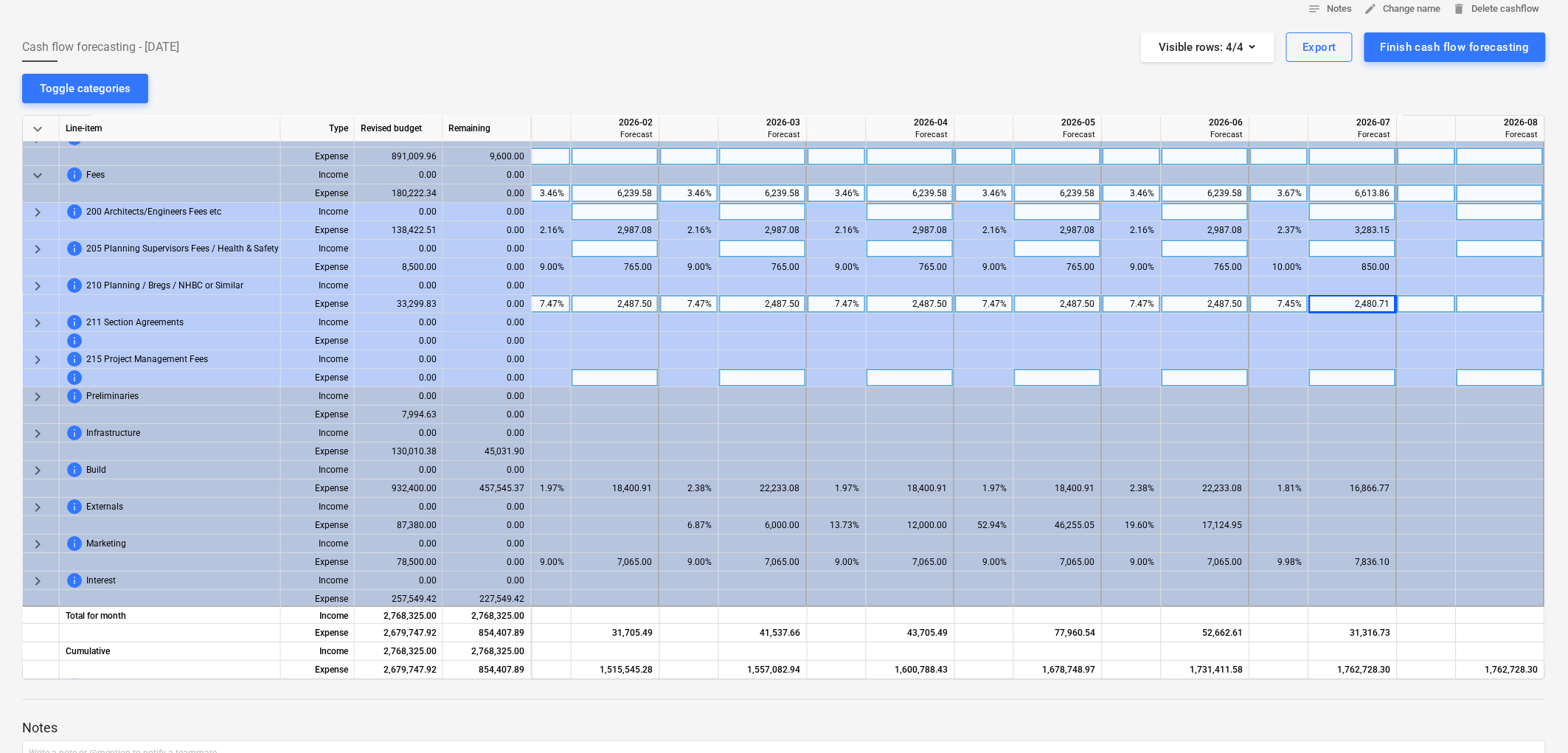
click at [42, 174] on span "keyboard_arrow_down" at bounding box center [38, 176] width 17 height 17
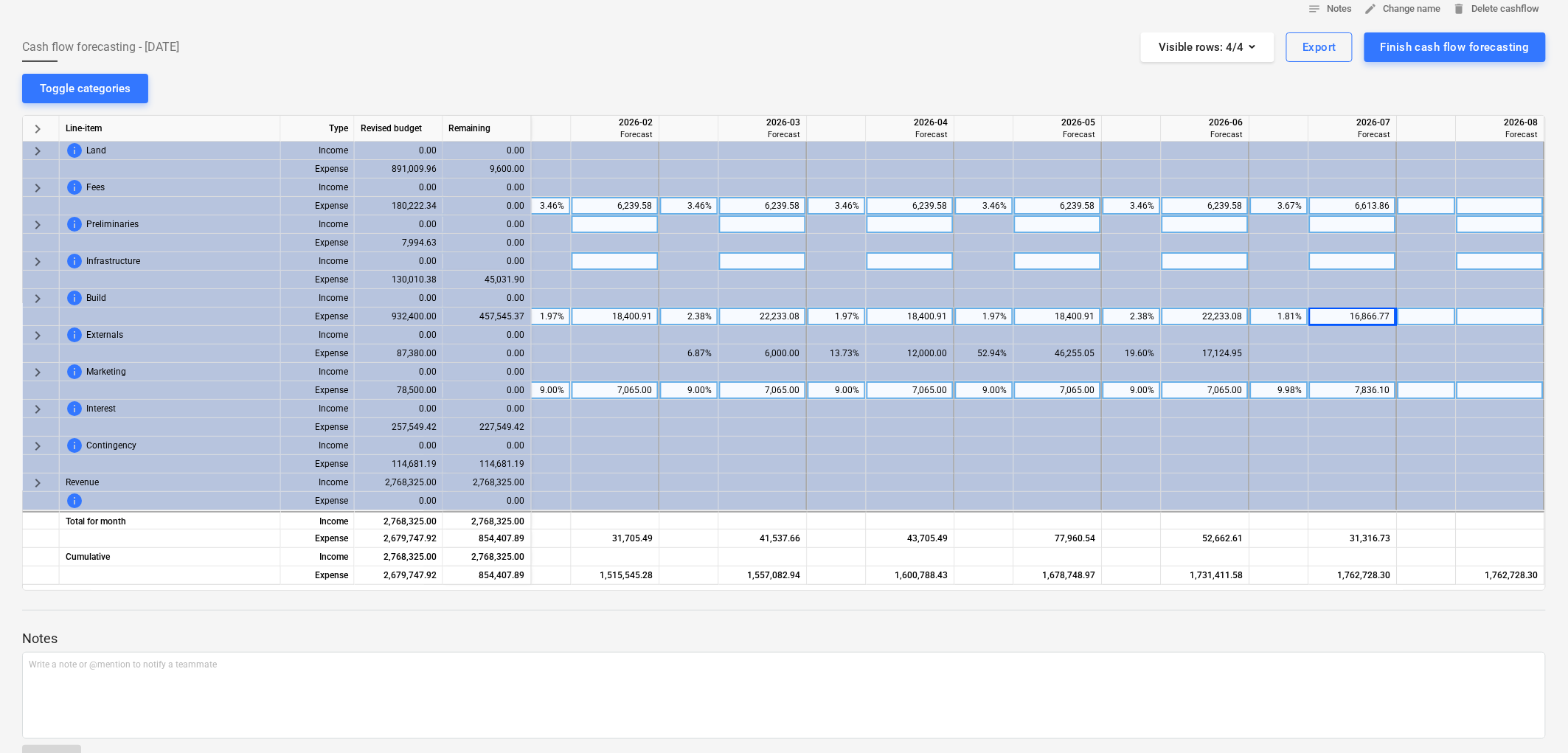
scroll to position [0, 3117]
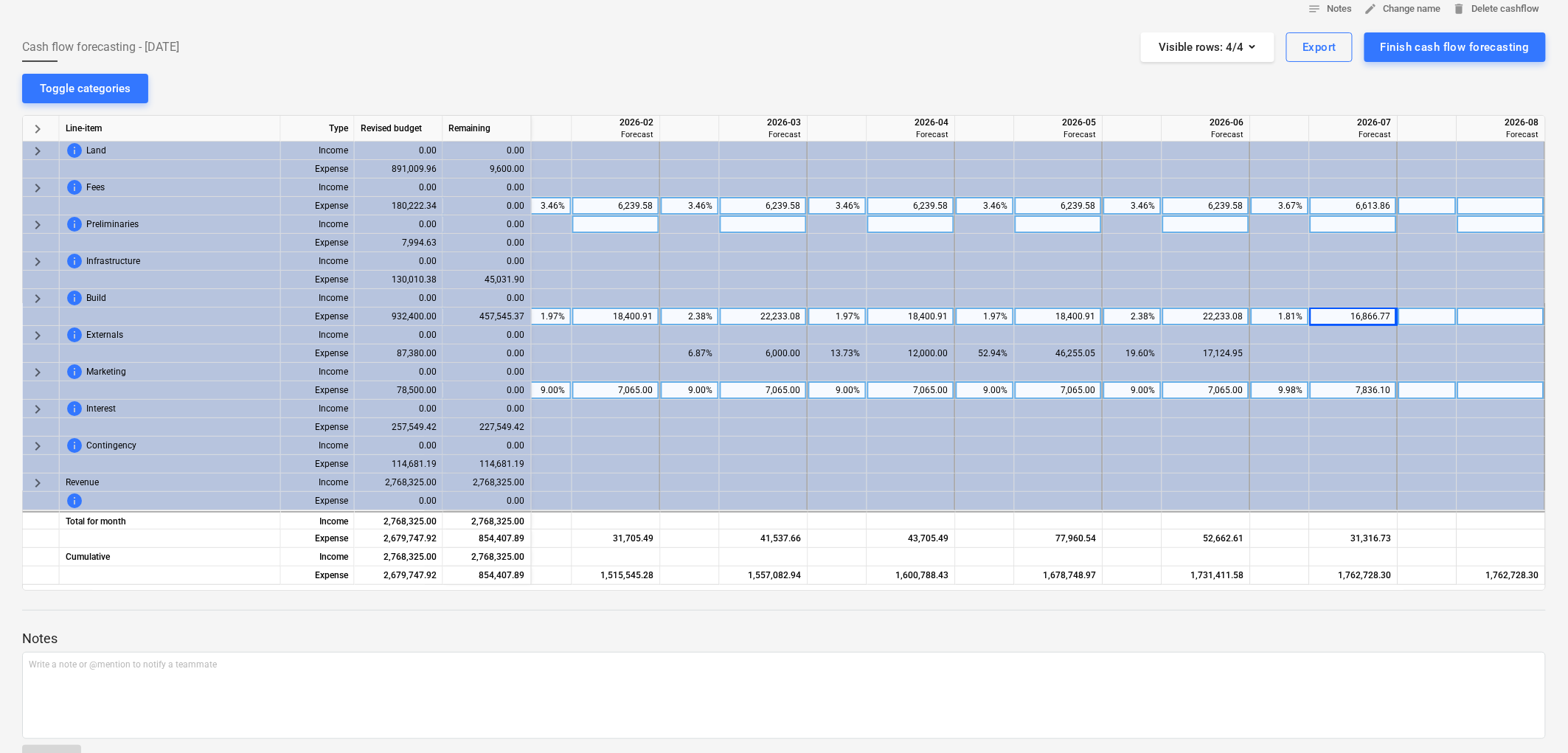
click at [34, 262] on span "keyboard_arrow_right" at bounding box center [38, 262] width 17 height 17
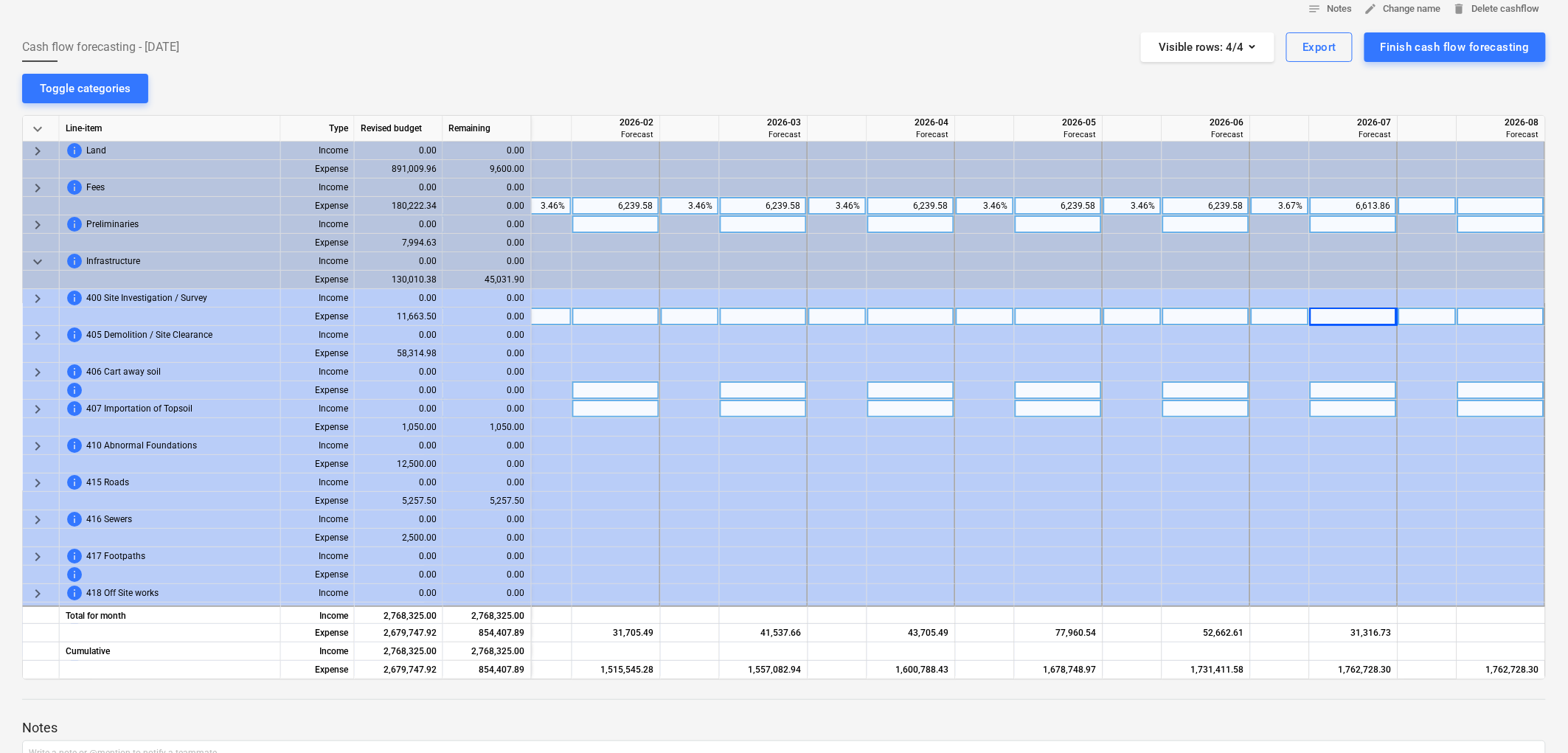
click at [34, 405] on span "keyboard_arrow_right" at bounding box center [38, 409] width 17 height 17
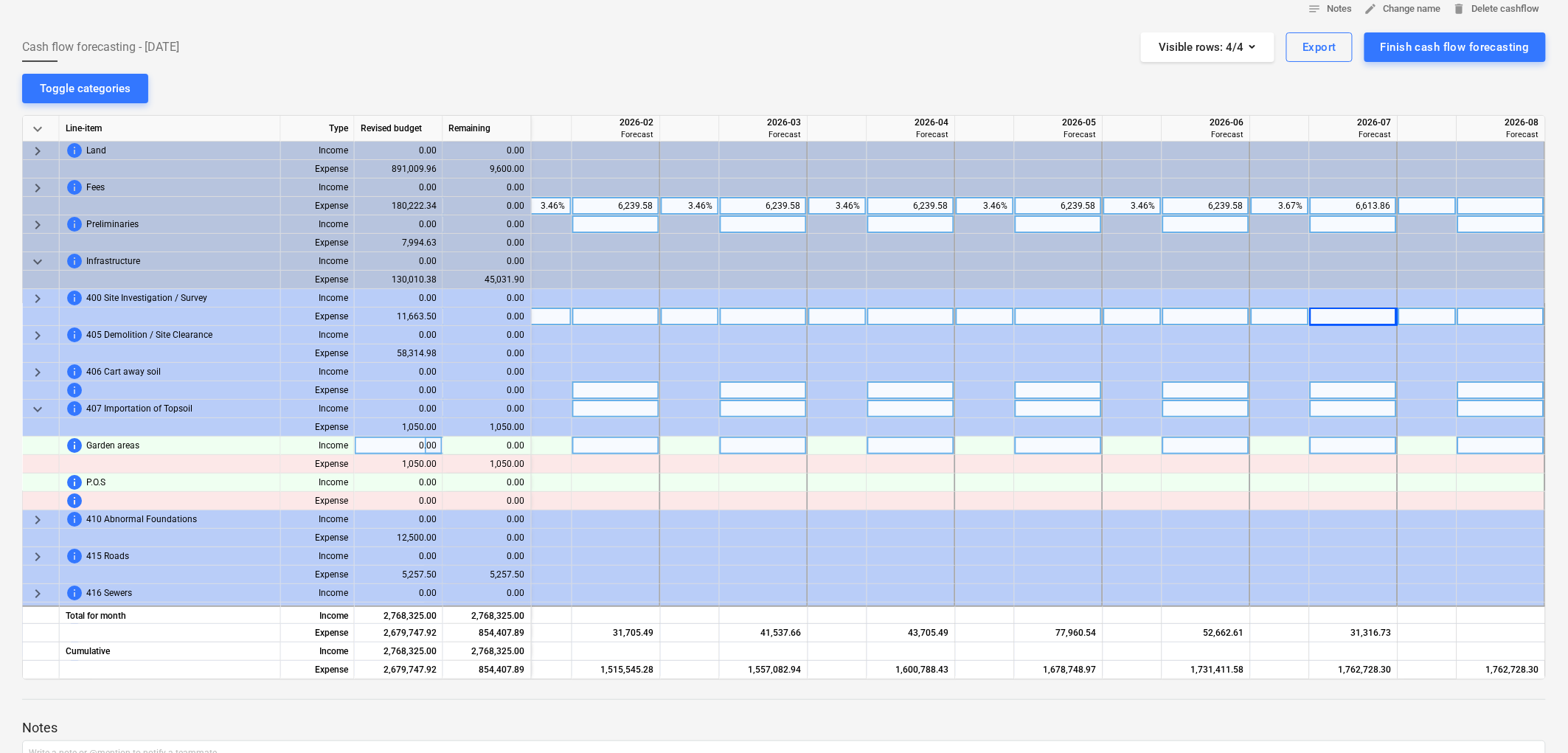
click at [731, 438] on div at bounding box center [764, 445] width 88 height 18
click at [32, 404] on span "keyboard_arrow_down" at bounding box center [38, 409] width 17 height 17
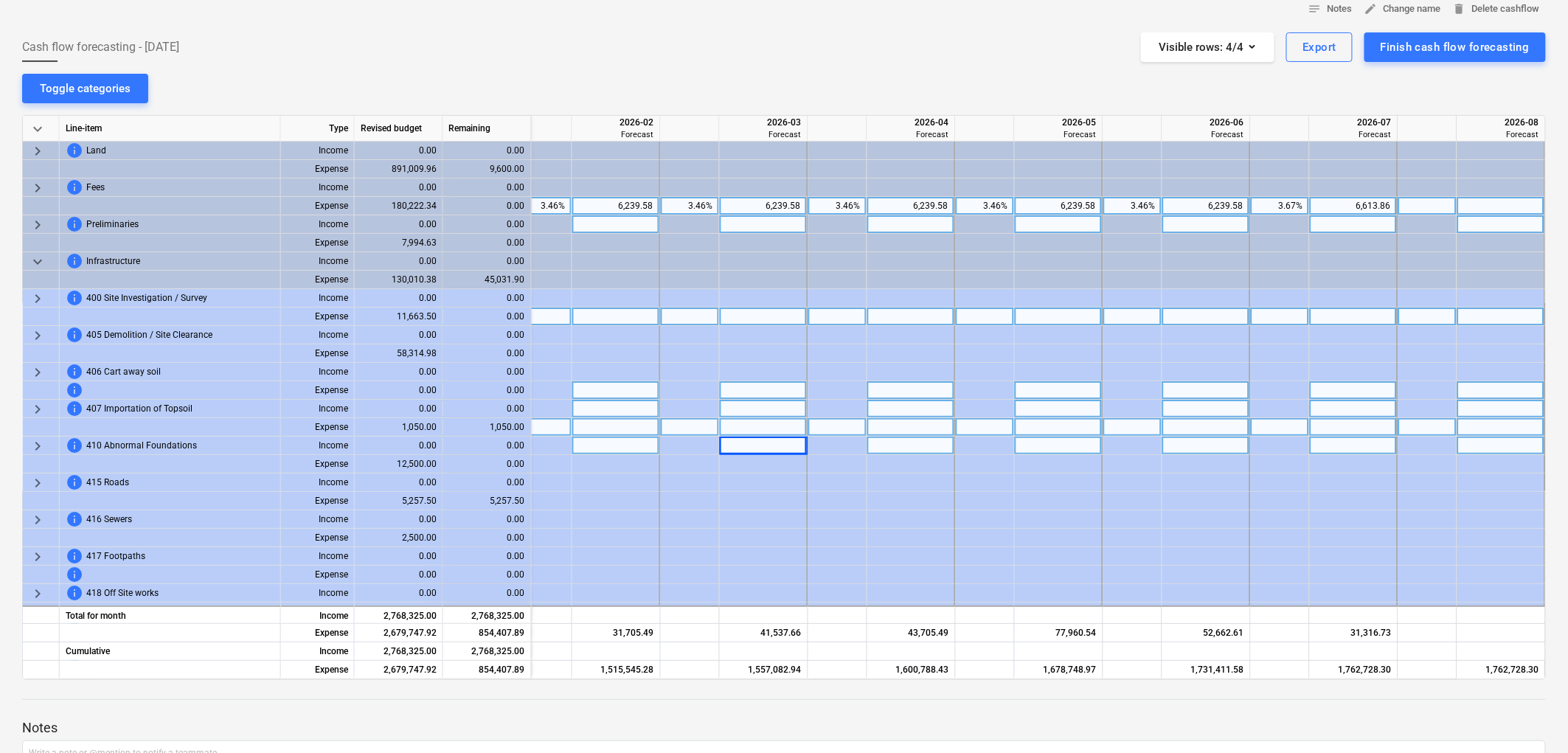
click at [700, 430] on div at bounding box center [690, 427] width 59 height 18
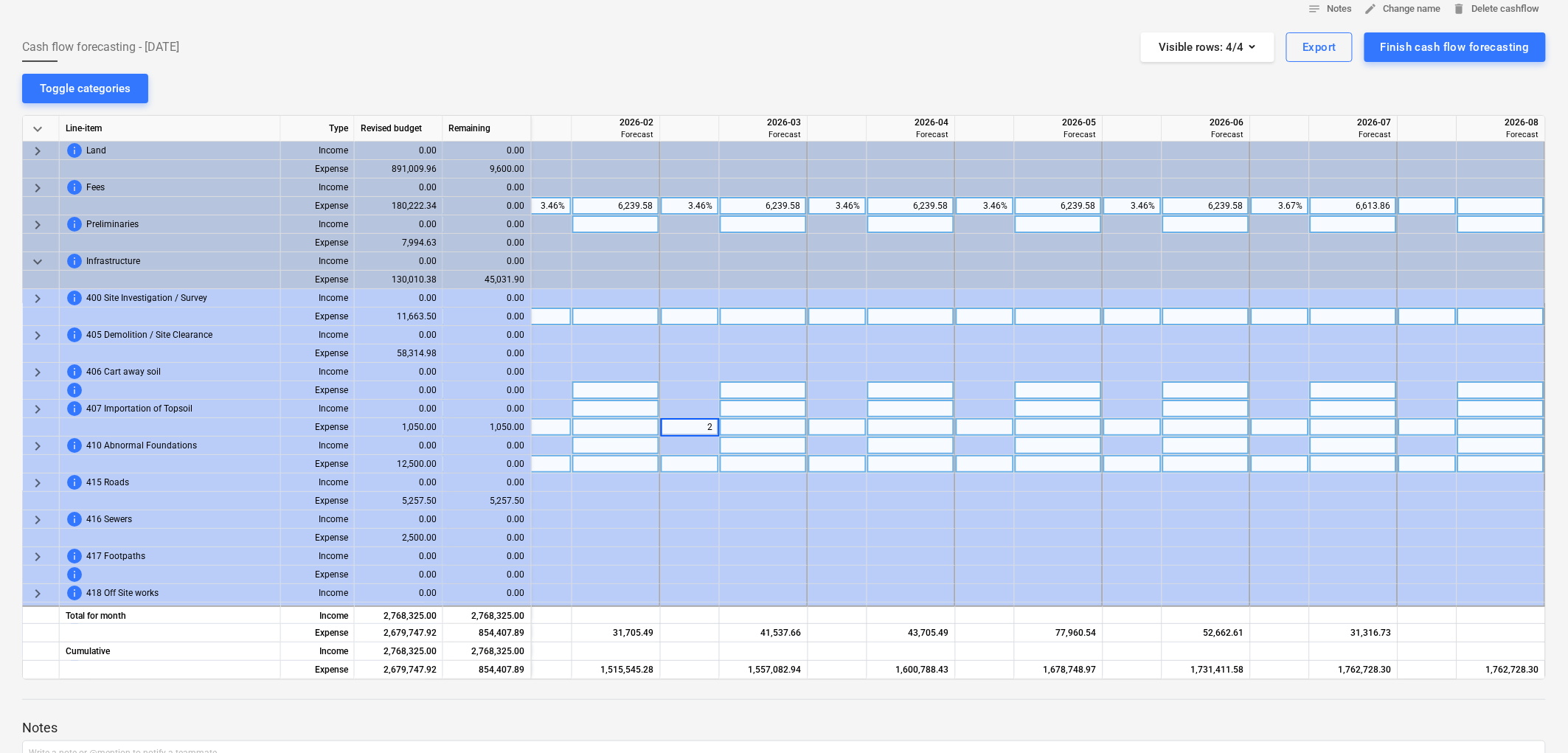
type input "20"
type input "40"
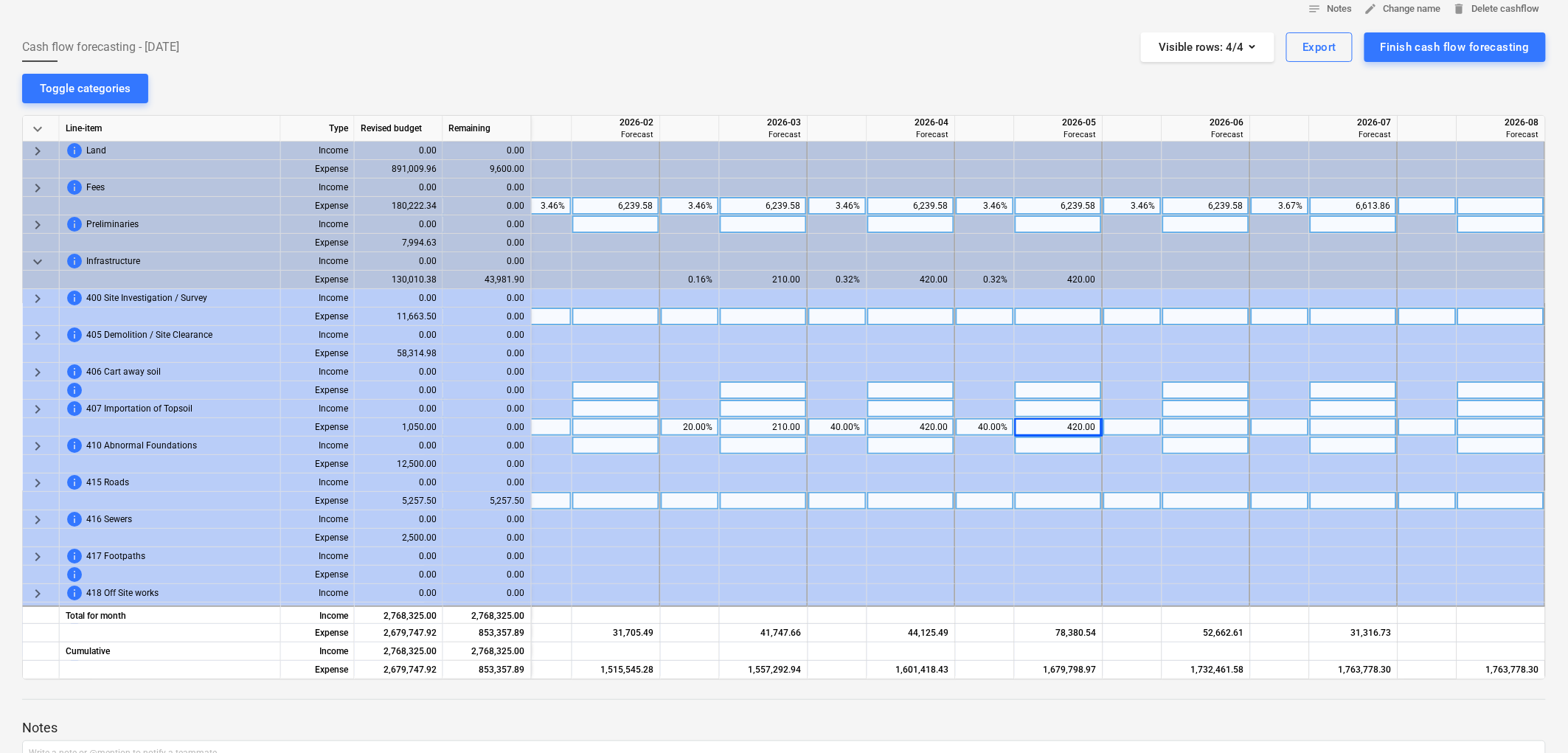
click at [970, 502] on div at bounding box center [985, 501] width 59 height 18
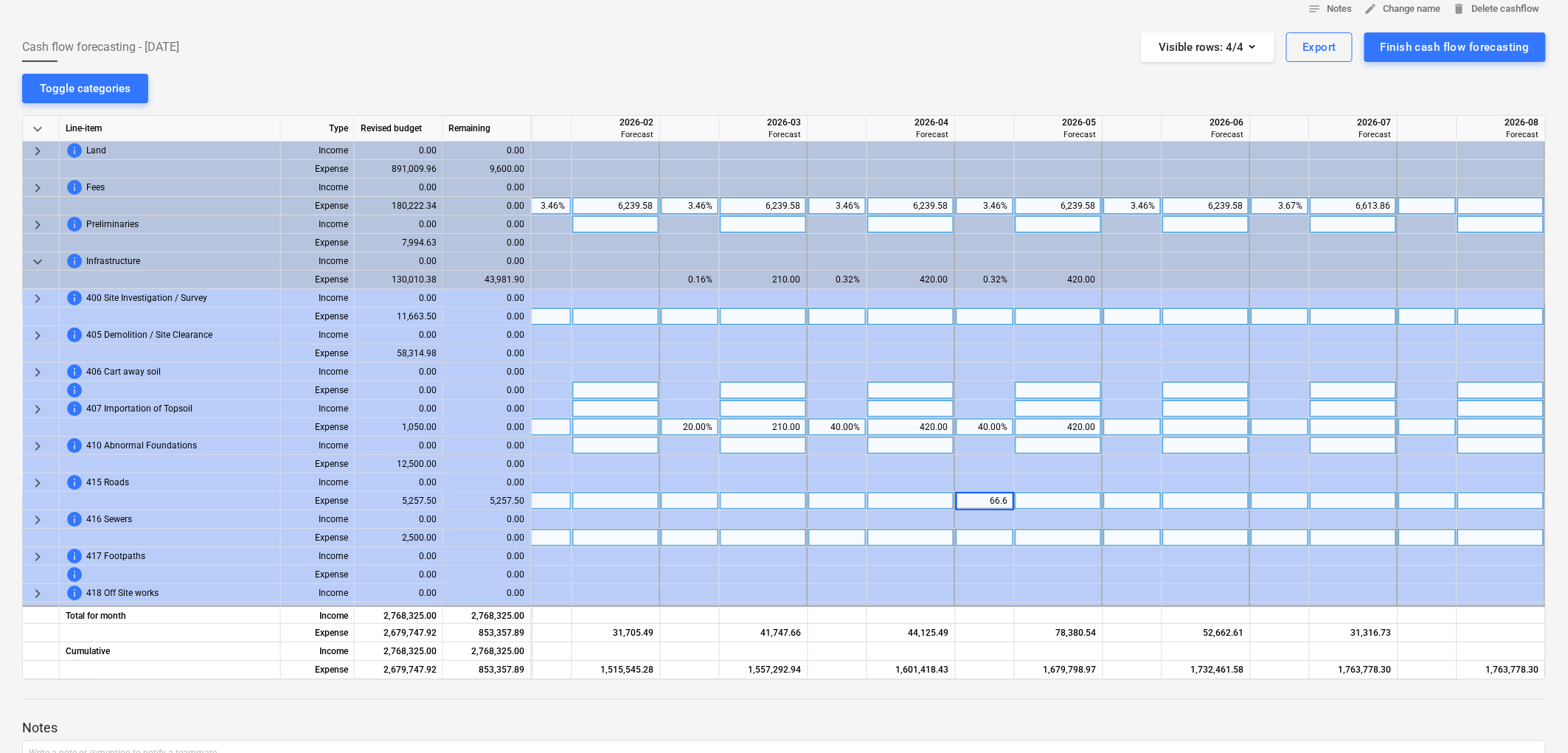
type input "66.66"
type input "33.33"
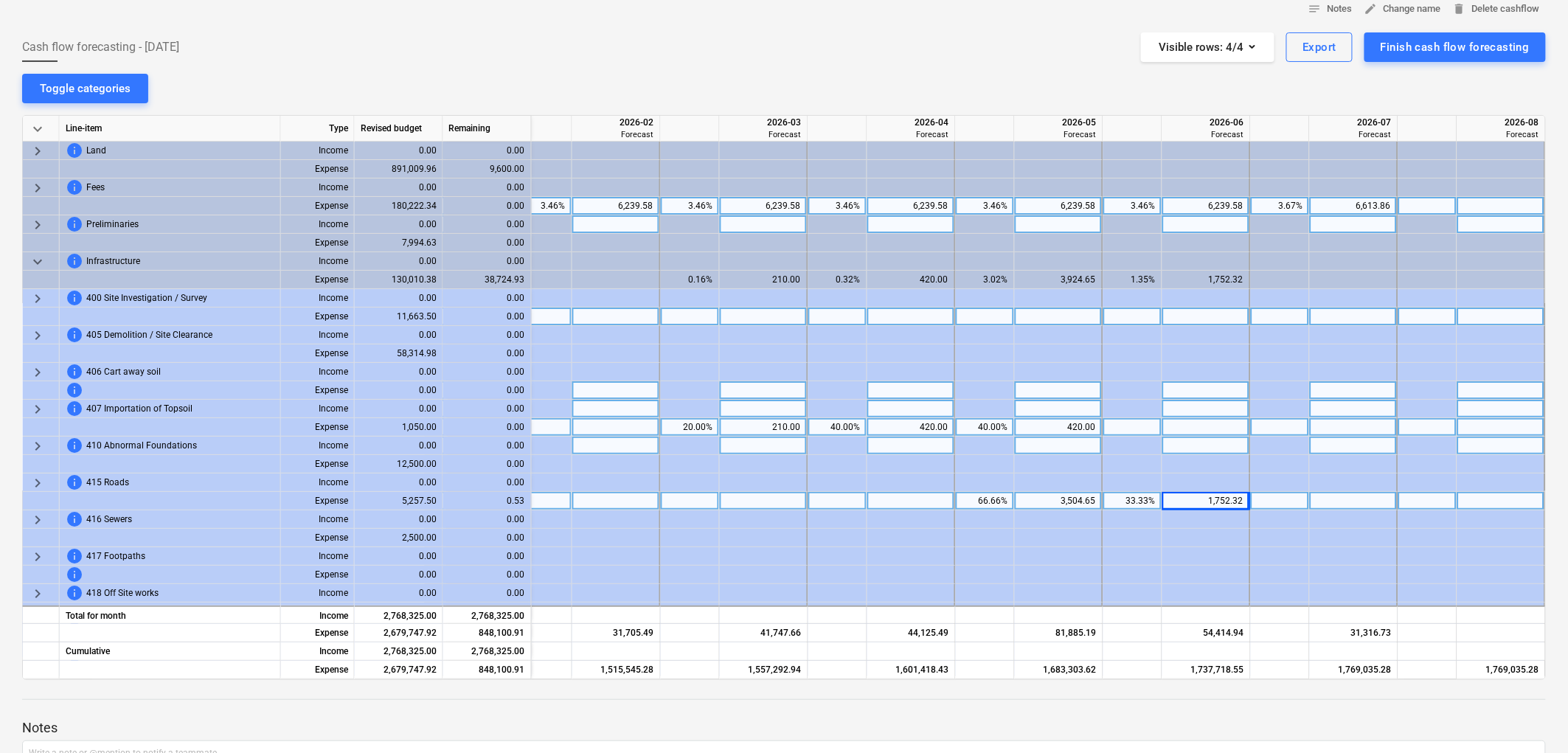
click at [993, 504] on div "66.66%" at bounding box center [985, 501] width 47 height 18
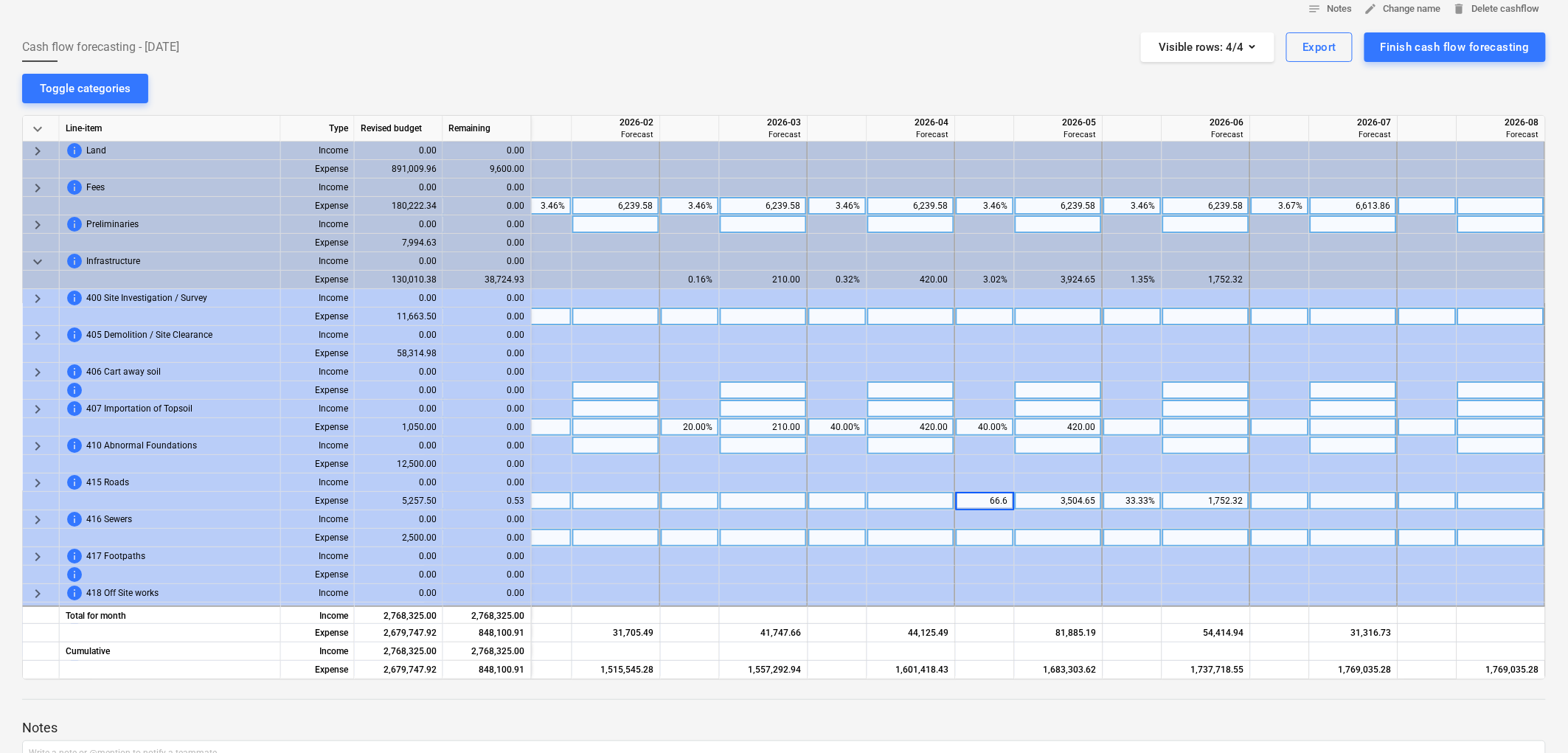
type input "66.67"
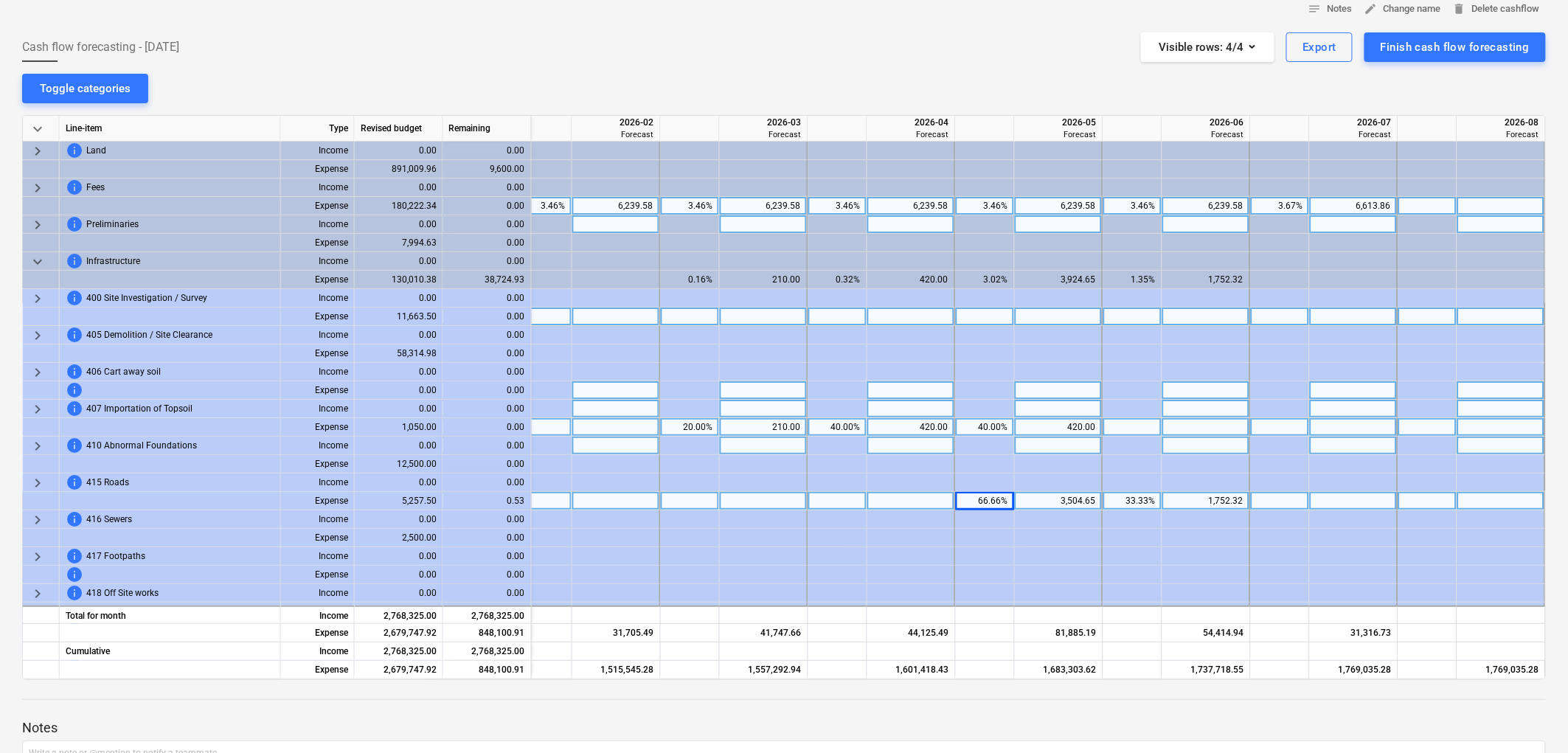
click at [901, 82] on div "notes Notes edit Change name delete Delete cashflow Cash flow forecasting - 202…" at bounding box center [784, 437] width 1568 height 900
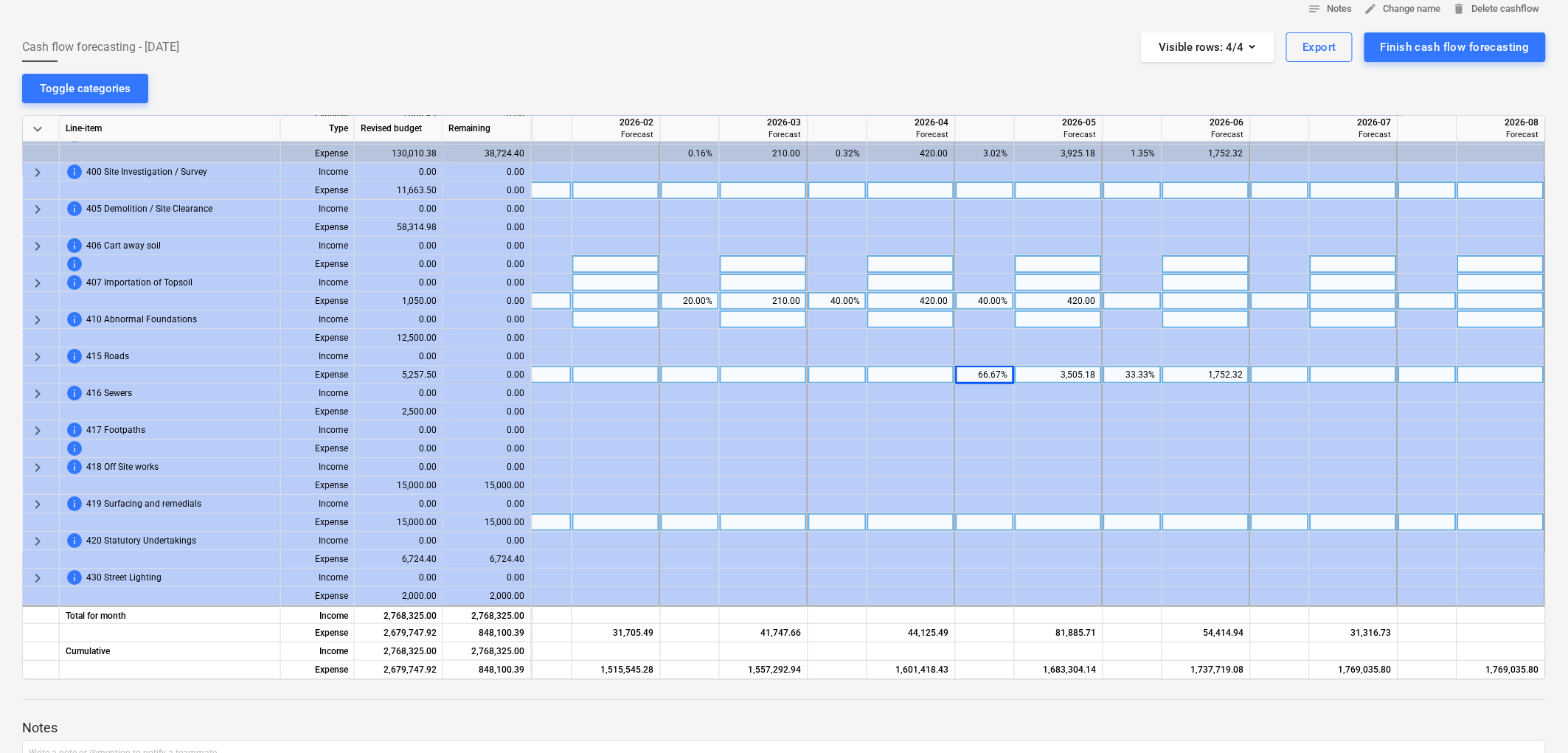
scroll to position [164, 3117]
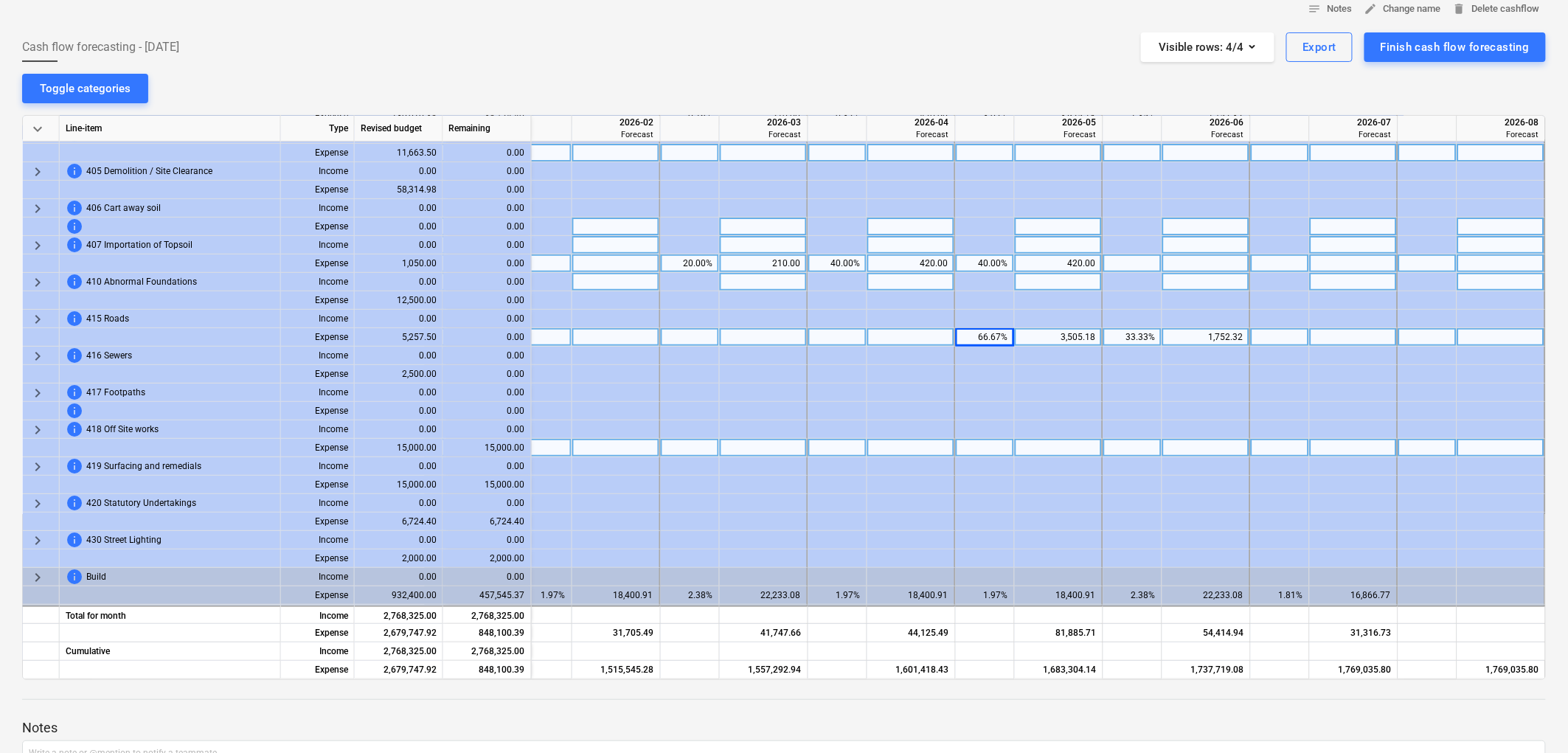
click at [984, 442] on div at bounding box center [985, 447] width 59 height 18
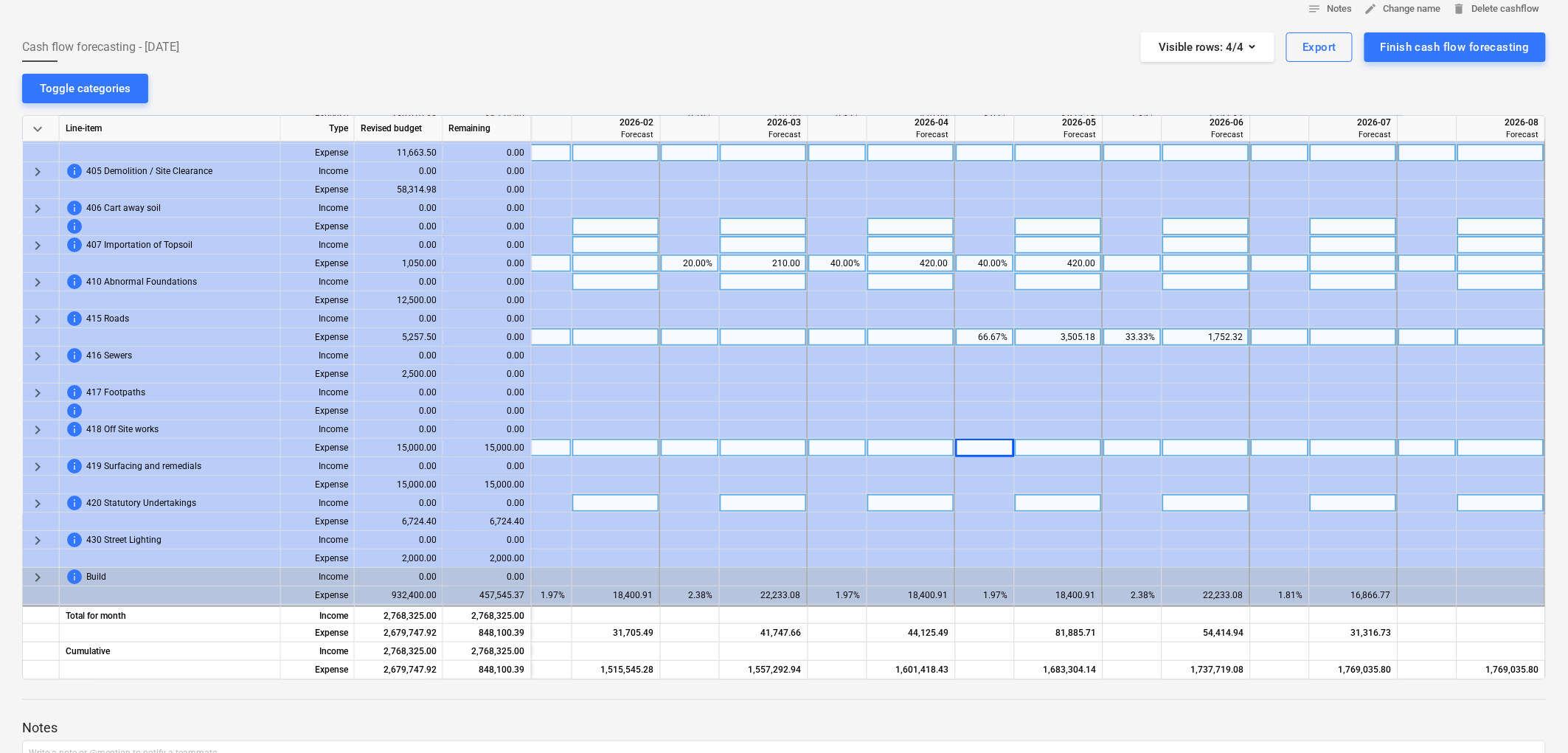
click at [976, 494] on div at bounding box center [985, 503] width 59 height 18
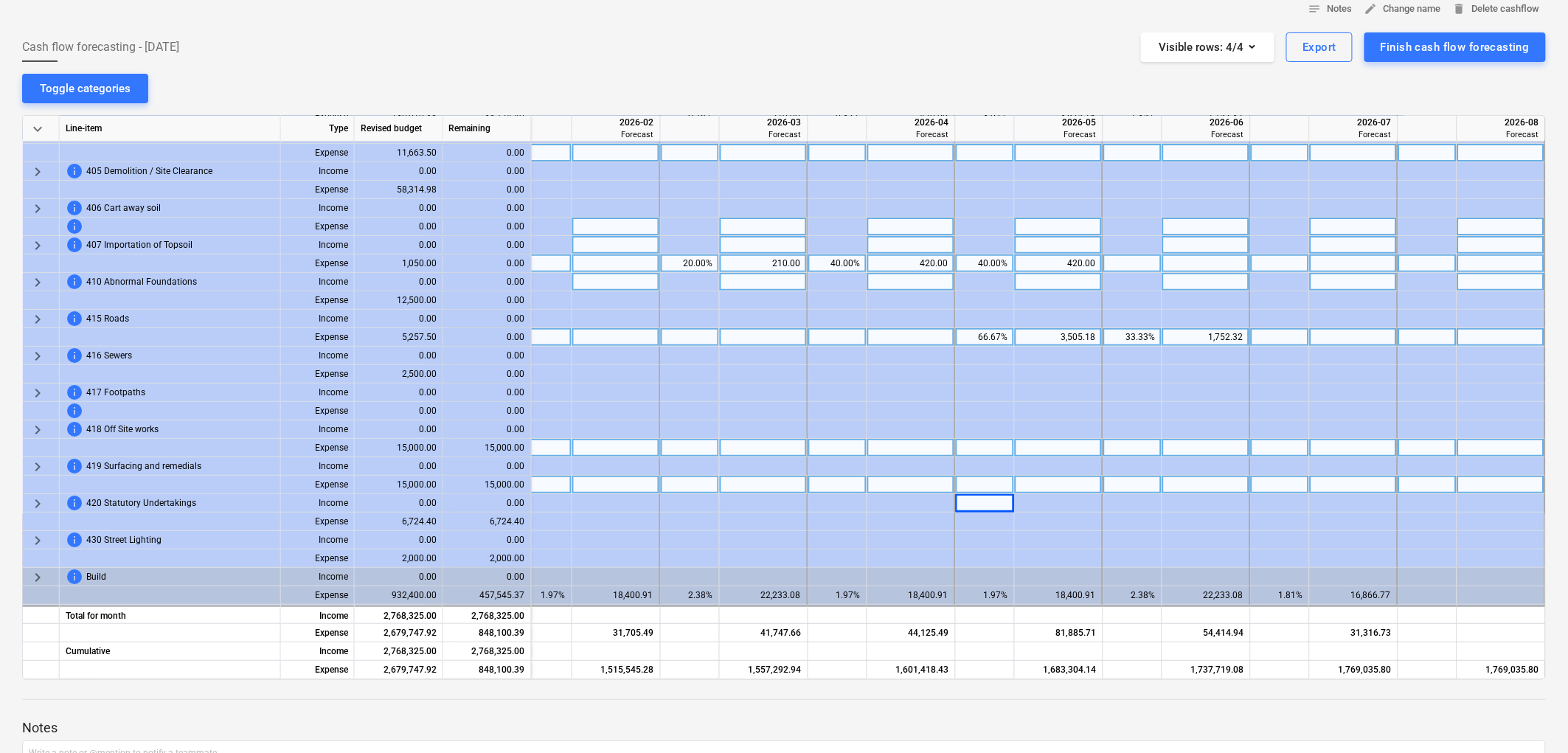
click at [978, 485] on div at bounding box center [985, 484] width 59 height 18
type input "66.67"
type input "33.33"
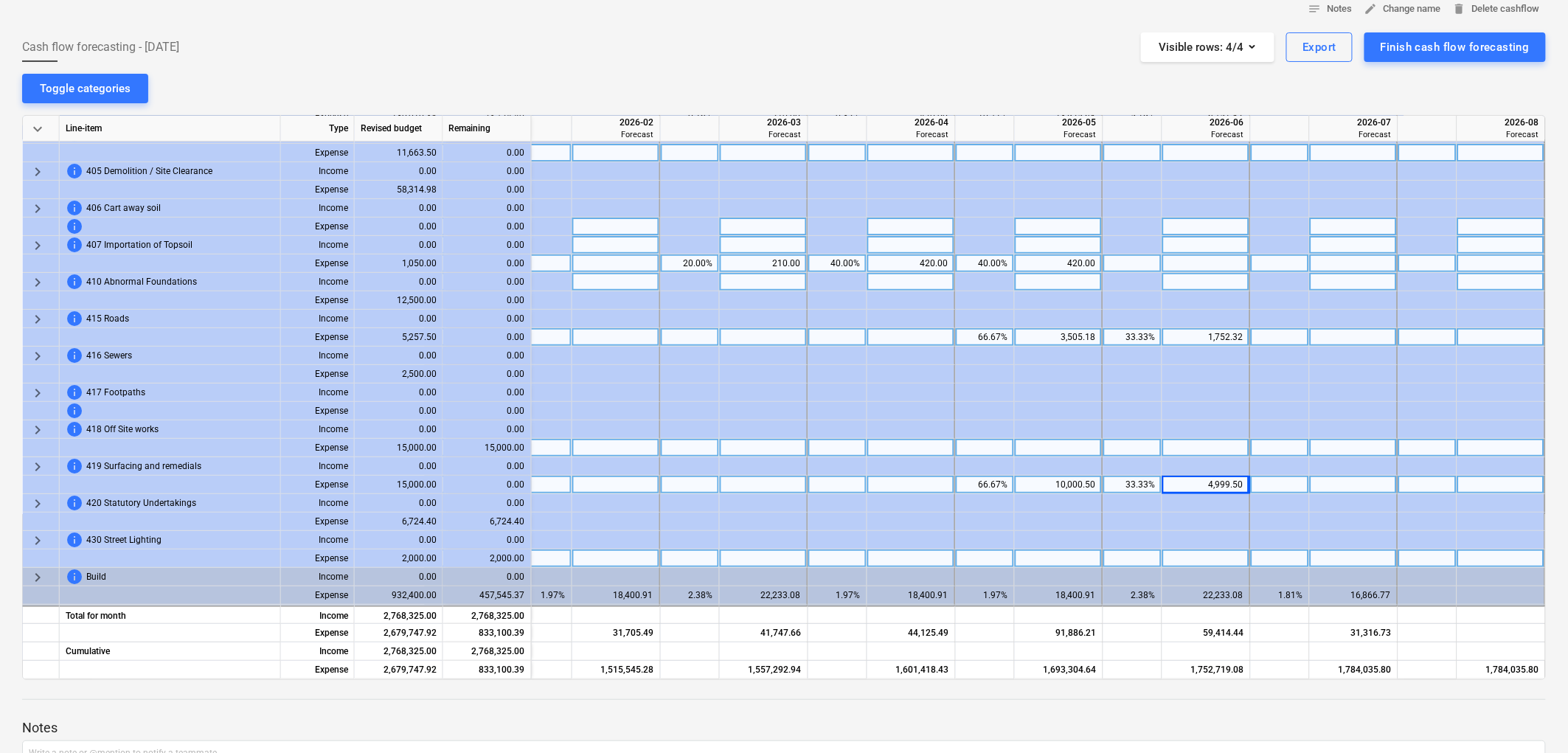
click at [977, 556] on div at bounding box center [985, 558] width 59 height 18
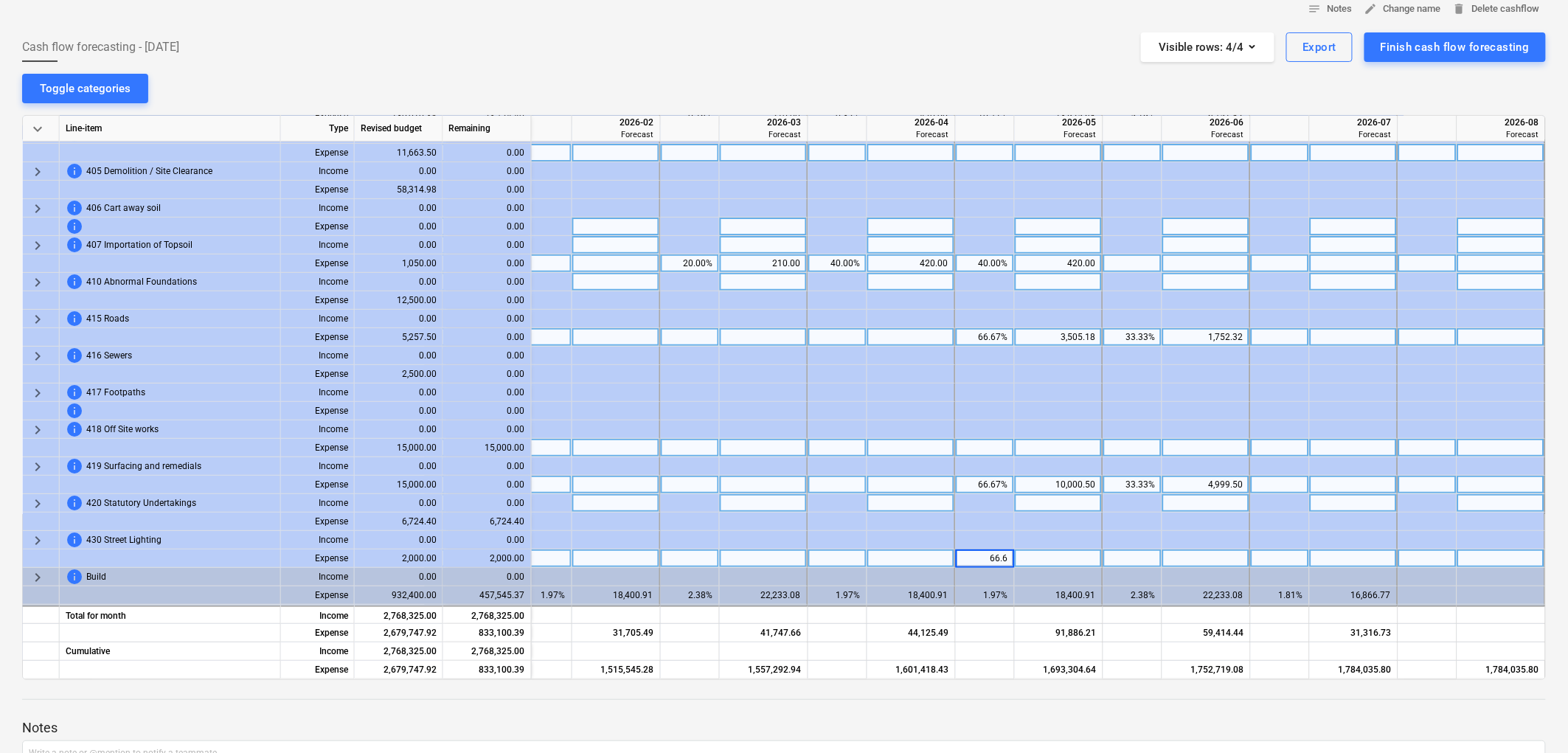
type input "66.67"
type input "33.33"
click at [972, 444] on div at bounding box center [985, 447] width 59 height 18
type input "66.67"
type input ".33"
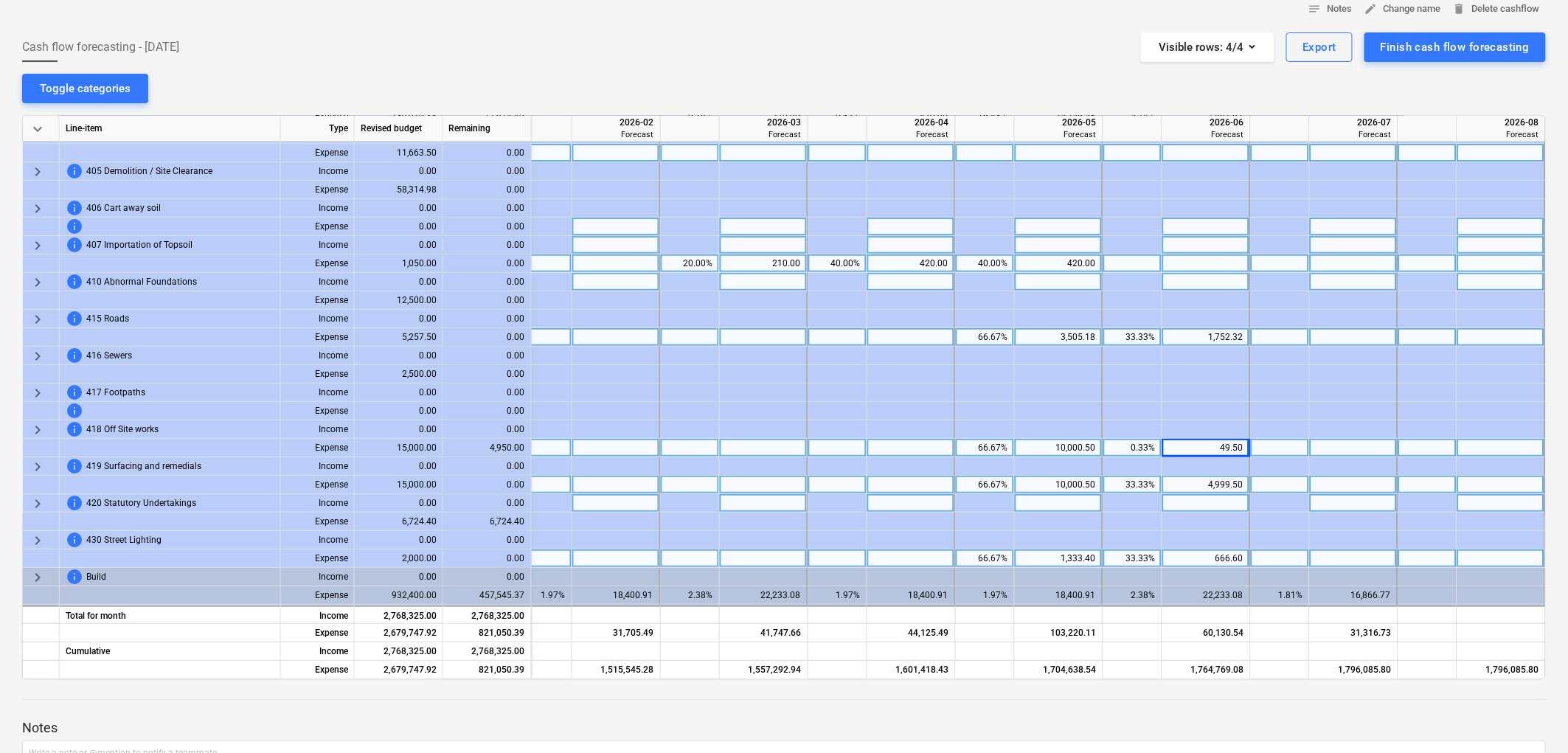
click at [1119, 448] on div "0.33%" at bounding box center [1133, 447] width 47 height 18
type input "33.33"
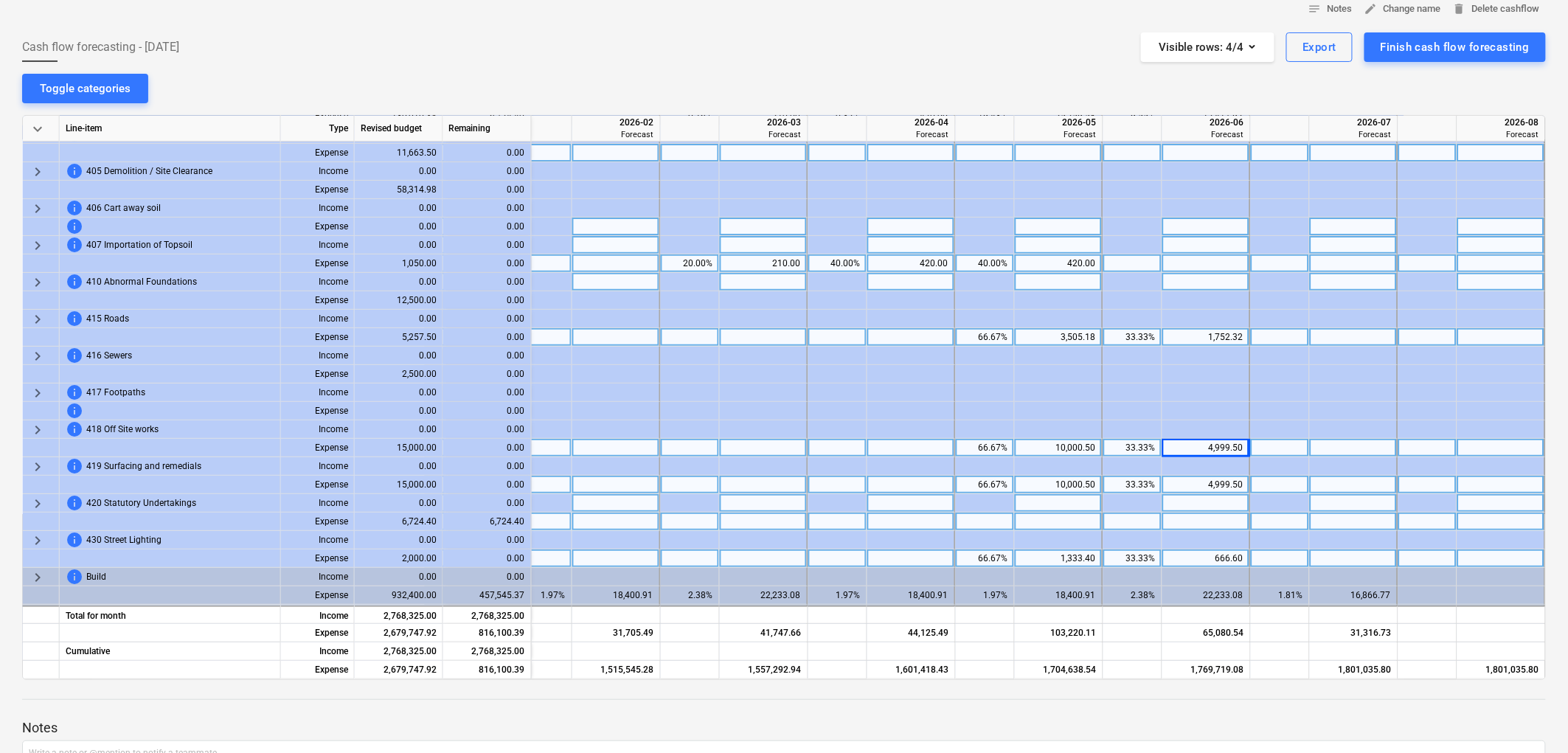
click at [1000, 525] on div at bounding box center [985, 521] width 59 height 18
type input "66.67"
type input "33.33"
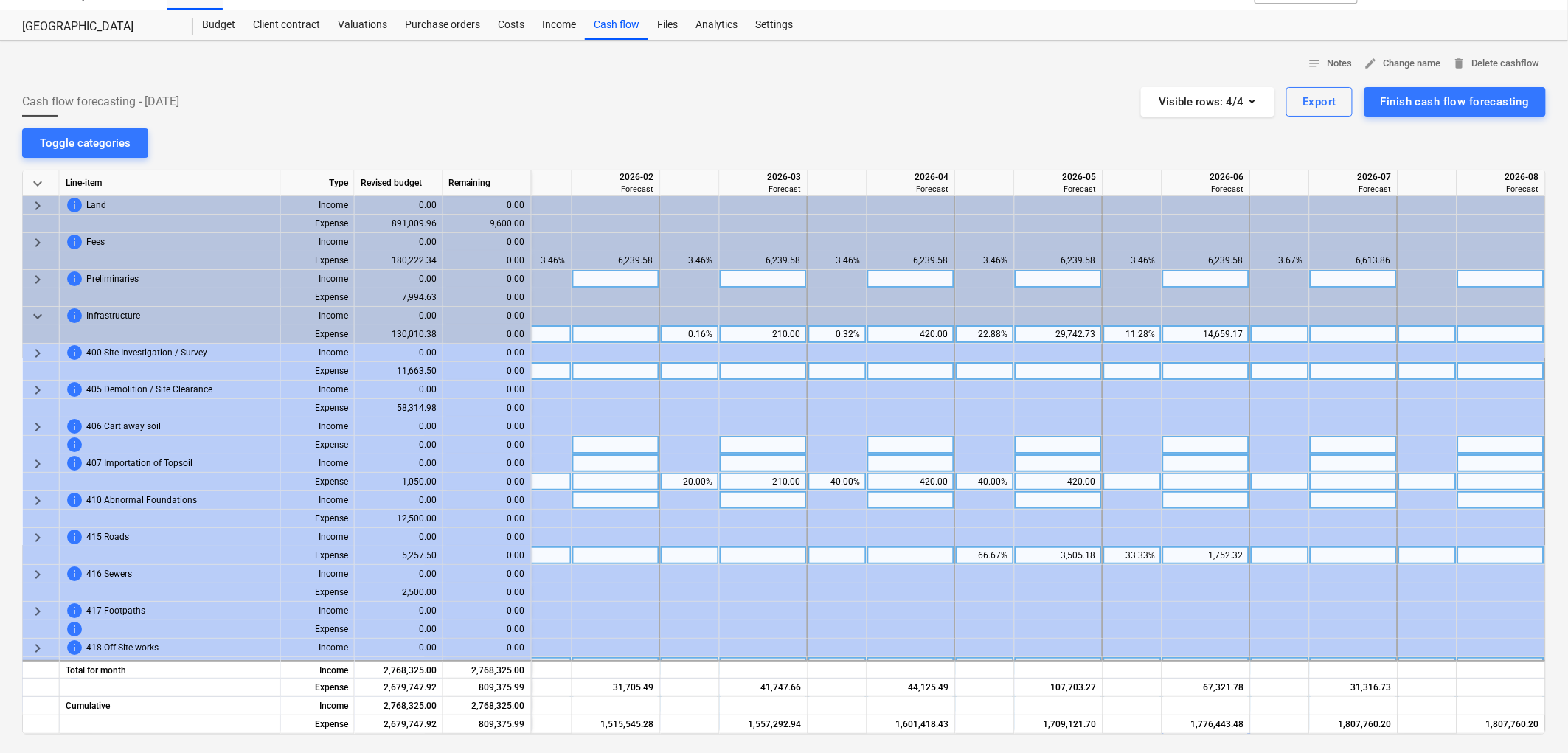
scroll to position [0, 0]
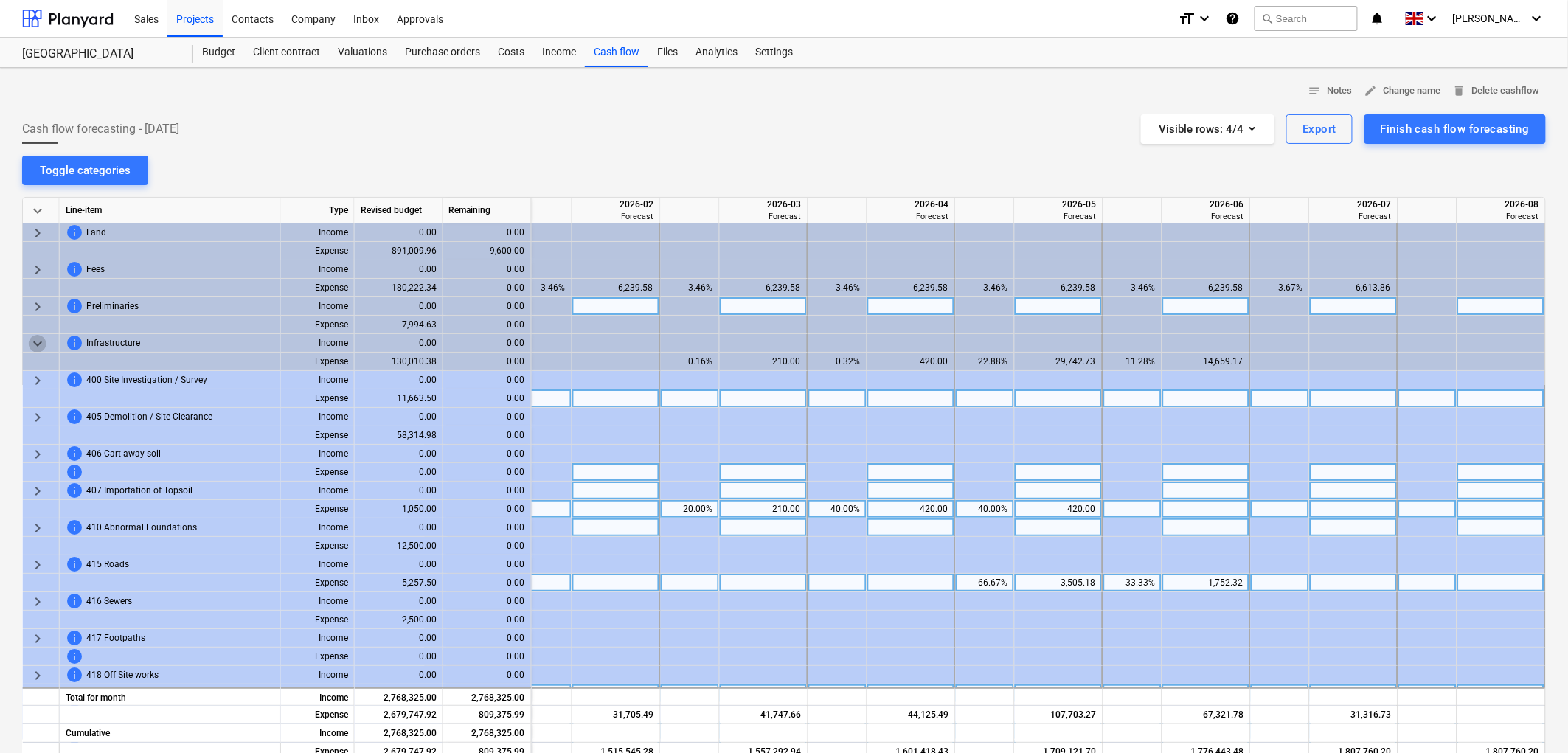
click at [37, 344] on span "keyboard_arrow_down" at bounding box center [38, 344] width 17 height 17
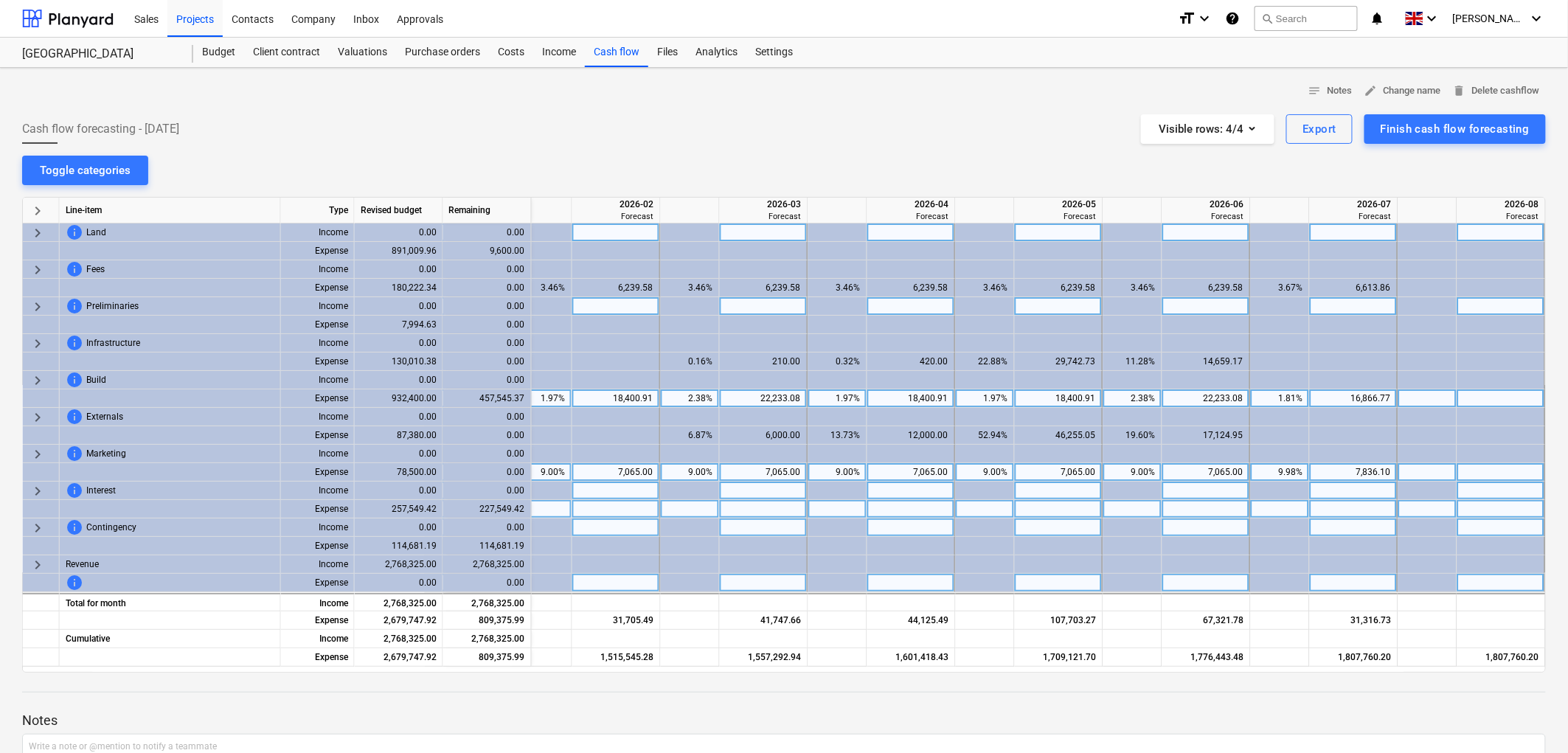
click at [34, 230] on span "keyboard_arrow_right" at bounding box center [38, 233] width 17 height 17
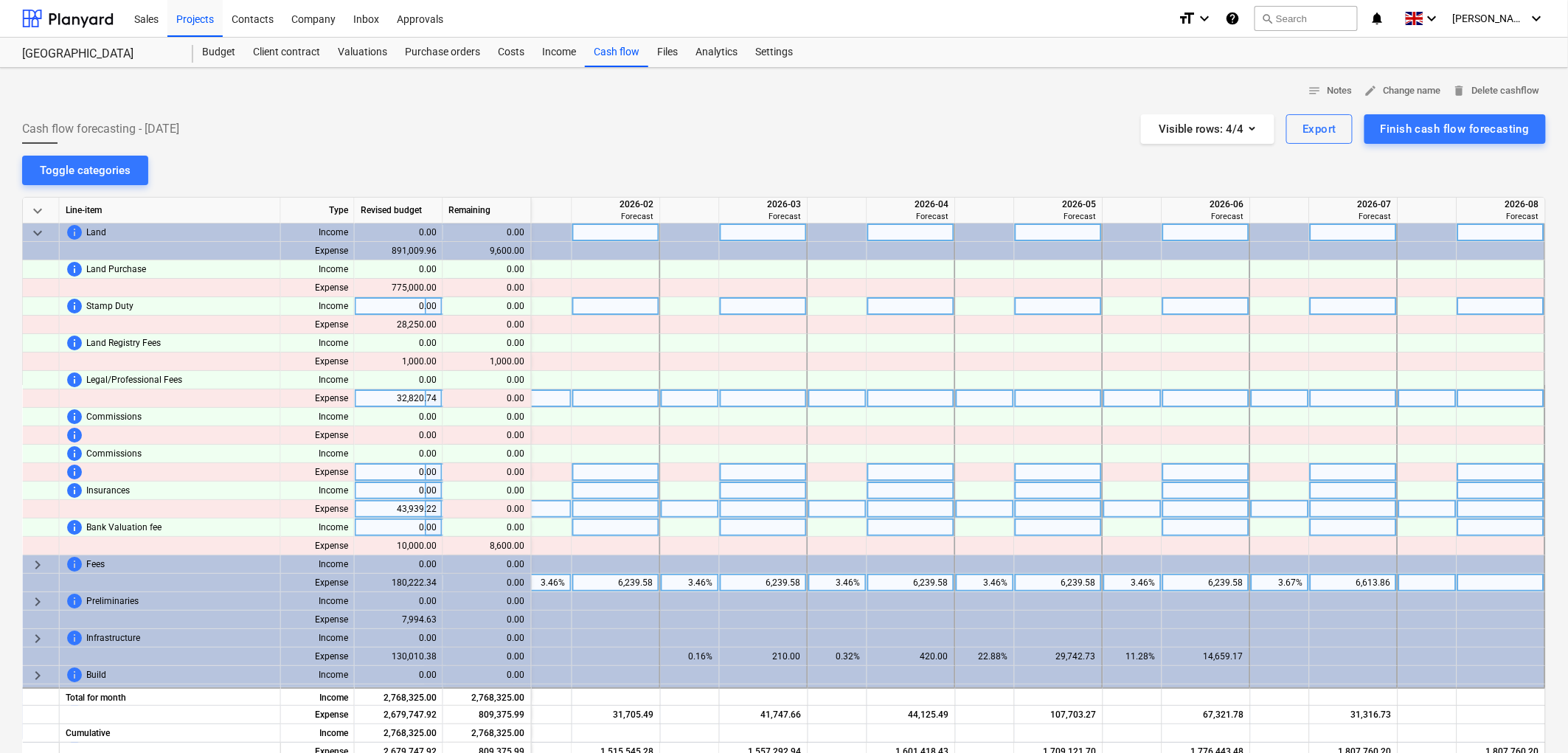
click at [33, 234] on span "keyboard_arrow_down" at bounding box center [38, 233] width 17 height 17
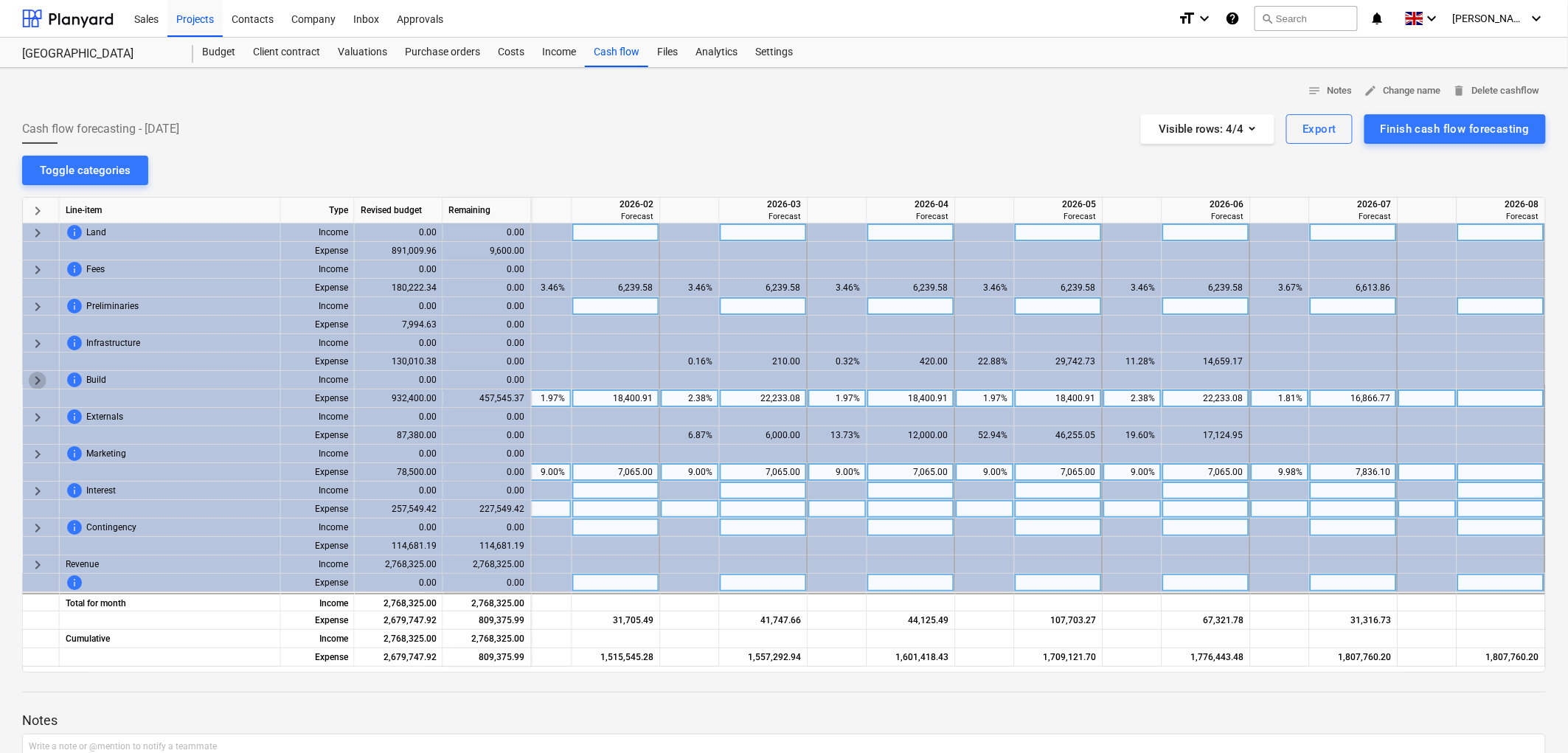
click at [42, 378] on span "keyboard_arrow_right" at bounding box center [38, 380] width 17 height 17
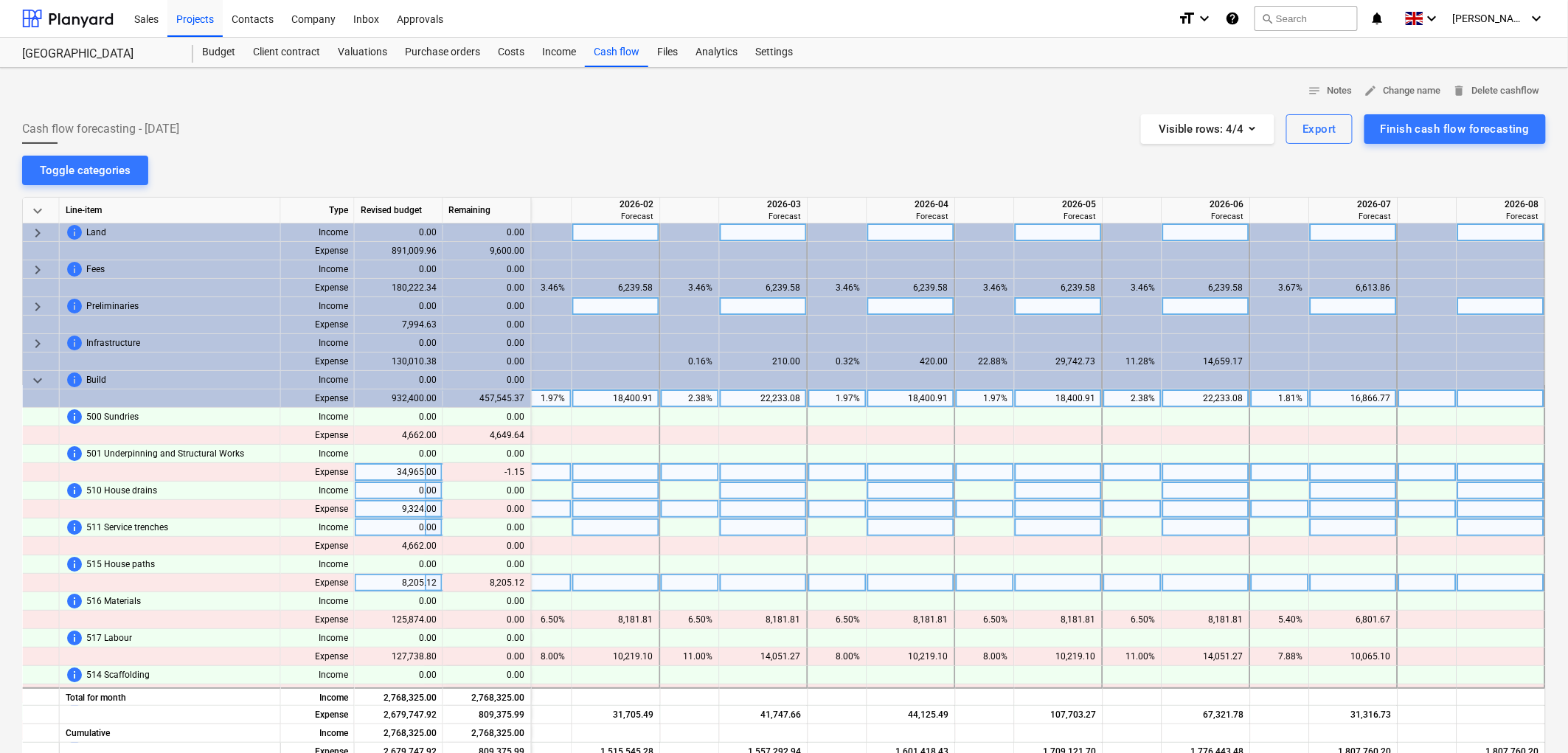
click at [1553, 338] on div "notes Notes edit Change name delete Delete cashflow Cash flow forecasting - 202…" at bounding box center [784, 518] width 1568 height 900
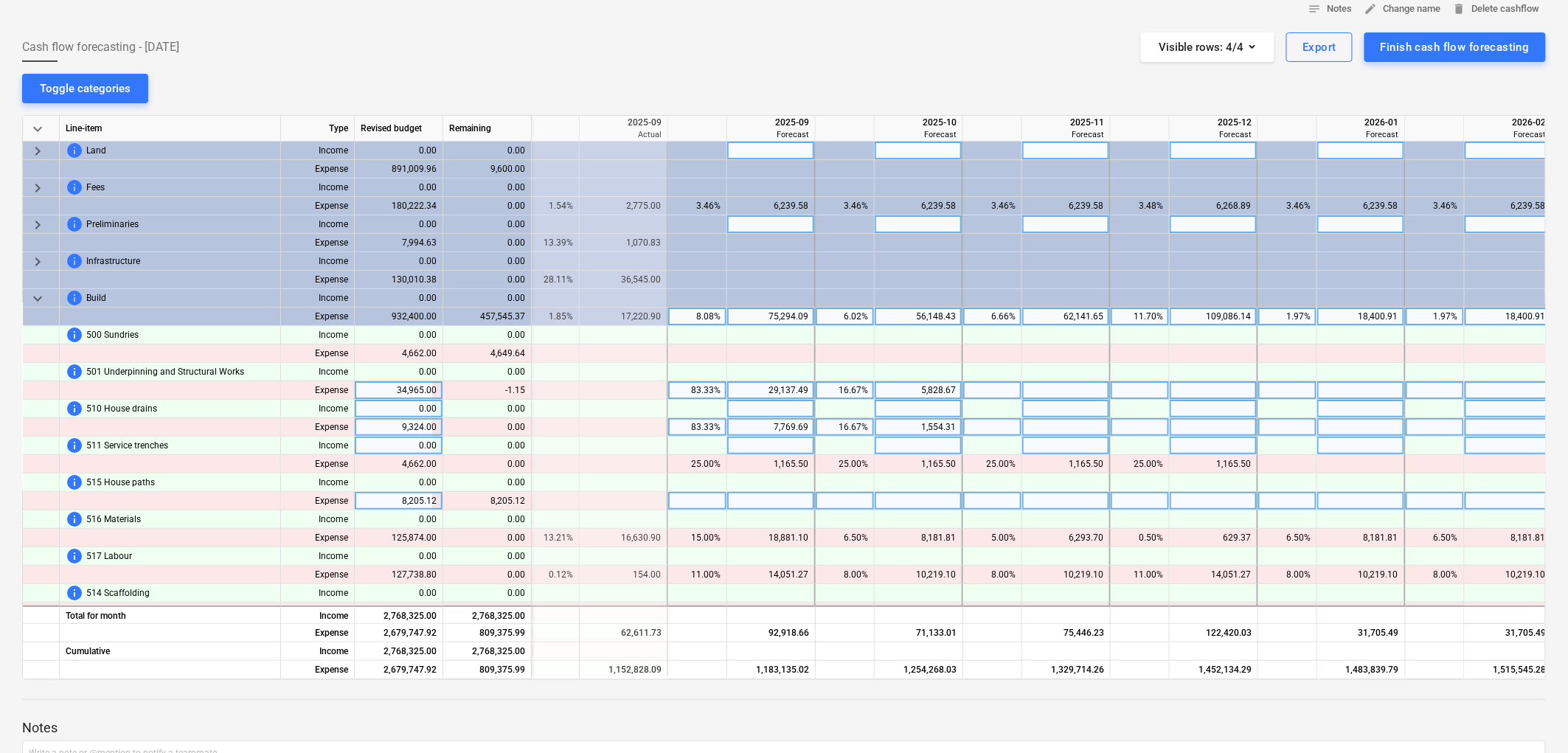
scroll to position [0, 2237]
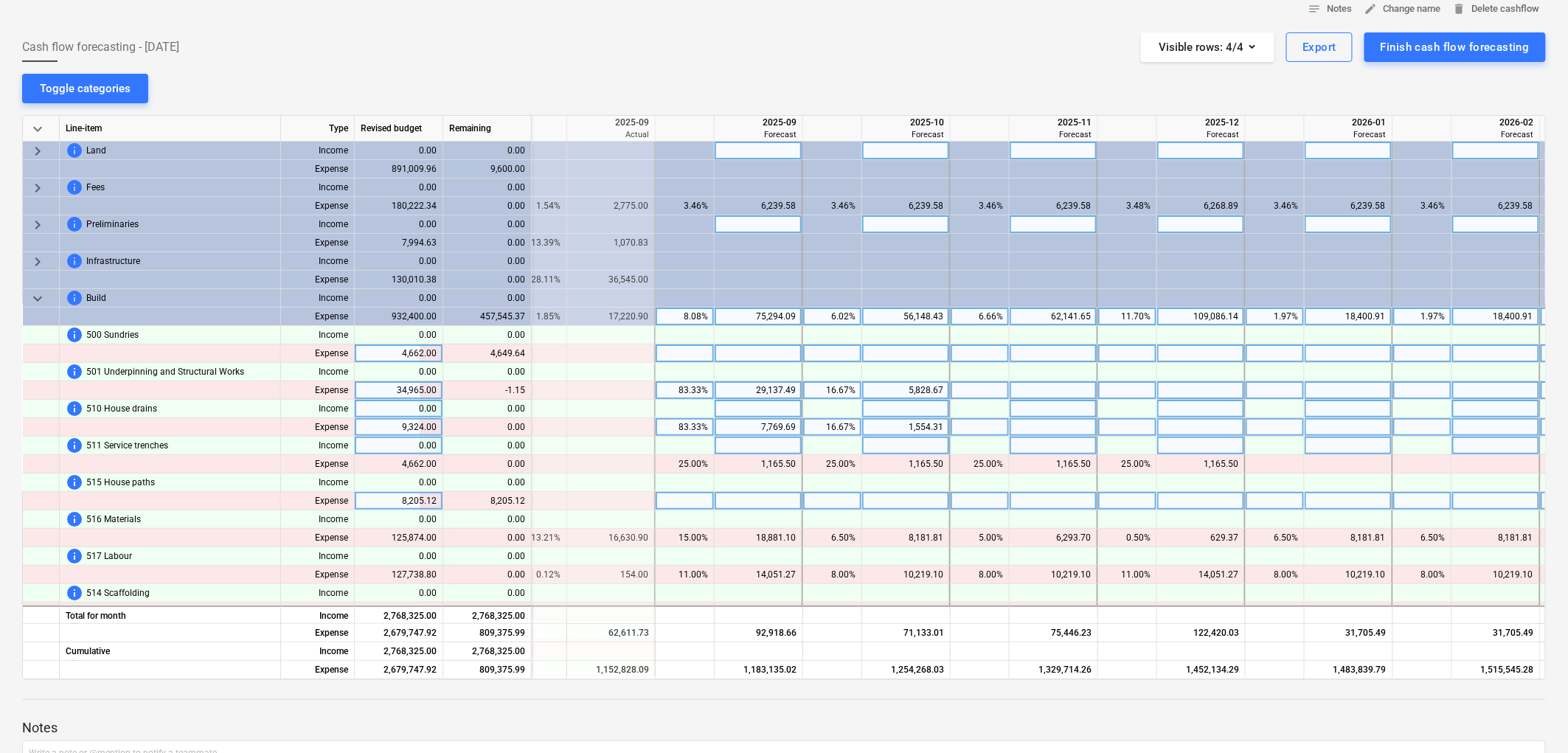
click at [691, 355] on div at bounding box center [685, 353] width 59 height 18
type input "422.70"
type input "422.7"
type input "442.7"
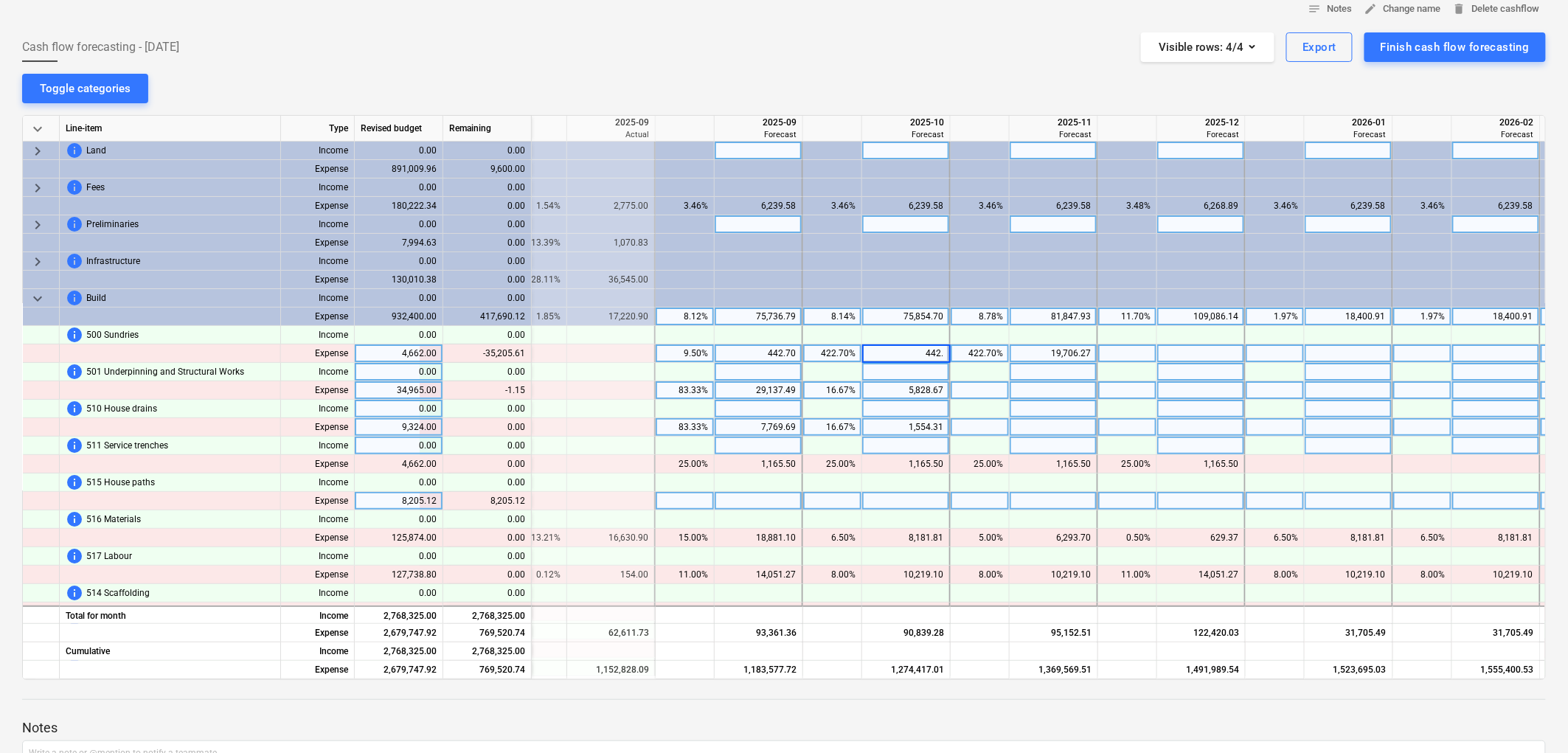
type input "442.7"
type input "2"
type input "442.7"
type input "422.7"
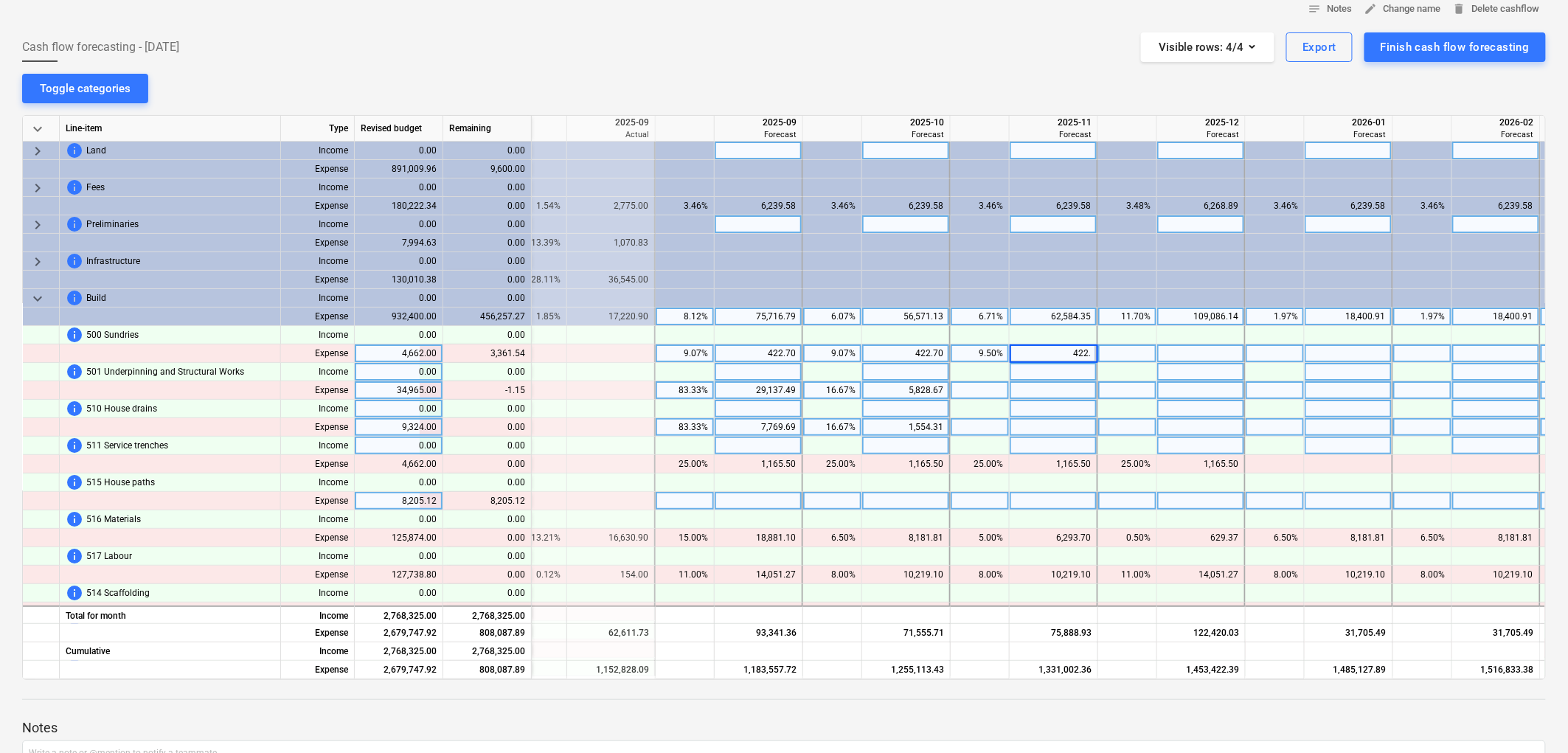
type input "422.7"
type input "2"
type input "422.7"
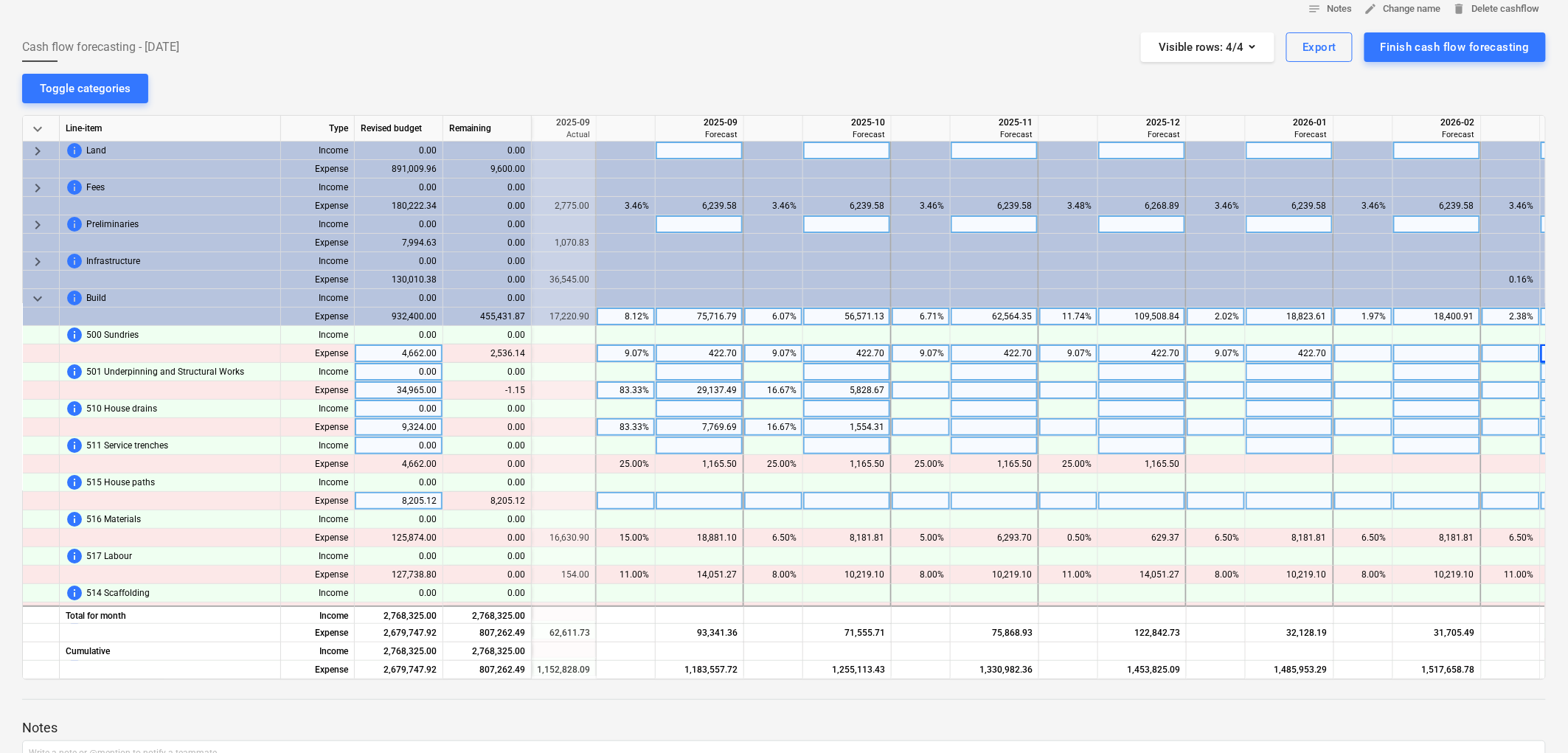
scroll to position [0, 2384]
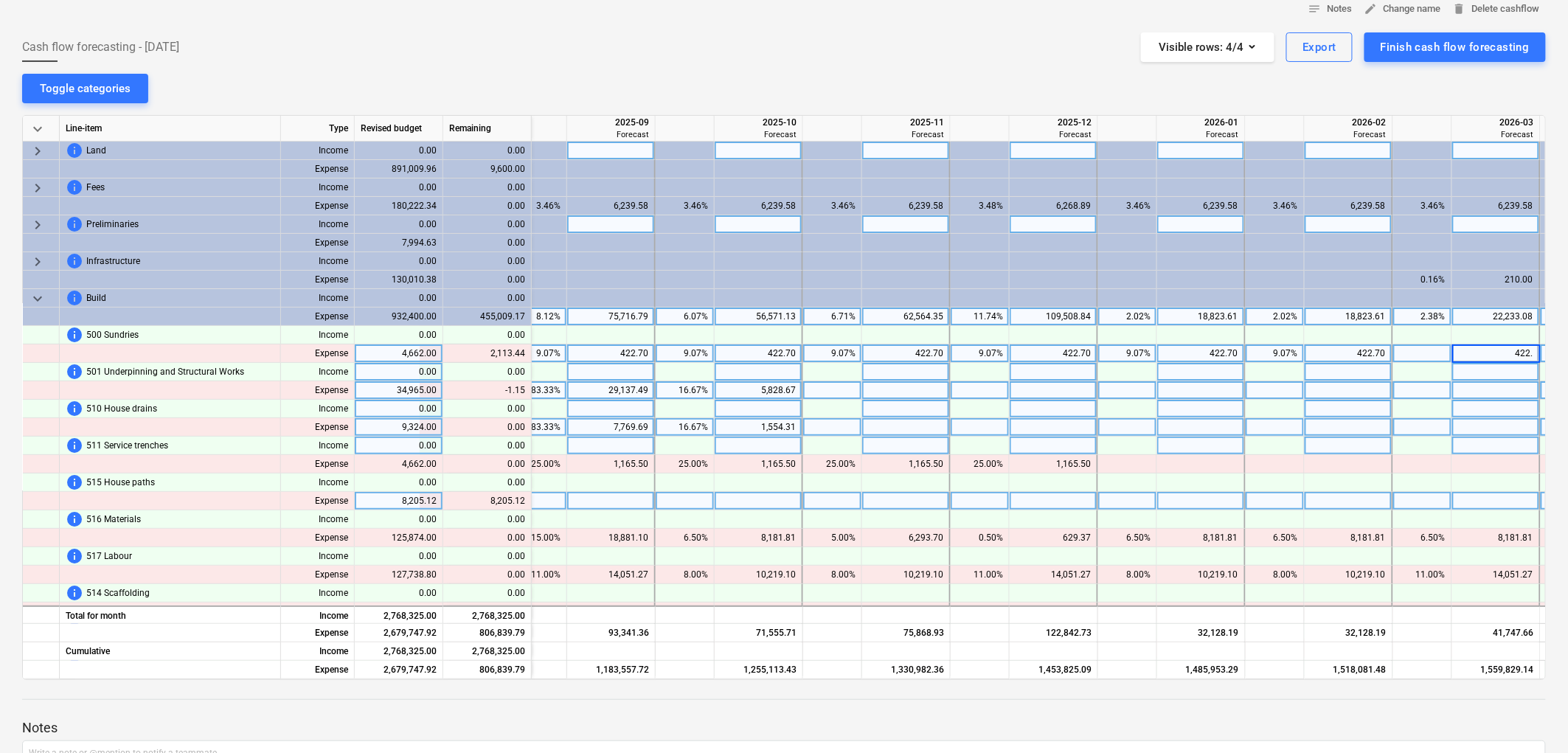
type input "422.7"
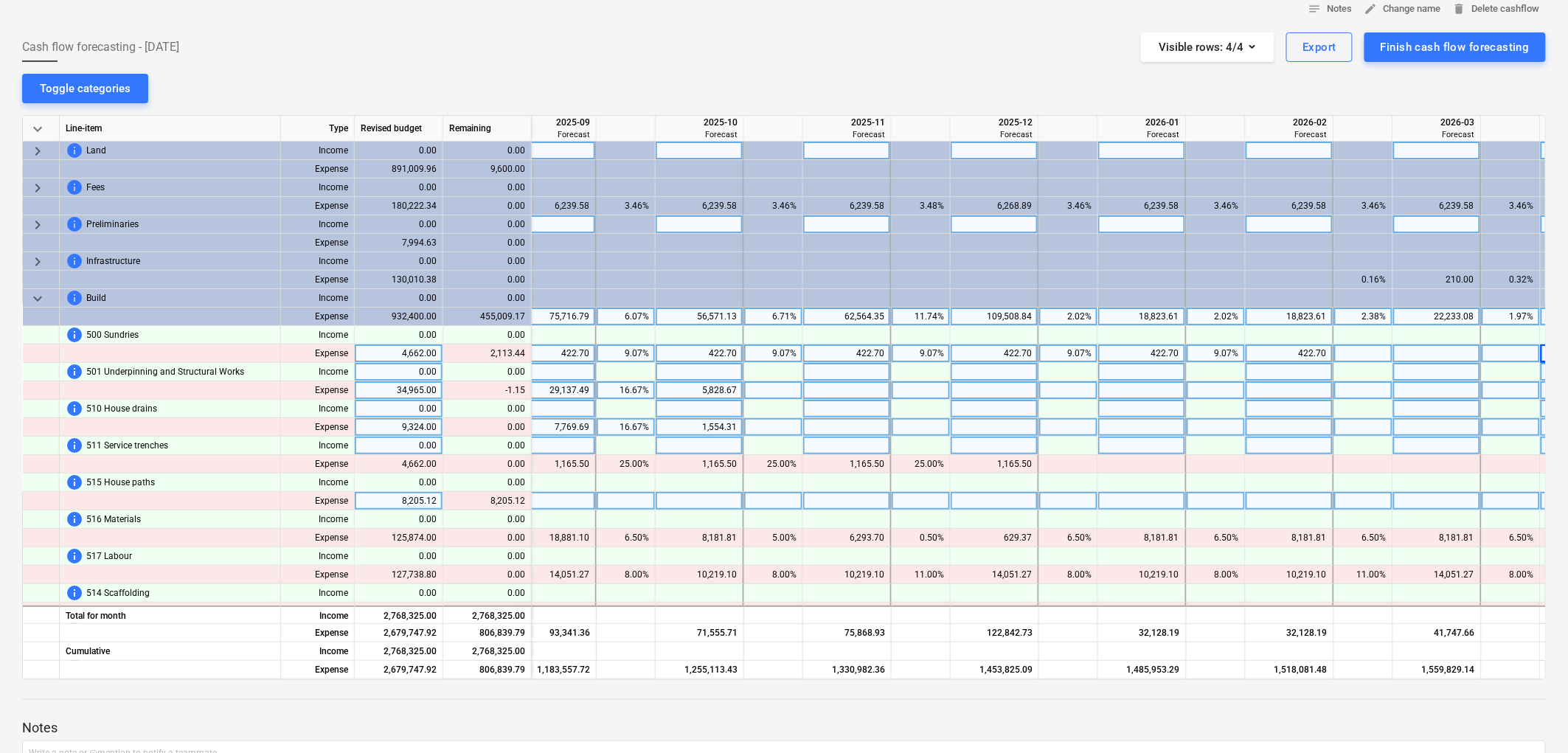
scroll to position [0, 2532]
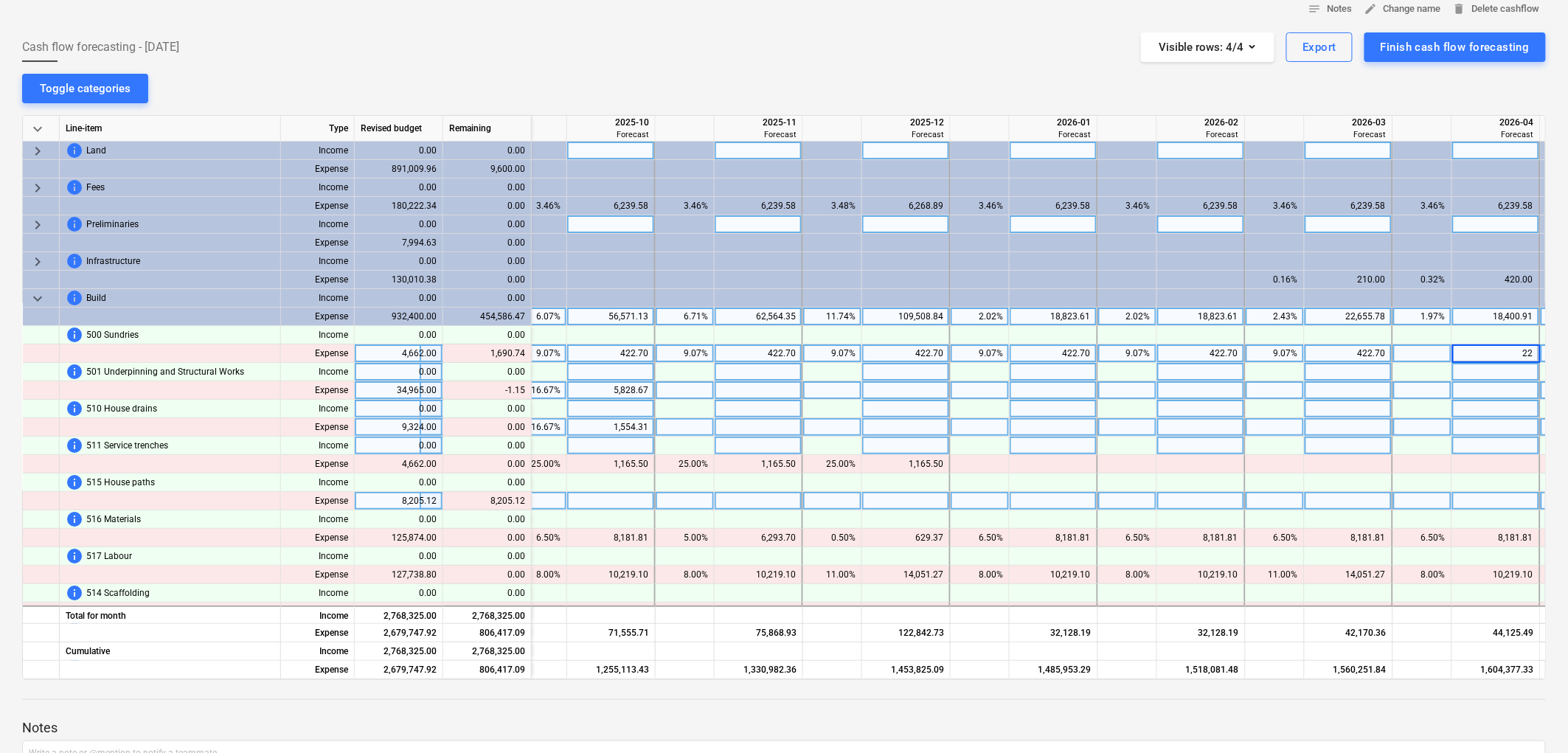
type input "2"
type input "422.7"
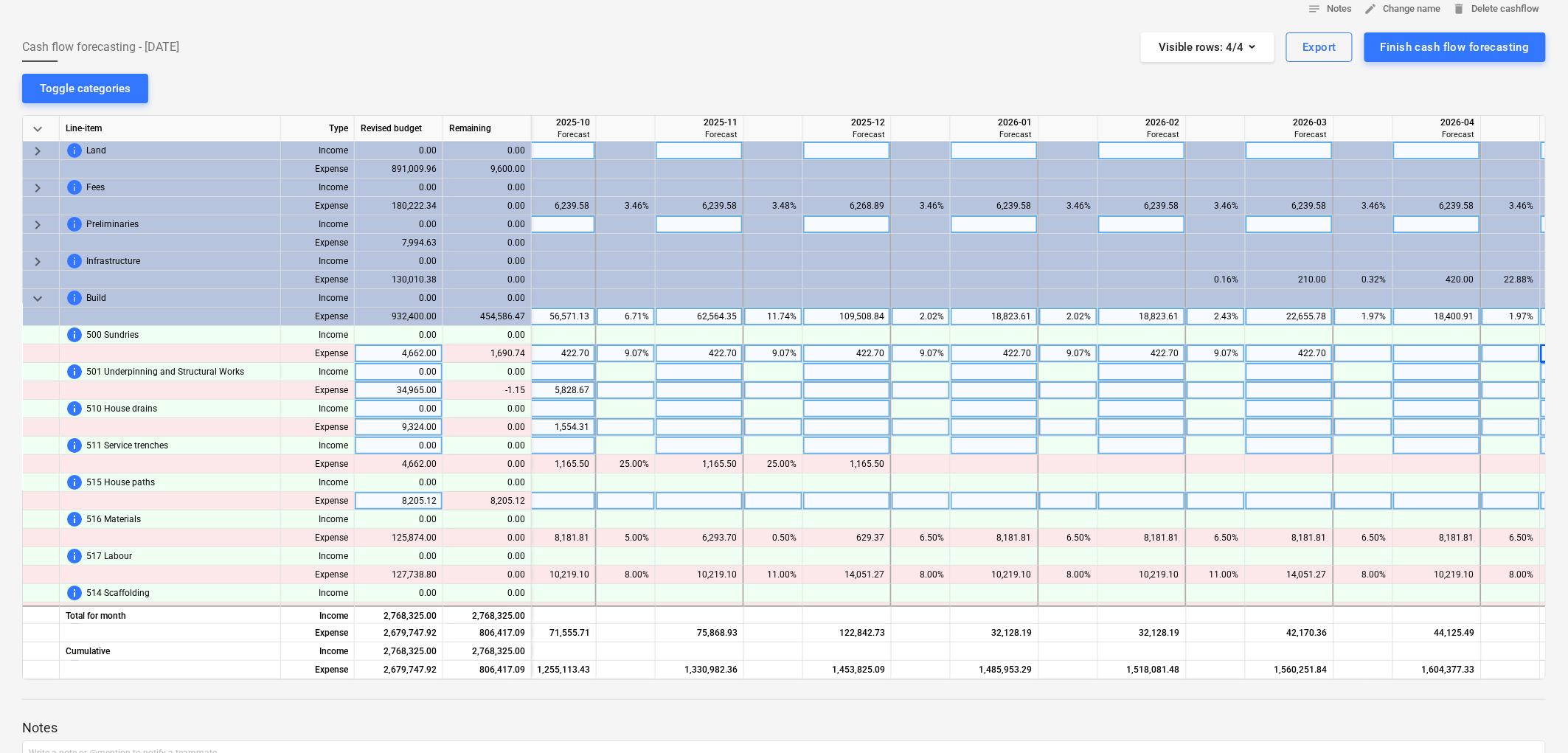
scroll to position [0, 2680]
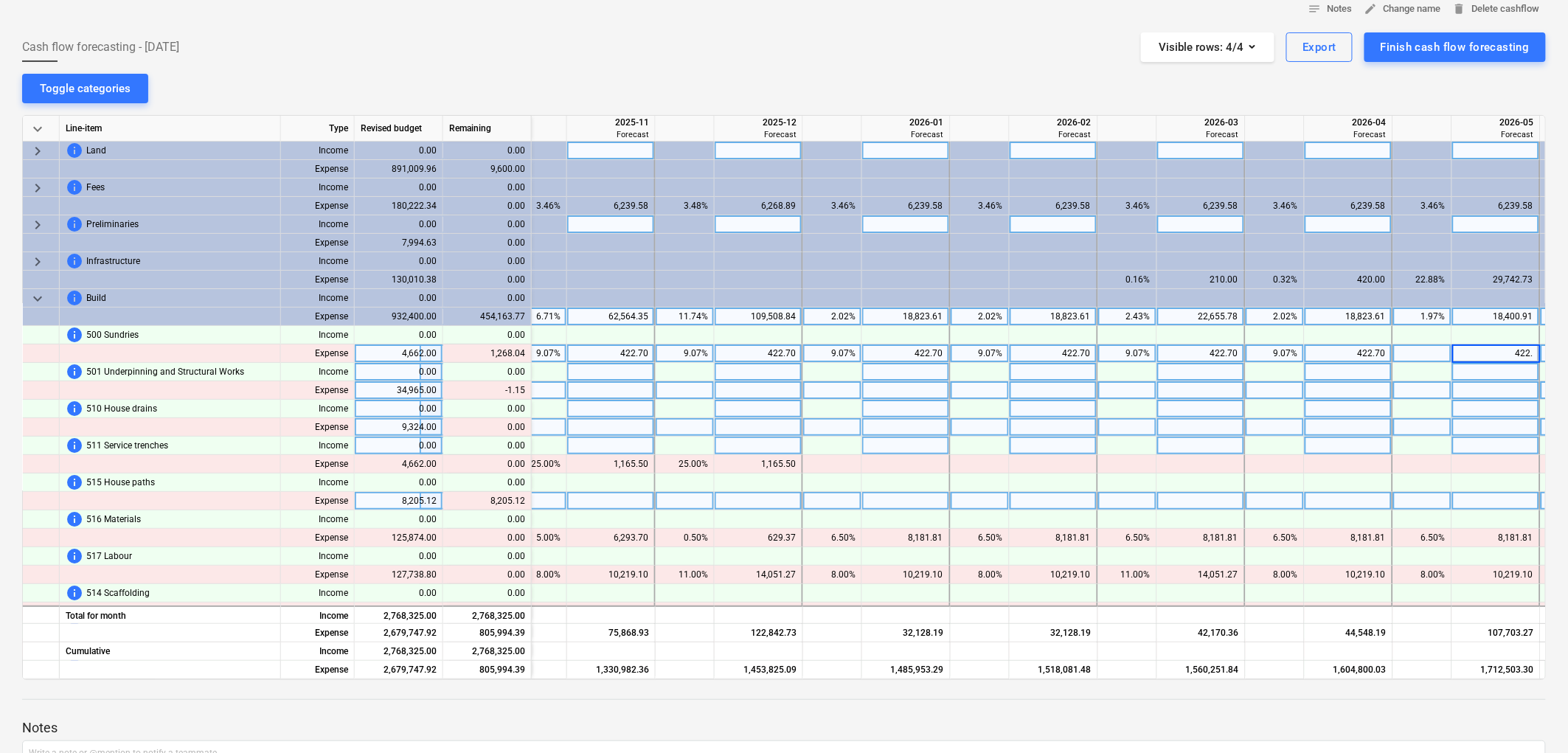
type input "422.7"
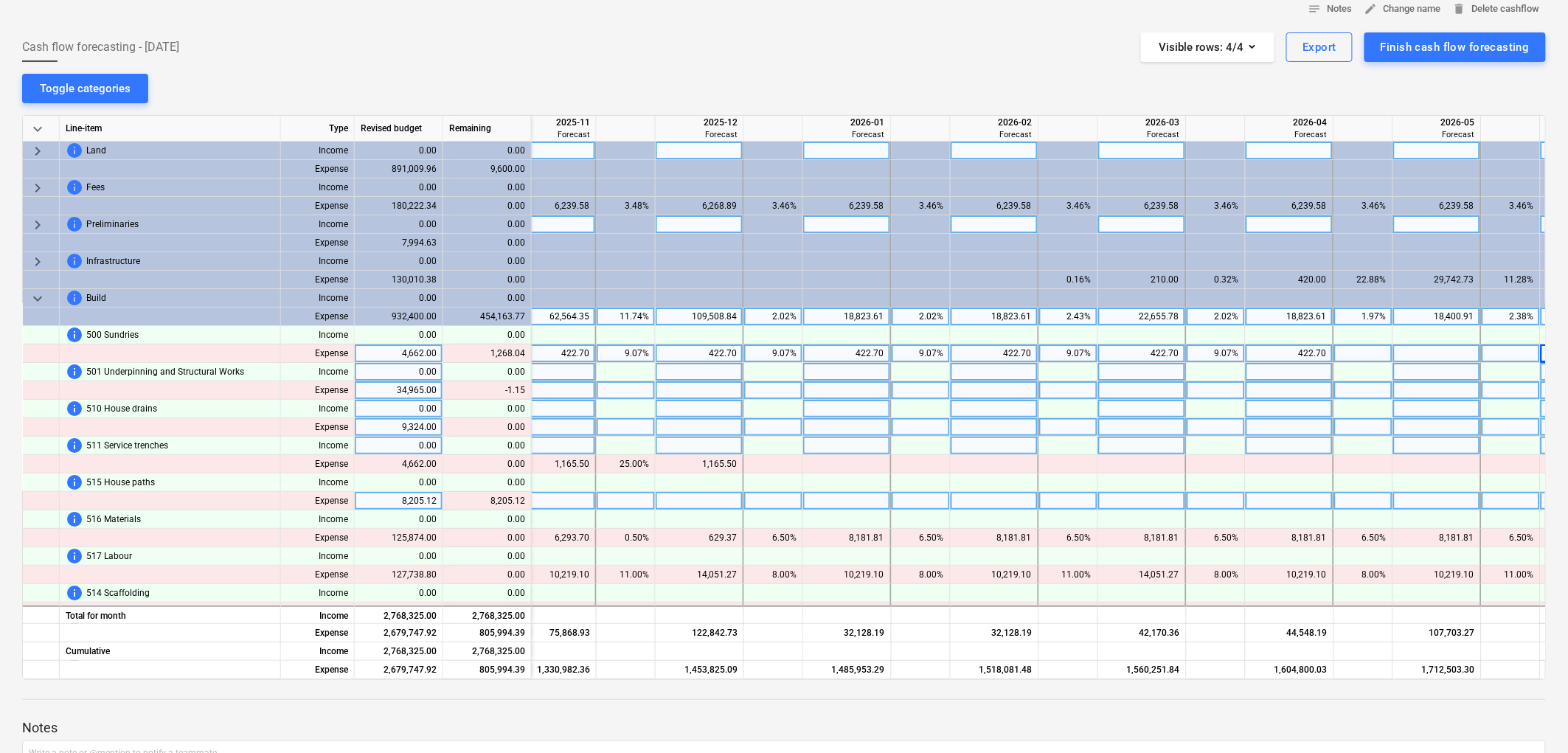
scroll to position [0, 2827]
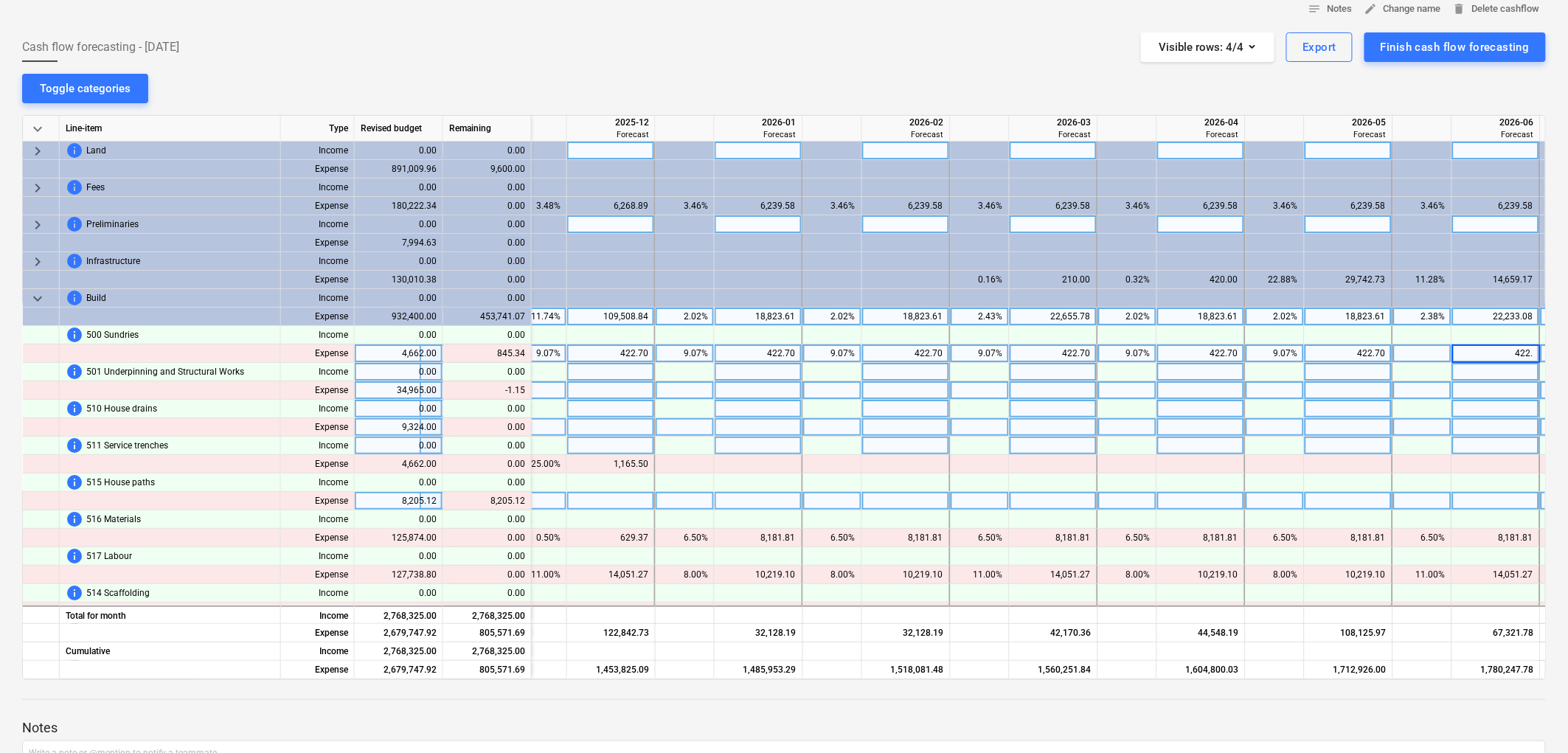
type input "422.7"
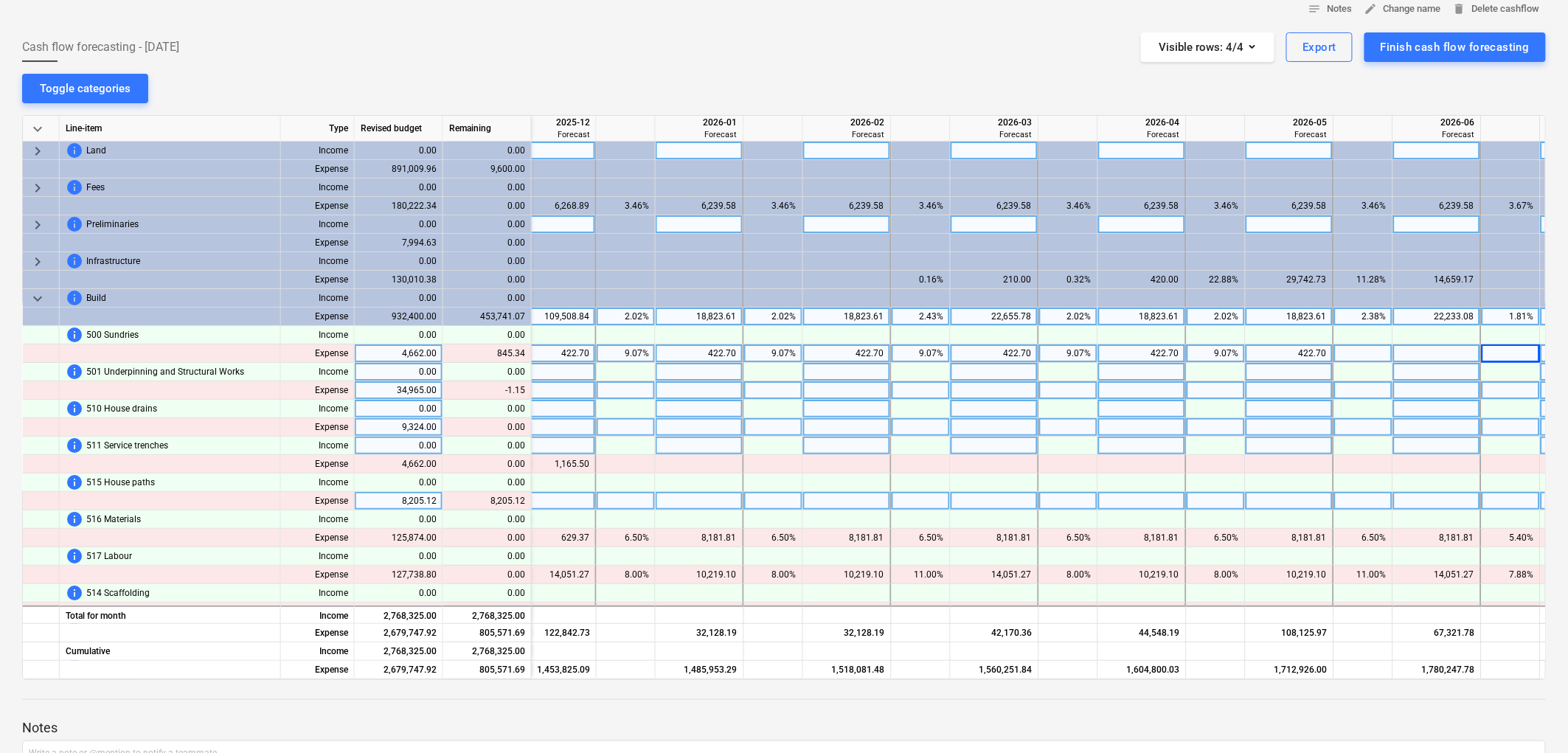
scroll to position [0, 2975]
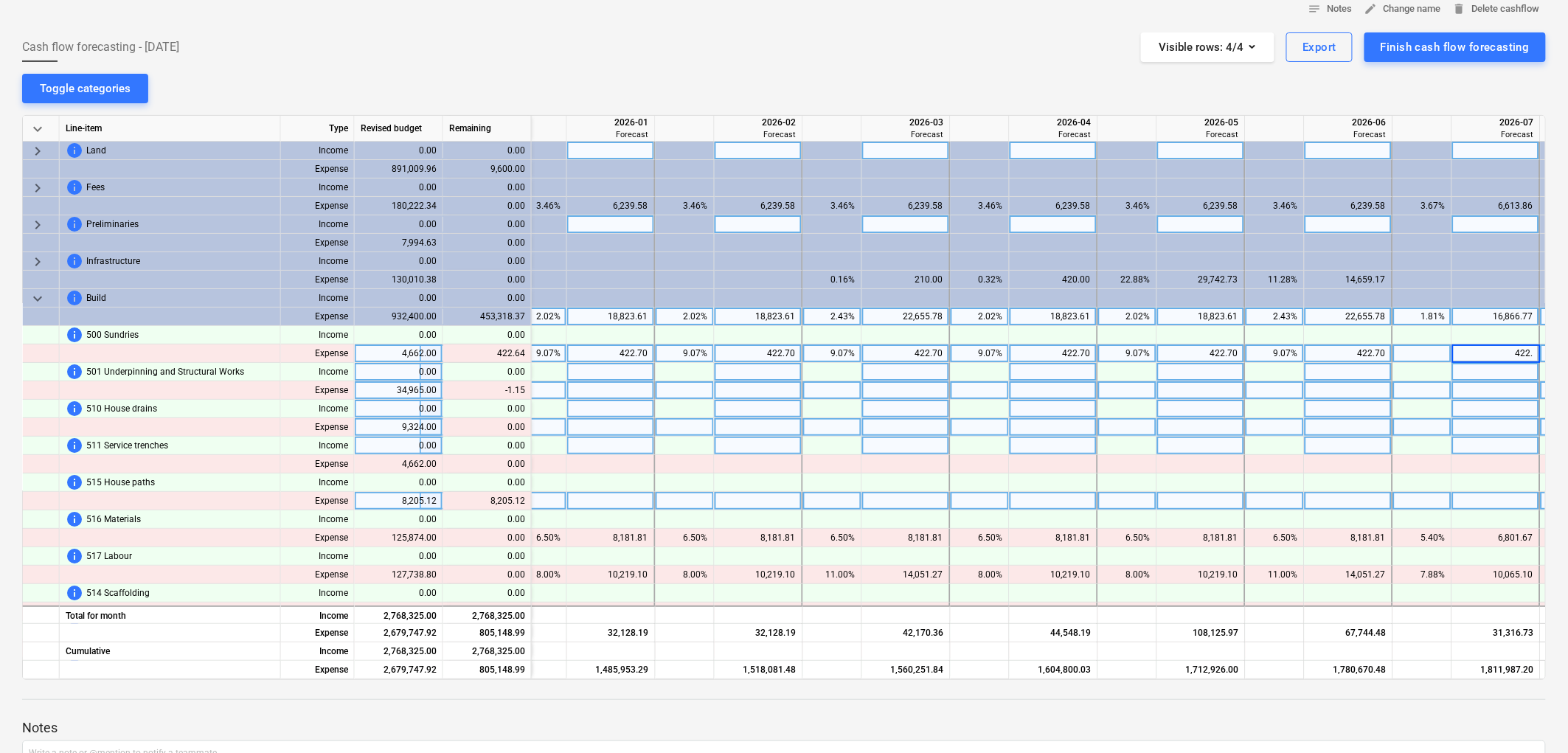
type input "422.7"
click at [1347, 355] on div "422.70" at bounding box center [1354, 353] width 76 height 18
click at [1159, 92] on div "notes Notes edit Change name delete Delete cashflow Cash flow forecasting - 202…" at bounding box center [784, 437] width 1568 height 900
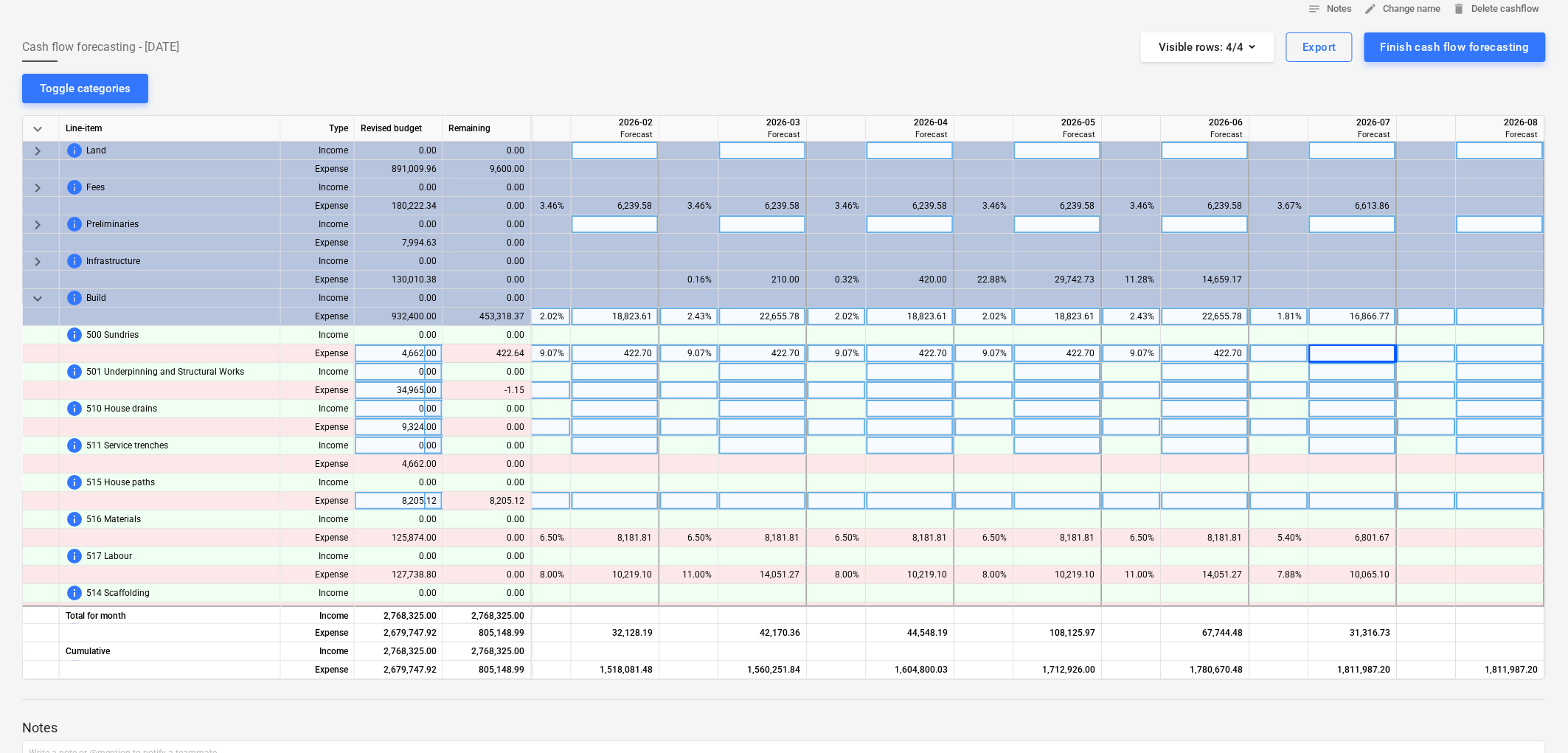
click at [1349, 349] on div at bounding box center [1354, 353] width 88 height 18
type input "422.64"
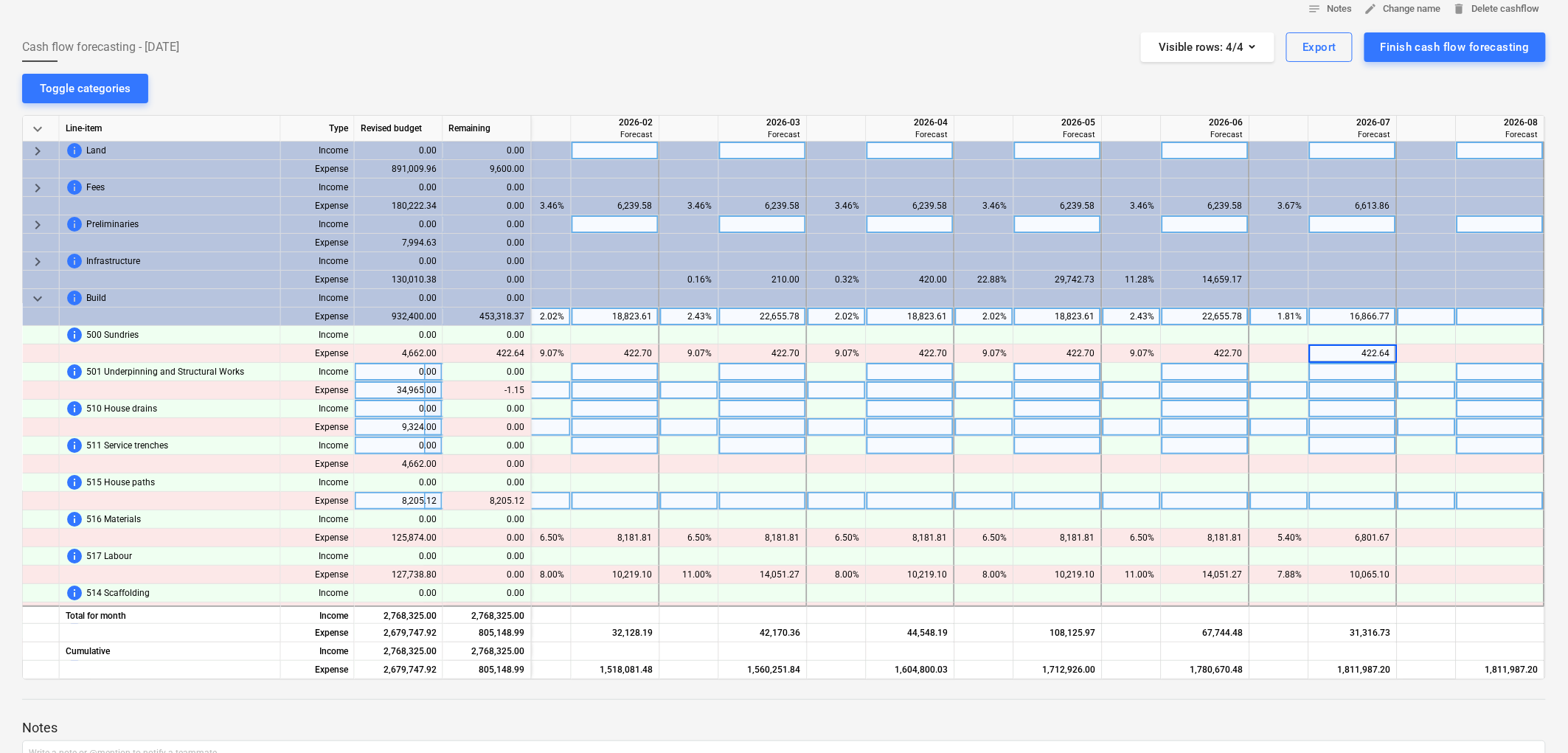
click at [796, 61] on div "Cash flow forecasting - 2025 September Visible rows : 4/4 Export Finish cash fl…" at bounding box center [784, 47] width 1524 height 29
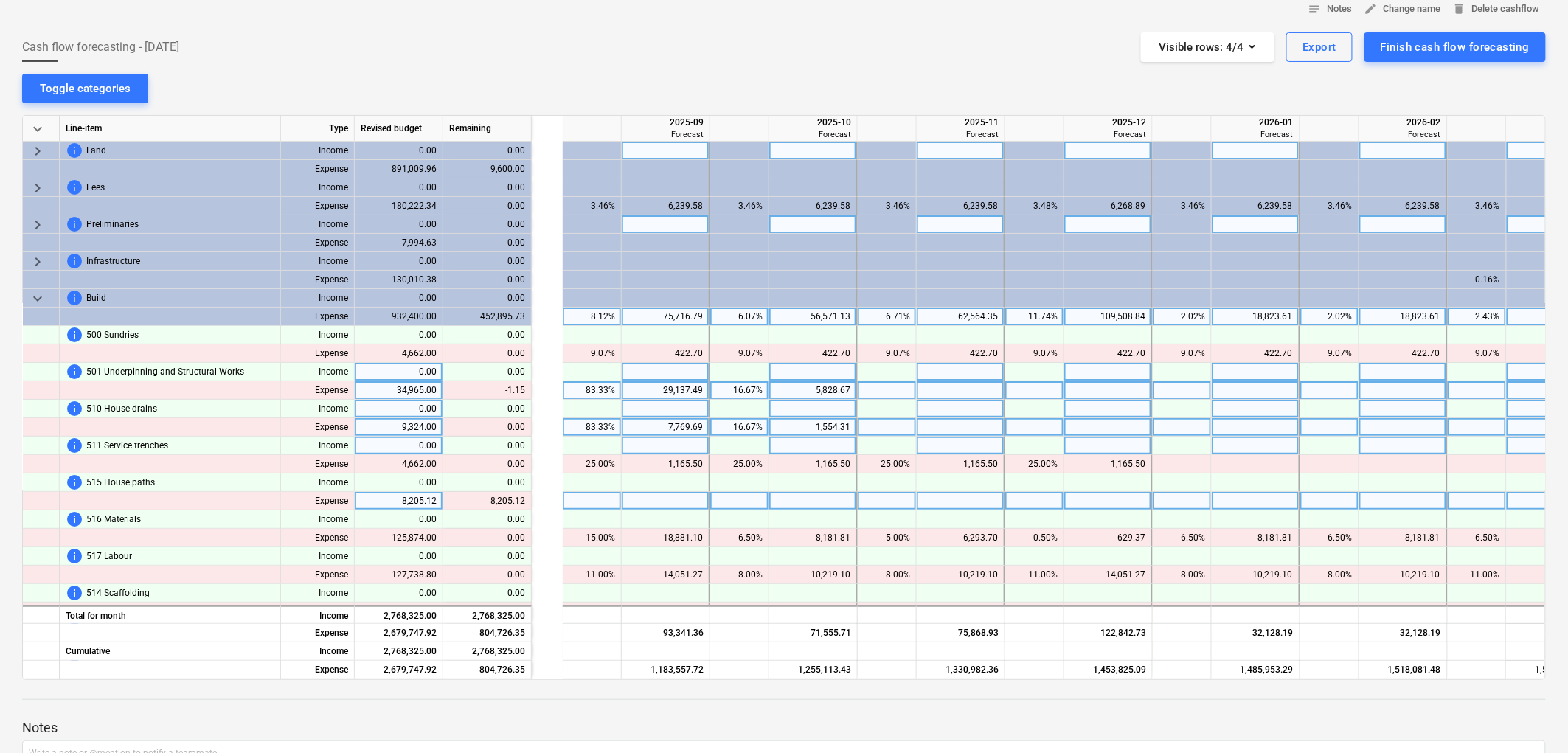
scroll to position [0, 2209]
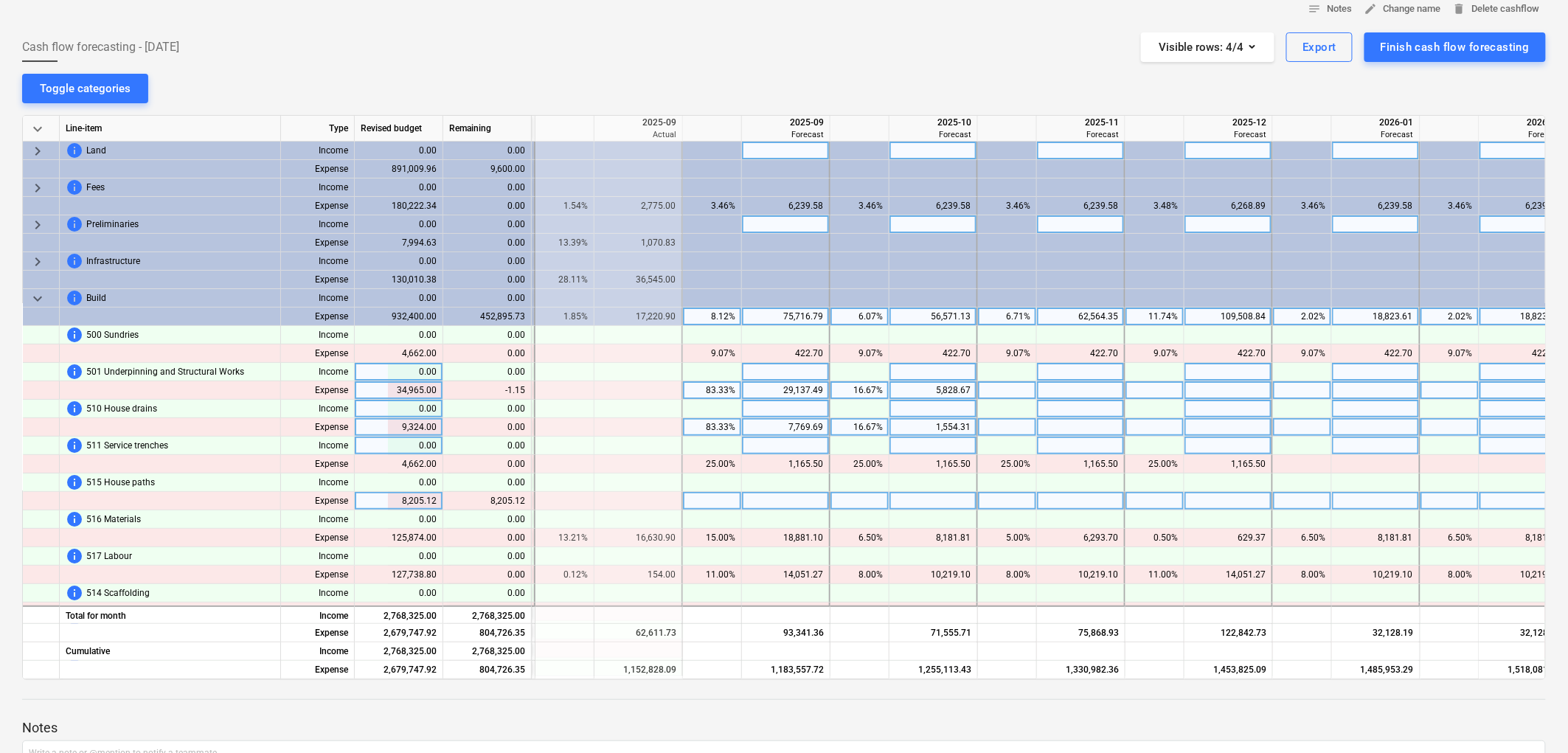
click at [861, 386] on div "16.67%" at bounding box center [860, 390] width 47 height 18
click at [778, 67] on div "notes Notes edit Change name delete Delete cashflow Cash flow forecasting - 202…" at bounding box center [784, 437] width 1568 height 900
click at [909, 393] on div at bounding box center [933, 390] width 88 height 18
type input "5827.51"
click at [971, 30] on div at bounding box center [784, 26] width 1524 height 12
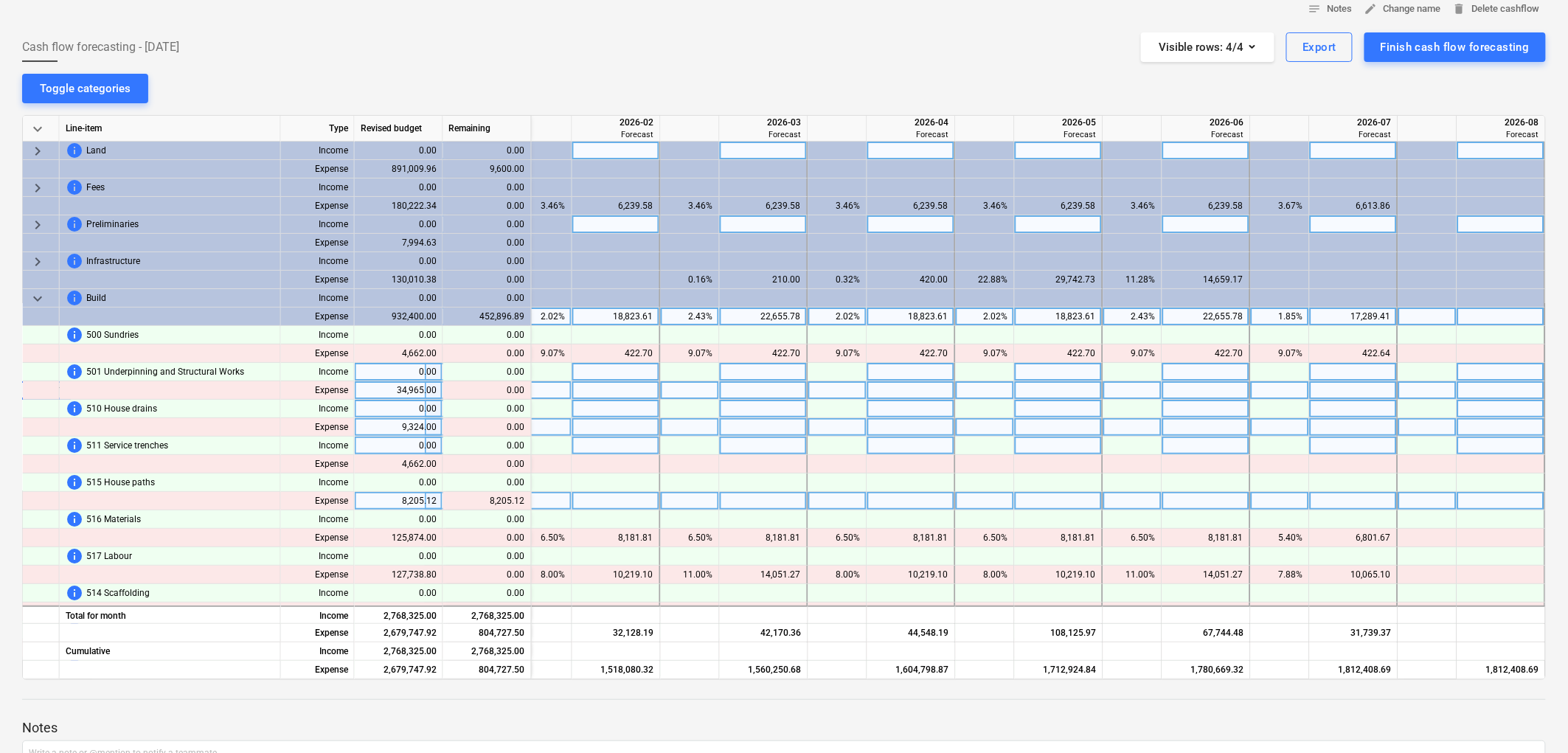
scroll to position [0, 3122]
click at [982, 499] on div at bounding box center [985, 501] width 59 height 18
type input "66.67"
type input "33.33"
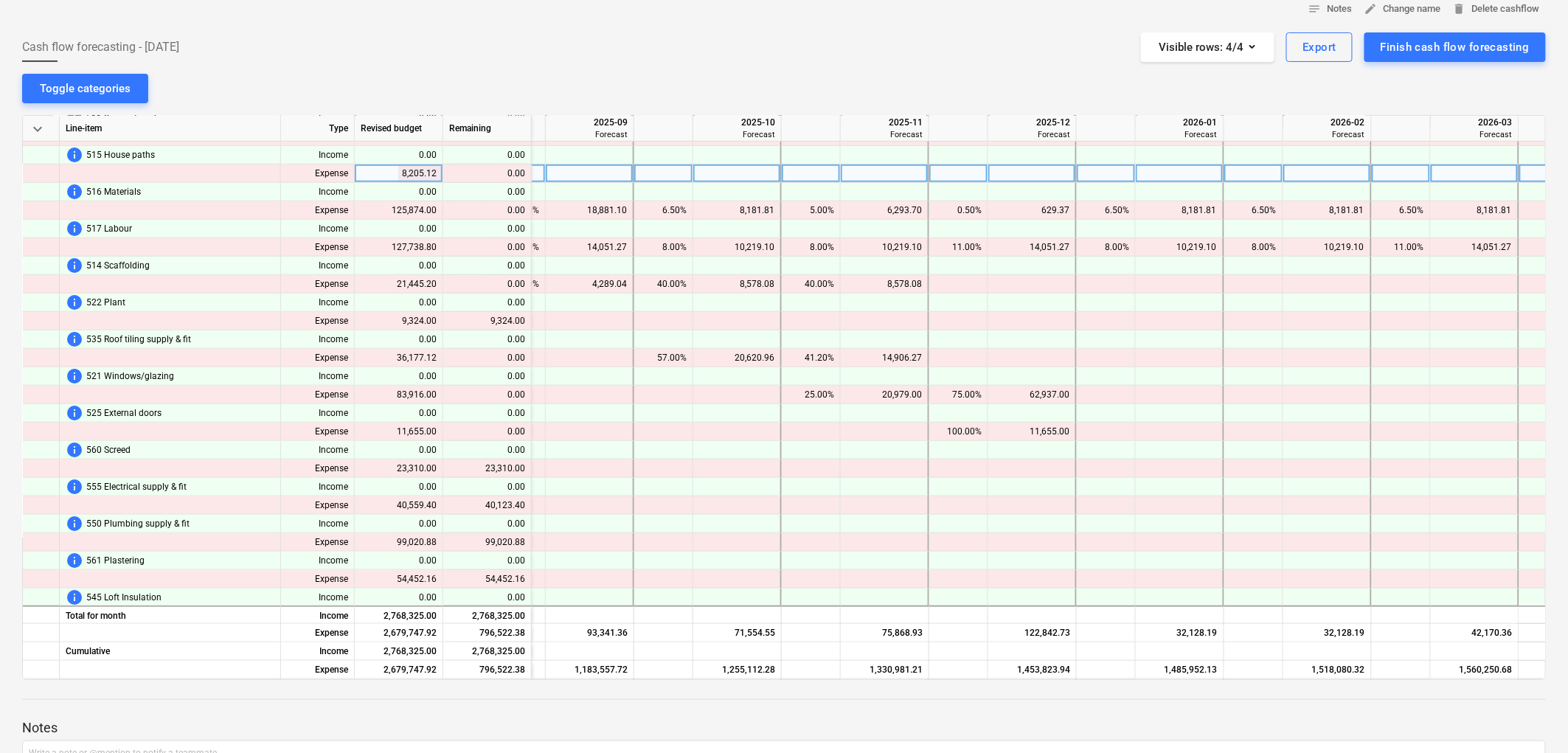
scroll to position [328, 2340]
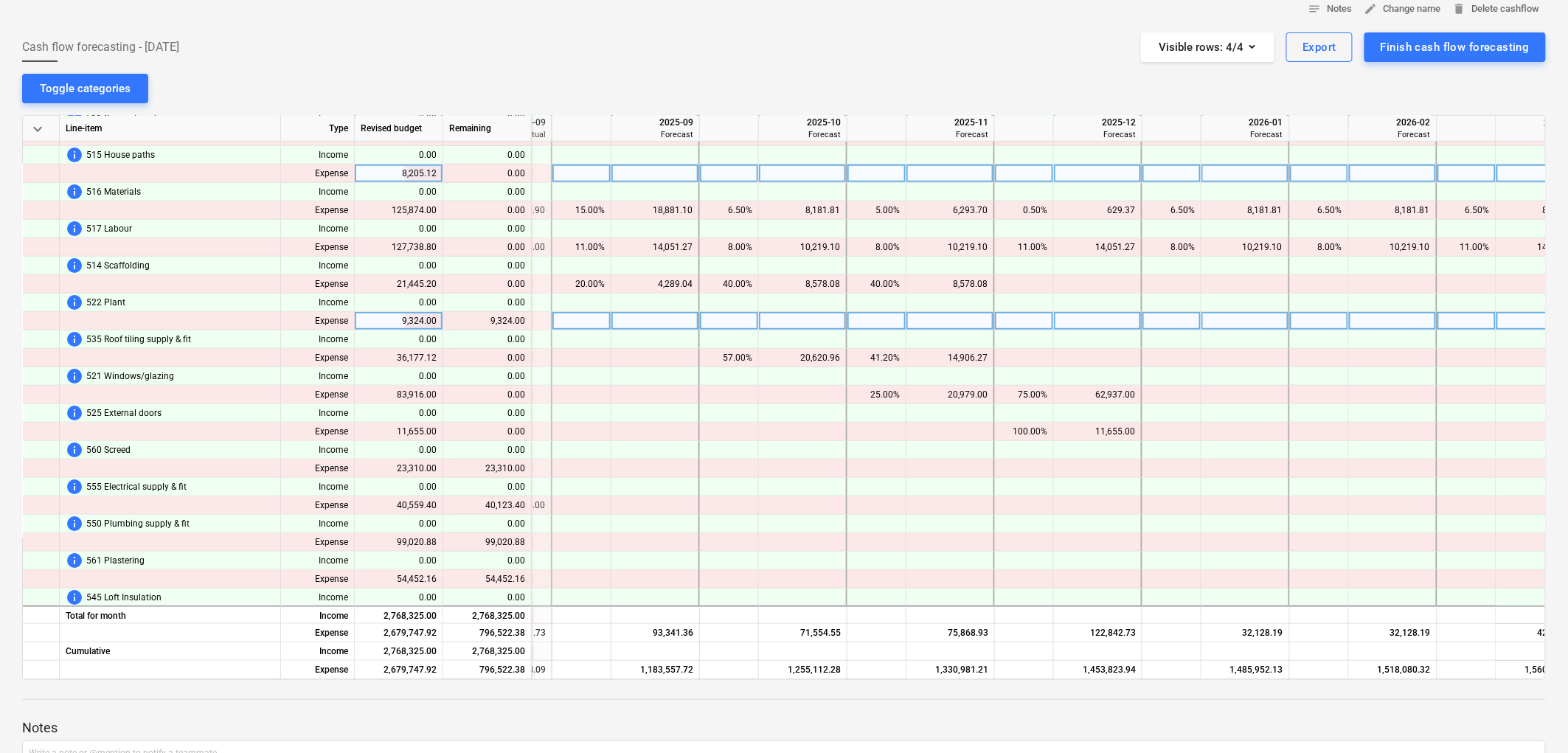
click at [604, 325] on div at bounding box center [581, 321] width 59 height 18
type input "9"
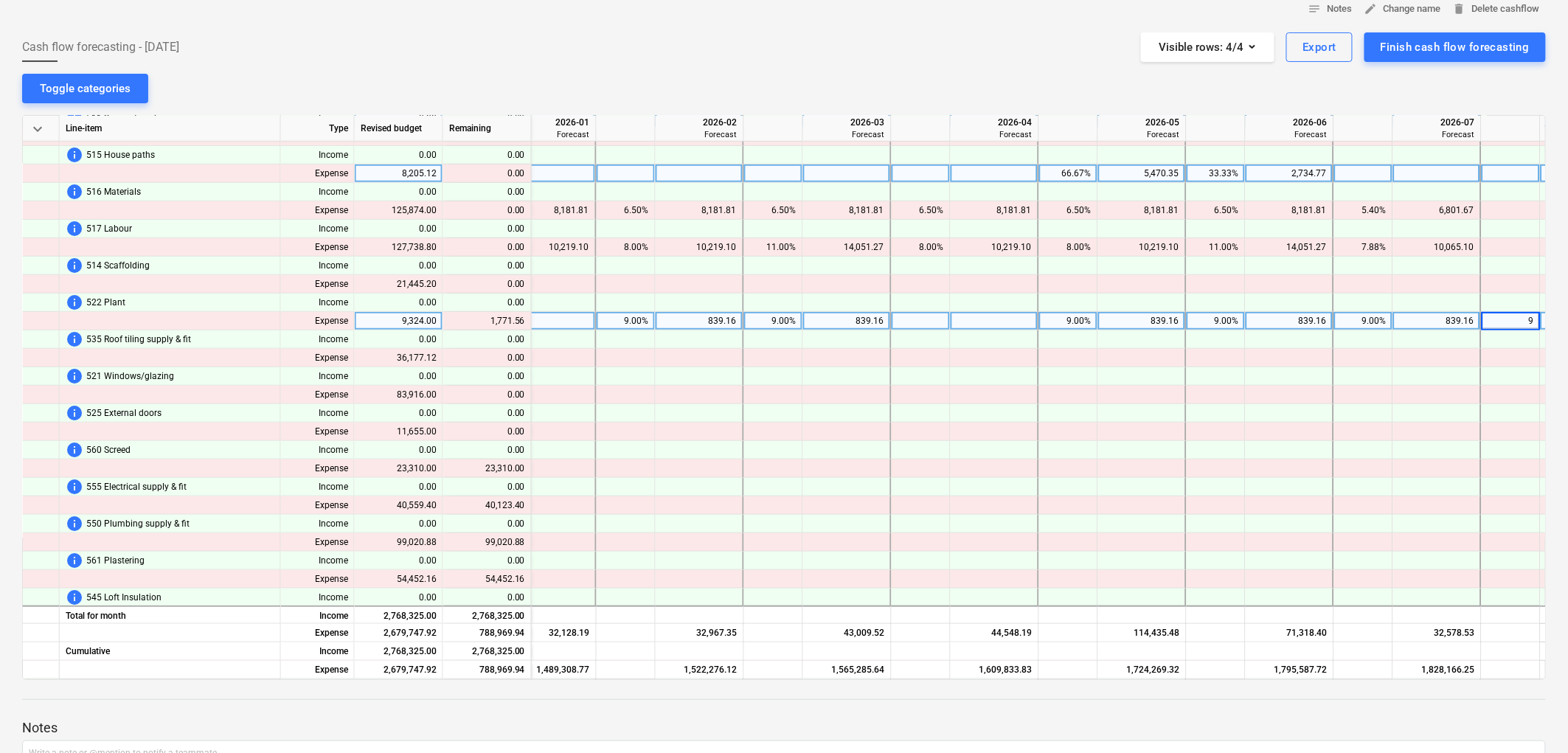
scroll to position [328, 3122]
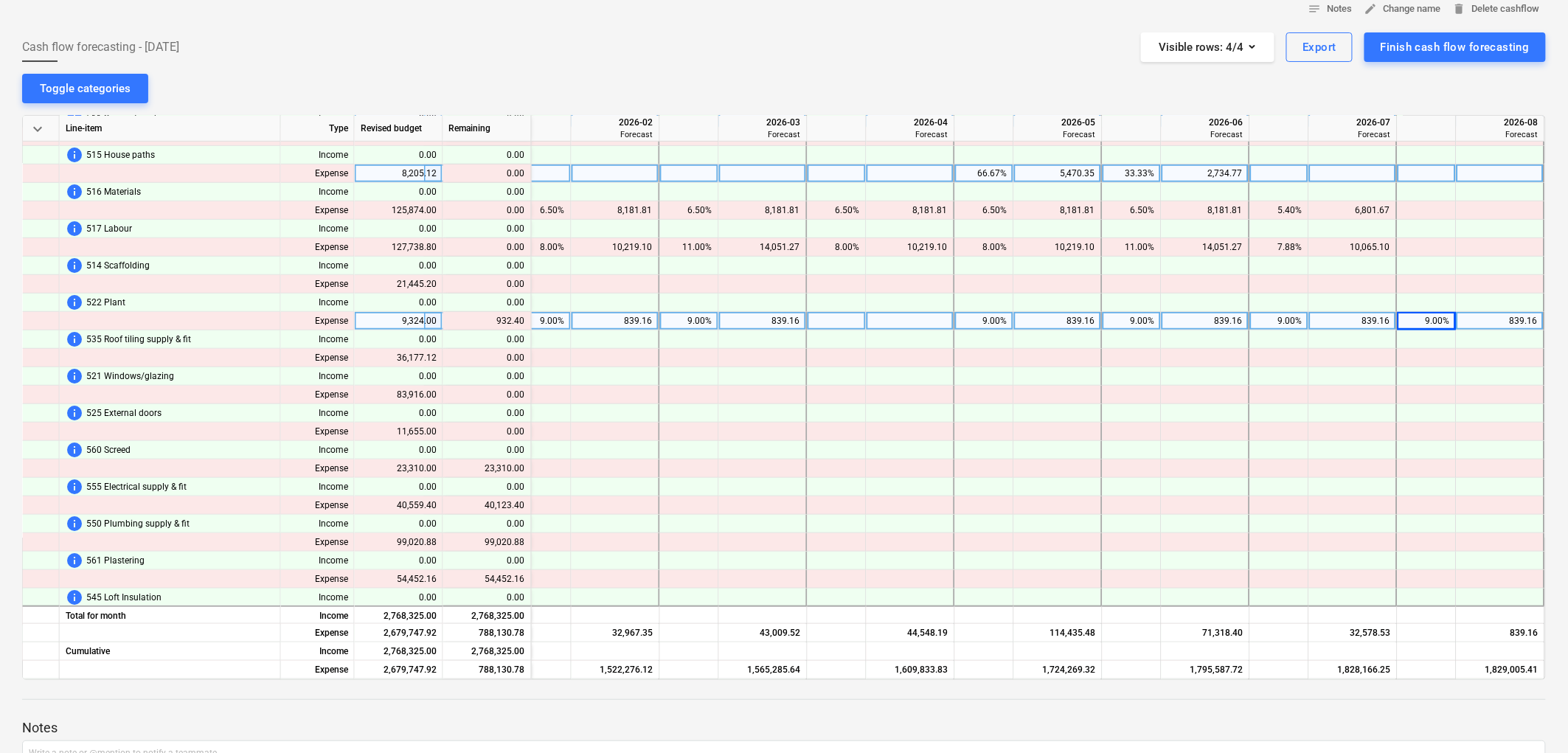
click at [827, 314] on div at bounding box center [837, 321] width 59 height 18
type input "9"
click at [1418, 320] on div "9.00%" at bounding box center [1427, 321] width 47 height 18
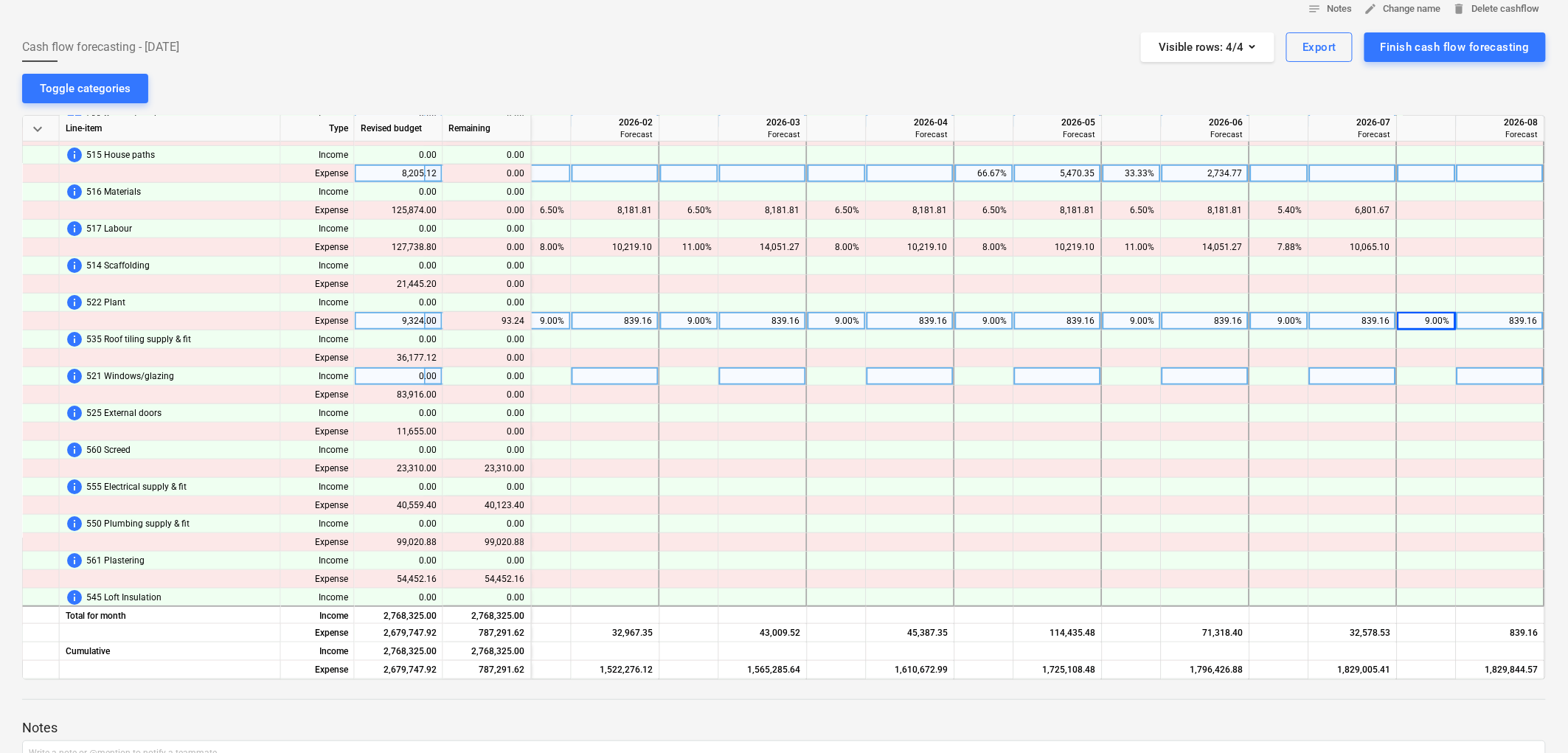
click at [768, 374] on div at bounding box center [763, 376] width 88 height 18
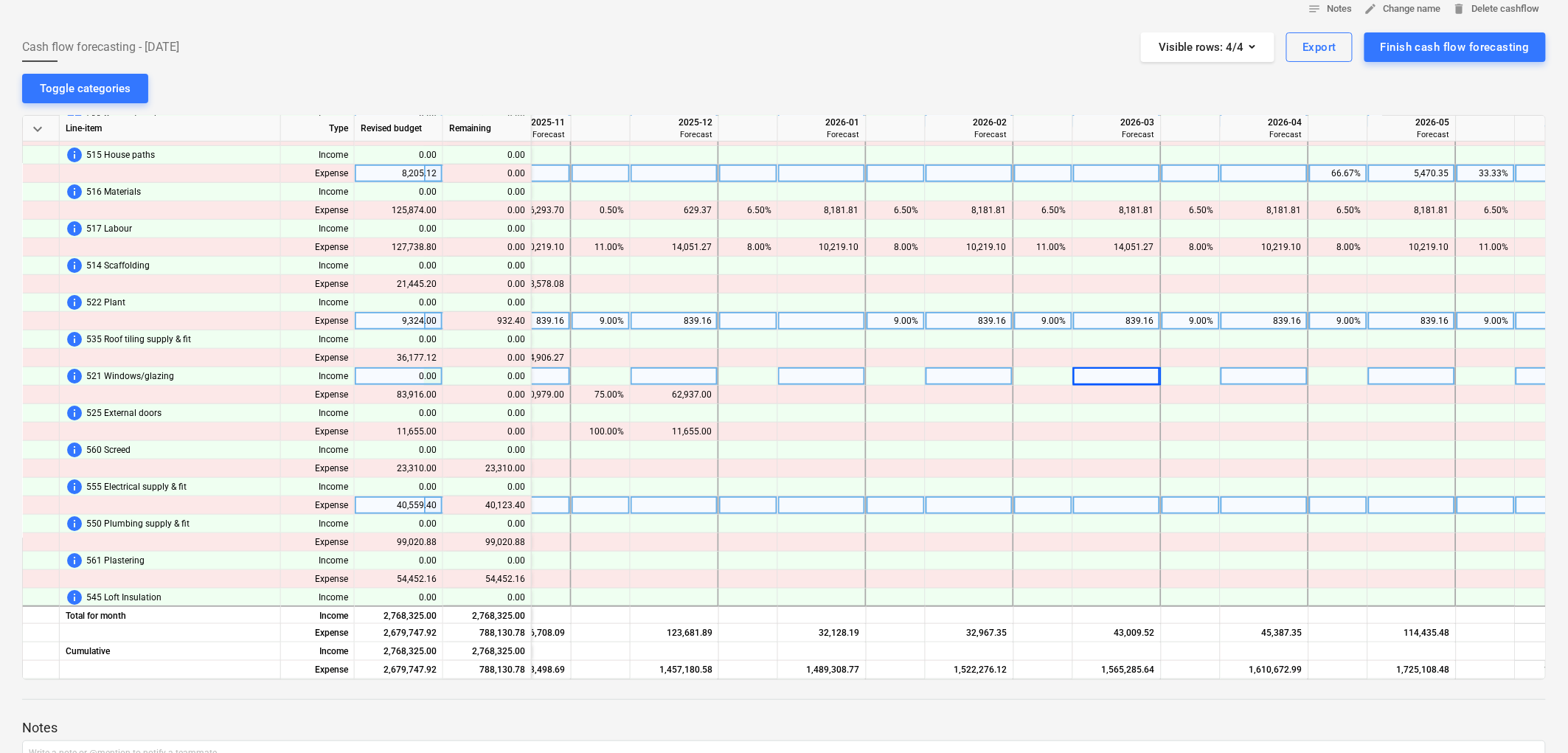
scroll to position [328, 2724]
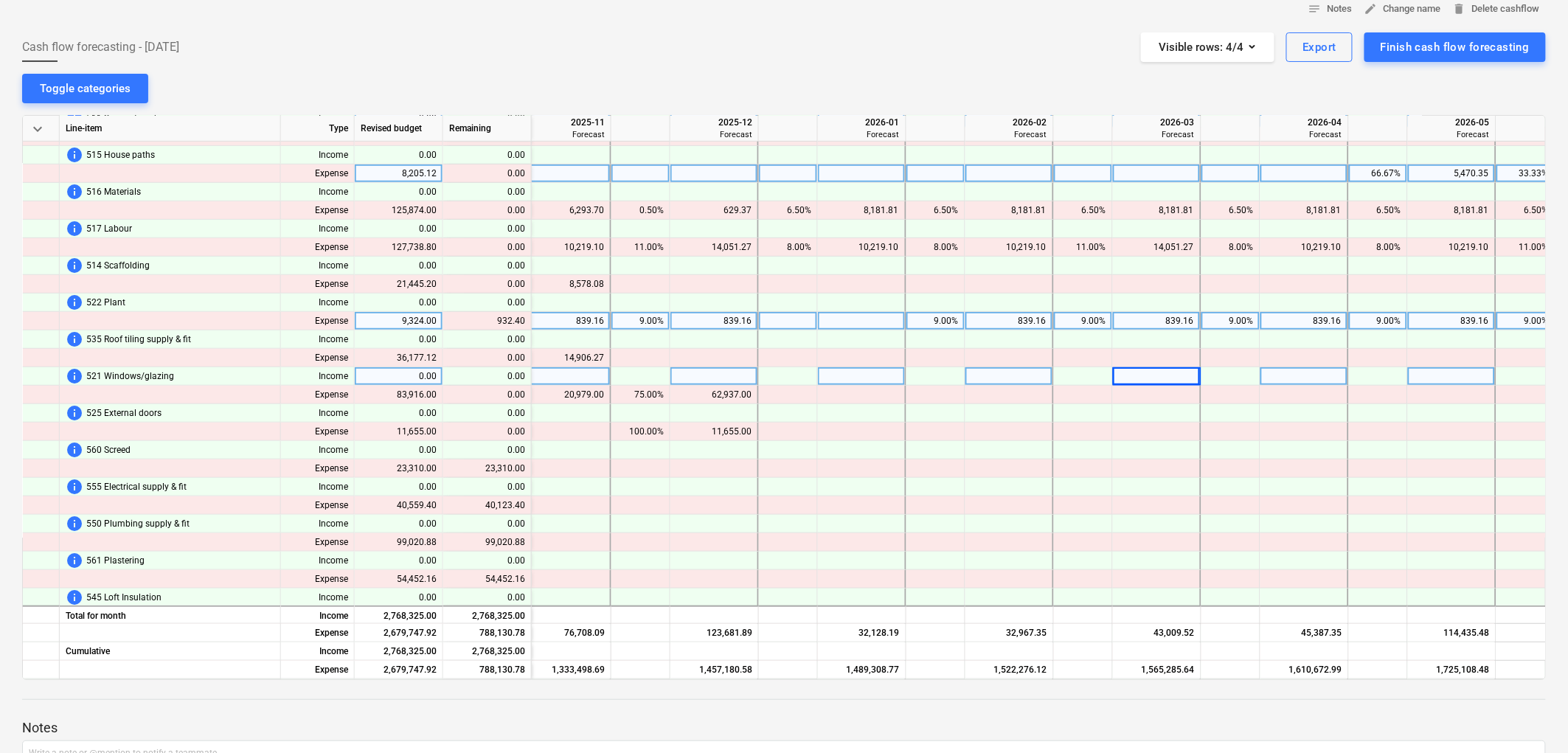
click at [798, 312] on div at bounding box center [788, 321] width 59 height 18
type input "9"
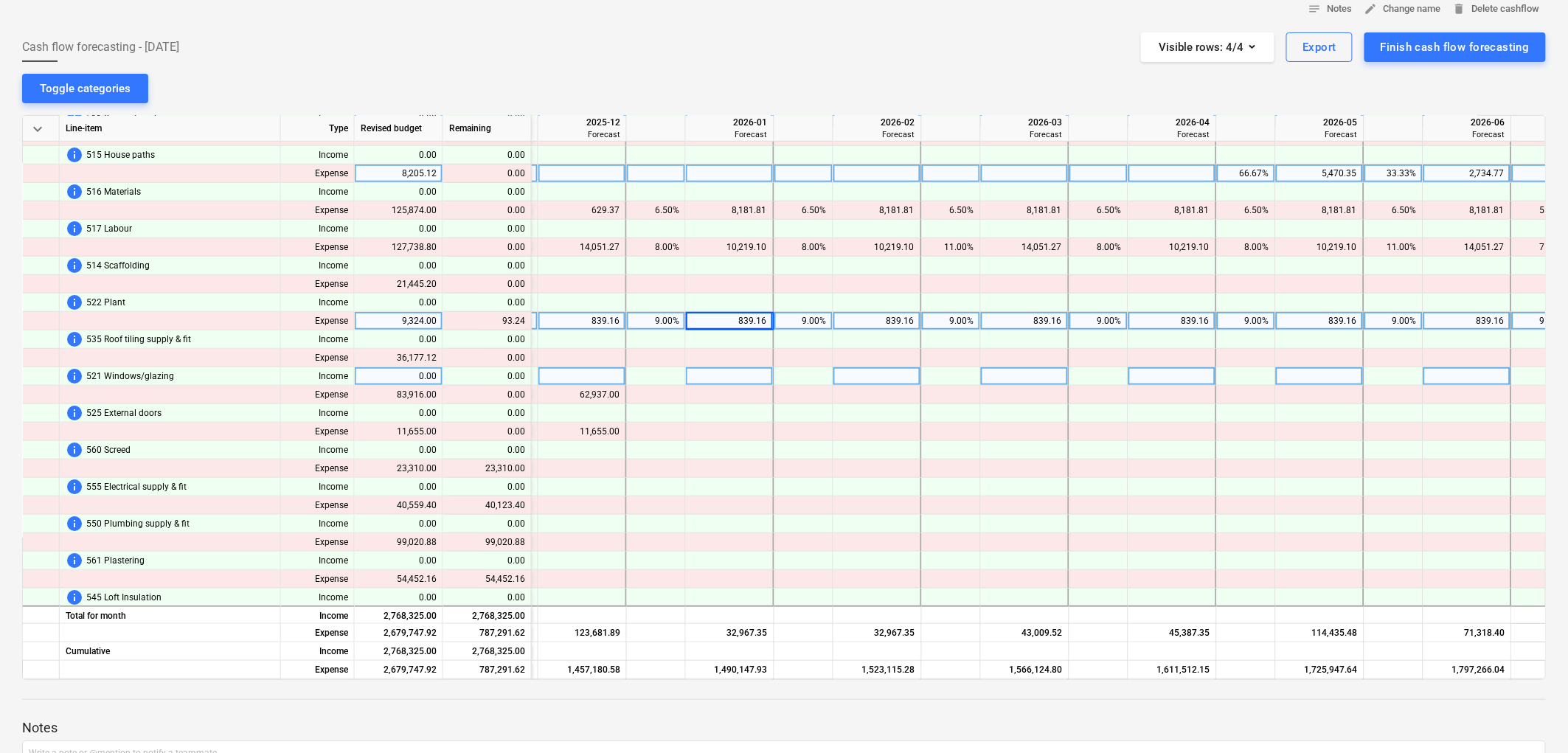
scroll to position [328, 3122]
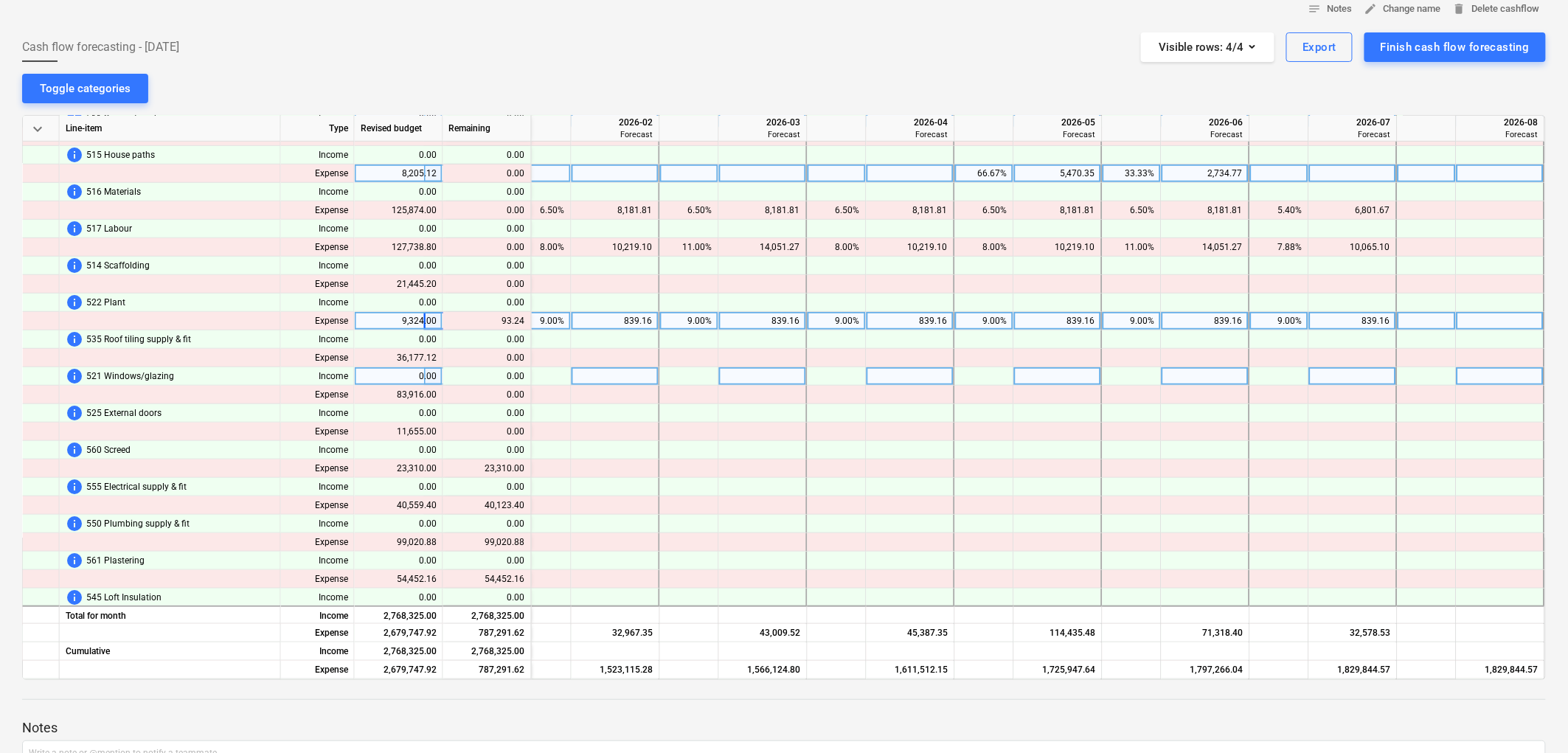
click at [1292, 318] on div "9.00%" at bounding box center [1280, 321] width 47 height 18
type input "10"
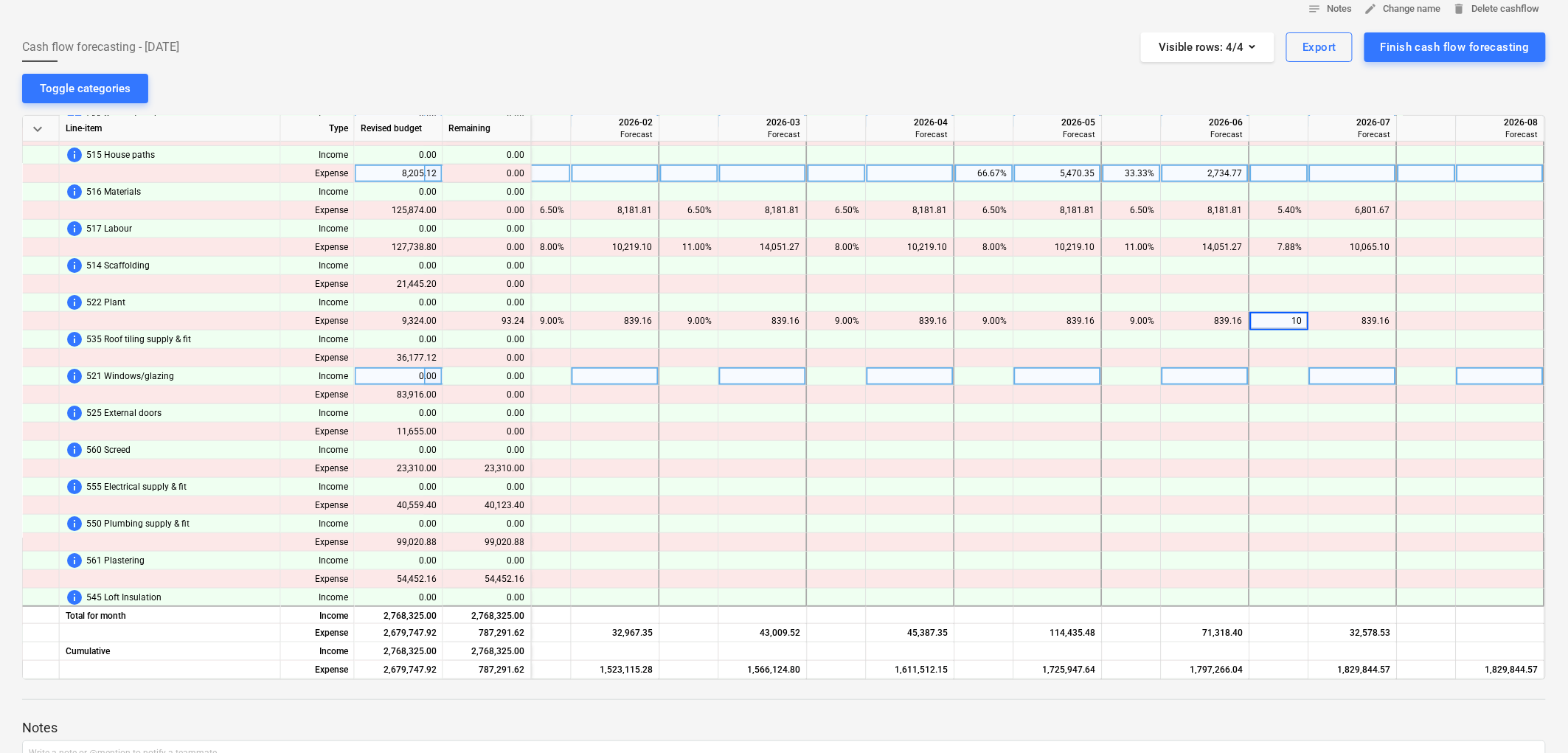
click at [1173, 373] on div at bounding box center [1206, 376] width 88 height 18
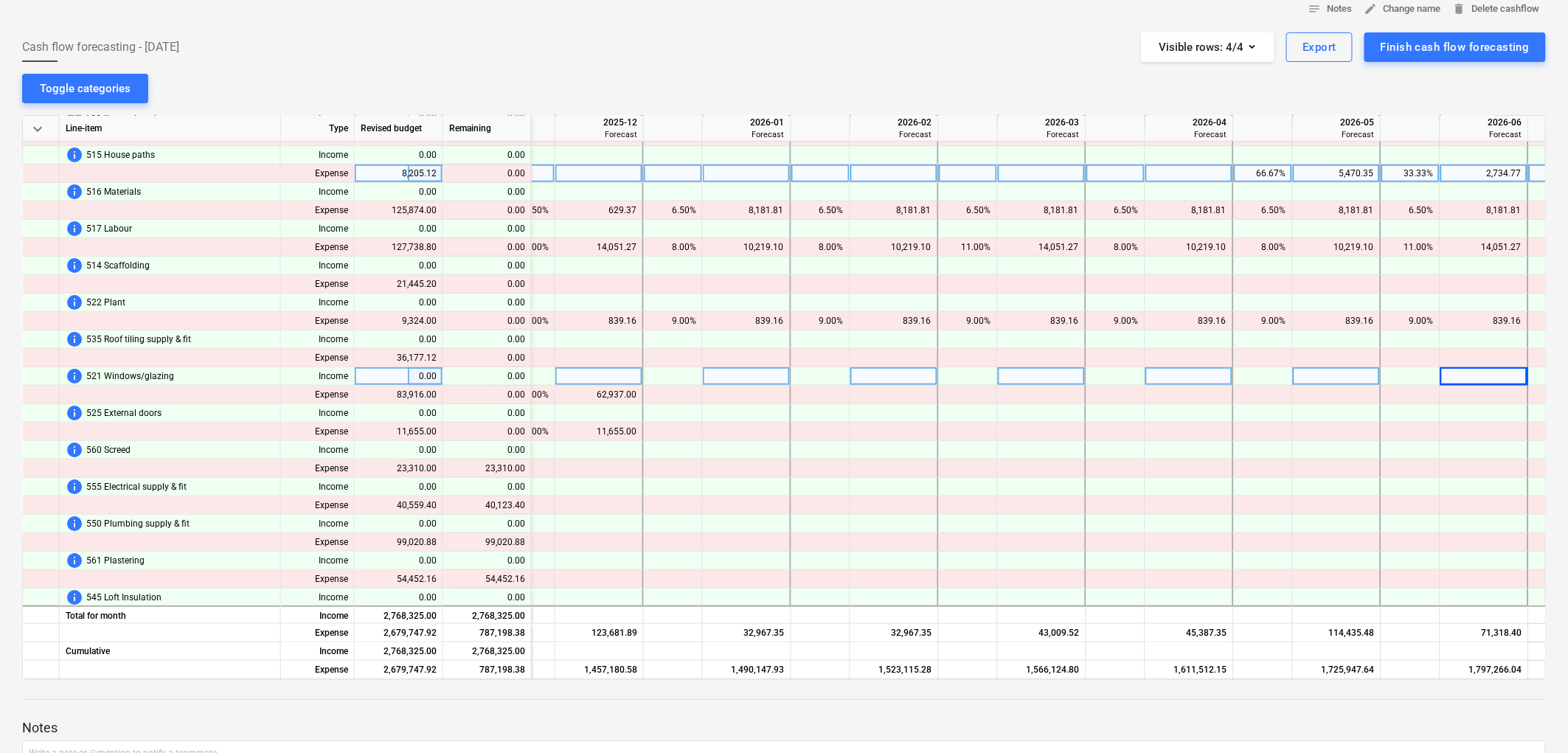
scroll to position [328, 2831]
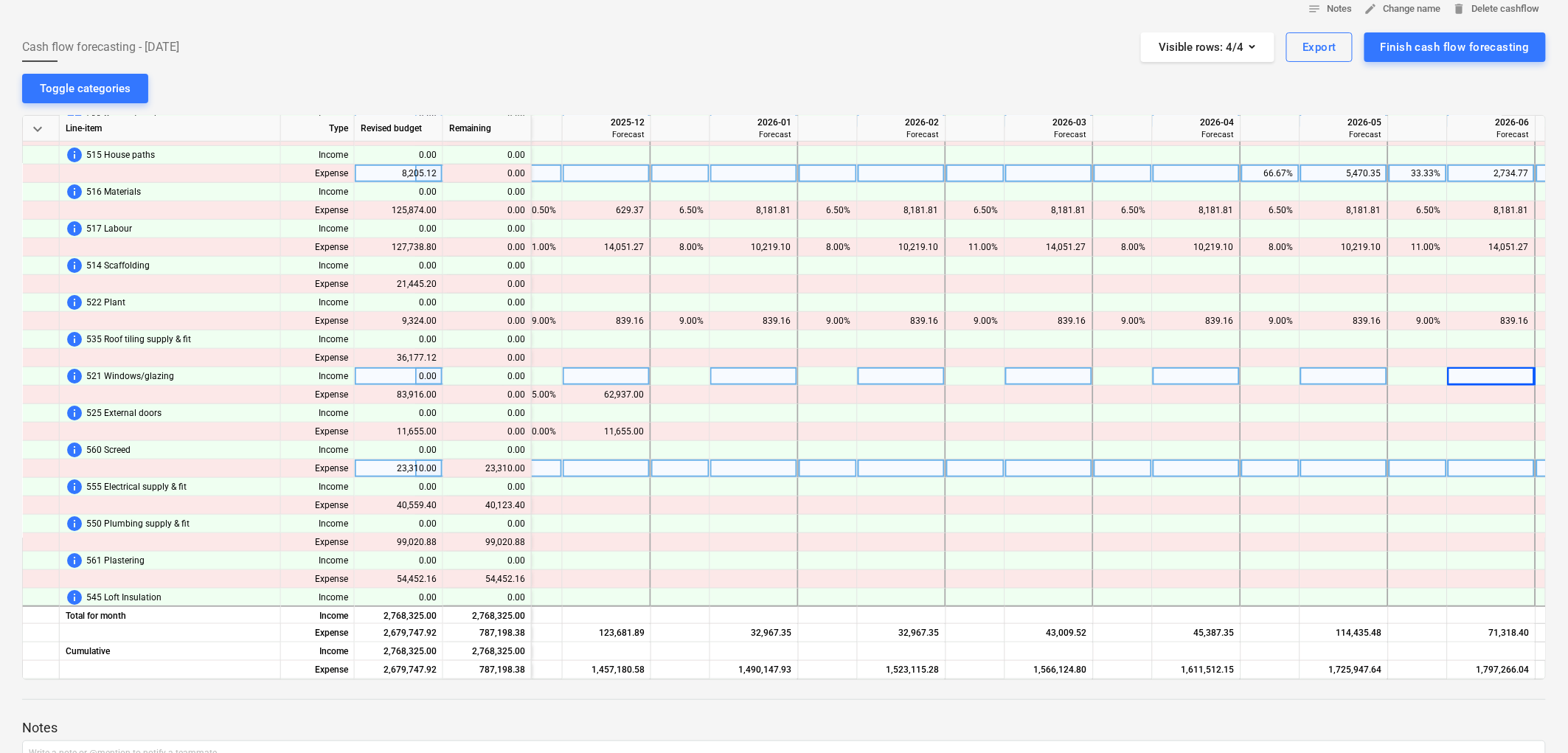
click at [680, 473] on div at bounding box center [680, 469] width 59 height 18
type input "66.67"
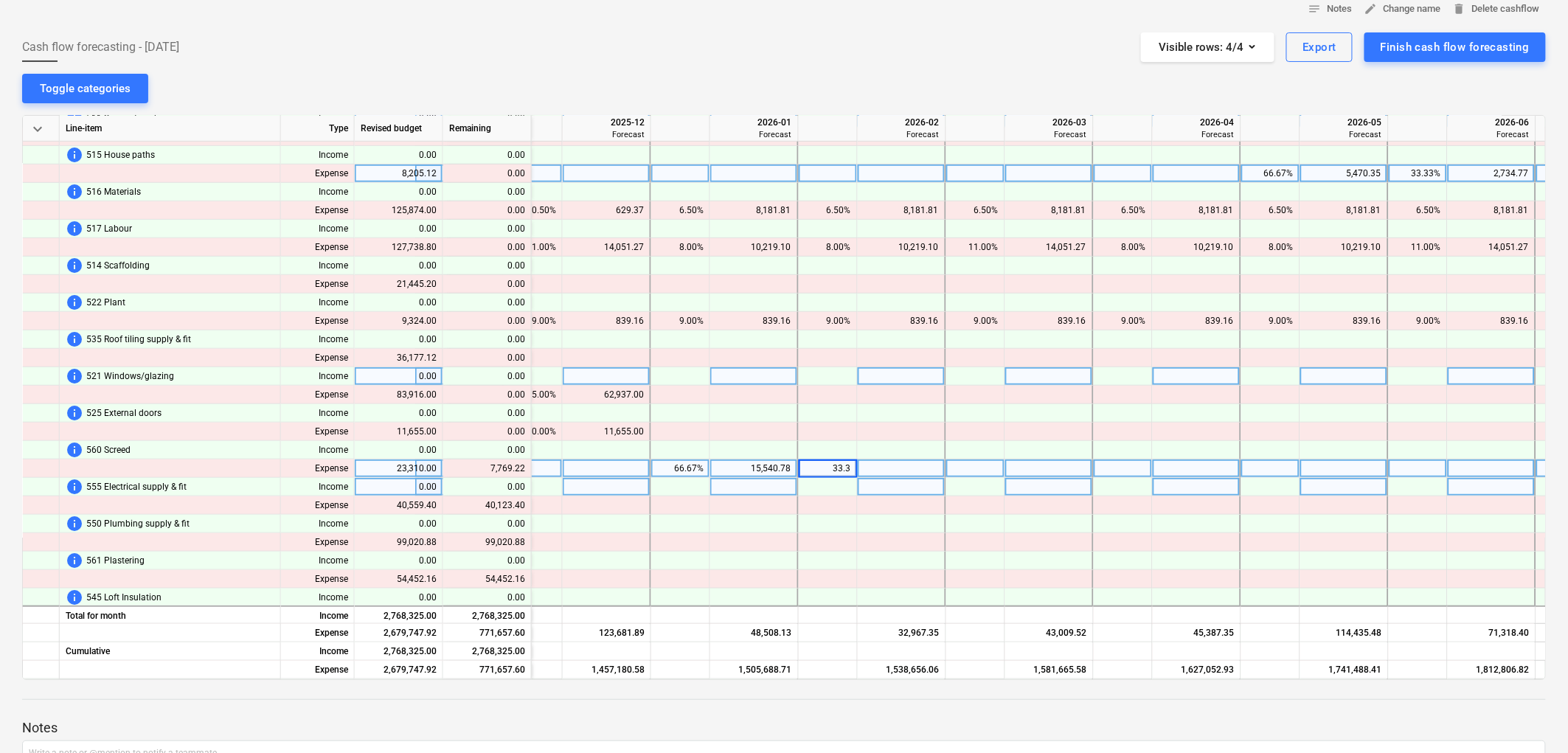
type input "33.33"
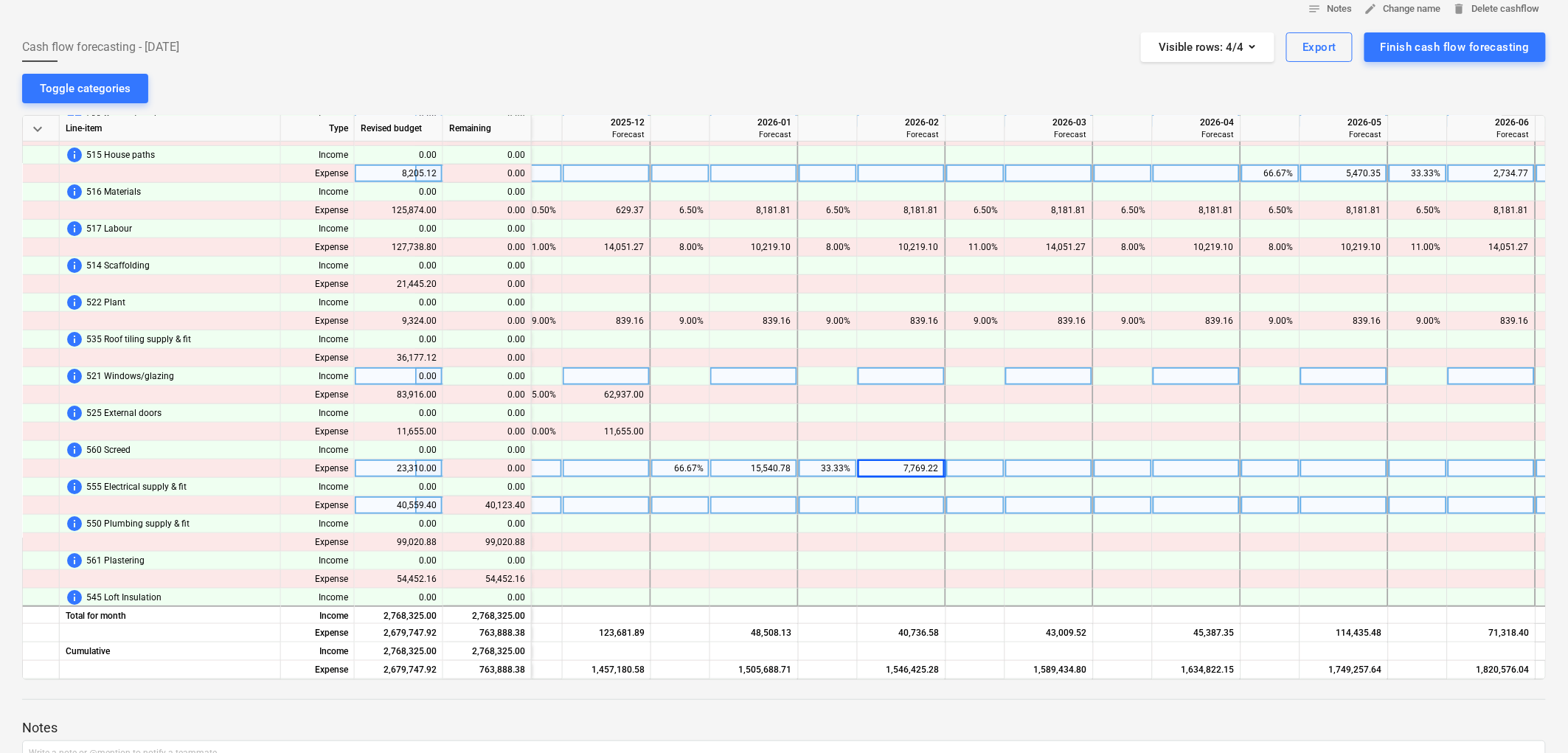
click at [691, 507] on div at bounding box center [680, 506] width 59 height 18
click at [835, 497] on div at bounding box center [828, 506] width 59 height 18
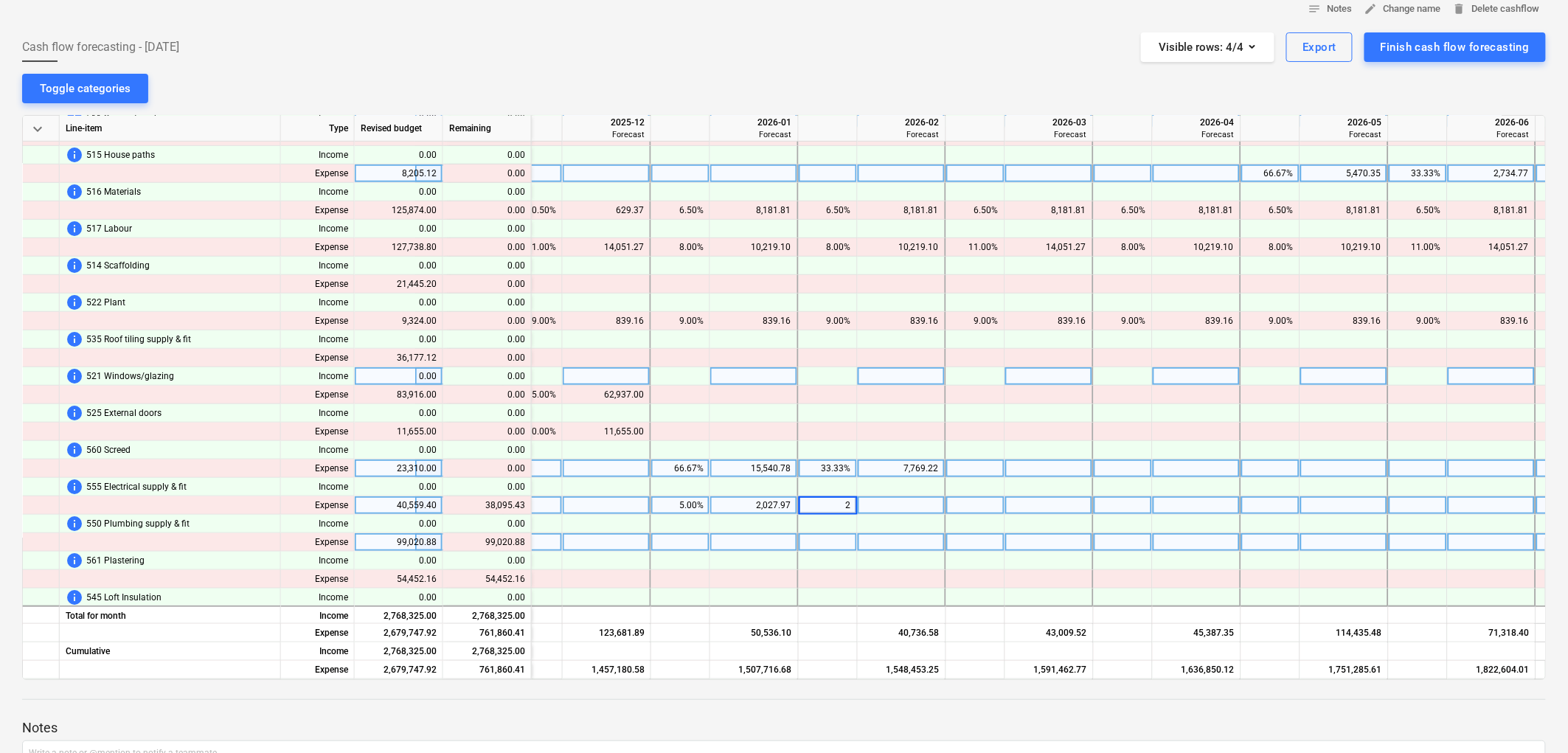
type input "20"
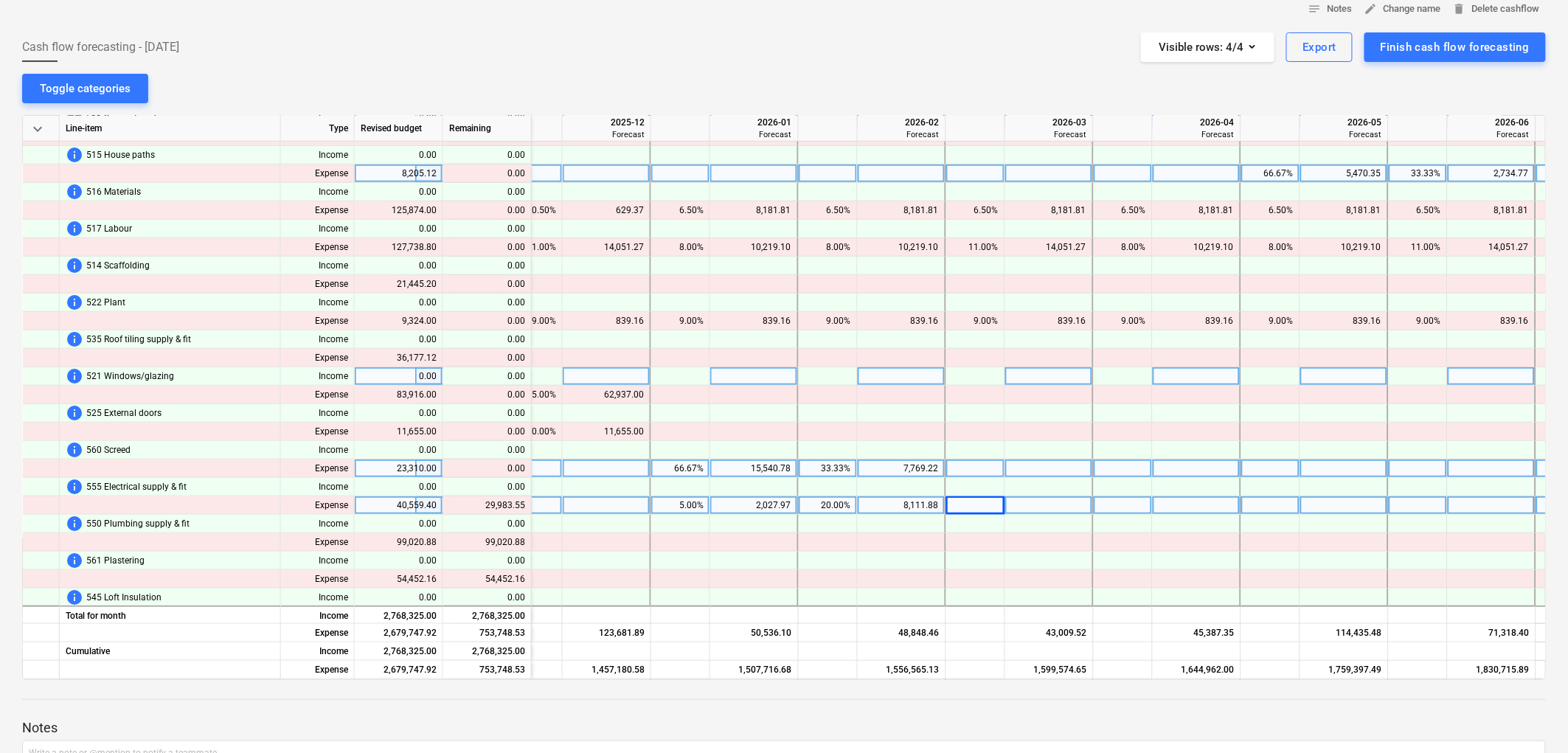
click at [972, 499] on div at bounding box center [976, 506] width 59 height 18
type input "5"
click at [971, 509] on div at bounding box center [976, 506] width 59 height 18
click at [1122, 500] on div at bounding box center [1124, 506] width 59 height 18
type input "20"
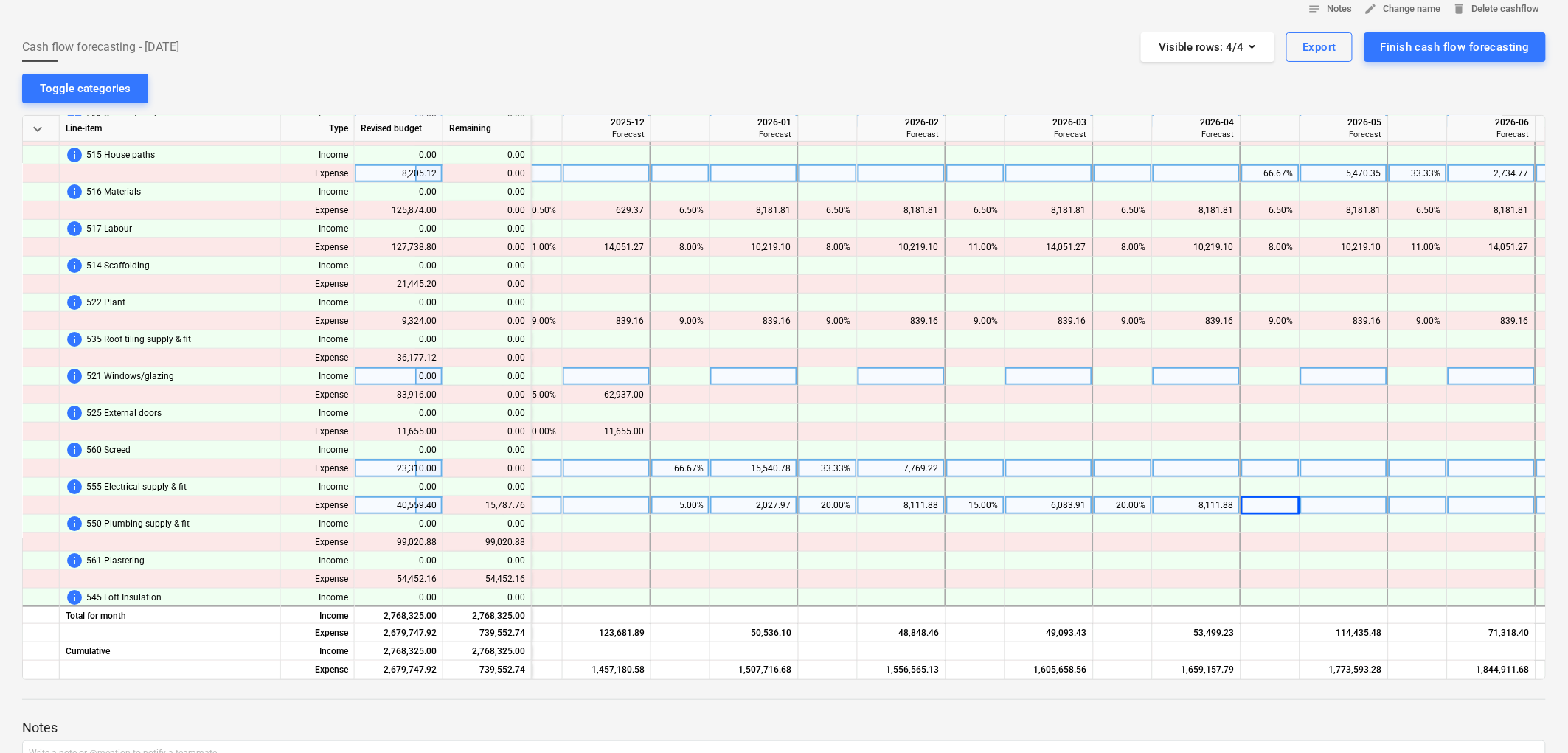
click at [1279, 504] on div at bounding box center [1271, 506] width 59 height 18
click at [1280, 499] on div "5.00%" at bounding box center [1271, 506] width 47 height 18
type input "20"
click at [1433, 503] on div at bounding box center [1419, 506] width 59 height 18
click at [1407, 501] on div at bounding box center [1419, 506] width 59 height 18
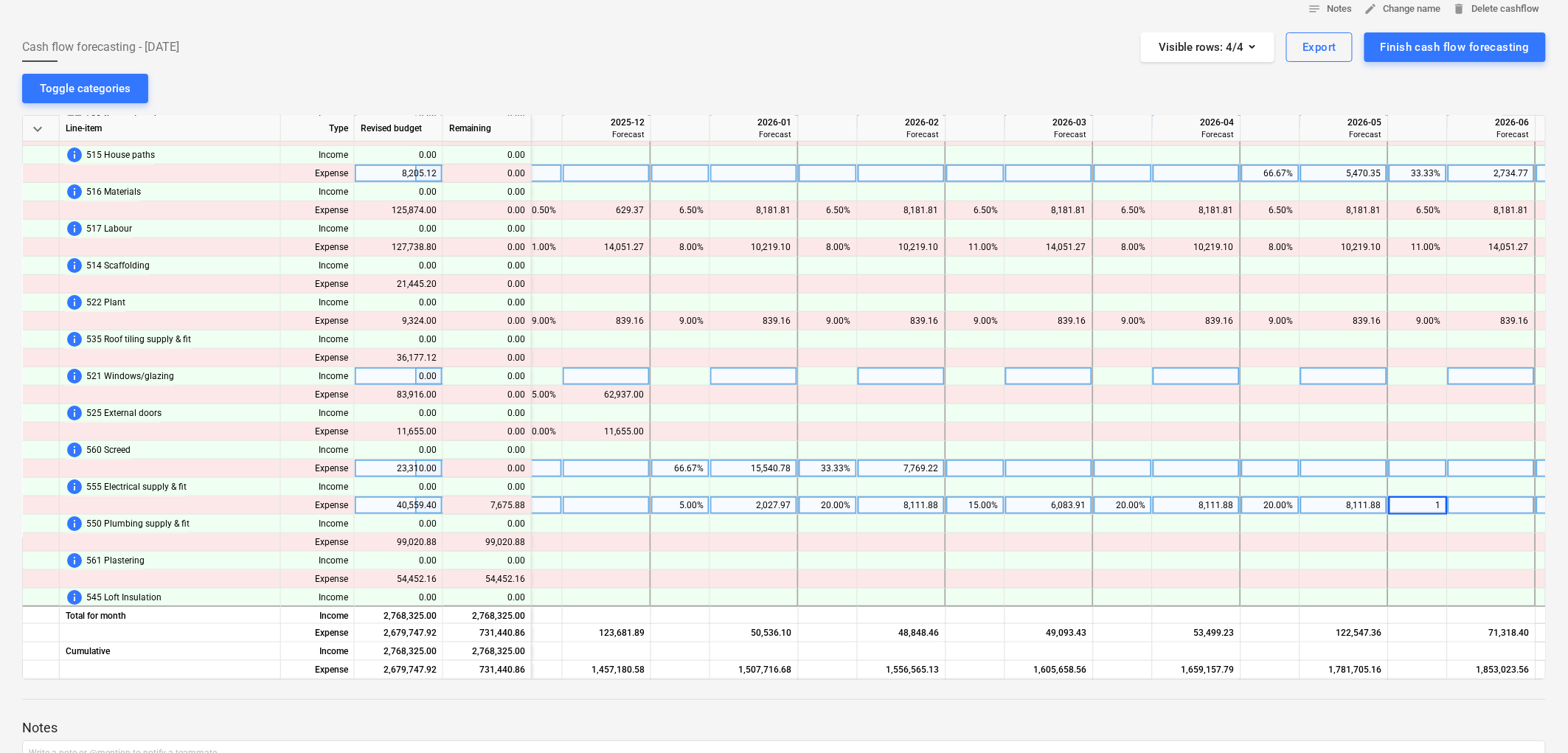
type input "15"
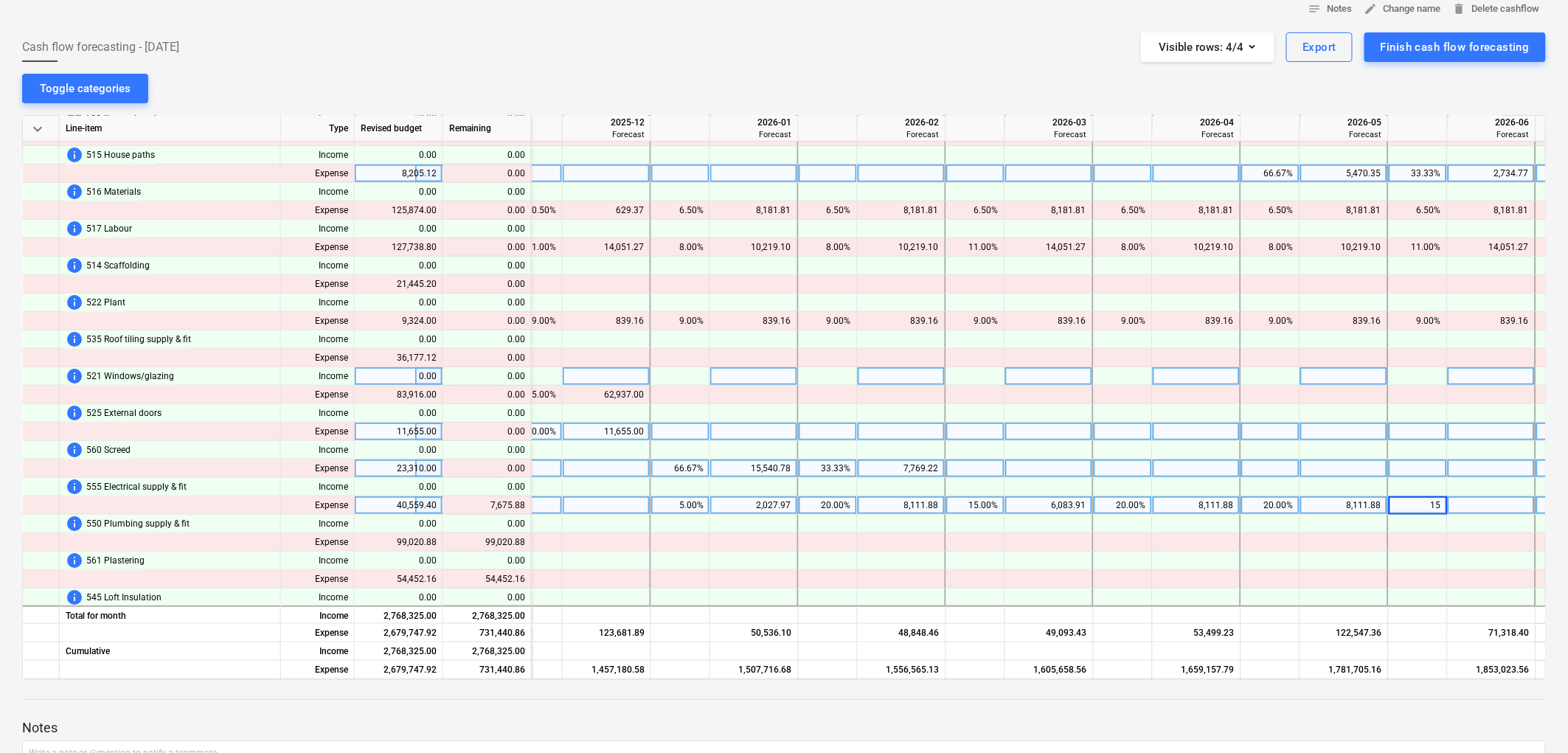
click at [1240, 430] on div at bounding box center [1196, 432] width 88 height 18
click at [681, 507] on div "5.00%" at bounding box center [680, 506] width 47 height 18
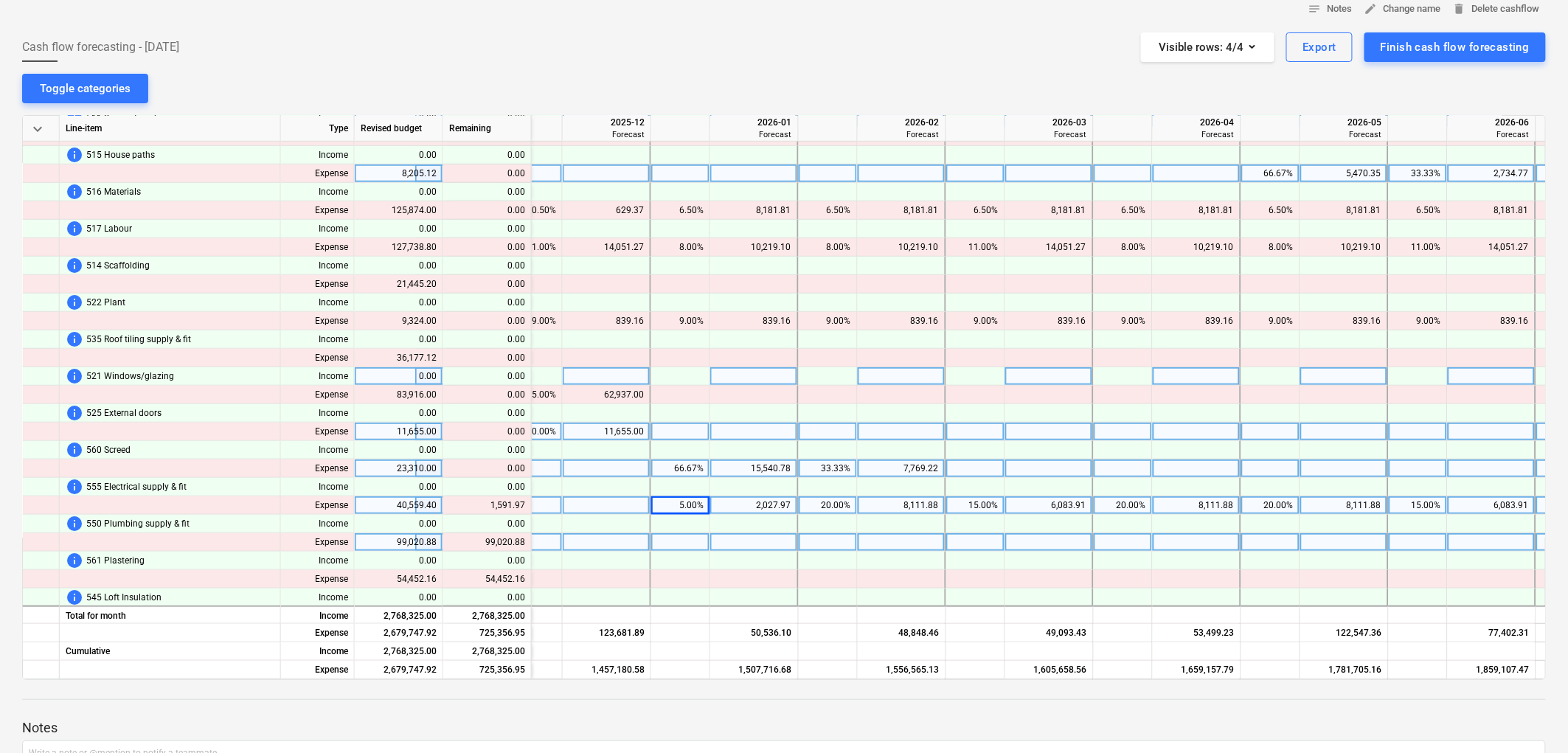
click at [928, 550] on div at bounding box center [901, 542] width 88 height 18
click at [740, 504] on div "4,055.94" at bounding box center [754, 506] width 76 height 18
click at [1510, 504] on div "6,083.91" at bounding box center [1492, 506] width 76 height 18
click at [761, 507] on div "4,055.94" at bounding box center [754, 506] width 76 height 18
click at [757, 528] on div at bounding box center [754, 524] width 88 height 18
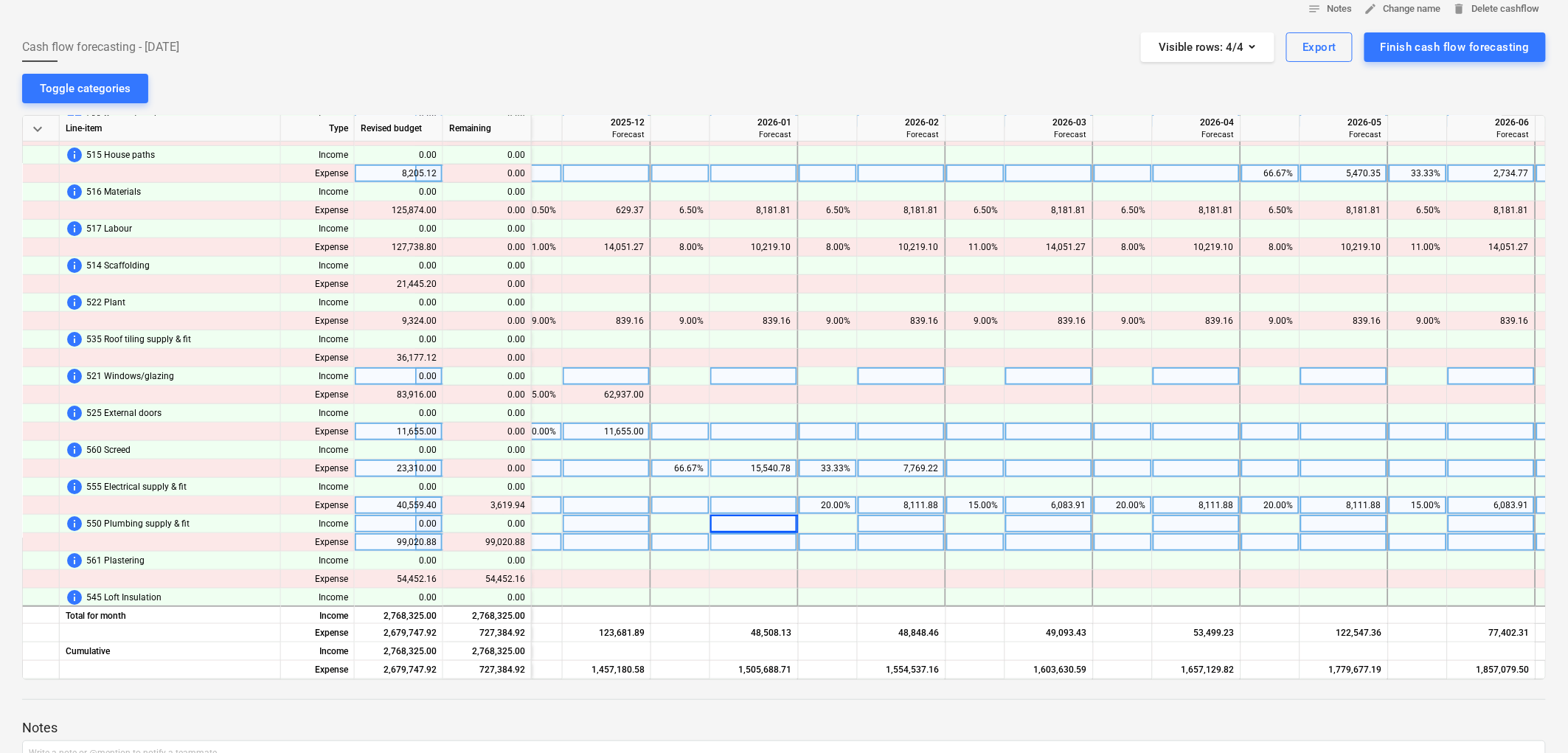
click at [777, 502] on div at bounding box center [754, 506] width 88 height 18
type input "3619.94"
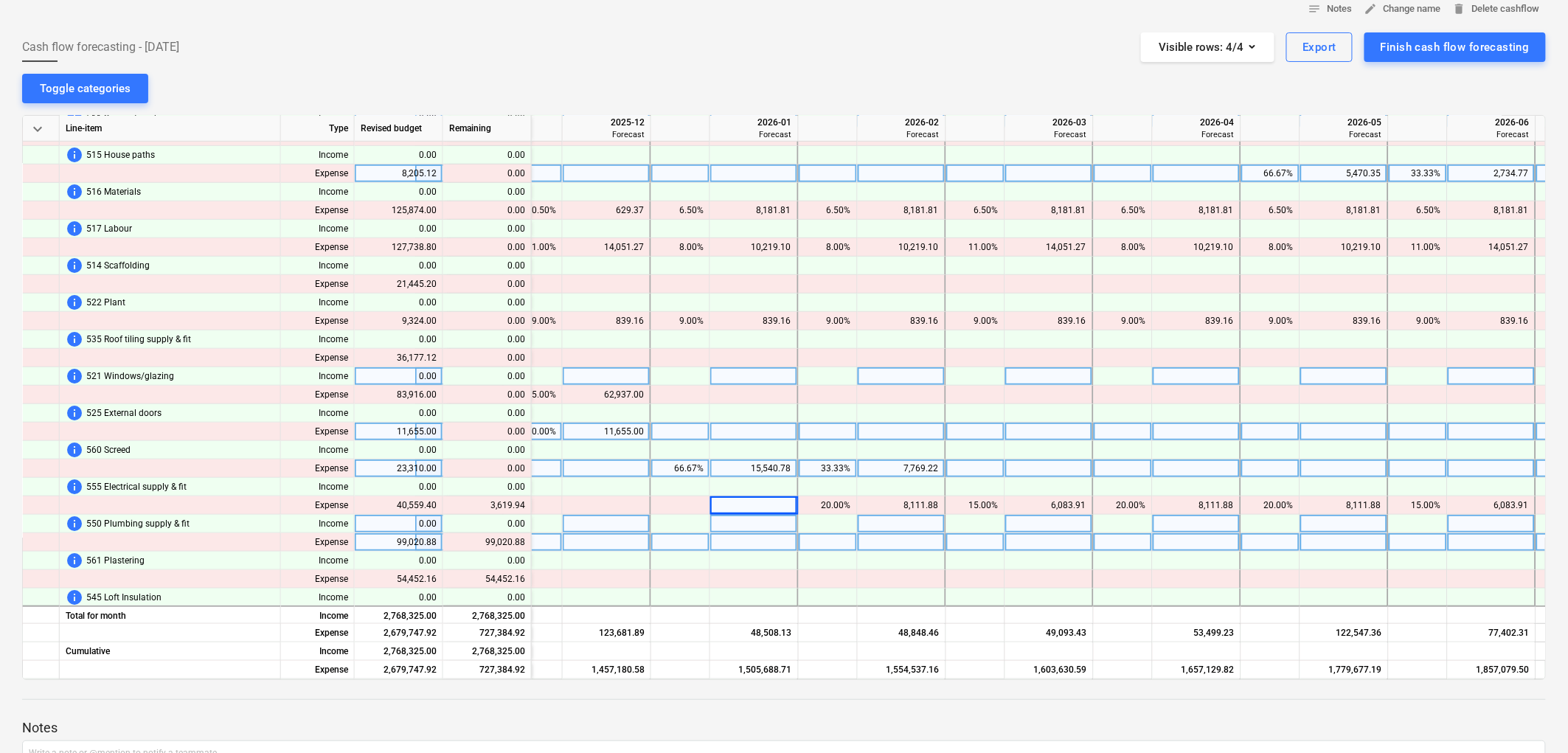
click at [698, 74] on div "notes Notes edit Change name delete Delete cashflow Cash flow forecasting - 202…" at bounding box center [784, 437] width 1568 height 900
click at [688, 543] on div at bounding box center [680, 542] width 59 height 18
click at [960, 538] on div at bounding box center [976, 542] width 59 height 18
type input "21"
click at [1117, 541] on div at bounding box center [1124, 542] width 59 height 18
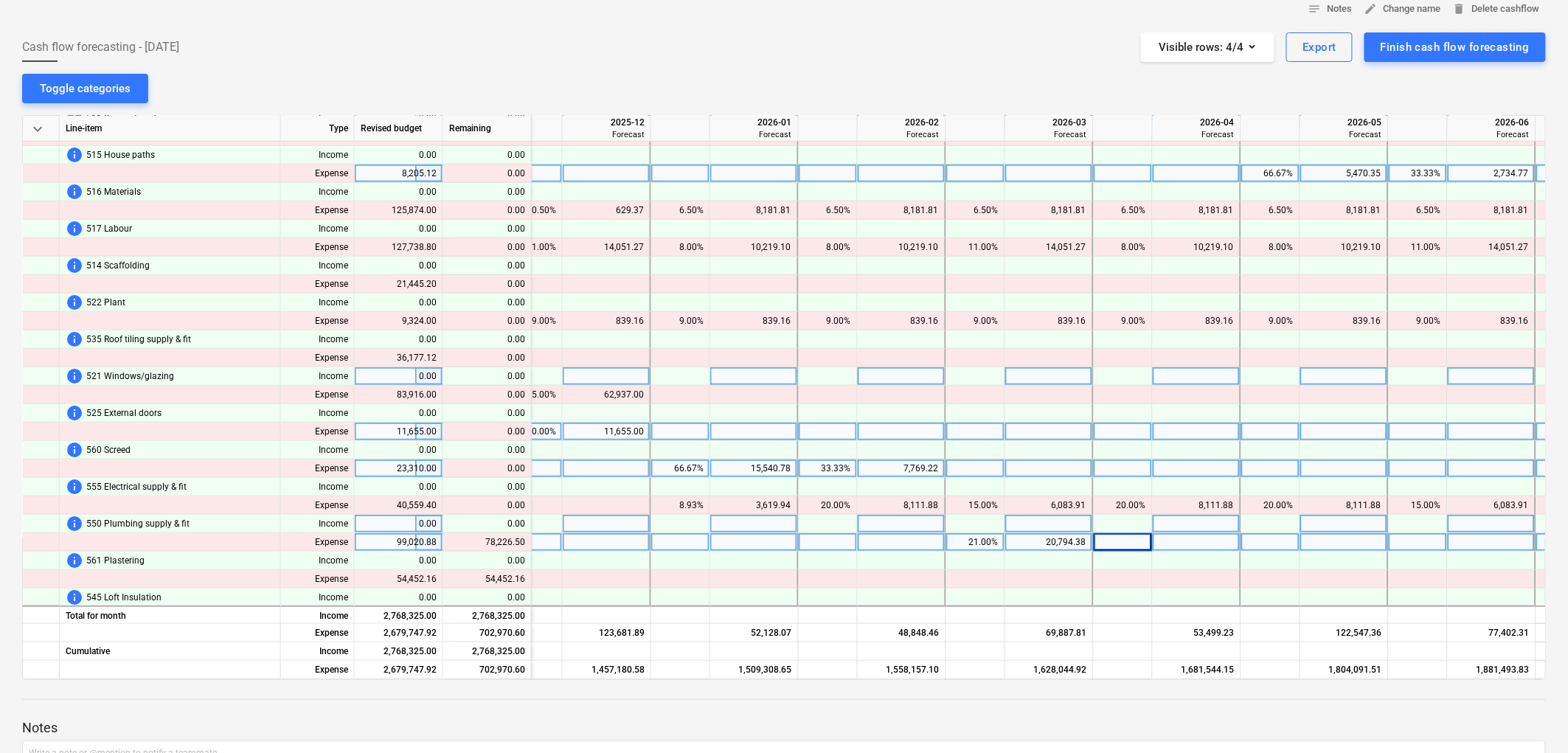
type input "2"
click at [1263, 537] on div at bounding box center [1271, 542] width 59 height 18
type input "2"
click at [1153, 534] on div "7,921.67" at bounding box center [1196, 542] width 88 height 18
click at [1148, 534] on div "8.00%" at bounding box center [1124, 542] width 59 height 18
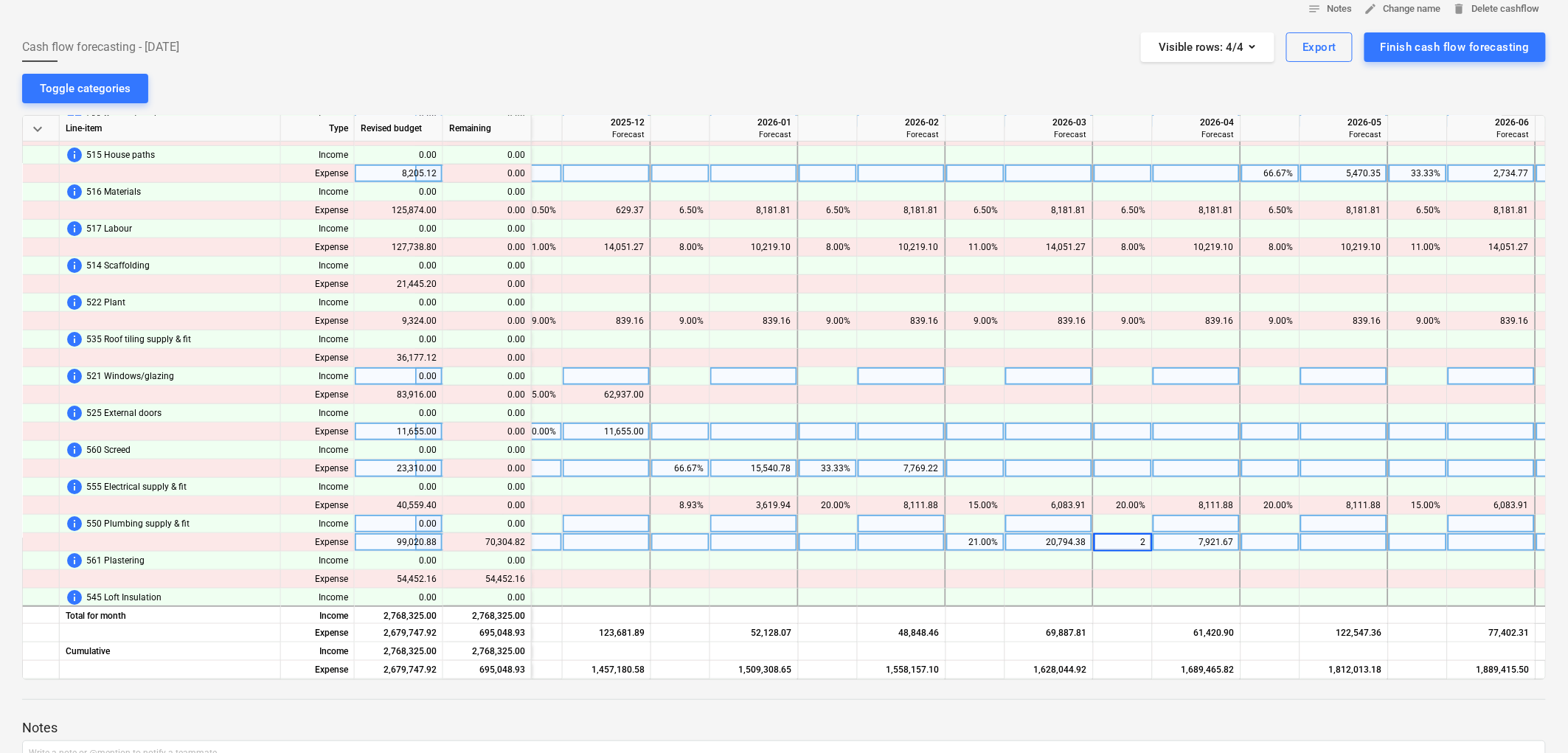
type input "28"
click at [1422, 532] on div at bounding box center [1419, 524] width 59 height 18
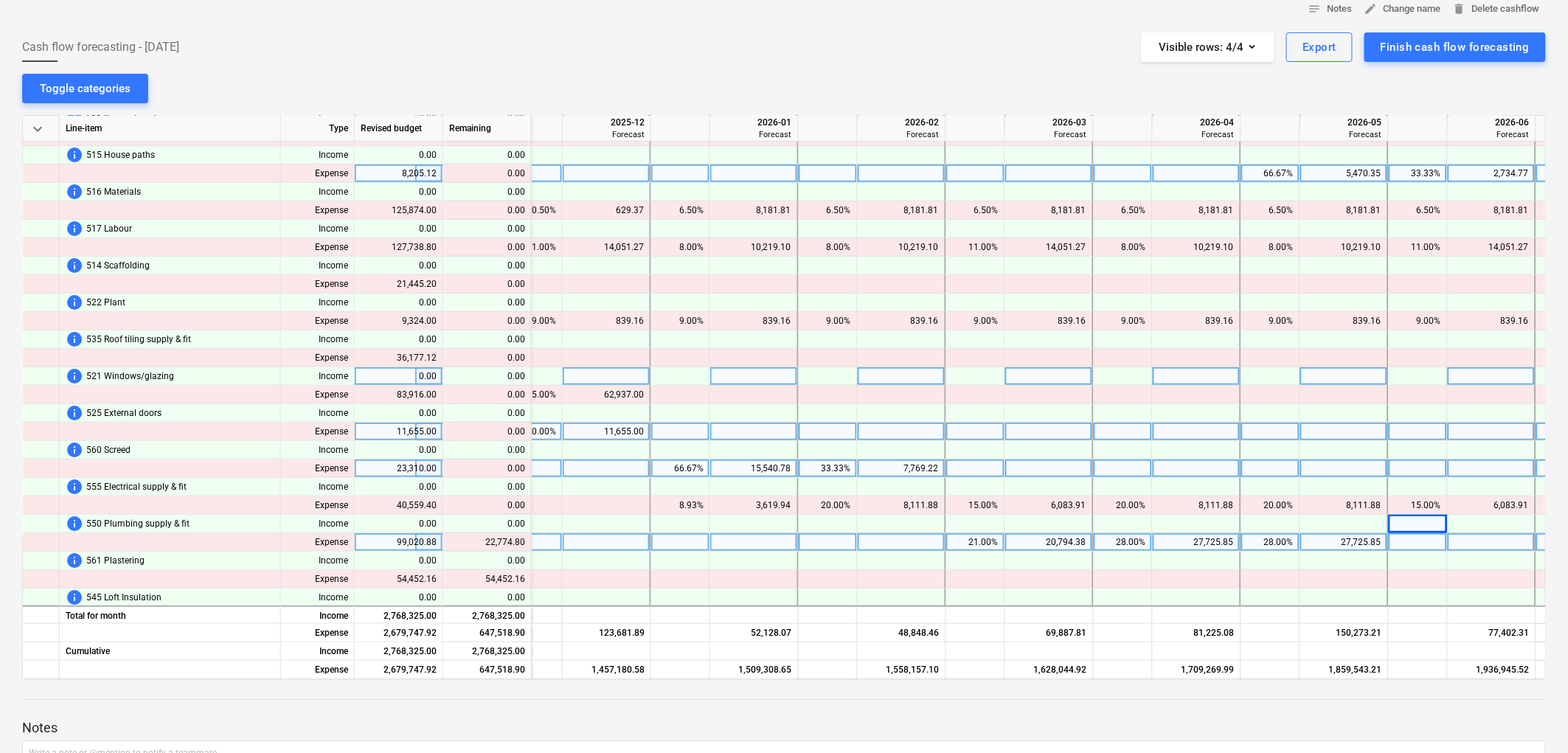
click at [1426, 538] on div at bounding box center [1419, 542] width 59 height 18
type input "21"
click at [1127, 544] on div "28.00%" at bounding box center [1124, 542] width 47 height 18
type input "28.5"
type input "8.5"
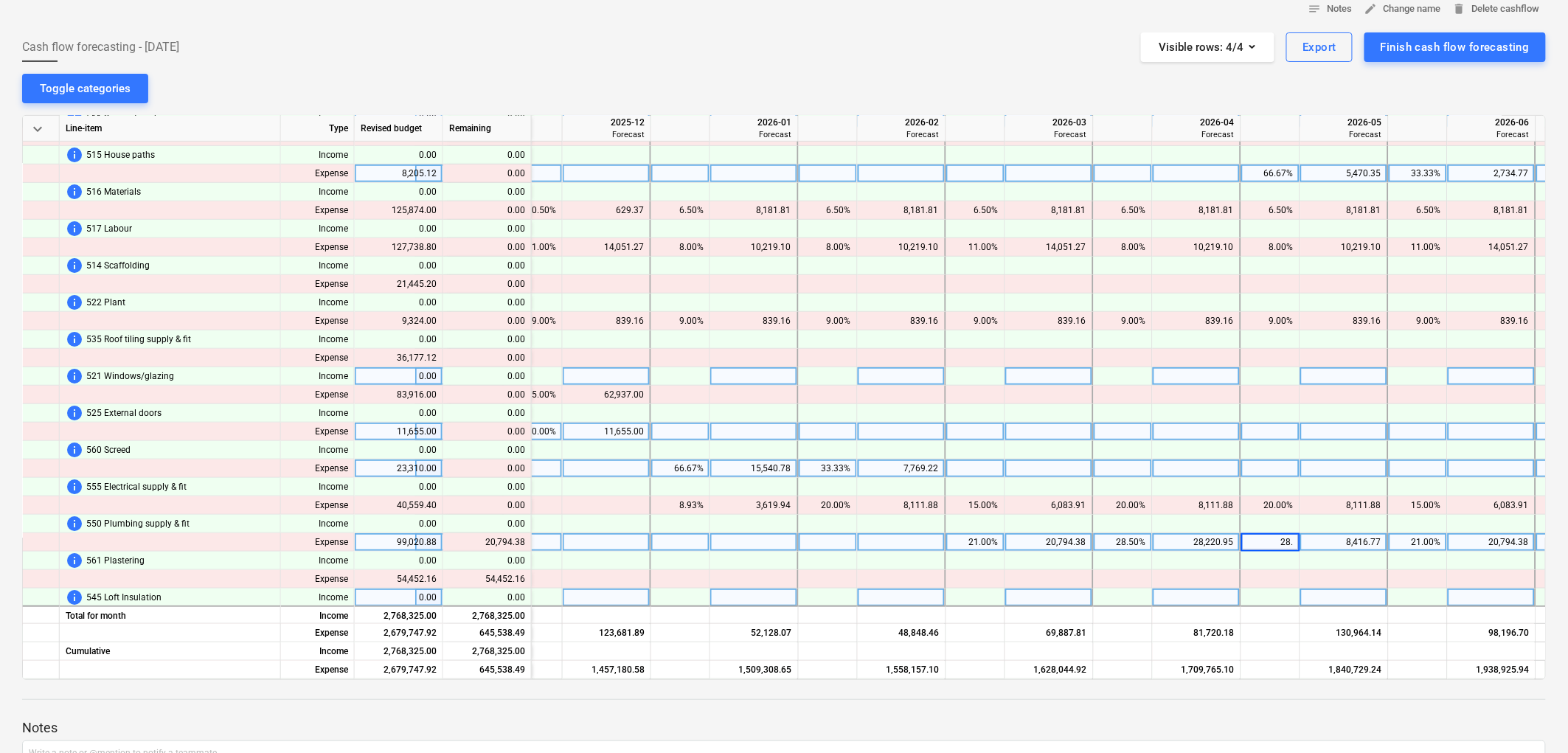
type input "28.5"
drag, startPoint x: 1063, startPoint y: 559, endPoint x: 965, endPoint y: 540, distance: 99.8
click at [965, 540] on div "21.00%" at bounding box center [976, 542] width 47 height 18
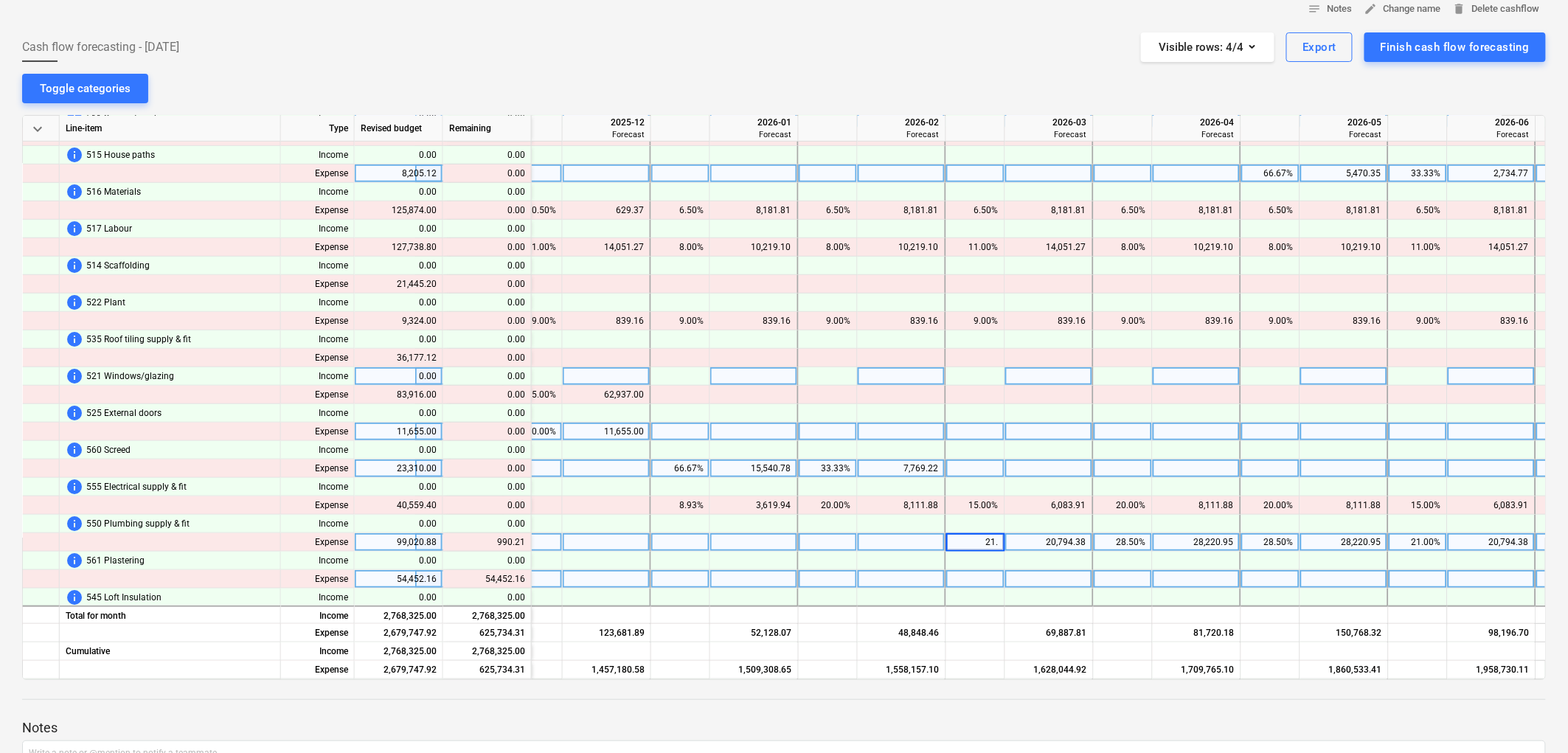
type input "21.5"
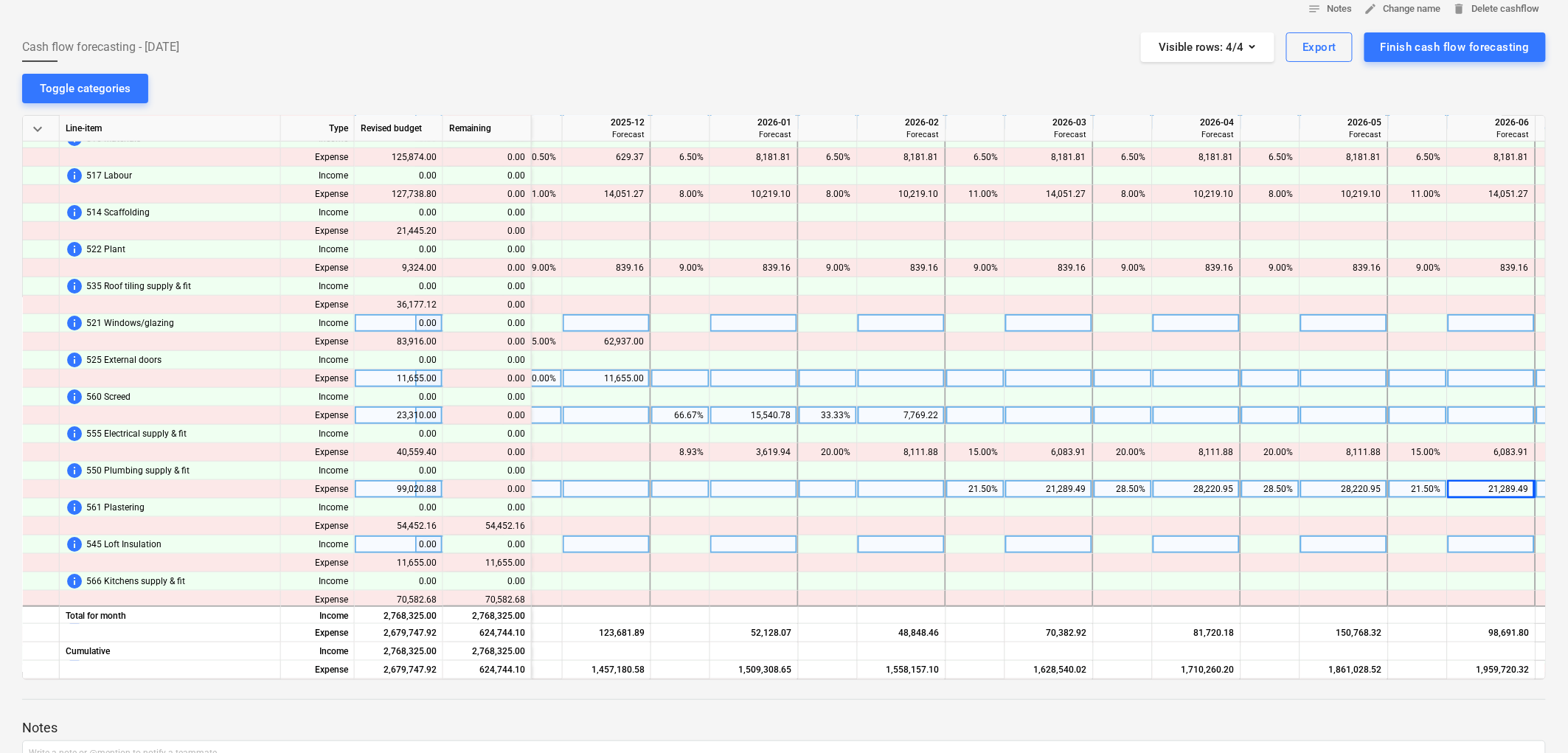
scroll to position [409, 2831]
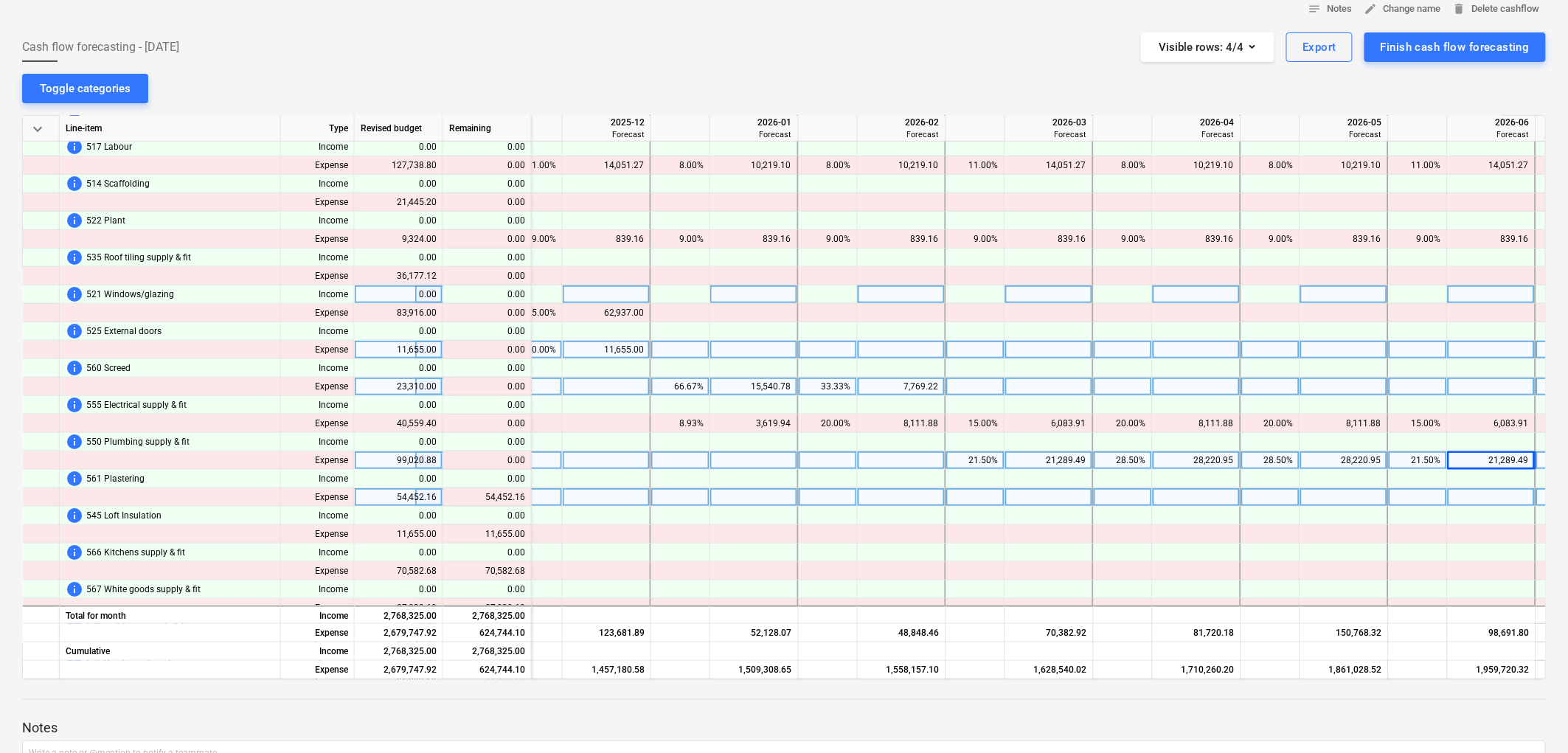
click at [1107, 503] on div at bounding box center [1124, 497] width 59 height 18
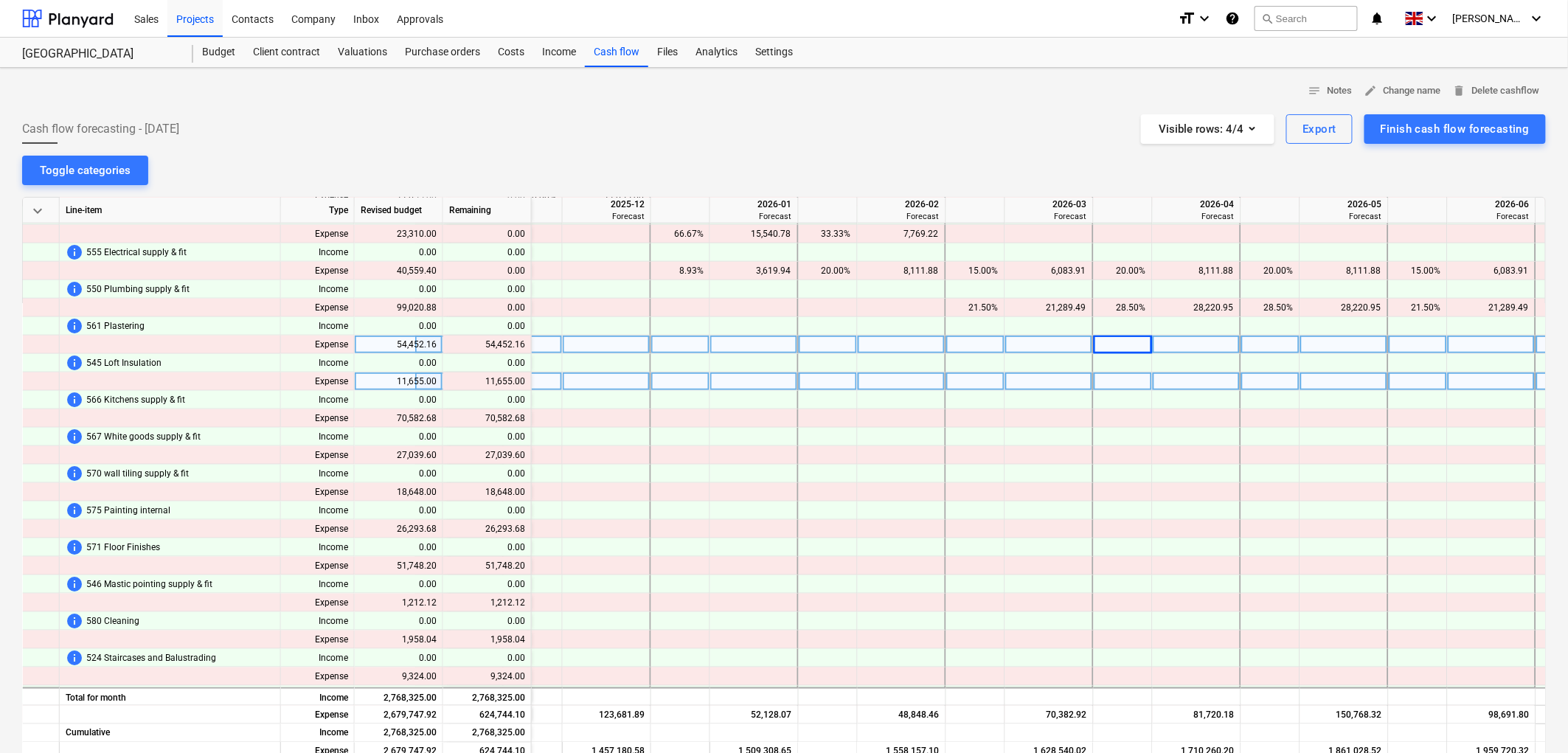
scroll to position [480, 2831]
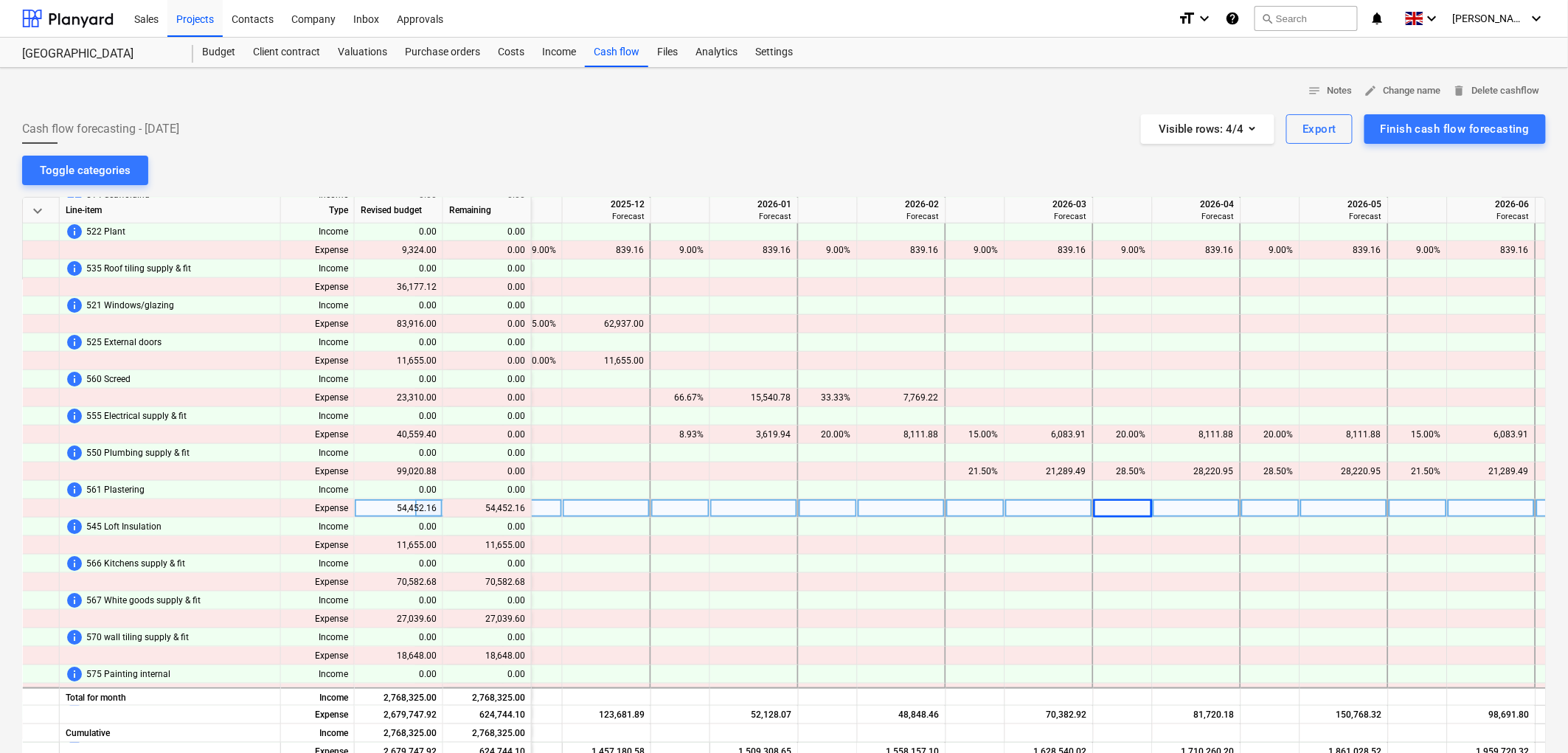
click at [1119, 512] on div at bounding box center [1124, 508] width 59 height 18
type input "37."
click at [1137, 507] on div at bounding box center [1124, 508] width 59 height 18
type input "37.5"
click at [1256, 504] on div at bounding box center [1271, 508] width 59 height 18
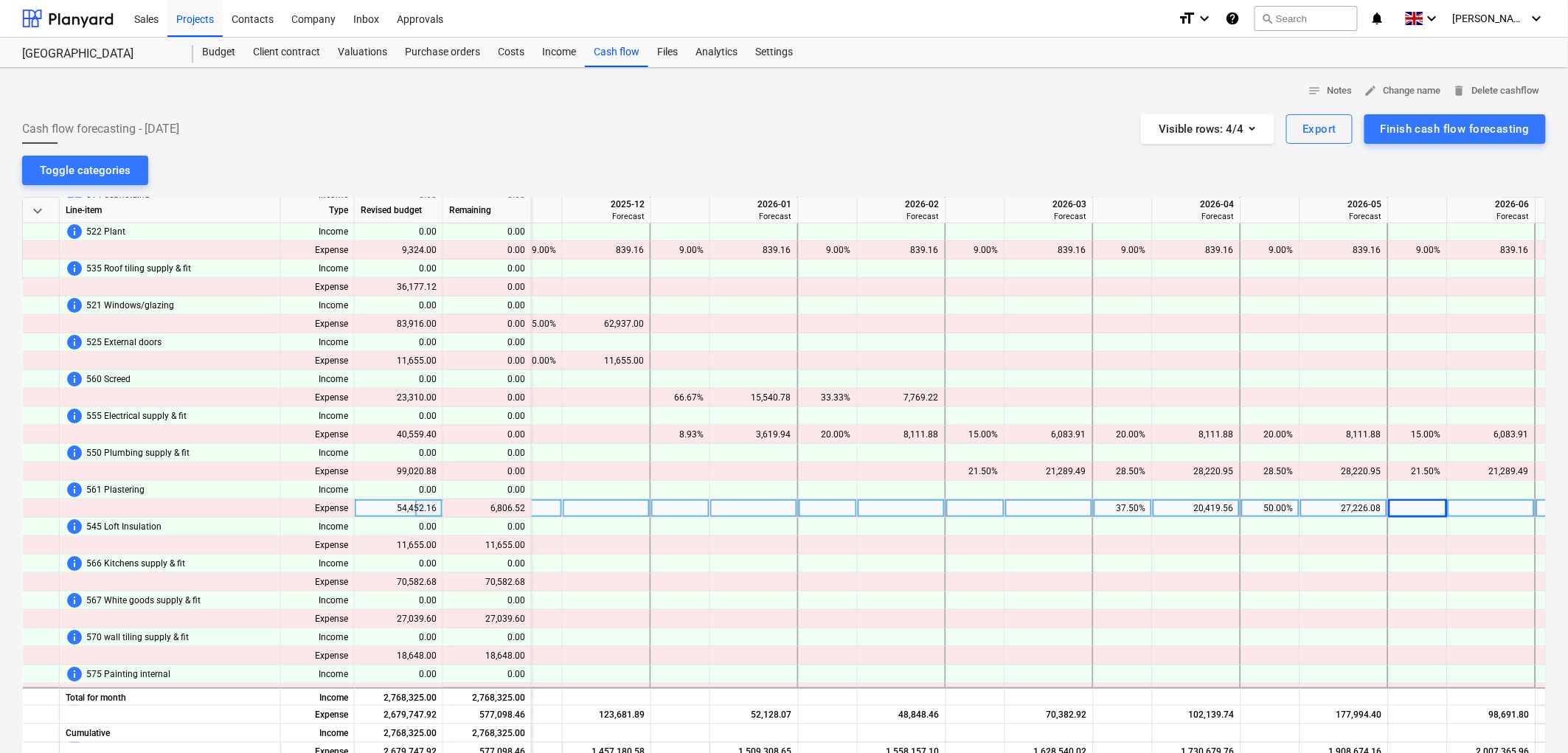
click at [1417, 507] on div at bounding box center [1419, 508] width 59 height 18
type input "12.5"
click at [1294, 559] on div at bounding box center [1271, 564] width 59 height 18
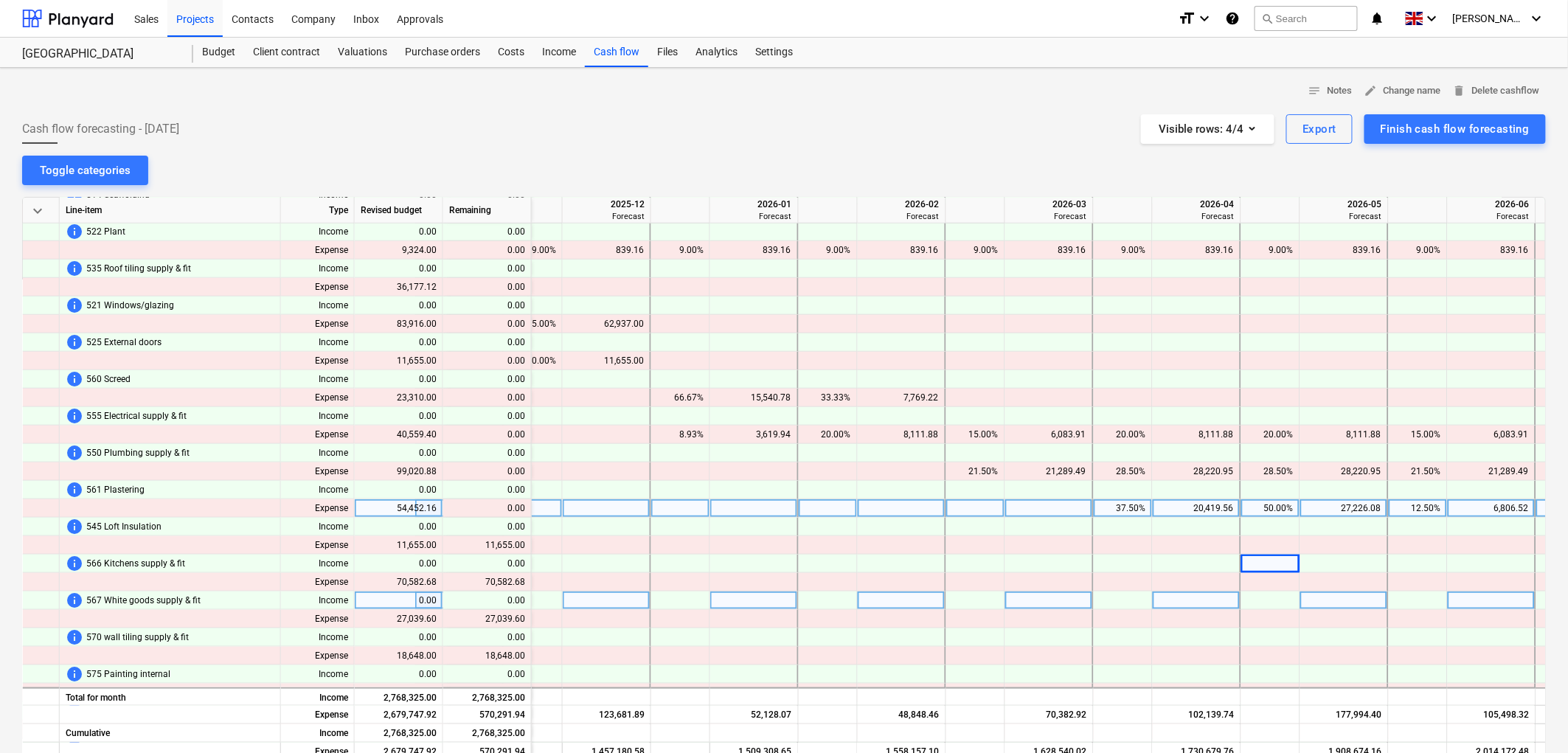
click at [1125, 599] on div at bounding box center [1124, 601] width 59 height 18
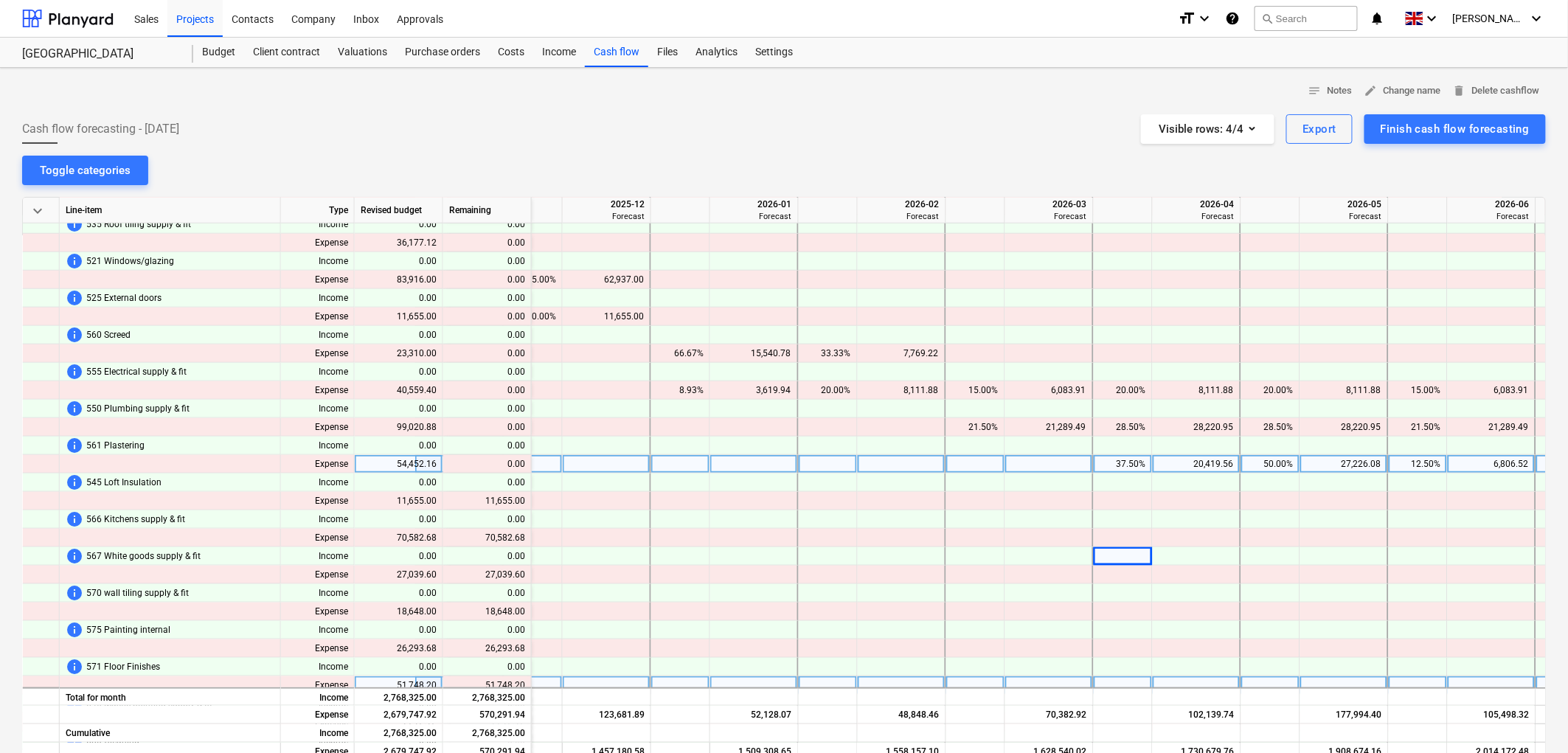
scroll to position [562, 2831]
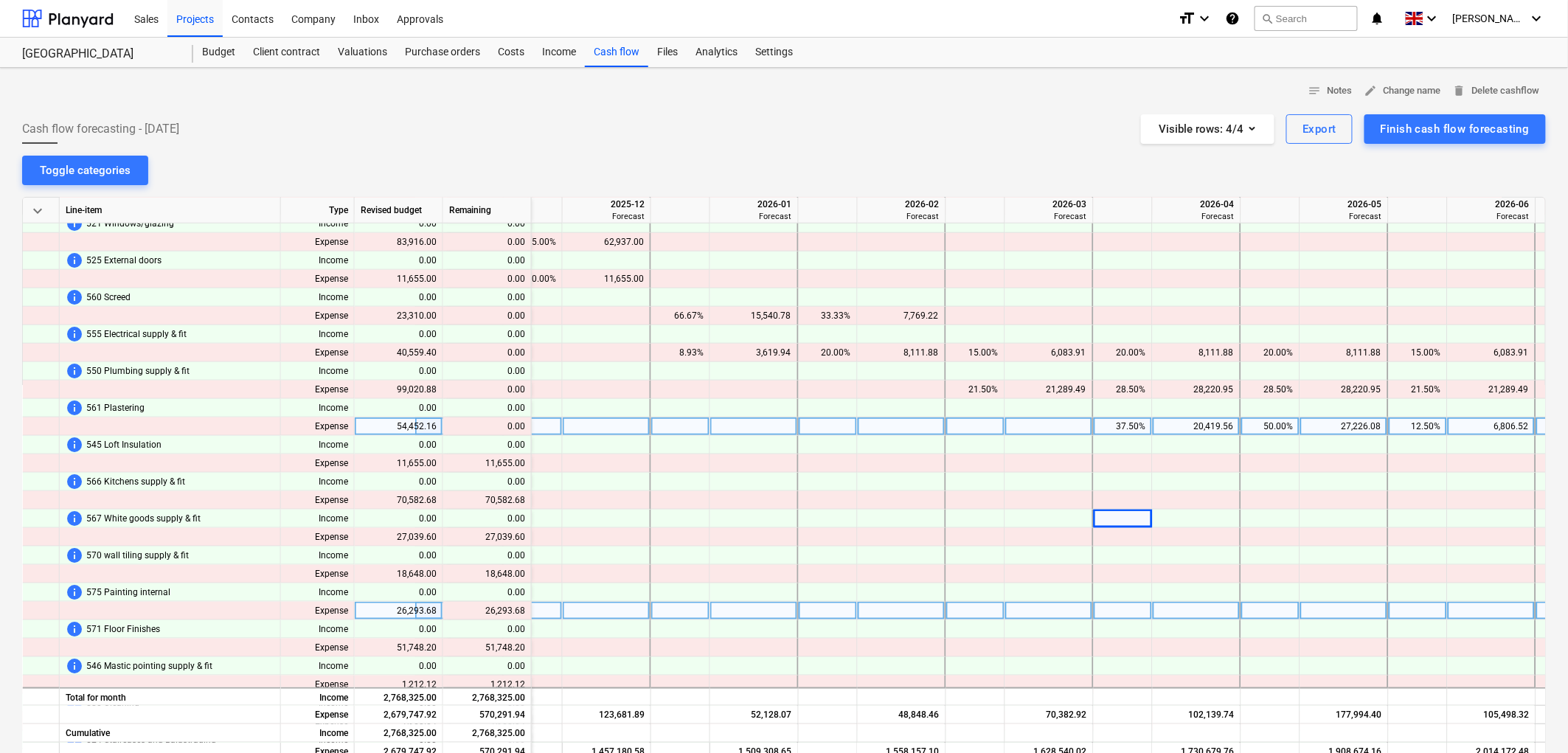
click at [1116, 605] on div at bounding box center [1124, 610] width 59 height 18
type input "37.5"
type input "12.5"
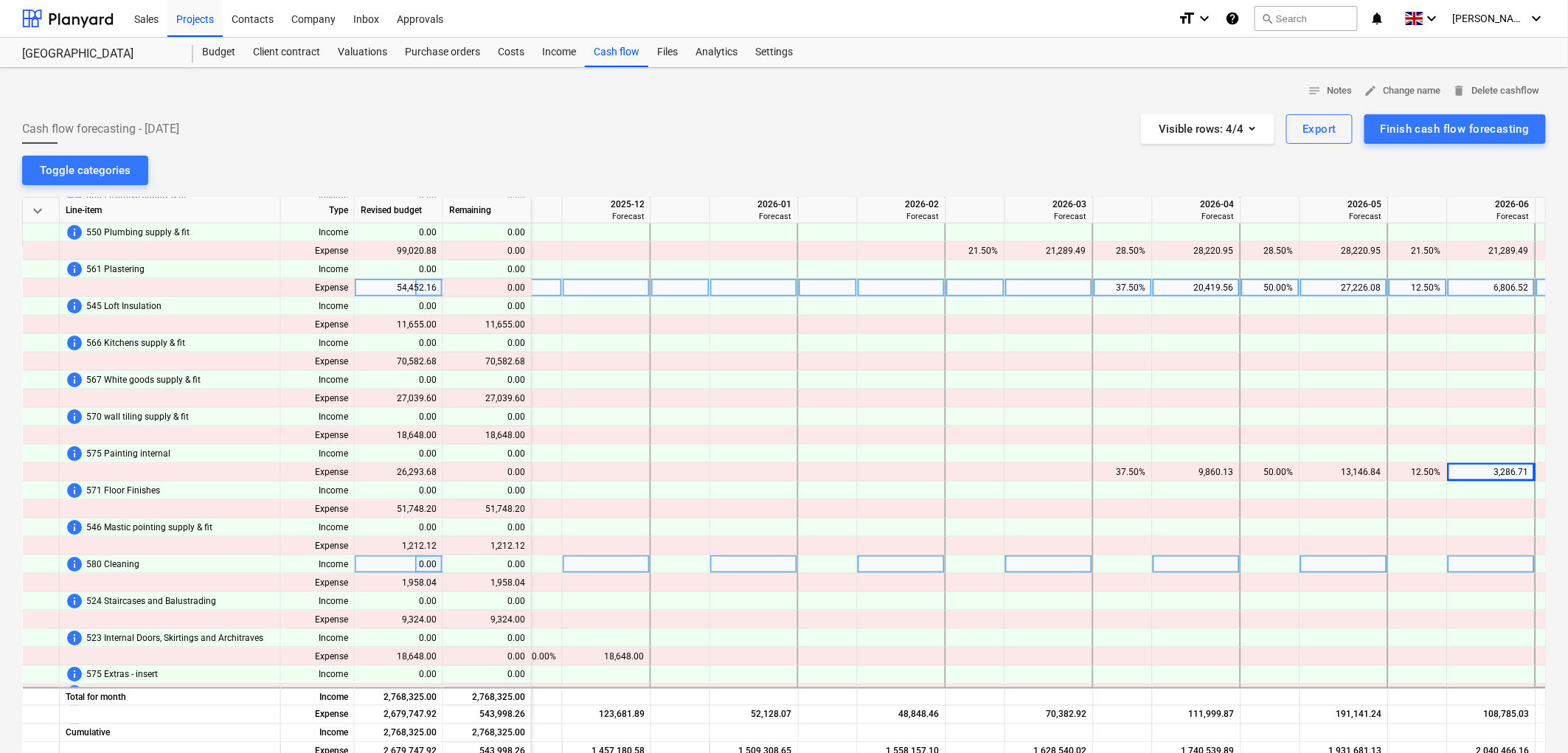
scroll to position [726, 2831]
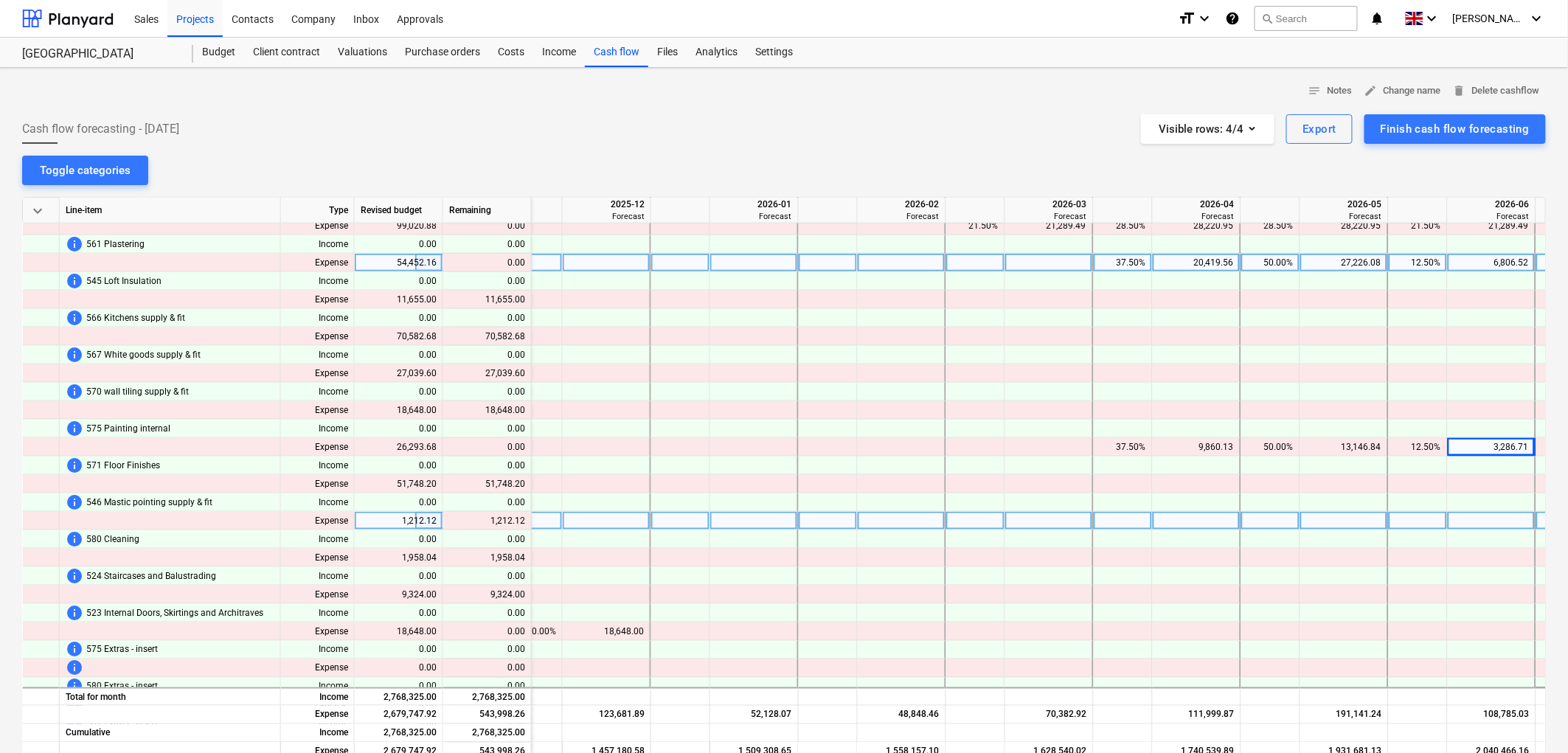
click at [1131, 518] on div at bounding box center [1124, 521] width 59 height 18
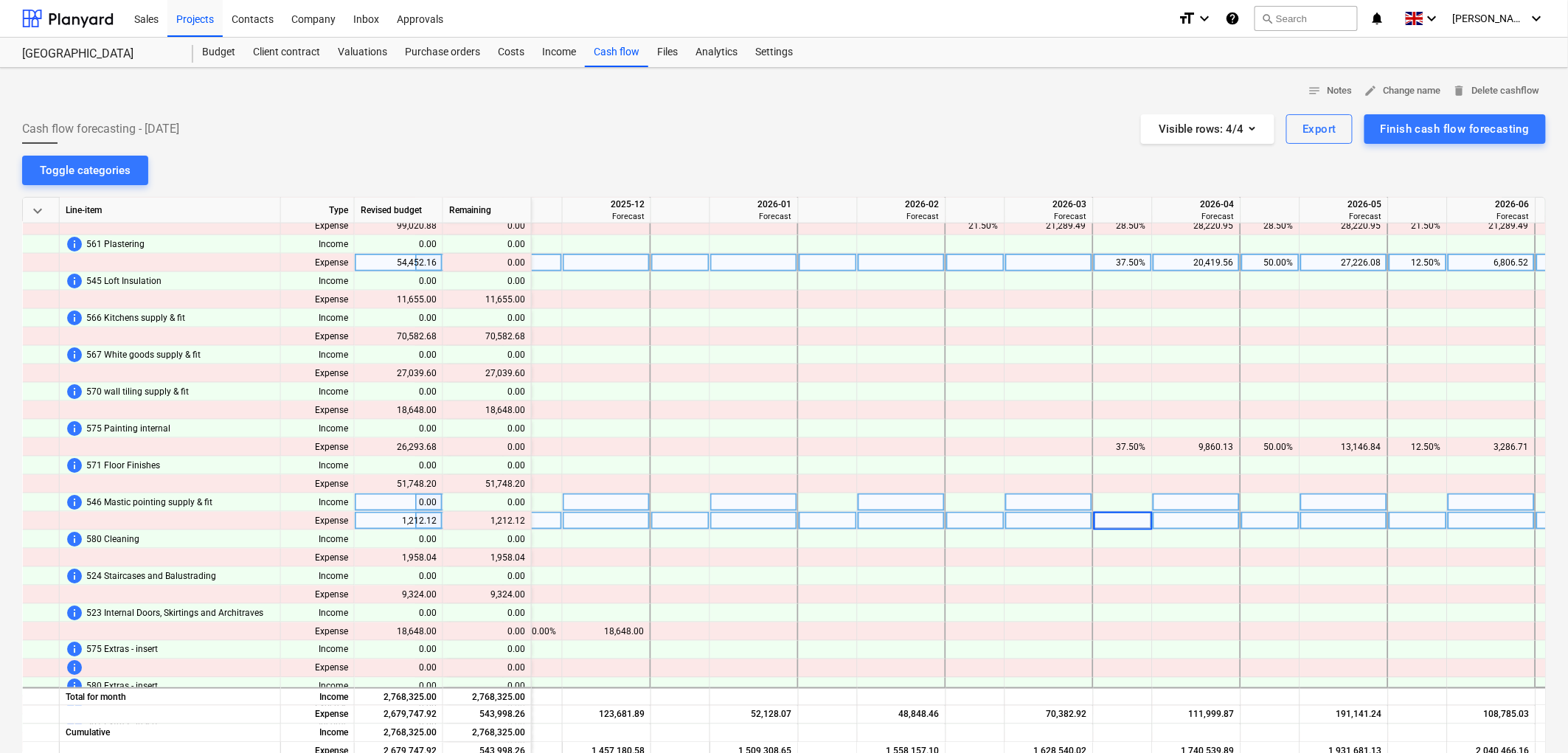
click at [1127, 507] on div at bounding box center [1124, 503] width 59 height 18
click at [1125, 512] on div at bounding box center [1124, 521] width 59 height 18
type input "37.5"
type input "50"
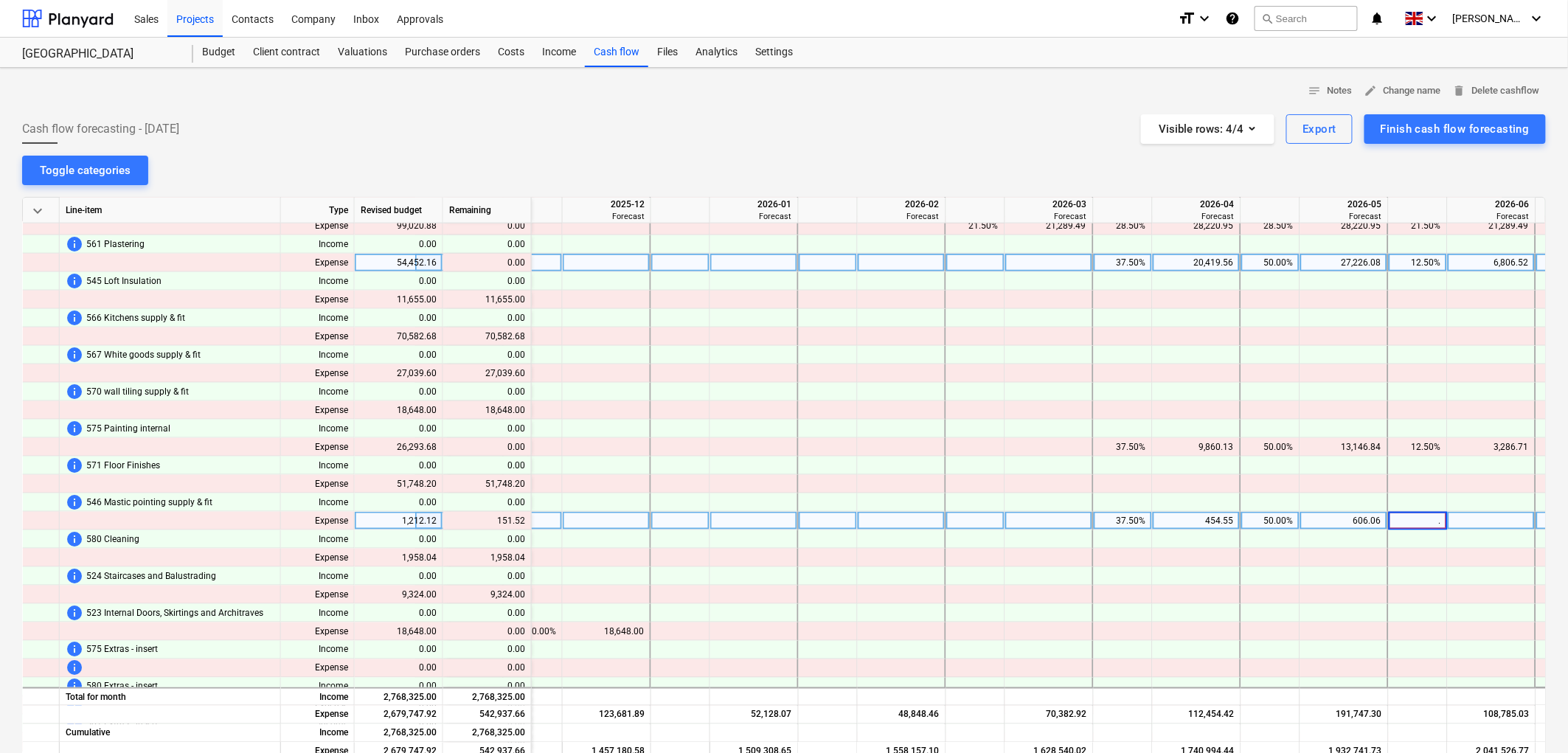
type input ".5"
type input "12.5"
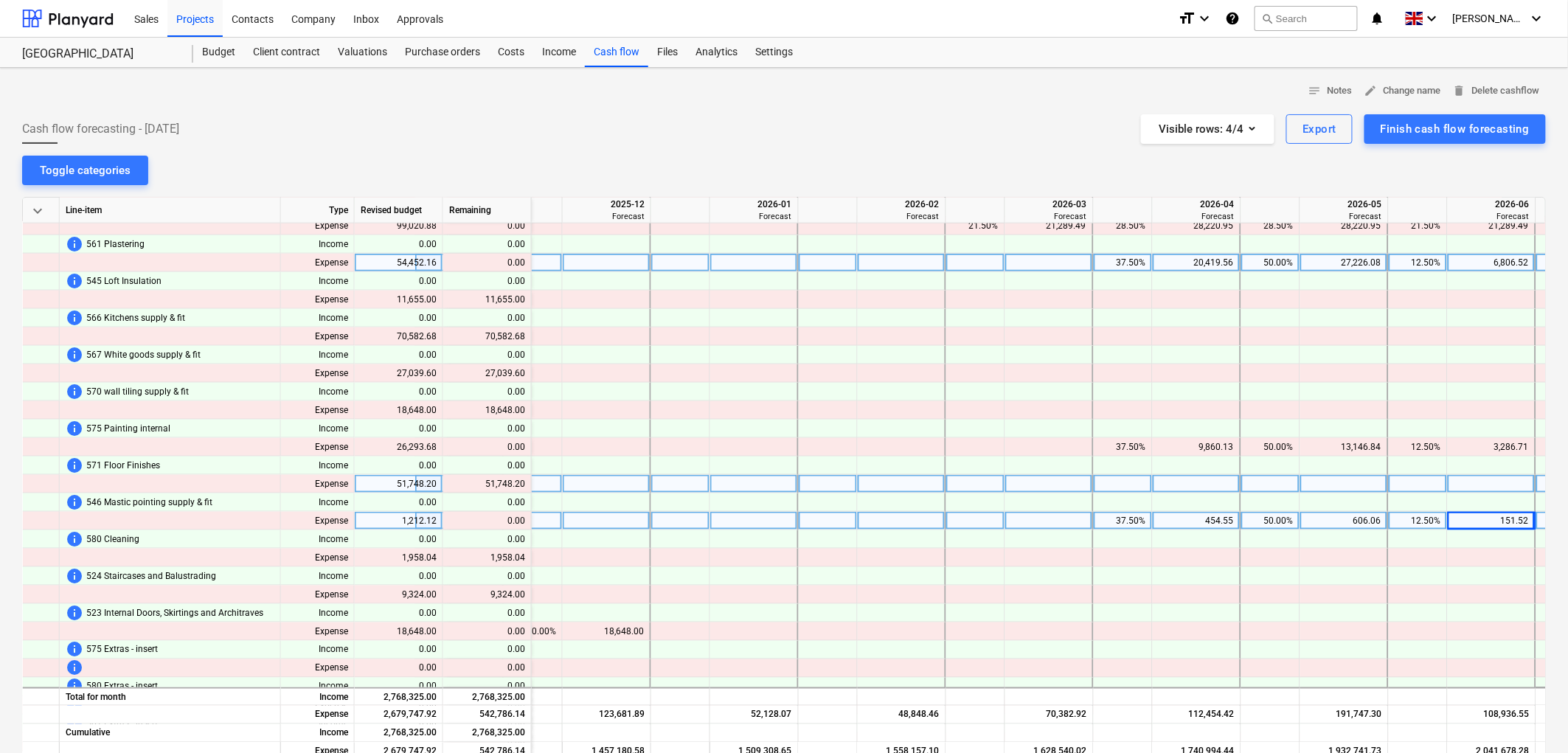
click at [1130, 482] on div at bounding box center [1124, 484] width 59 height 18
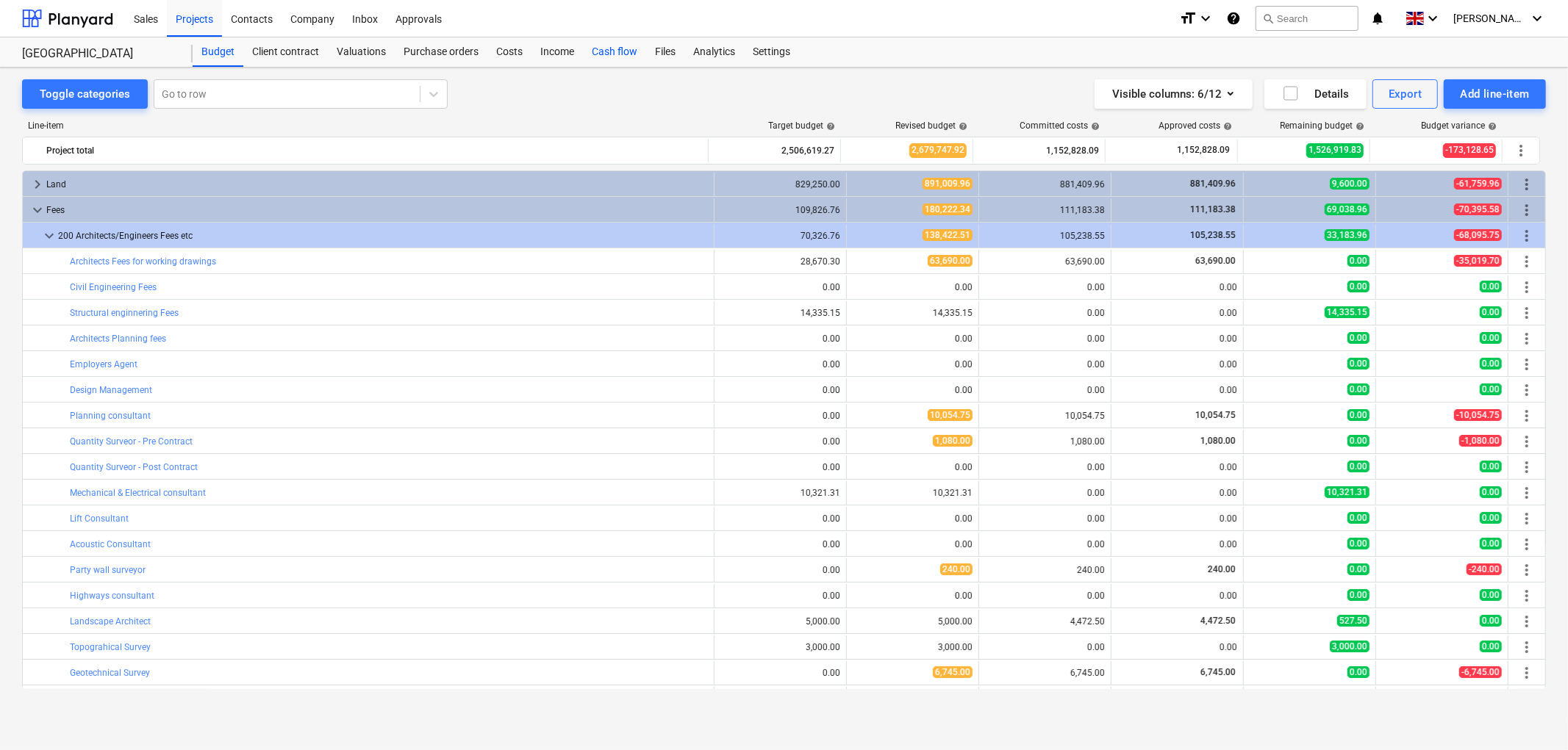
click at [610, 52] on div "Cash flow" at bounding box center [614, 52] width 63 height 29
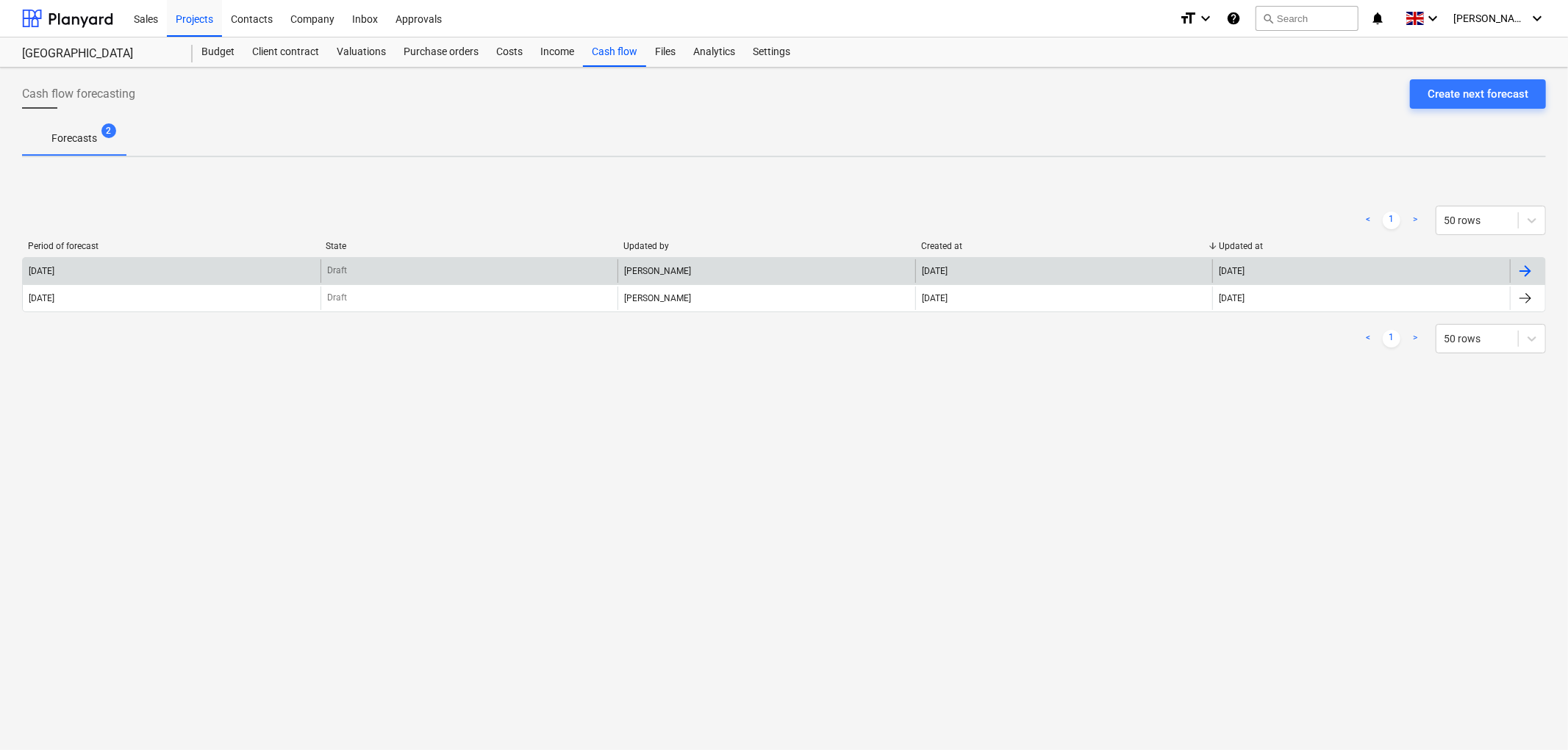
click at [210, 274] on div "[DATE]" at bounding box center [172, 271] width 298 height 23
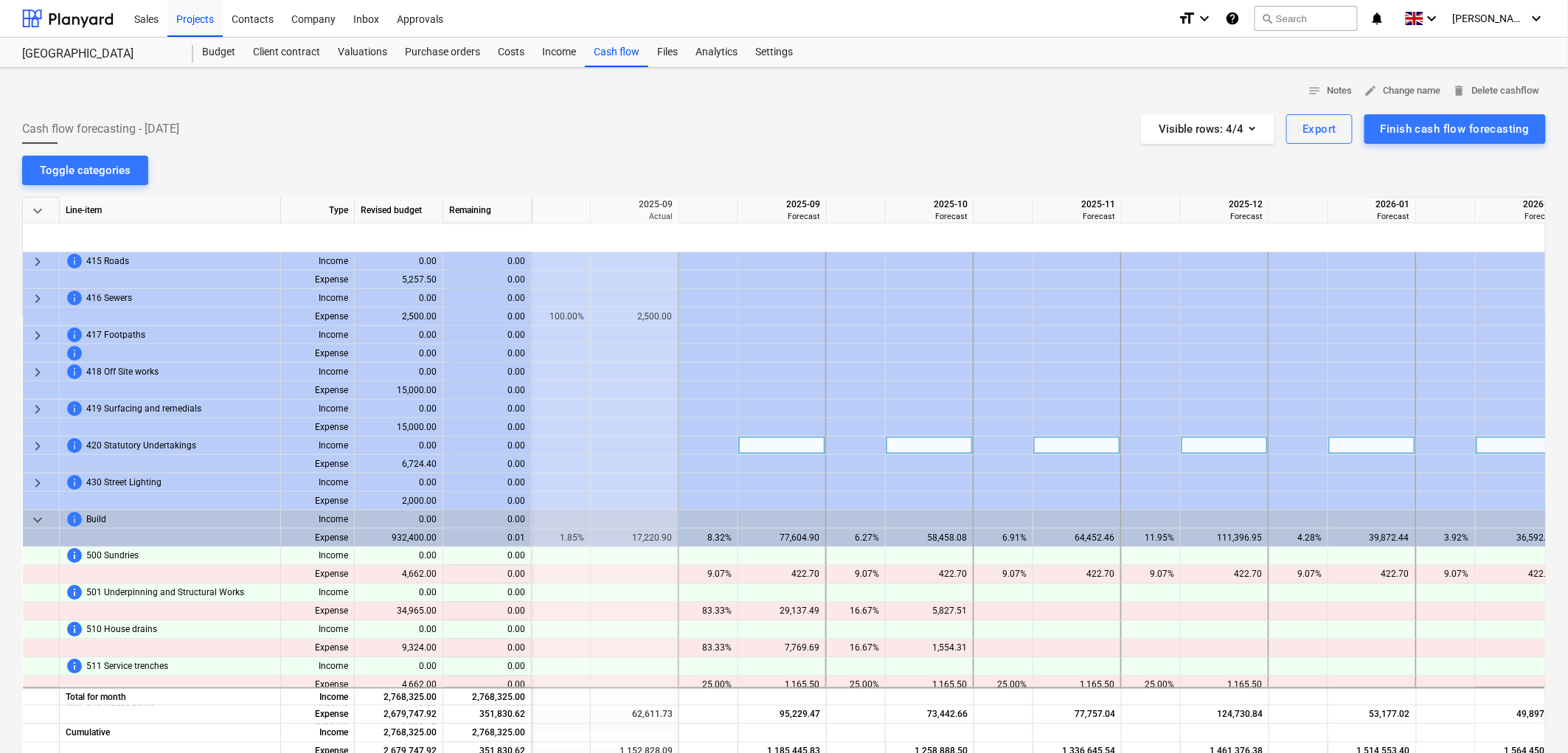
scroll to position [984, 2213]
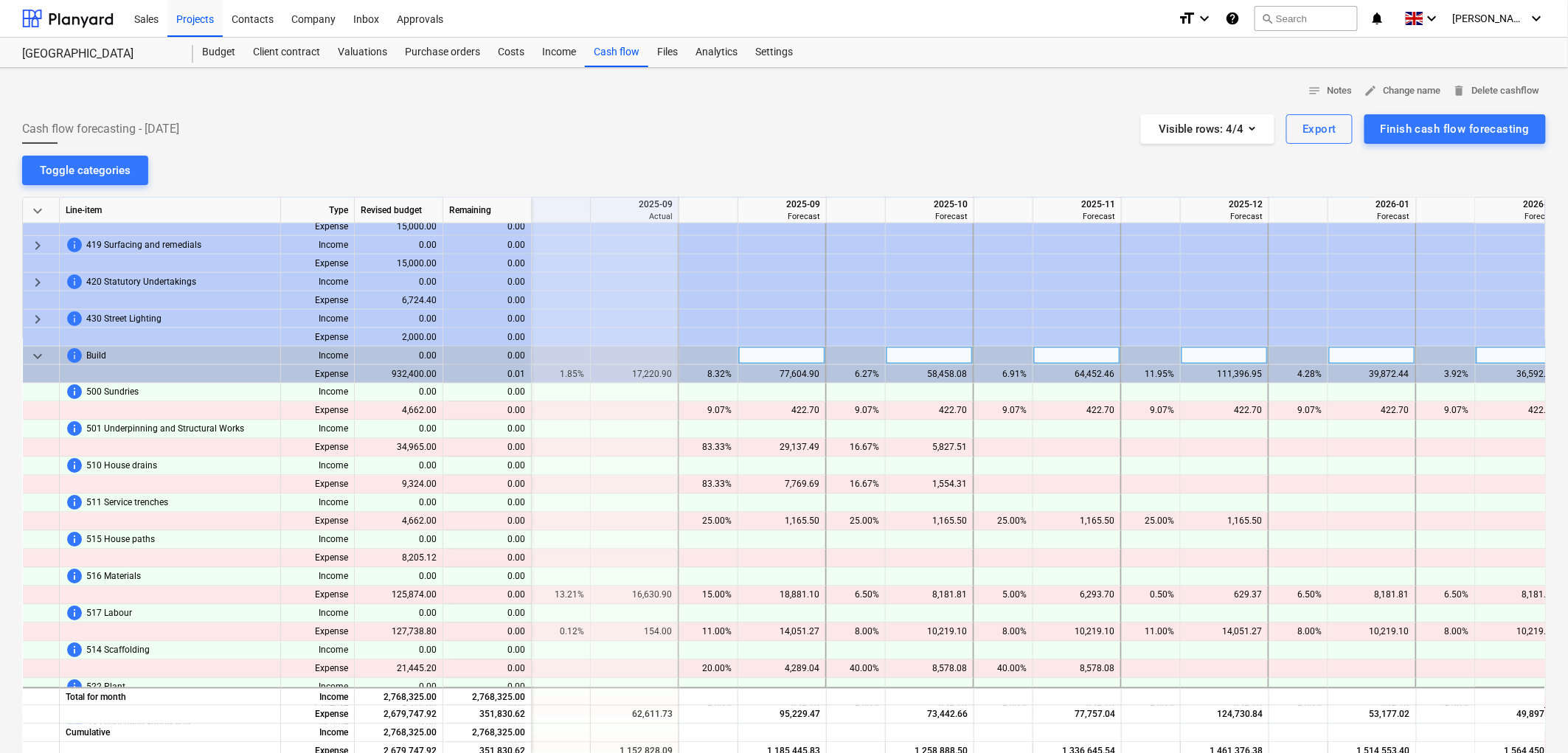
click at [37, 354] on span "keyboard_arrow_down" at bounding box center [38, 356] width 17 height 17
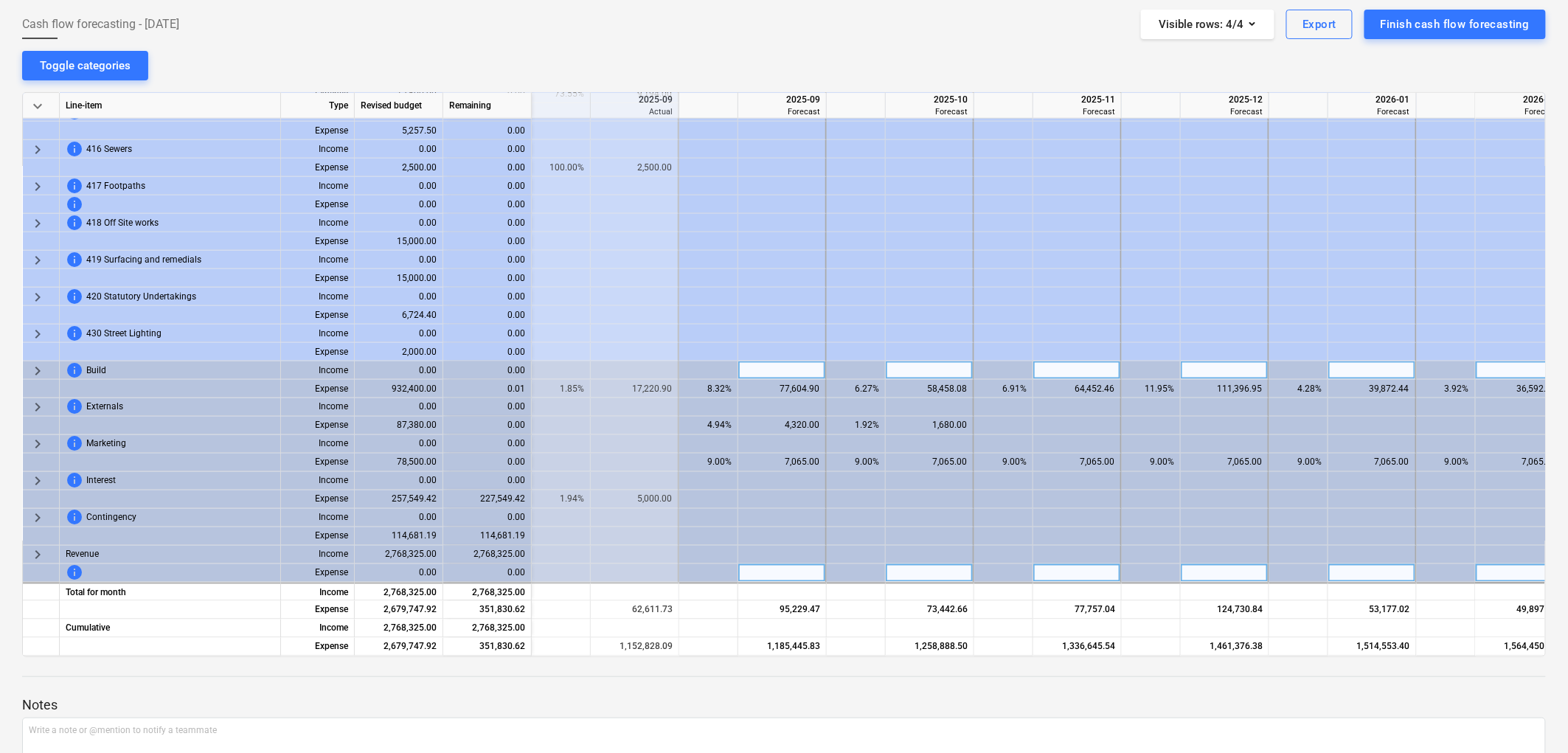
scroll to position [215, 0]
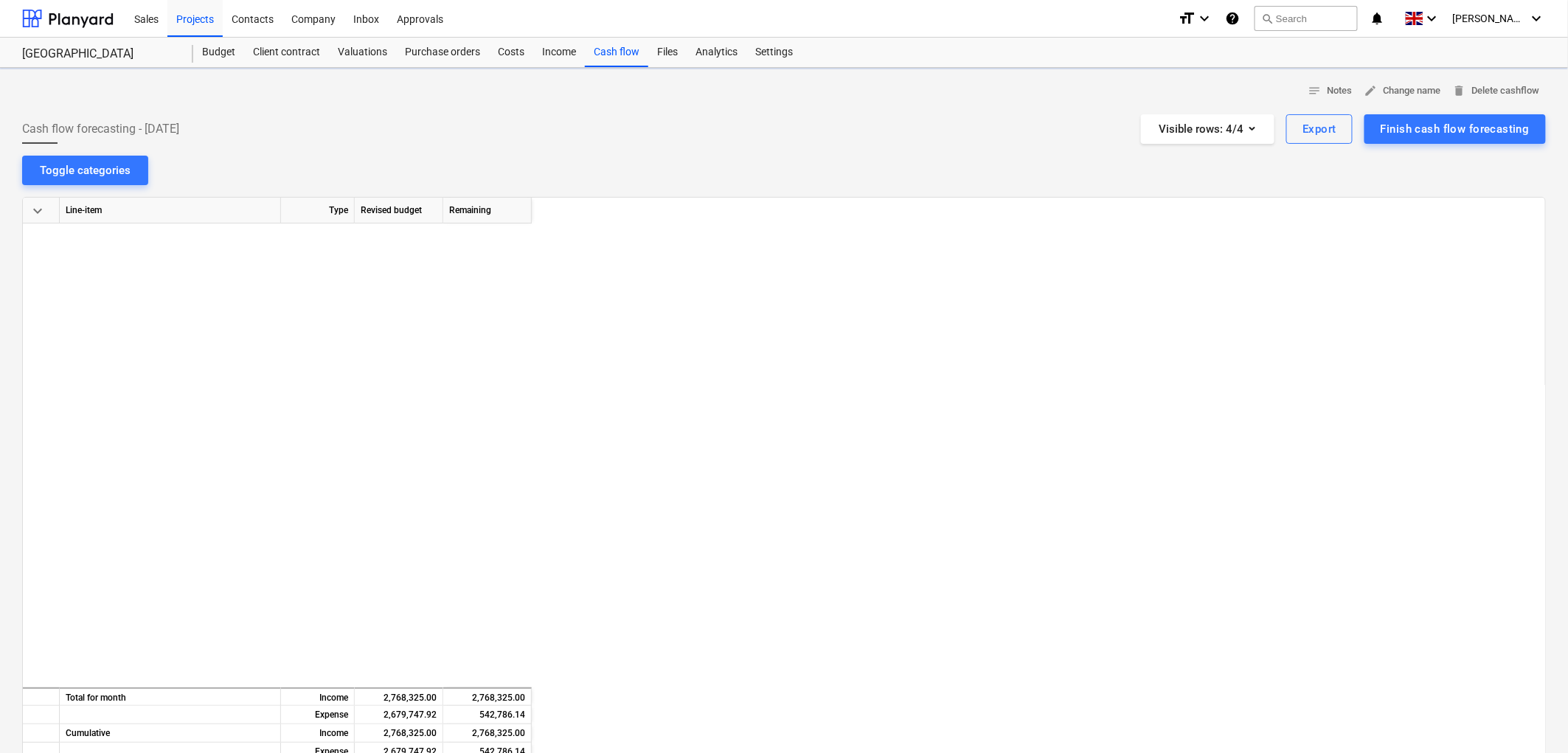
scroll to position [726, 2831]
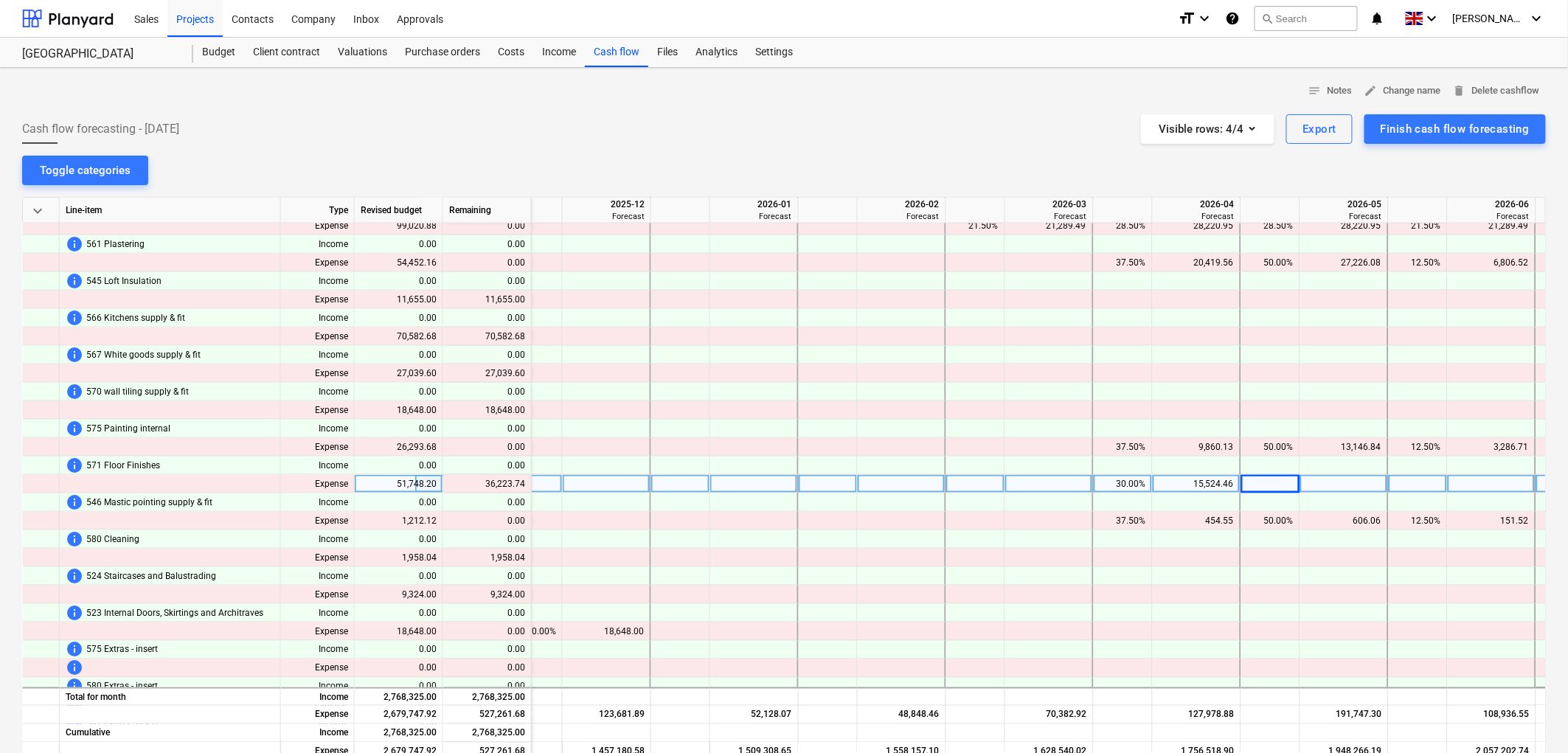
click at [1266, 485] on div at bounding box center [1271, 484] width 59 height 18
click at [1424, 483] on div at bounding box center [1419, 484] width 59 height 18
type input "40"
click at [1436, 483] on div "40.00%" at bounding box center [1419, 484] width 47 height 18
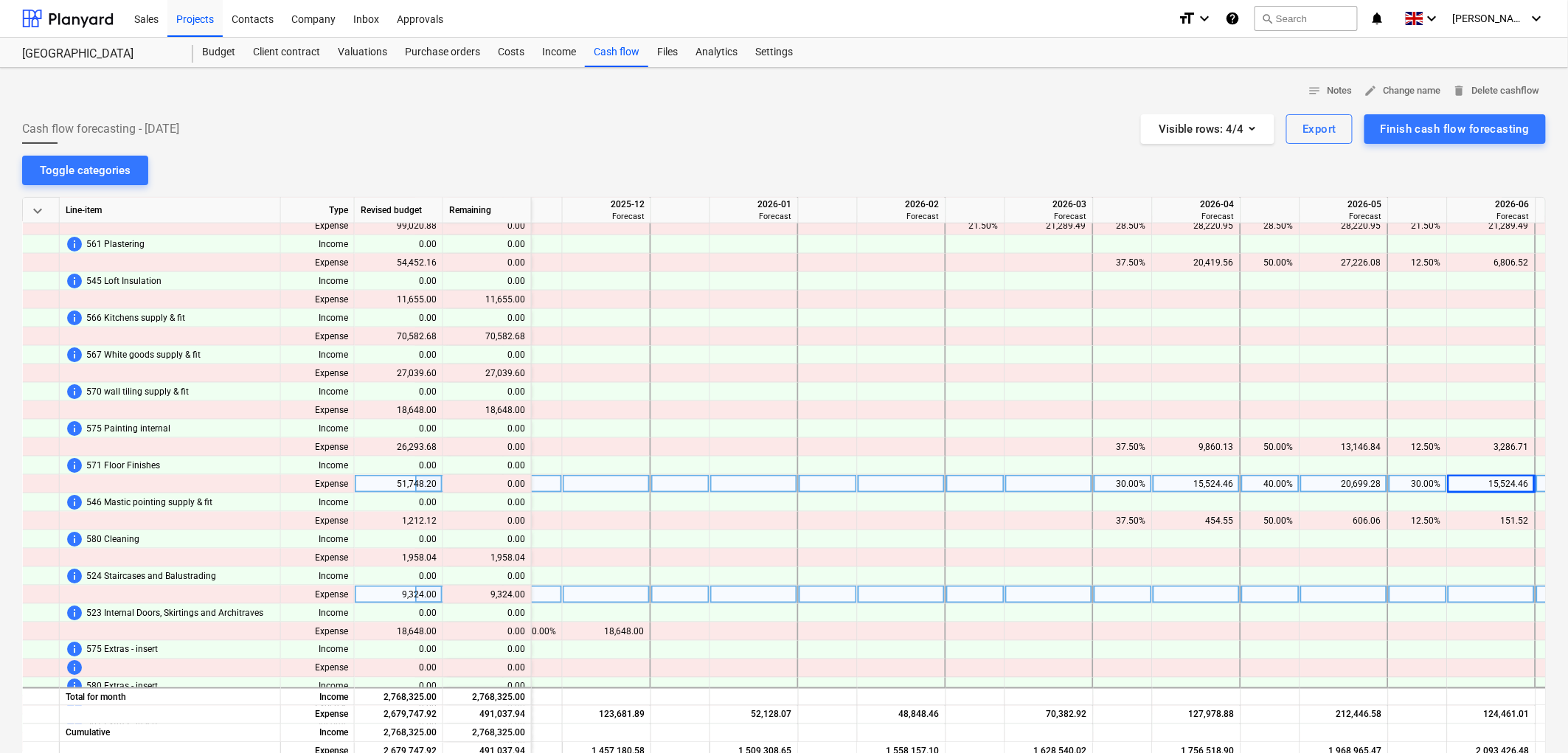
click at [1134, 587] on div at bounding box center [1124, 595] width 59 height 18
type input "30"
type input "40"
type input "30"
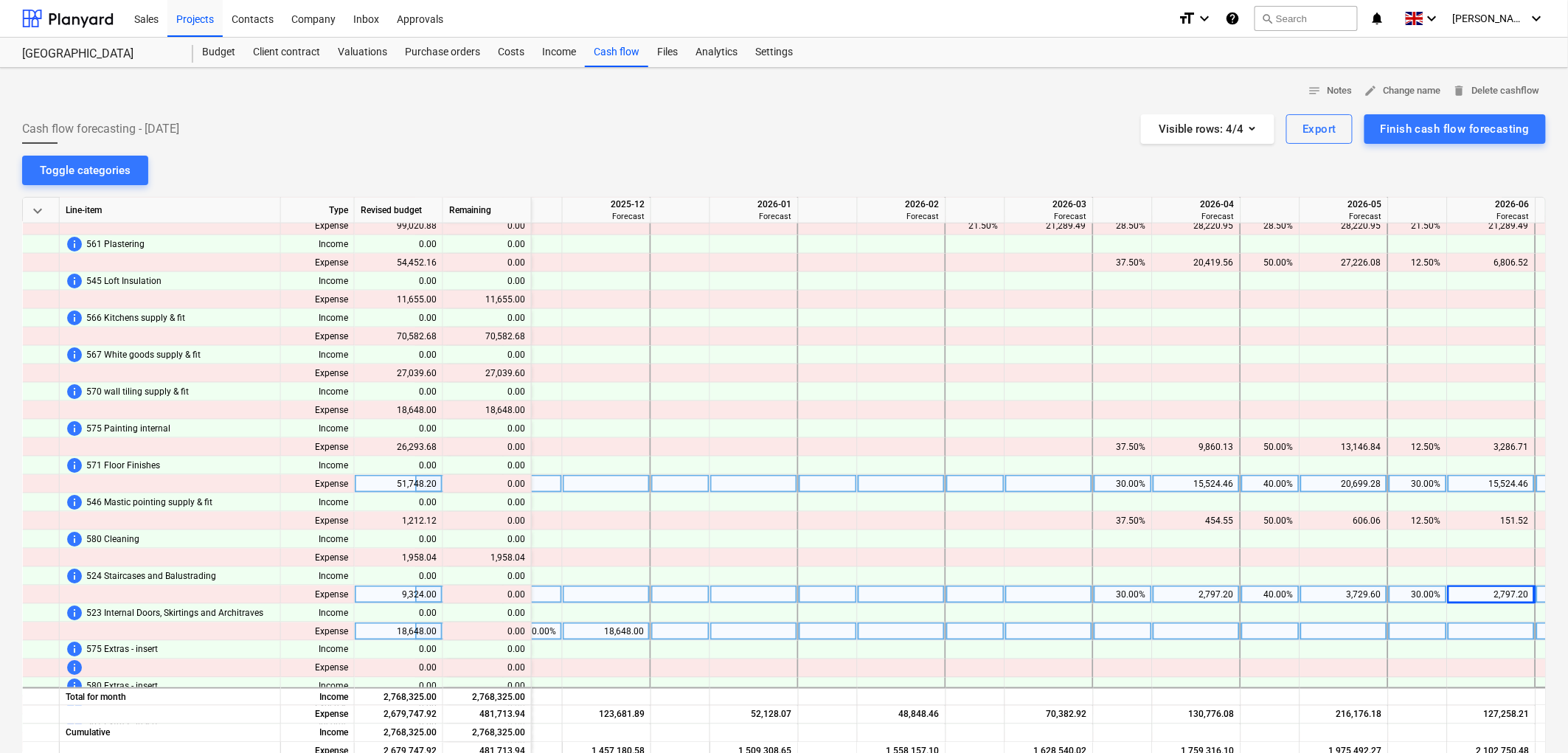
click at [1139, 635] on div at bounding box center [1124, 632] width 59 height 18
type input "30"
type input "40"
type input "30"
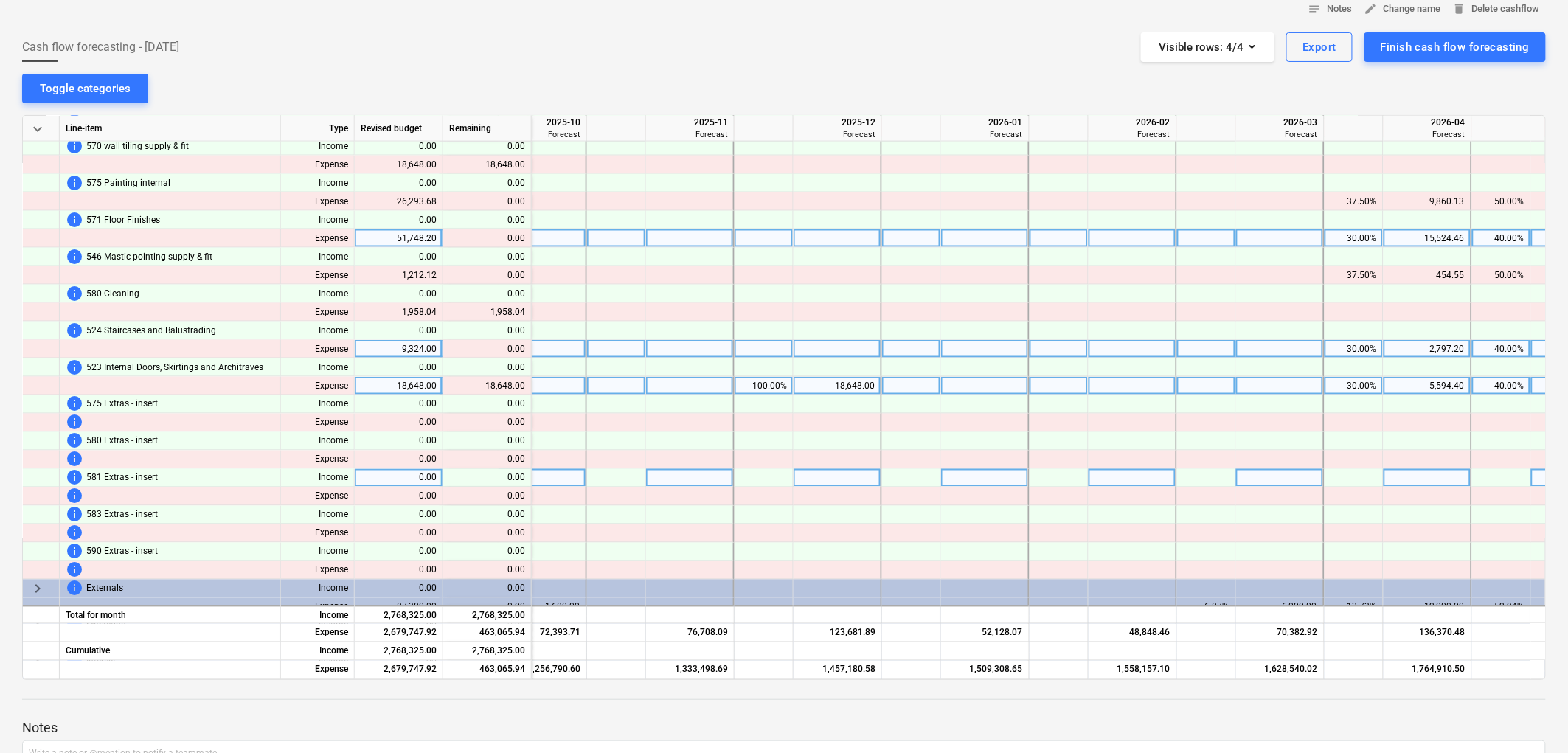
scroll to position [890, 2584]
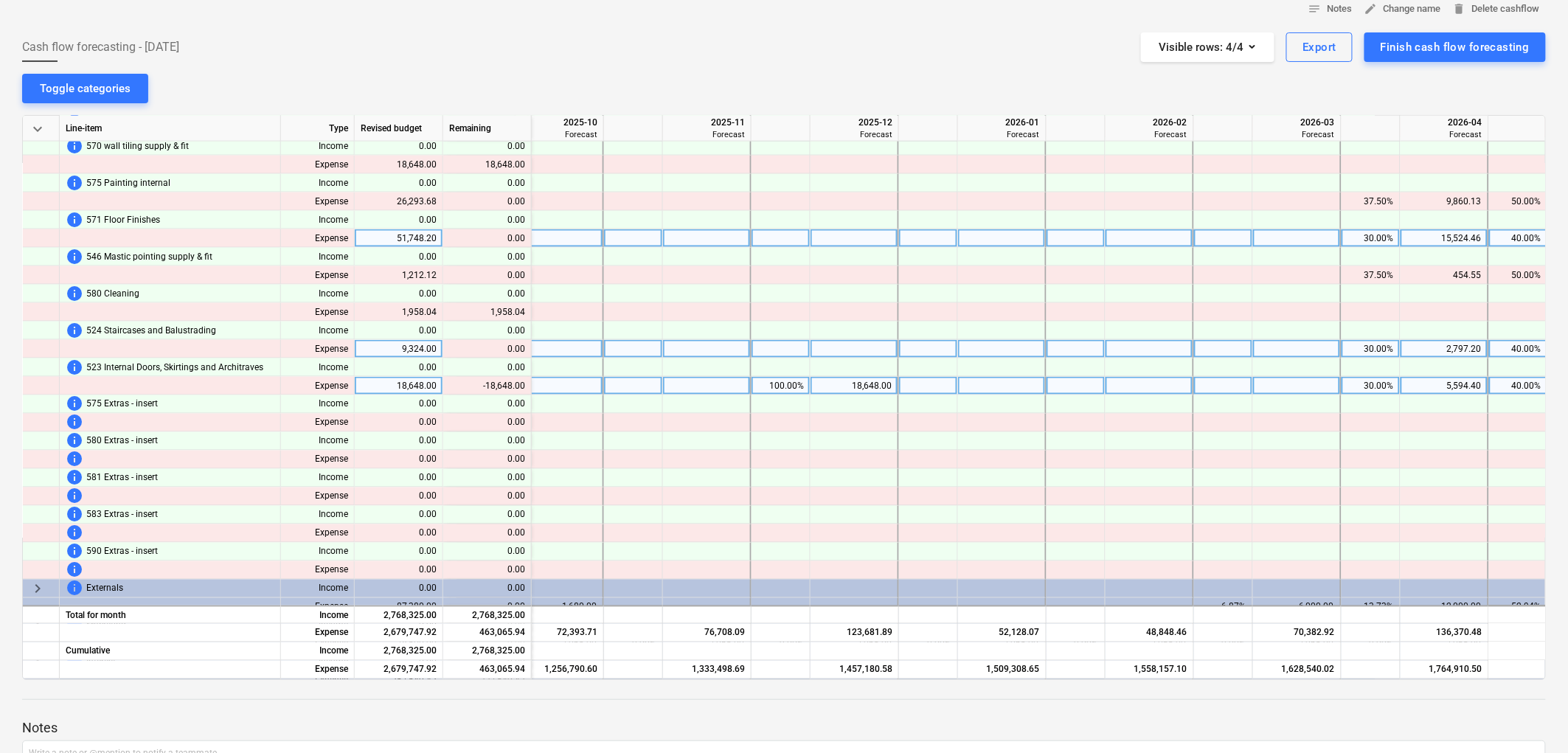
click at [1359, 391] on div "30.00%" at bounding box center [1371, 386] width 47 height 18
click at [1498, 383] on div "40.00%" at bounding box center [1519, 386] width 47 height 18
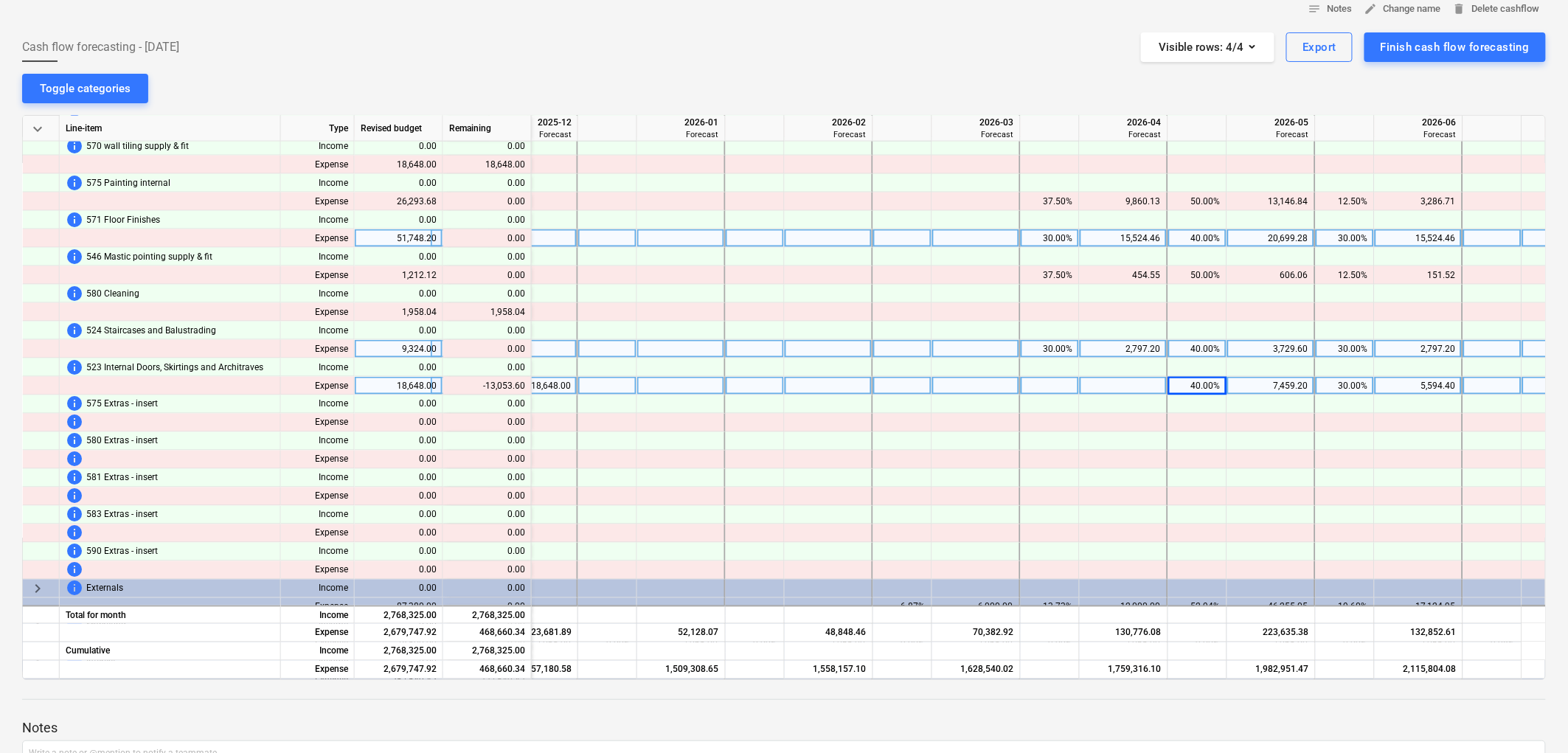
scroll to position [890, 2949]
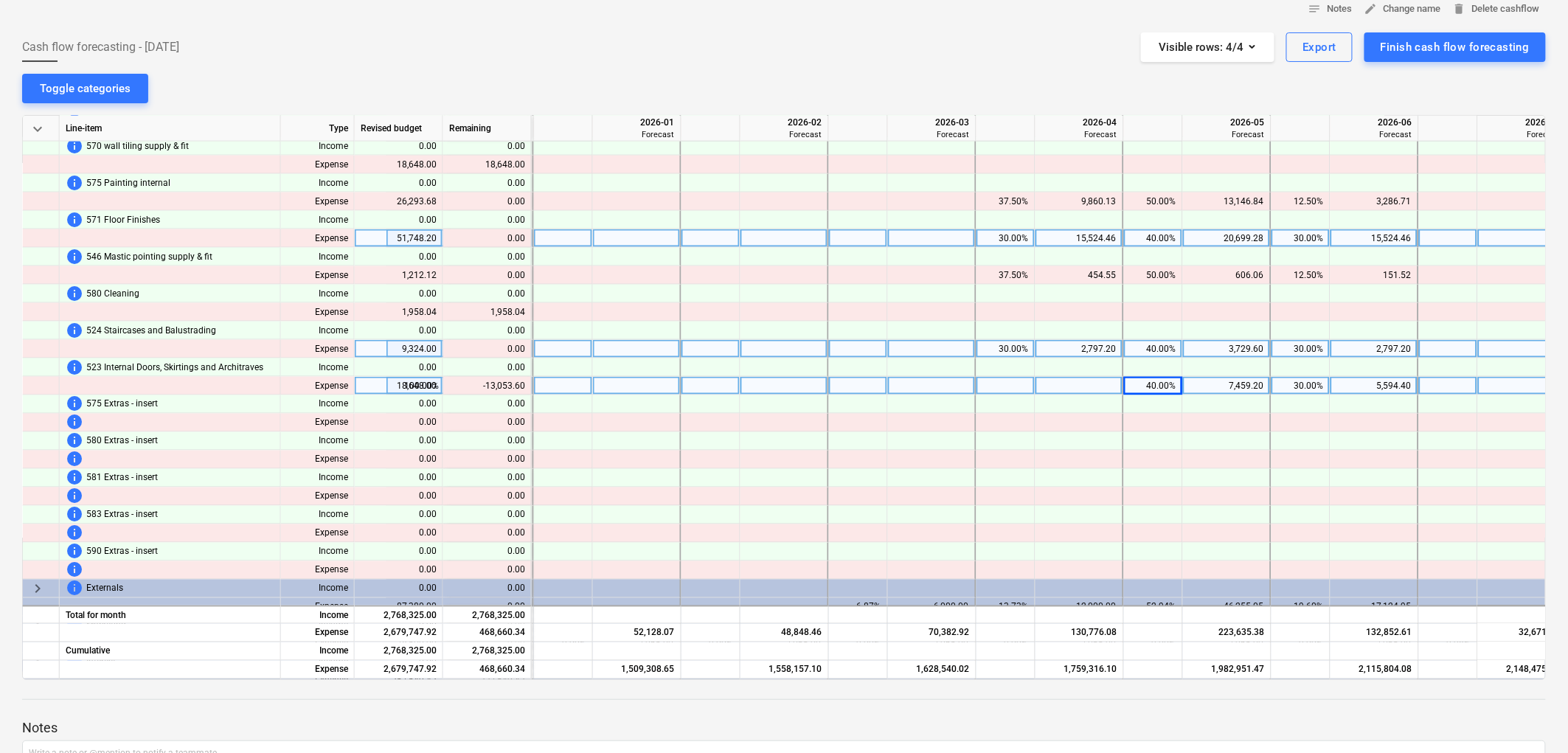
click at [1169, 380] on div "40.00%" at bounding box center [1154, 386] width 47 height 18
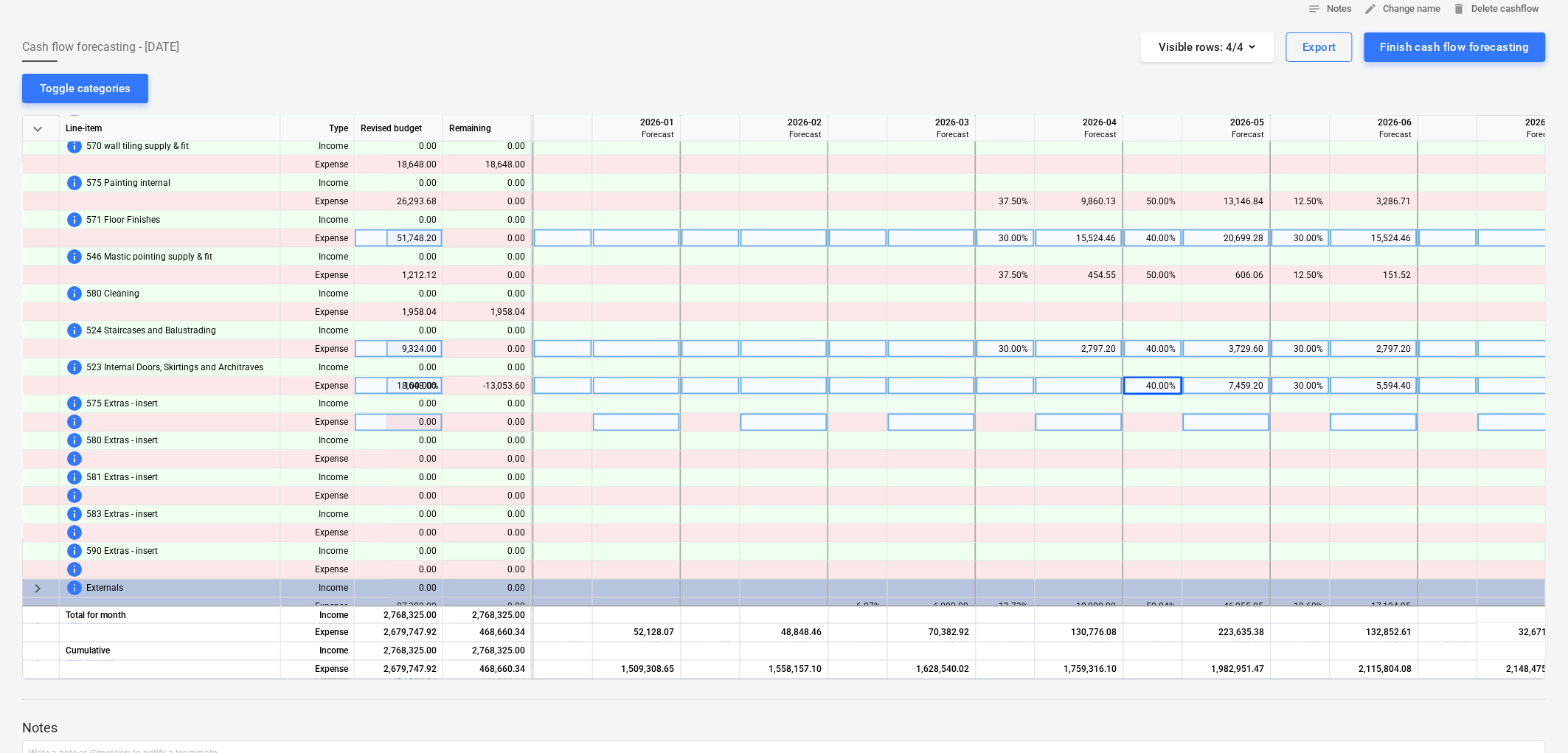
click at [1187, 414] on div at bounding box center [1227, 423] width 88 height 18
click at [1297, 392] on div "30.00%" at bounding box center [1301, 386] width 47 height 18
click at [1299, 420] on div at bounding box center [1301, 423] width 59 height 18
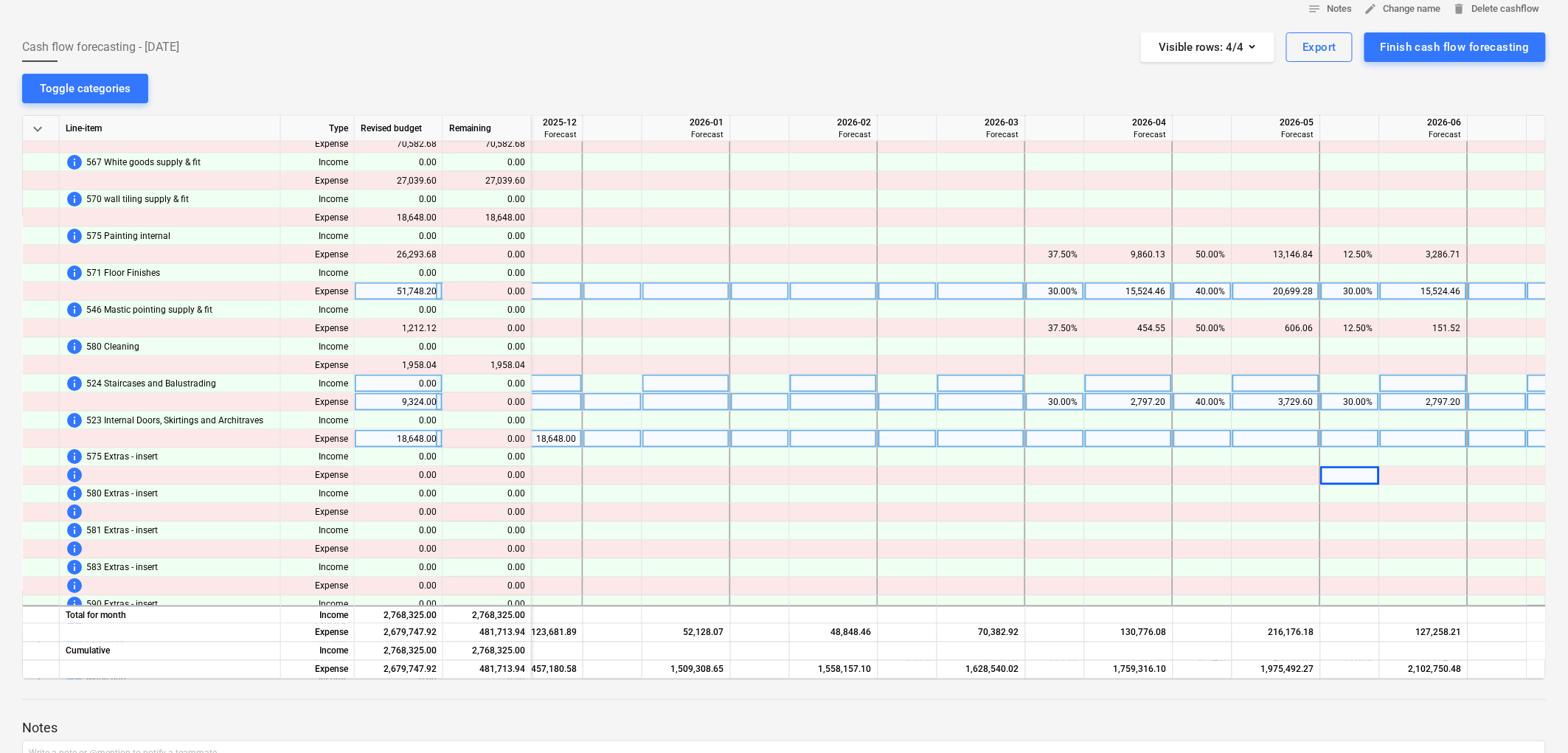
scroll to position [808, 2899]
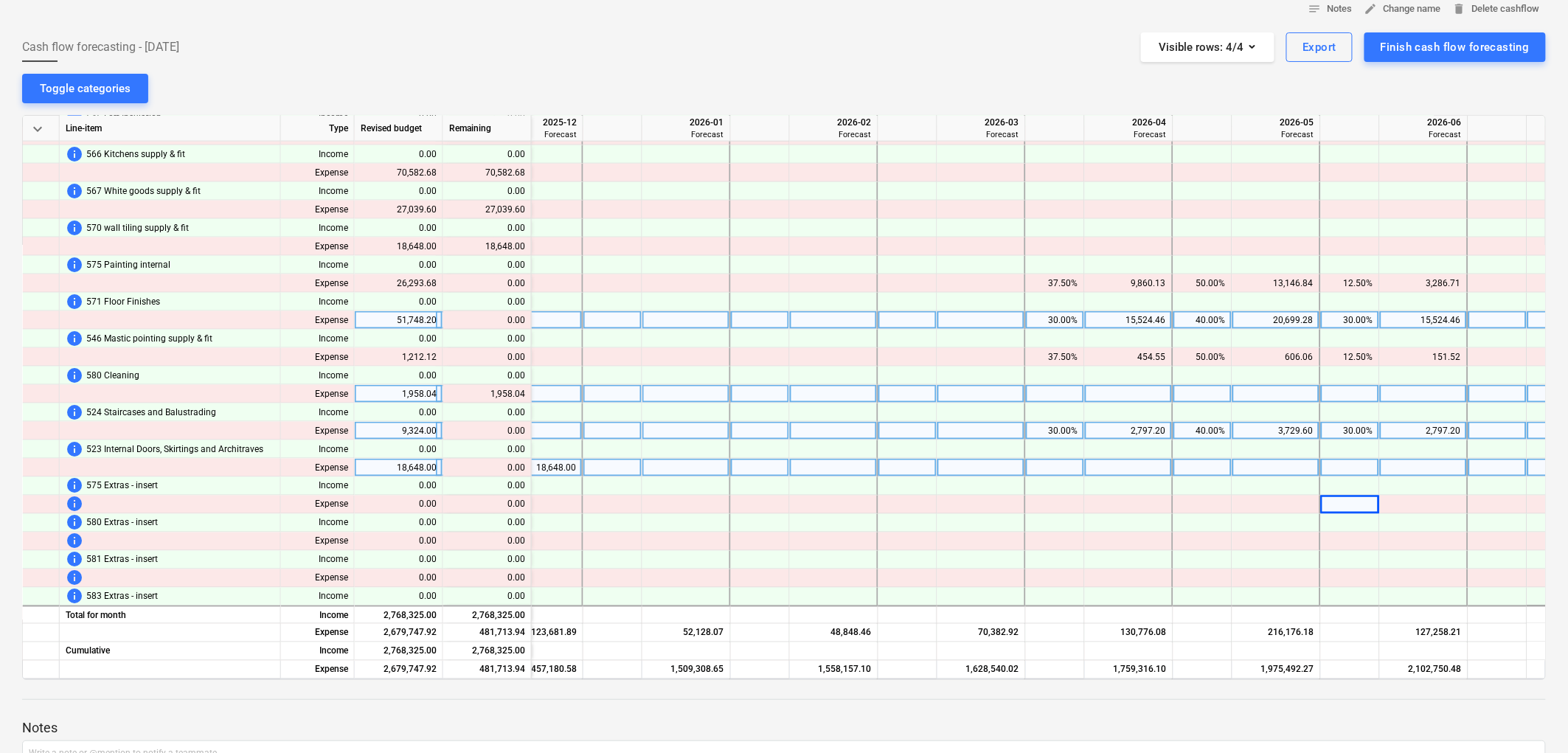
click at [1332, 391] on div at bounding box center [1351, 394] width 59 height 18
type input "75"
type input "25"
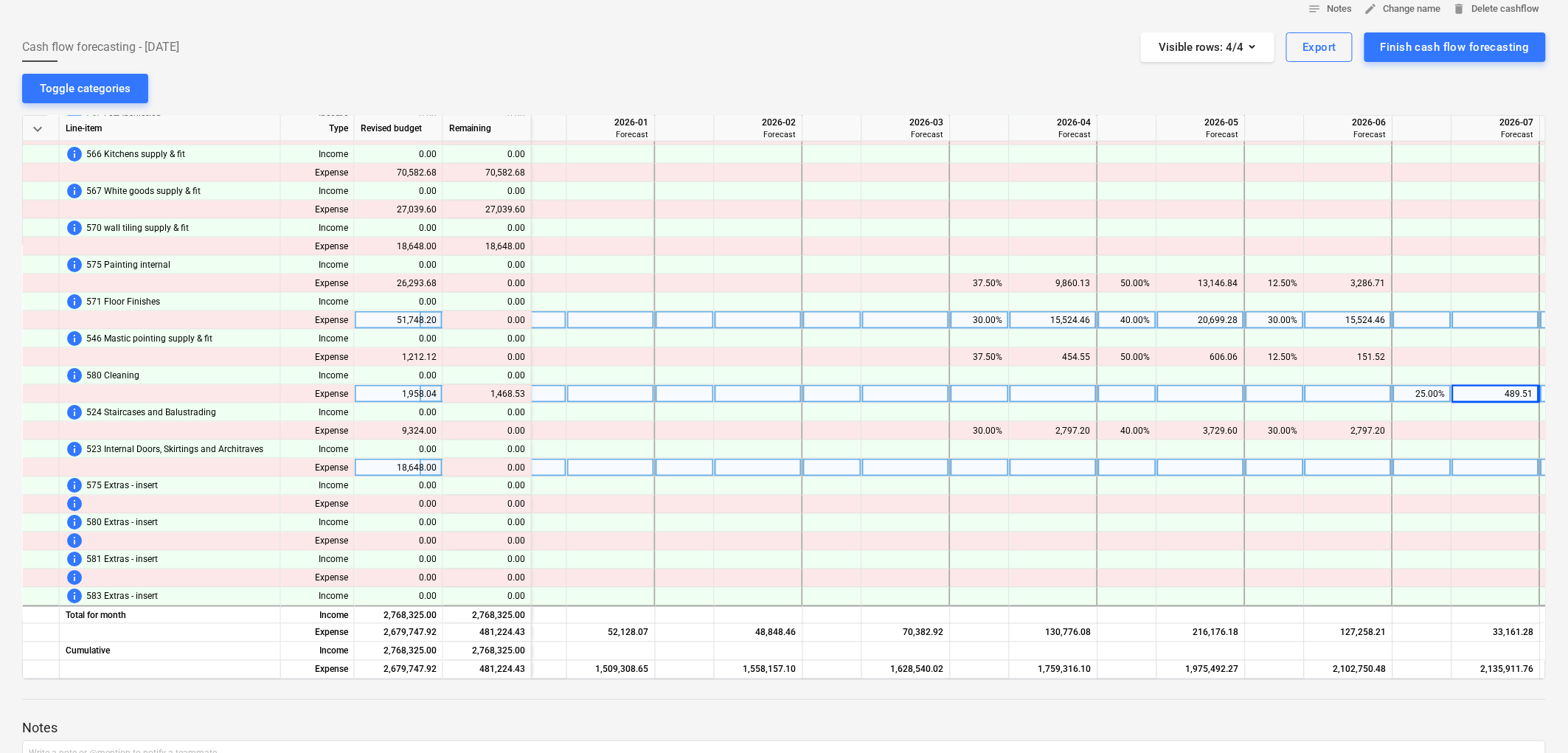
click at [1281, 396] on div at bounding box center [1275, 394] width 59 height 18
type input "75"
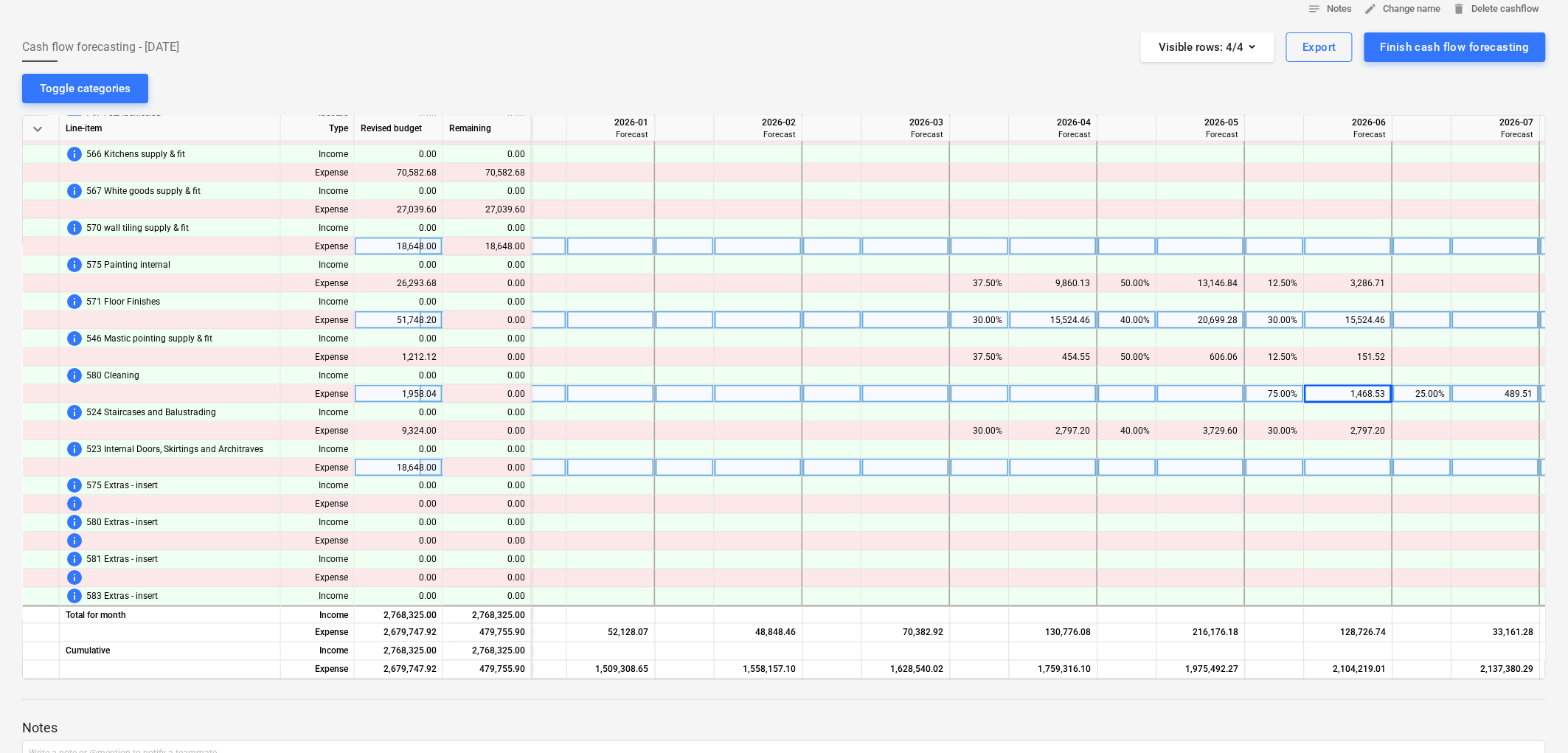
click at [1133, 248] on div at bounding box center [1127, 246] width 59 height 18
type input "50"
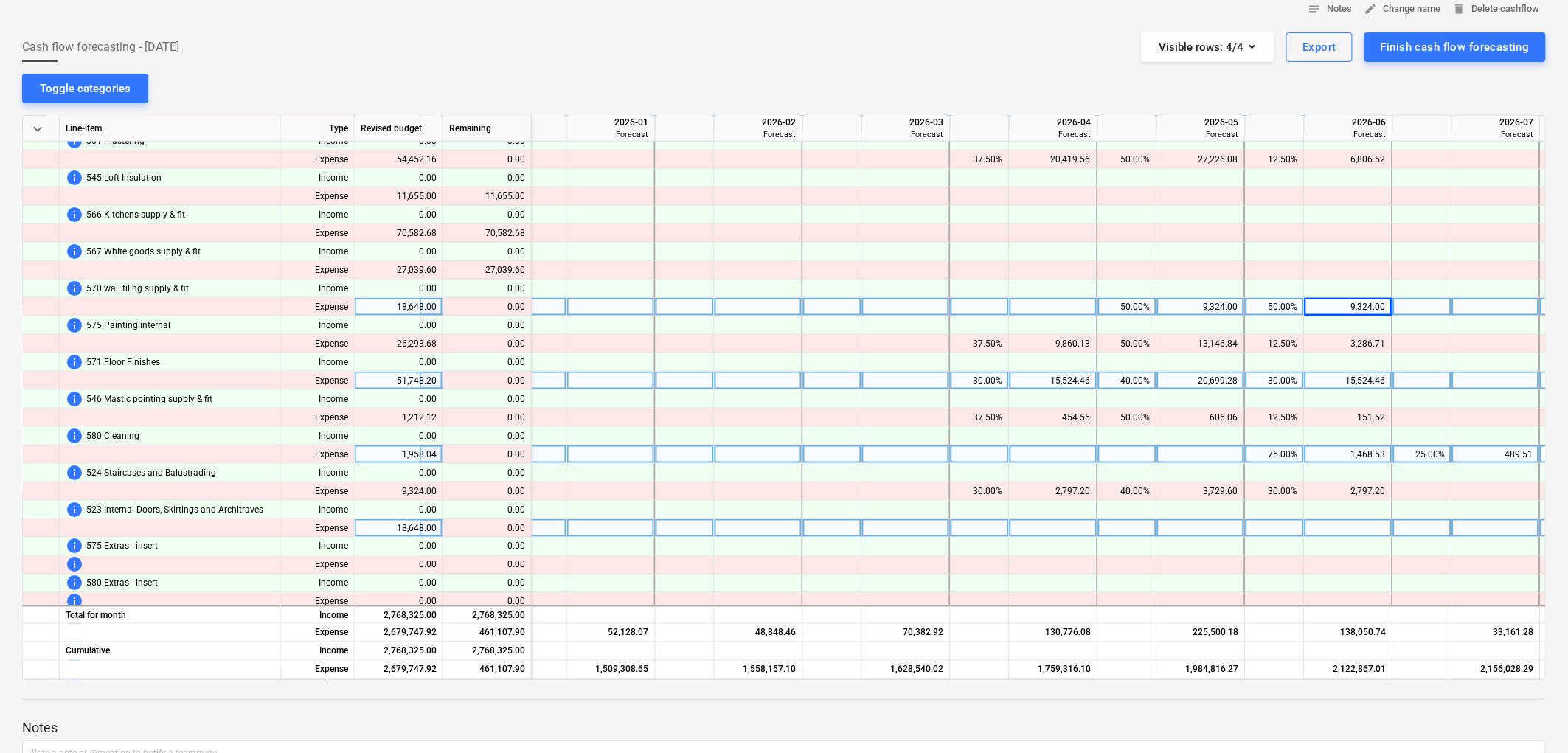
scroll to position [562, 2975]
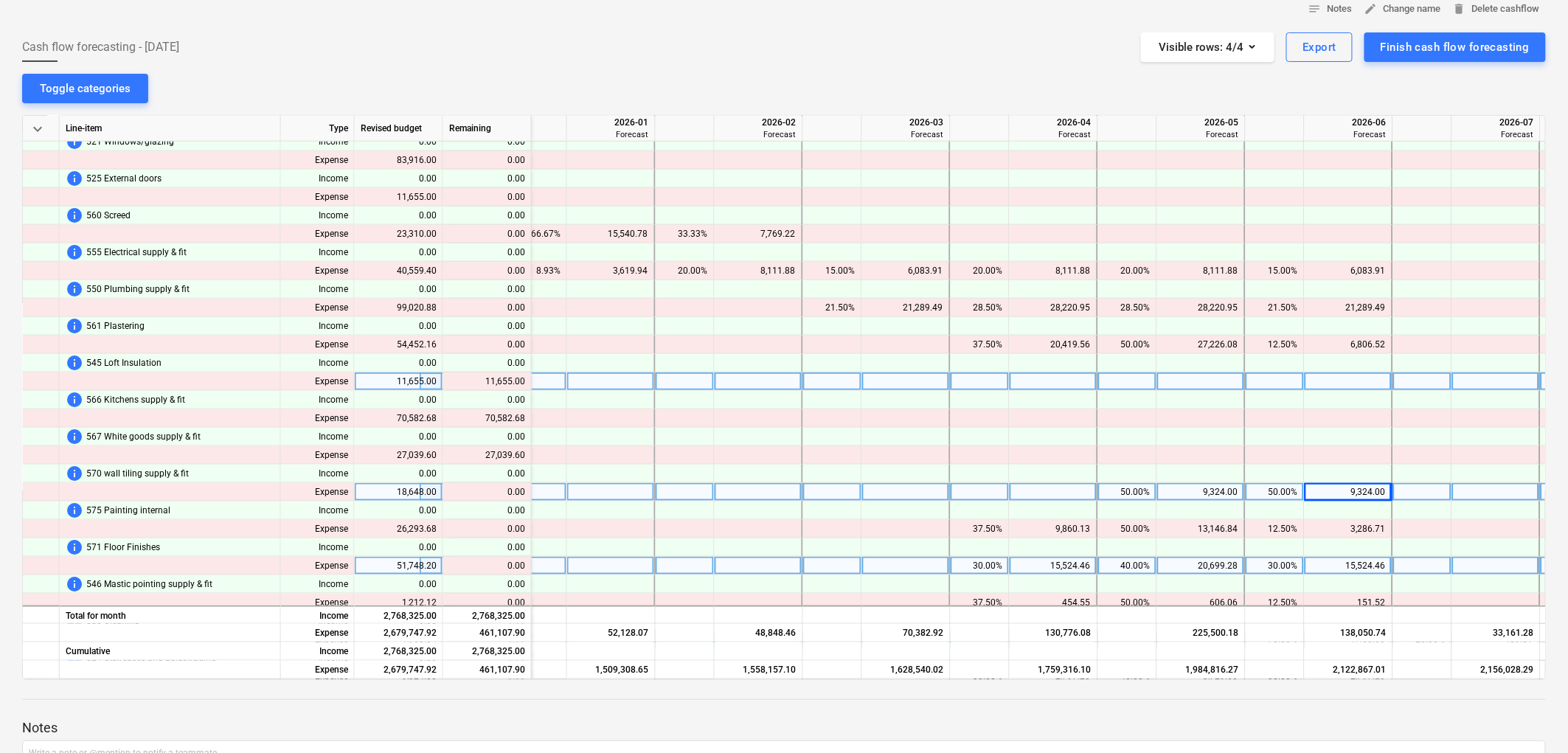
click at [1119, 385] on div at bounding box center [1127, 381] width 59 height 18
type input "50"
click at [1119, 382] on div "50.00%" at bounding box center [1127, 381] width 47 height 18
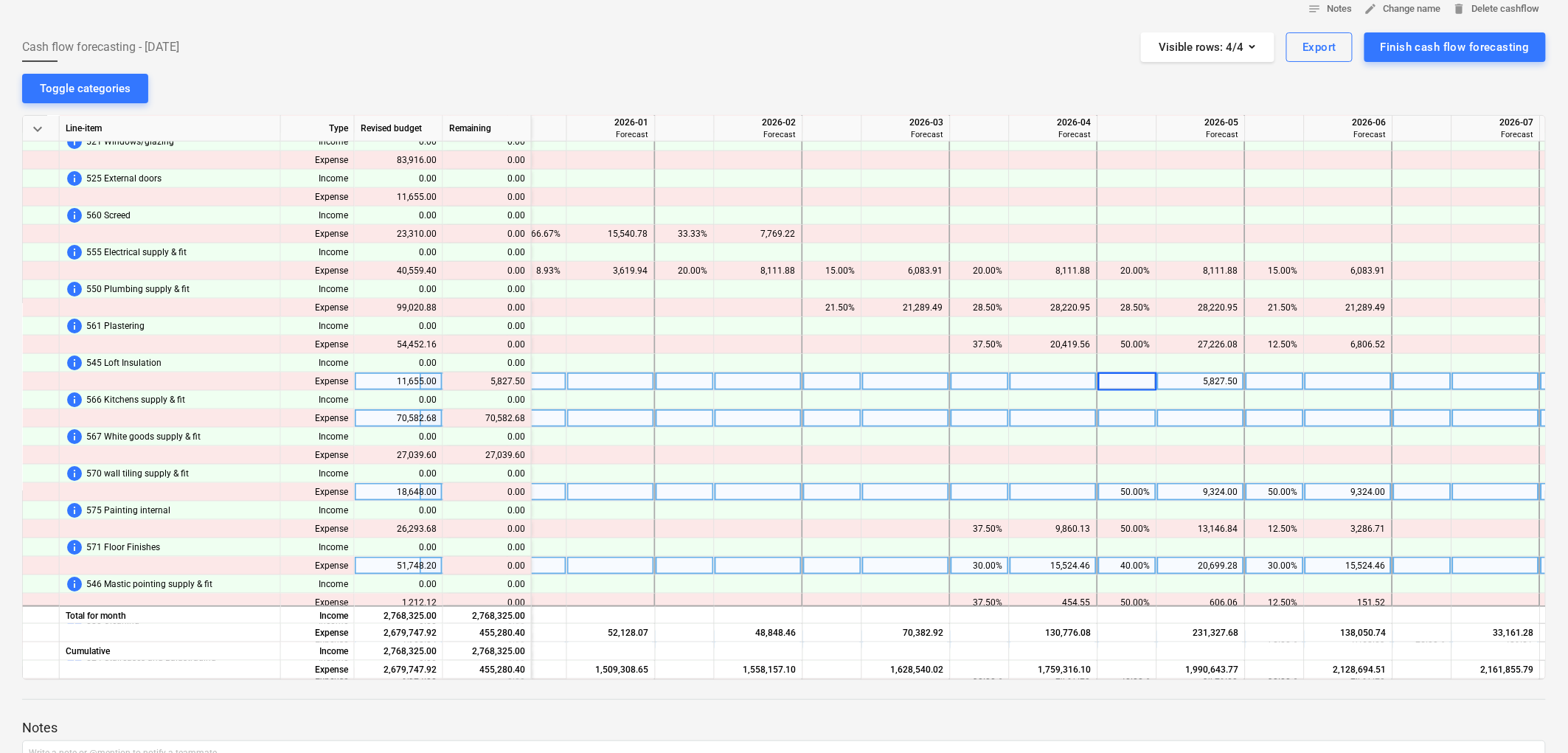
click at [1125, 426] on div at bounding box center [1127, 418] width 59 height 18
type input "50"
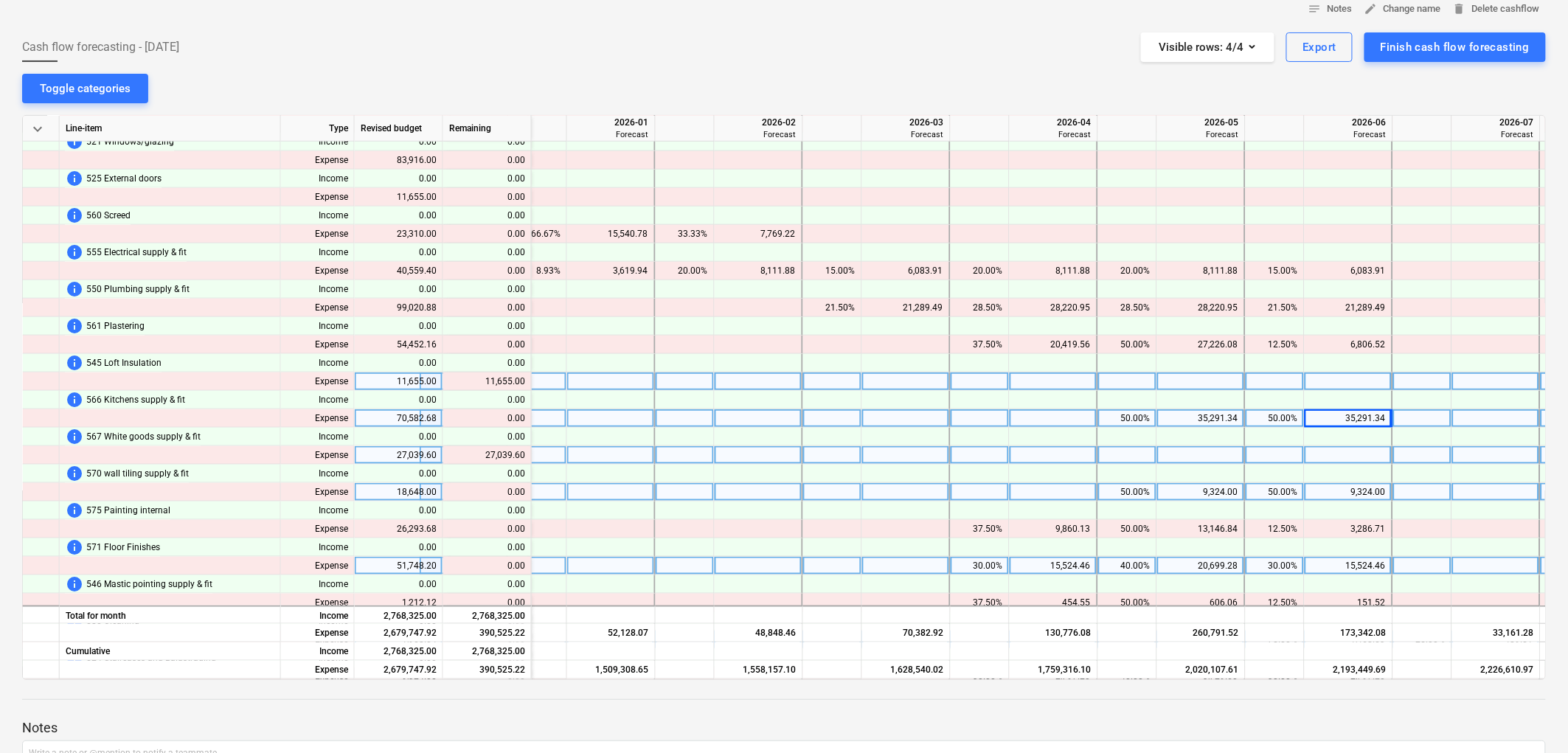
click at [1127, 453] on div at bounding box center [1127, 455] width 59 height 18
click at [1118, 456] on div at bounding box center [1127, 455] width 59 height 18
type input "50"
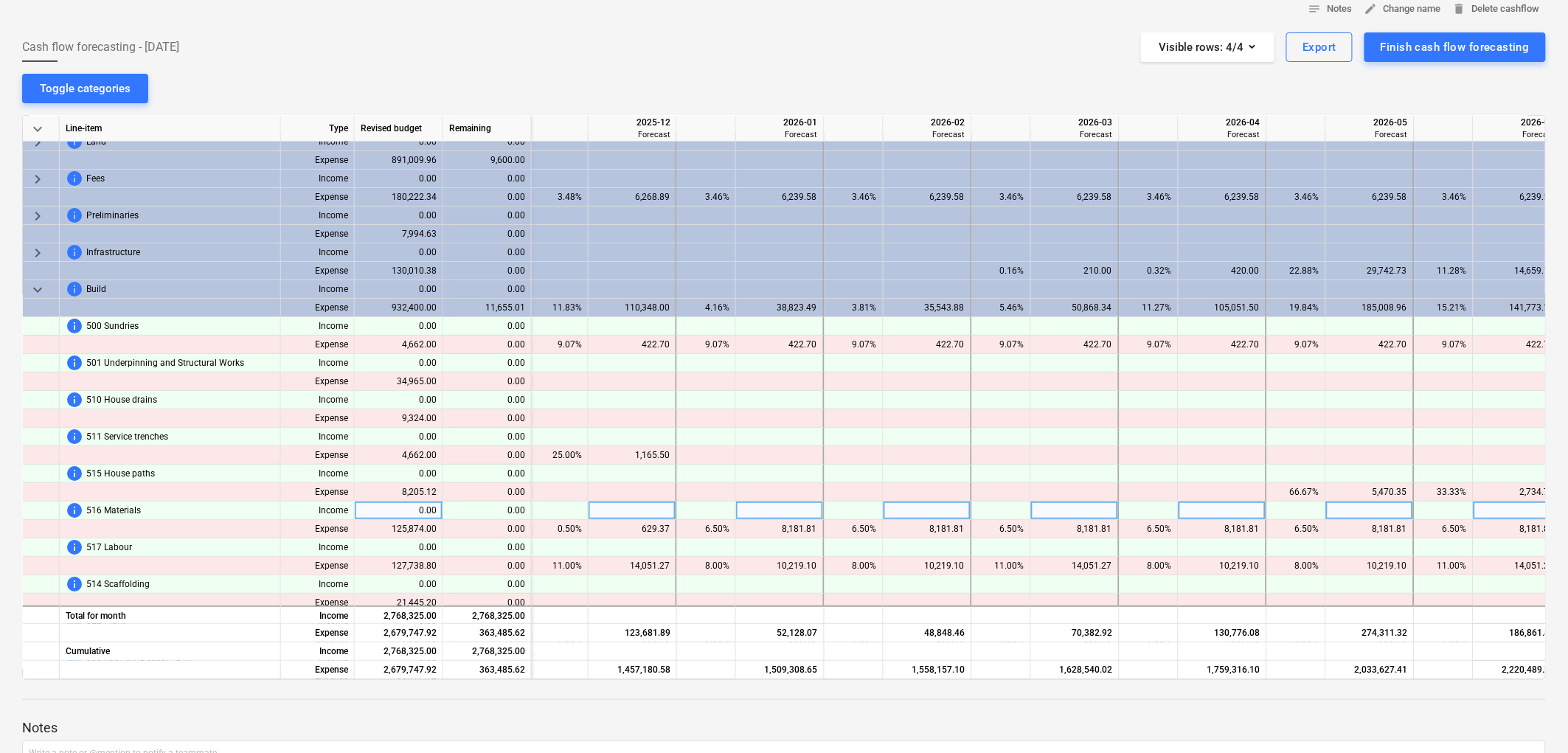
scroll to position [0, 2806]
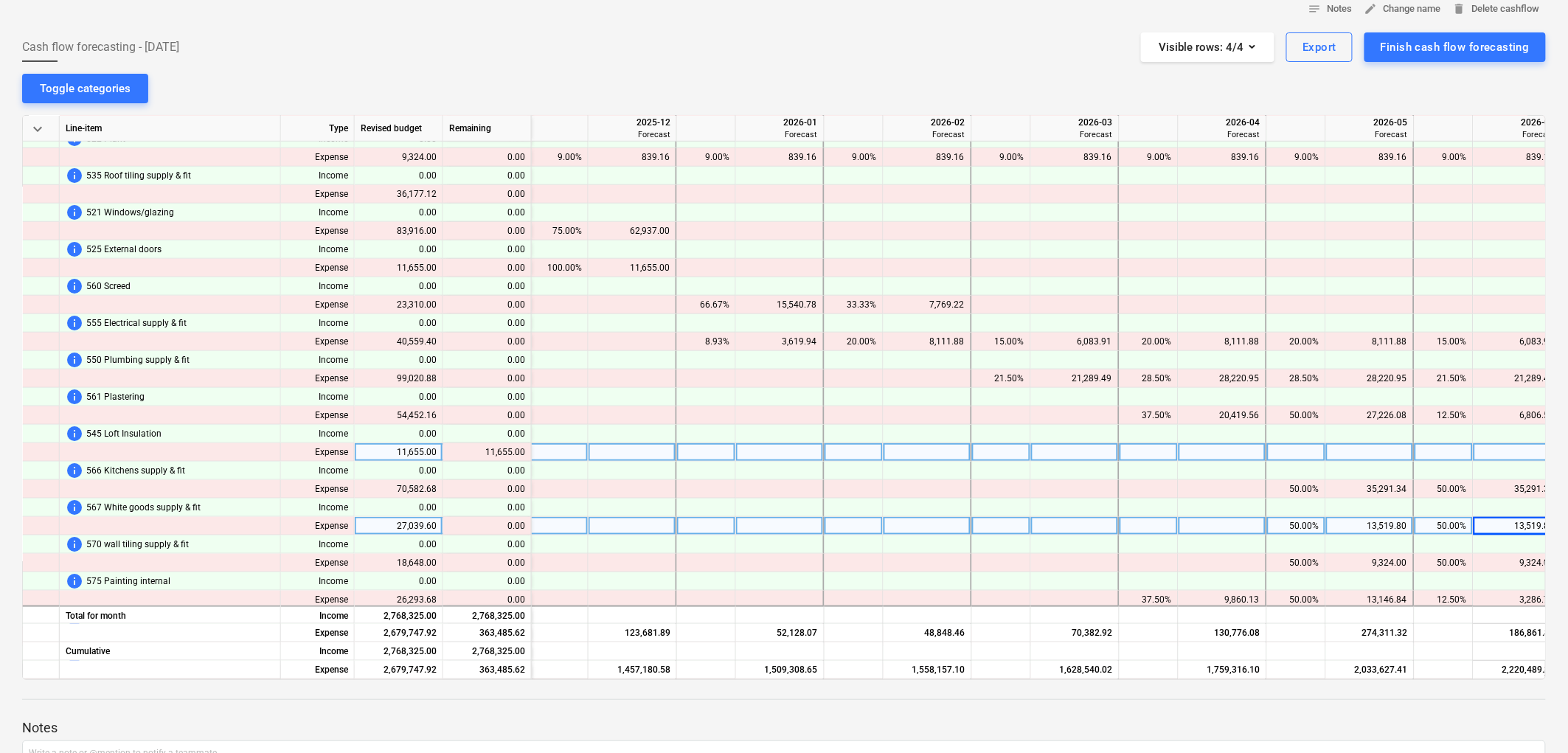
click at [580, 450] on div at bounding box center [559, 452] width 59 height 18
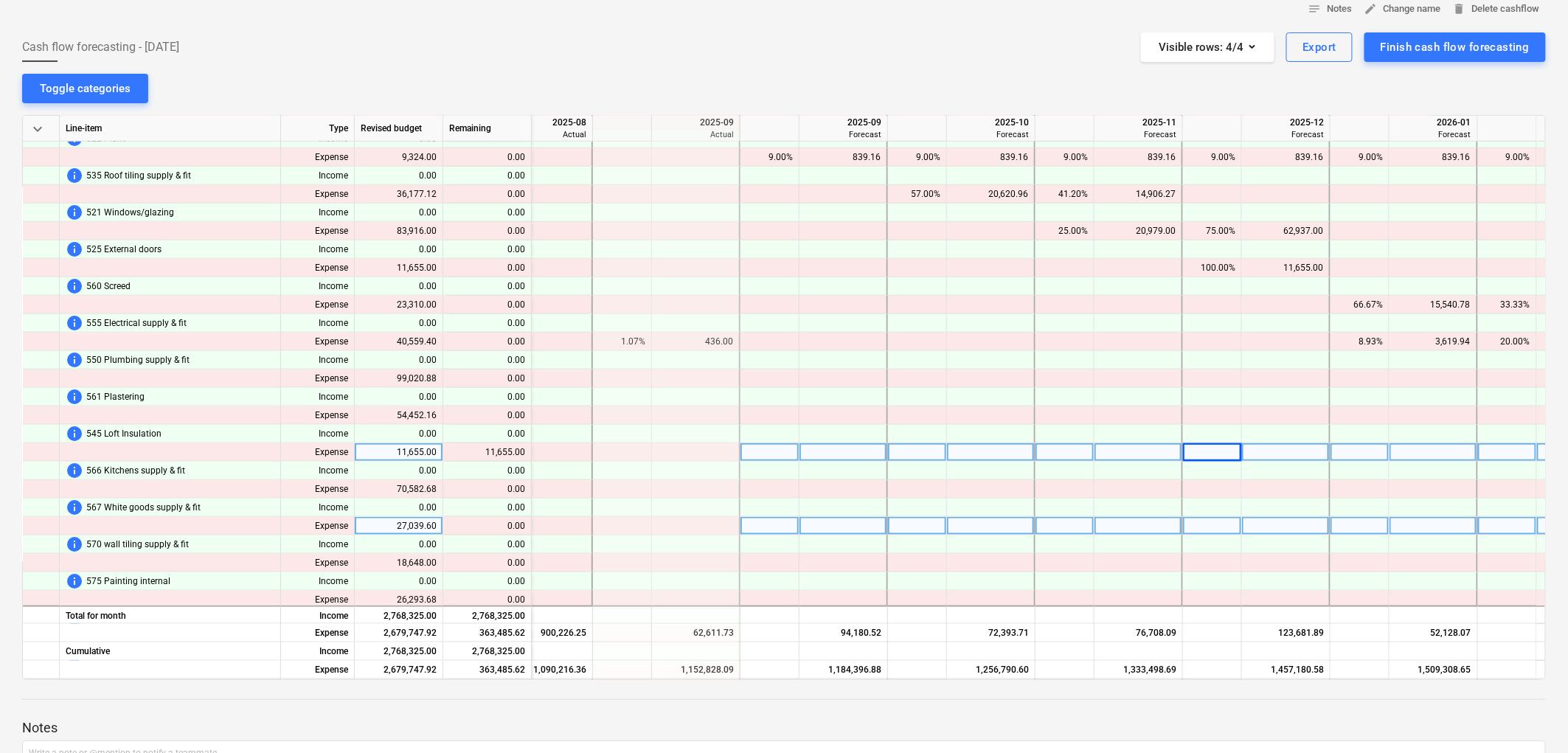
scroll to position [491, 2150]
click at [783, 455] on div at bounding box center [772, 452] width 59 height 18
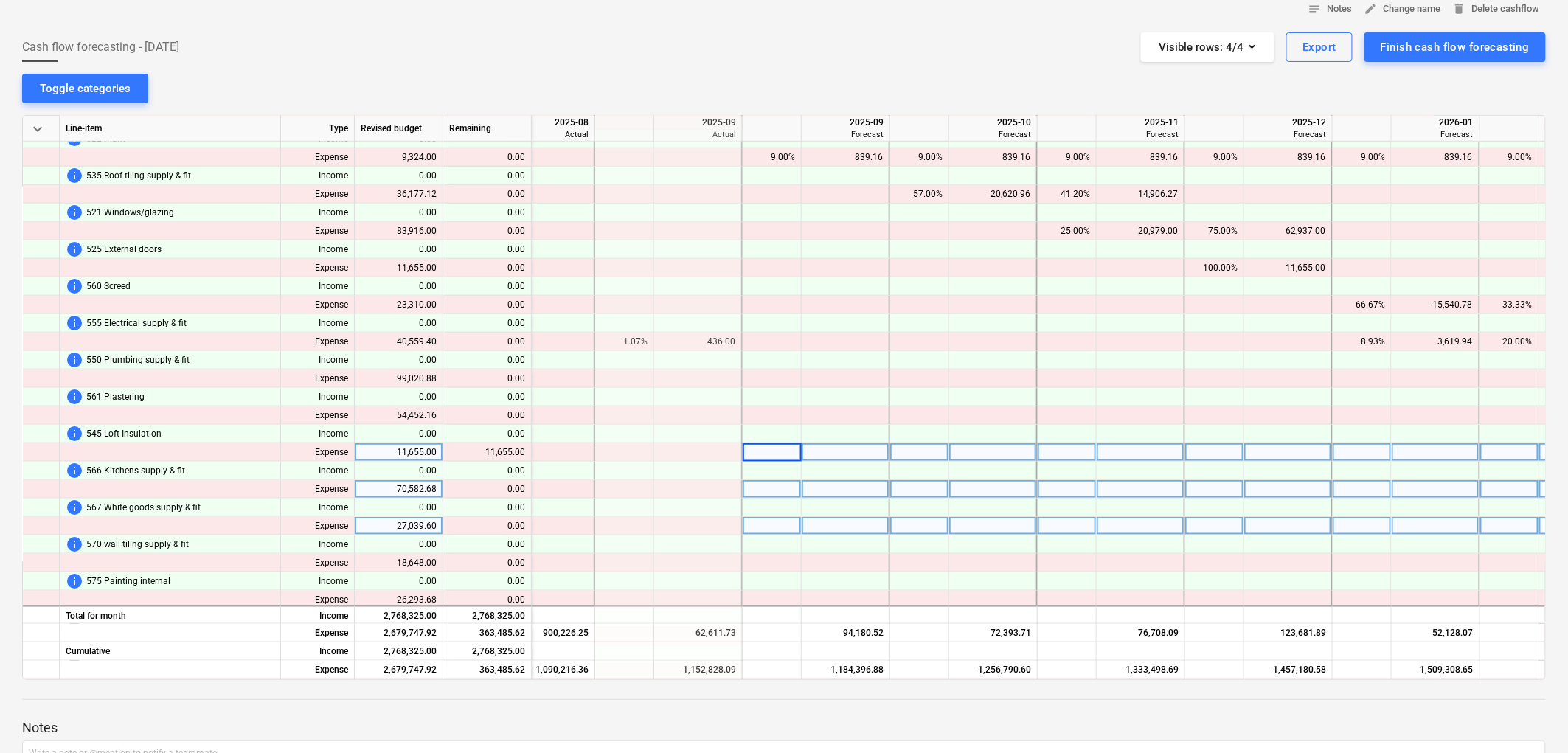
type input "9"
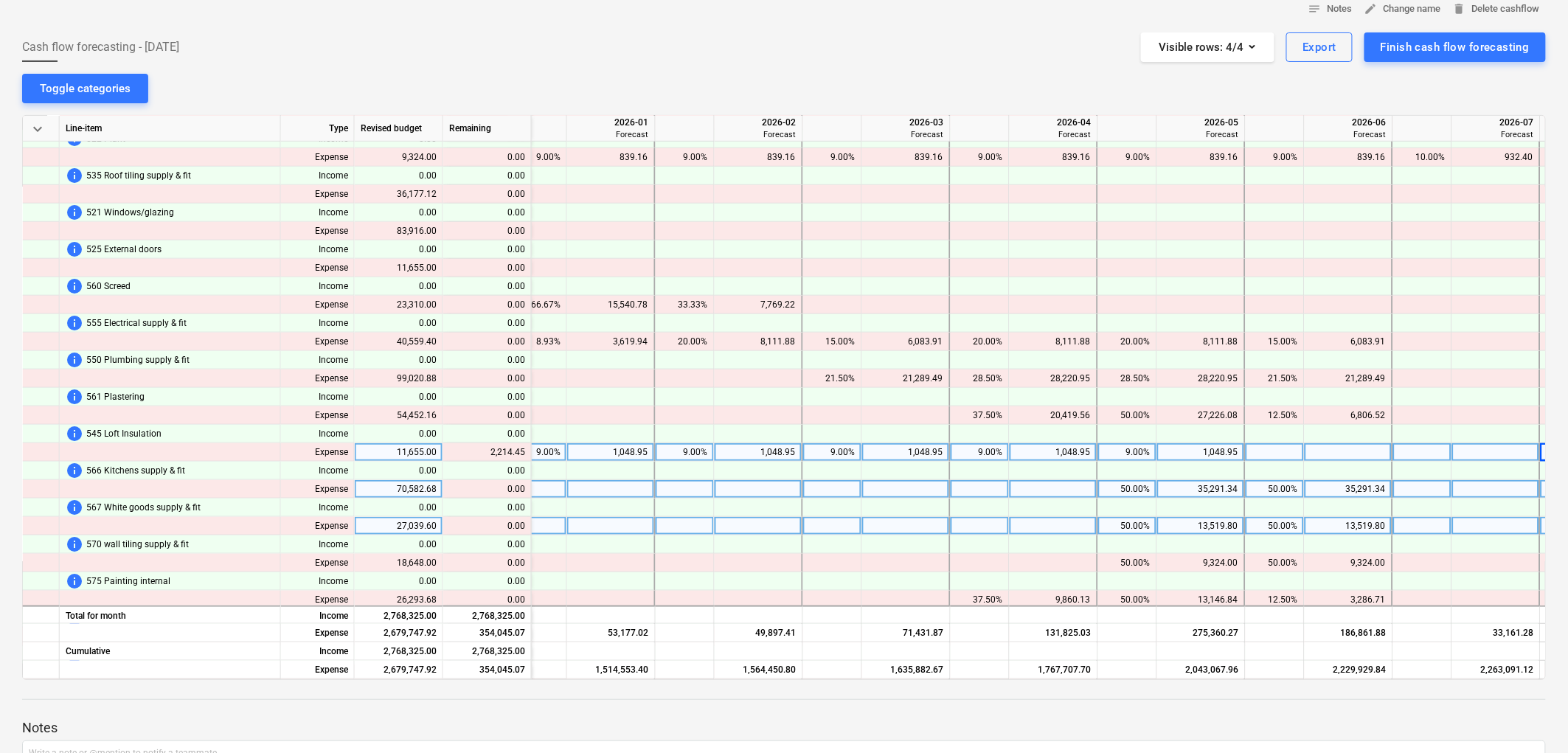
scroll to position [491, 3034]
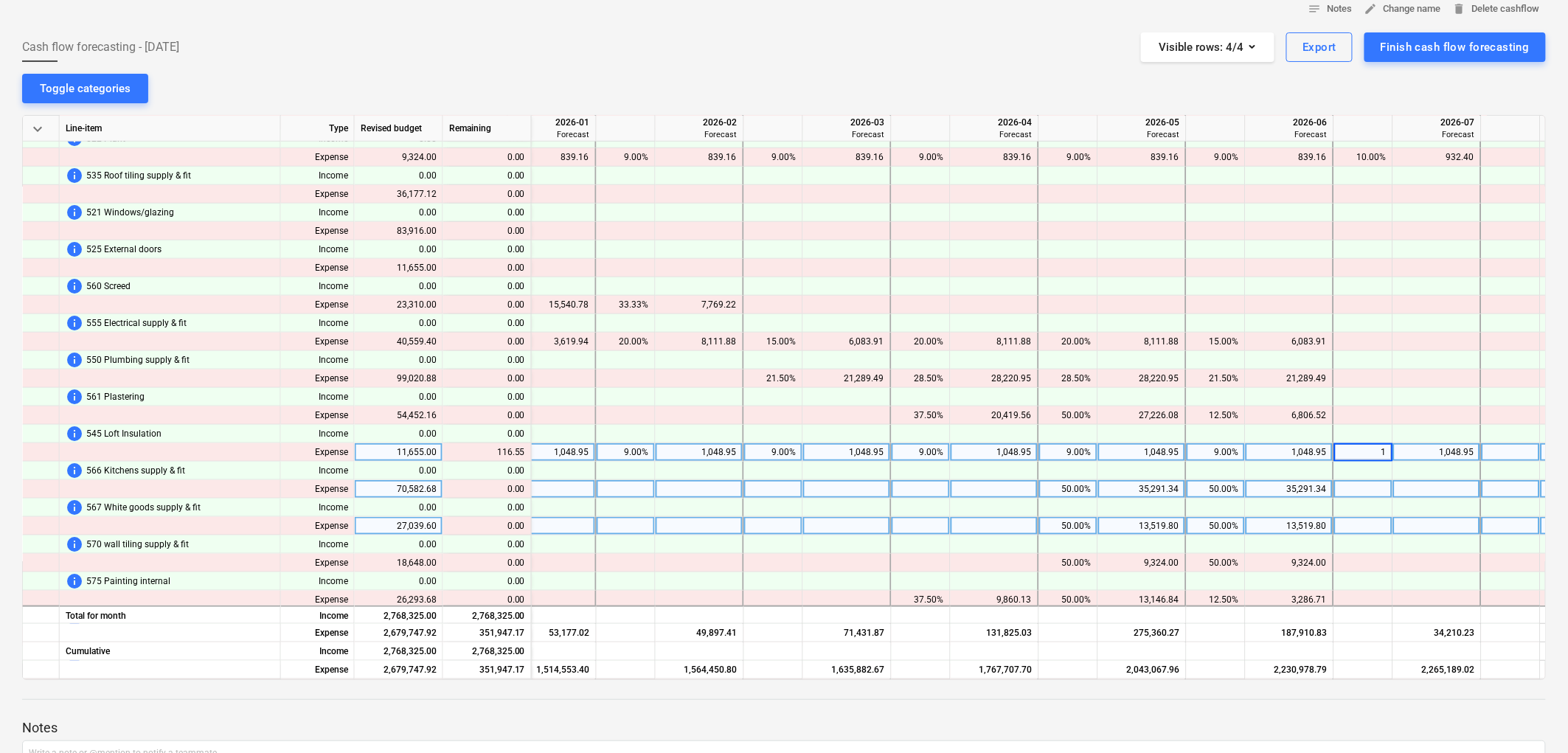
type input "10"
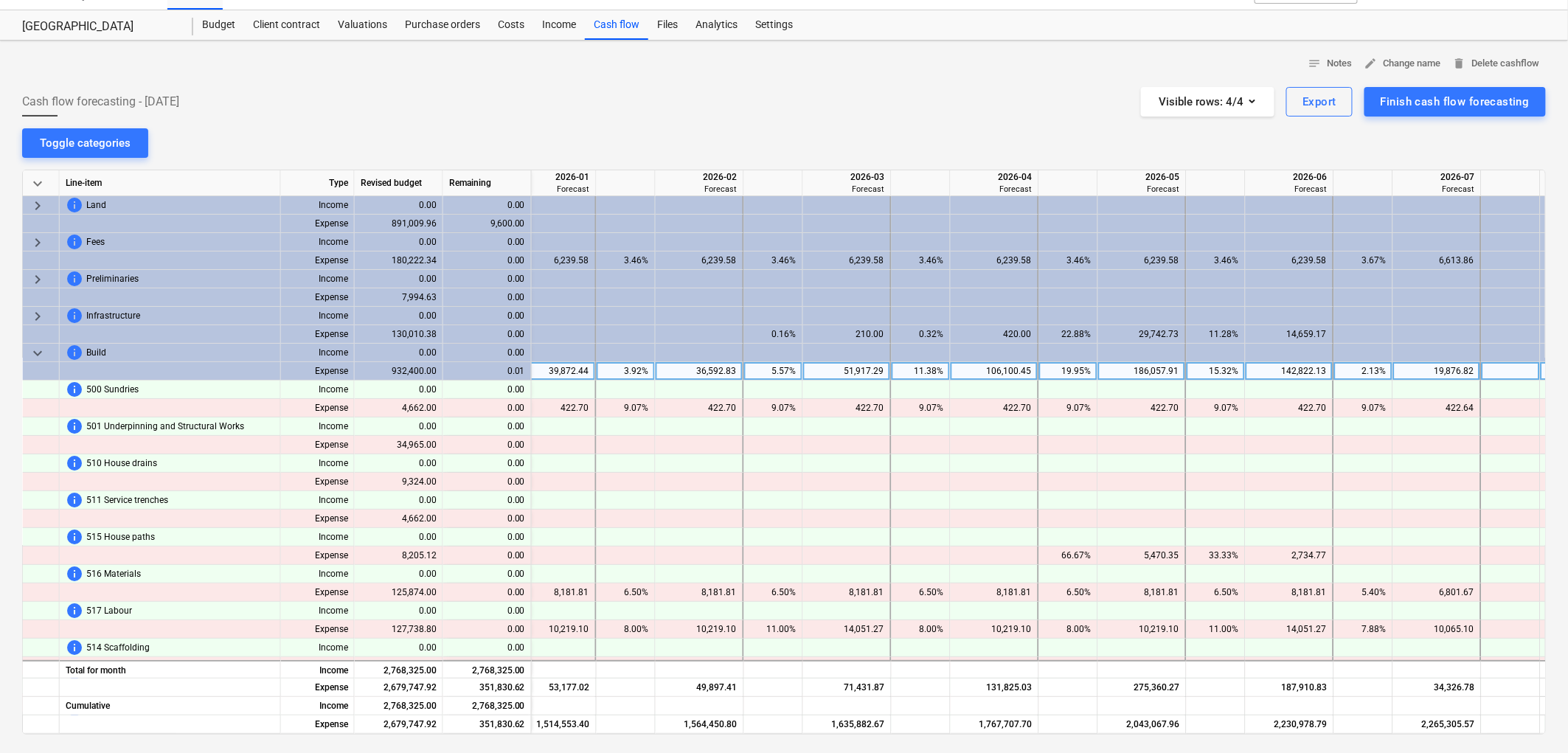
scroll to position [0, 0]
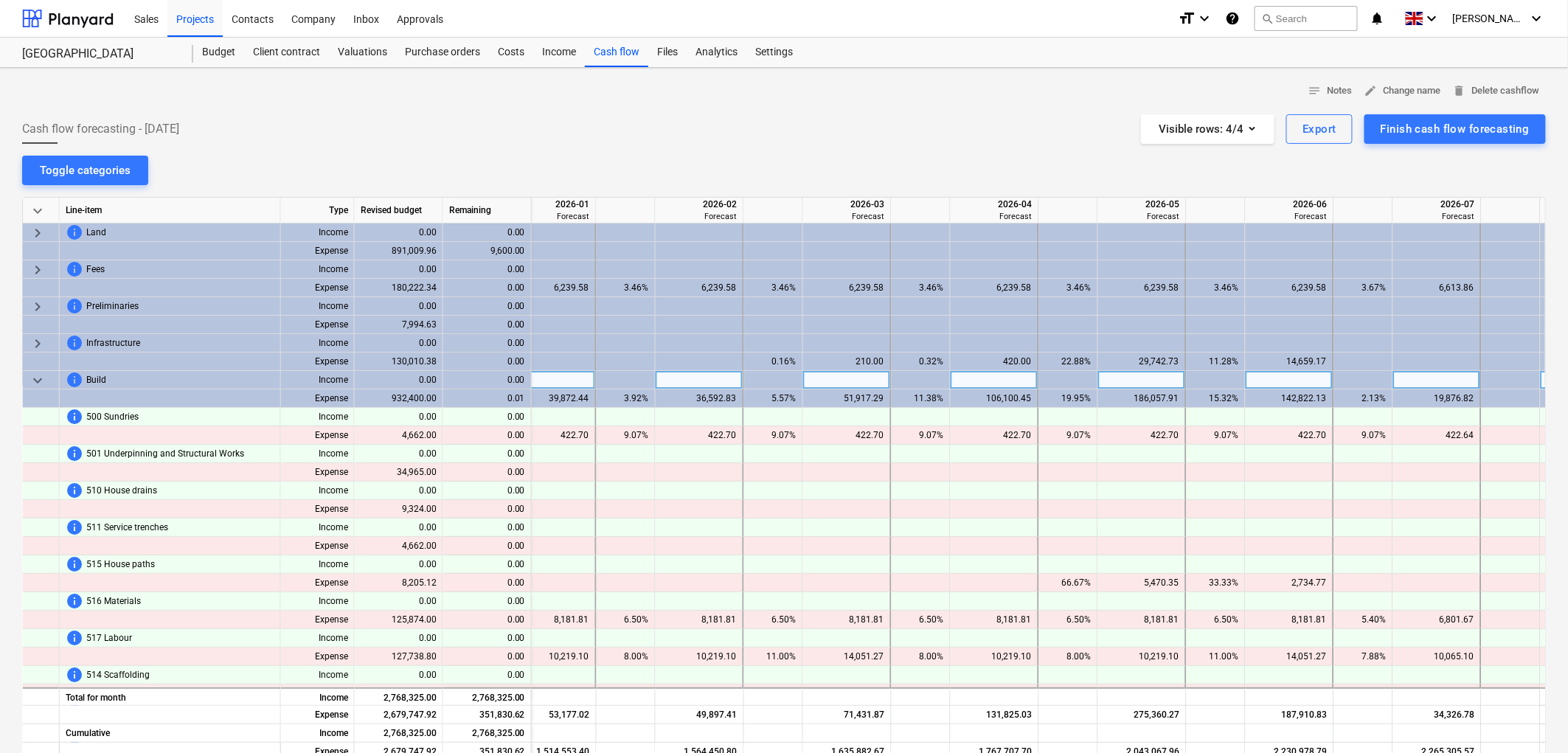
drag, startPoint x: 38, startPoint y: 378, endPoint x: 57, endPoint y: 377, distance: 19.0
click at [38, 377] on span "keyboard_arrow_down" at bounding box center [38, 380] width 17 height 17
